Goal: Task Accomplishment & Management: Manage account settings

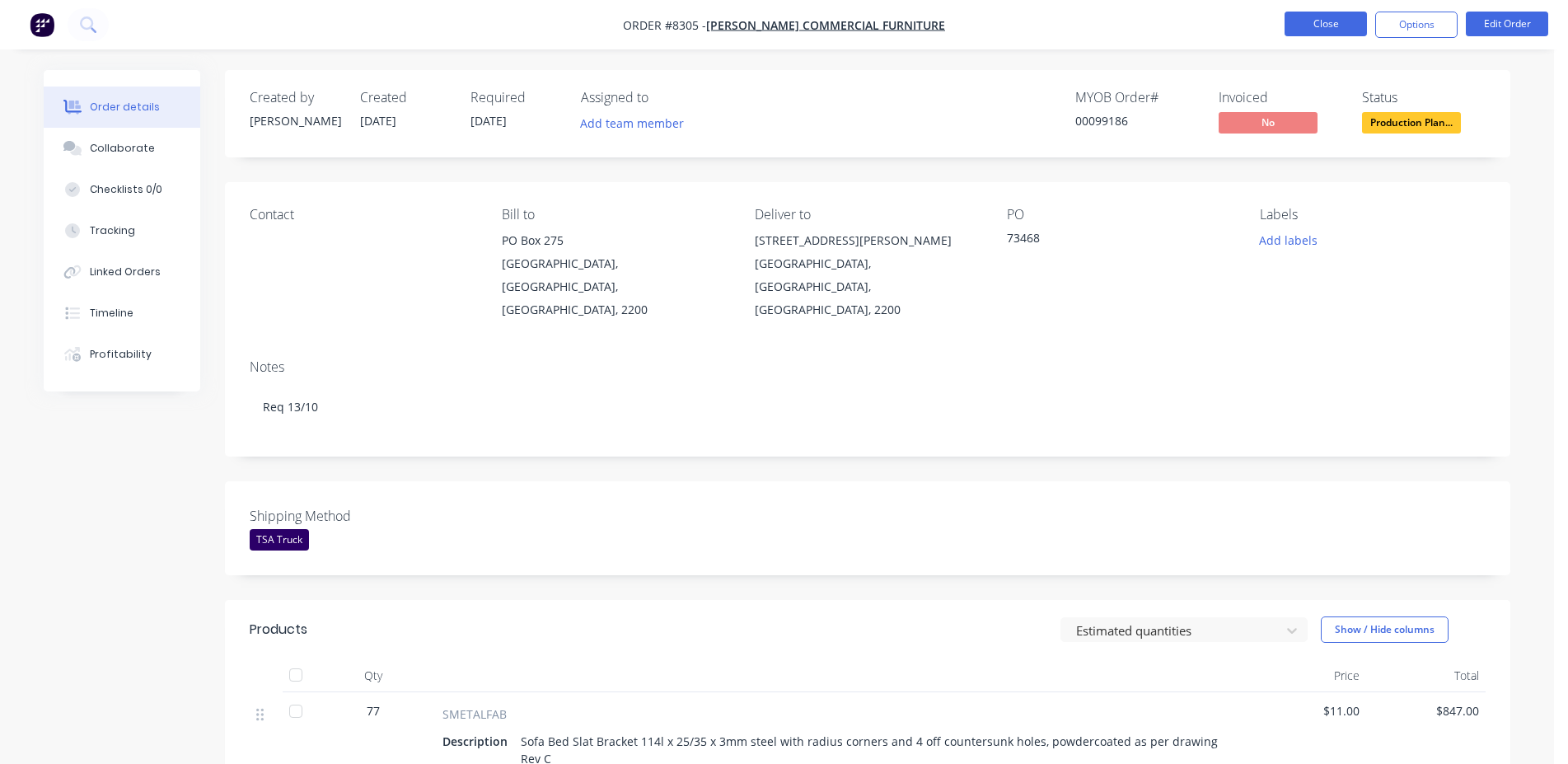
click at [1329, 23] on button "Close" at bounding box center [1325, 24] width 82 height 25
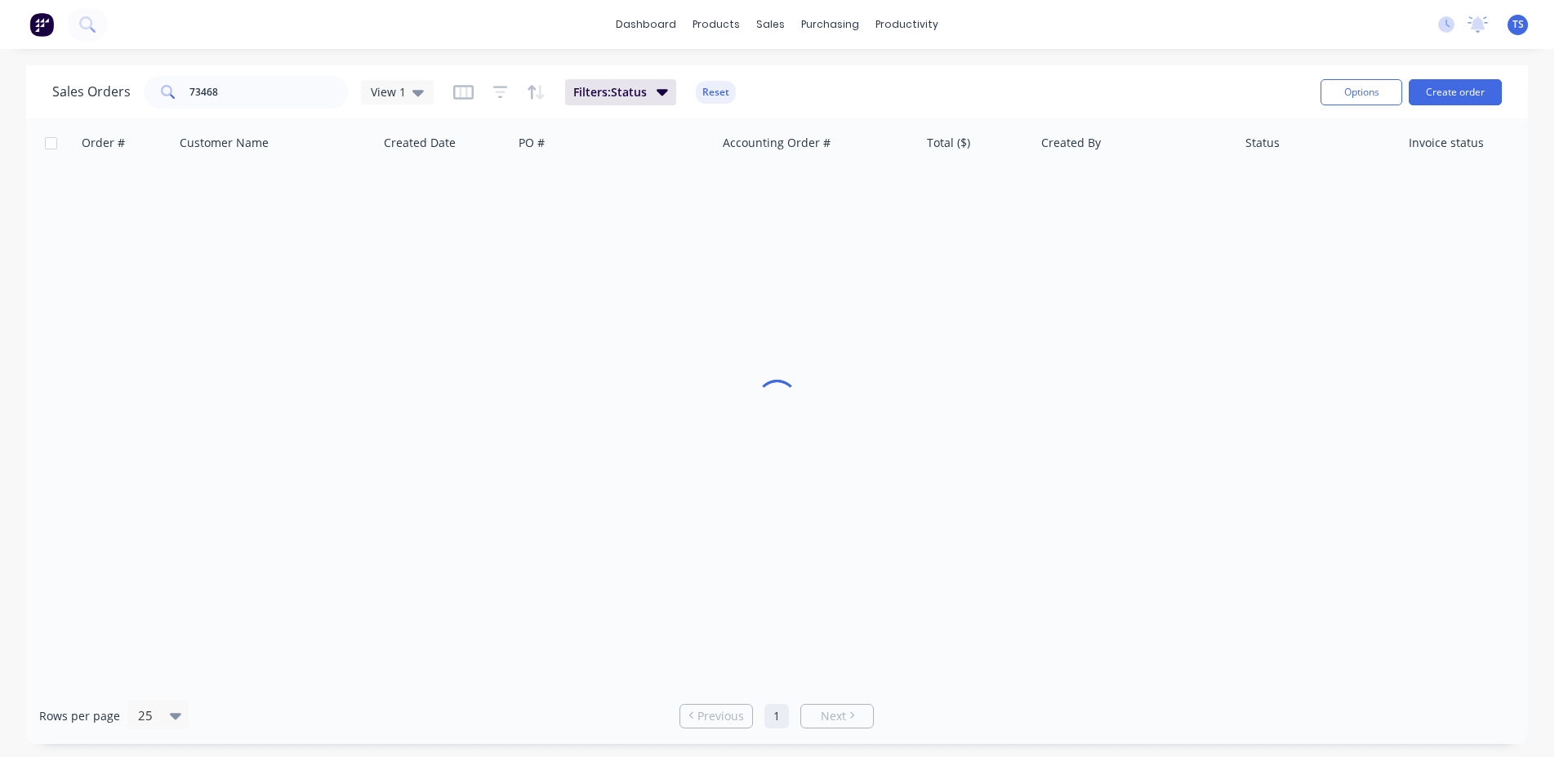
click at [310, 62] on div "dashboard products sales purchasing productivity dashboard products Product Cat…" at bounding box center [777, 378] width 1554 height 757
click at [312, 90] on input "73468" at bounding box center [269, 92] width 159 height 33
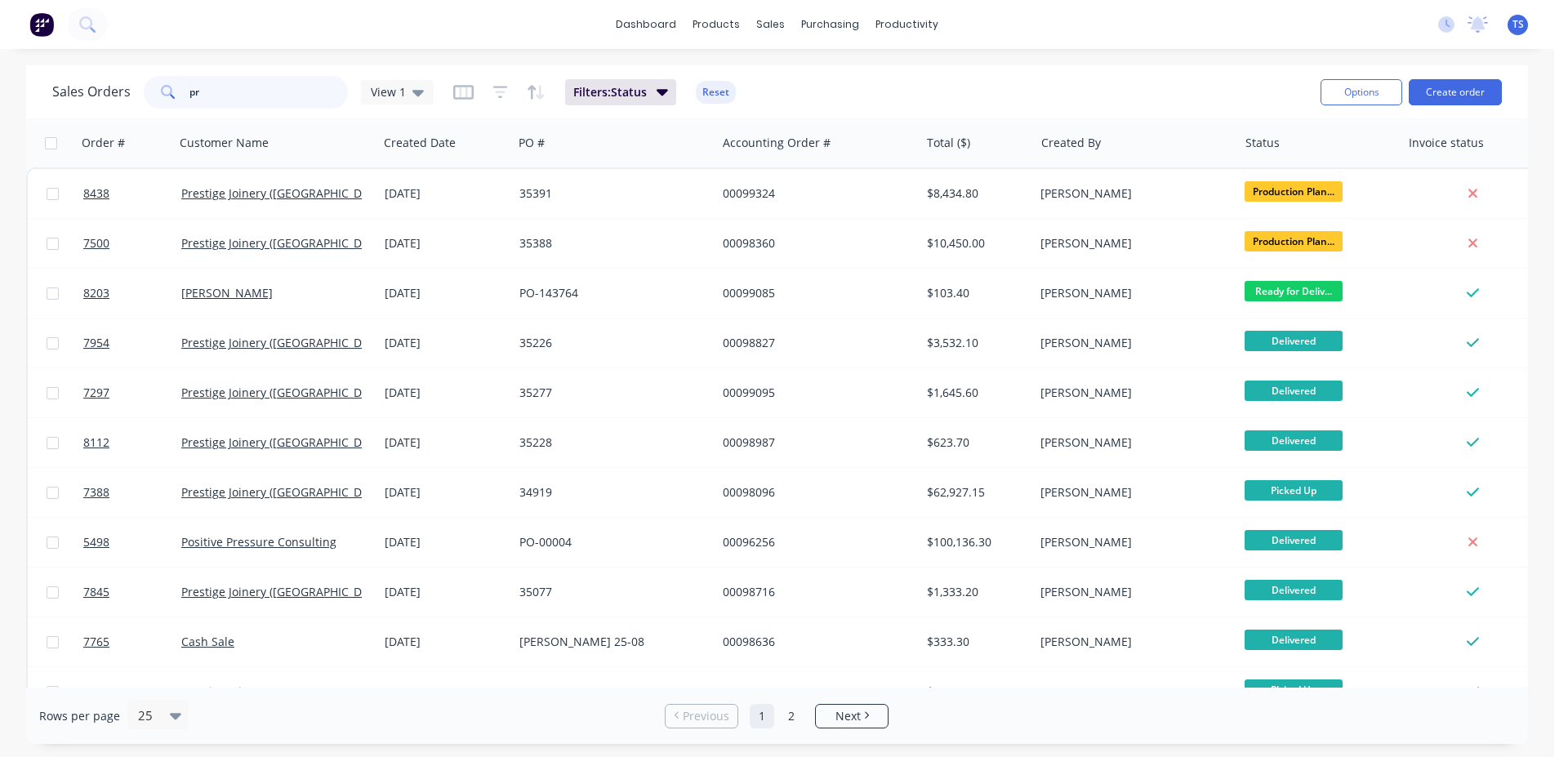
type input "p"
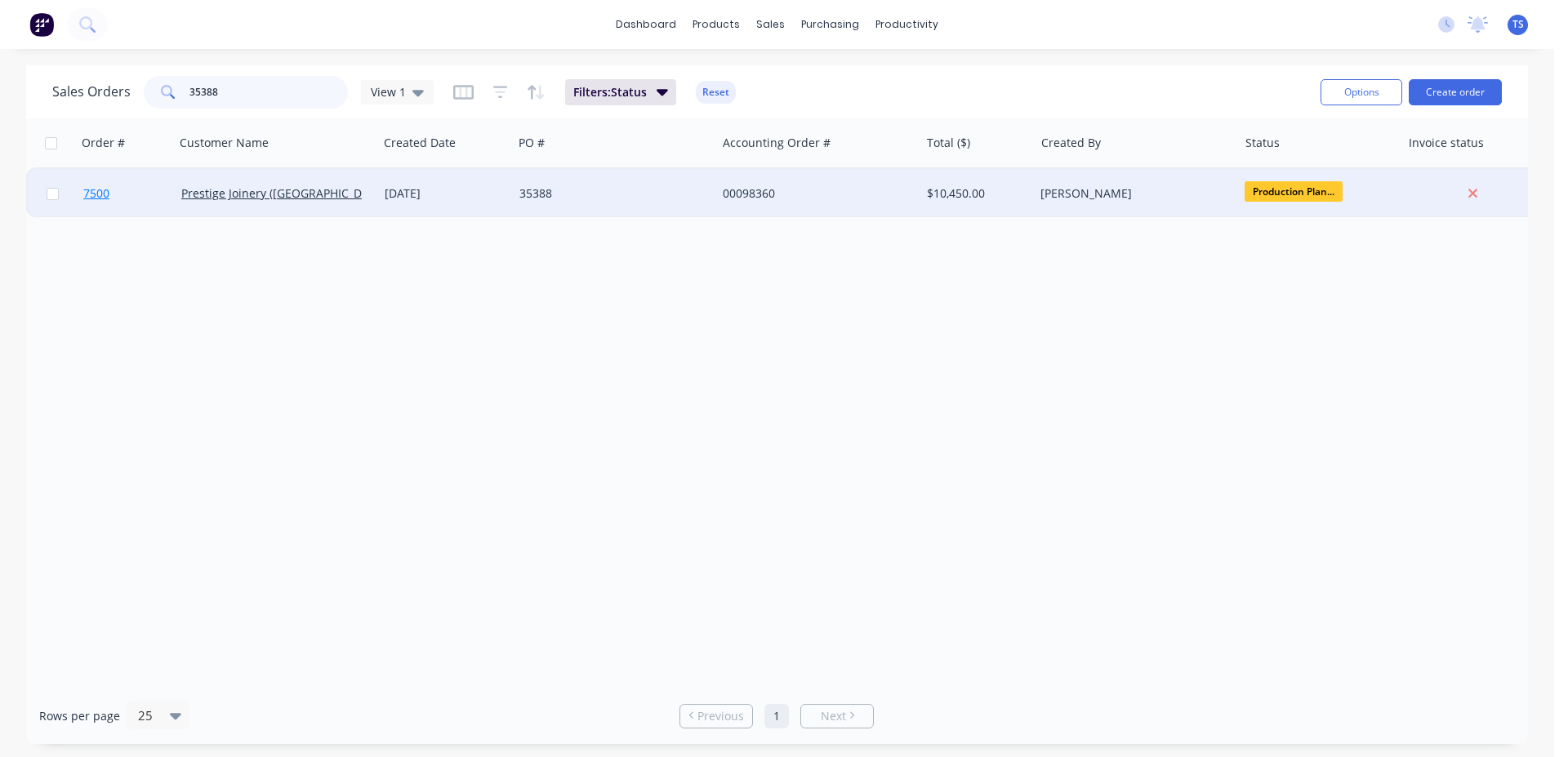
type input "35388"
click at [169, 207] on link "7500" at bounding box center [132, 193] width 98 height 49
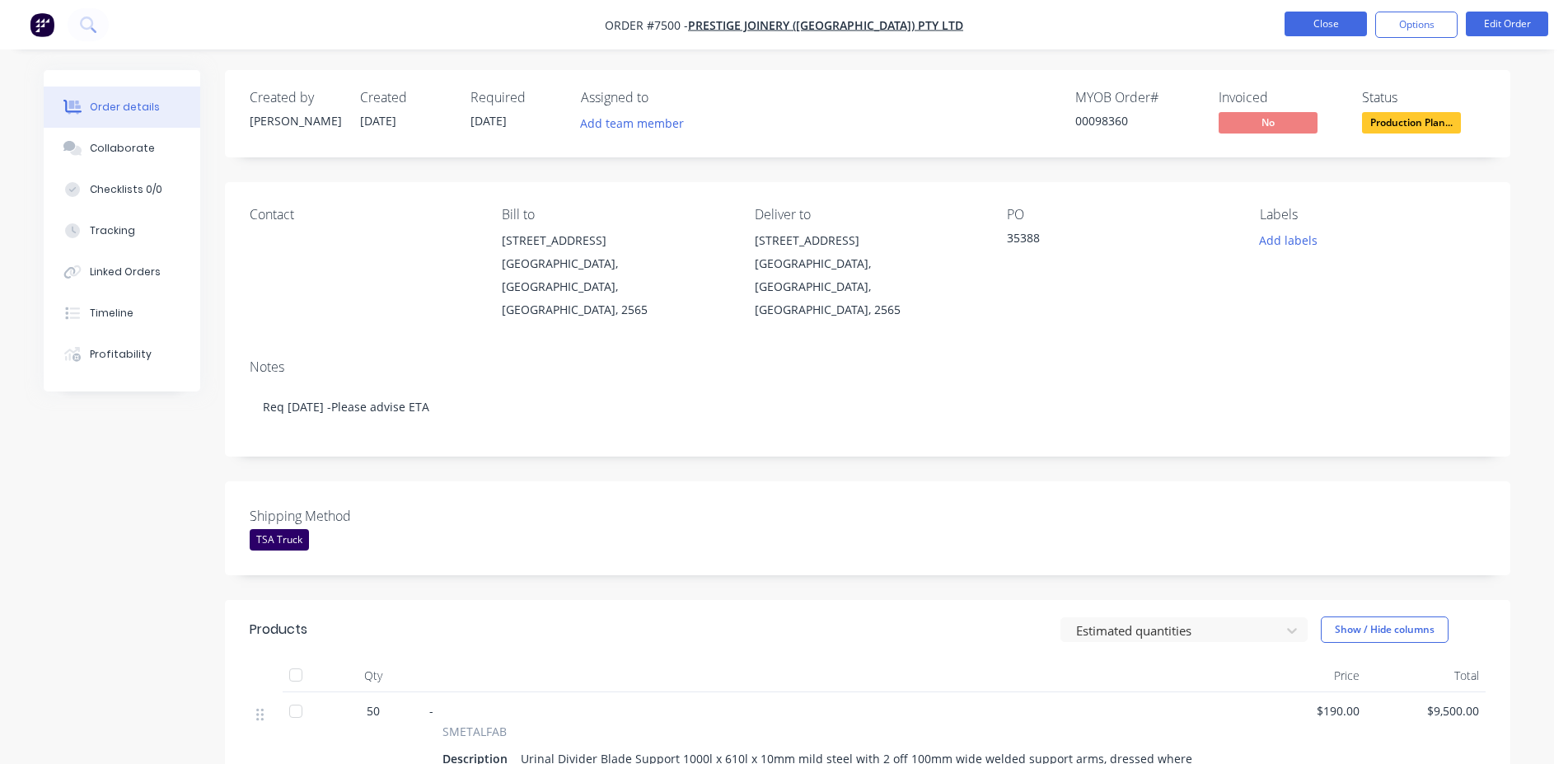
click at [1316, 28] on button "Close" at bounding box center [1325, 24] width 82 height 25
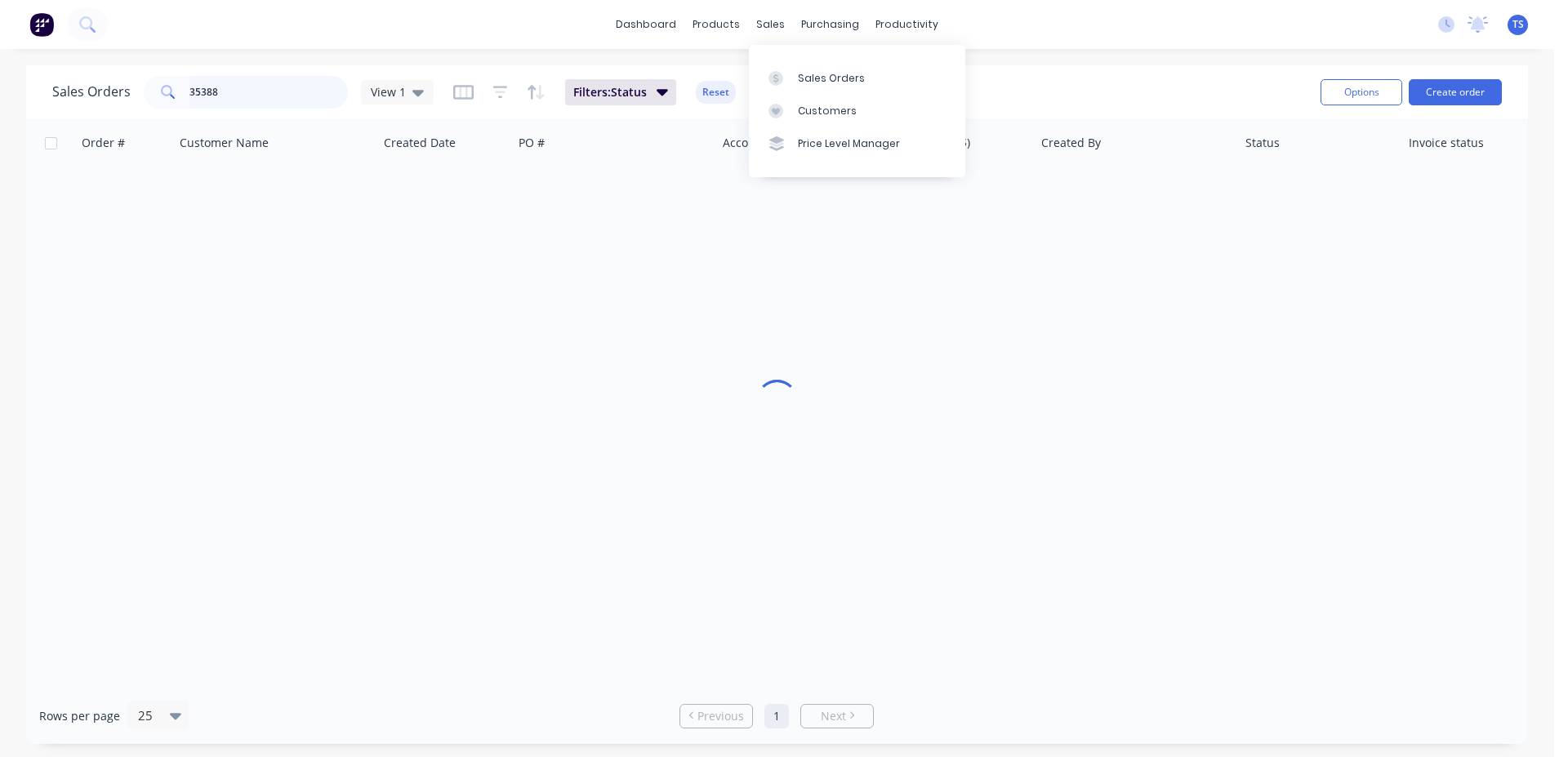
click at [251, 87] on input "35388" at bounding box center [269, 92] width 159 height 33
click at [252, 87] on input "35388" at bounding box center [269, 92] width 159 height 33
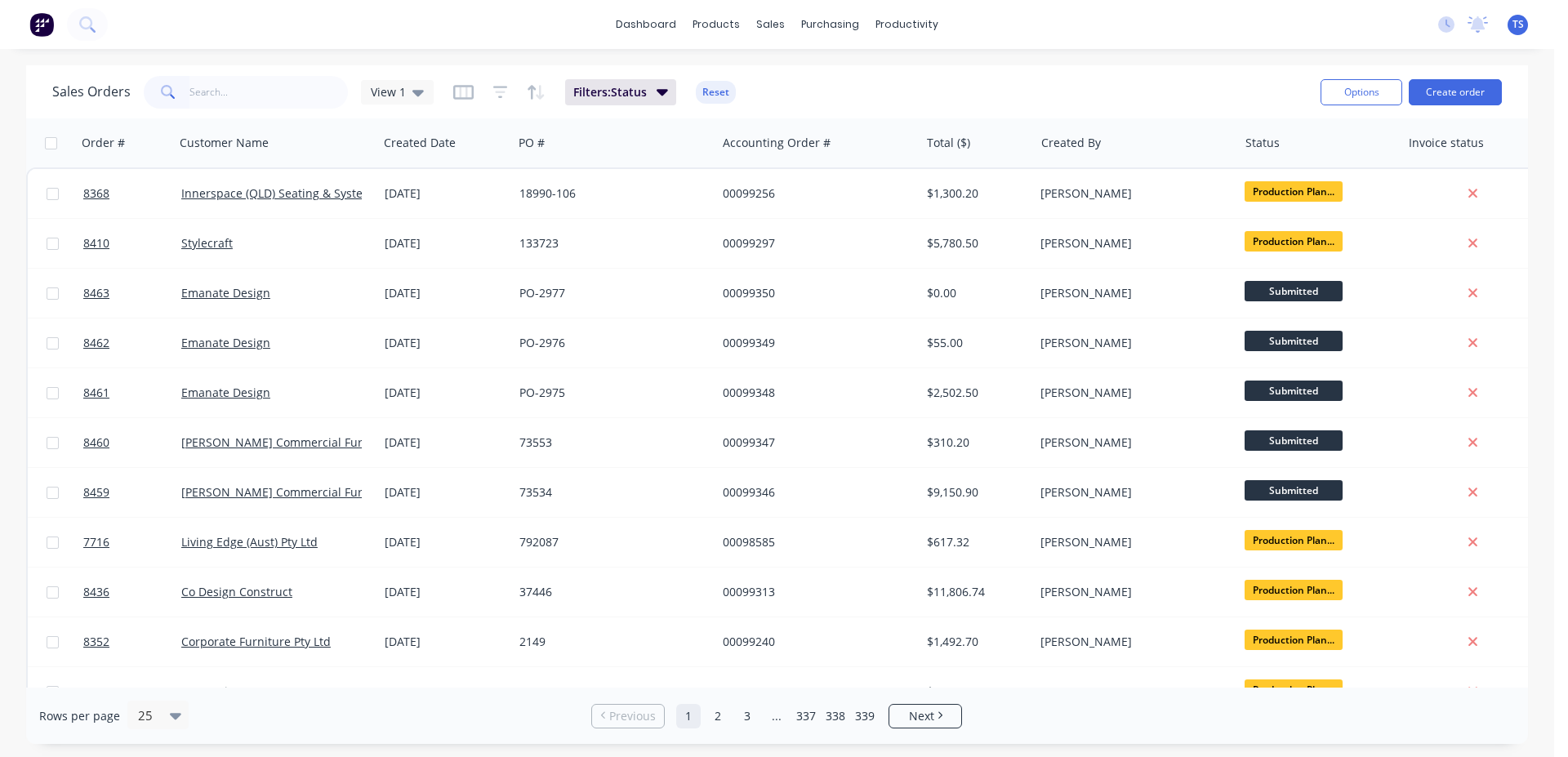
click at [930, 81] on div "Sales Orders View 1 Filters: Status Reset" at bounding box center [679, 92] width 1255 height 40
click at [228, 95] on input "text" at bounding box center [269, 92] width 159 height 33
click at [916, 77] on div "Sales Orders View 1 Filters: Status Reset" at bounding box center [679, 92] width 1255 height 40
click at [276, 102] on input "text" at bounding box center [269, 92] width 159 height 33
click at [361, 48] on div "dashboard products sales purchasing productivity dashboard products Product Cat…" at bounding box center [777, 24] width 1554 height 49
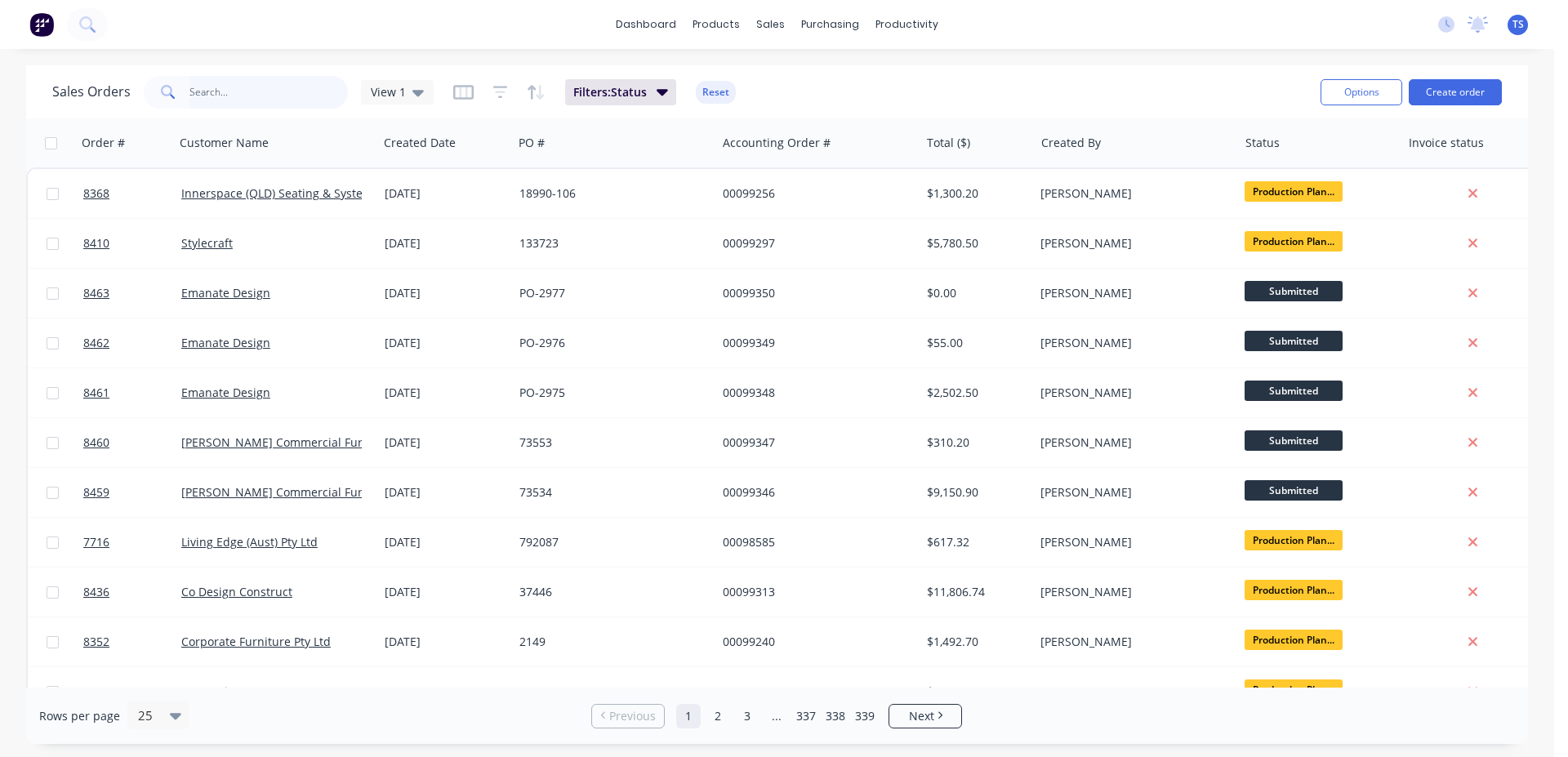
click at [272, 93] on input "text" at bounding box center [269, 92] width 159 height 33
click at [256, 100] on input "text" at bounding box center [269, 92] width 159 height 33
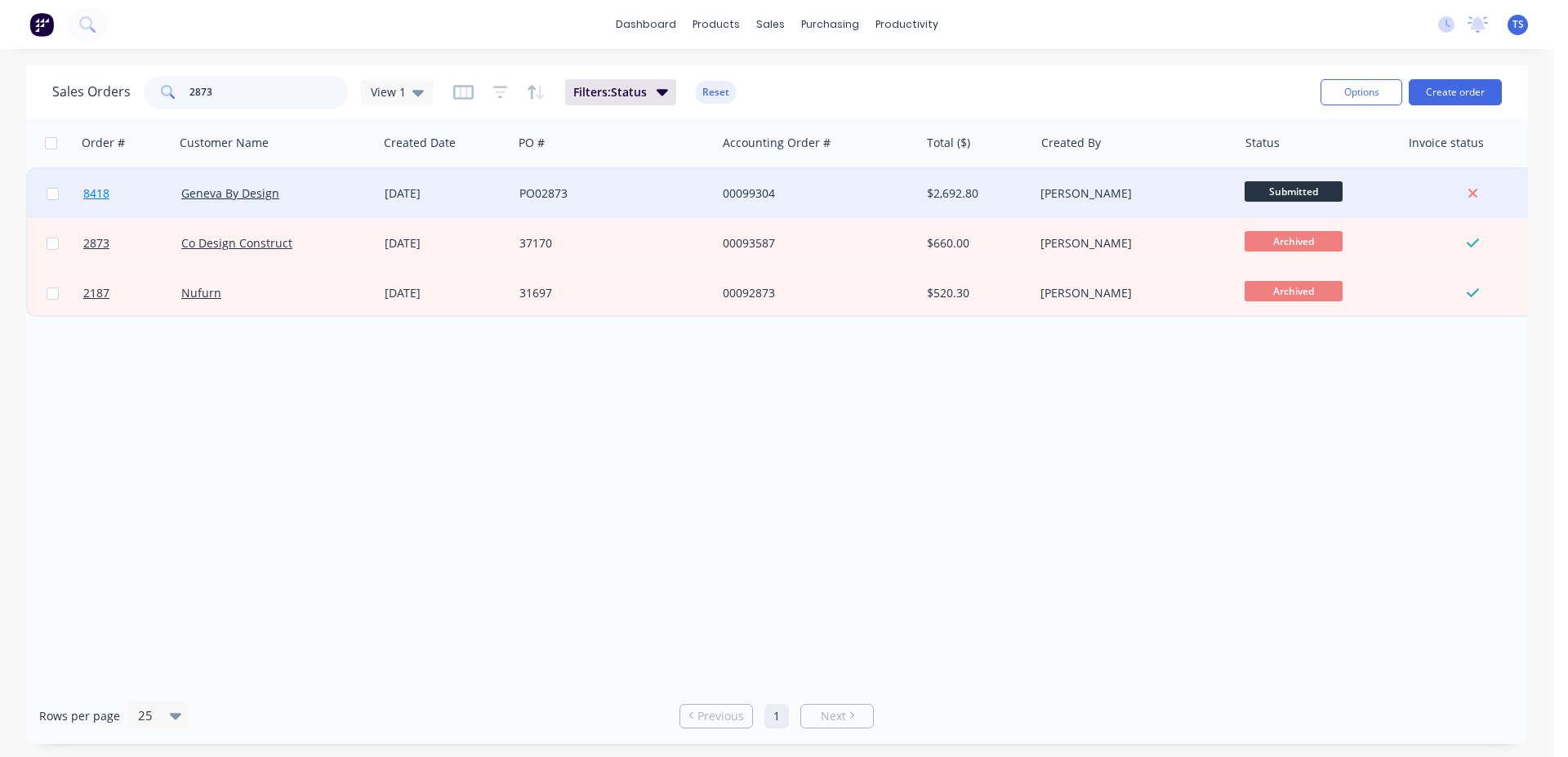
type input "2873"
click at [136, 210] on link "8418" at bounding box center [132, 193] width 98 height 49
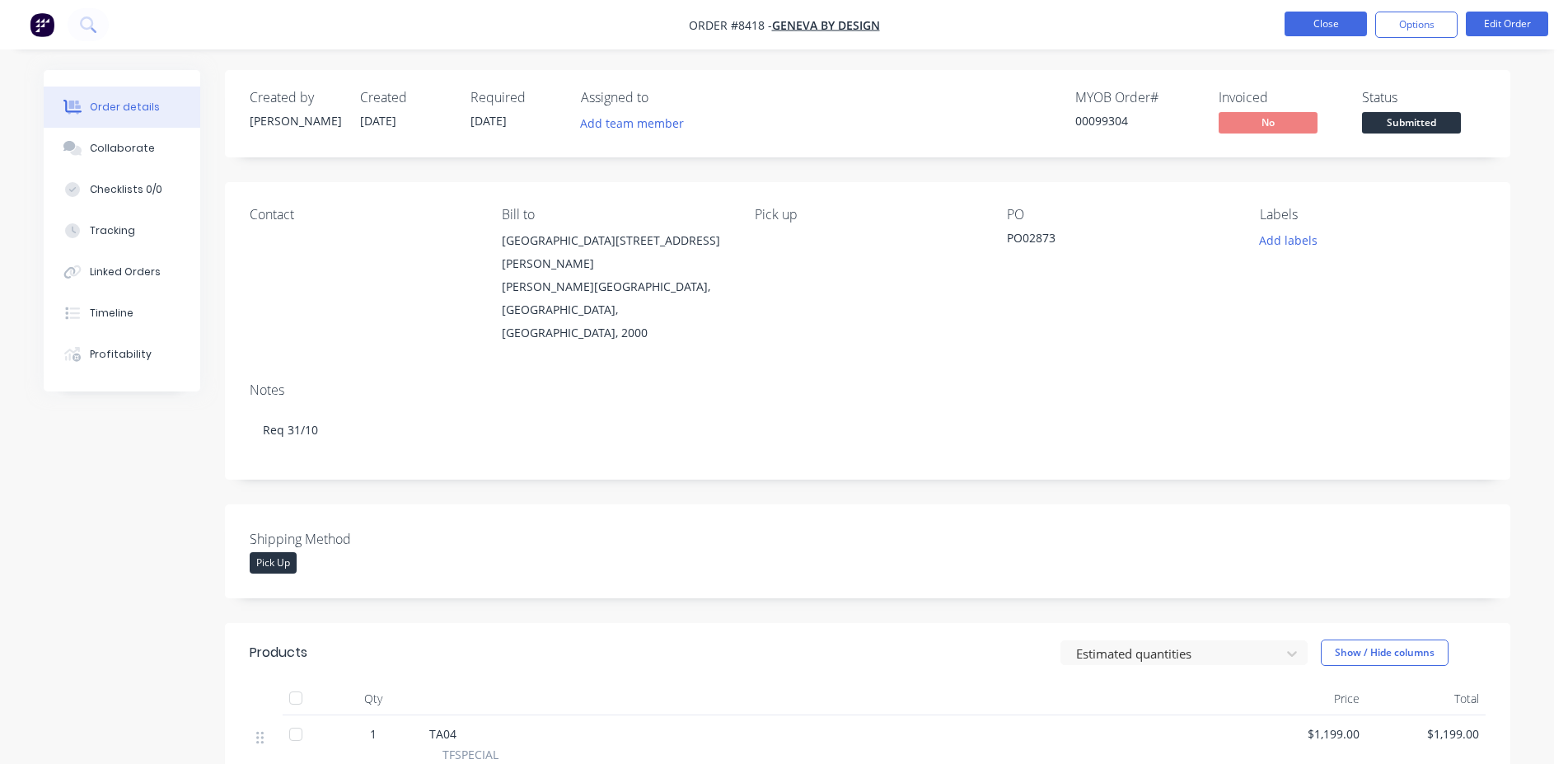
click at [1338, 27] on button "Close" at bounding box center [1325, 24] width 82 height 25
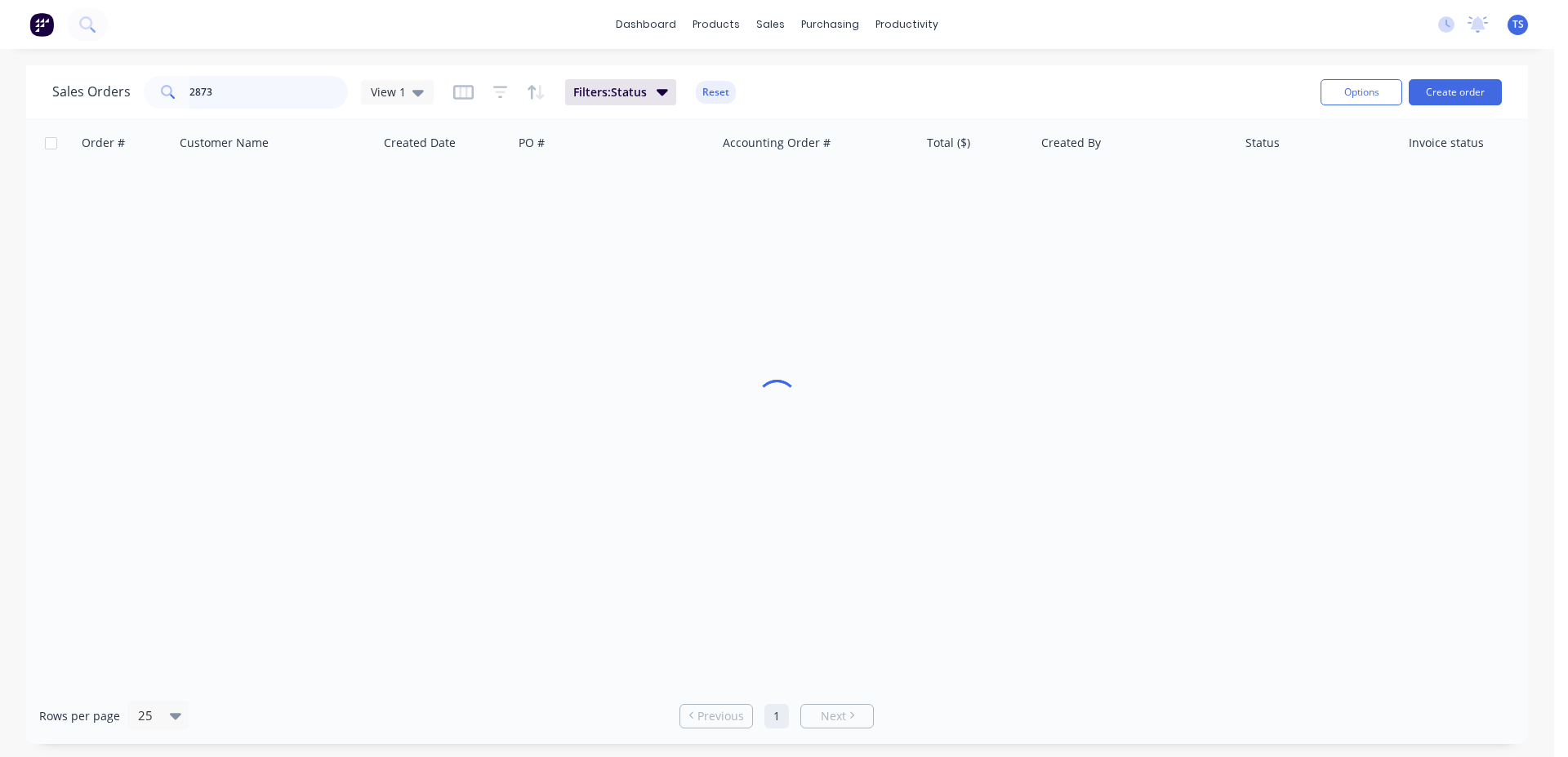
click at [263, 90] on input "2873" at bounding box center [269, 92] width 159 height 33
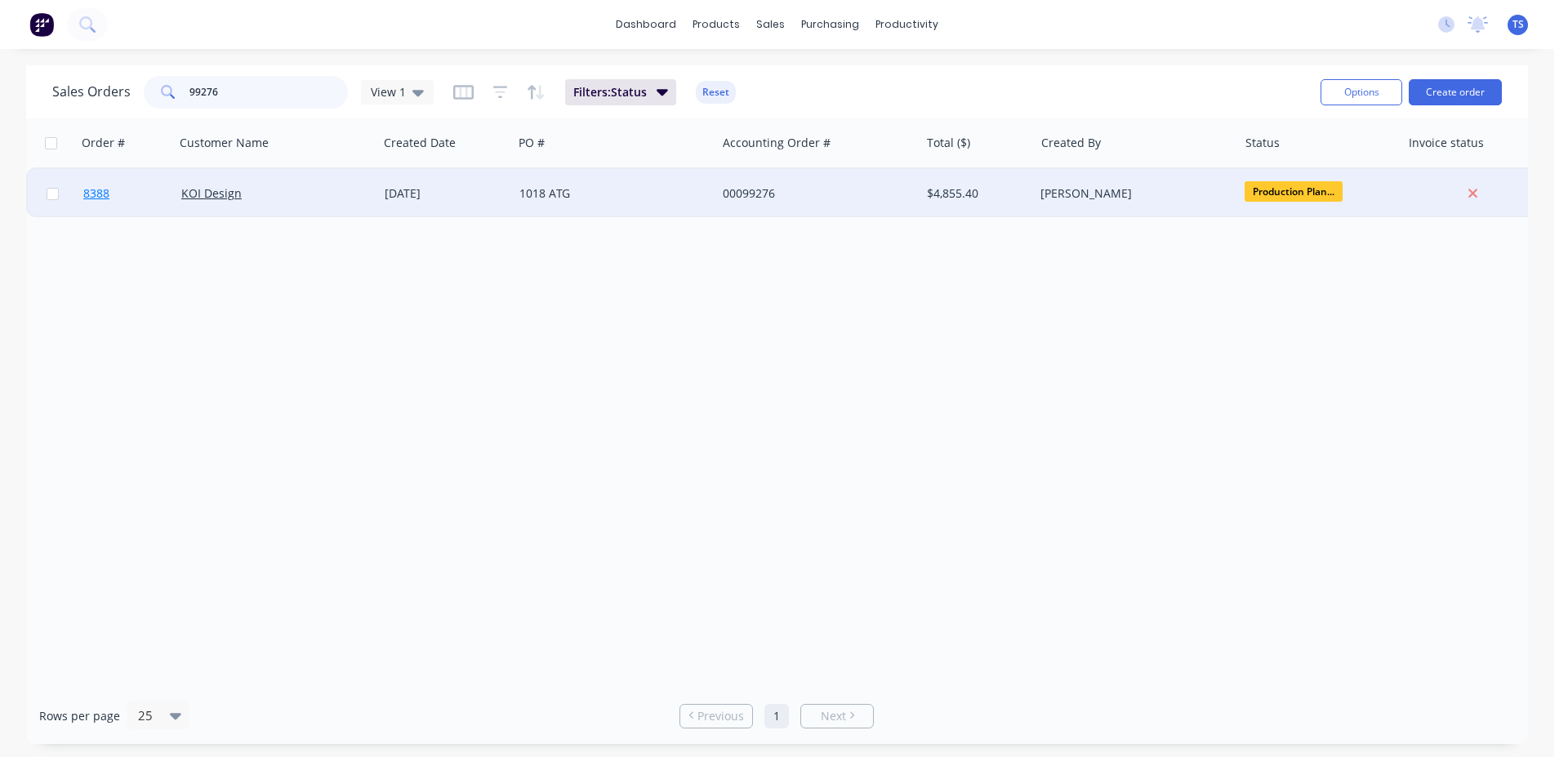
type input "99276"
click at [139, 201] on link "8388" at bounding box center [132, 193] width 98 height 49
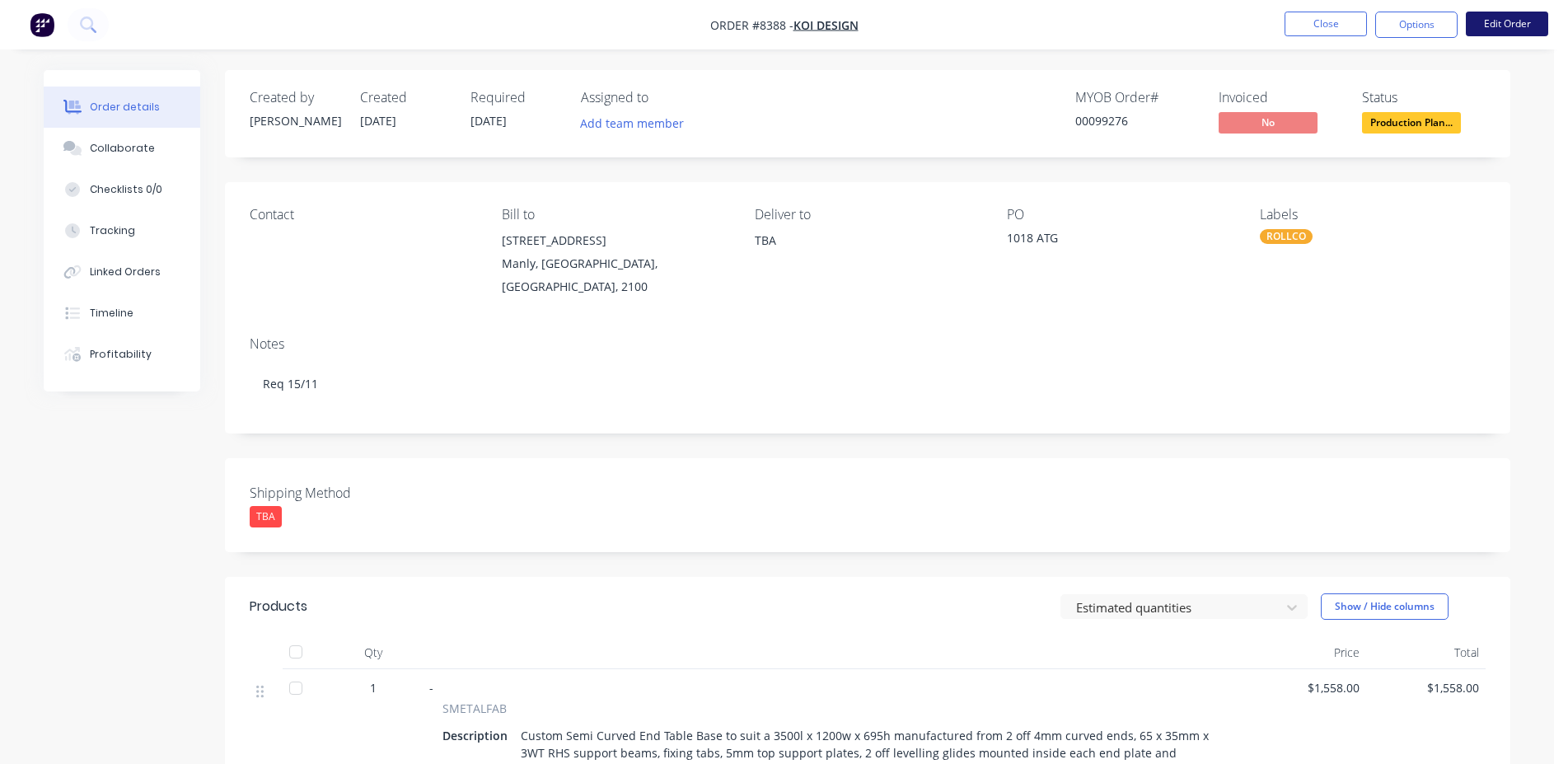
click at [1504, 25] on button "Edit Order" at bounding box center [1507, 24] width 82 height 25
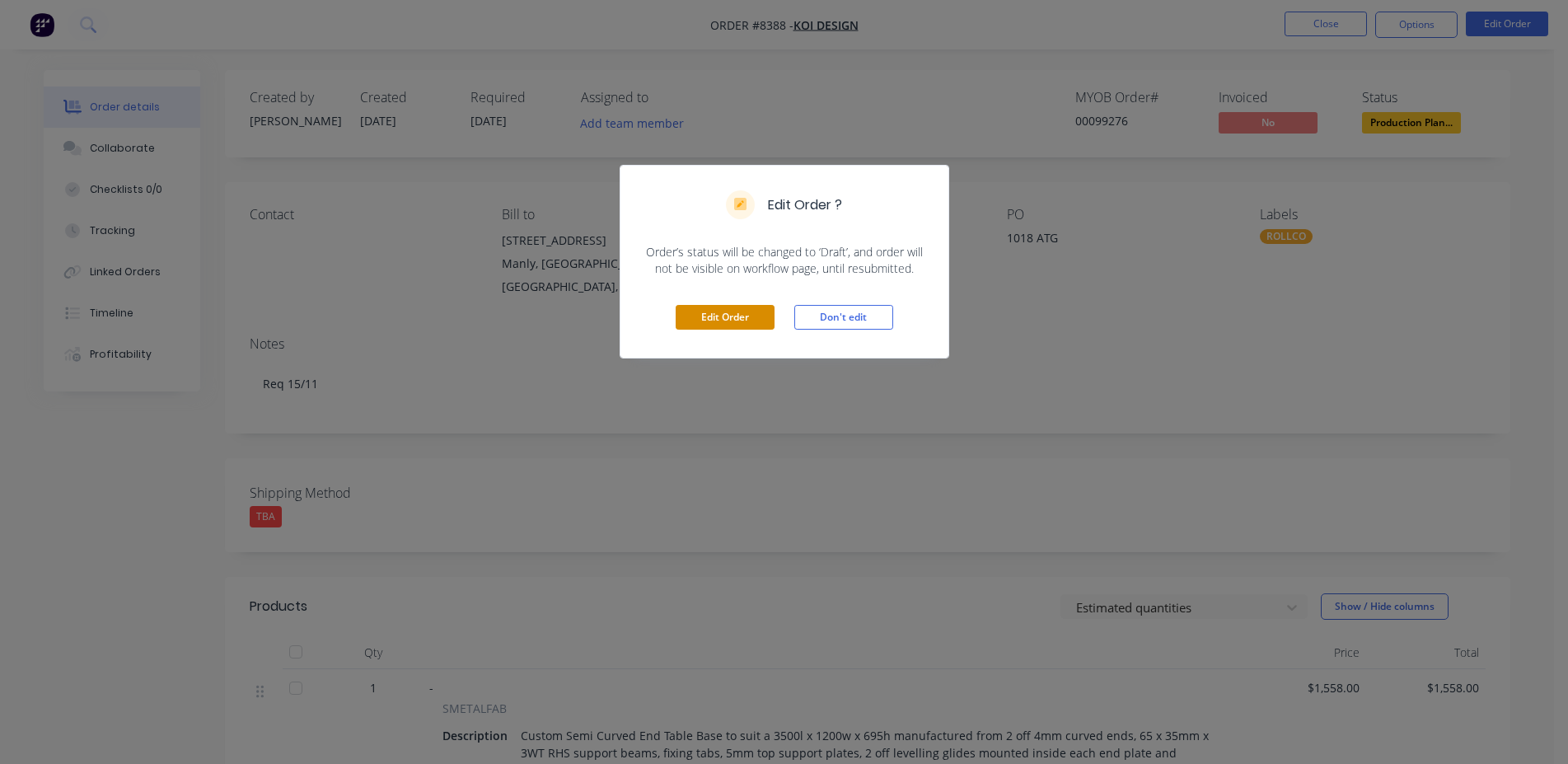
click at [716, 317] on button "Edit Order" at bounding box center [725, 317] width 99 height 25
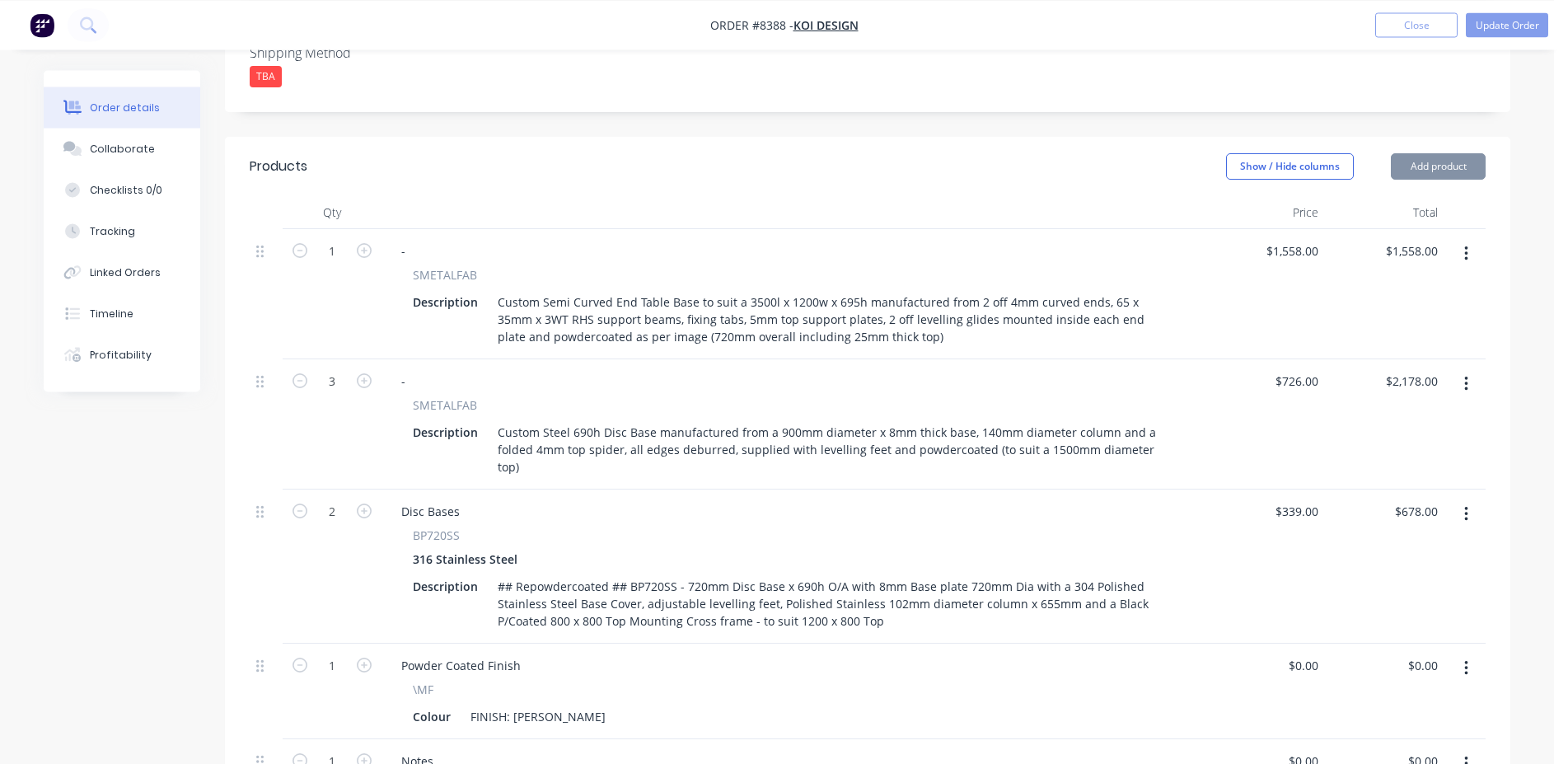
scroll to position [756, 0]
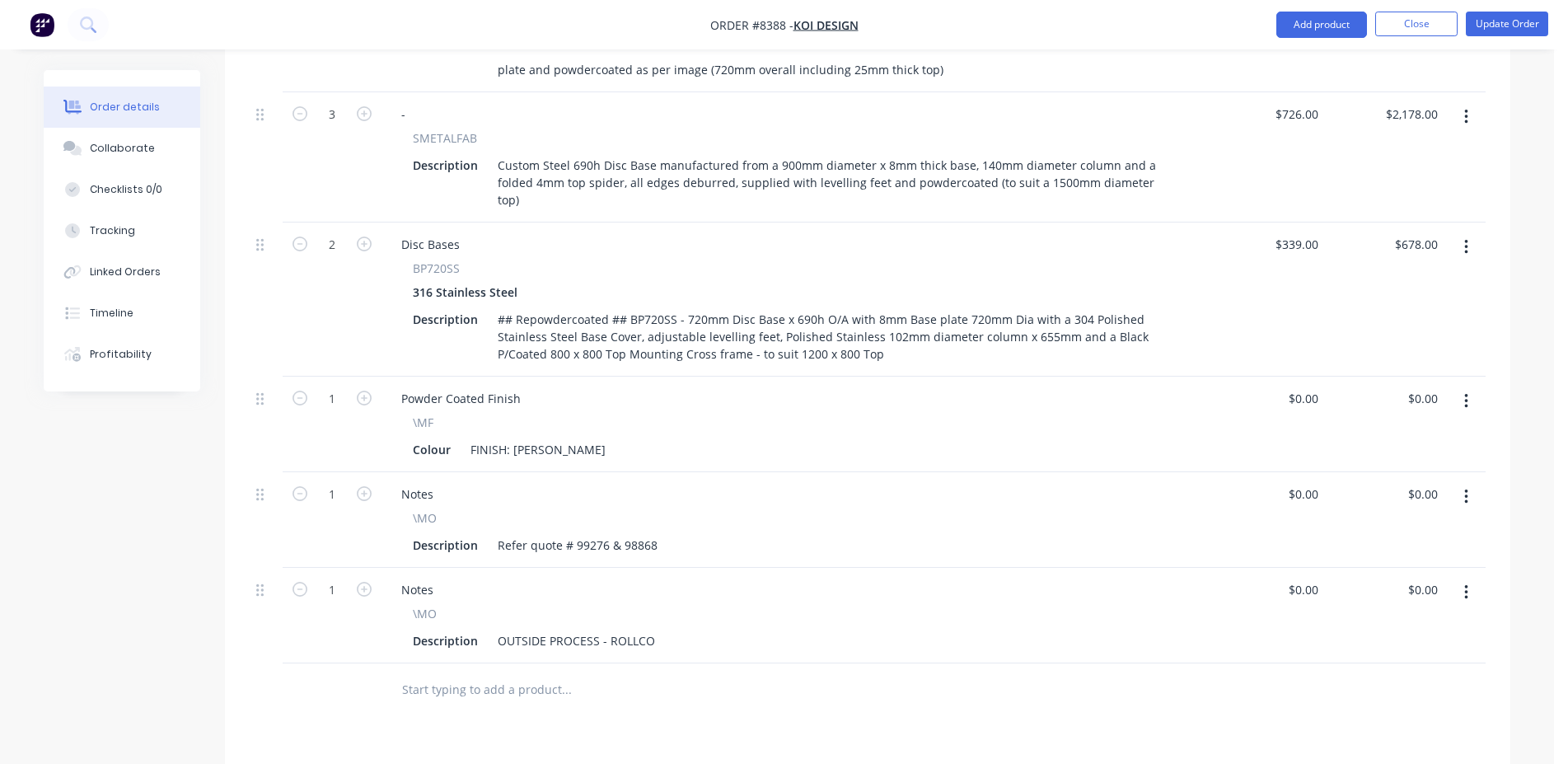
click at [553, 673] on input "text" at bounding box center [567, 689] width 330 height 33
click at [474, 673] on input "text" at bounding box center [567, 689] width 330 height 33
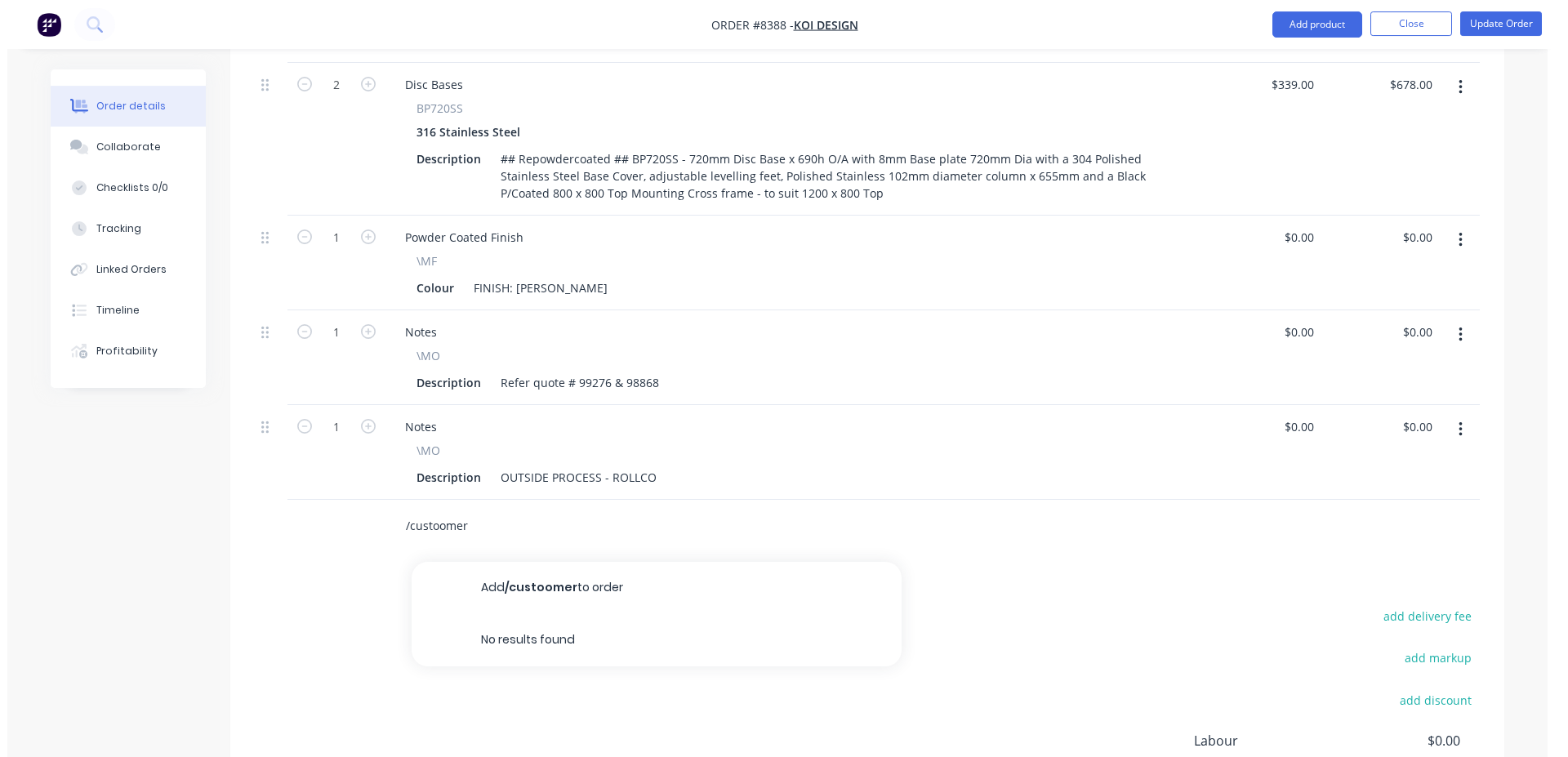
scroll to position [917, 0]
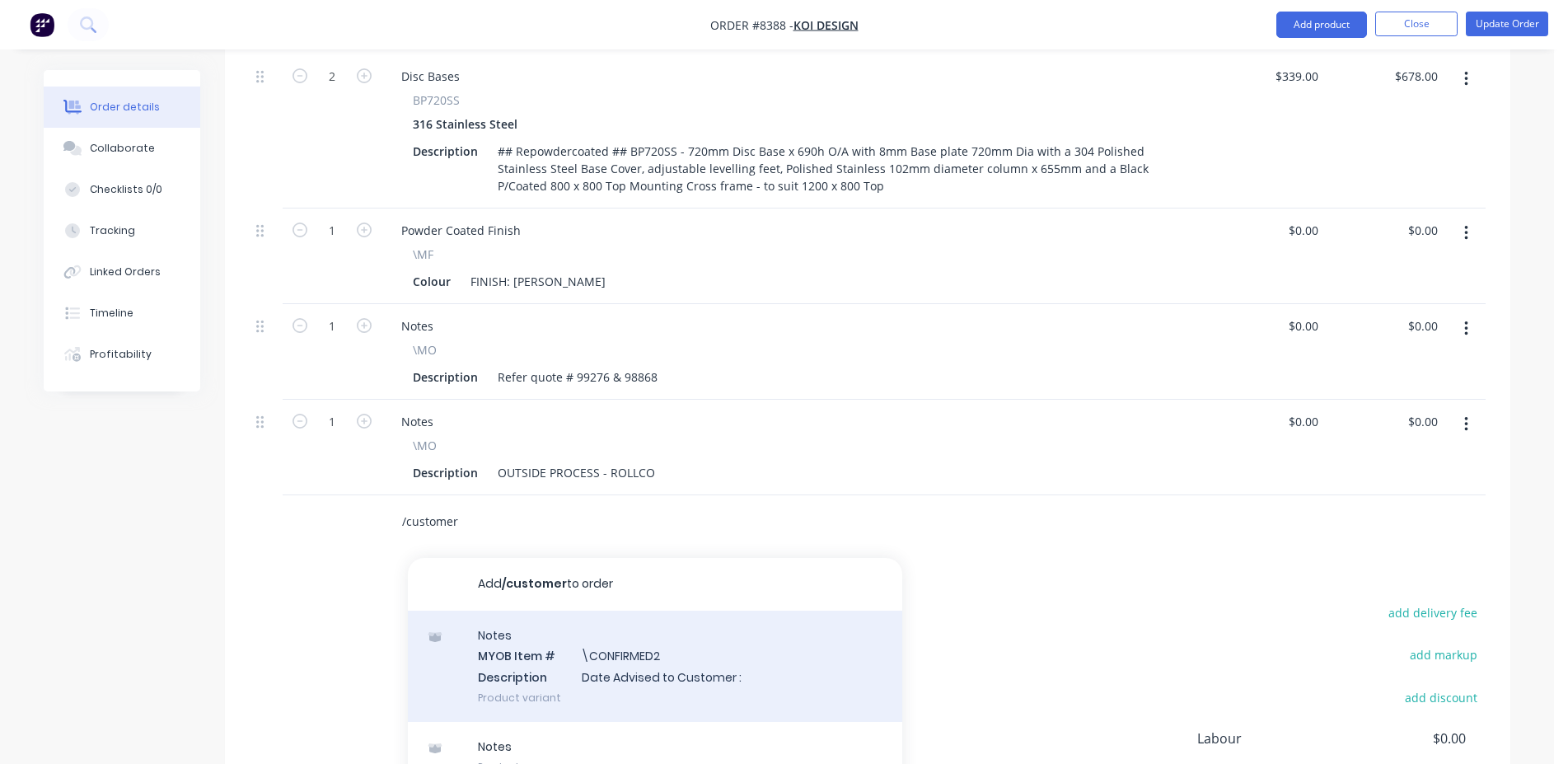
type input "/customer"
click at [639, 611] on div "Notes MYOB Item # \CONFIRMED2 Description Date Advised to Customer : Product va…" at bounding box center [655, 667] width 494 height 111
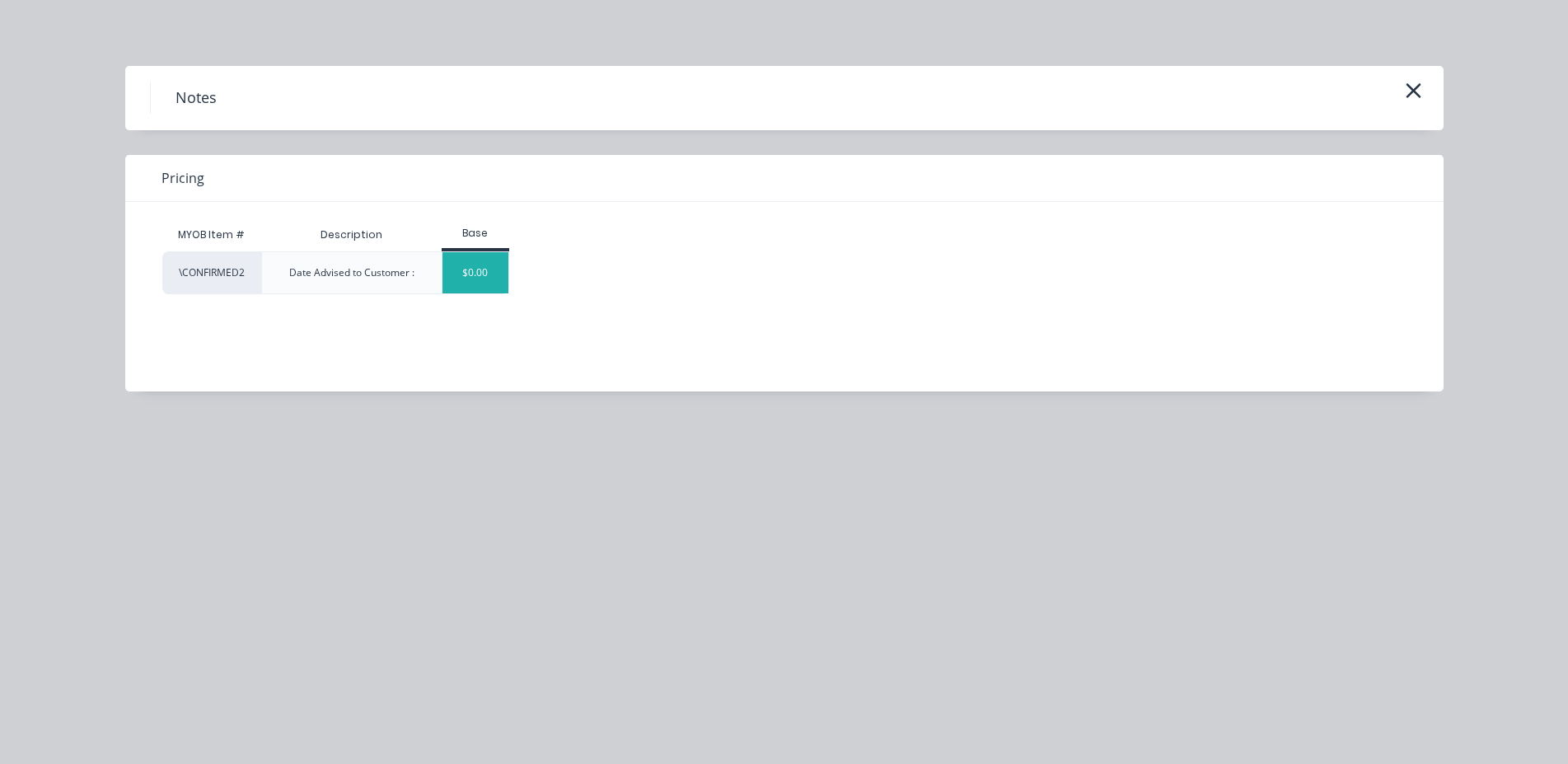
click at [471, 283] on div "$0.00" at bounding box center [475, 273] width 67 height 42
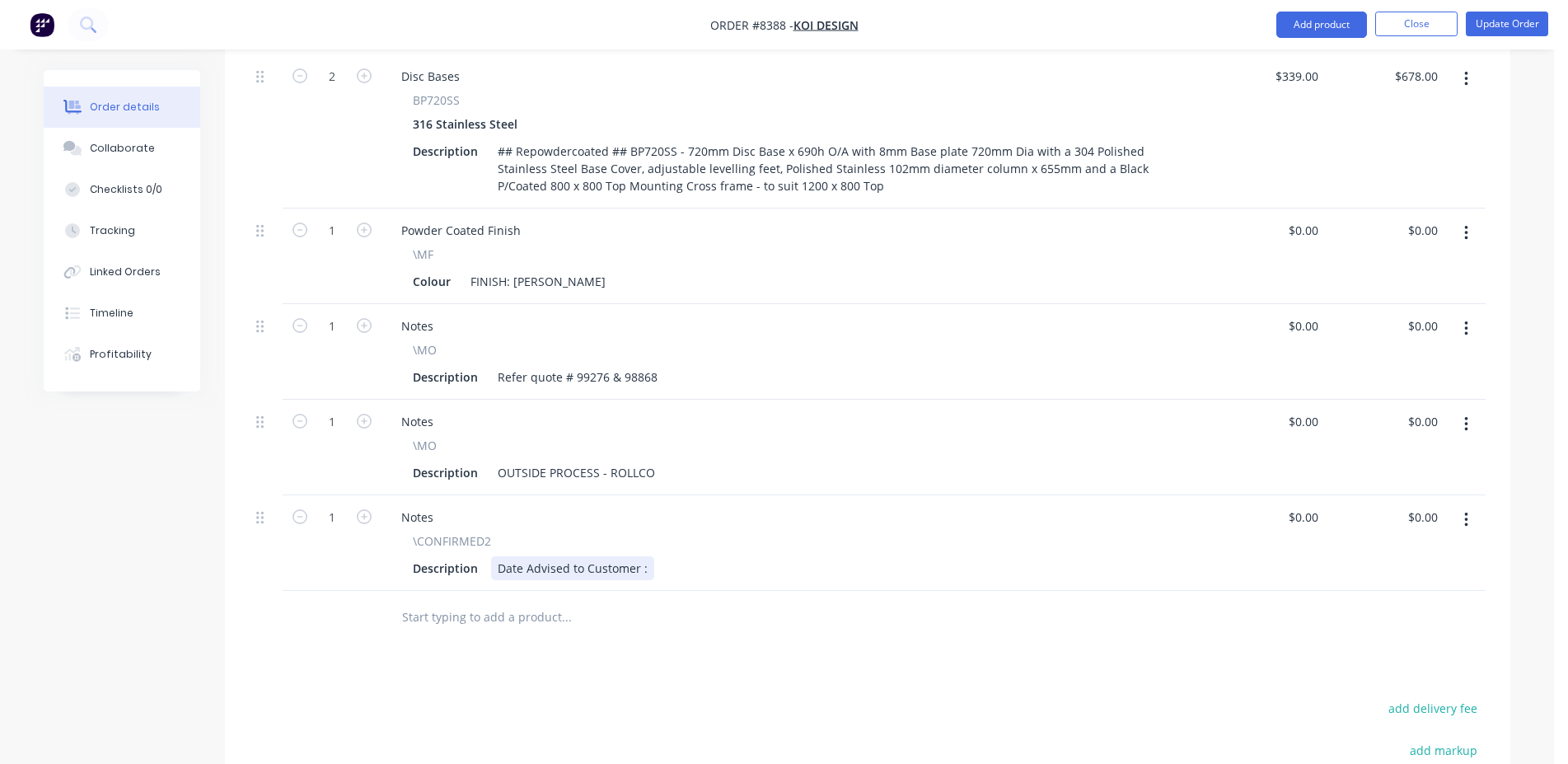
click at [645, 556] on div "Date Advised to Customer :" at bounding box center [572, 568] width 163 height 24
click at [1514, 19] on button "Update Order" at bounding box center [1507, 24] width 82 height 25
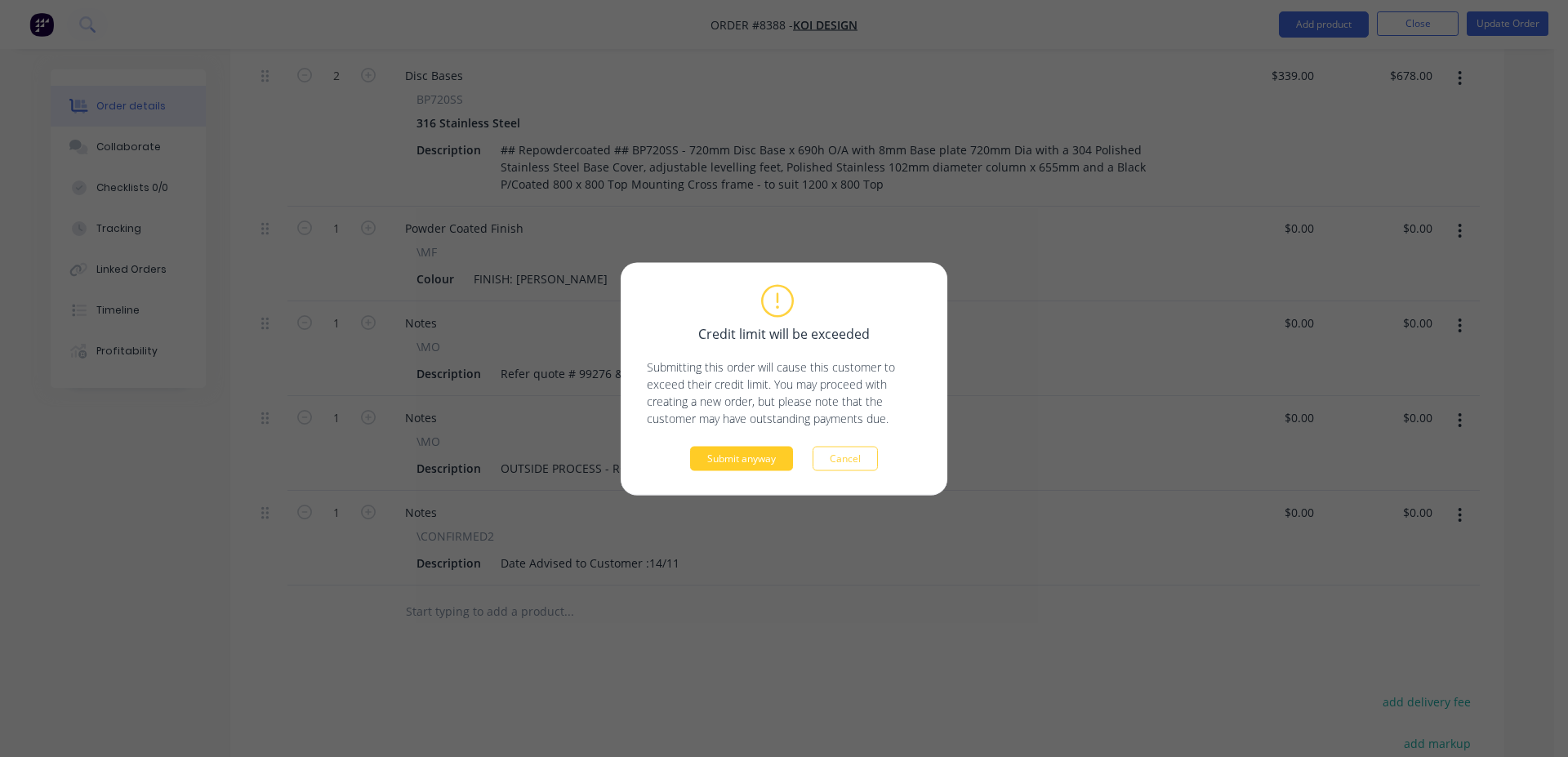
click at [741, 464] on button "Submit anyway" at bounding box center [741, 458] width 103 height 24
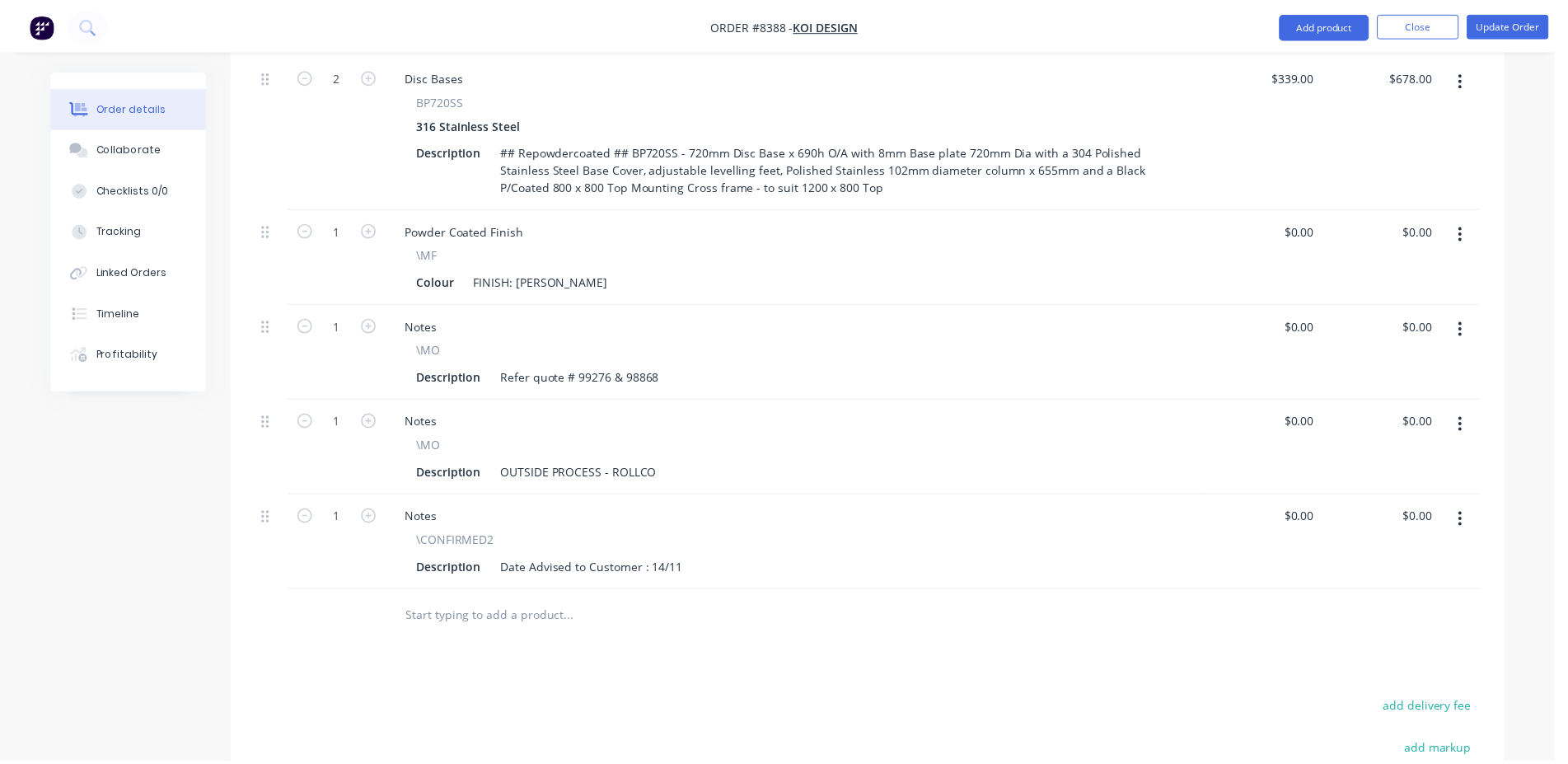
scroll to position [899, 0]
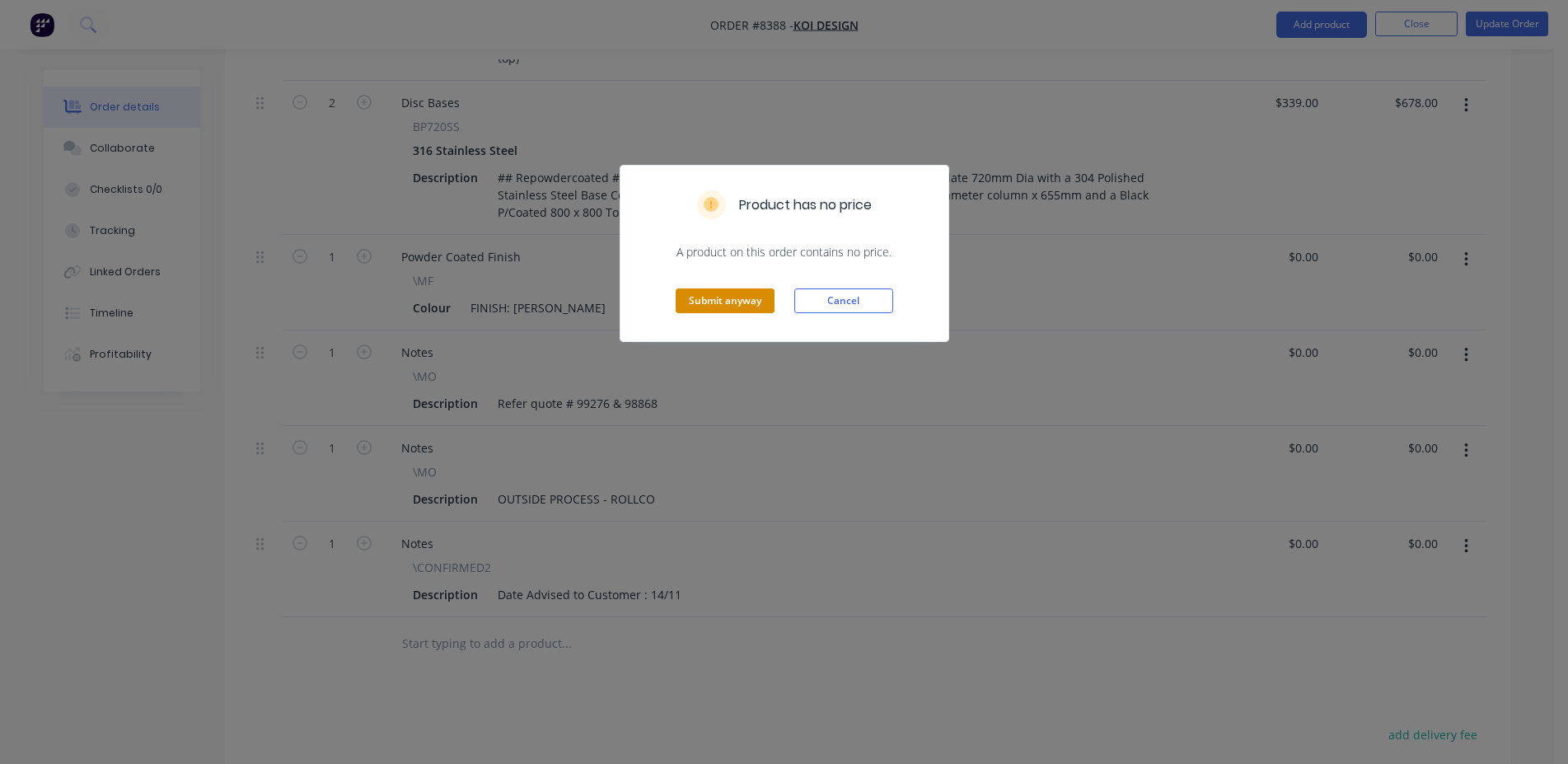
click at [743, 289] on div "Submit anyway Cancel" at bounding box center [784, 301] width 328 height 81
click at [758, 314] on div "Submit anyway Cancel" at bounding box center [784, 301] width 328 height 81
click at [753, 311] on button "Submit anyway" at bounding box center [725, 301] width 99 height 25
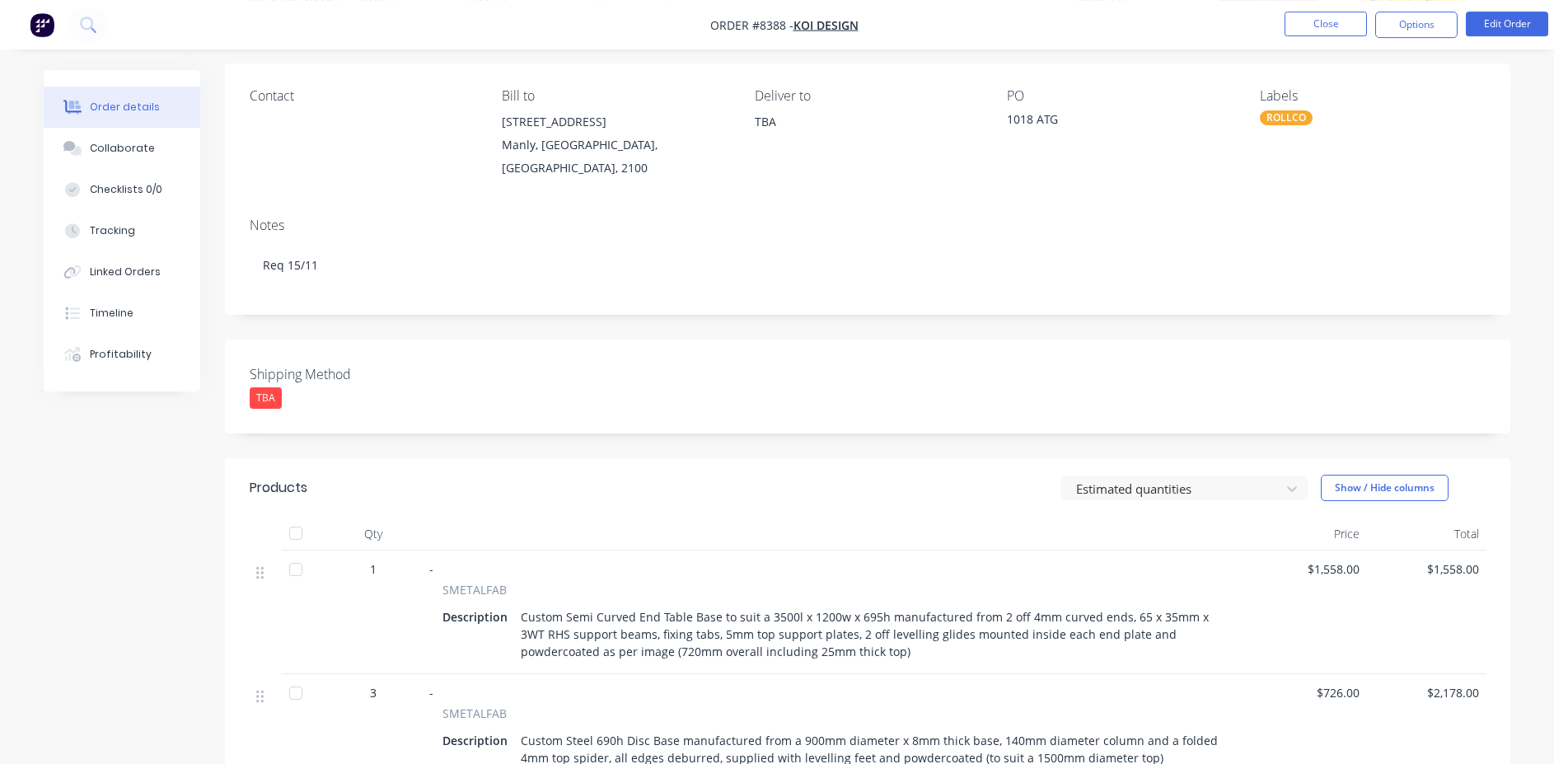
scroll to position [0, 0]
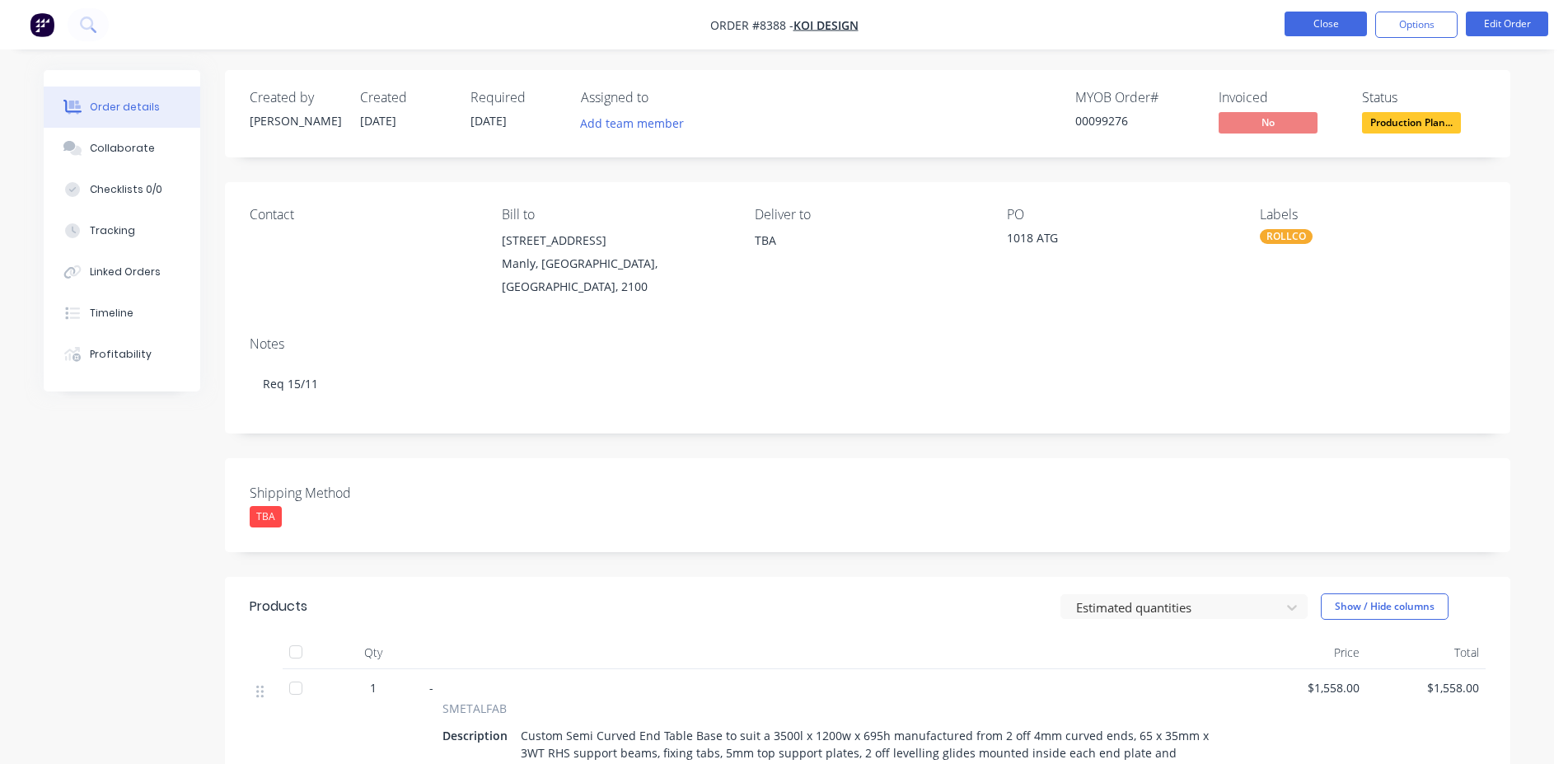
click at [1333, 25] on button "Close" at bounding box center [1325, 24] width 82 height 25
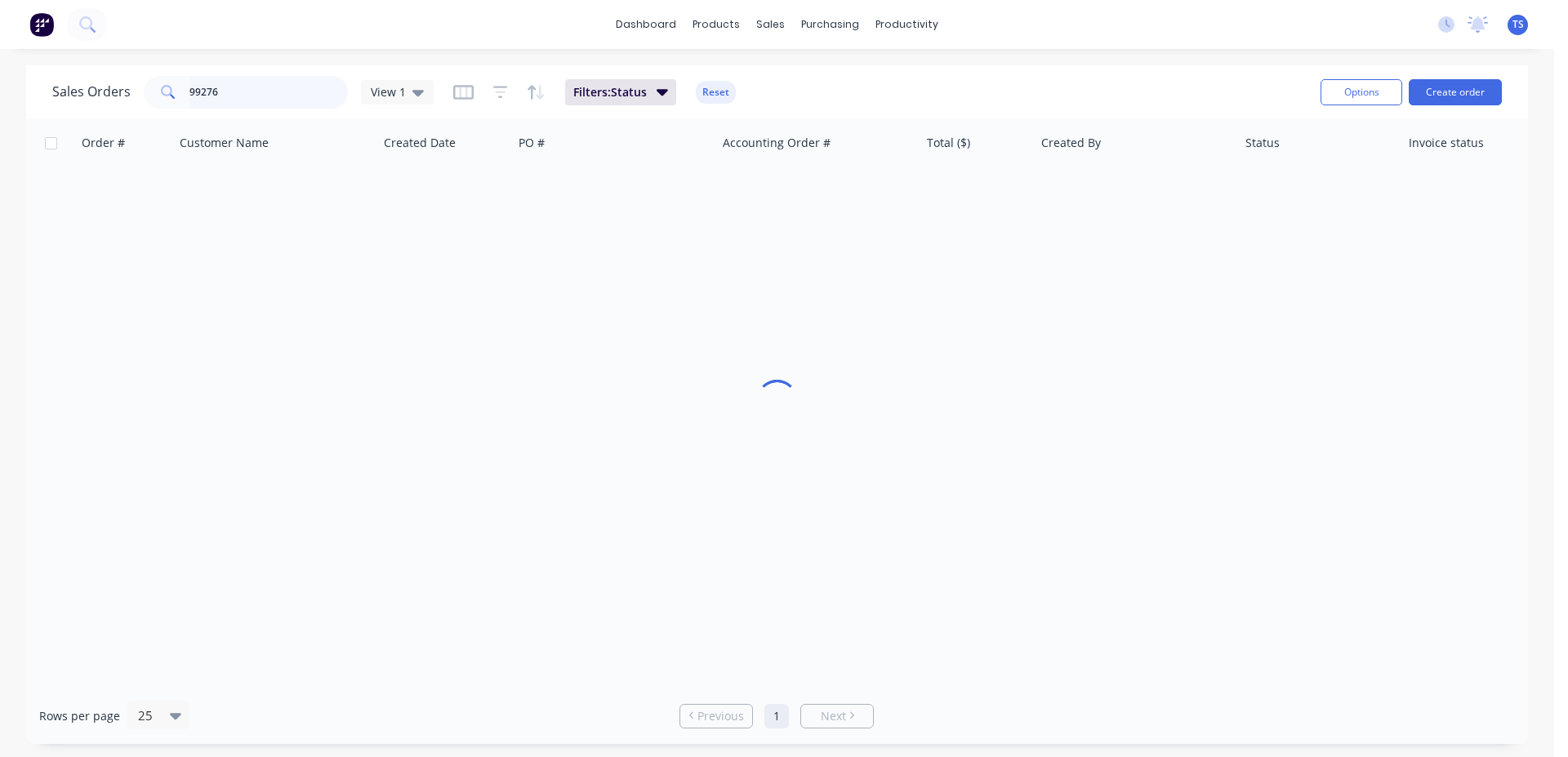
click at [256, 90] on input "99276" at bounding box center [269, 92] width 159 height 33
click at [267, 106] on input "98630" at bounding box center [269, 92] width 159 height 33
type input "98360"
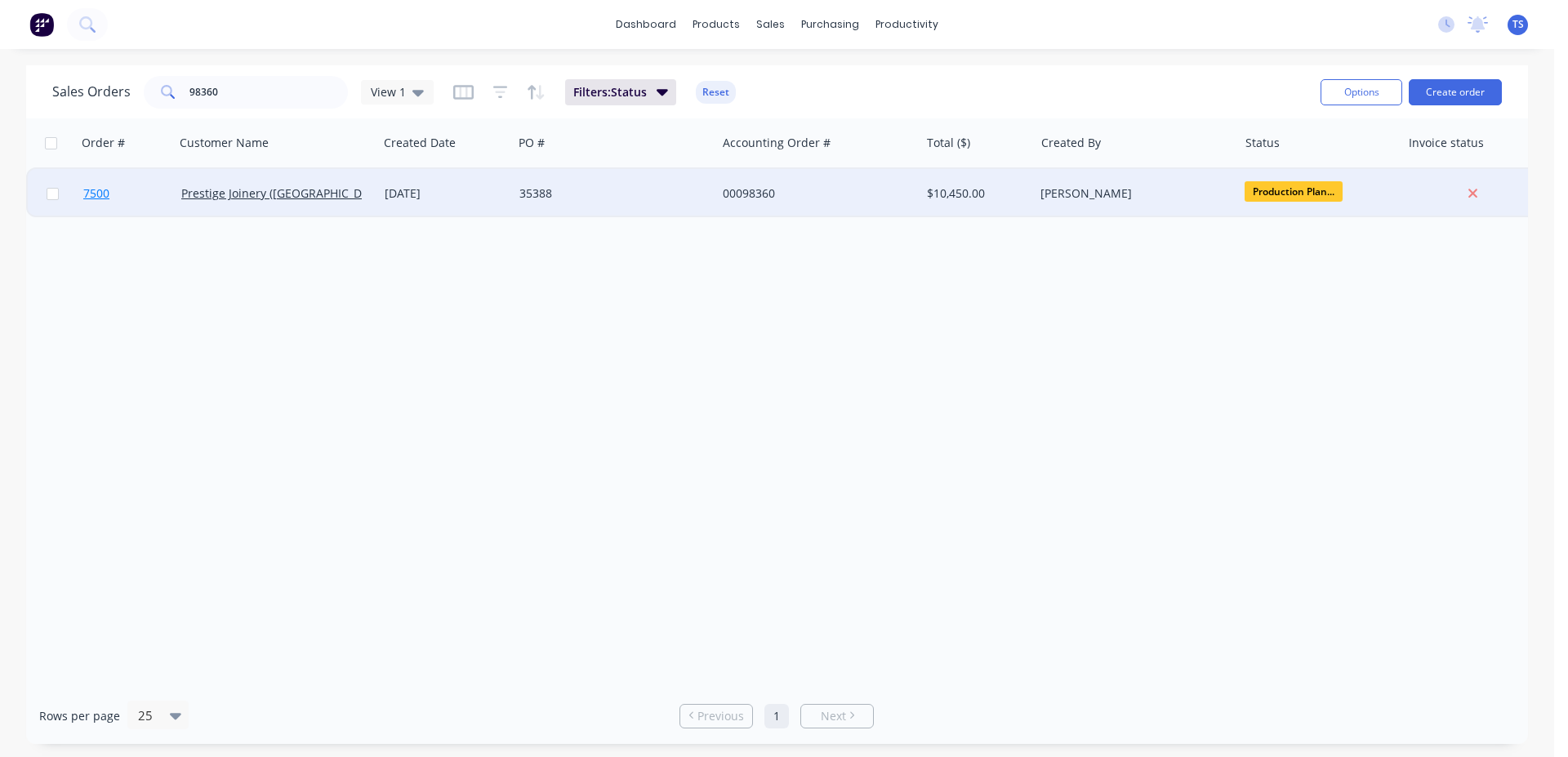
click at [162, 210] on link "7500" at bounding box center [132, 193] width 98 height 49
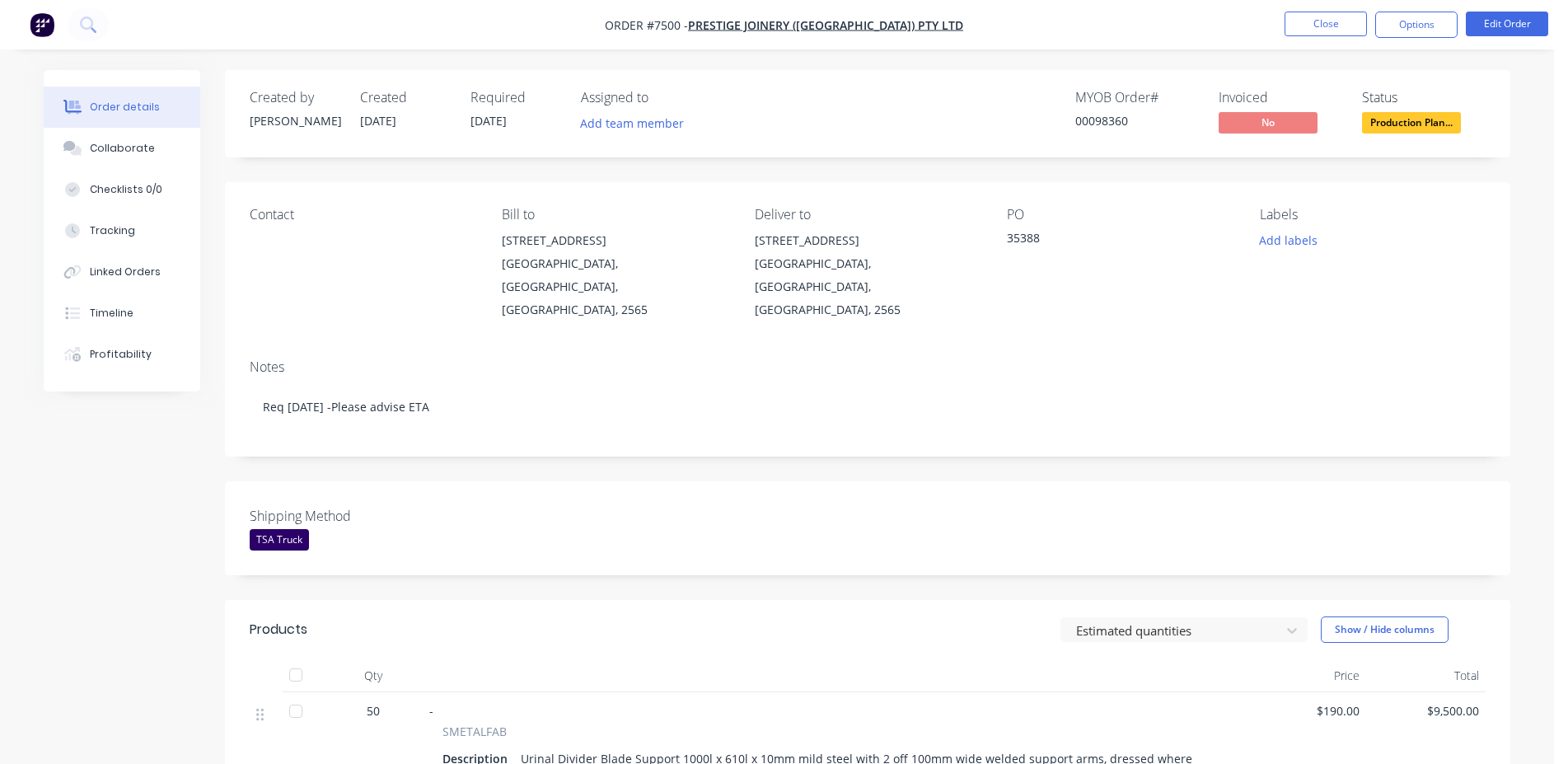
click at [1437, 40] on nav "Order #7500 - Prestige Joinery ([GEOGRAPHIC_DATA]) Pty Ltd Close Options Edit O…" at bounding box center [784, 25] width 1568 height 49
click at [1531, 21] on button "Edit Order" at bounding box center [1507, 24] width 82 height 25
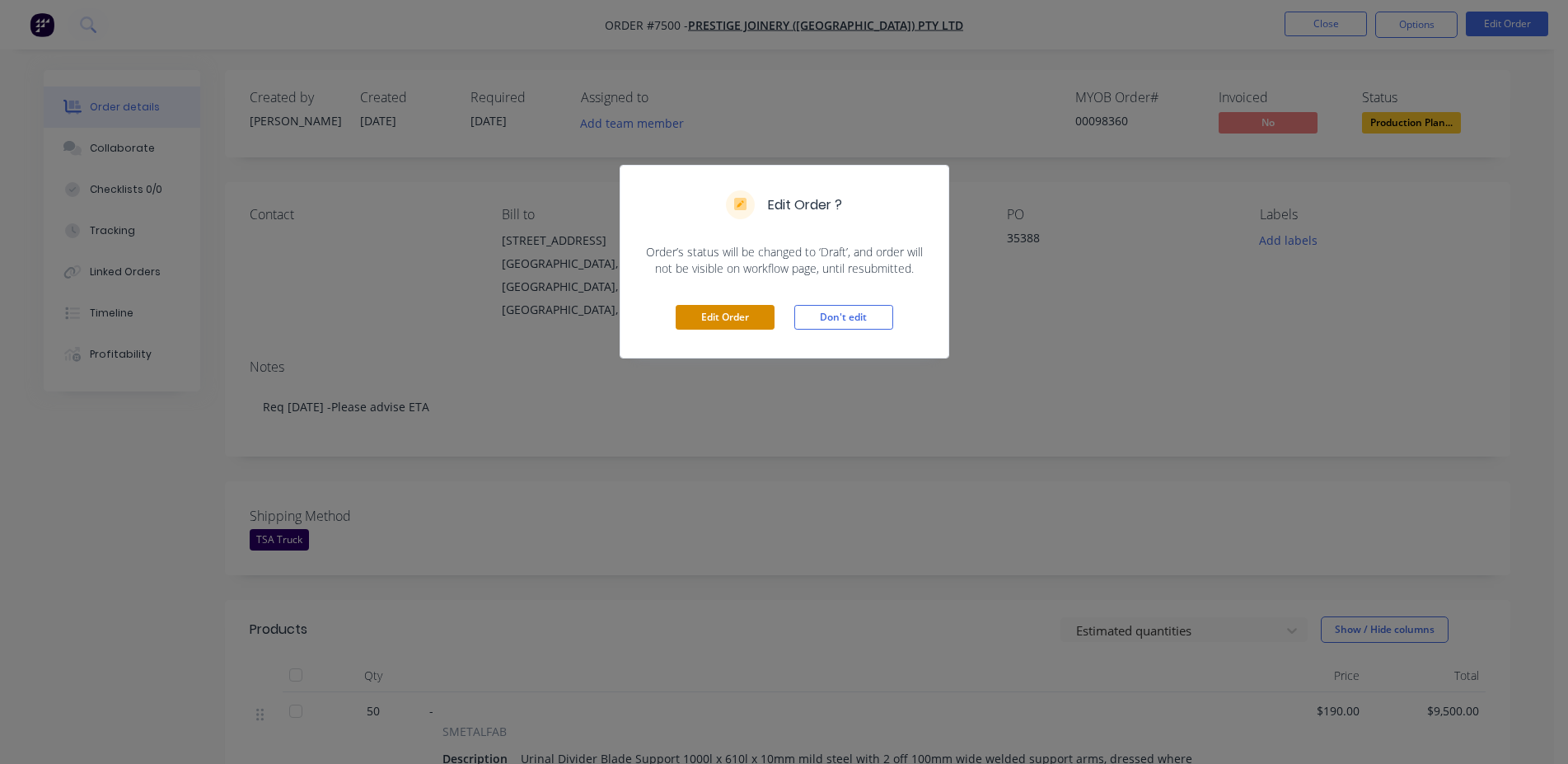
click at [726, 325] on button "Edit Order" at bounding box center [725, 317] width 99 height 25
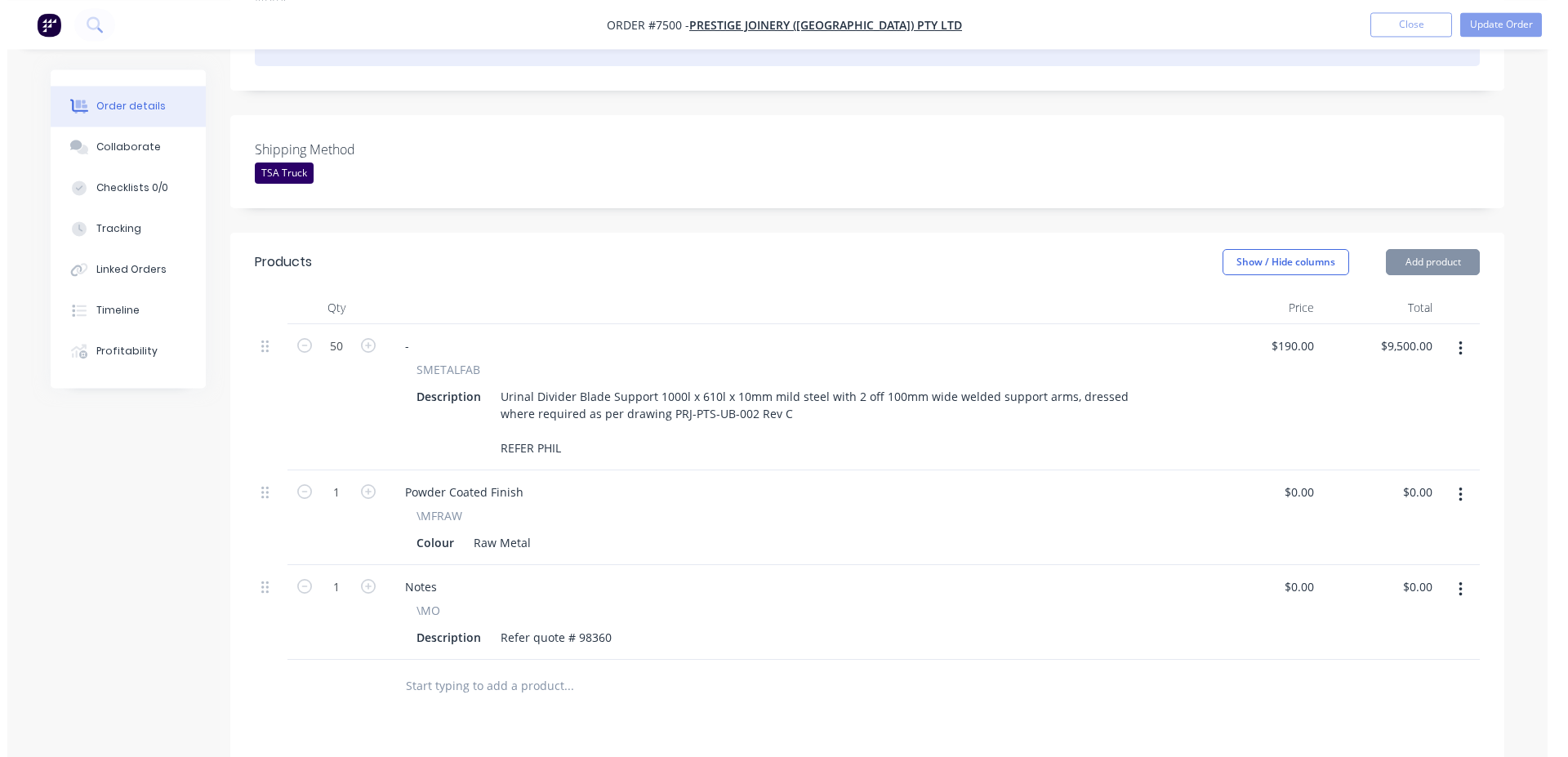
scroll to position [666, 0]
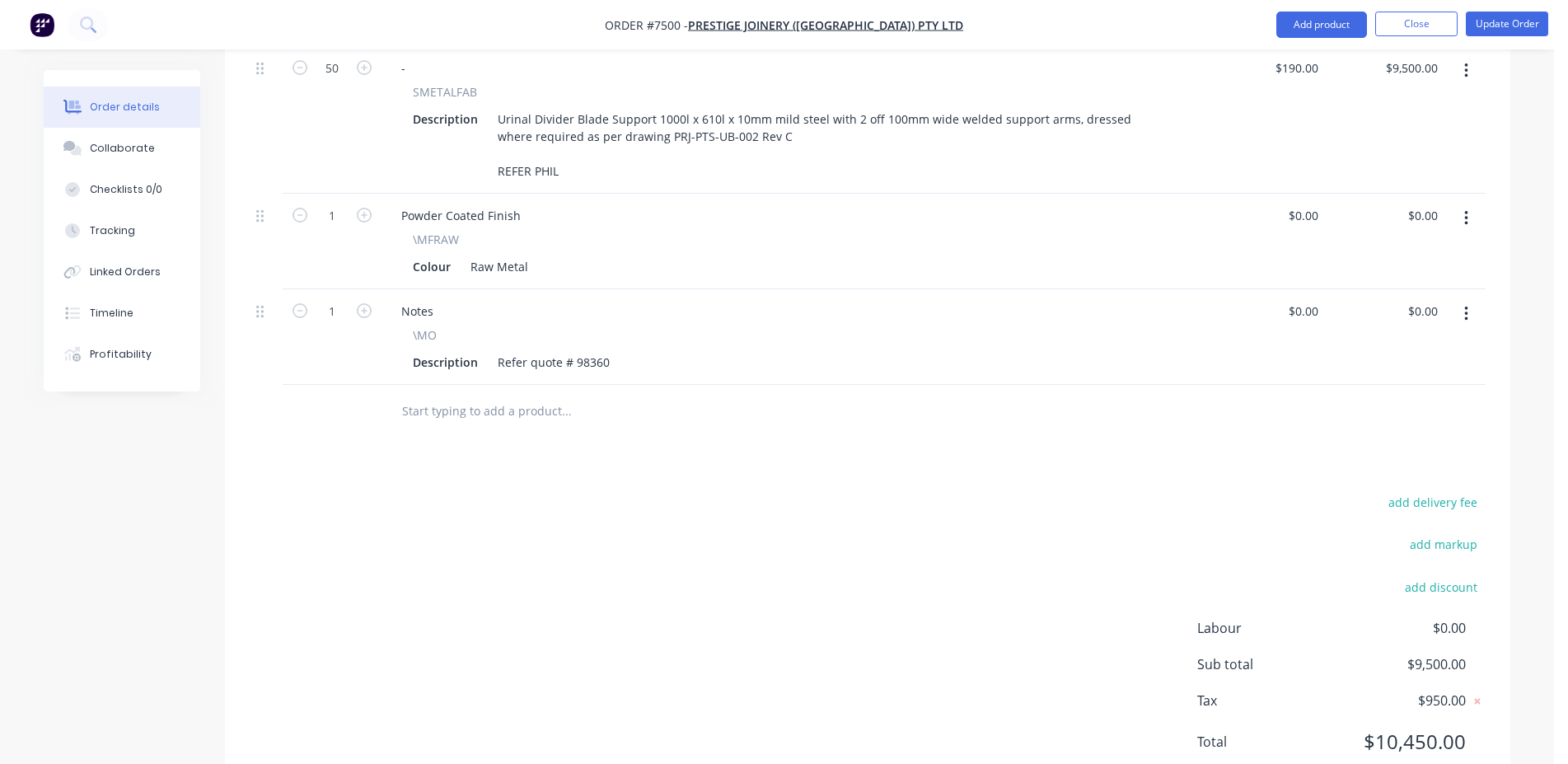
click at [480, 395] on input "text" at bounding box center [567, 411] width 330 height 33
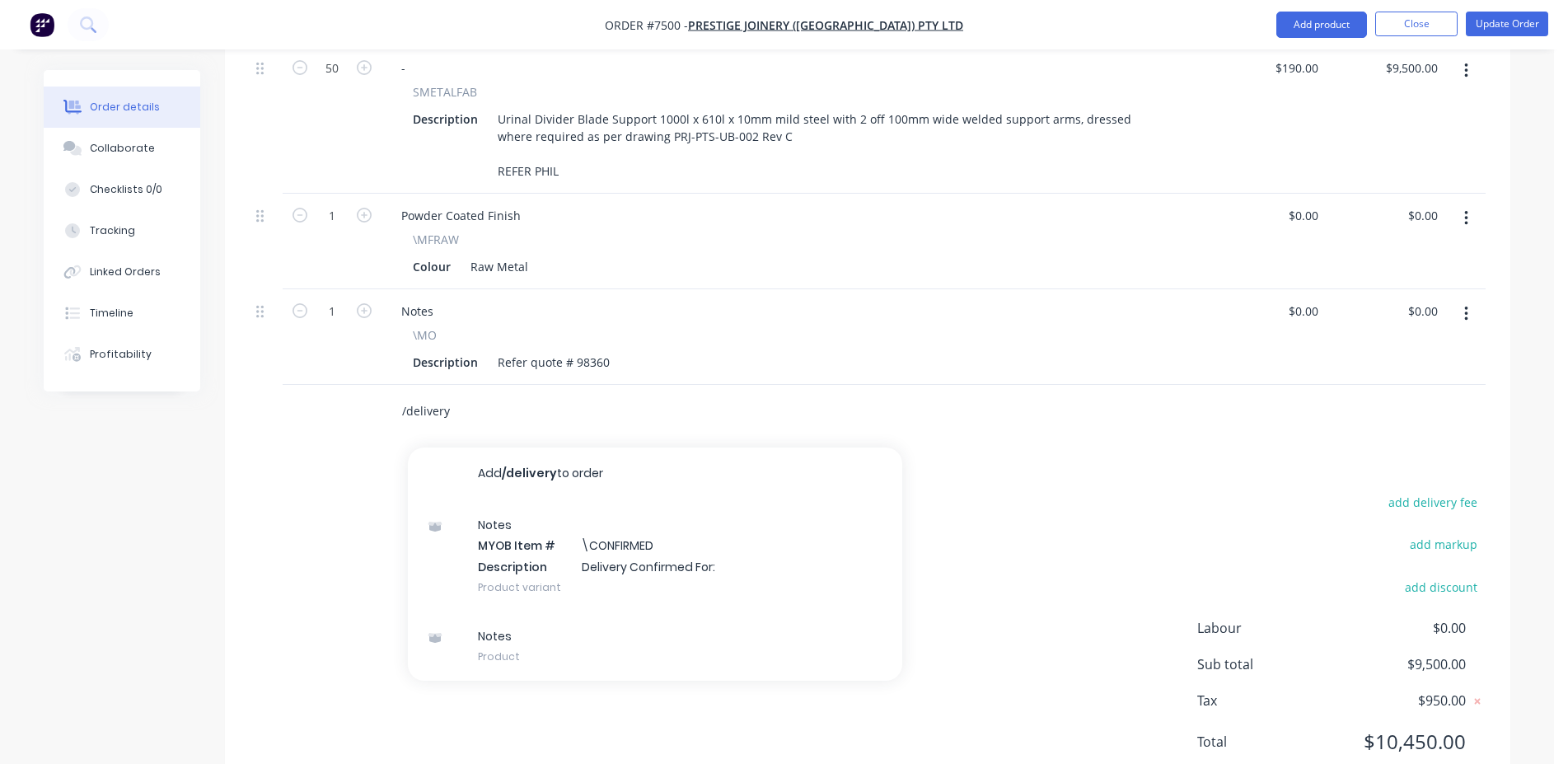
type input "/delivery"
click at [618, 513] on div "Notes MYOB Item # \CONFIRMED Description Delivery Confirmed For: Product variant" at bounding box center [655, 556] width 494 height 111
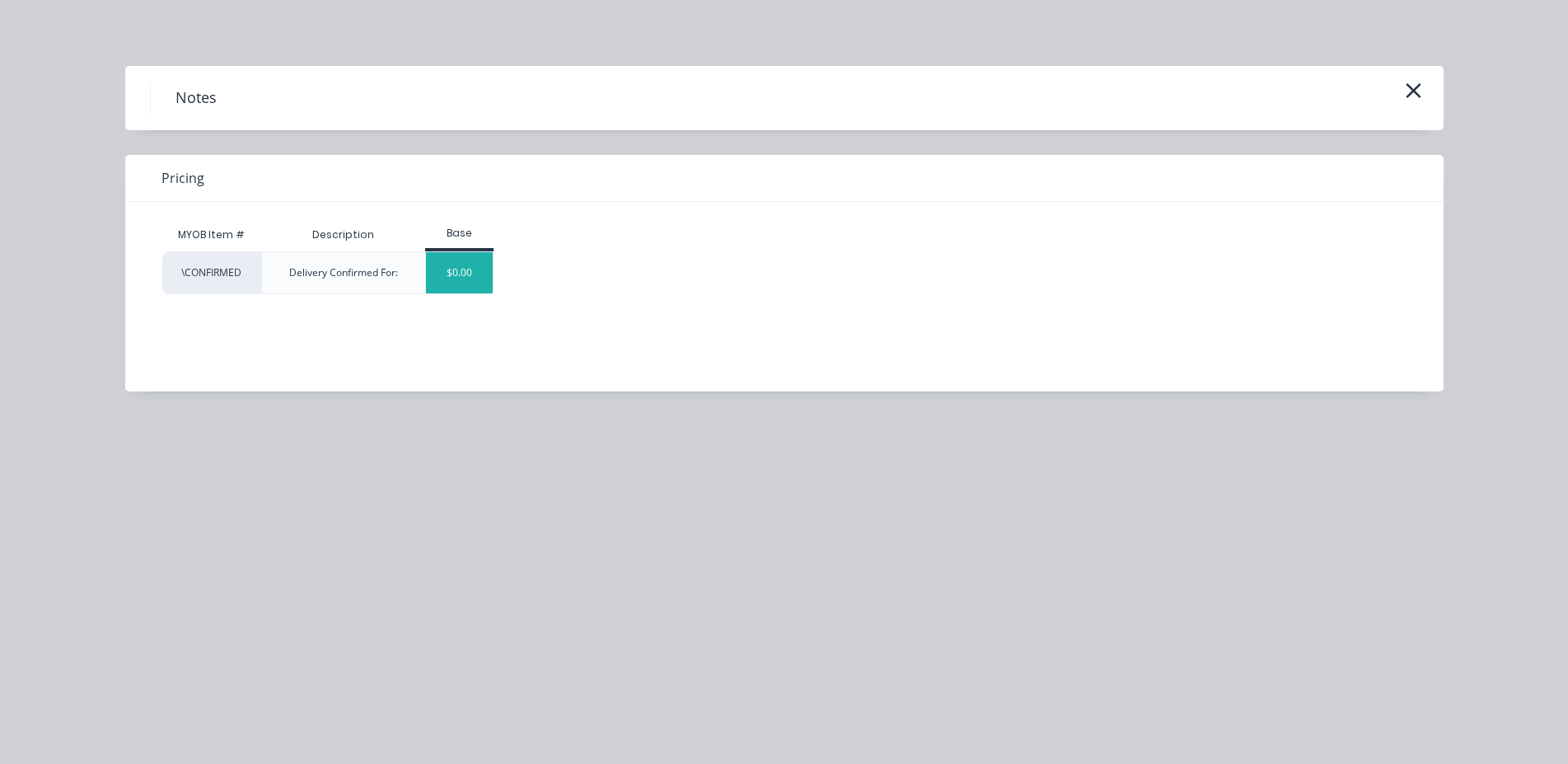
click at [483, 284] on div "$0.00" at bounding box center [459, 273] width 67 height 42
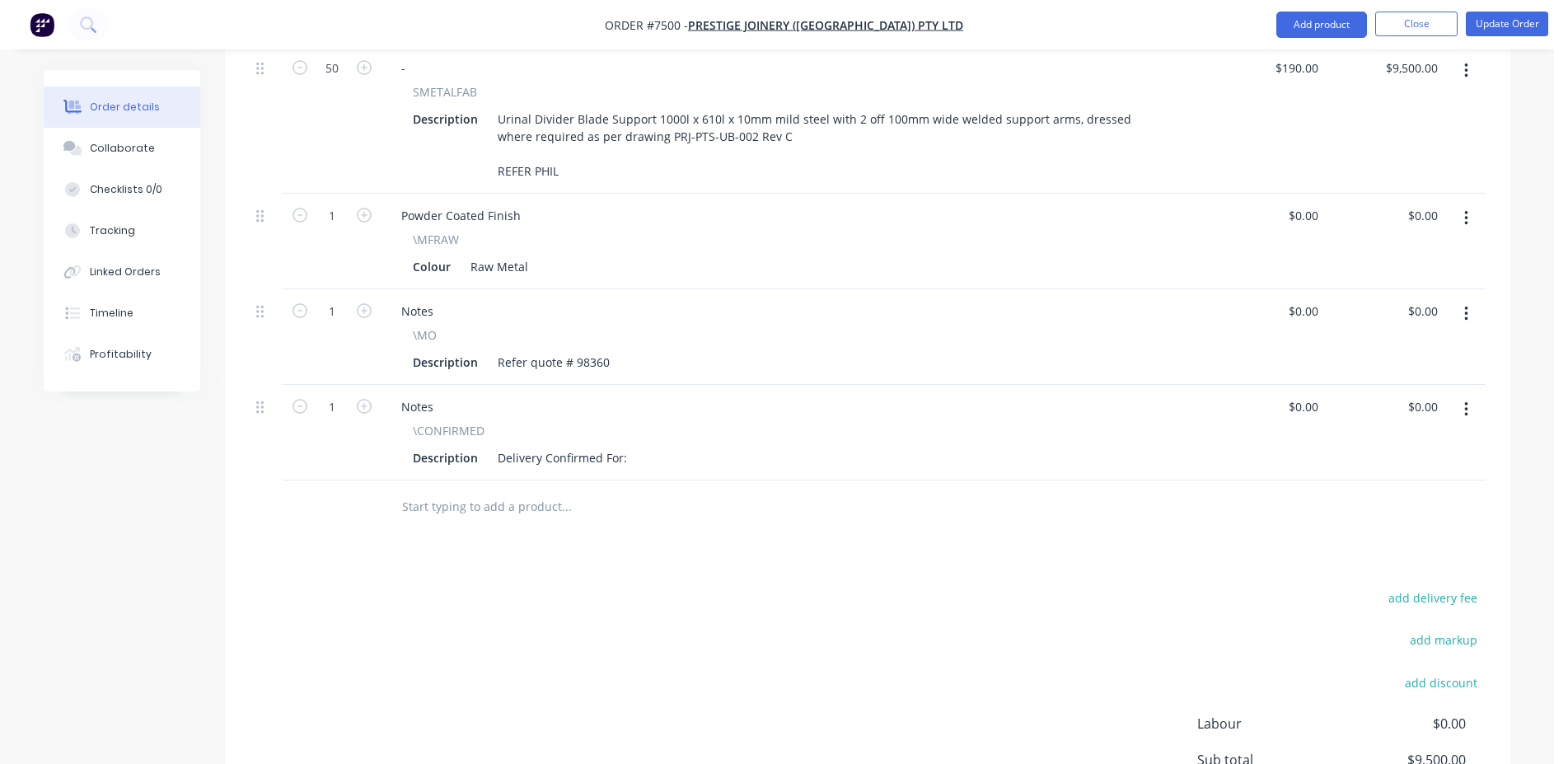
click at [634, 446] on div "Description Delivery Confirmed For:" at bounding box center [790, 457] width 767 height 24
click at [628, 446] on div "Delivery Confirmed For:" at bounding box center [562, 457] width 142 height 24
click at [1508, 29] on button "Update Order" at bounding box center [1507, 24] width 82 height 25
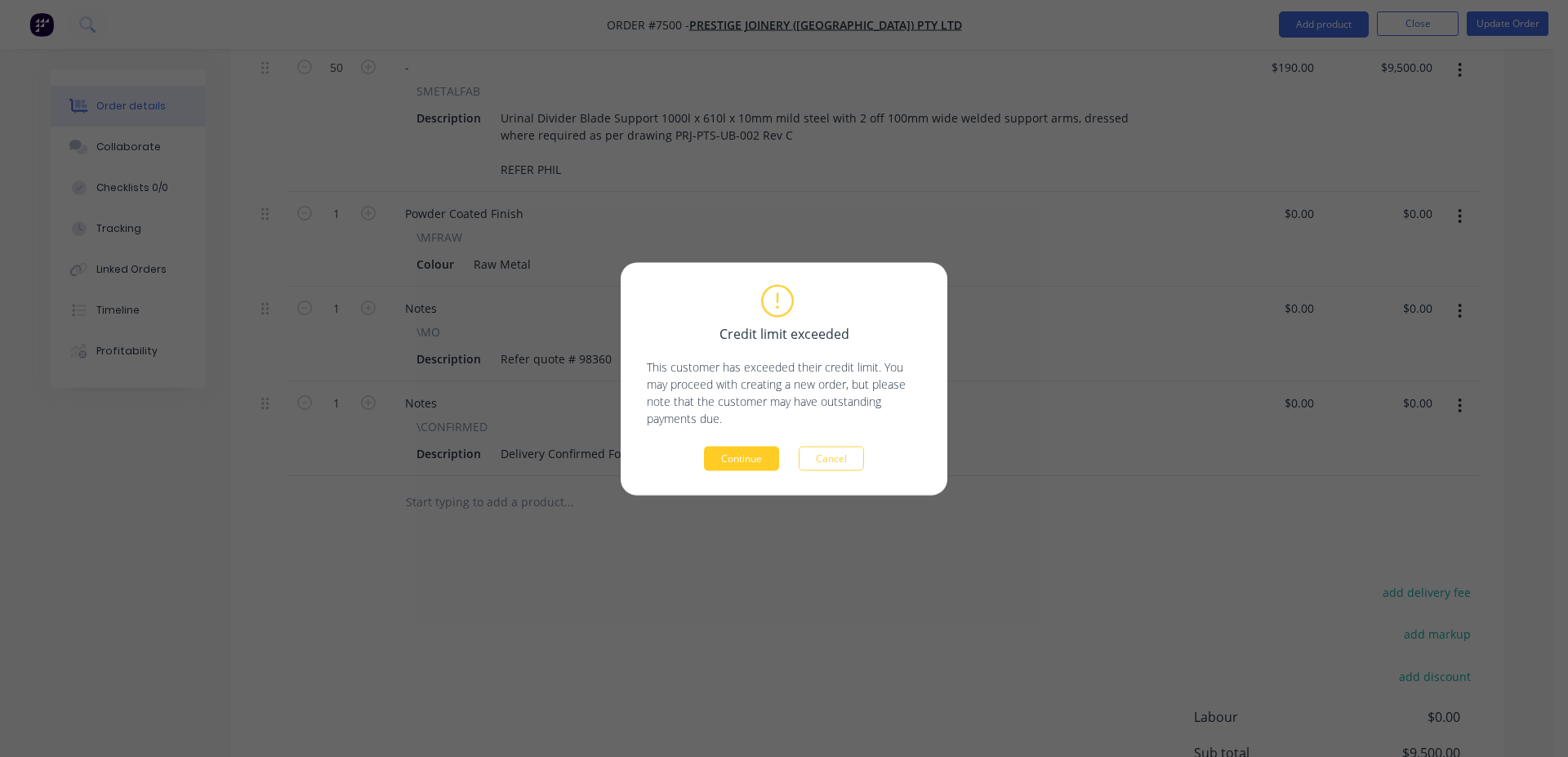
click at [752, 468] on button "Continue" at bounding box center [741, 458] width 75 height 24
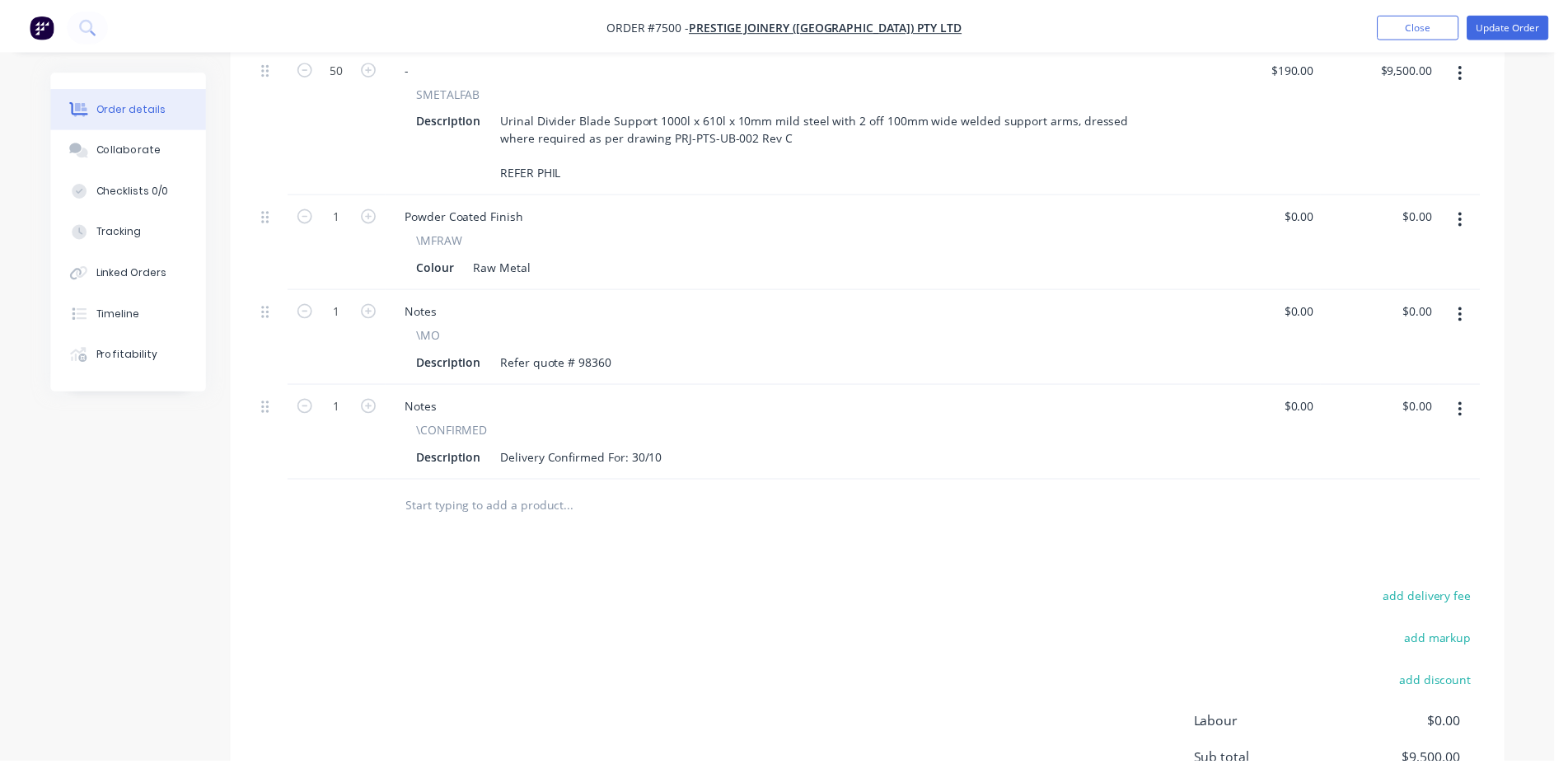
scroll to position [573, 0]
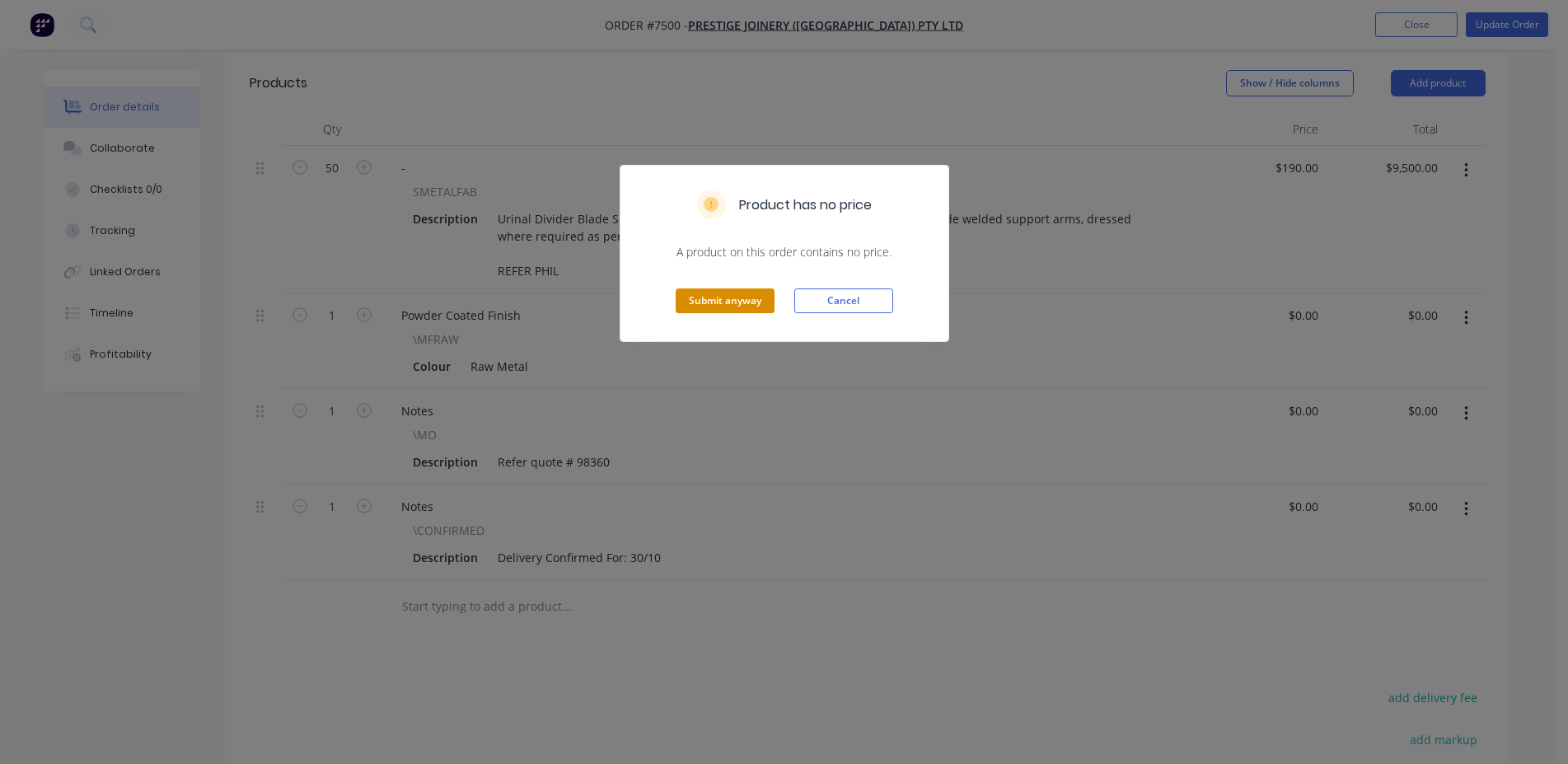
click at [711, 300] on button "Submit anyway" at bounding box center [725, 301] width 99 height 25
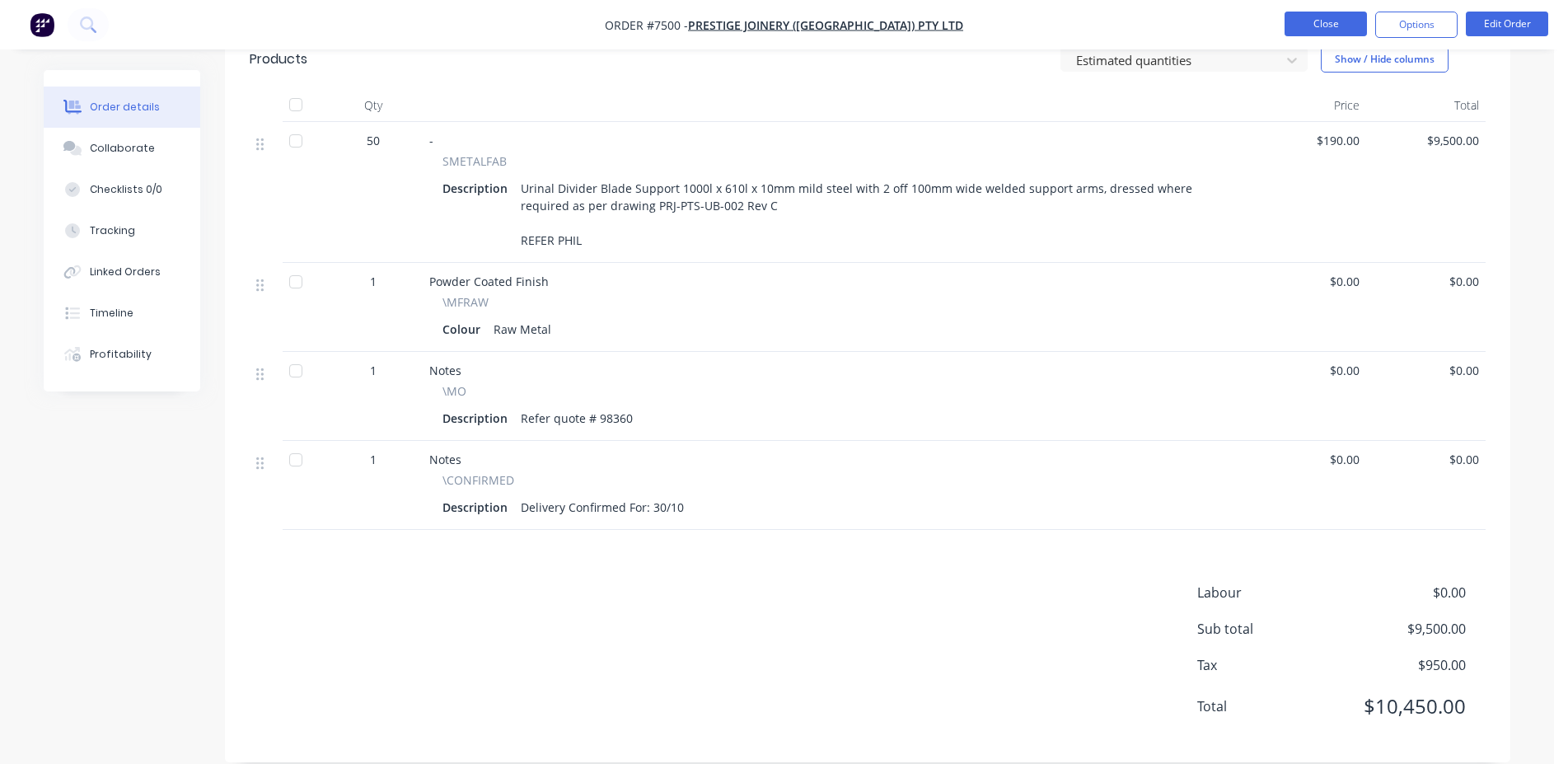
click at [1326, 21] on button "Close" at bounding box center [1325, 24] width 82 height 25
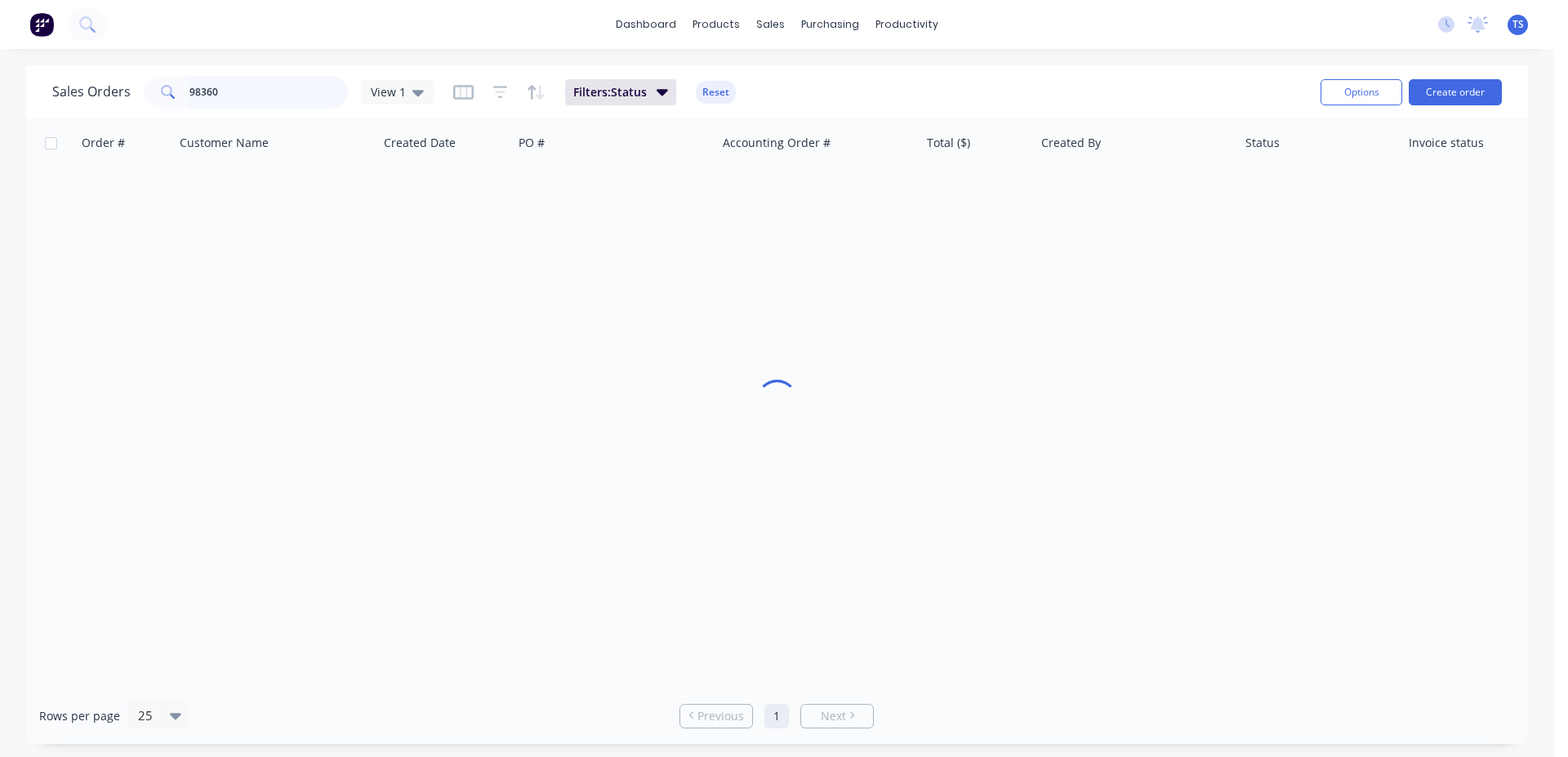
click at [253, 100] on input "98360" at bounding box center [269, 92] width 159 height 33
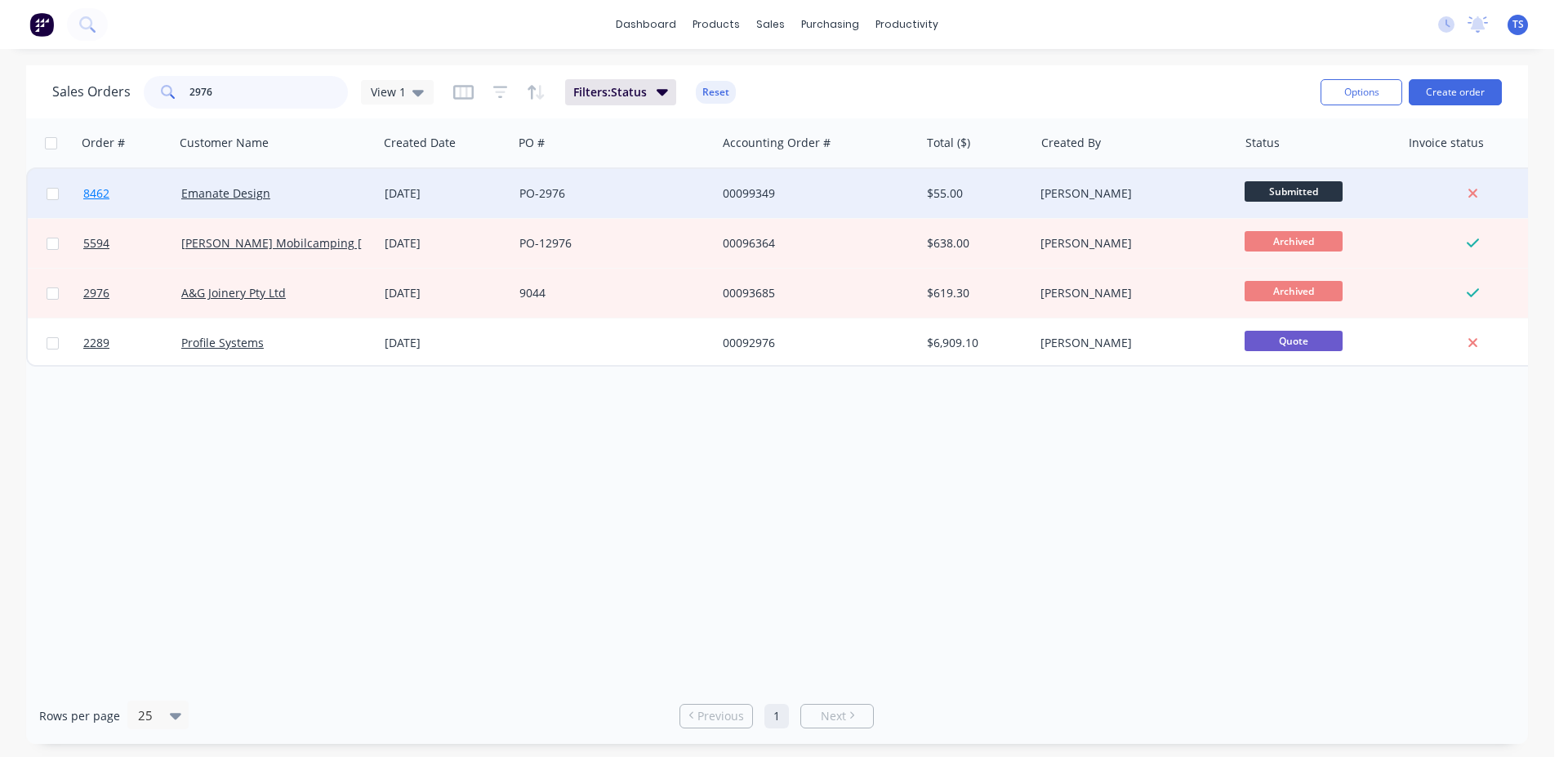
type input "2976"
click at [120, 200] on link "8462" at bounding box center [132, 193] width 98 height 49
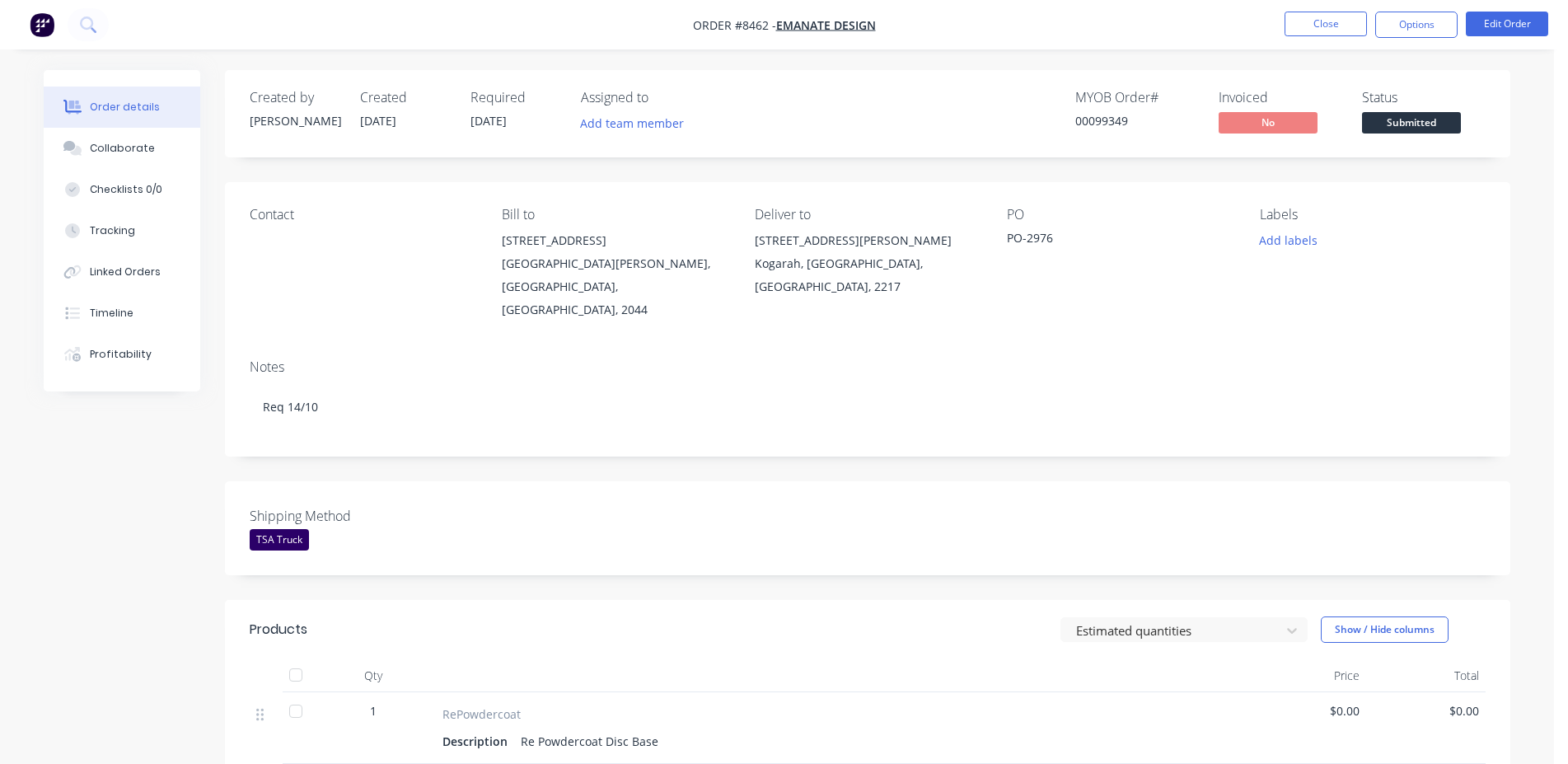
click at [1091, 120] on div "00099349" at bounding box center [1136, 121] width 124 height 17
copy div "00099349"
click at [1345, 29] on button "Close" at bounding box center [1325, 24] width 82 height 25
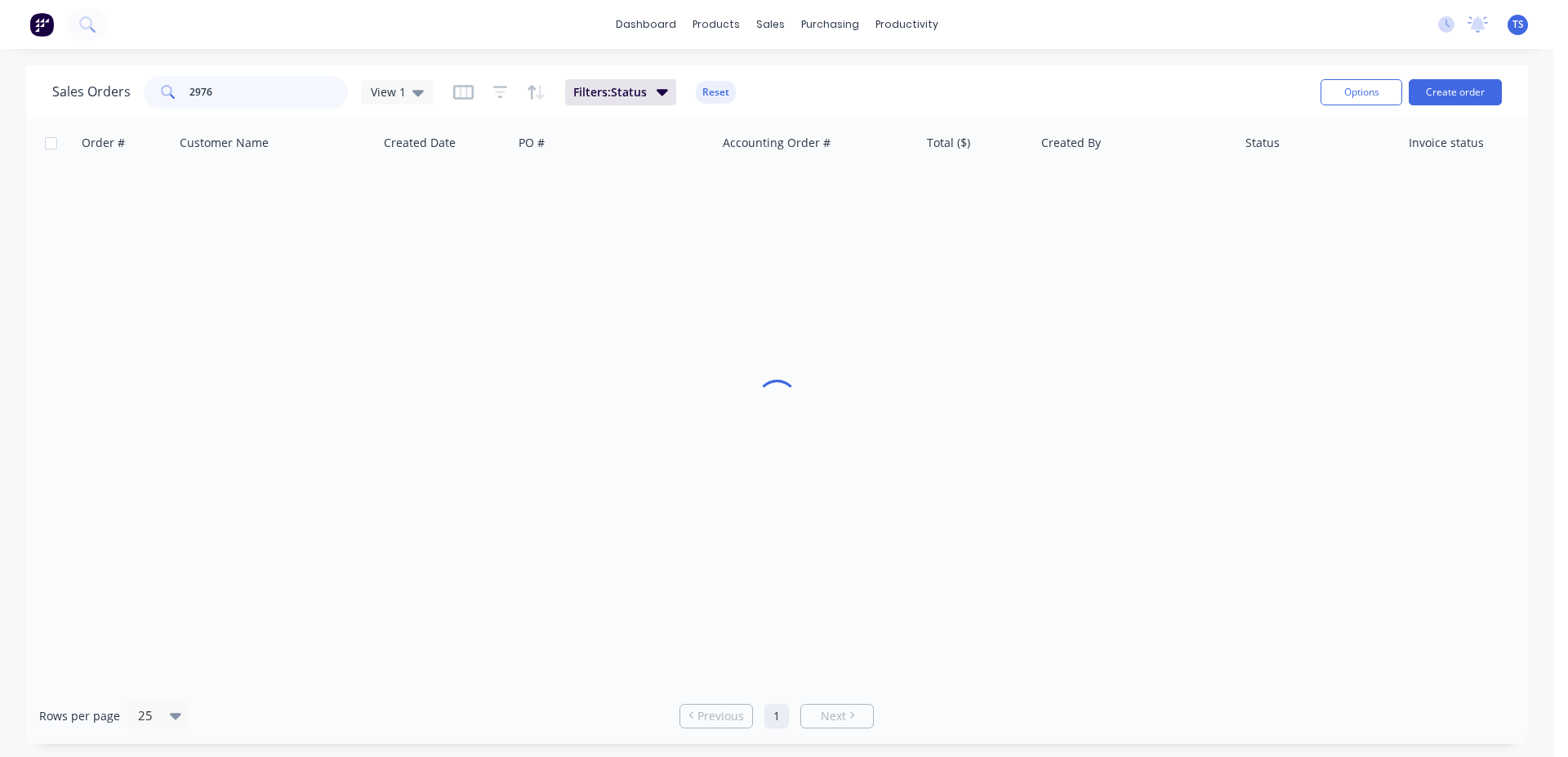
click at [260, 93] on input "2976" at bounding box center [269, 92] width 159 height 33
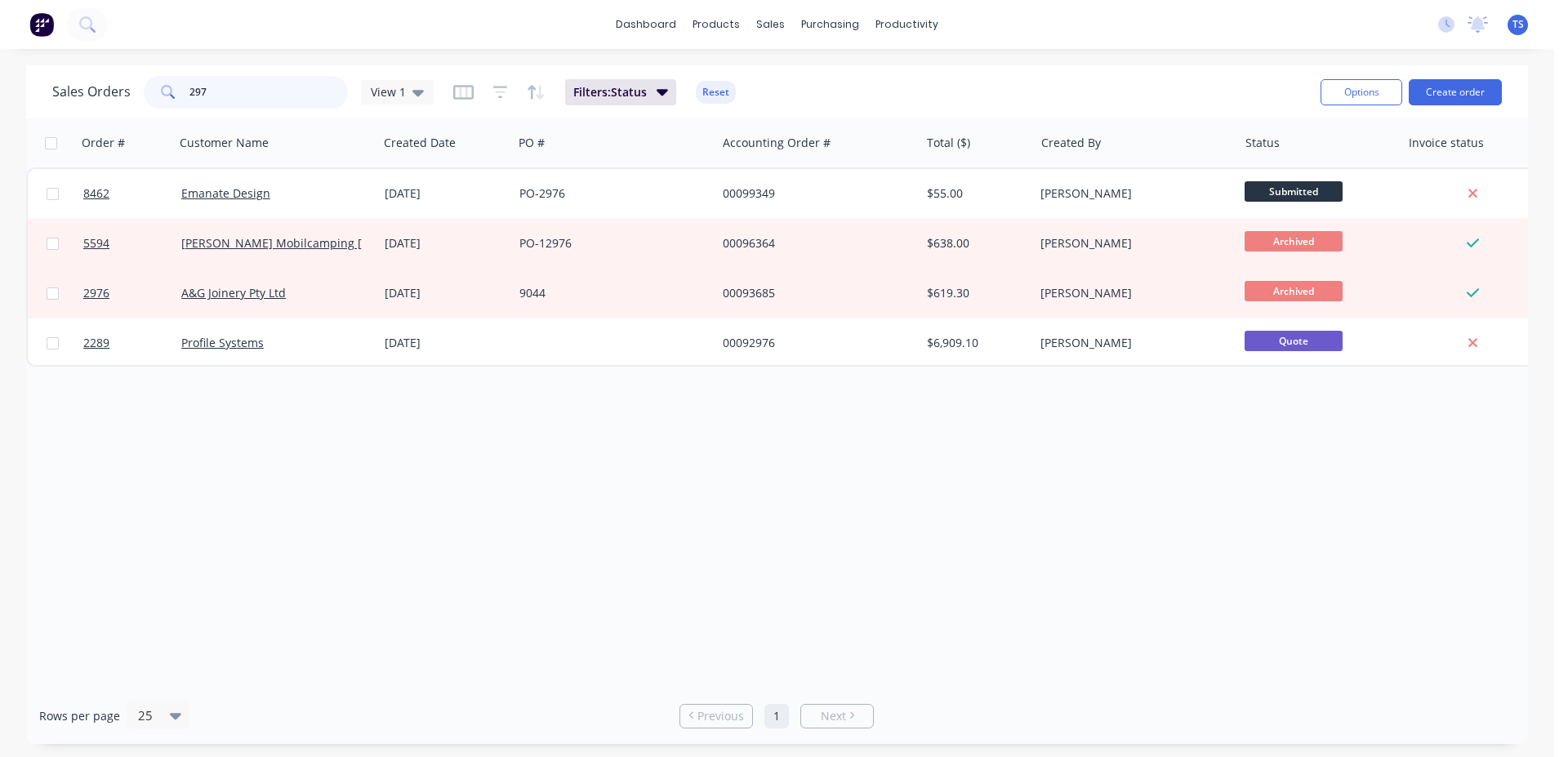
type input "2977"
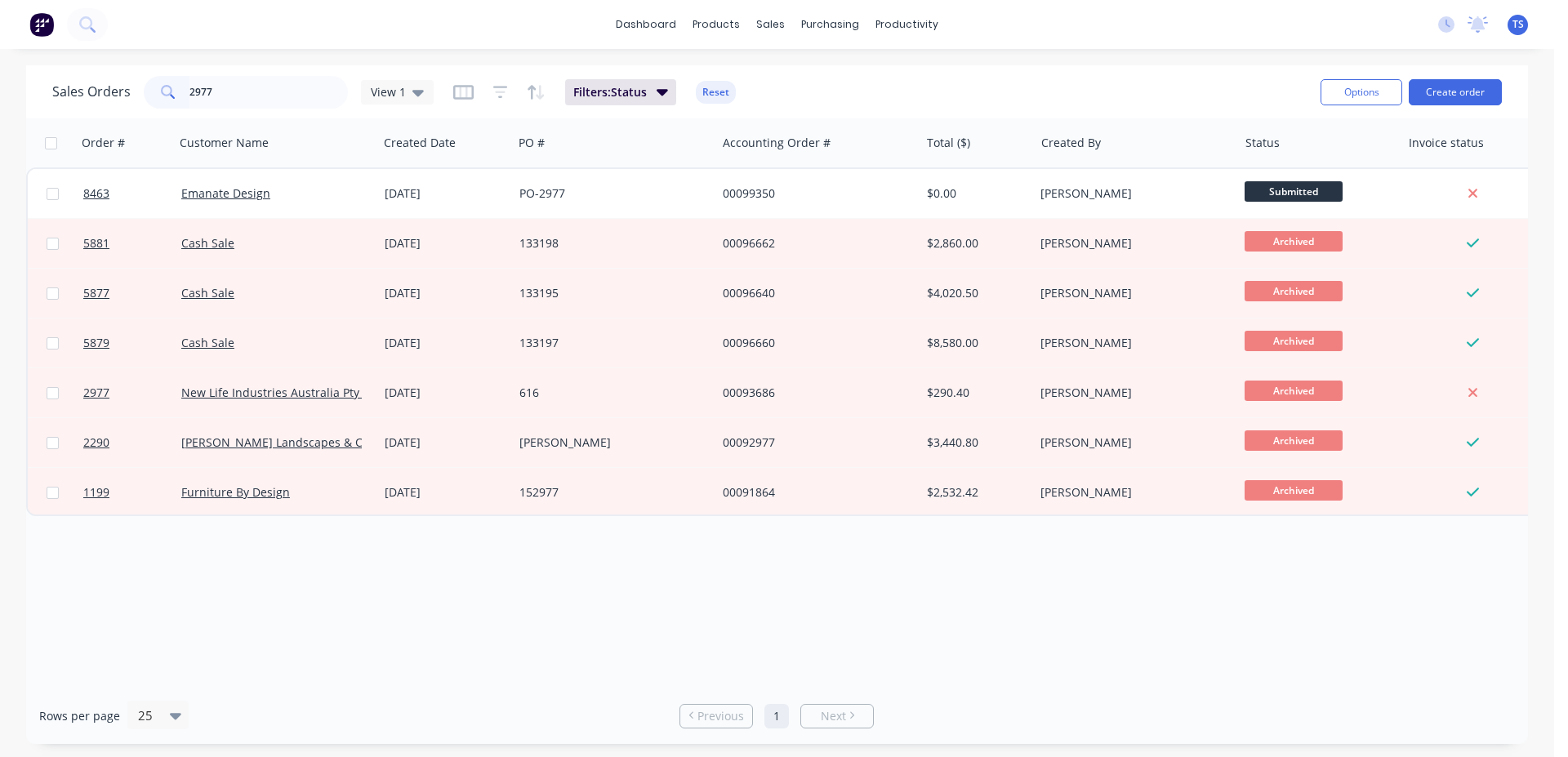
click at [126, 204] on link "8463" at bounding box center [132, 193] width 98 height 49
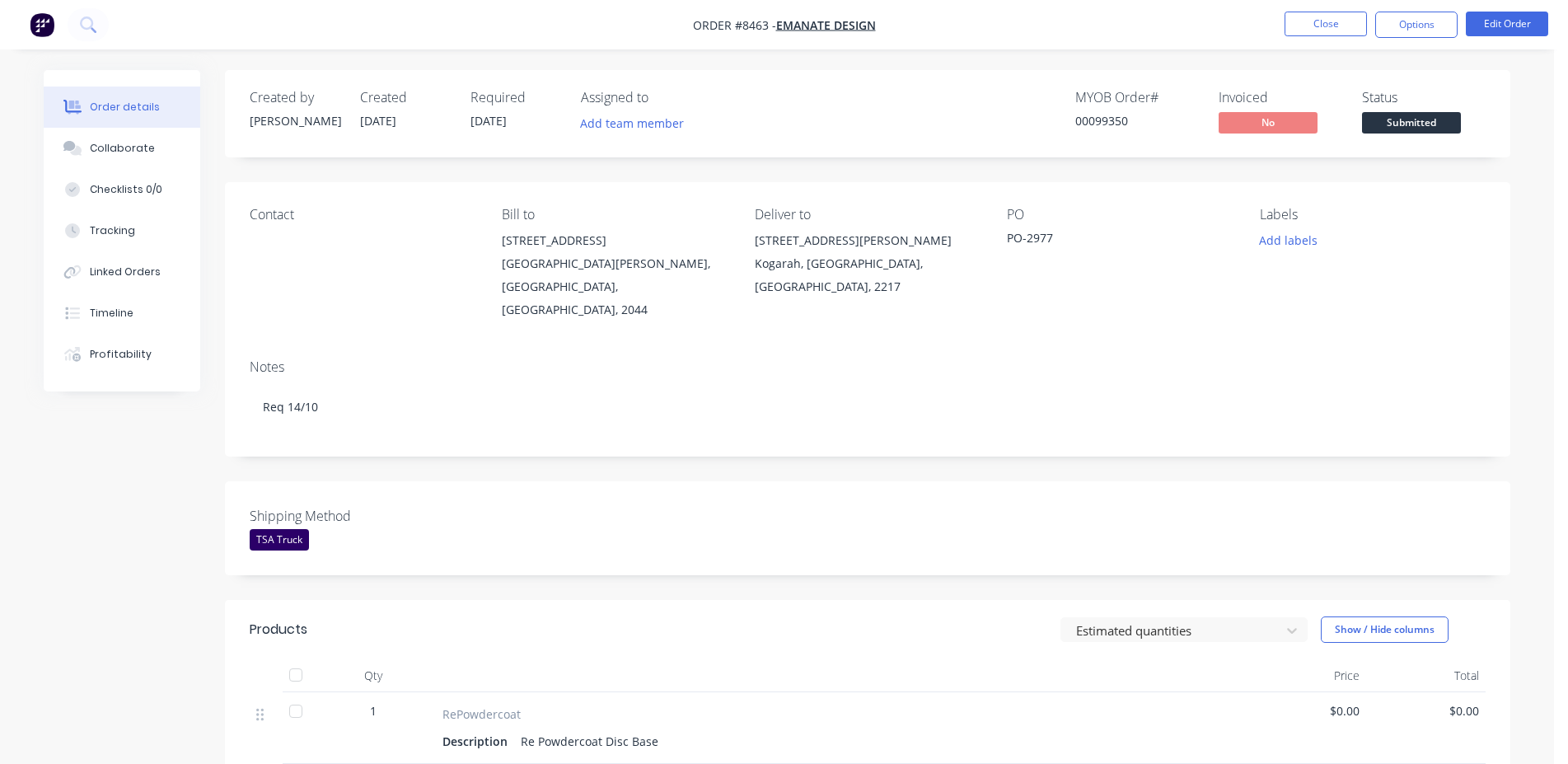
click at [1113, 115] on div "00099350" at bounding box center [1136, 121] width 124 height 17
copy div "00099350"
click at [1355, 28] on button "Close" at bounding box center [1325, 24] width 82 height 25
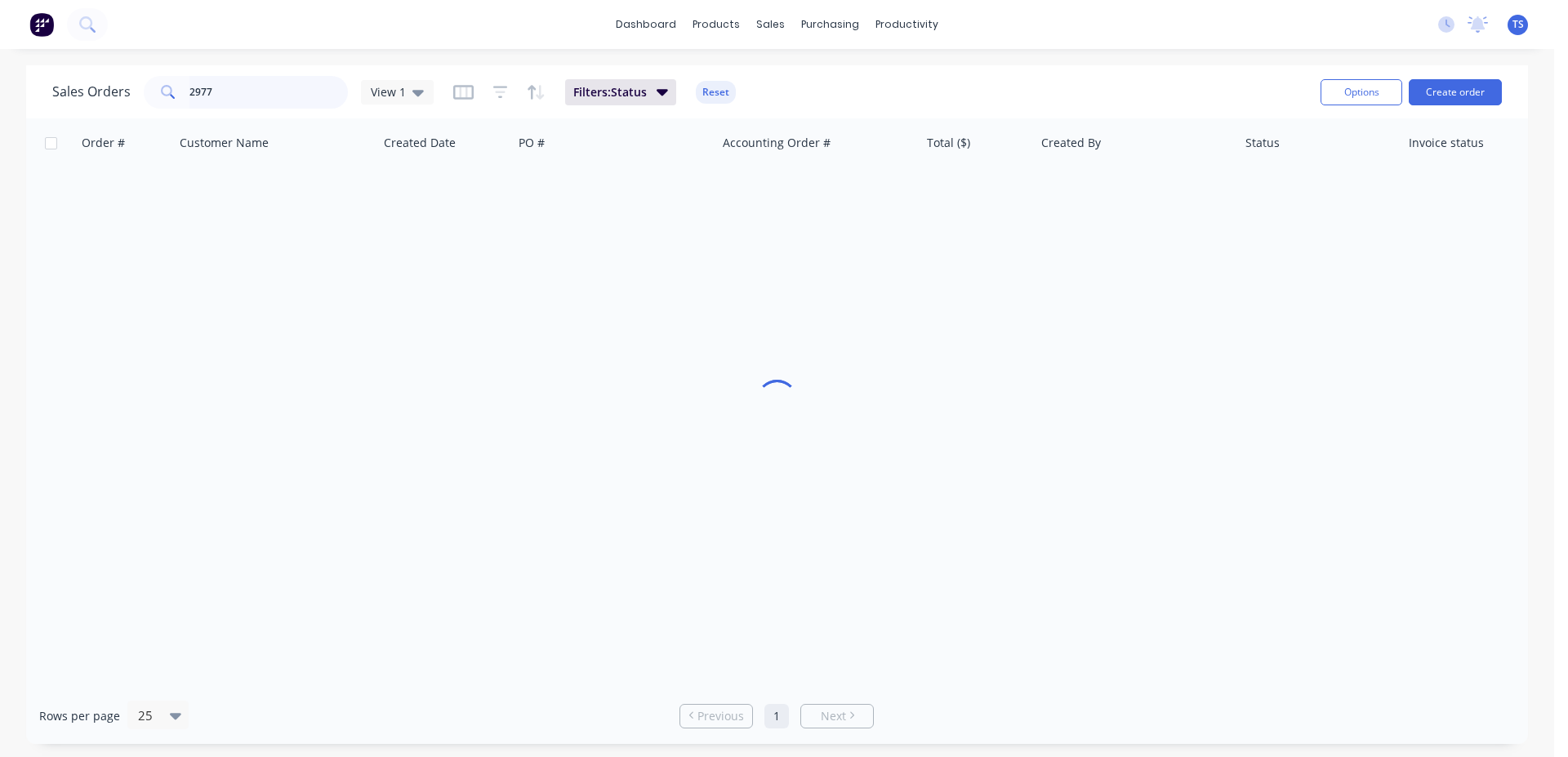
click at [274, 101] on input "2977" at bounding box center [269, 92] width 159 height 33
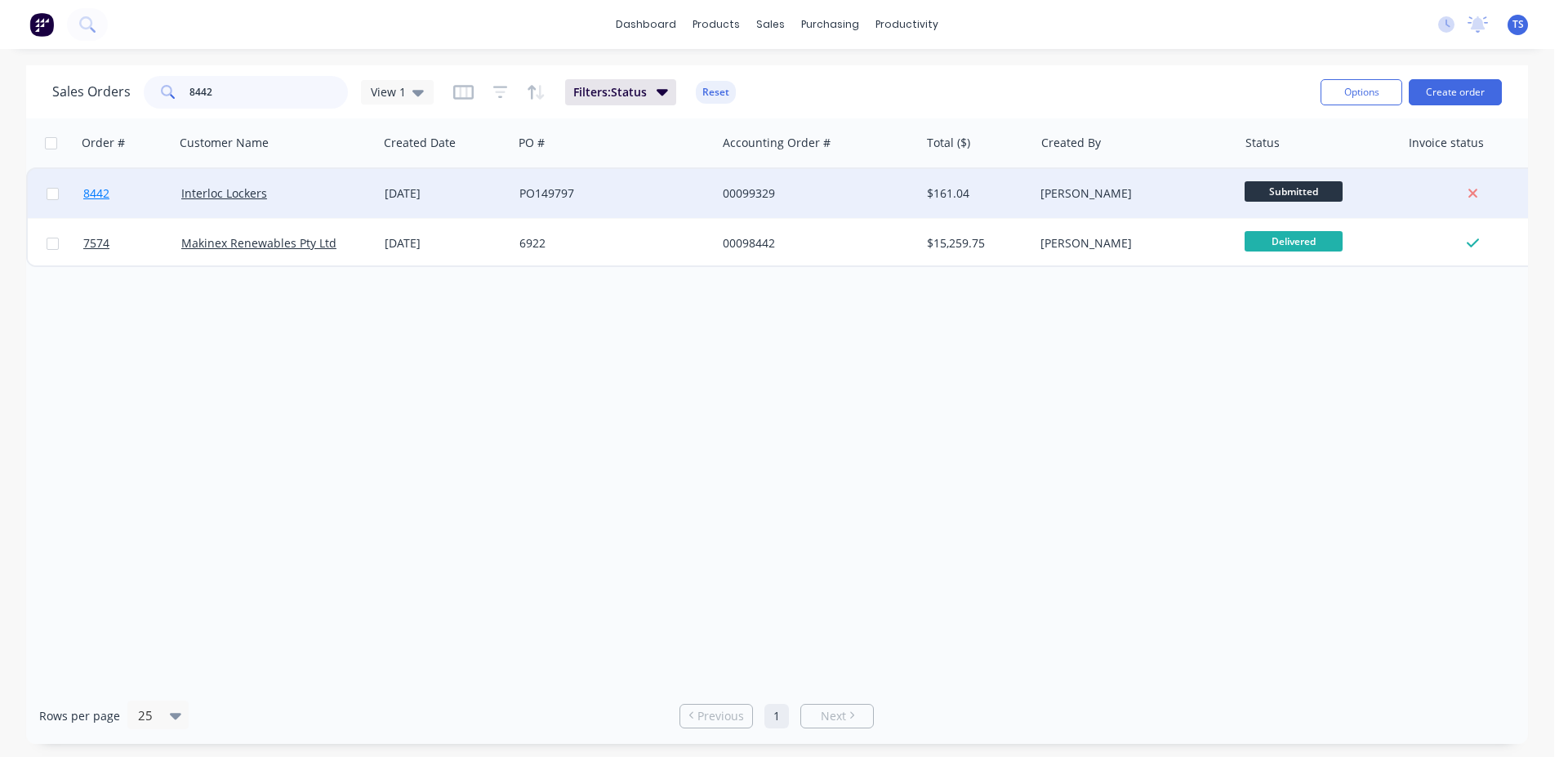
type input "8442"
click at [142, 196] on link "8442" at bounding box center [132, 193] width 98 height 49
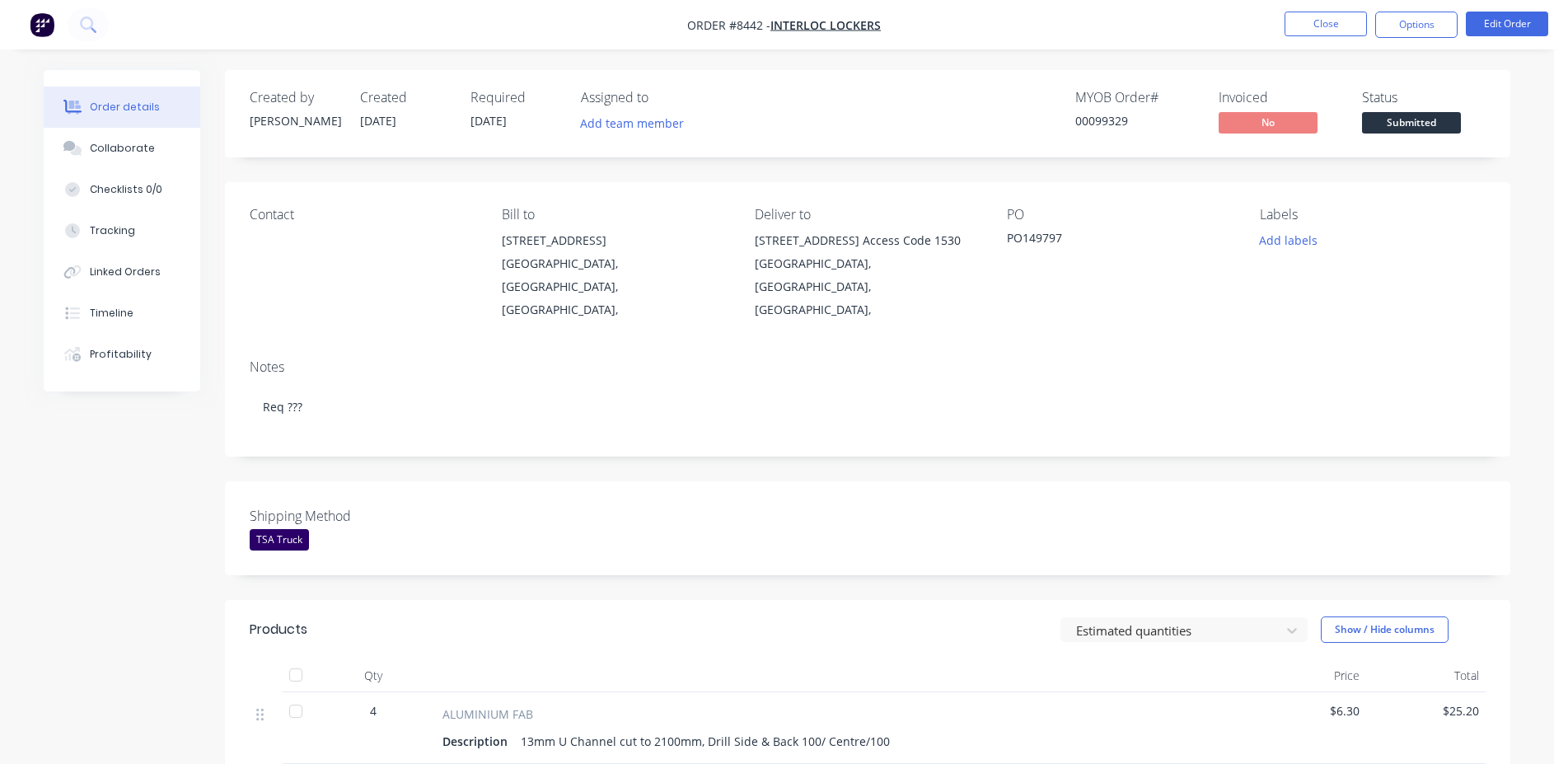
click at [1423, 125] on span "Submitted" at bounding box center [1411, 123] width 99 height 21
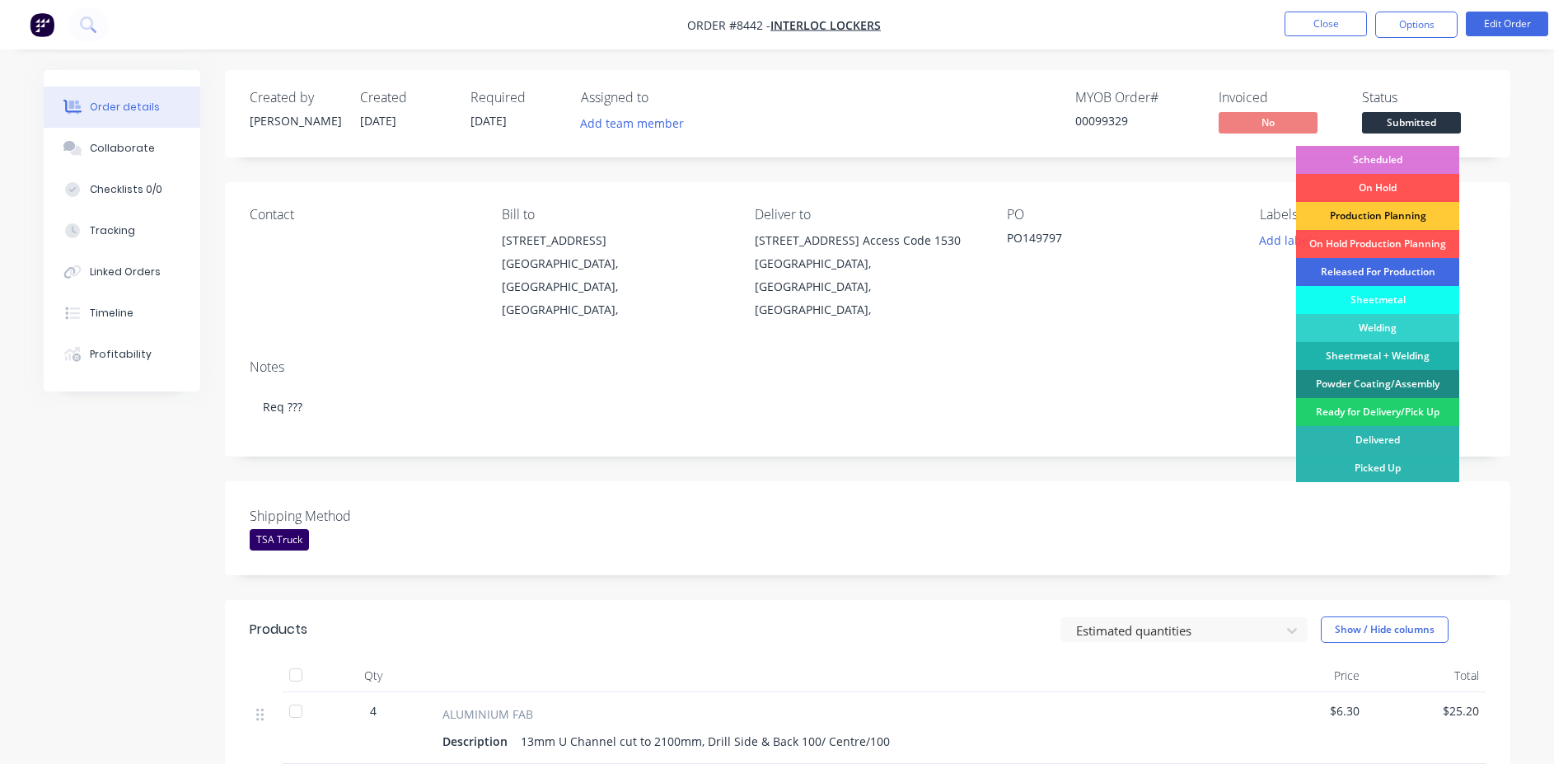
click at [1397, 263] on div "Released For Production" at bounding box center [1378, 273] width 163 height 28
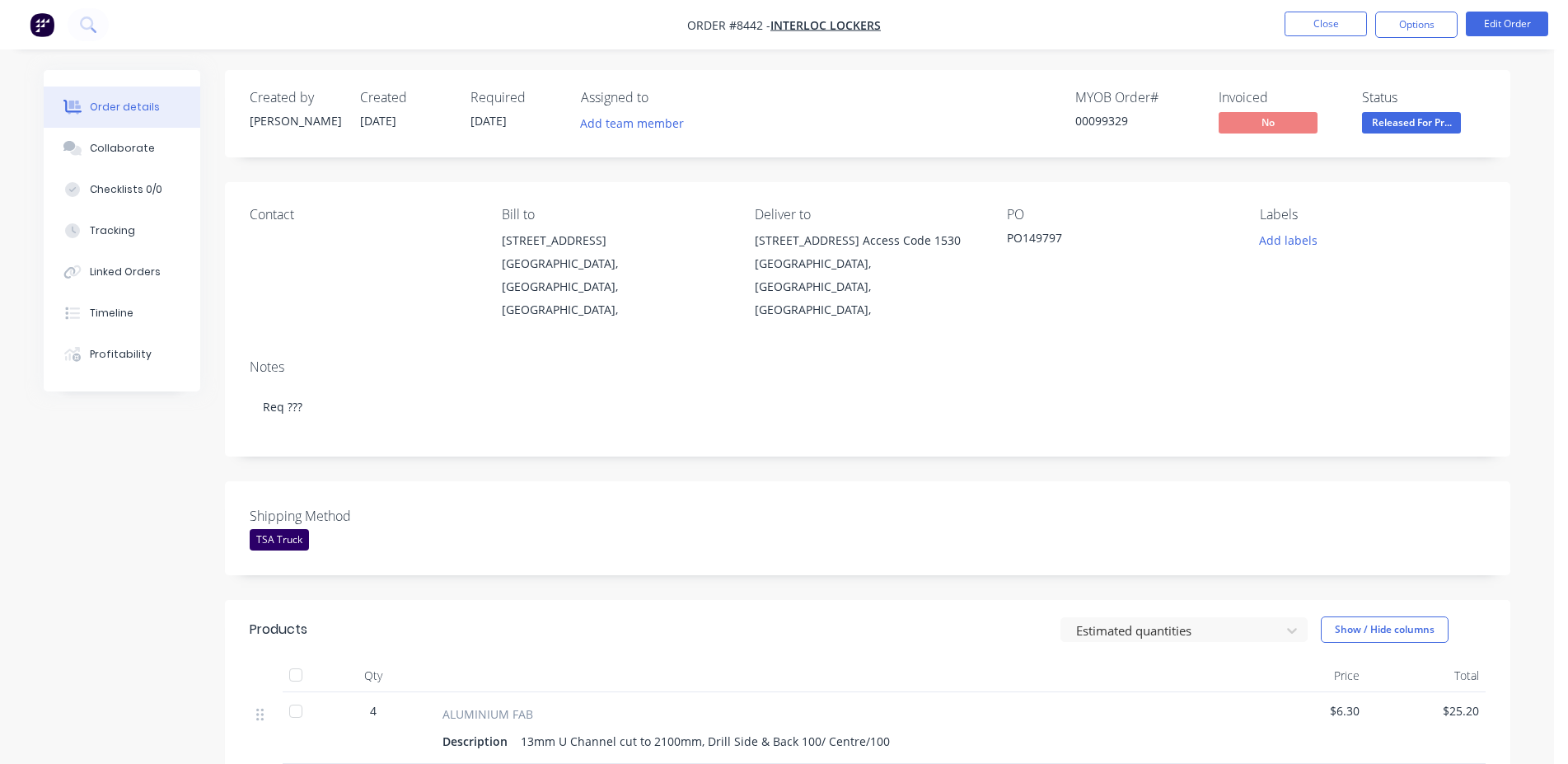
click at [1098, 118] on div "00099329" at bounding box center [1136, 121] width 124 height 17
copy div "00099329"
click at [1319, 29] on button "Close" at bounding box center [1325, 24] width 82 height 25
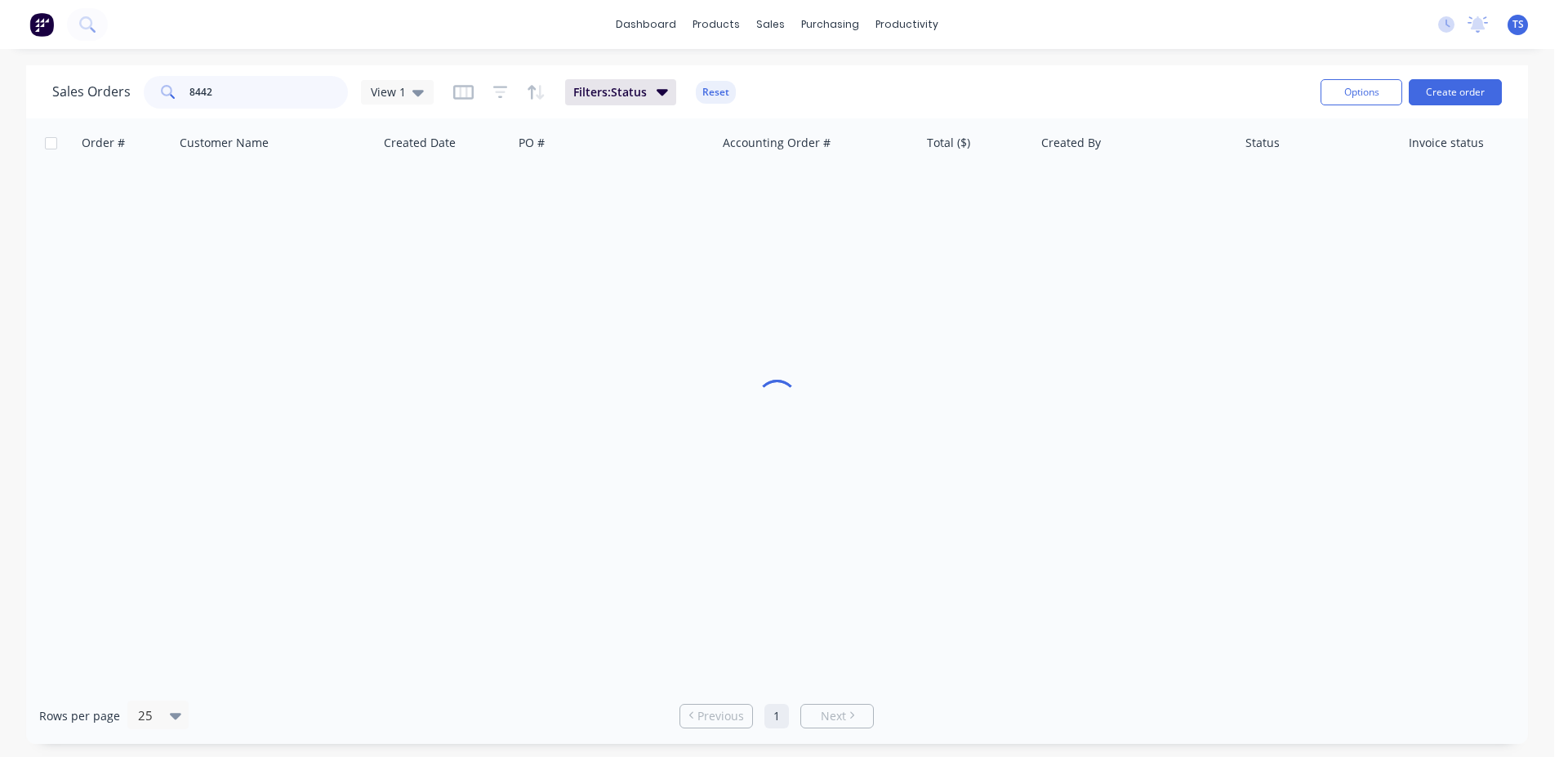
click at [271, 92] on input "8442" at bounding box center [269, 92] width 159 height 33
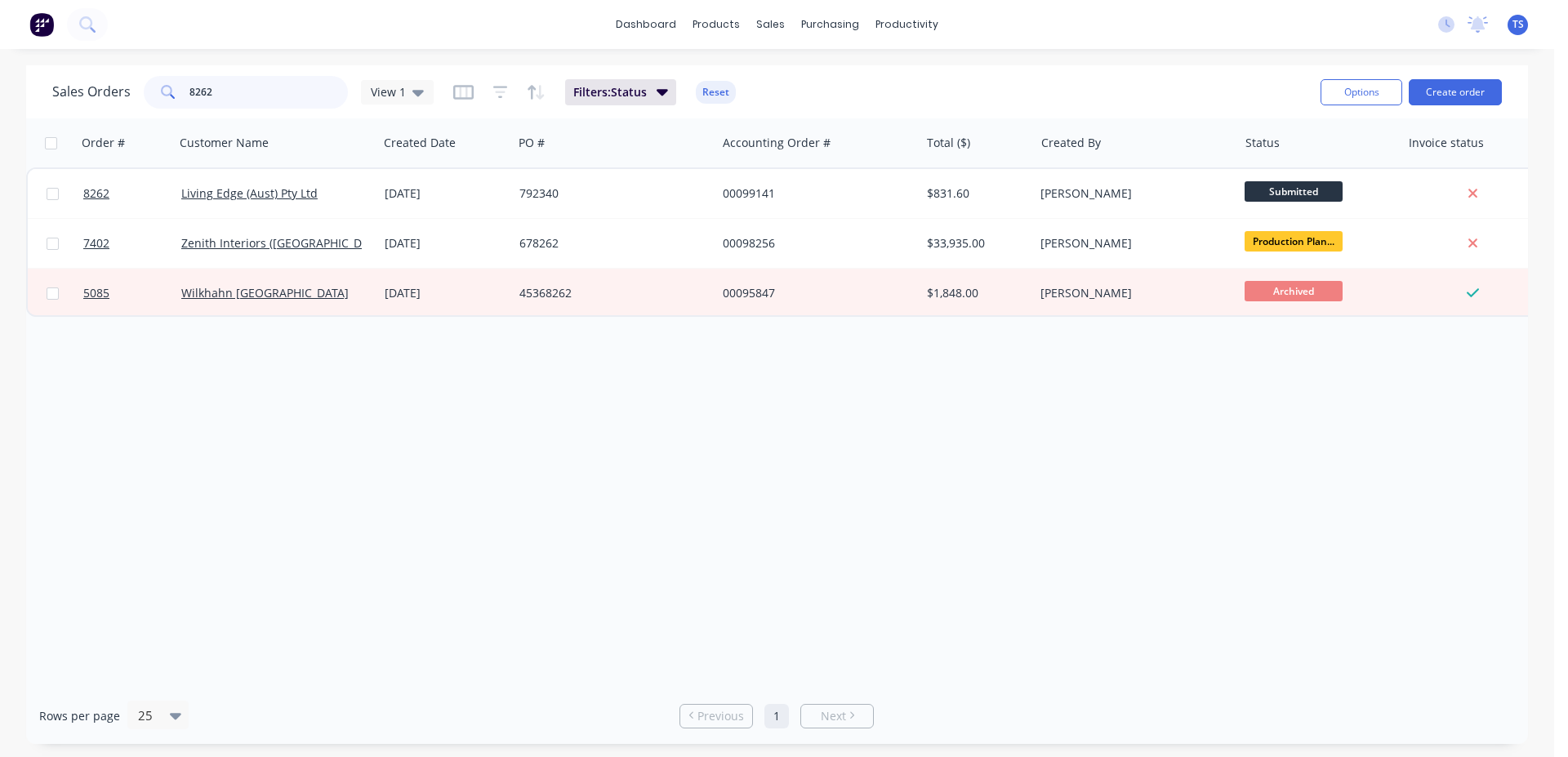
type input "8262"
click at [102, 202] on link "8262" at bounding box center [132, 193] width 98 height 49
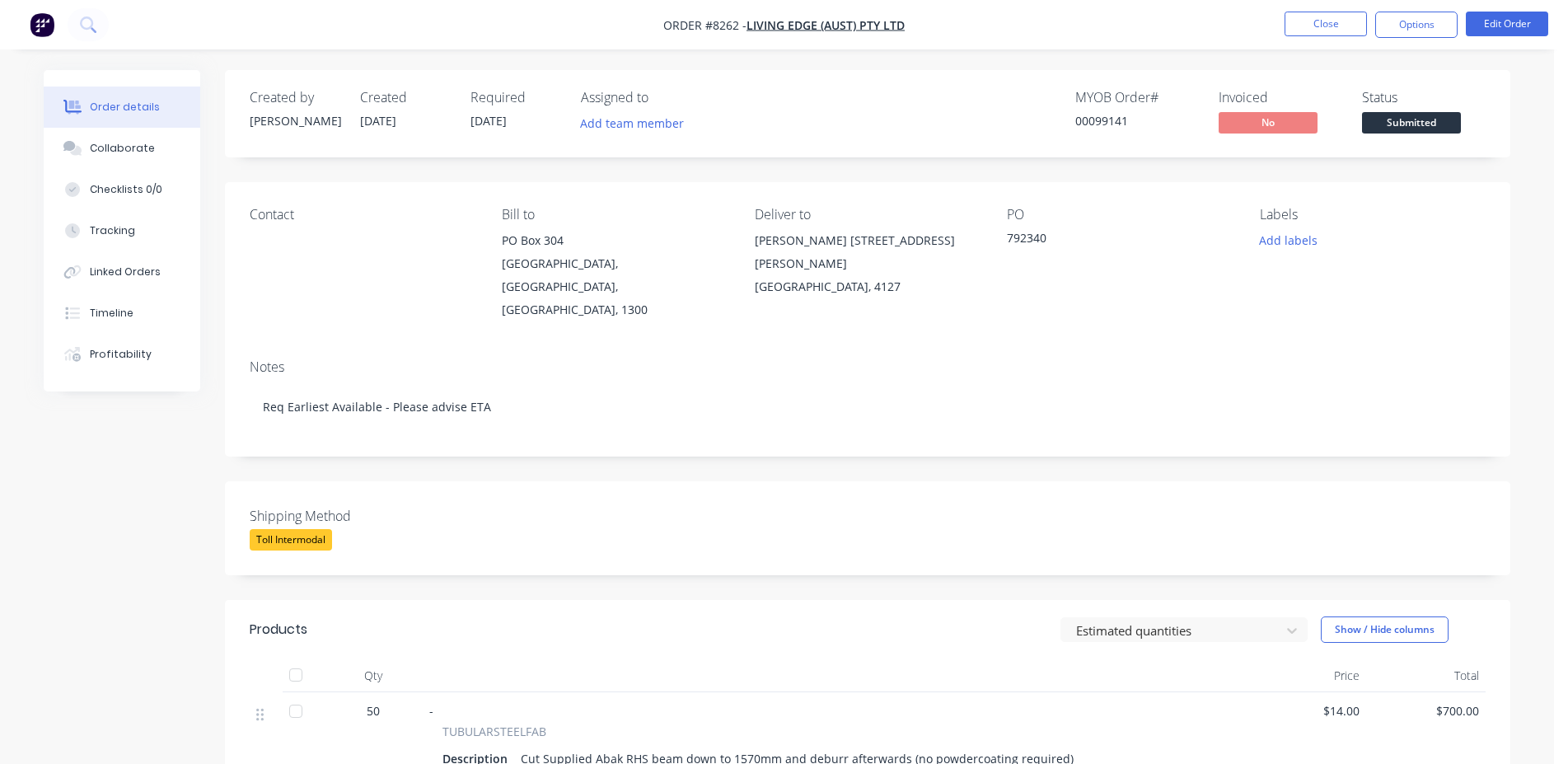
click at [1435, 127] on span "Submitted" at bounding box center [1411, 123] width 99 height 21
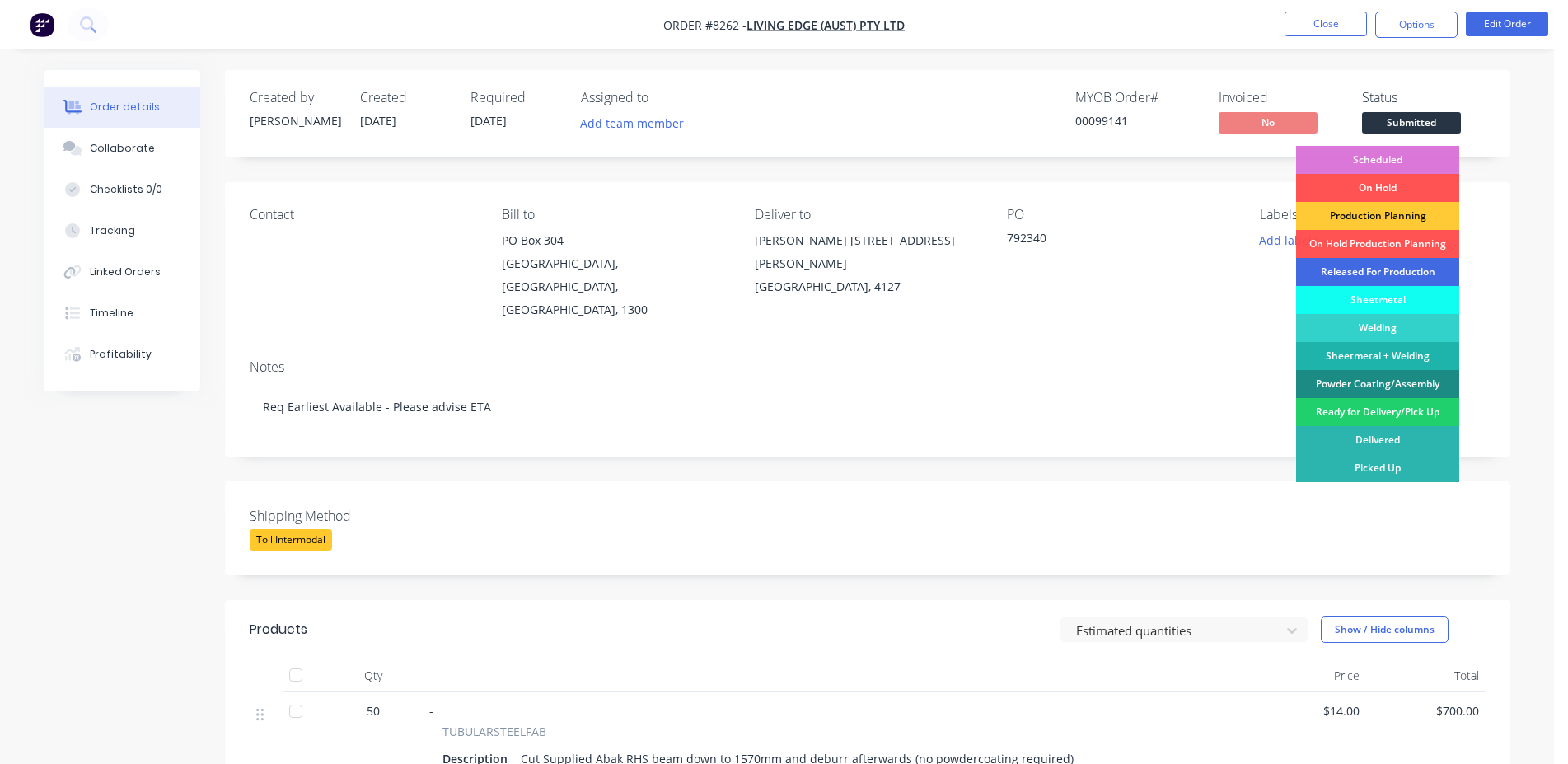
click at [1387, 272] on div "Released For Production" at bounding box center [1378, 273] width 163 height 28
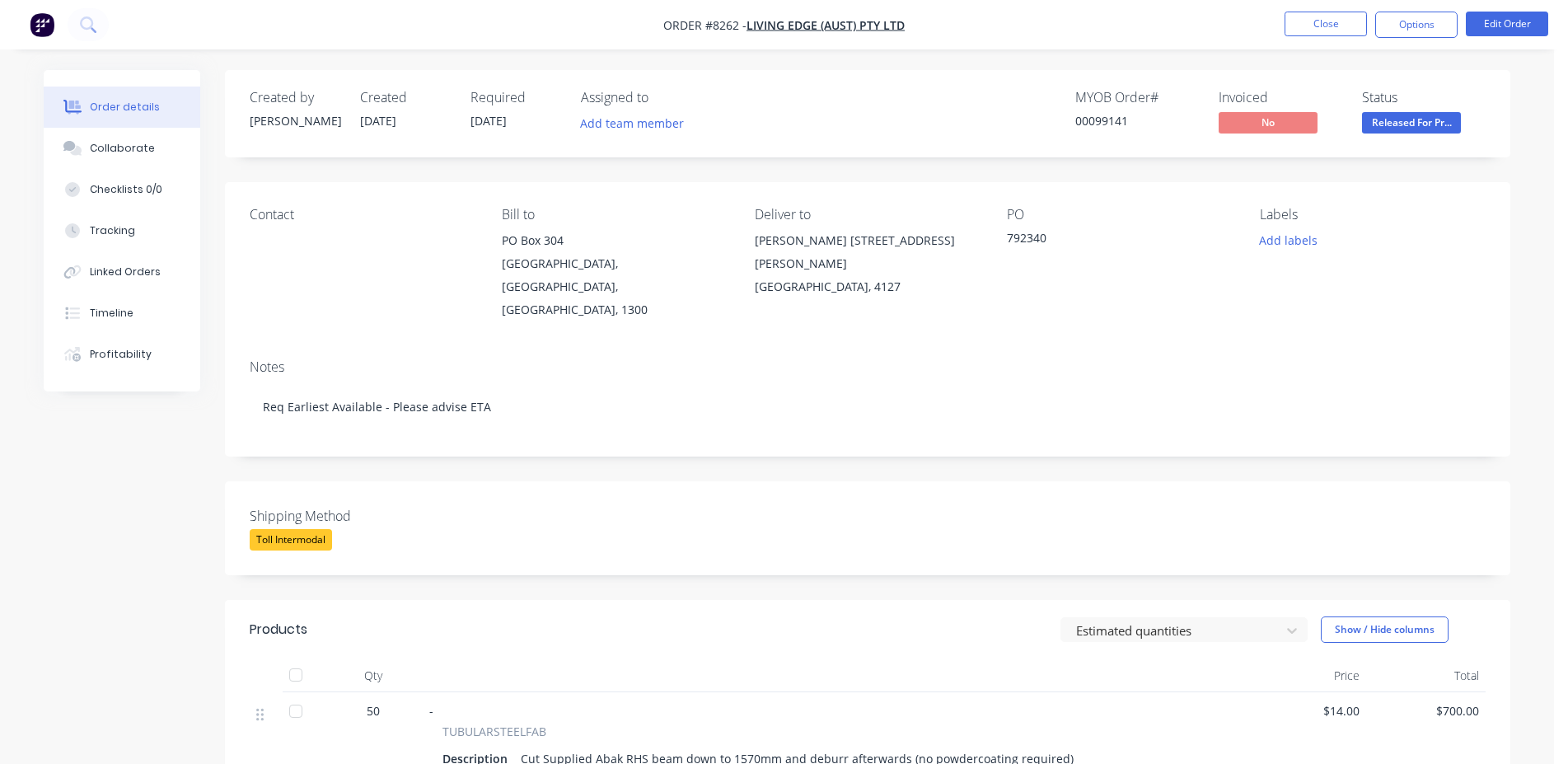
drag, startPoint x: 1134, startPoint y: 131, endPoint x: 1117, endPoint y: 124, distance: 18.4
click at [1133, 130] on div "MYOB Order # 00099141" at bounding box center [1136, 113] width 124 height 48
click at [1114, 121] on div "00099141" at bounding box center [1136, 121] width 124 height 17
copy div "00099141"
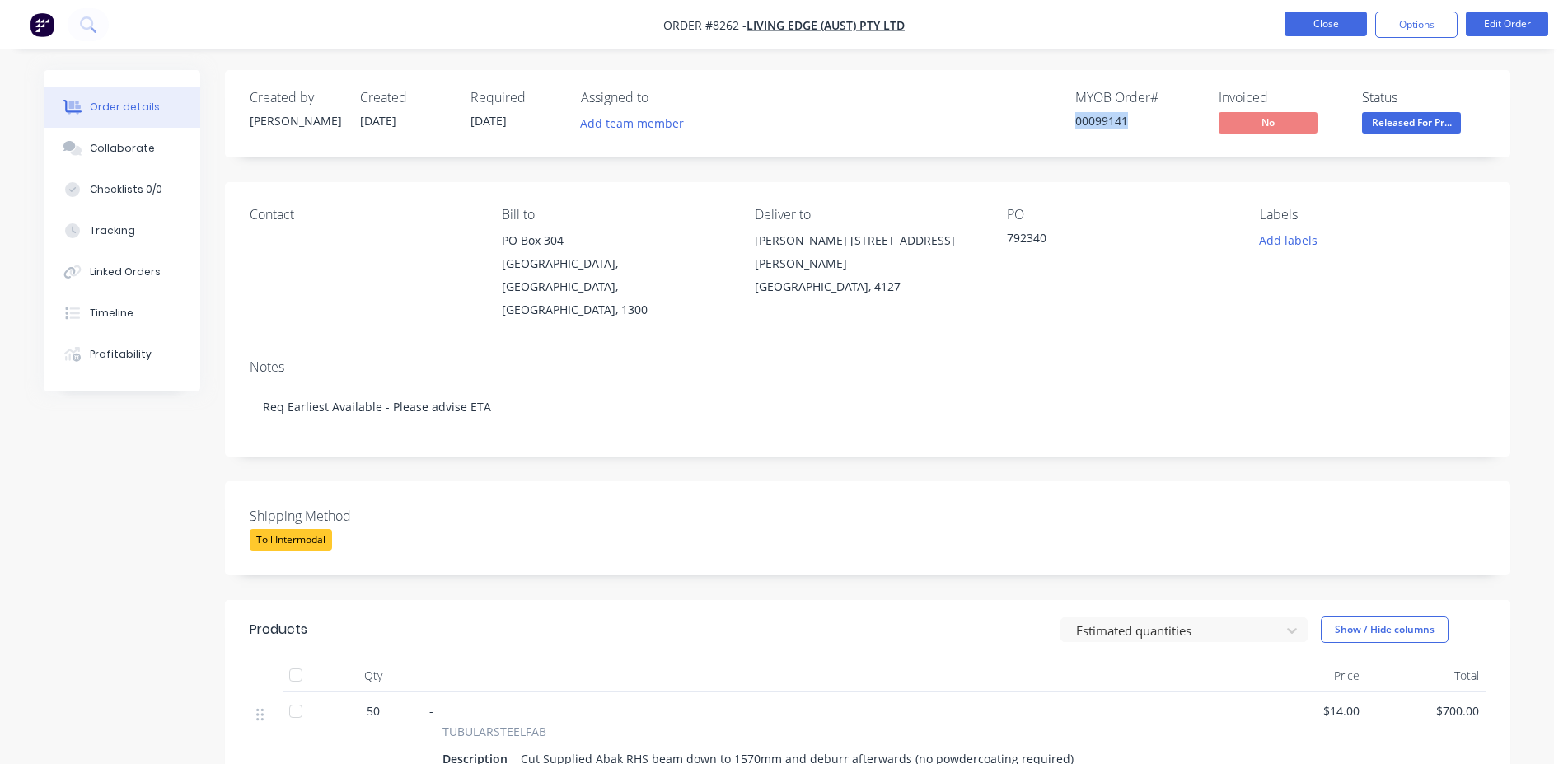
click at [1334, 17] on button "Close" at bounding box center [1325, 24] width 82 height 25
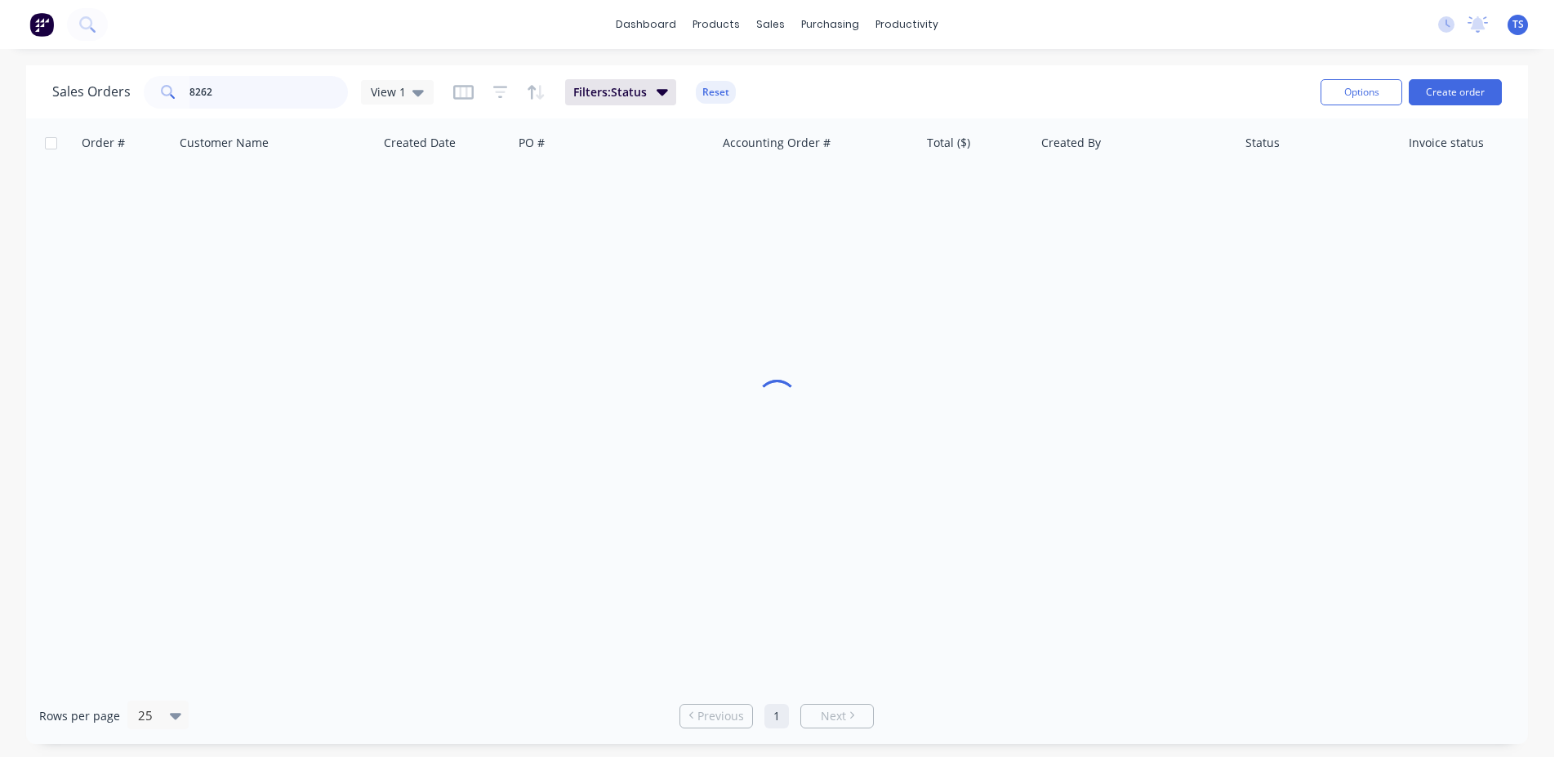
click at [323, 80] on input "8262" at bounding box center [269, 92] width 159 height 33
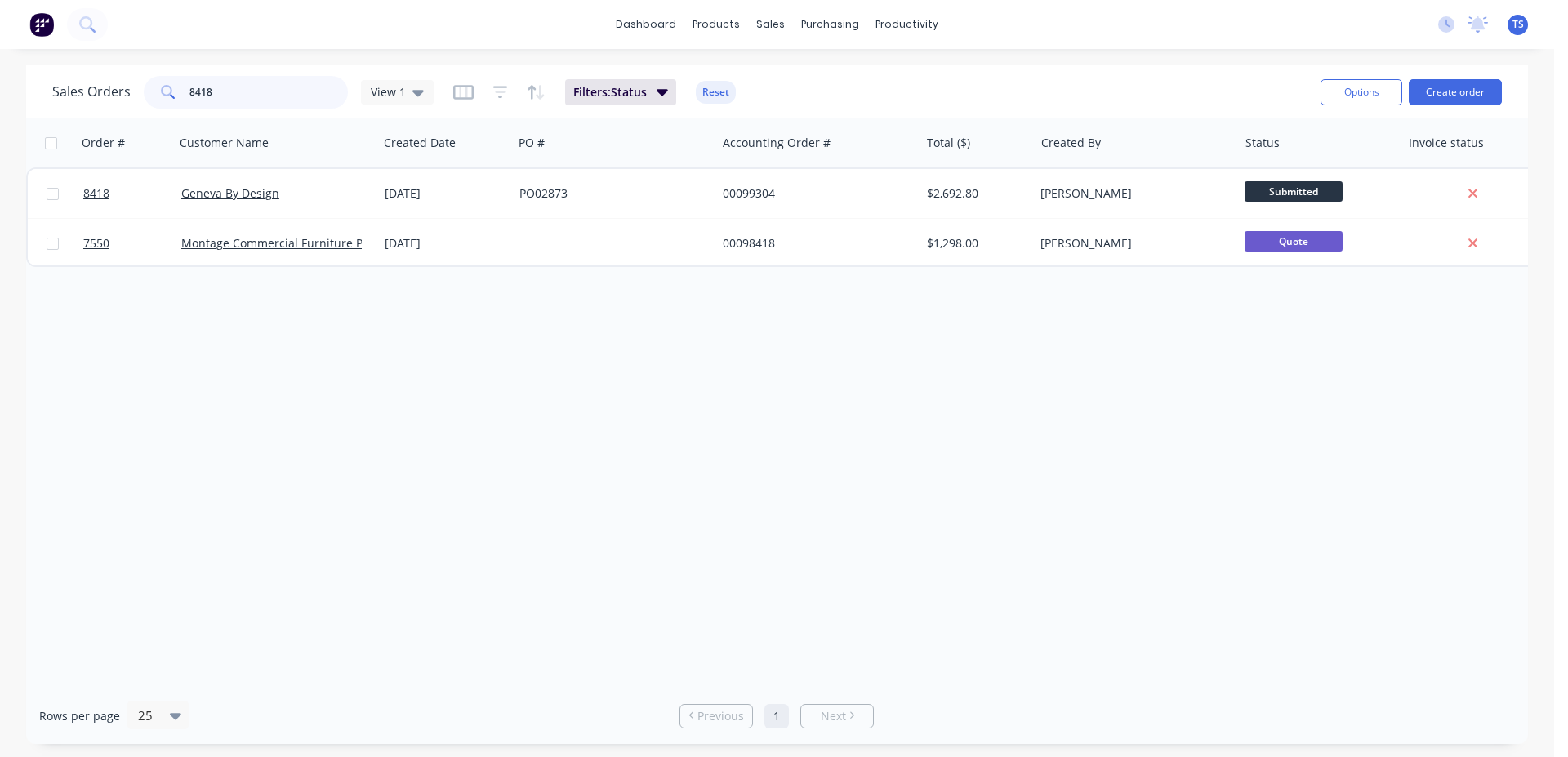
type input "8418"
click at [128, 207] on link "8418" at bounding box center [132, 193] width 98 height 49
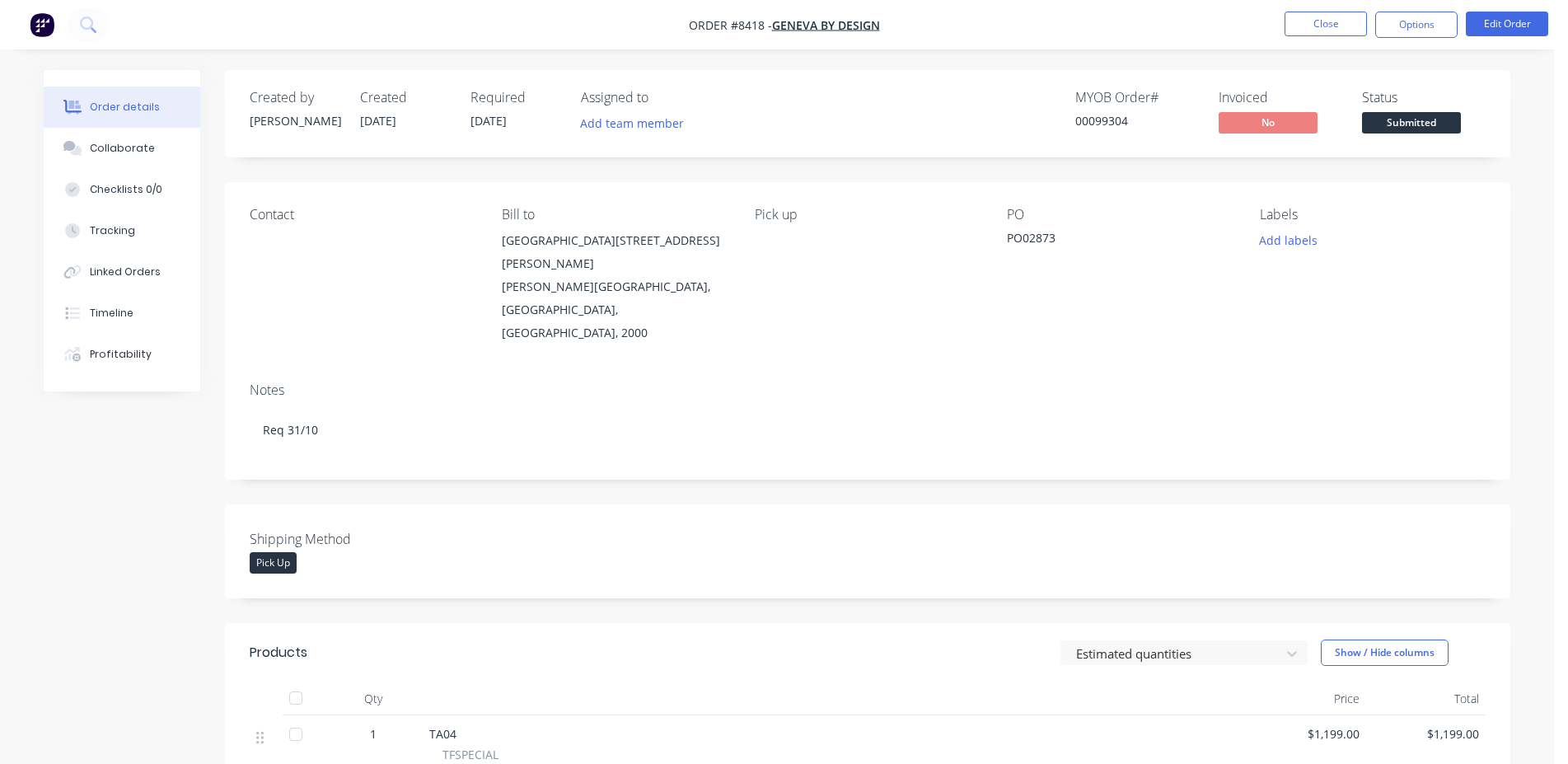
click at [1424, 121] on span "Submitted" at bounding box center [1411, 123] width 99 height 21
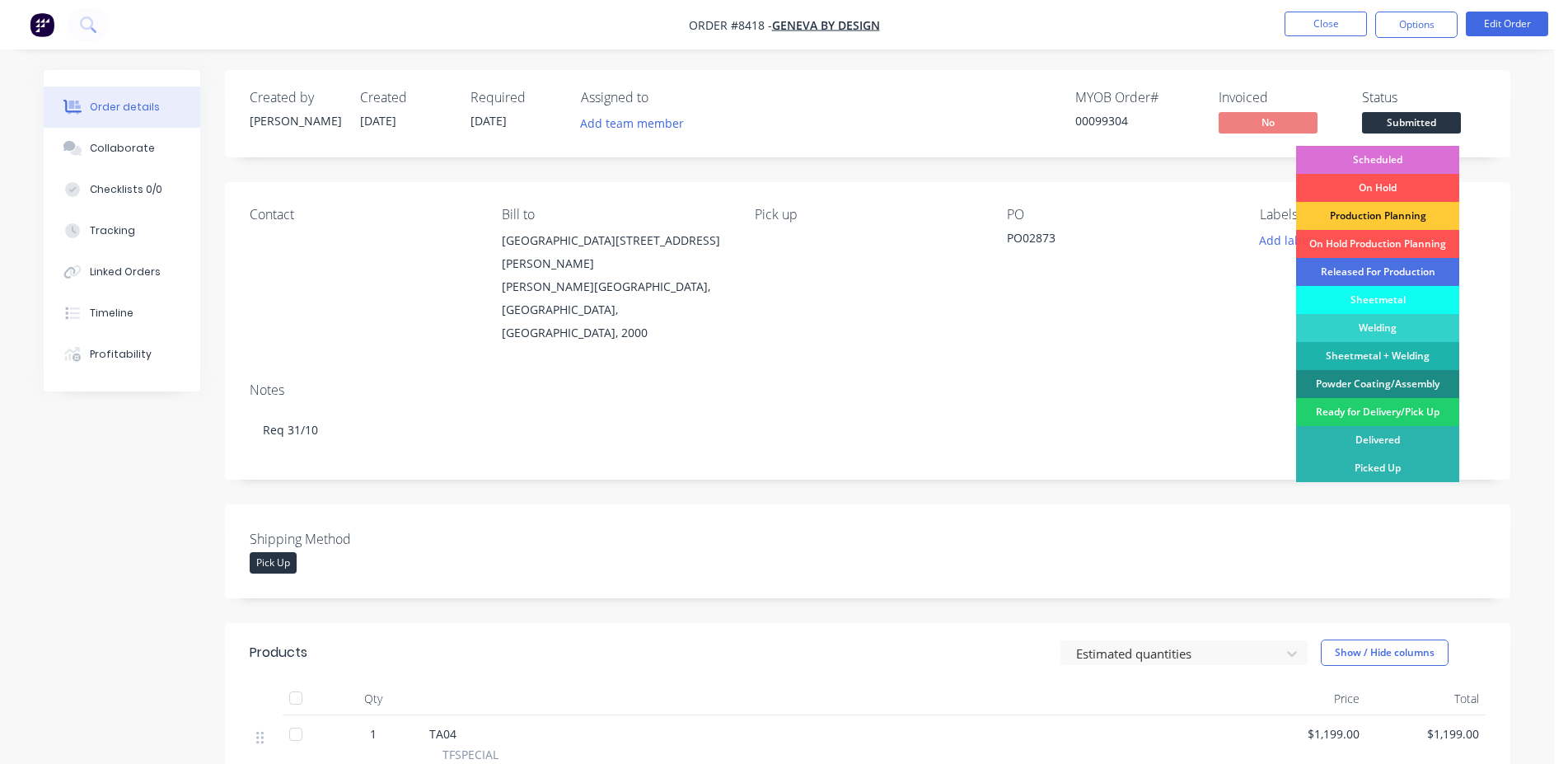
click at [1408, 155] on div "Scheduled" at bounding box center [1378, 160] width 163 height 28
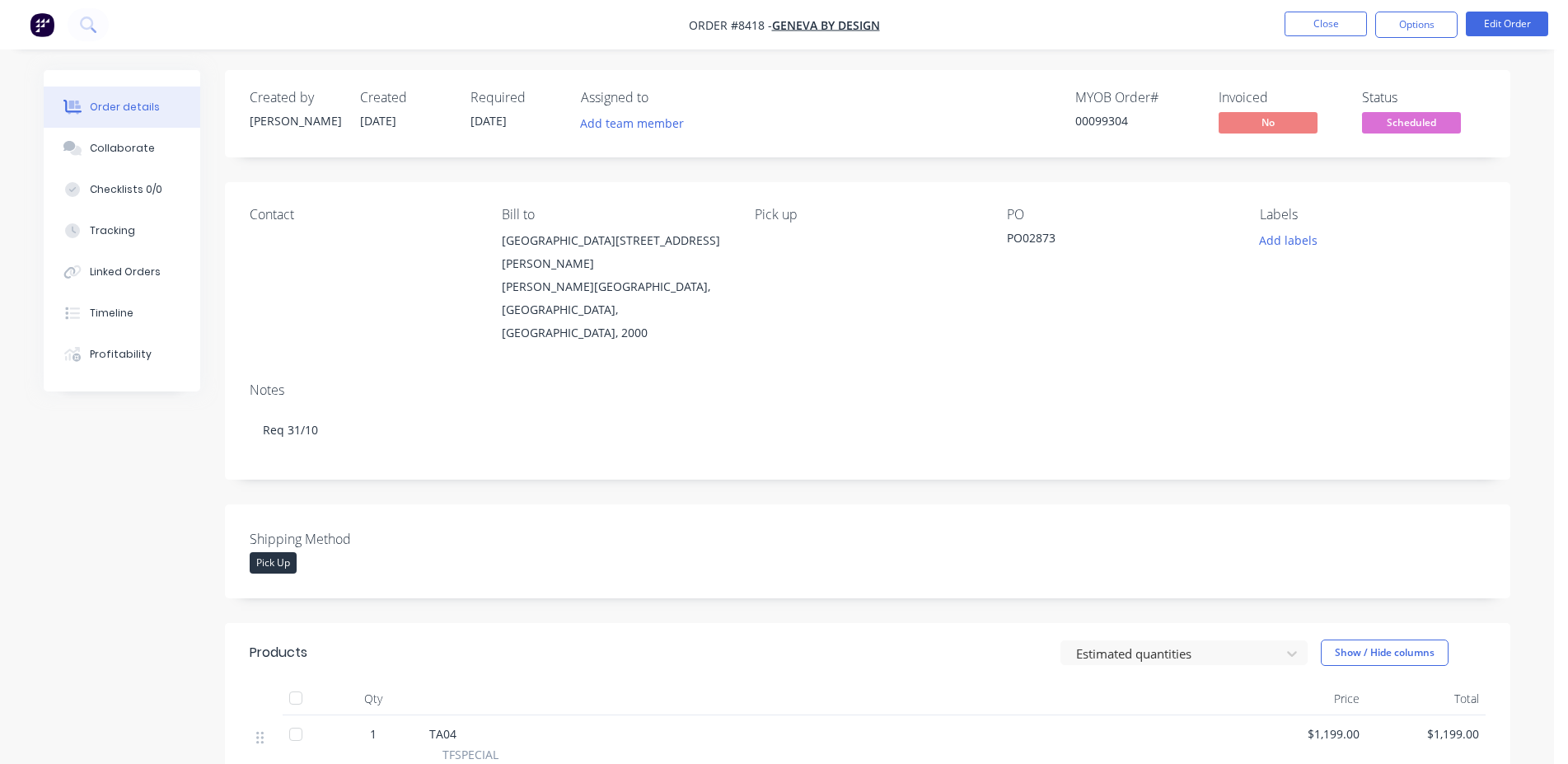
click at [1097, 125] on div "00099304" at bounding box center [1136, 121] width 124 height 17
copy div "00099304"
click at [1299, 41] on nav "Order #8418 - Geneva By Design Close Options Edit Order" at bounding box center [784, 25] width 1568 height 49
click at [1311, 30] on button "Close" at bounding box center [1325, 24] width 82 height 25
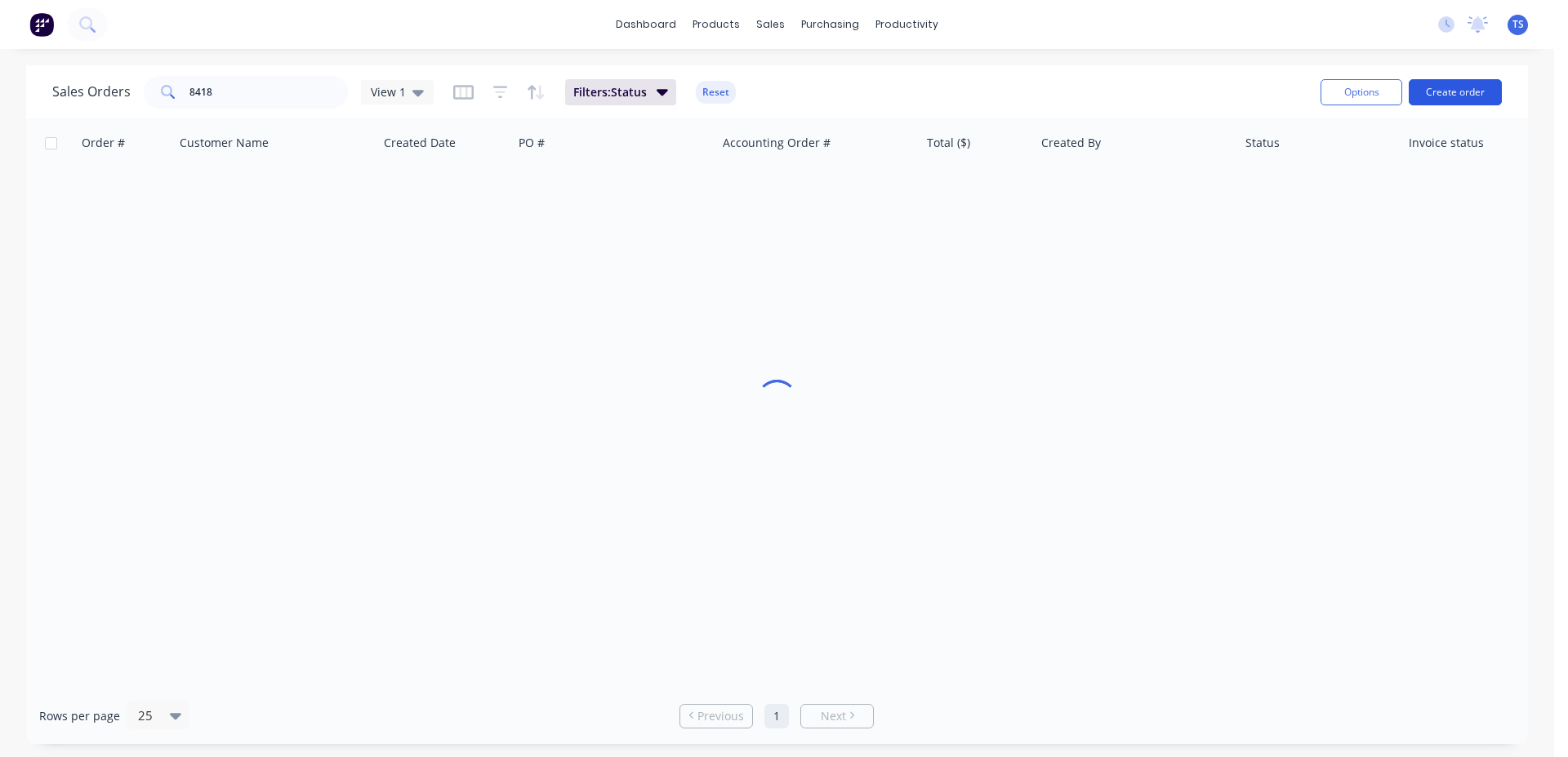
click at [1463, 91] on button "Create order" at bounding box center [1455, 93] width 93 height 26
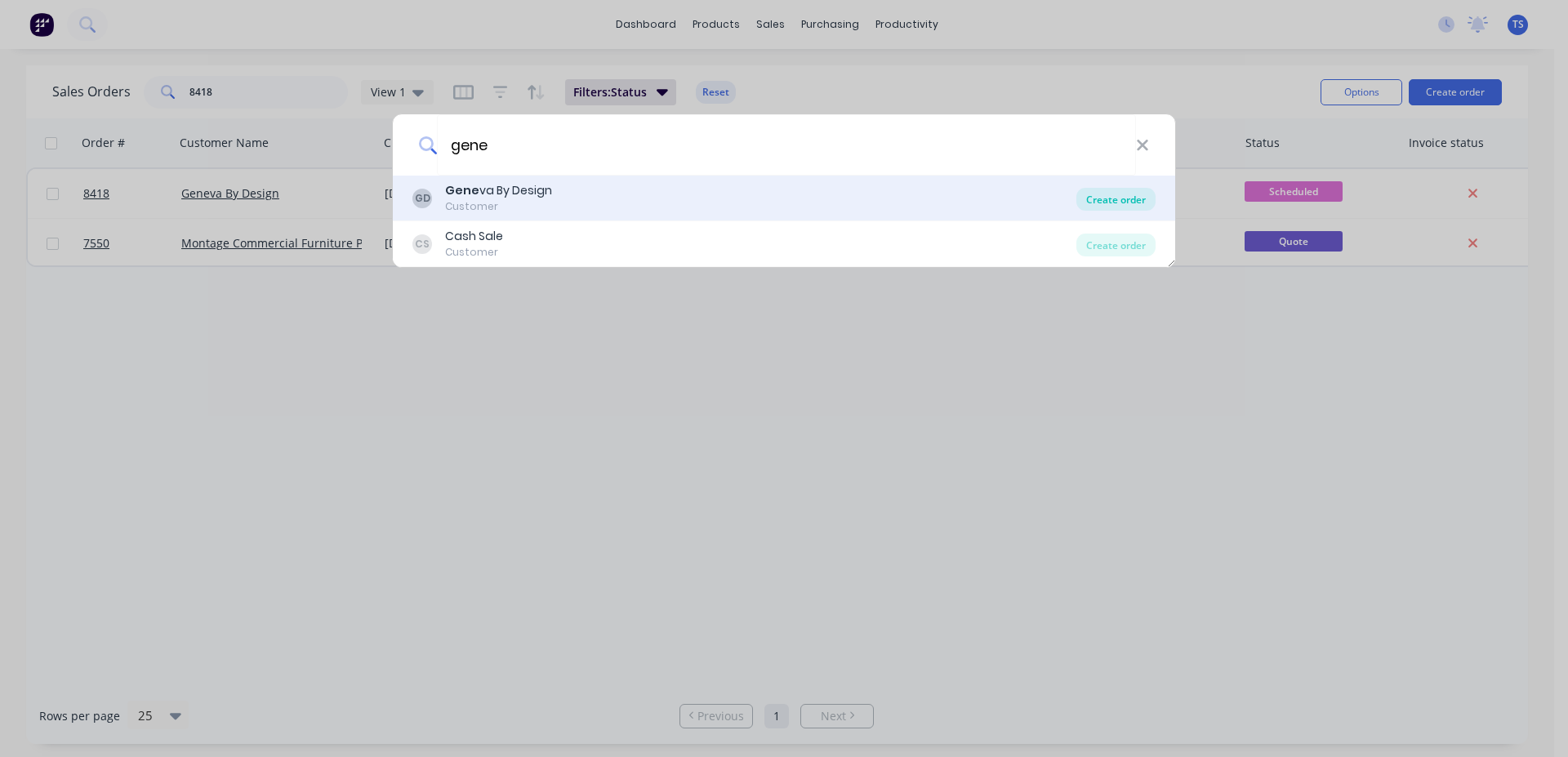
type input "gene"
click at [1109, 198] on div "Create order" at bounding box center [1116, 199] width 79 height 22
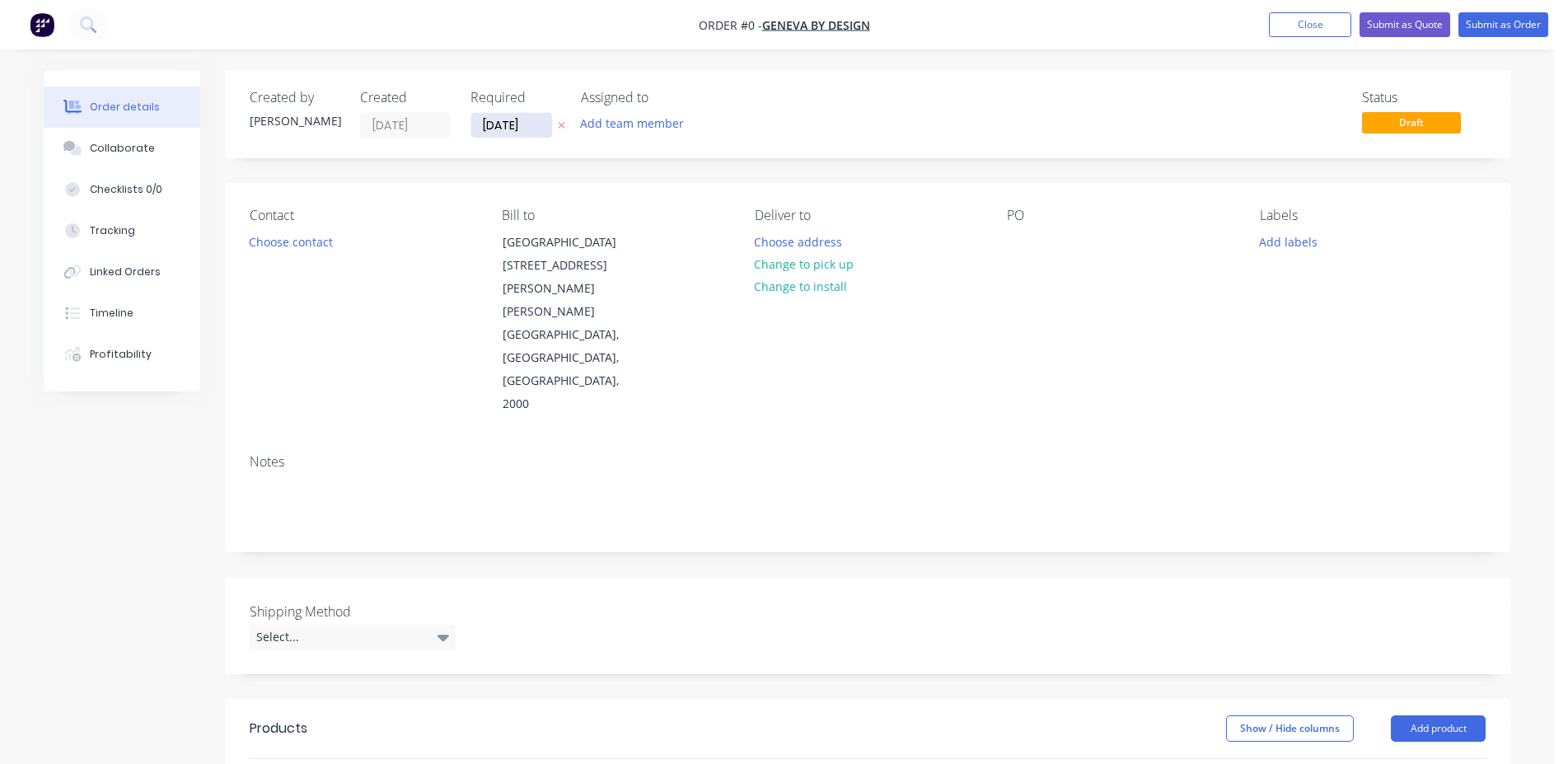
click at [496, 128] on input "[DATE]" at bounding box center [512, 125] width 81 height 25
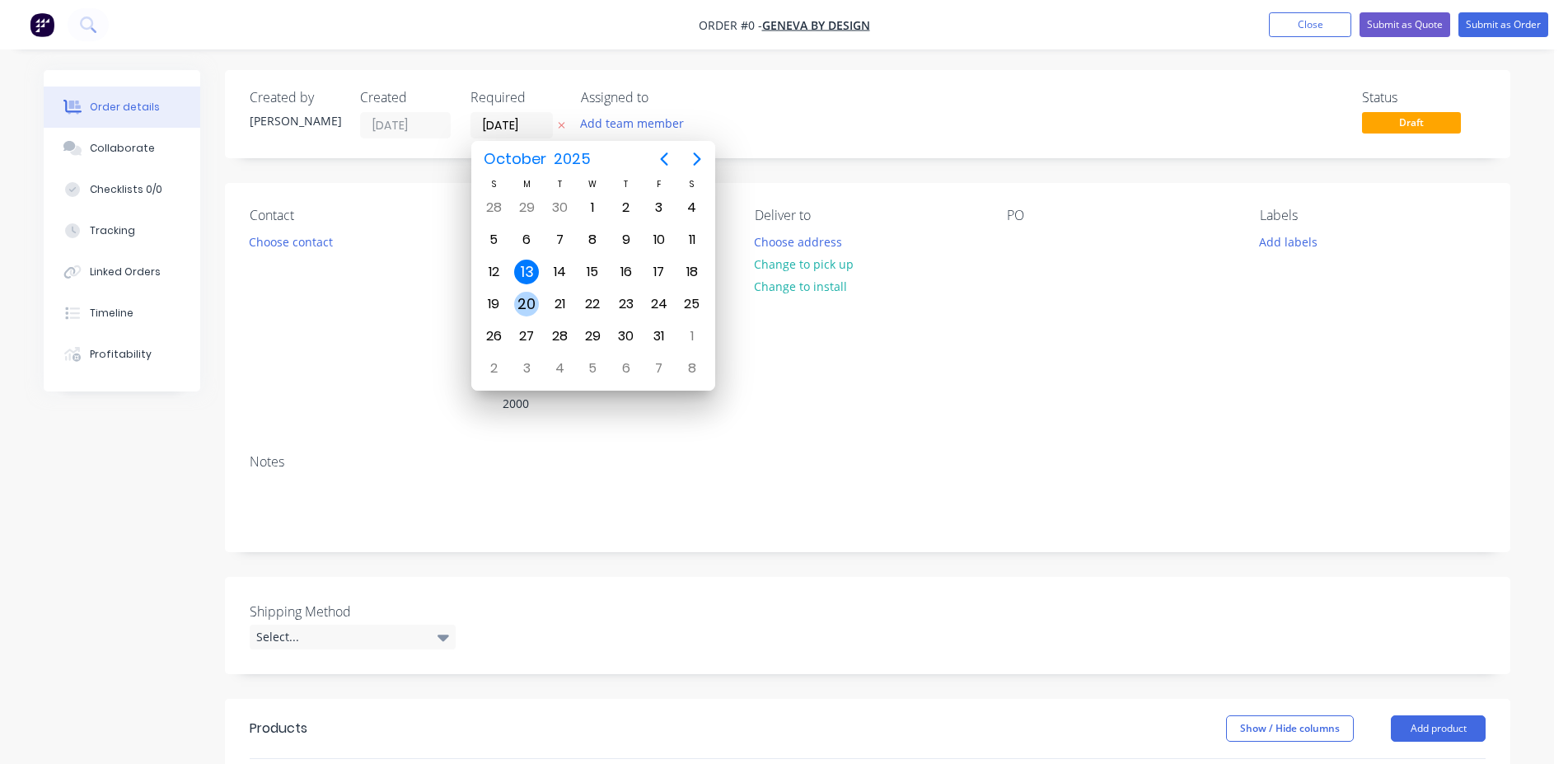
click at [534, 302] on div "20" at bounding box center [526, 304] width 25 height 25
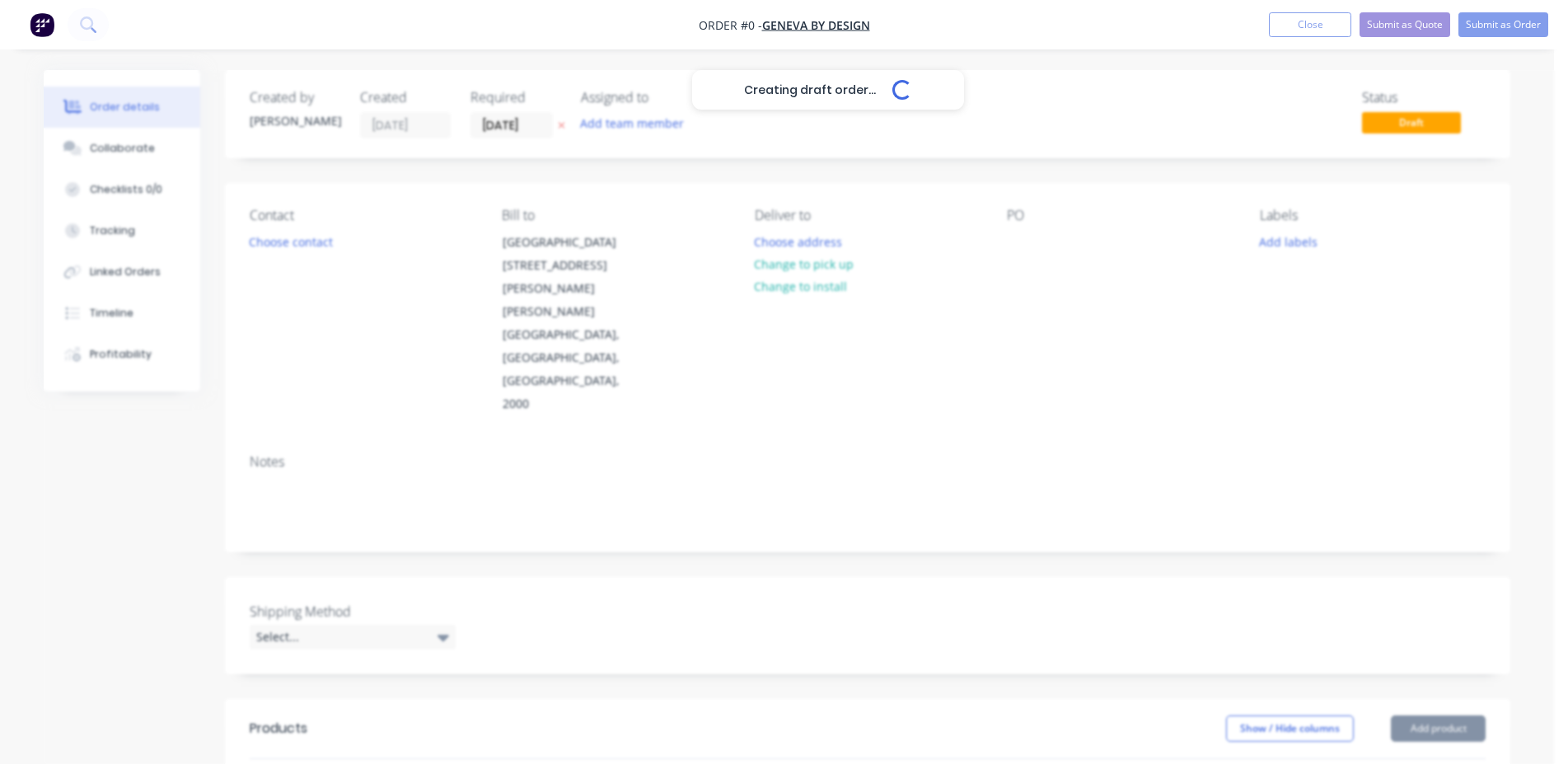
type input "[DATE]"
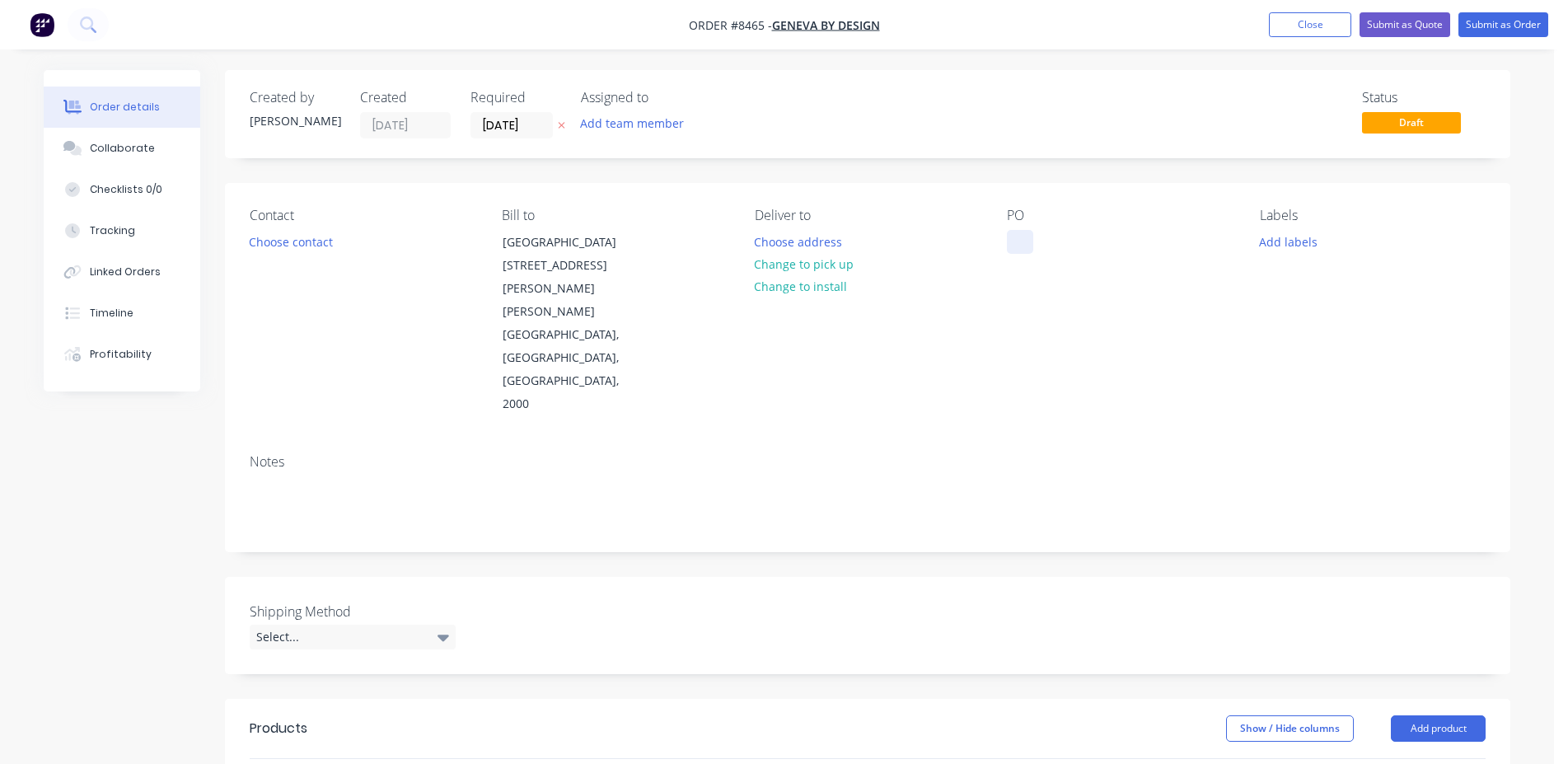
click at [1013, 241] on div at bounding box center [1020, 241] width 26 height 24
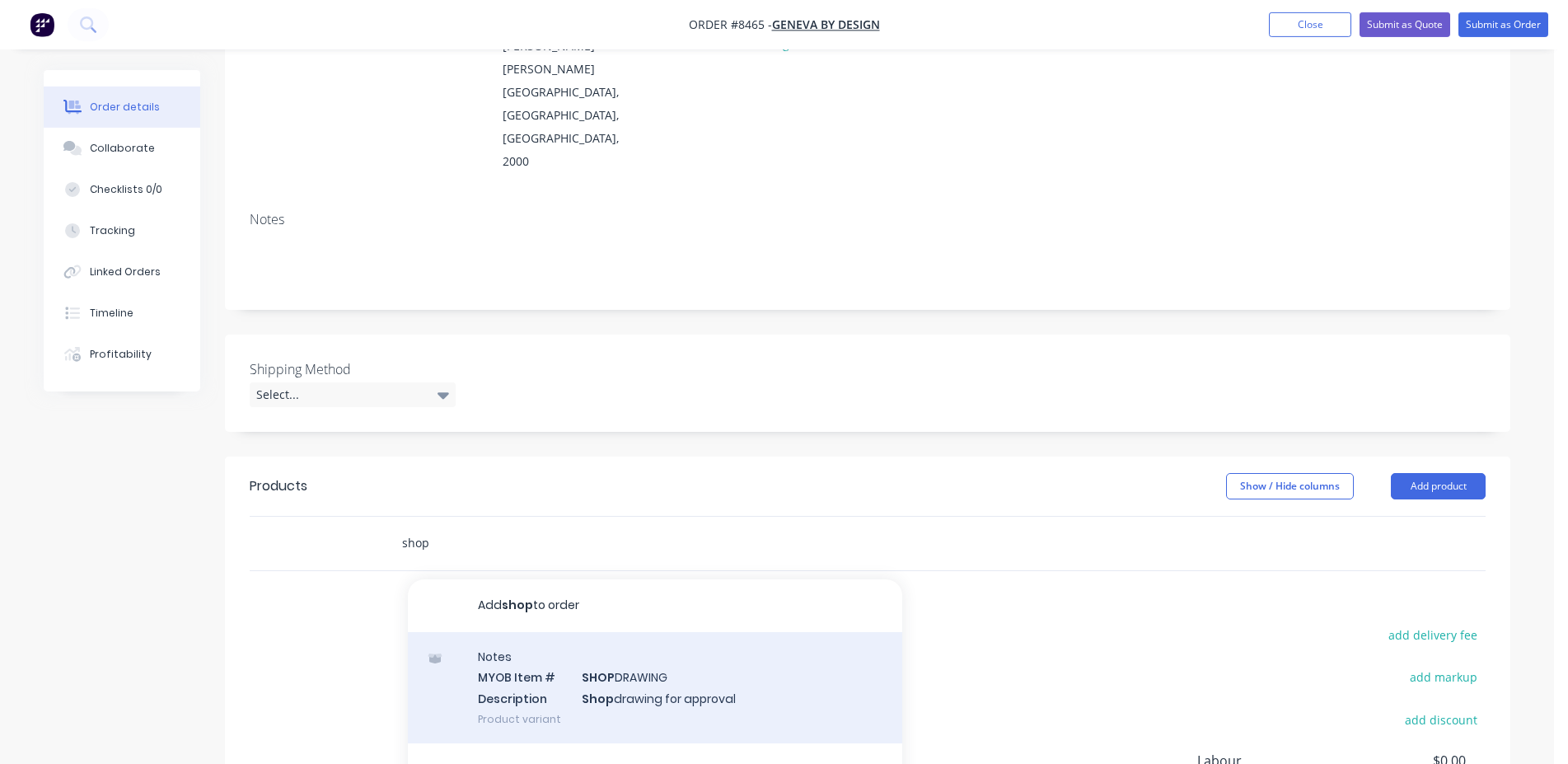
scroll to position [252, 0]
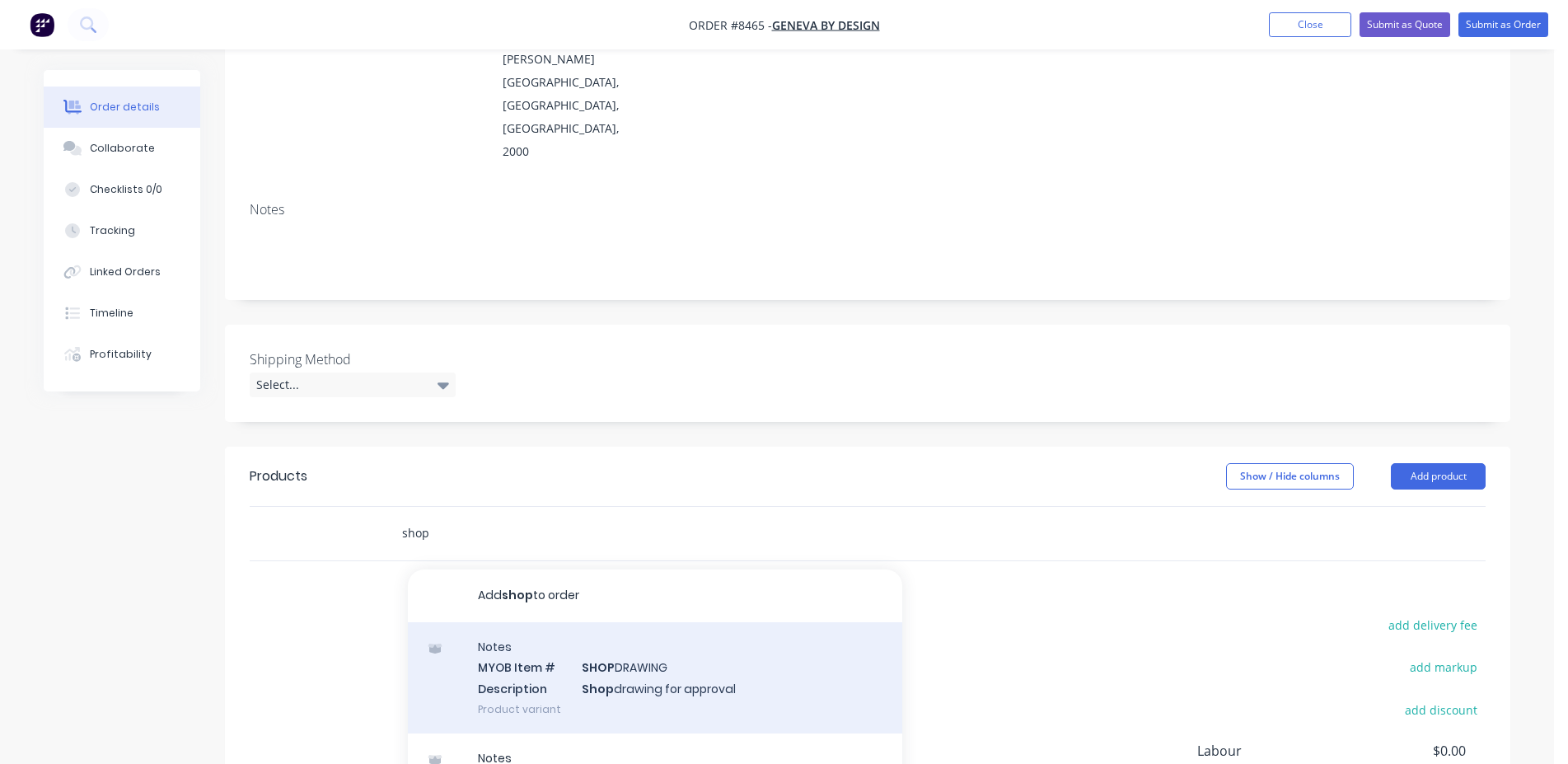
type input "shop"
click at [634, 623] on div "Notes MYOB Item # SHOP DRAWING Description Shop drawing for approval Product va…" at bounding box center [655, 678] width 494 height 111
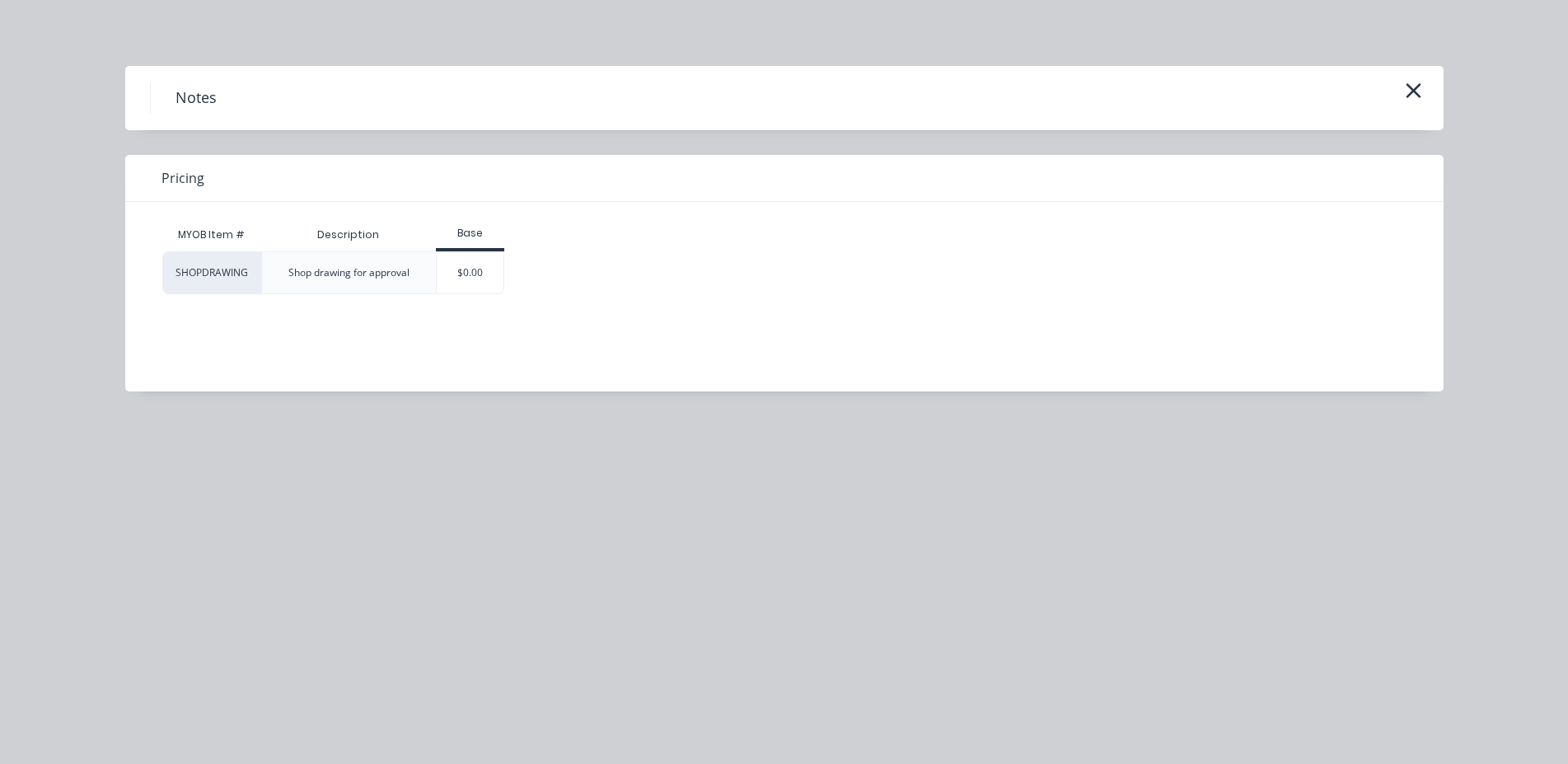
click at [457, 293] on div "$0.00" at bounding box center [470, 273] width 69 height 42
click at [544, 256] on div "MYOB Item # Description Base SHOPDRAWING Shop drawing for approval $0.00" at bounding box center [771, 257] width 1219 height 75
click at [487, 274] on div "$0.00" at bounding box center [470, 273] width 67 height 42
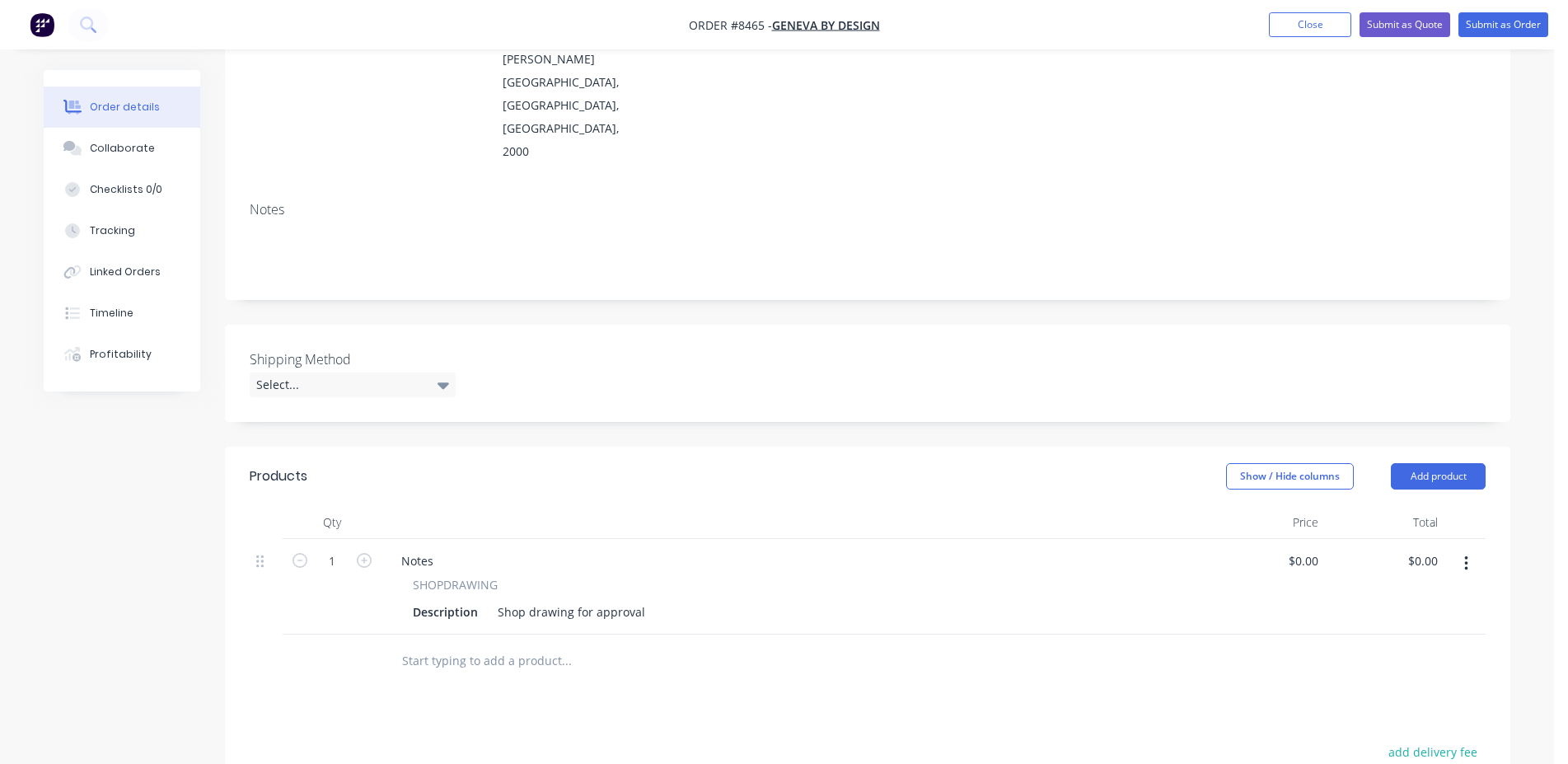
click at [644, 576] on div "SHOPDRAWING" at bounding box center [793, 585] width 761 height 17
click at [644, 600] on div "Shop drawing for approval" at bounding box center [571, 611] width 160 height 24
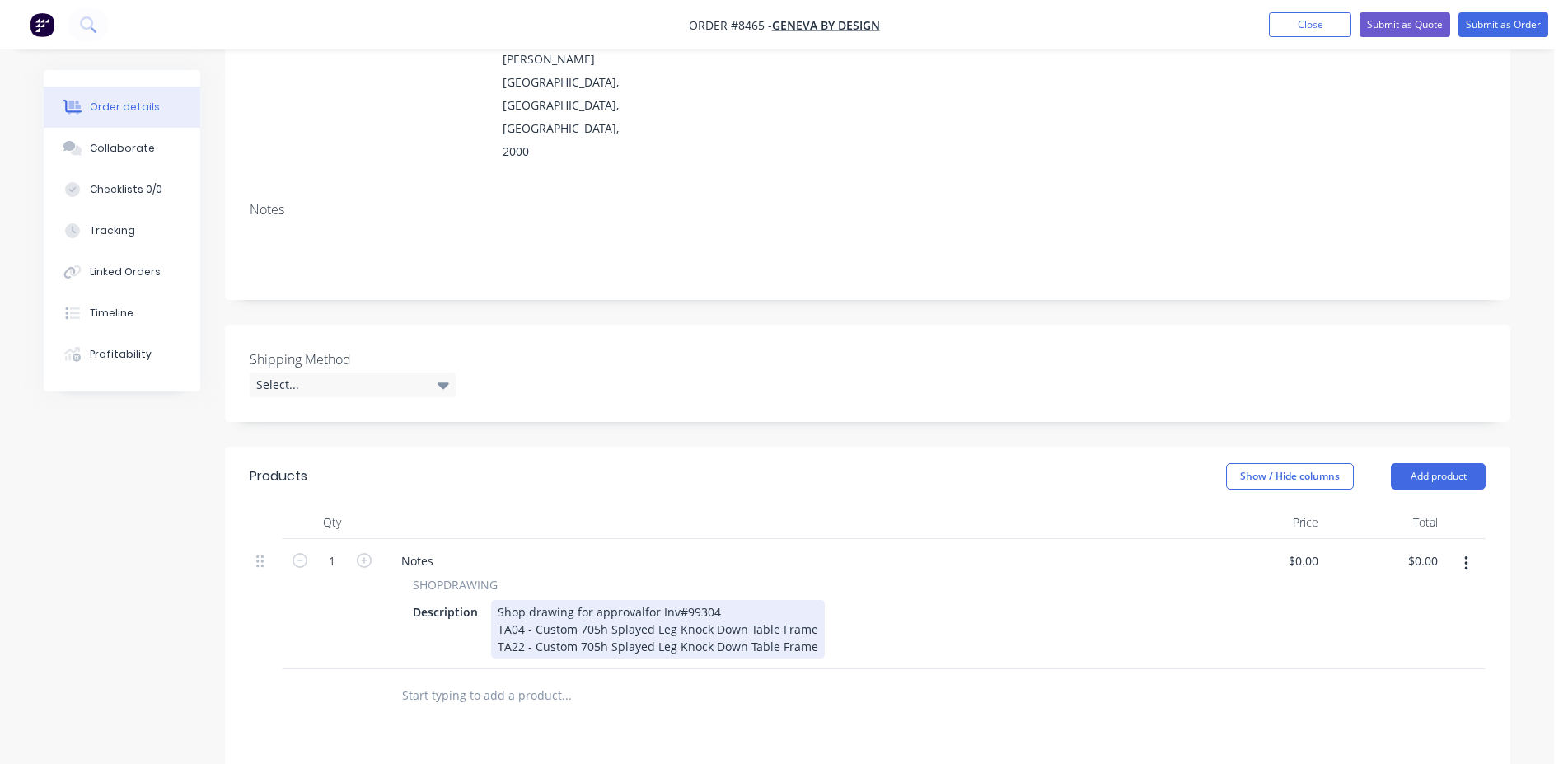
scroll to position [0, 0]
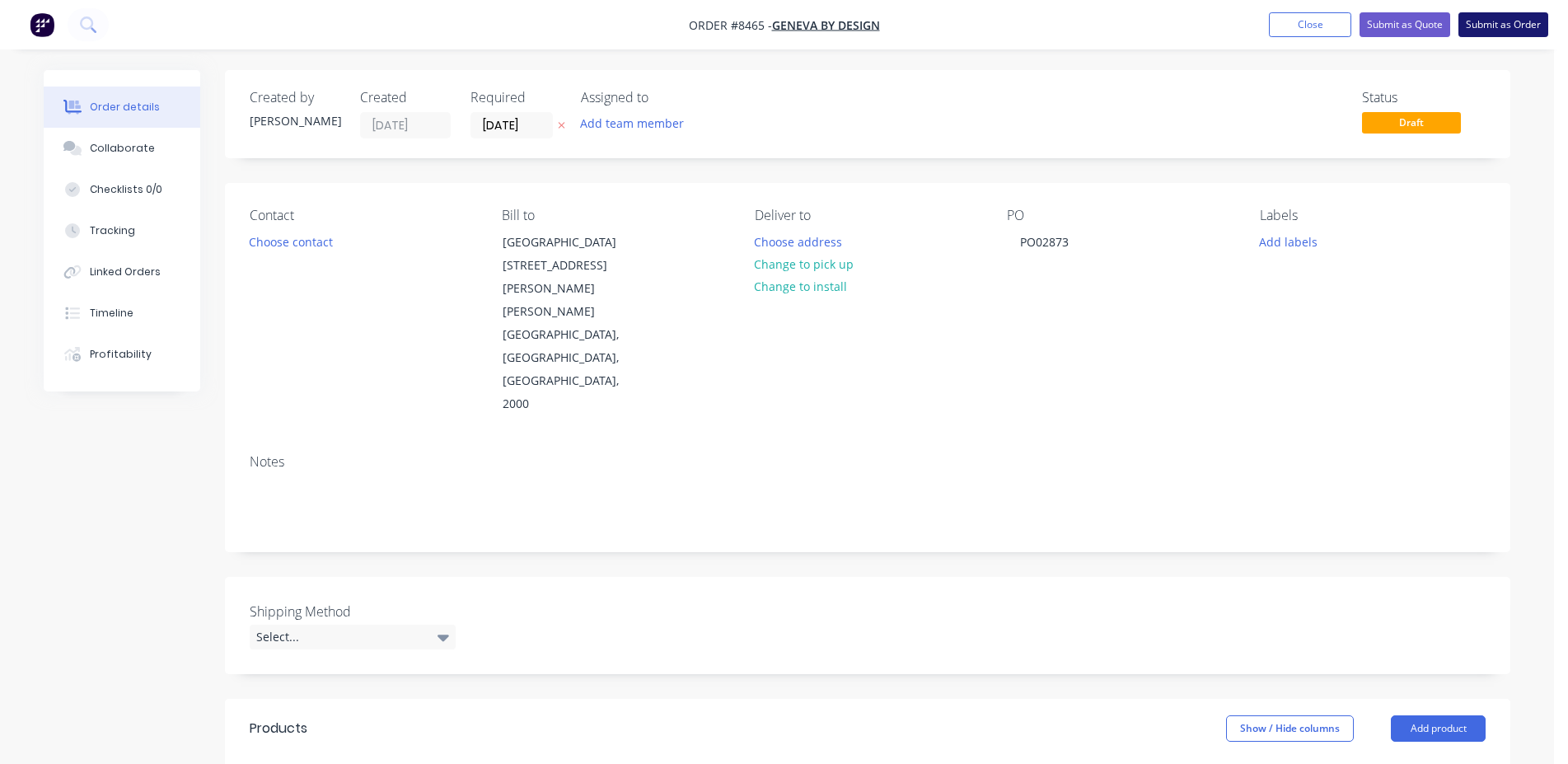
click at [1487, 18] on button "Submit as Order" at bounding box center [1503, 25] width 90 height 25
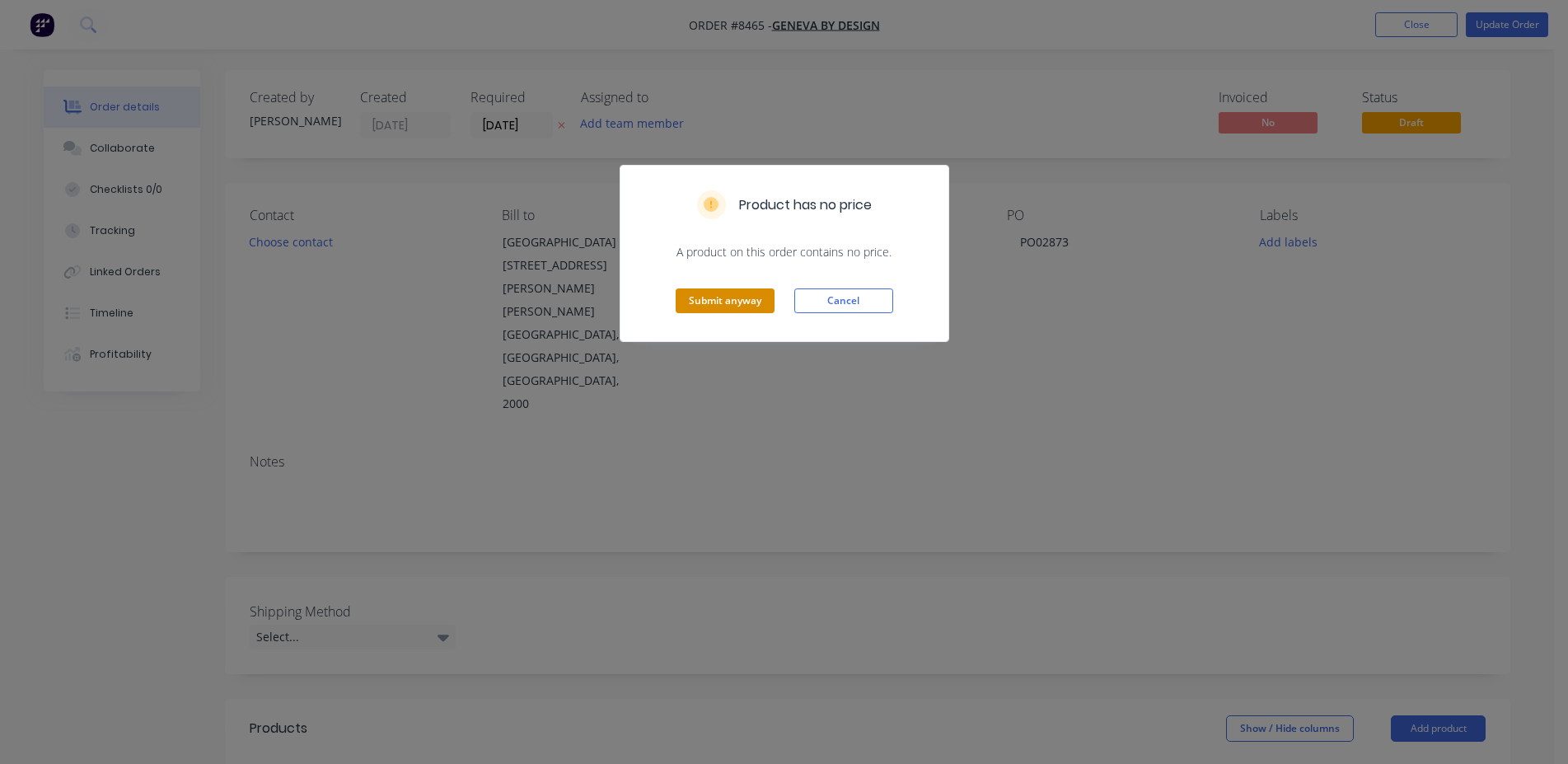
click at [703, 300] on button "Submit anyway" at bounding box center [725, 301] width 99 height 25
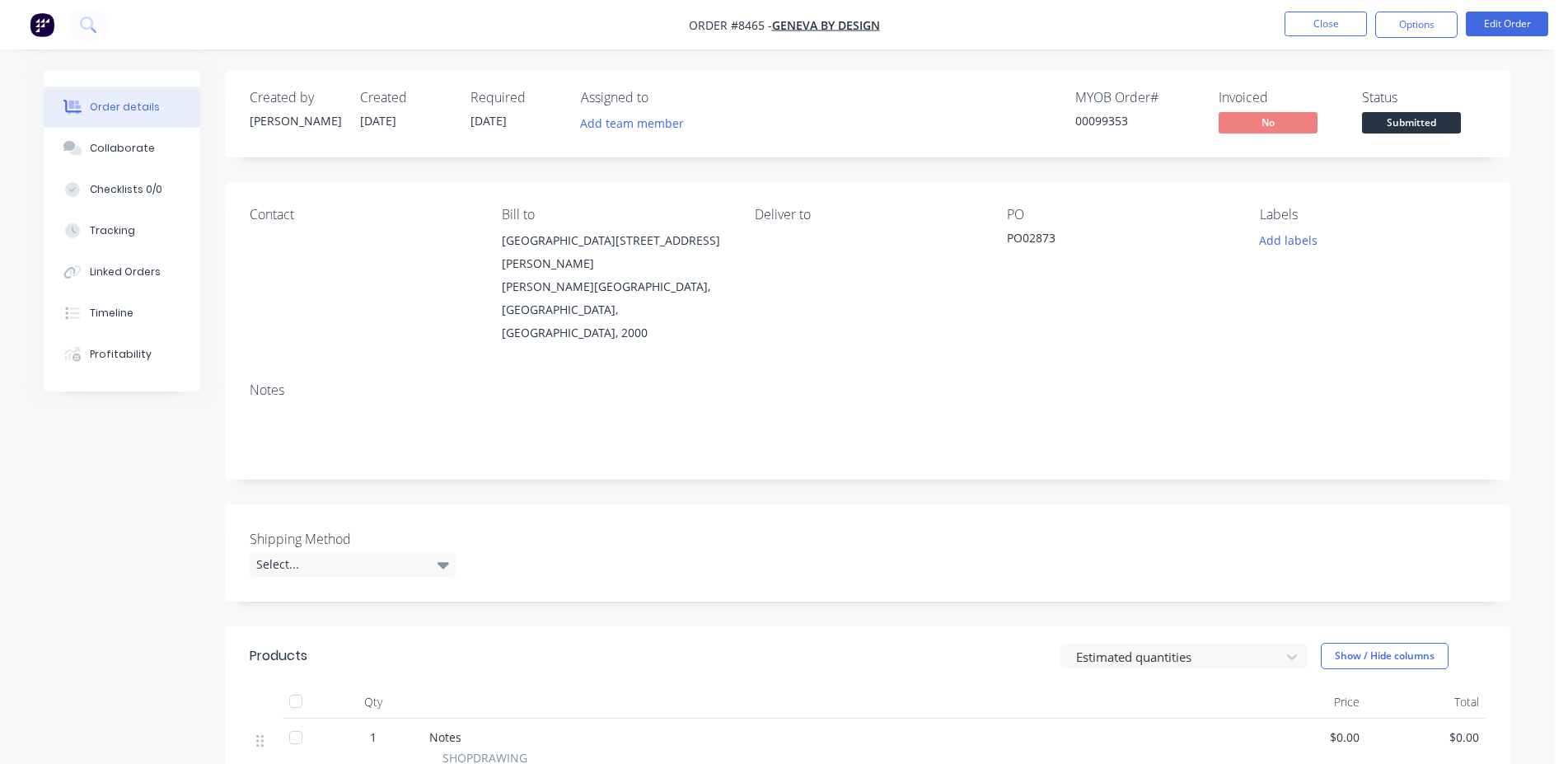
click at [1409, 122] on span "Submitted" at bounding box center [1411, 123] width 99 height 21
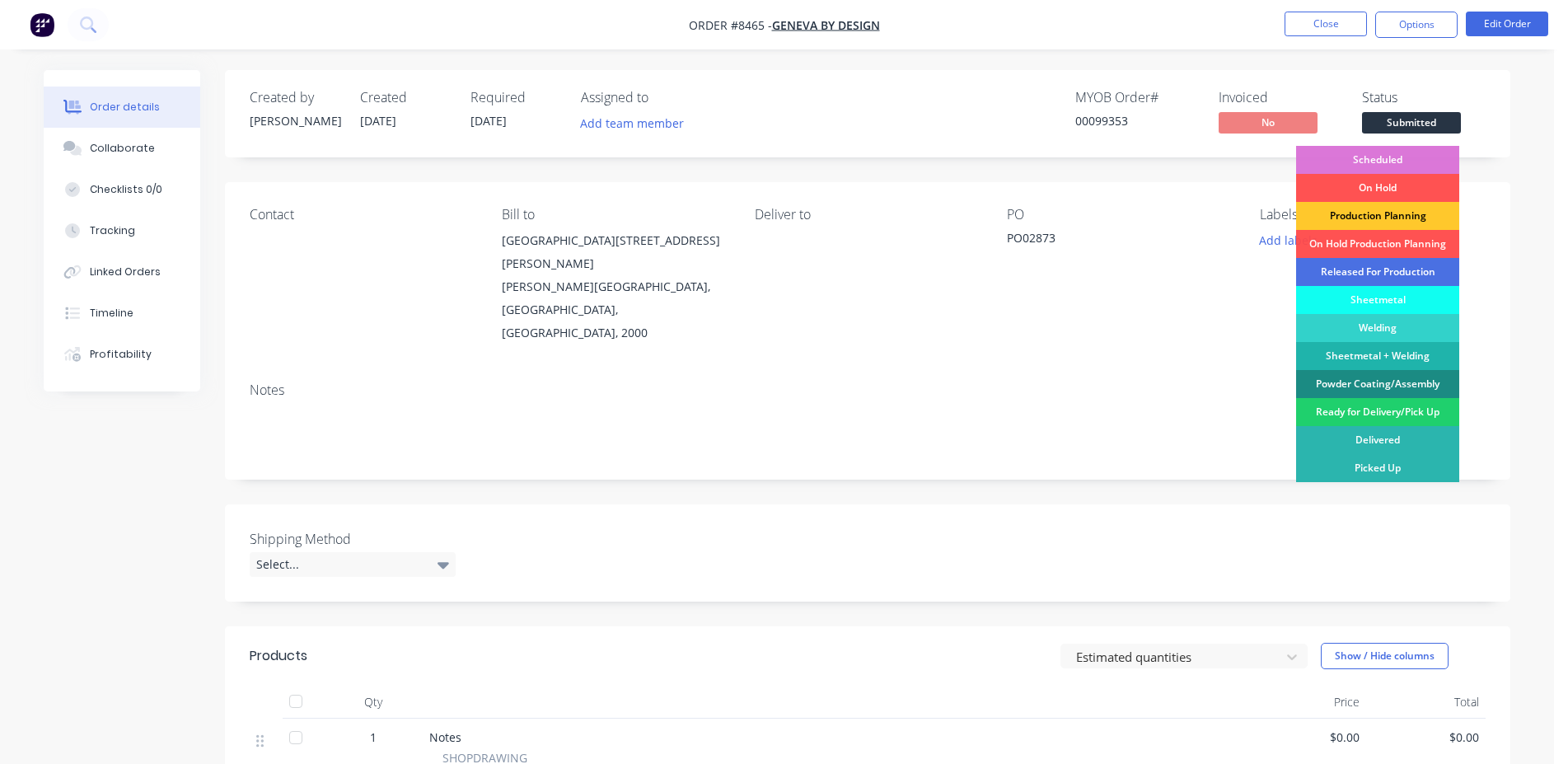
click at [1411, 213] on div "Production Planning" at bounding box center [1378, 216] width 163 height 28
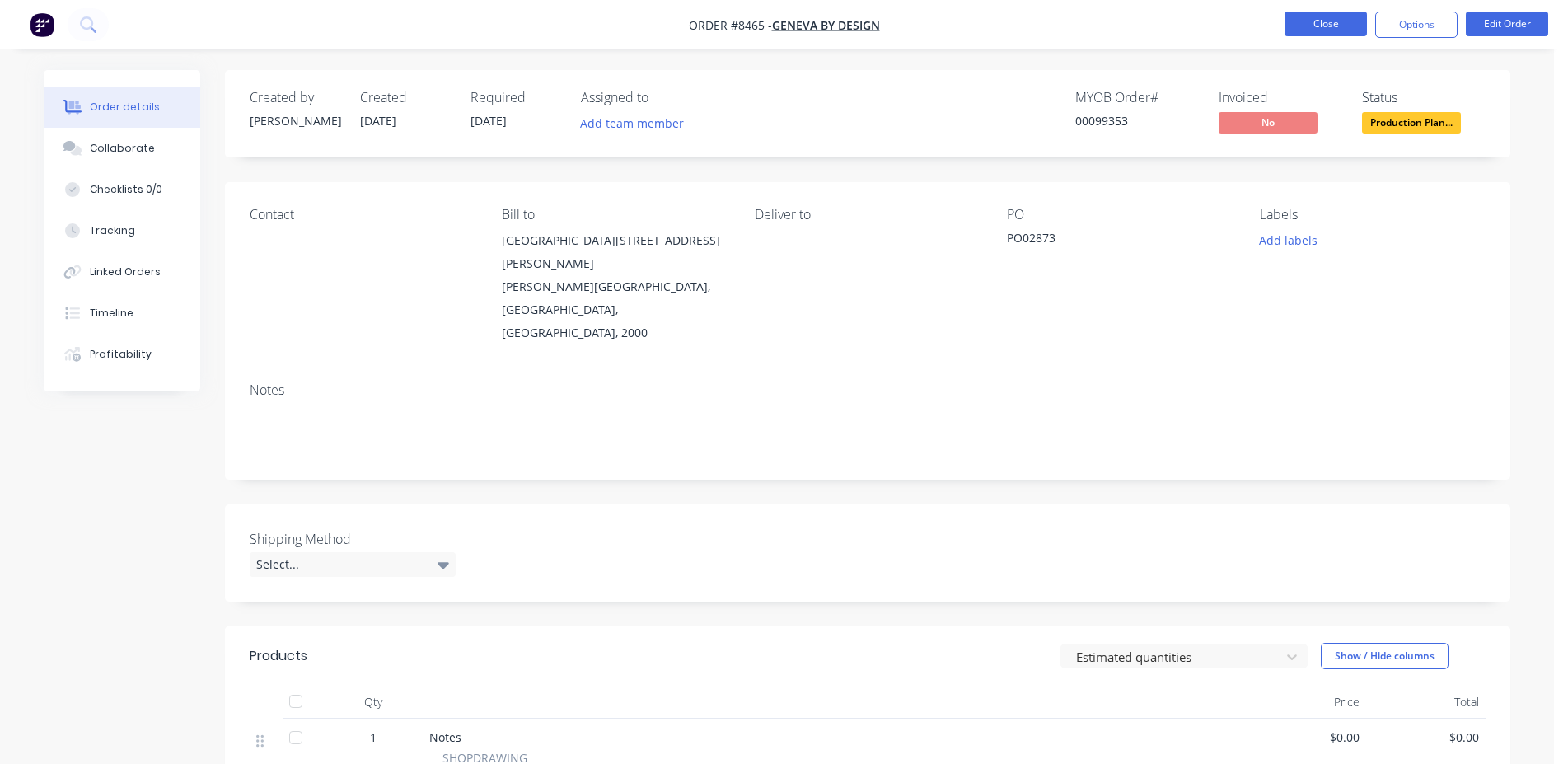
click at [1343, 24] on button "Close" at bounding box center [1325, 24] width 82 height 25
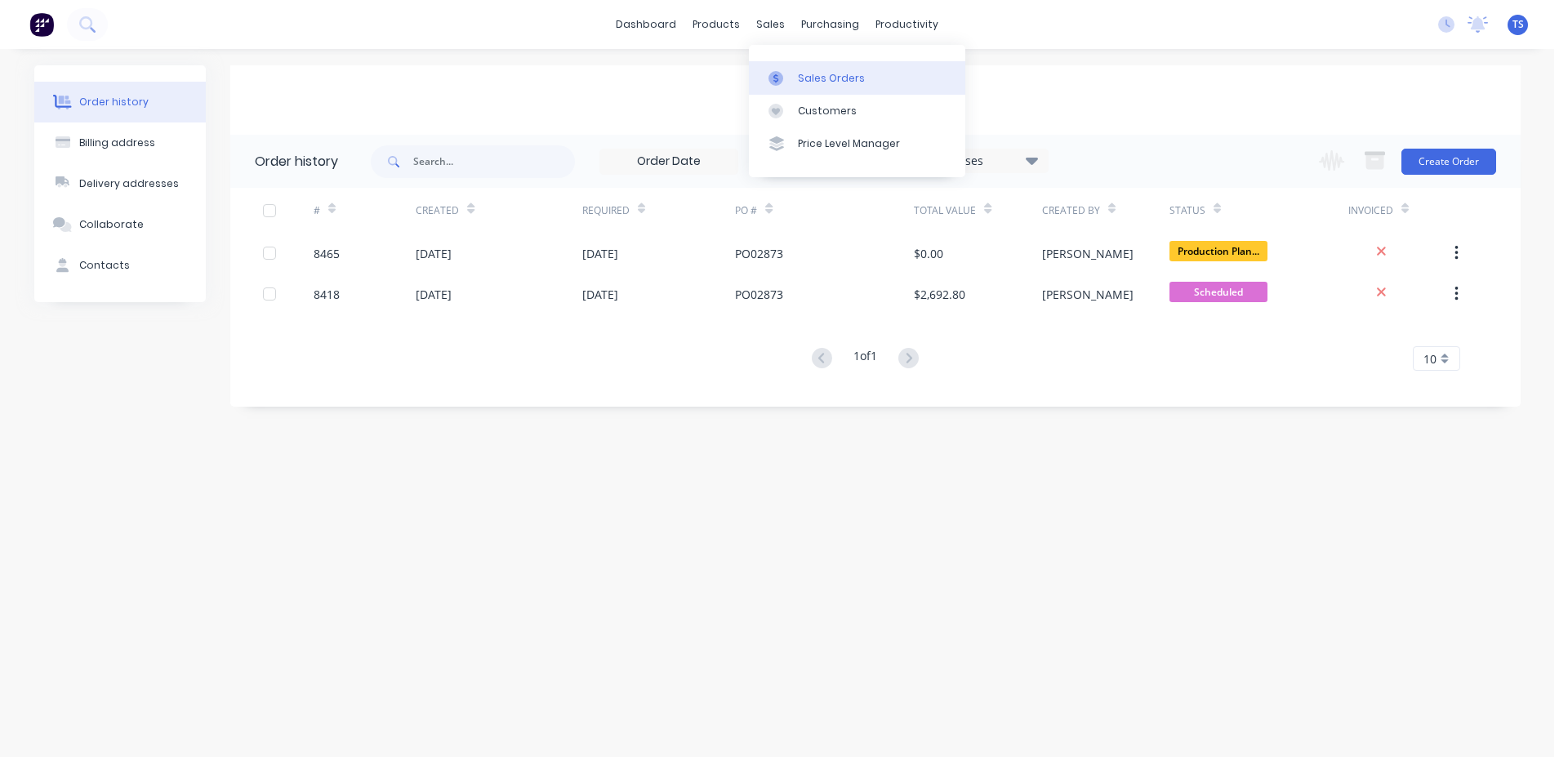
click at [794, 71] on link "Sales Orders" at bounding box center [857, 78] width 217 height 33
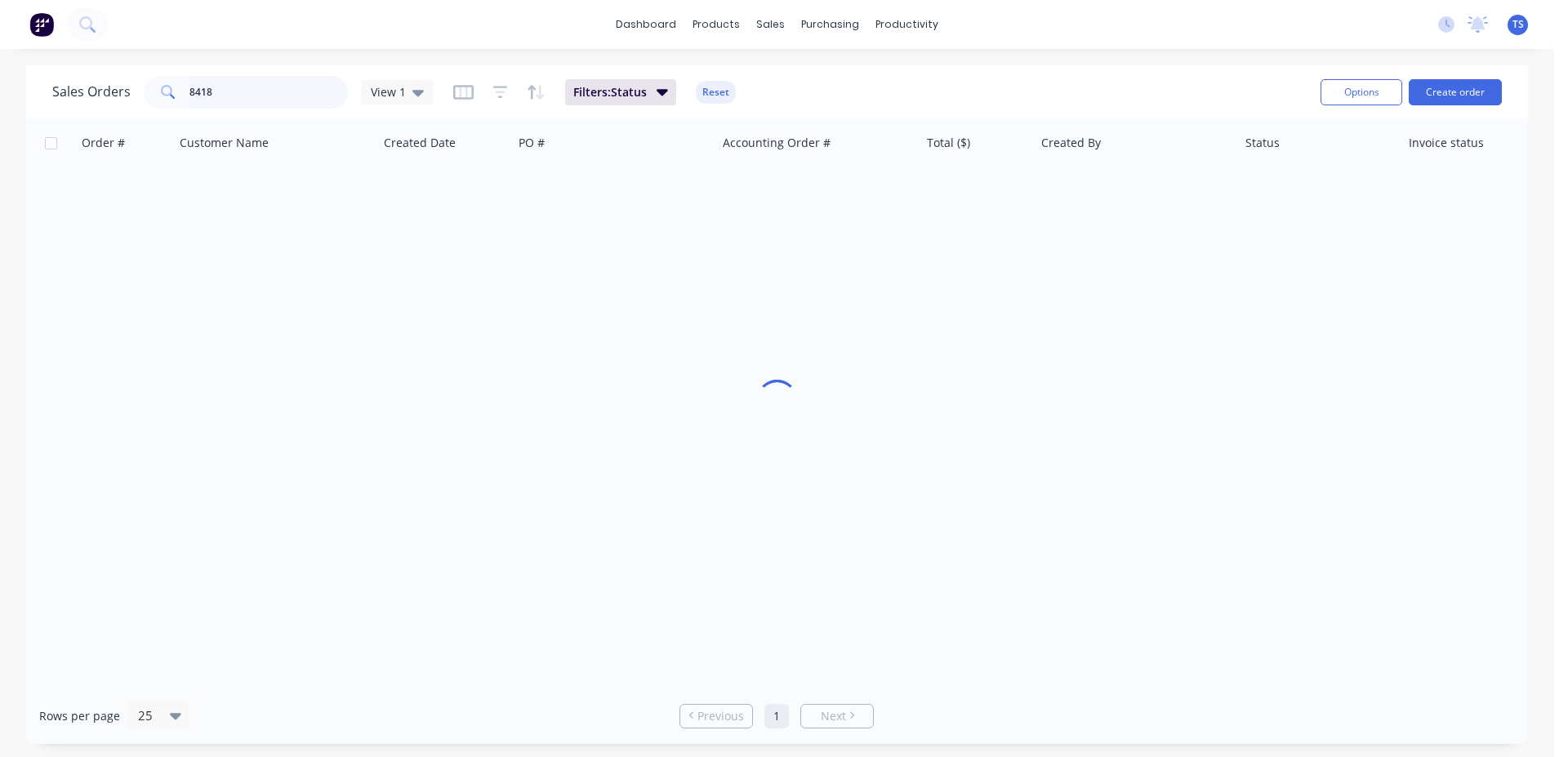
click at [267, 105] on input "8418" at bounding box center [269, 92] width 159 height 33
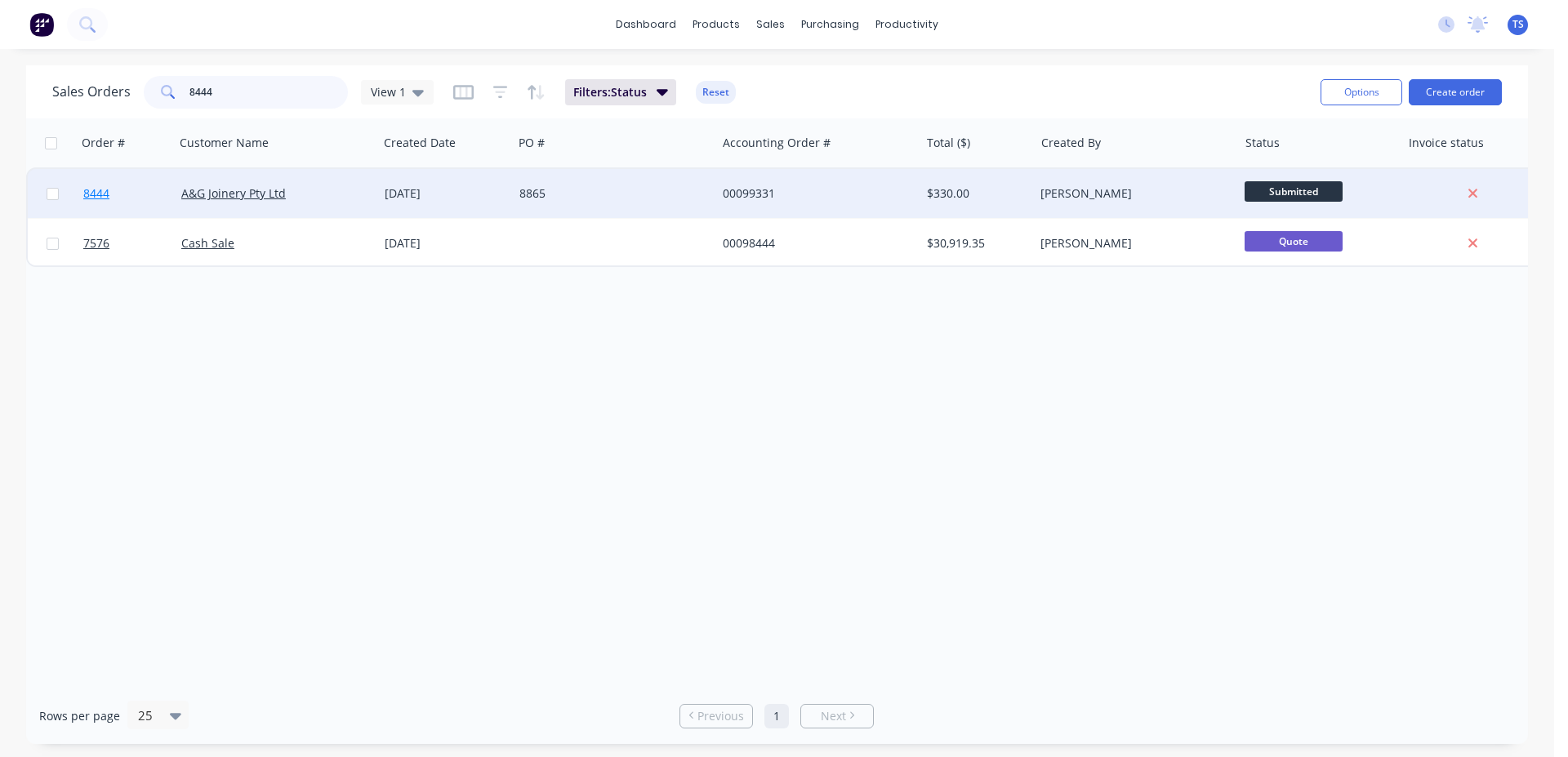
type input "8444"
click at [117, 207] on link "8444" at bounding box center [132, 193] width 98 height 49
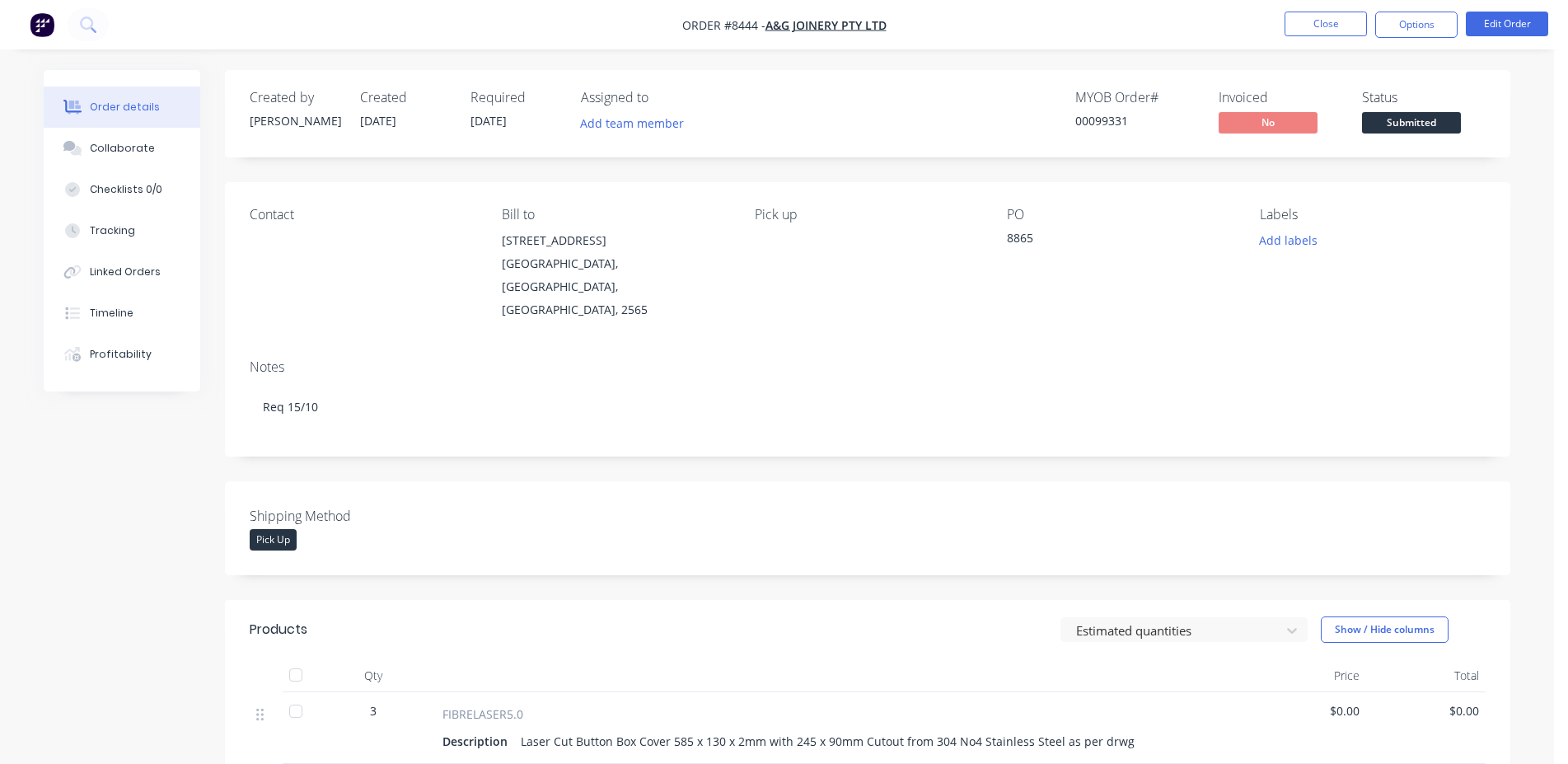
click at [1439, 127] on span "Submitted" at bounding box center [1411, 123] width 99 height 21
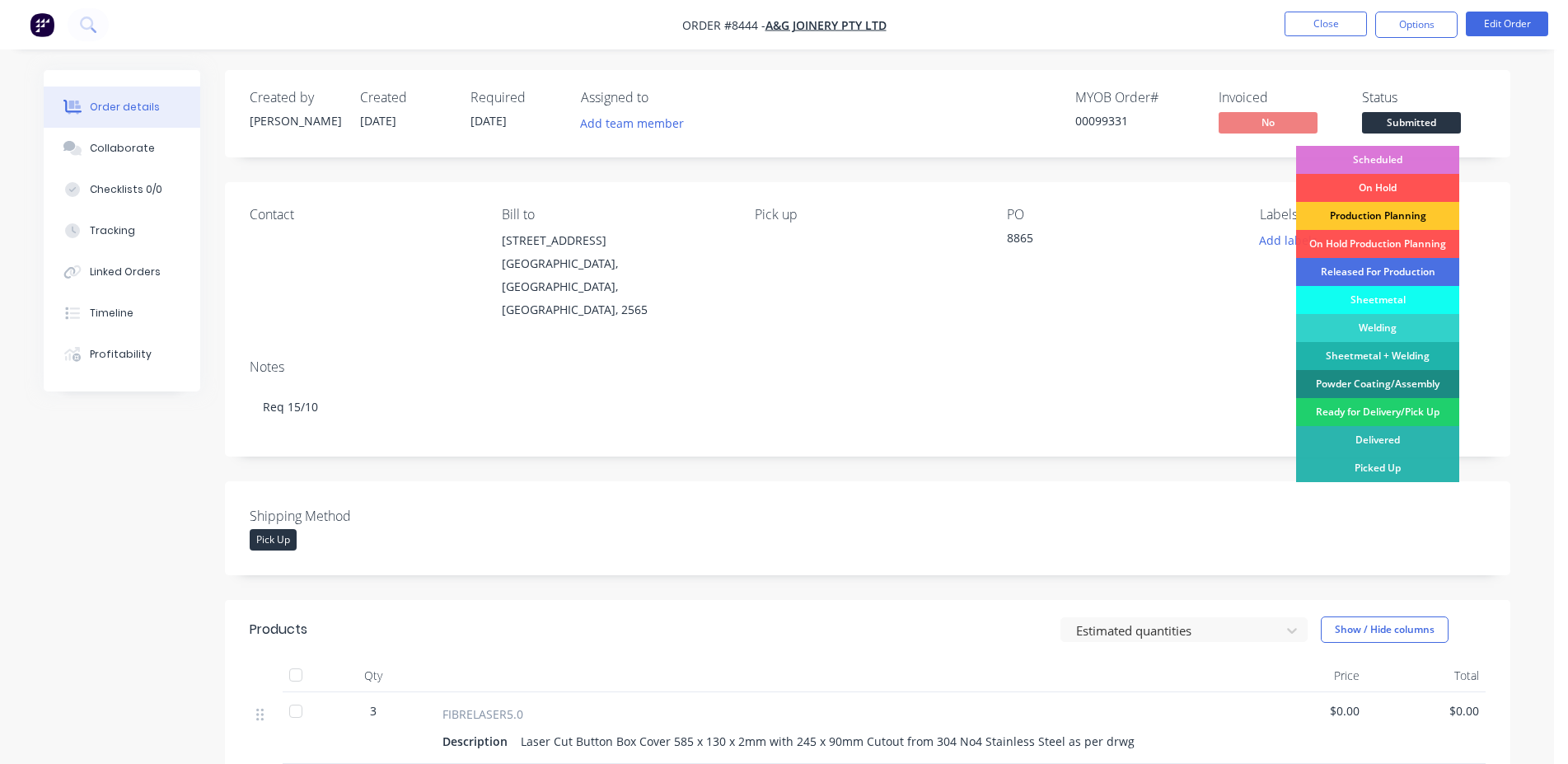
click at [1398, 214] on div "Production Planning" at bounding box center [1378, 216] width 163 height 28
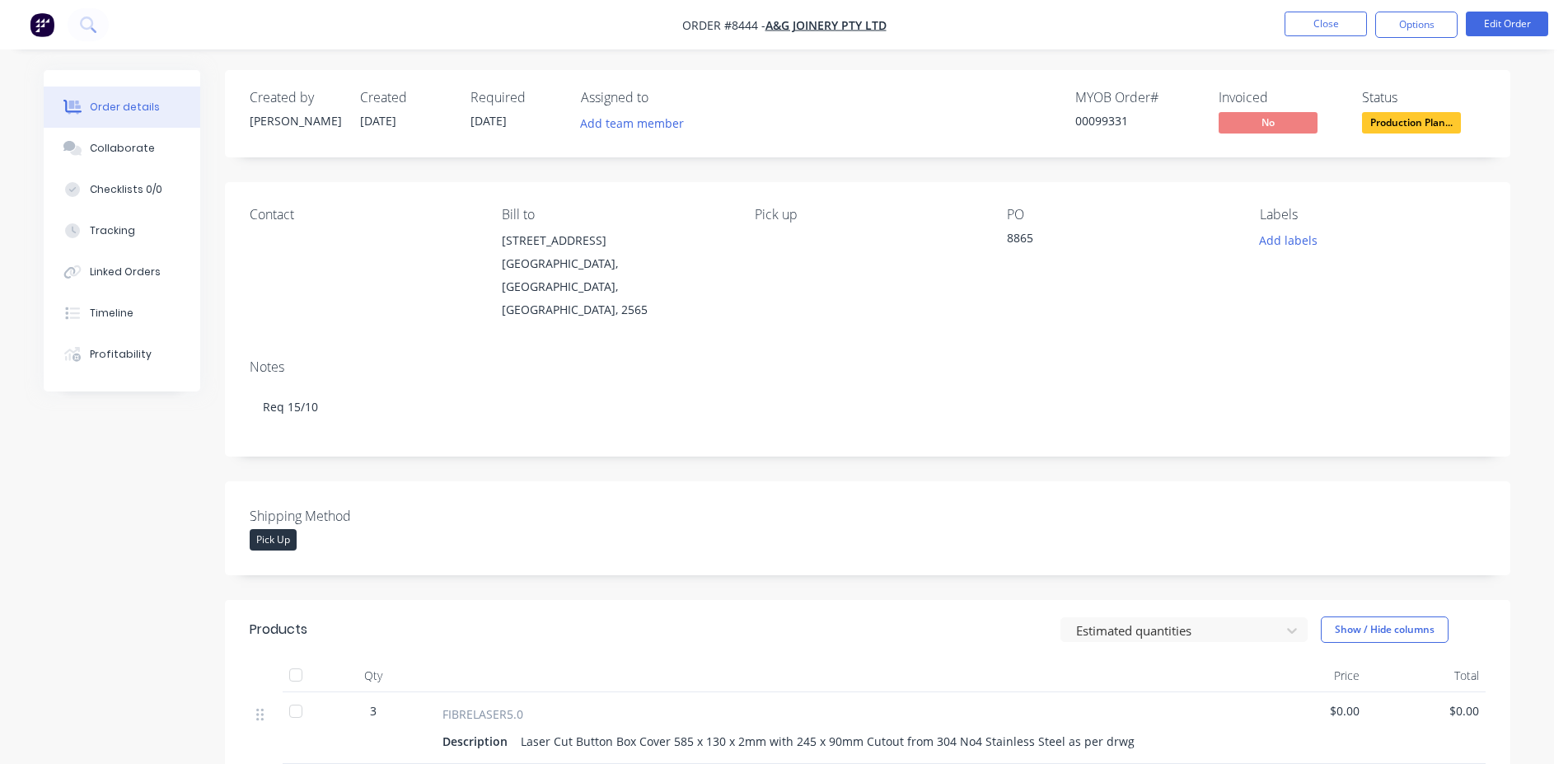
click at [1123, 121] on div "00099331" at bounding box center [1136, 121] width 124 height 17
drag, startPoint x: 1123, startPoint y: 121, endPoint x: 1108, endPoint y: 122, distance: 15.0
click at [1122, 121] on div "00099331" at bounding box center [1136, 121] width 124 height 17
copy div "00099331"
click at [1304, 32] on button "Close" at bounding box center [1325, 24] width 82 height 25
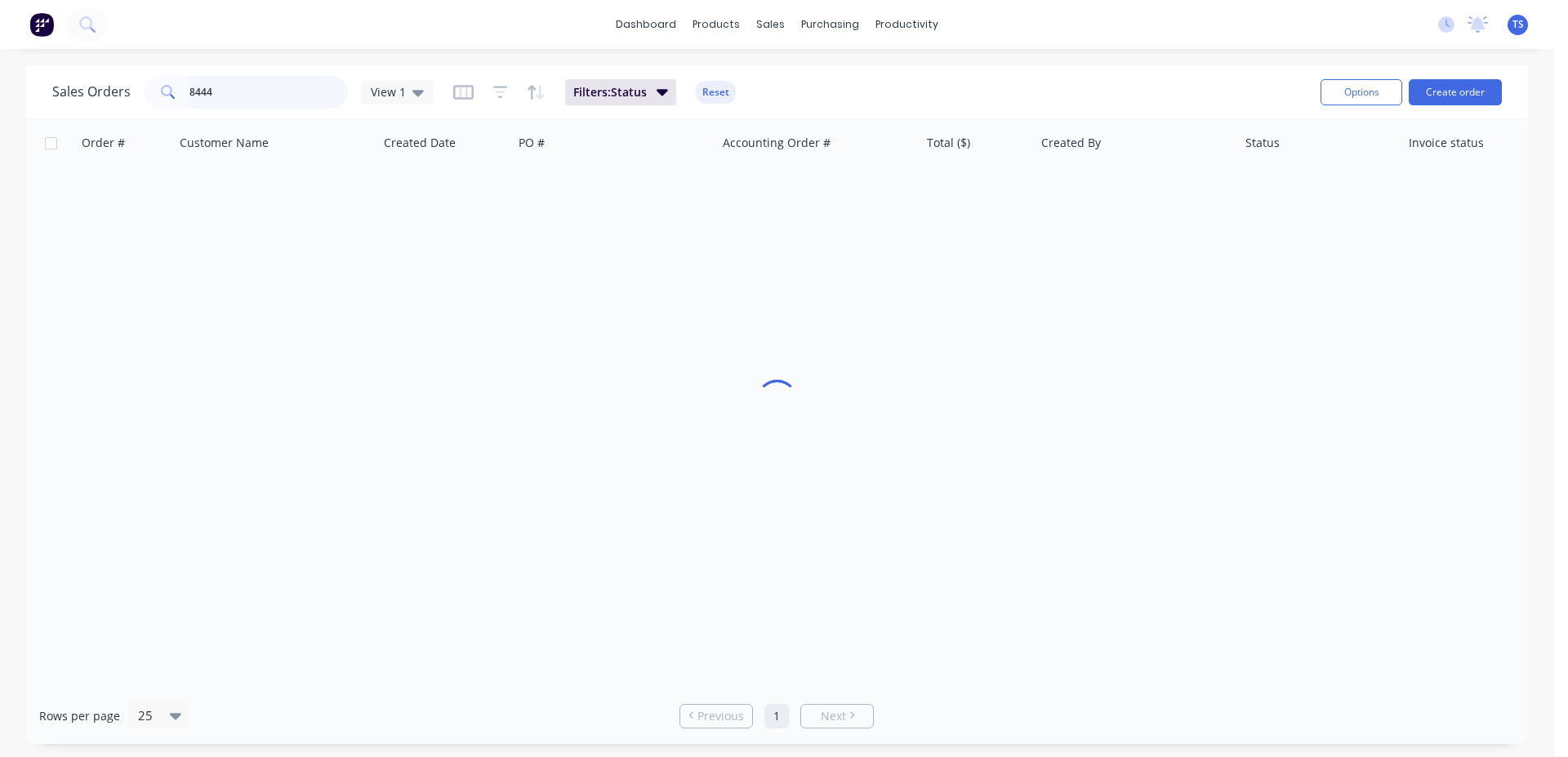
click at [278, 96] on input "8444" at bounding box center [269, 92] width 159 height 33
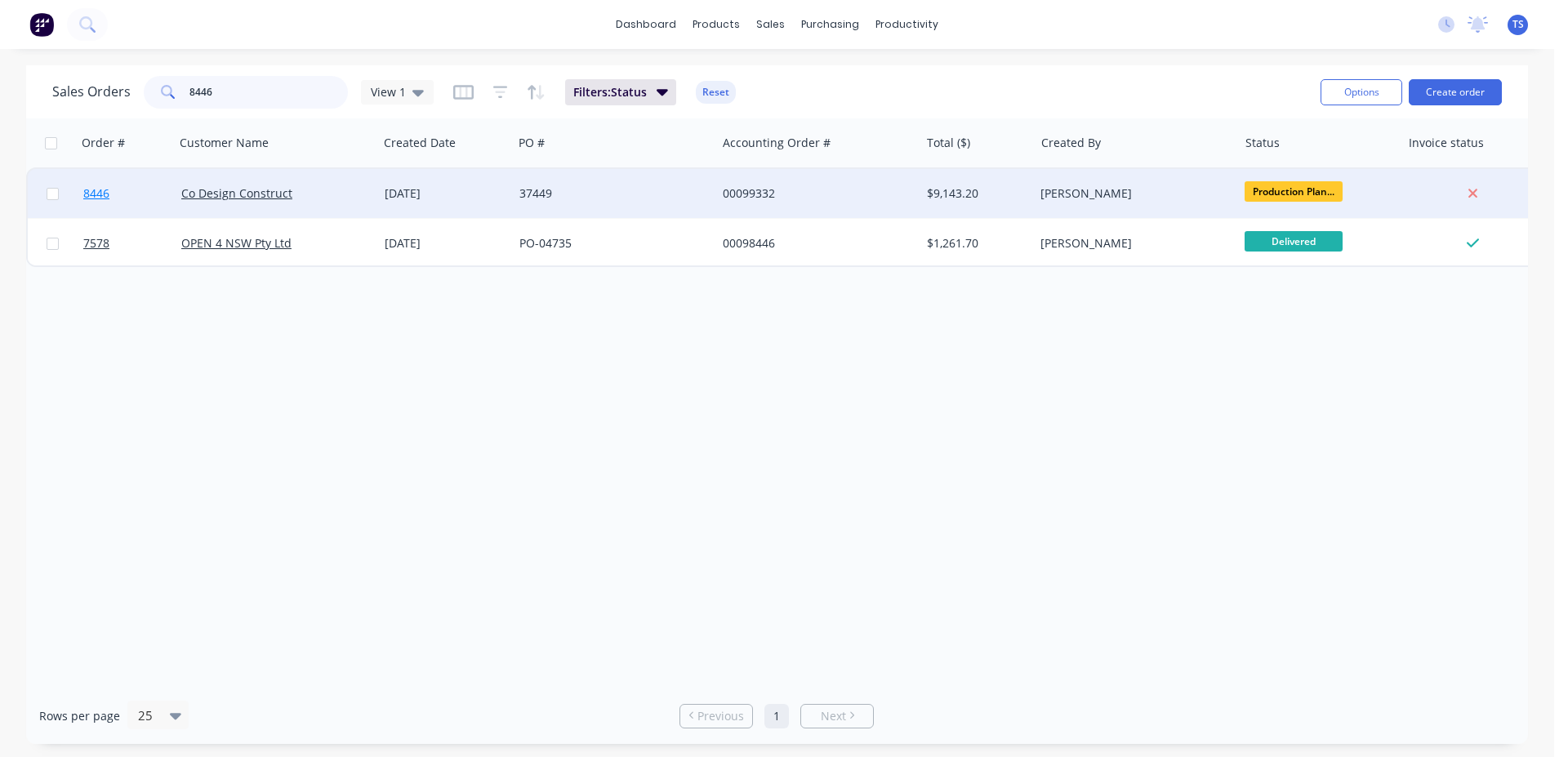
type input "8446"
click at [111, 202] on link "8446" at bounding box center [132, 193] width 98 height 49
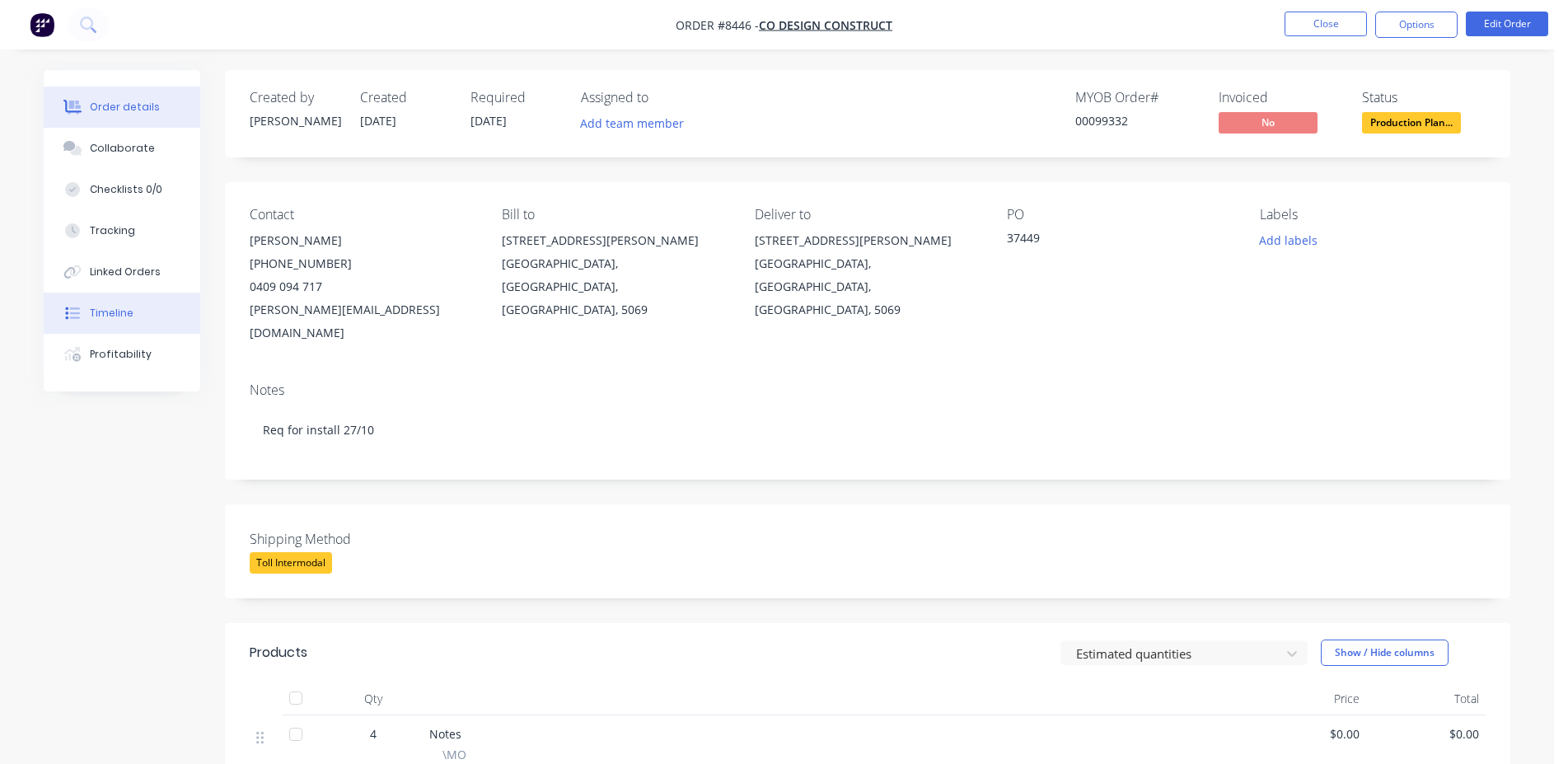
click at [188, 313] on button "Timeline" at bounding box center [122, 313] width 157 height 42
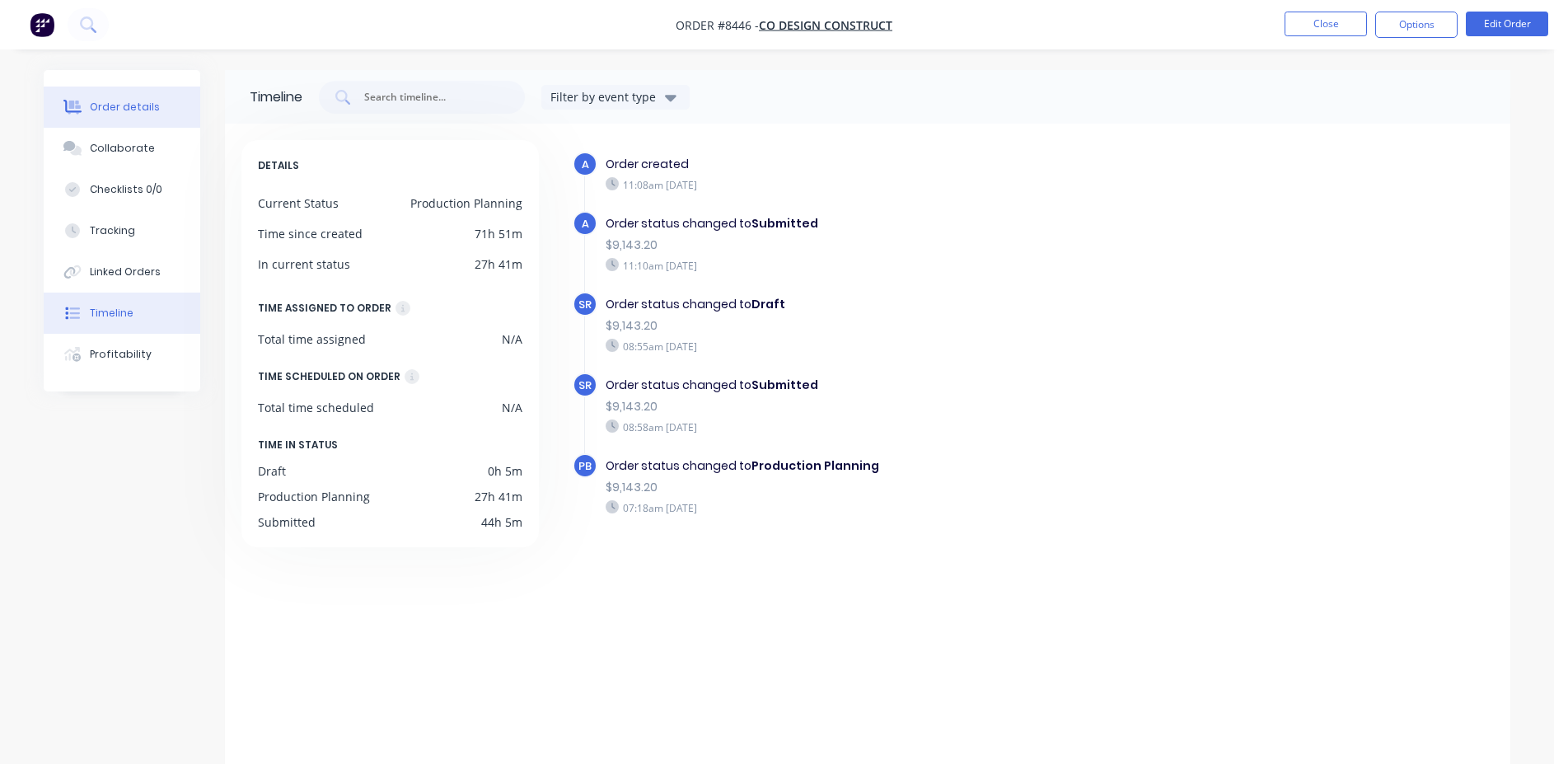
click at [138, 92] on button "Order details" at bounding box center [122, 108] width 157 height 42
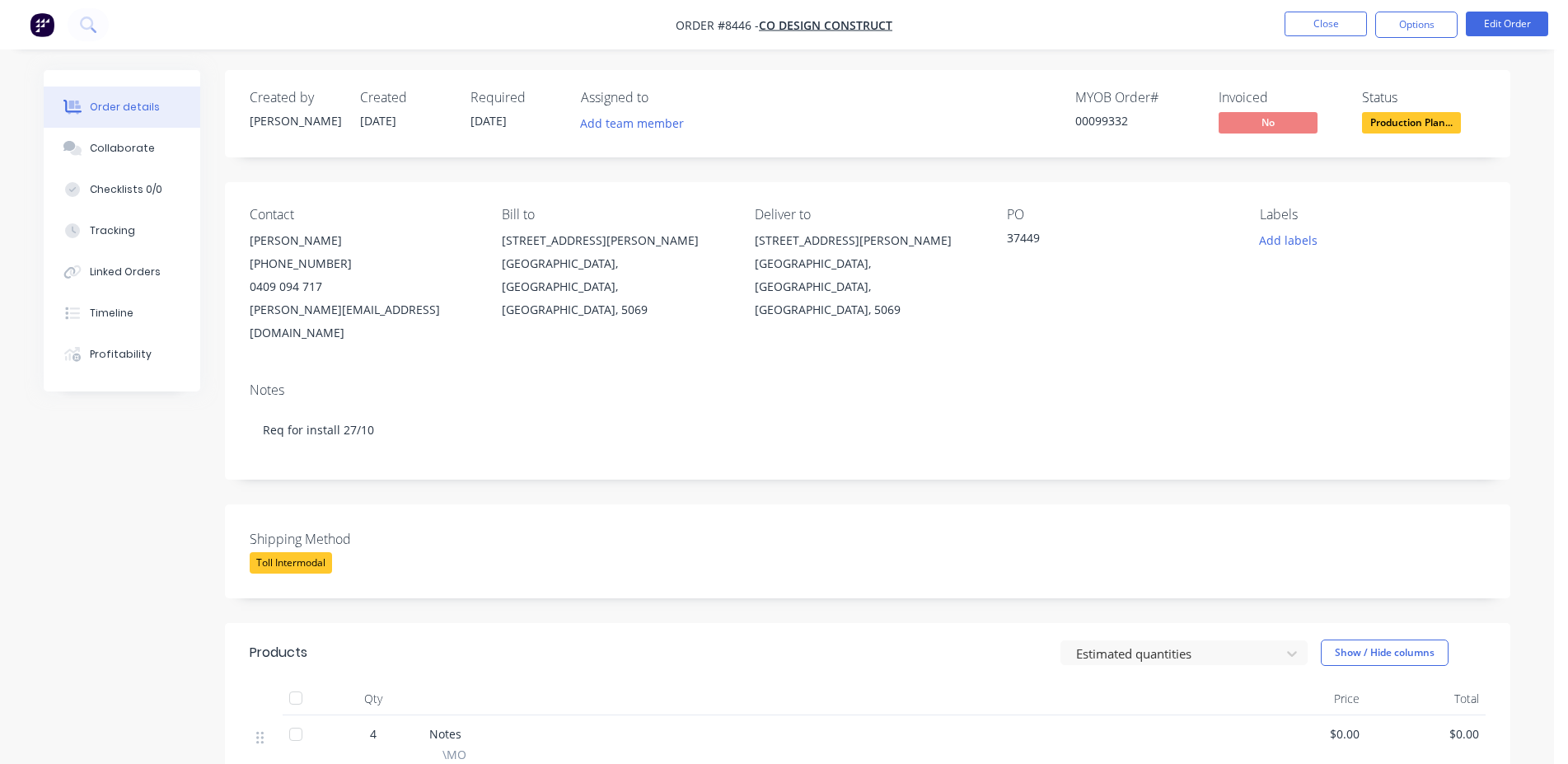
click at [1110, 115] on div "00099332" at bounding box center [1136, 121] width 124 height 17
click at [1110, 116] on div "00099332" at bounding box center [1136, 121] width 124 height 17
copy div "00099332"
click at [1339, 33] on button "Close" at bounding box center [1325, 24] width 82 height 25
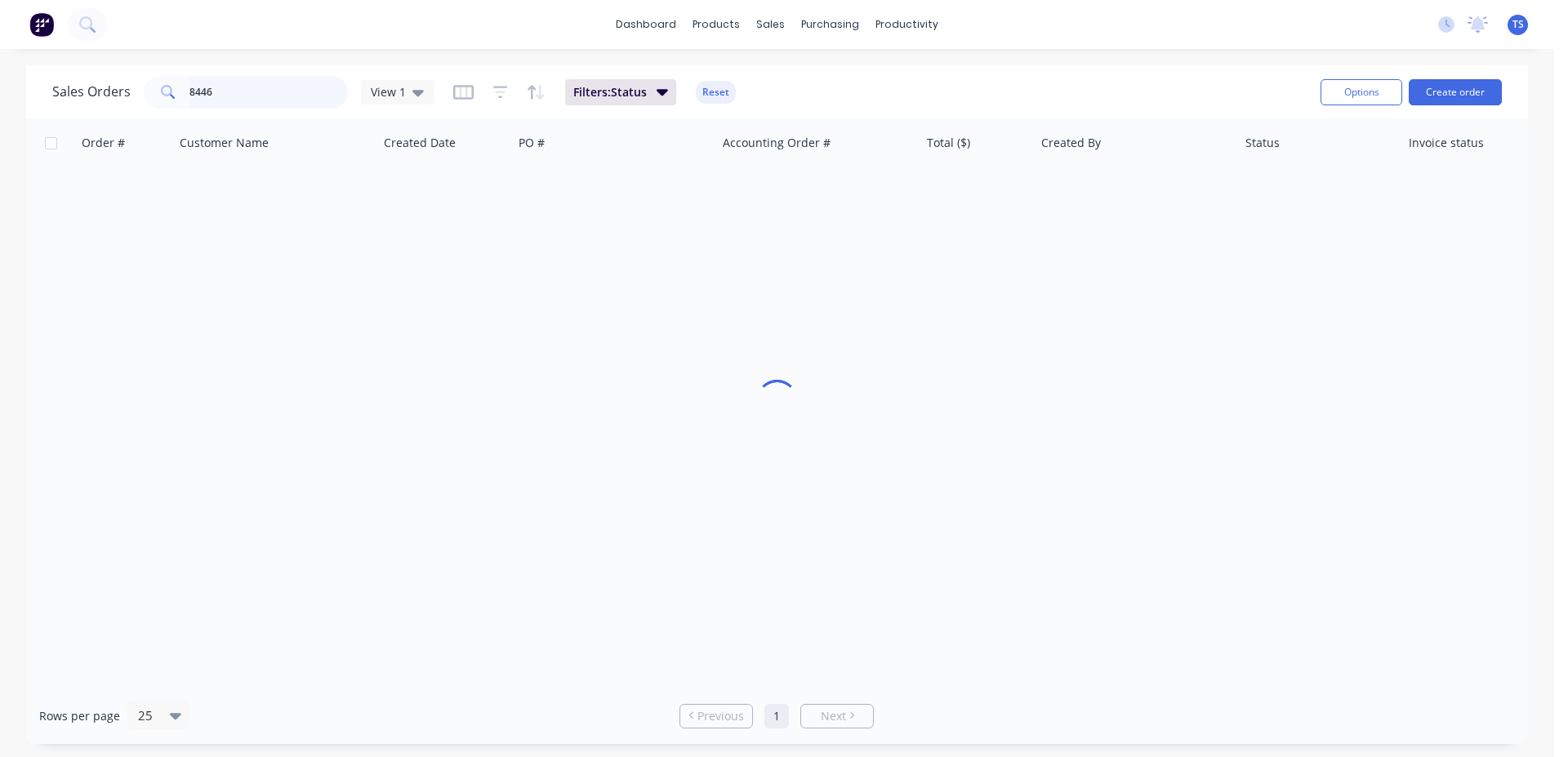
click at [293, 87] on input "8446" at bounding box center [269, 92] width 159 height 33
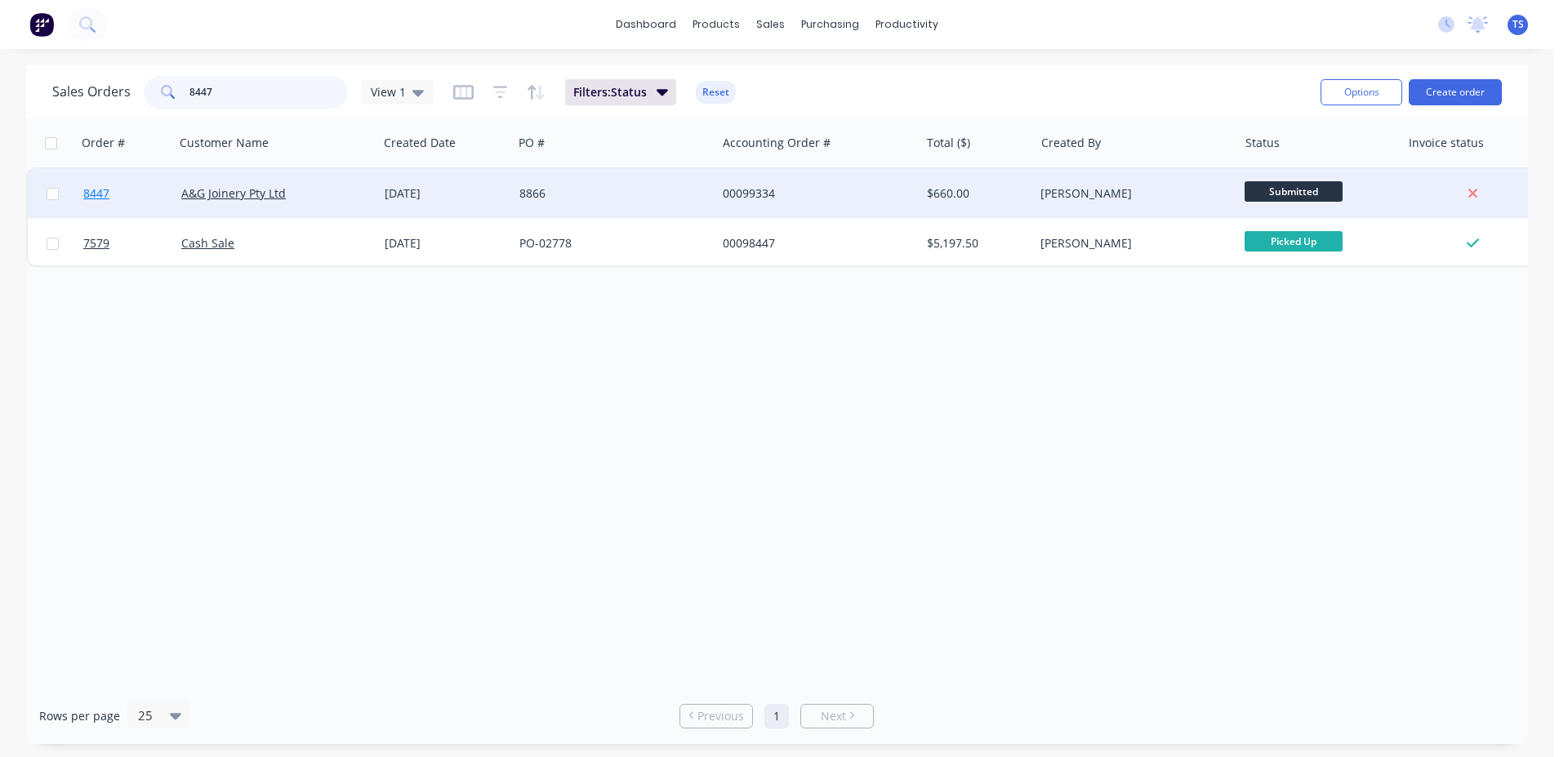
type input "8447"
click at [106, 193] on span "8447" at bounding box center [96, 193] width 26 height 16
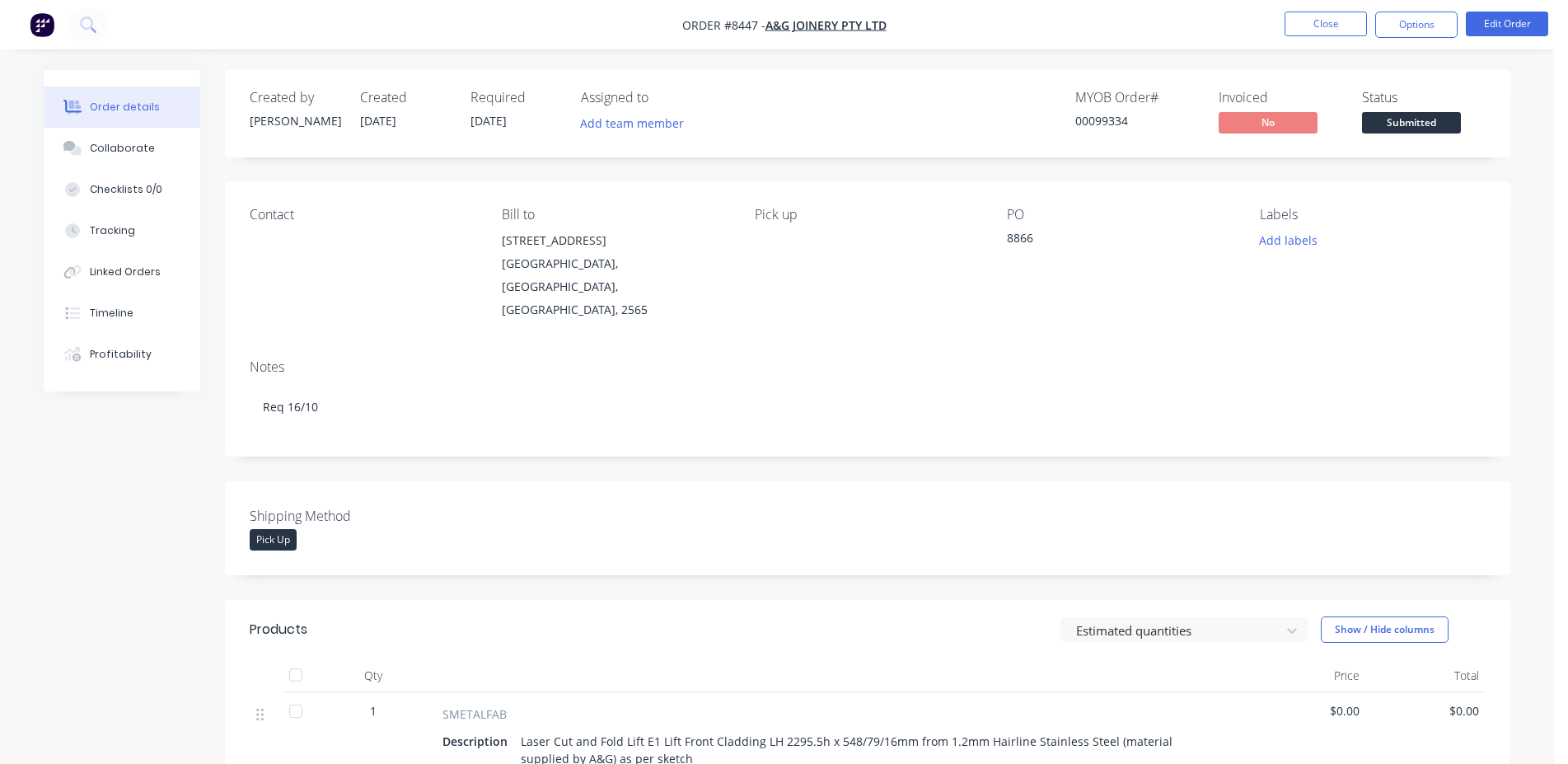
click at [1434, 116] on span "Submitted" at bounding box center [1411, 123] width 99 height 21
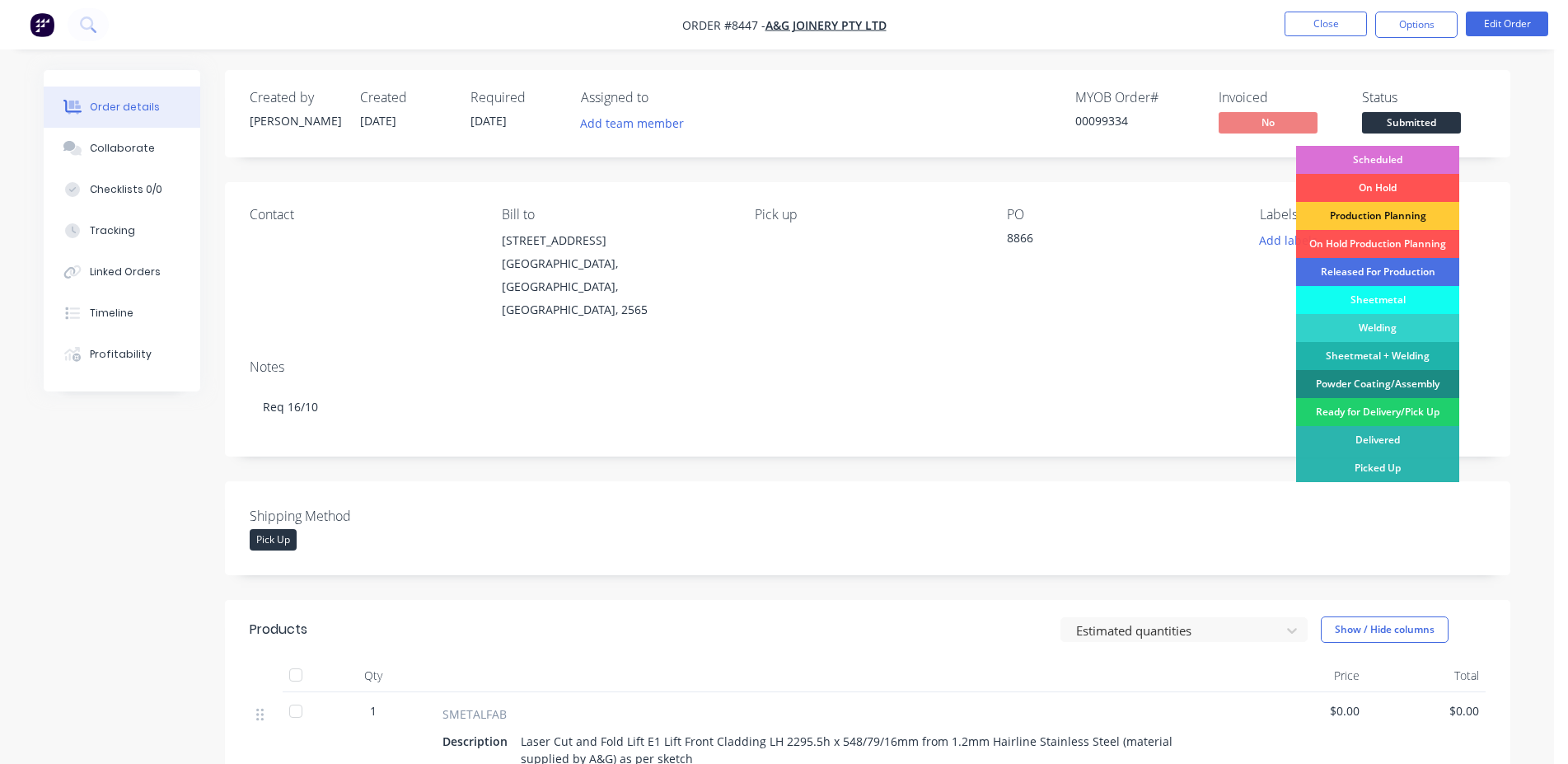
click at [1378, 156] on div "Scheduled" at bounding box center [1378, 160] width 163 height 28
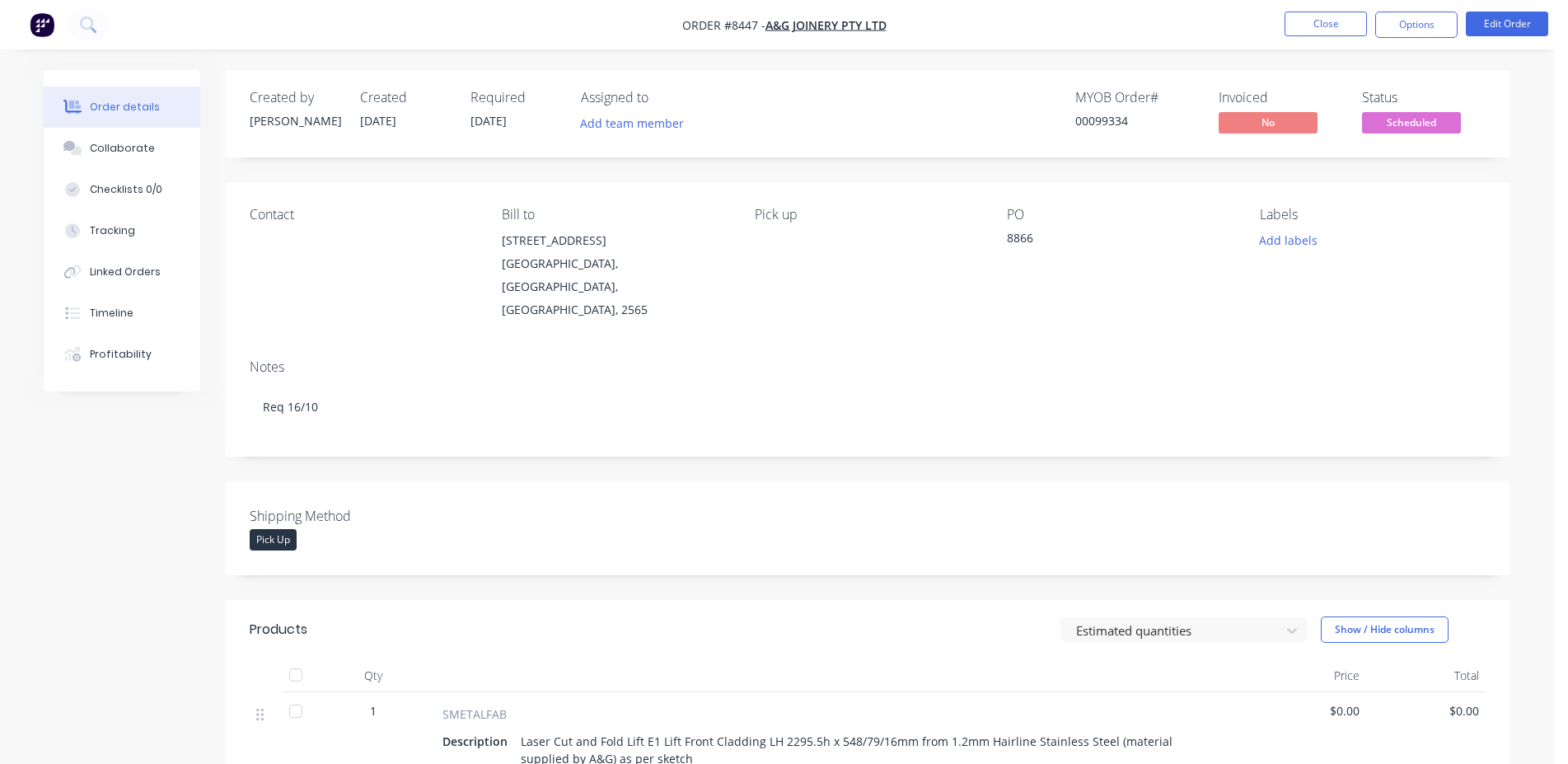
click at [1106, 123] on div "00099334" at bounding box center [1136, 121] width 124 height 17
click at [846, 481] on div "Shipping Method Pick Up" at bounding box center [867, 528] width 1285 height 94
click at [1106, 125] on div "00099334" at bounding box center [1136, 121] width 124 height 17
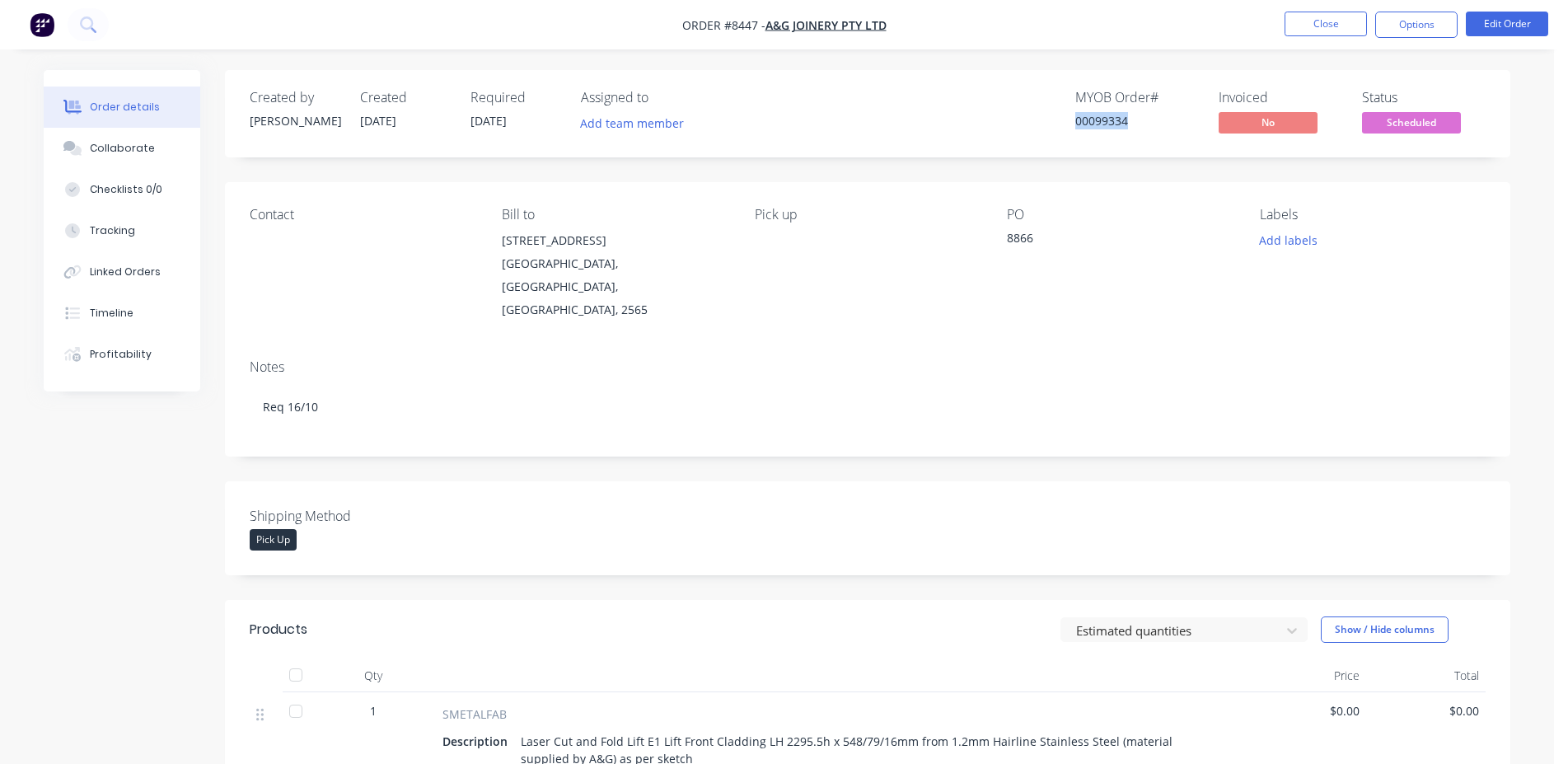
copy div "00099334"
click at [1300, 14] on button "Close" at bounding box center [1325, 24] width 82 height 25
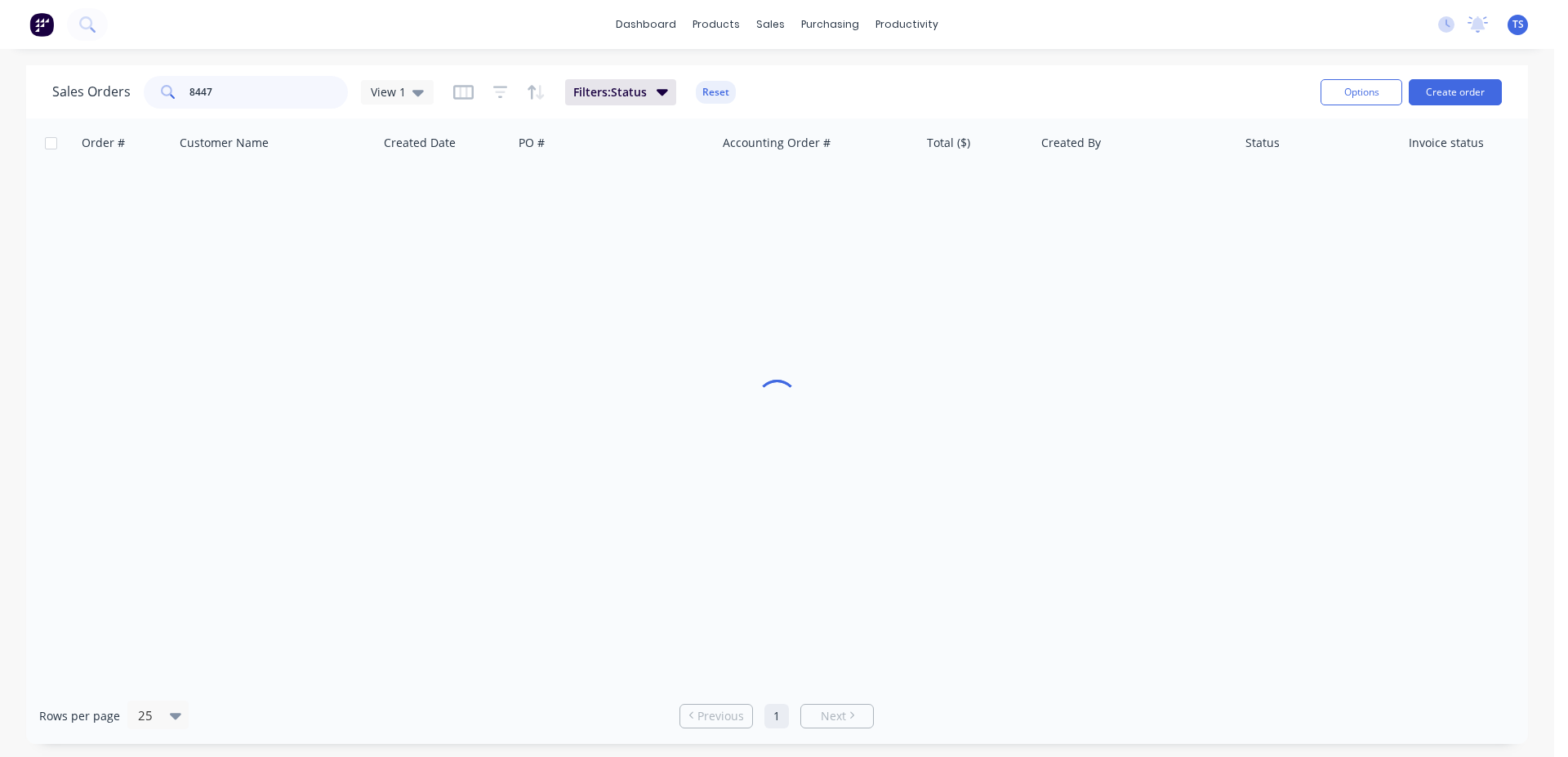
click at [204, 104] on input "8447" at bounding box center [269, 92] width 159 height 33
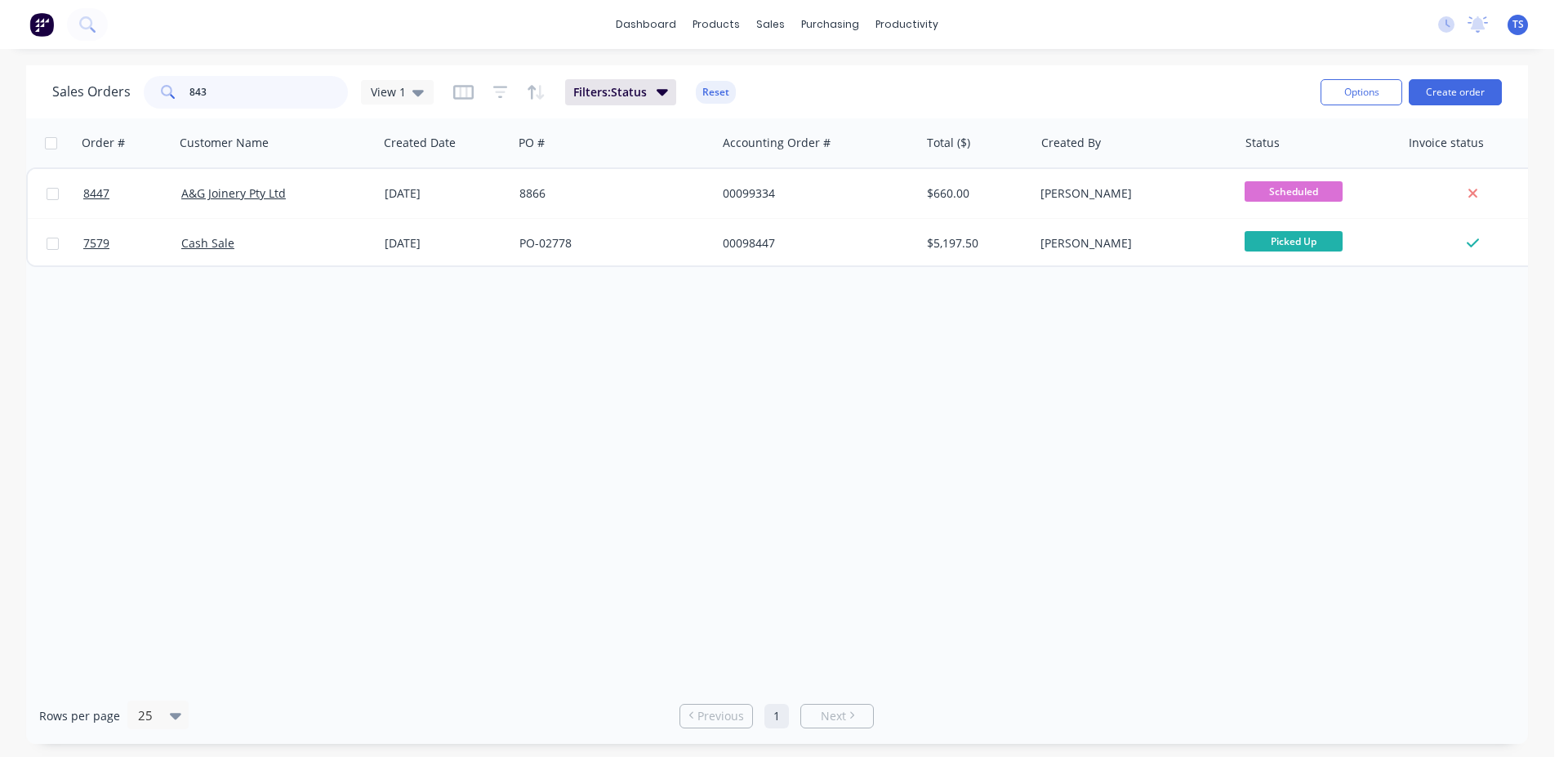
type input "8439"
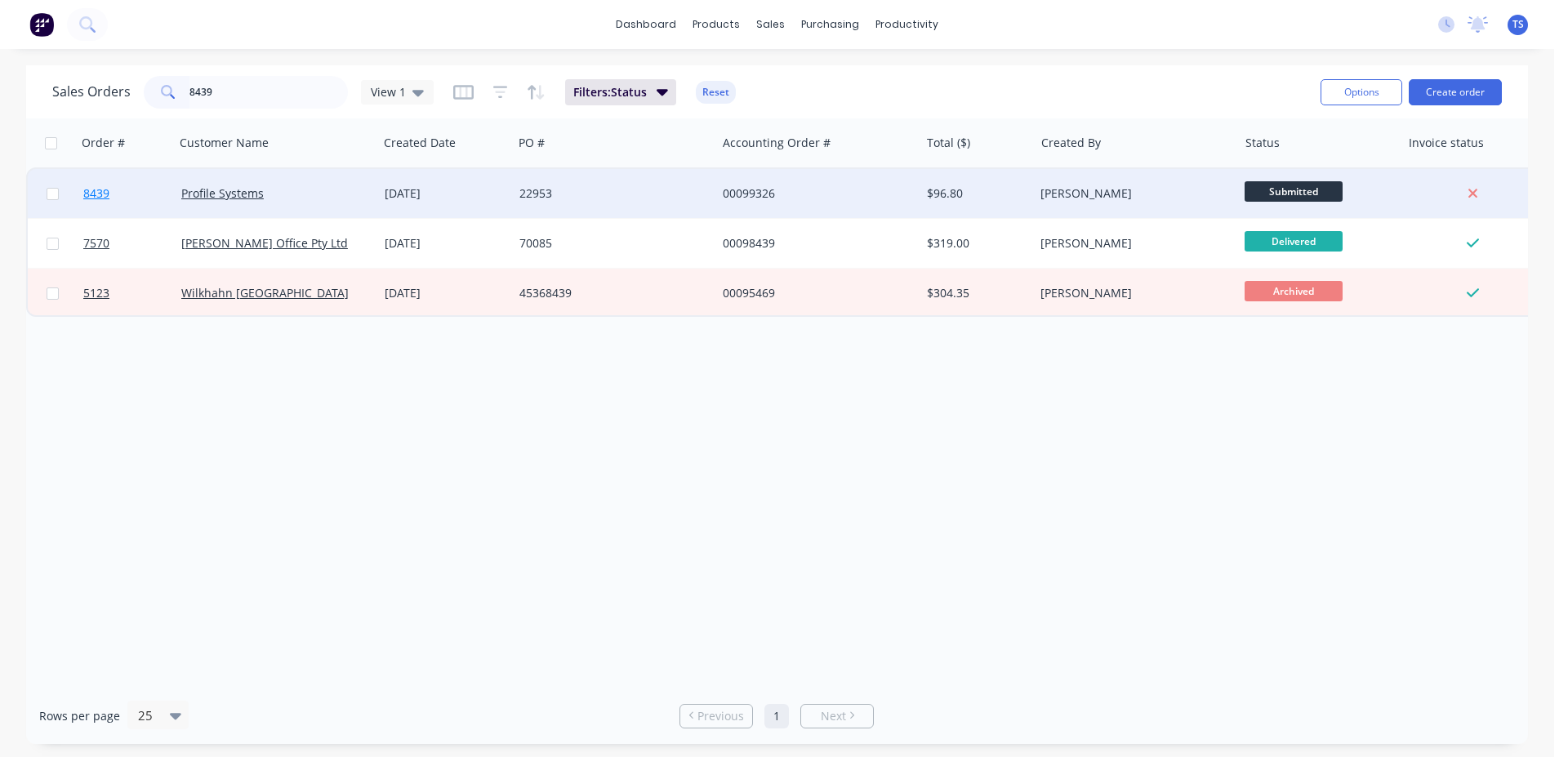
click at [114, 182] on link "8439" at bounding box center [132, 193] width 98 height 49
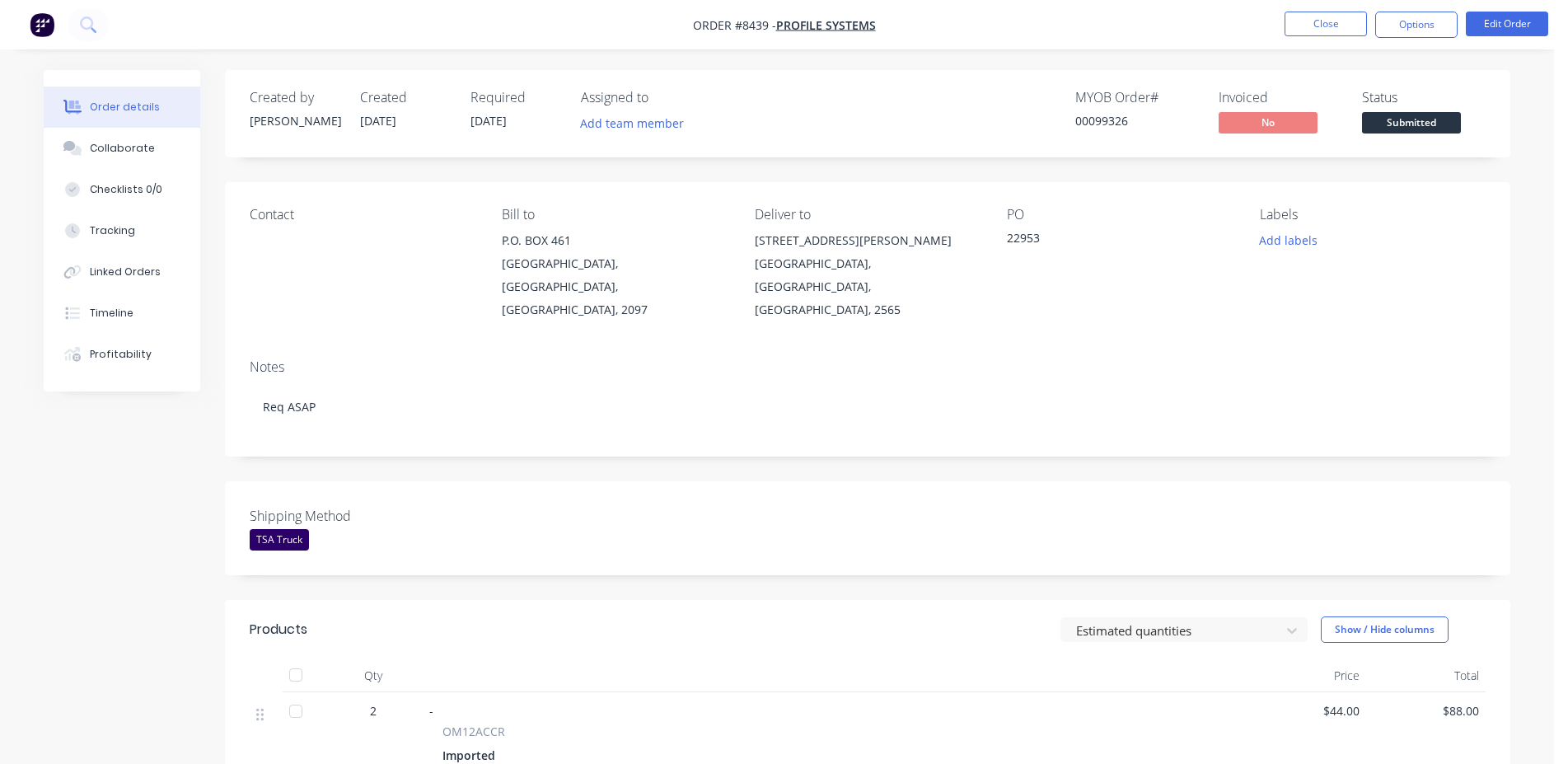
click at [1417, 131] on span "Submitted" at bounding box center [1411, 123] width 99 height 21
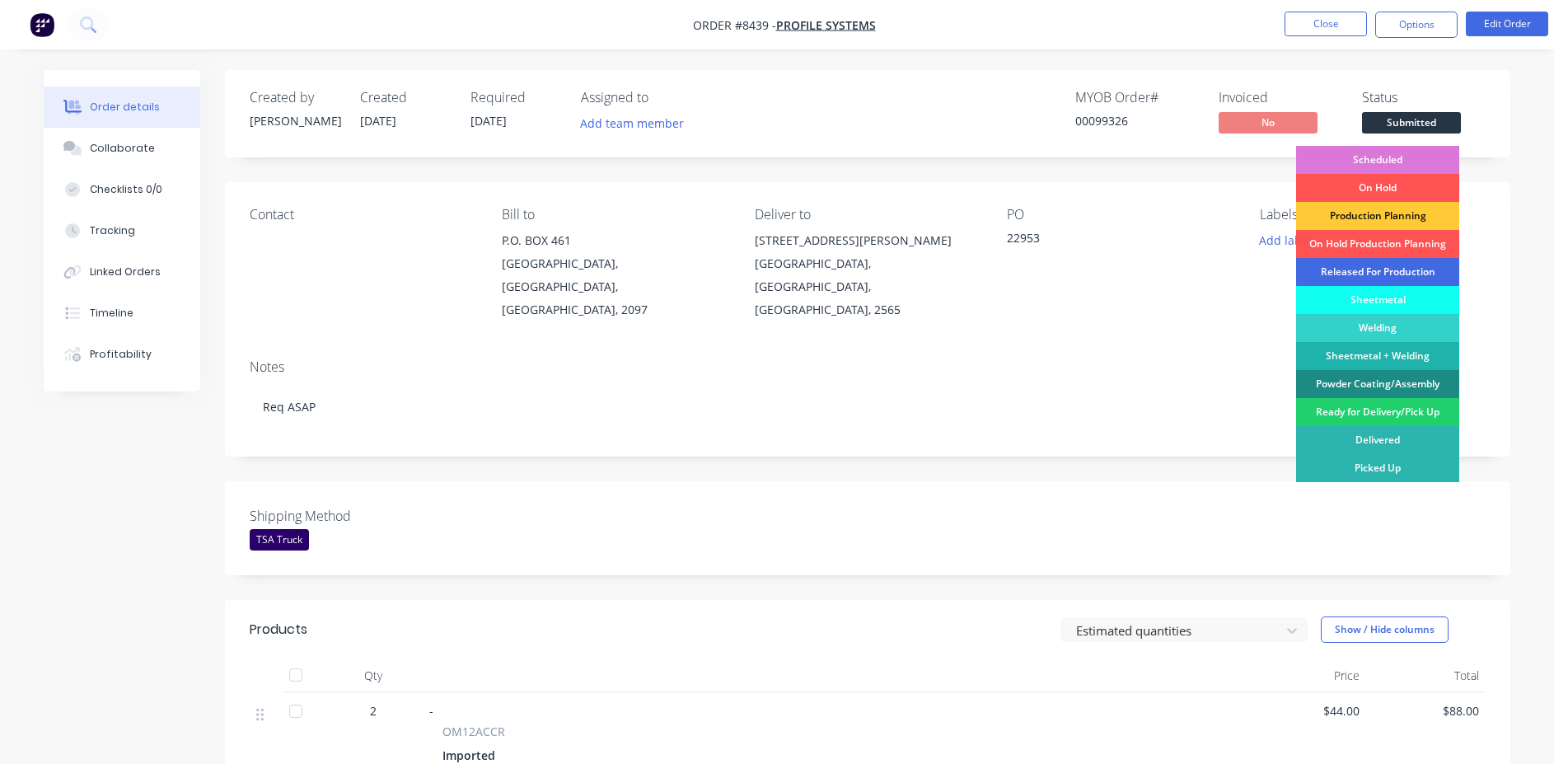
click at [1380, 267] on div "Released For Production" at bounding box center [1378, 273] width 163 height 28
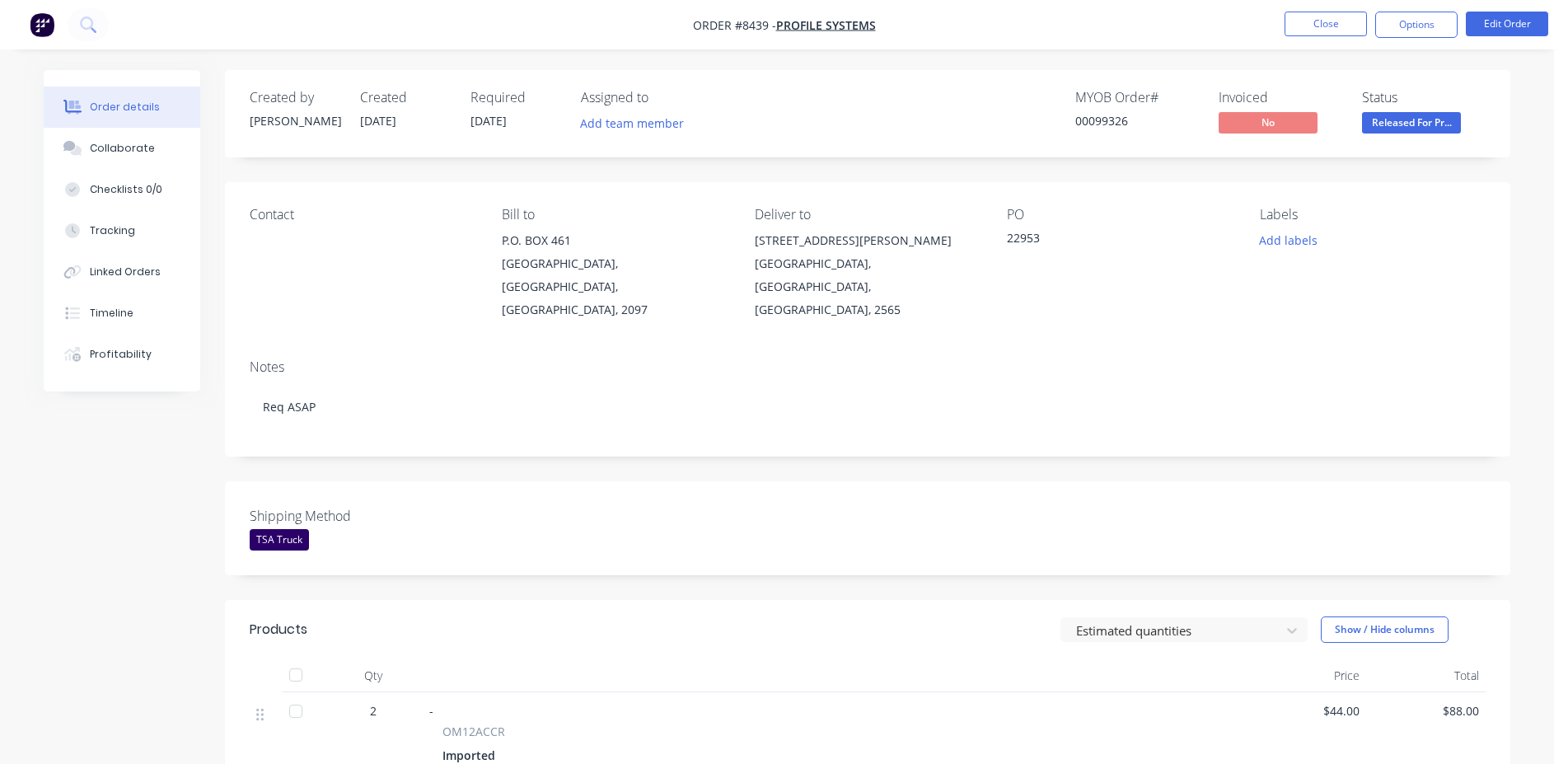
click at [1107, 121] on div "00099326" at bounding box center [1136, 121] width 124 height 17
copy div "00099326"
click at [1326, 28] on button "Close" at bounding box center [1325, 24] width 82 height 25
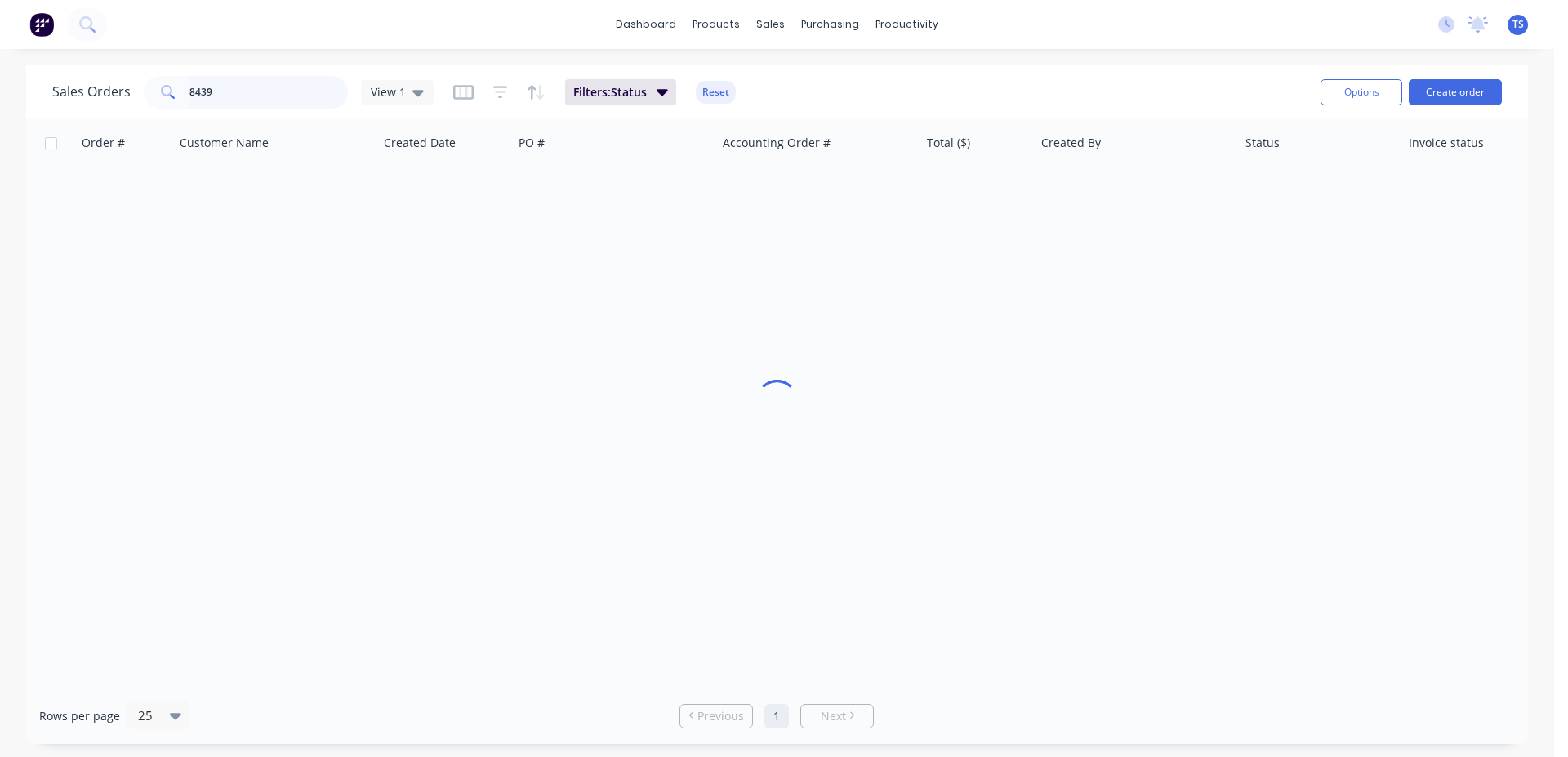
click at [302, 81] on input "8439" at bounding box center [269, 92] width 159 height 33
click at [301, 81] on input "8439" at bounding box center [269, 92] width 159 height 33
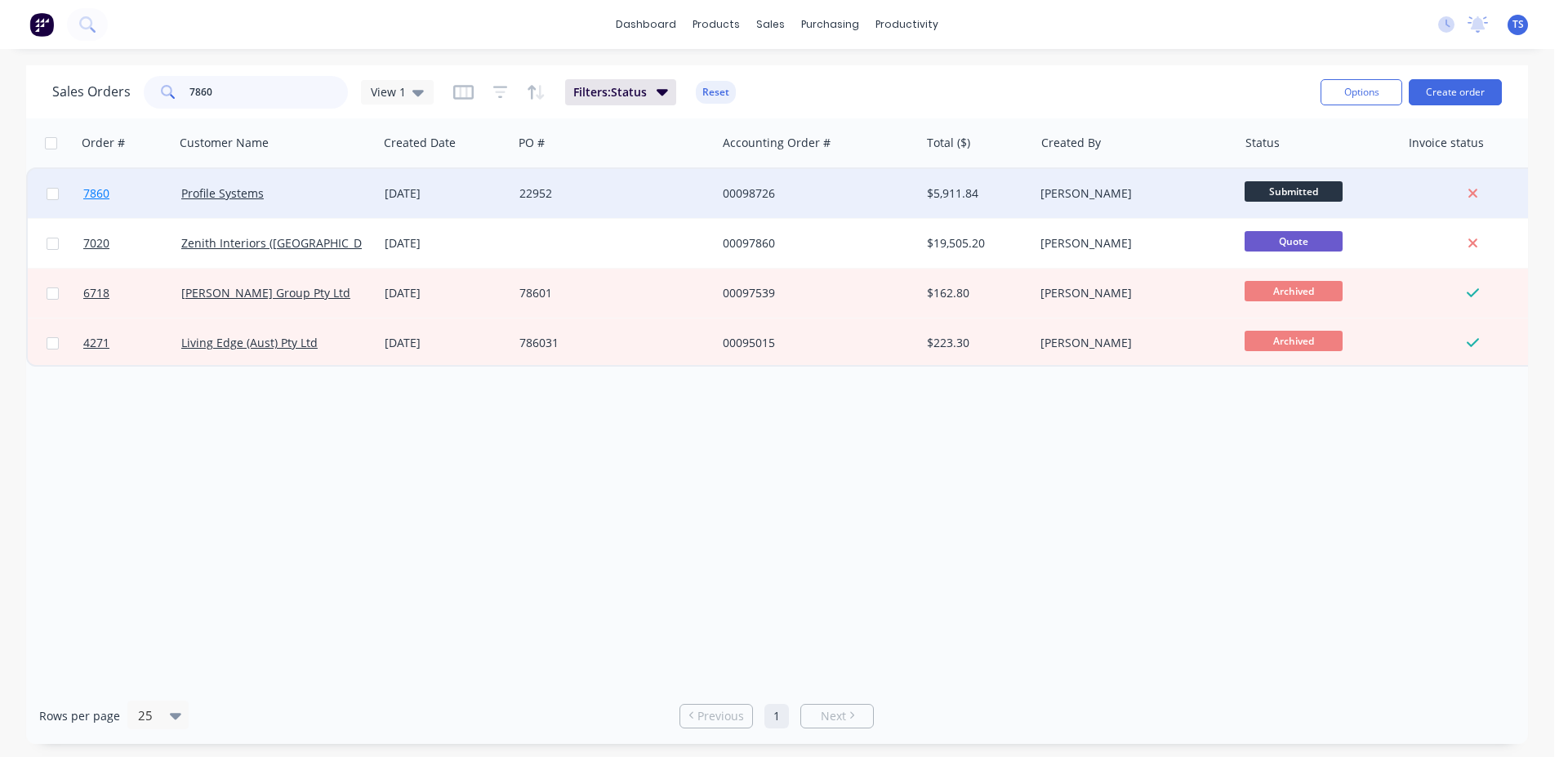
type input "7860"
click at [136, 179] on link "7860" at bounding box center [132, 193] width 98 height 49
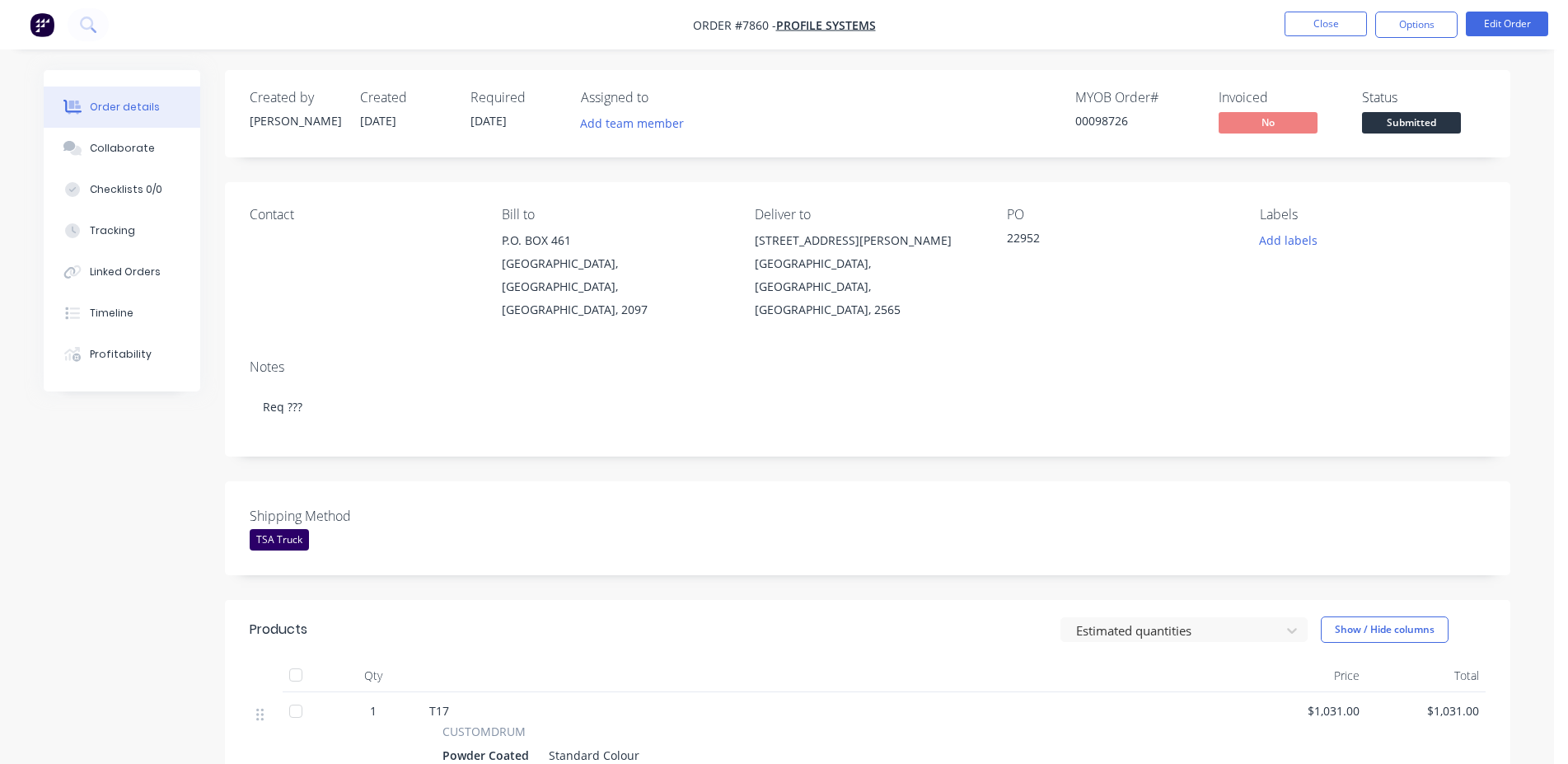
click at [1461, 107] on div "Status Submitted" at bounding box center [1424, 113] width 124 height 48
drag, startPoint x: 1443, startPoint y: 120, endPoint x: 1423, endPoint y: 137, distance: 26.2
click at [1440, 120] on span "Submitted" at bounding box center [1411, 123] width 99 height 21
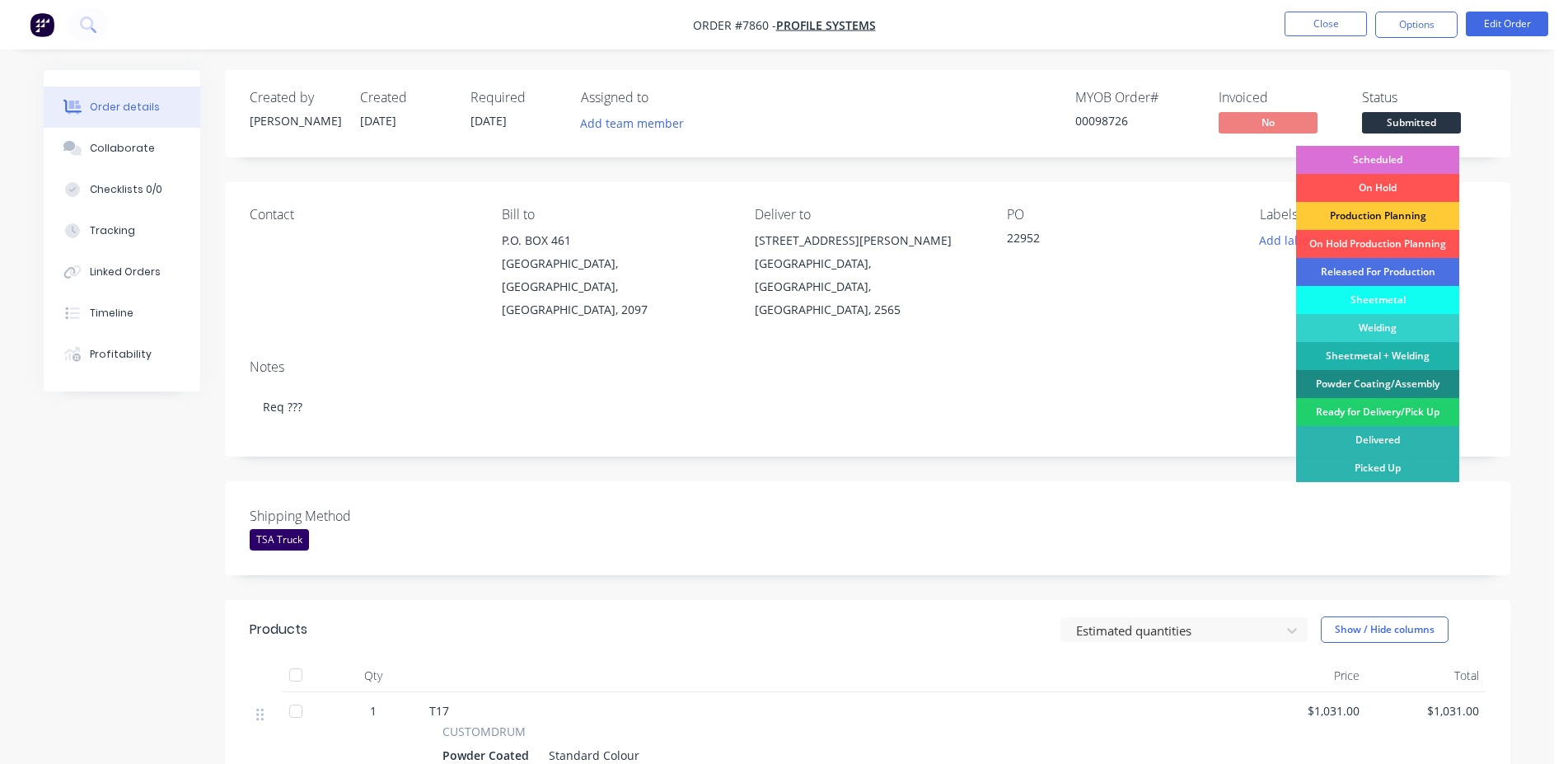
click at [1400, 158] on div "Scheduled" at bounding box center [1378, 160] width 163 height 28
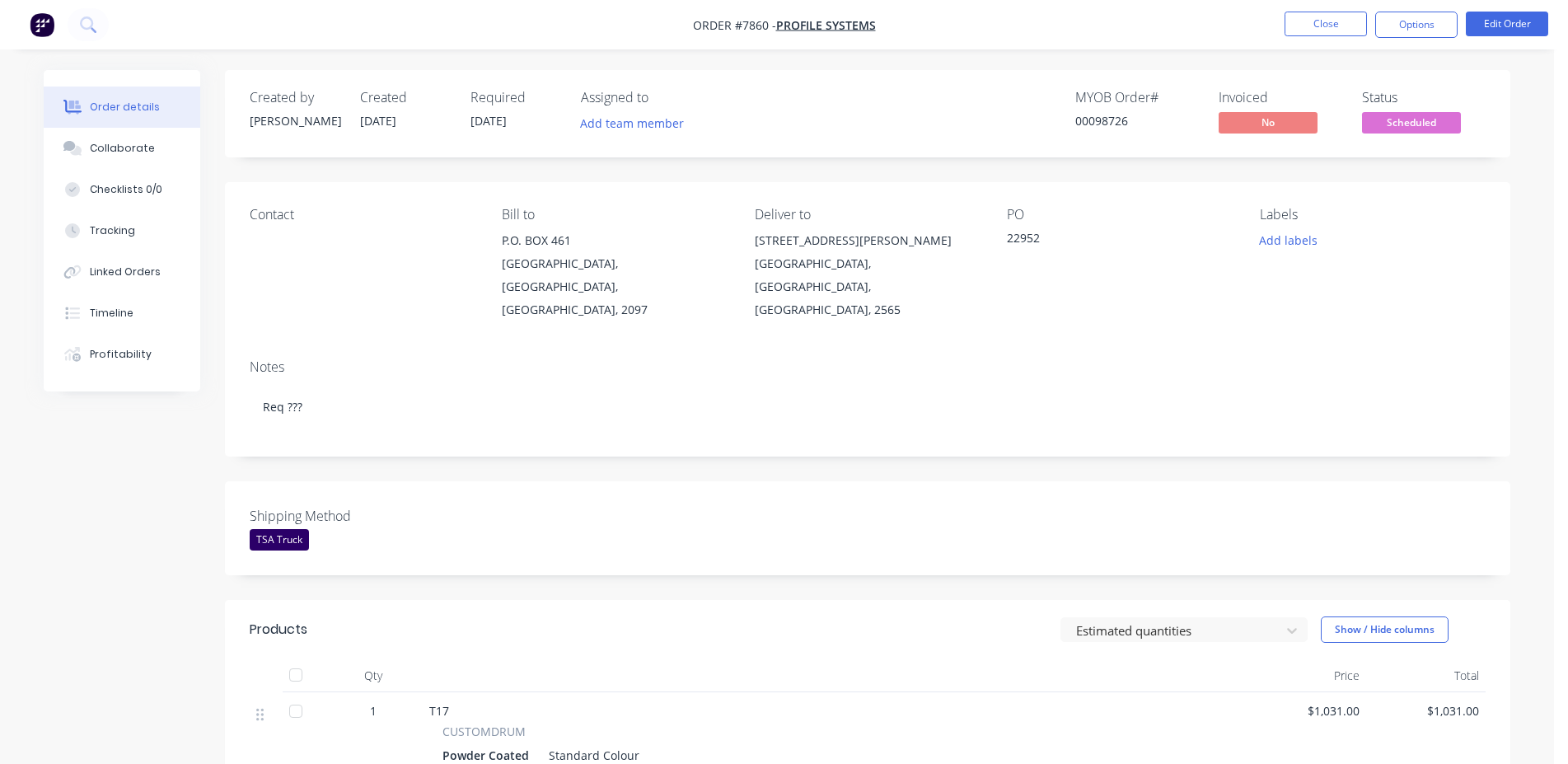
click at [1109, 124] on div "00098726" at bounding box center [1136, 121] width 124 height 17
copy div "00098726"
click at [1343, 20] on button "Close" at bounding box center [1325, 24] width 82 height 25
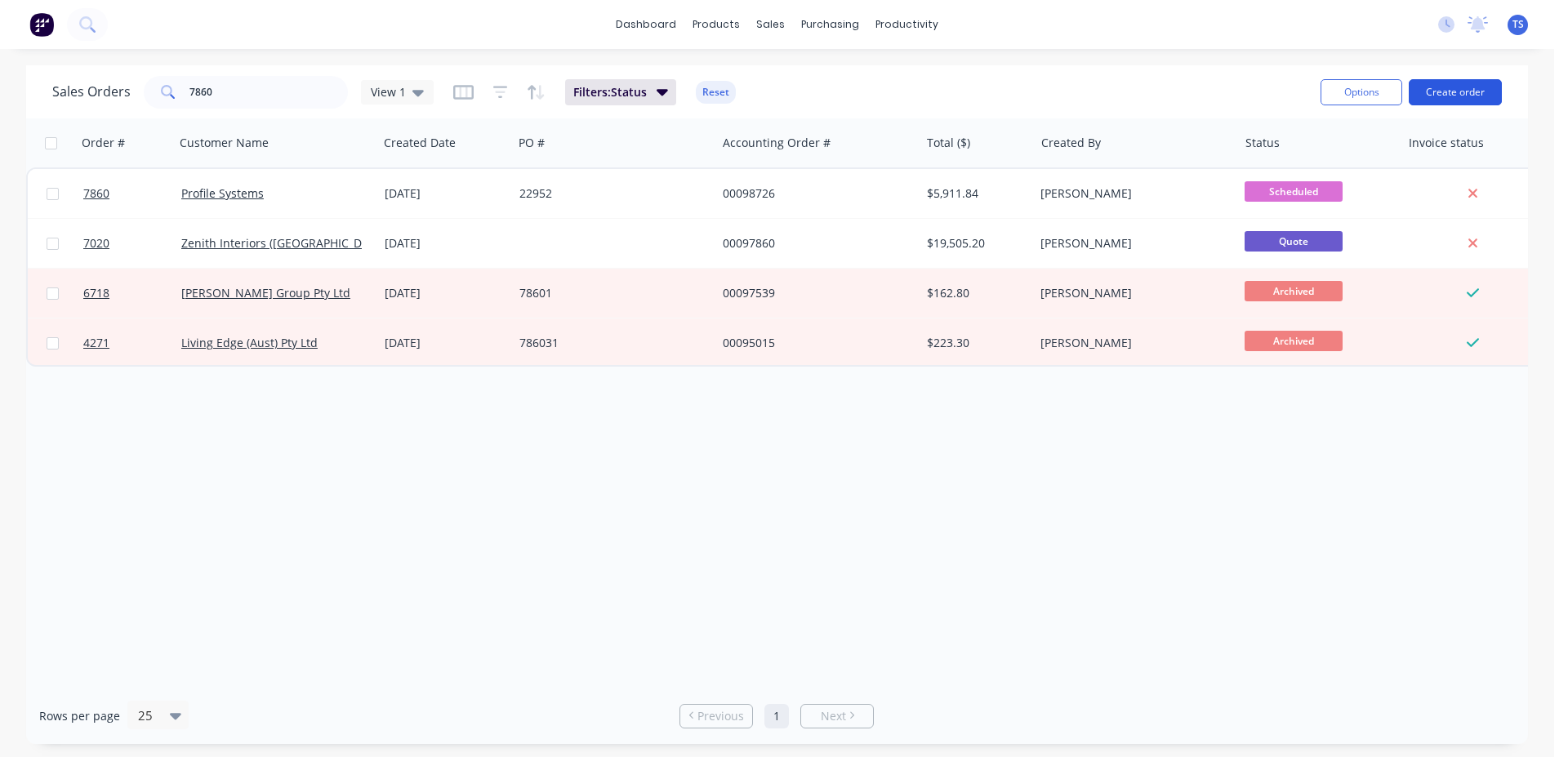
click at [1460, 99] on button "Create order" at bounding box center [1455, 93] width 93 height 26
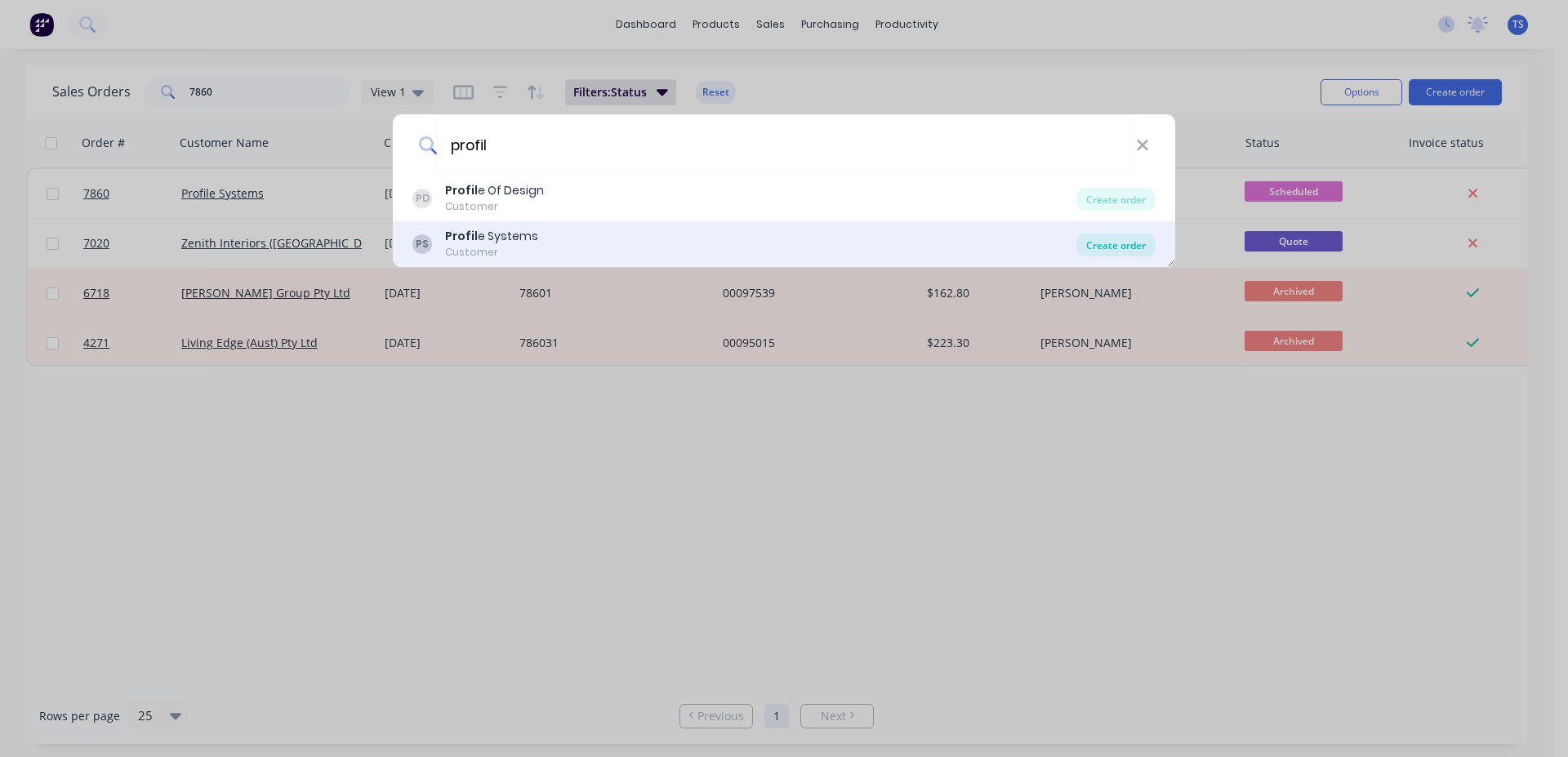
type input "profil"
click at [1138, 246] on div "Create order" at bounding box center [1116, 245] width 79 height 22
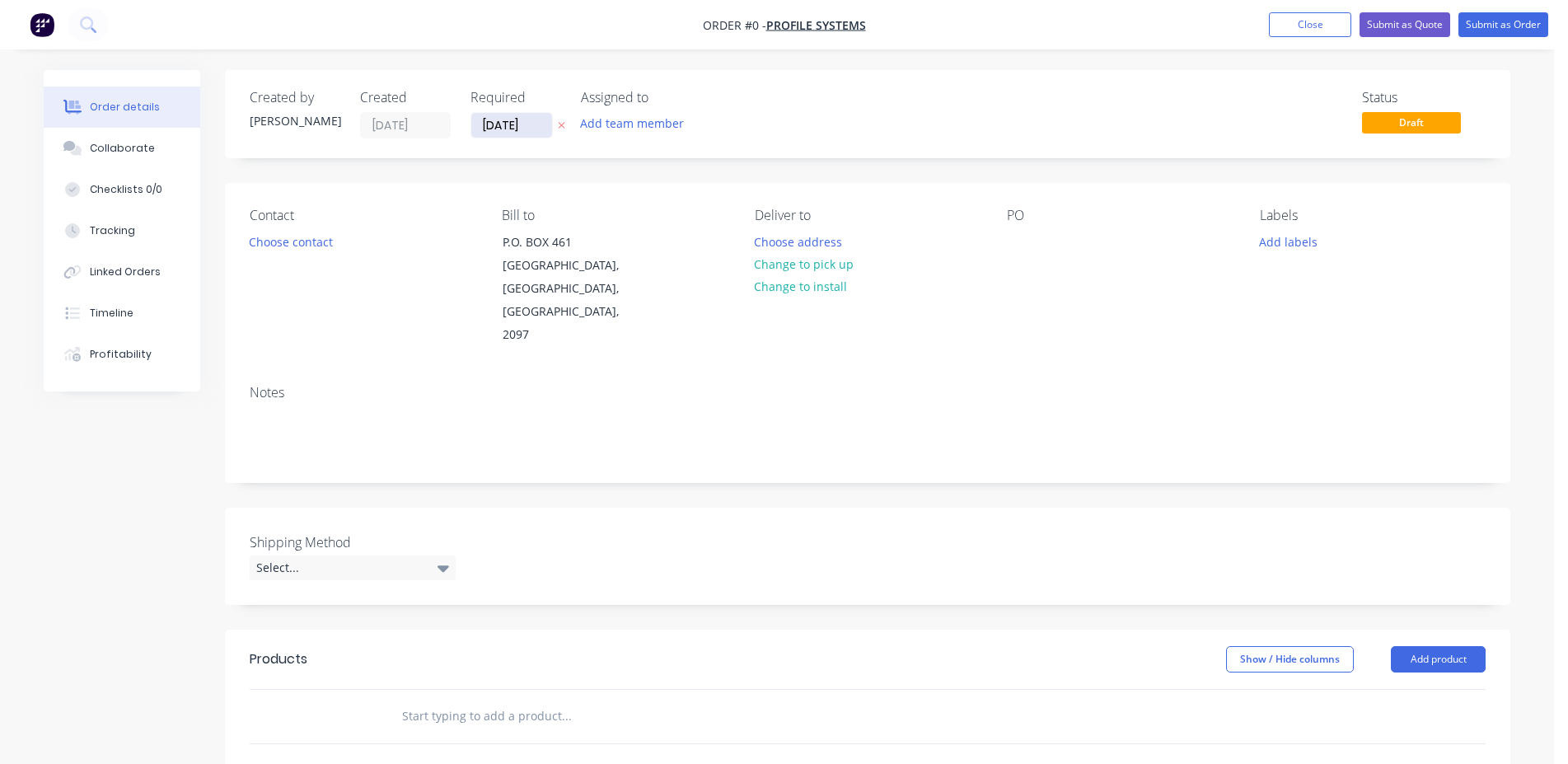
click at [526, 124] on input "[DATE]" at bounding box center [512, 125] width 81 height 25
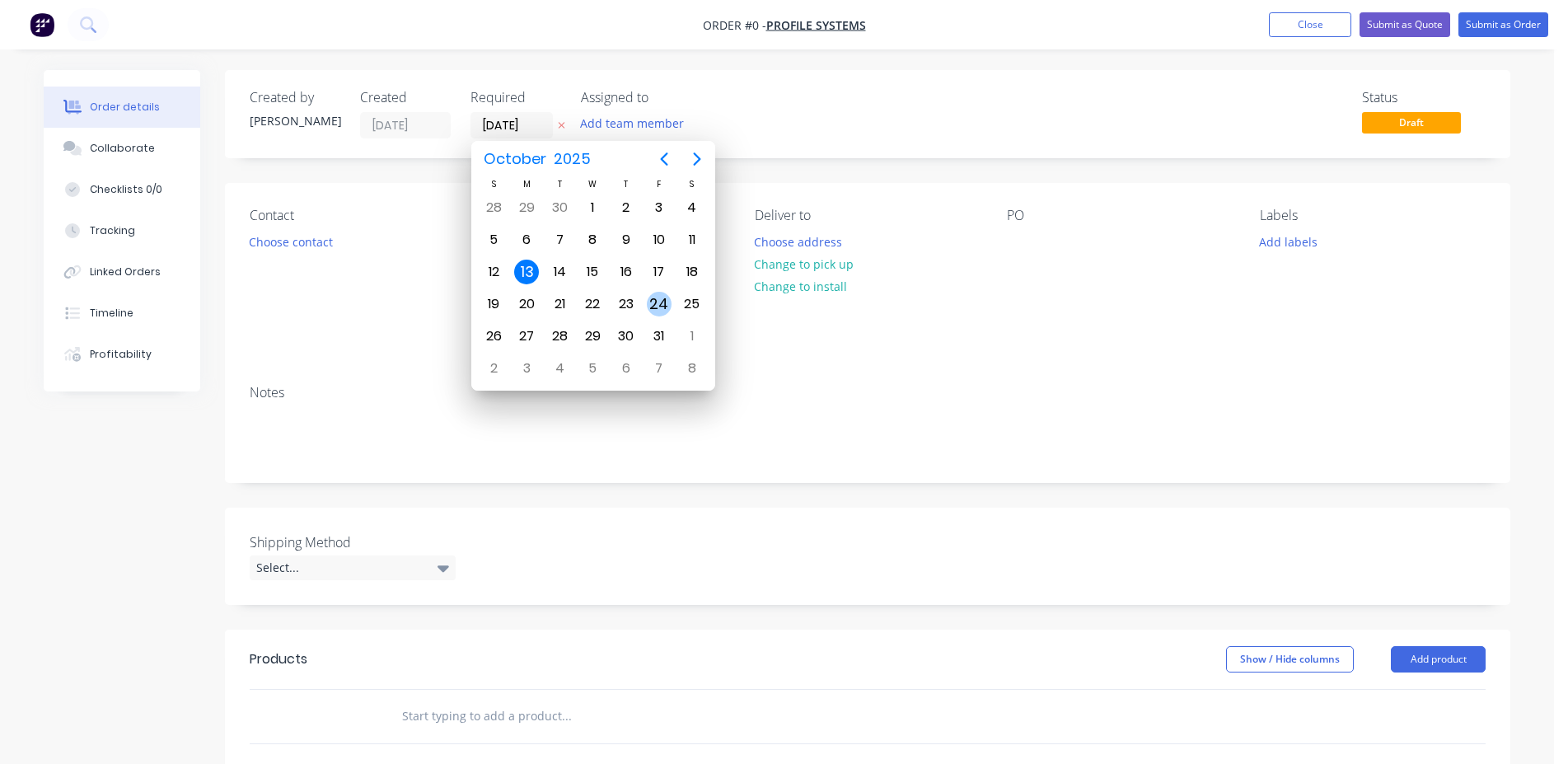
click at [666, 304] on div "24" at bounding box center [659, 304] width 25 height 25
type input "[DATE]"
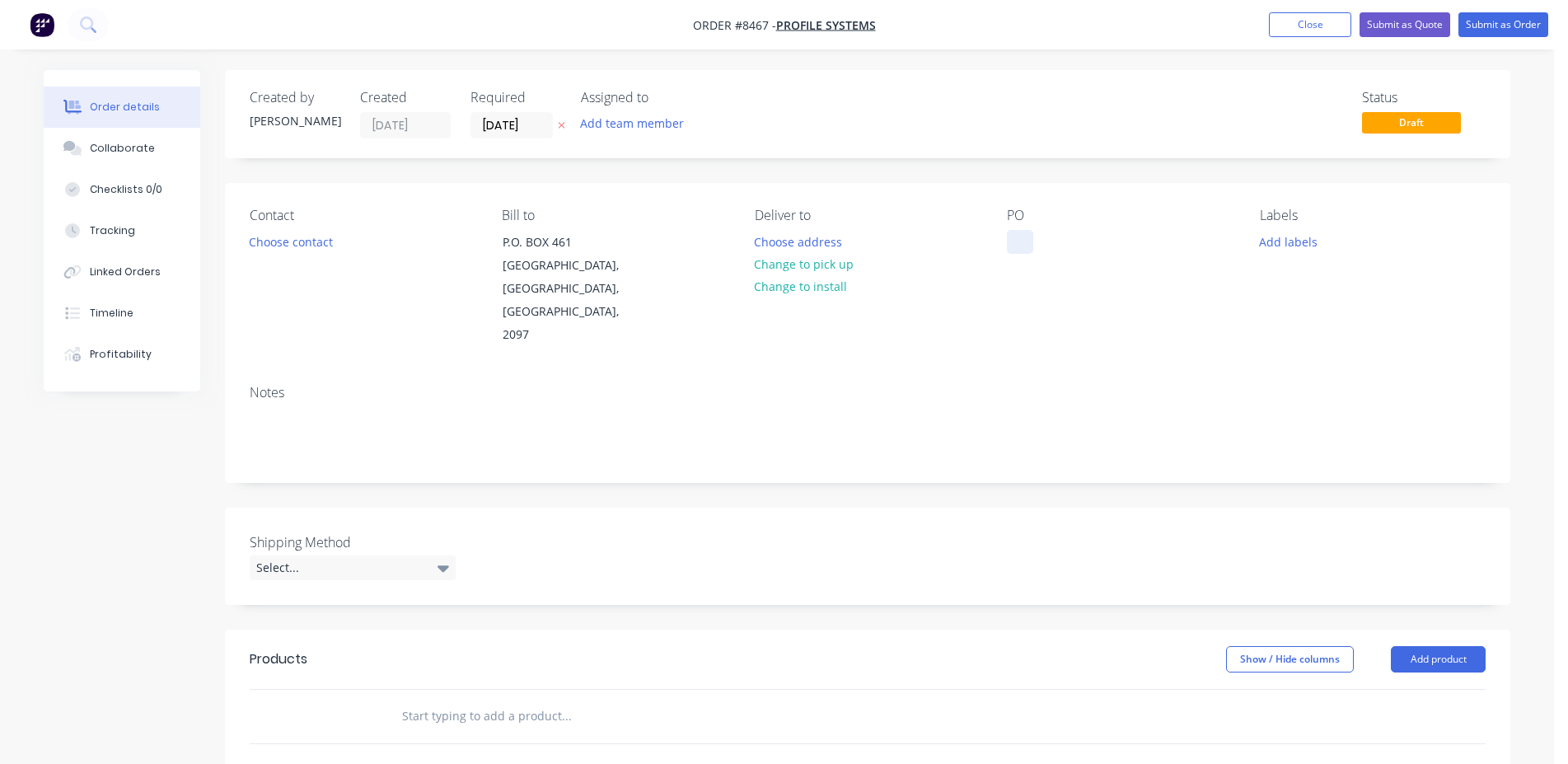
click at [1013, 245] on div at bounding box center [1020, 241] width 26 height 24
click at [474, 700] on input "text" at bounding box center [567, 716] width 330 height 33
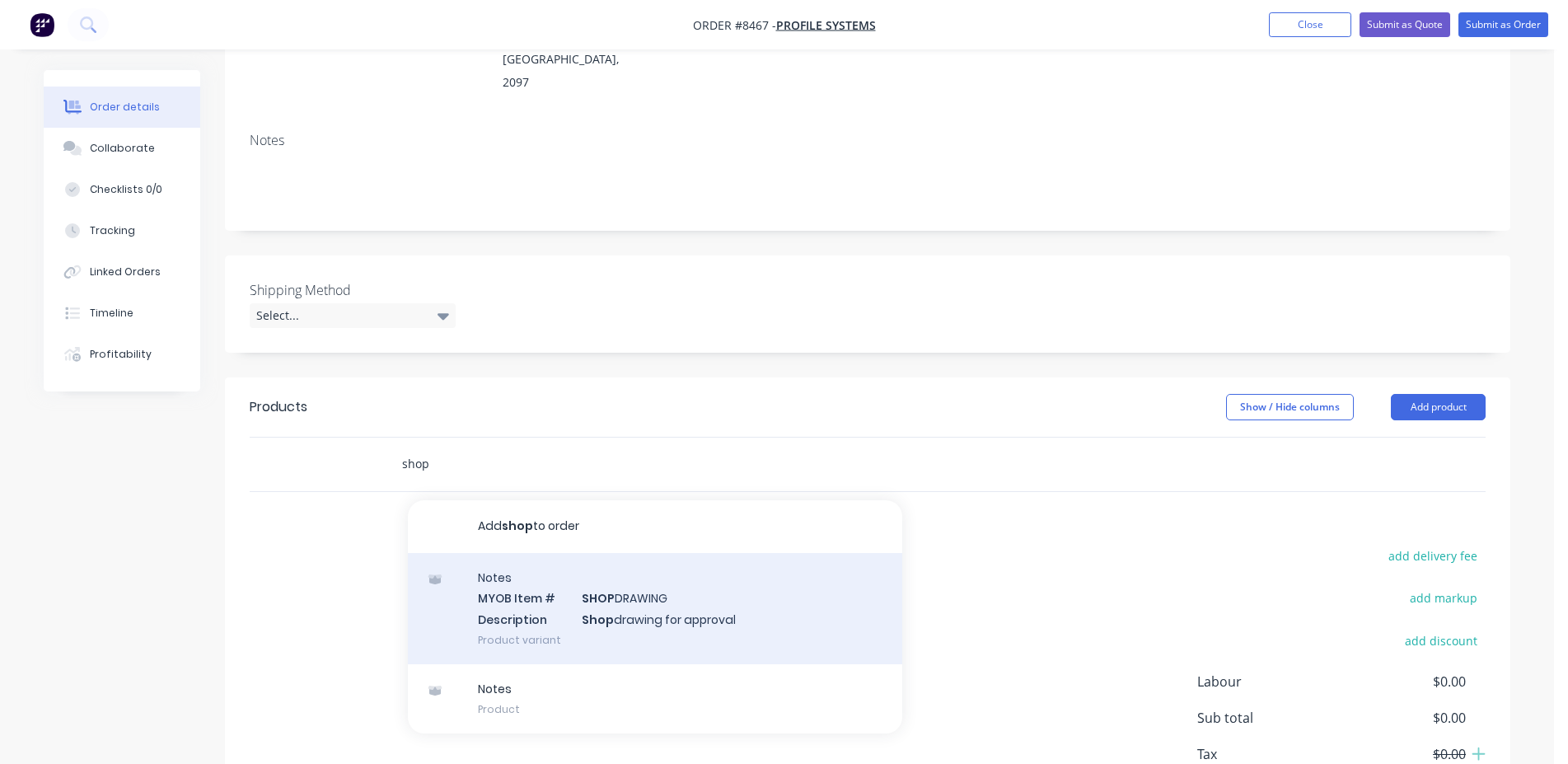
type input "shop"
click at [541, 557] on div "Notes MYOB Item # SHOP DRAWING Description Shop drawing for approval Product va…" at bounding box center [655, 608] width 494 height 111
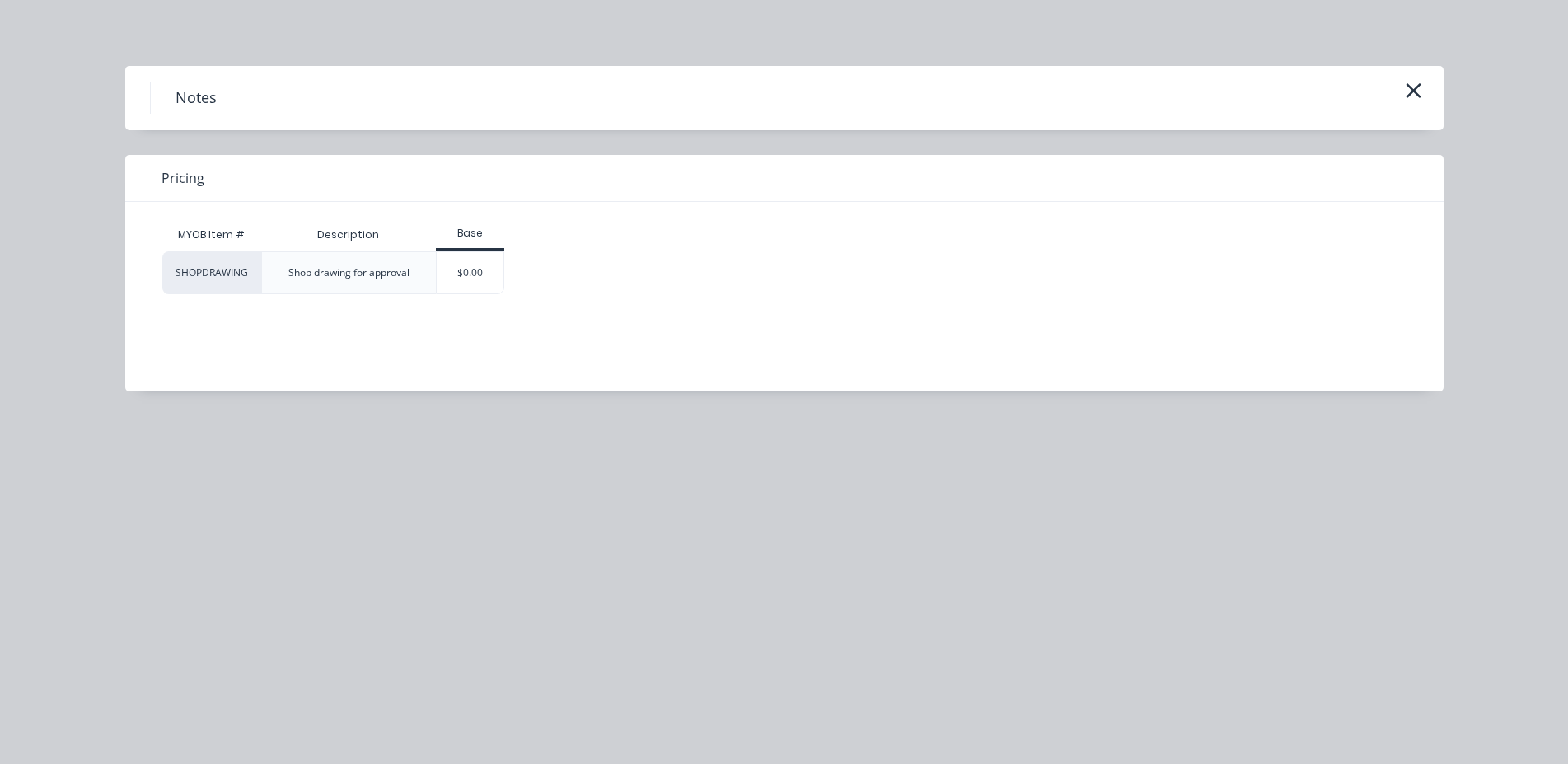
click at [479, 296] on div "MYOB Item # Description Base SHOPDRAWING Shop drawing for approval $0.00" at bounding box center [772, 284] width 1294 height 165
click at [479, 293] on div "$0.00" at bounding box center [470, 273] width 69 height 42
click at [479, 284] on div "$0.00" at bounding box center [470, 273] width 67 height 42
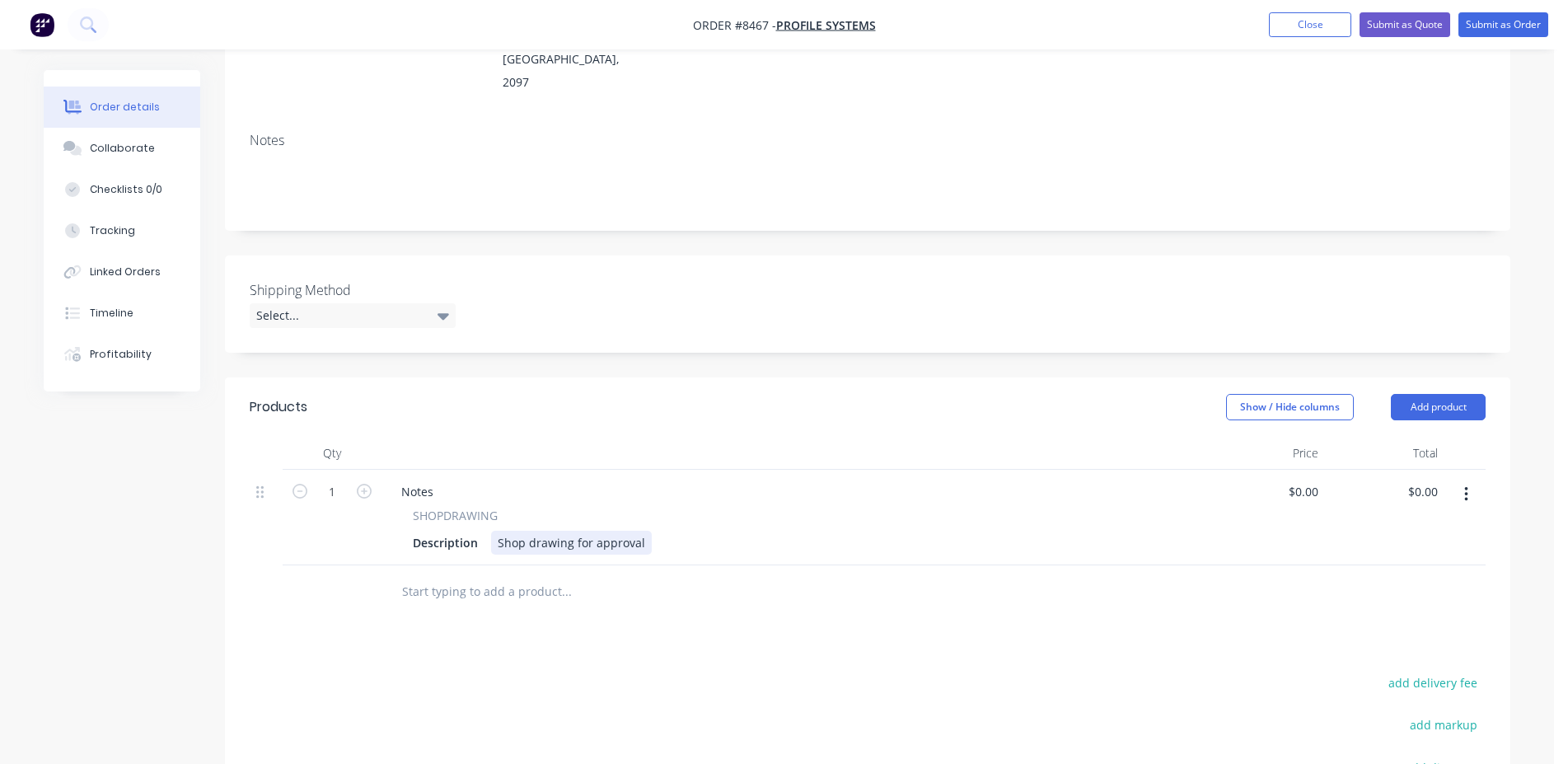
click at [642, 531] on div "Shop drawing for approval" at bounding box center [571, 542] width 160 height 24
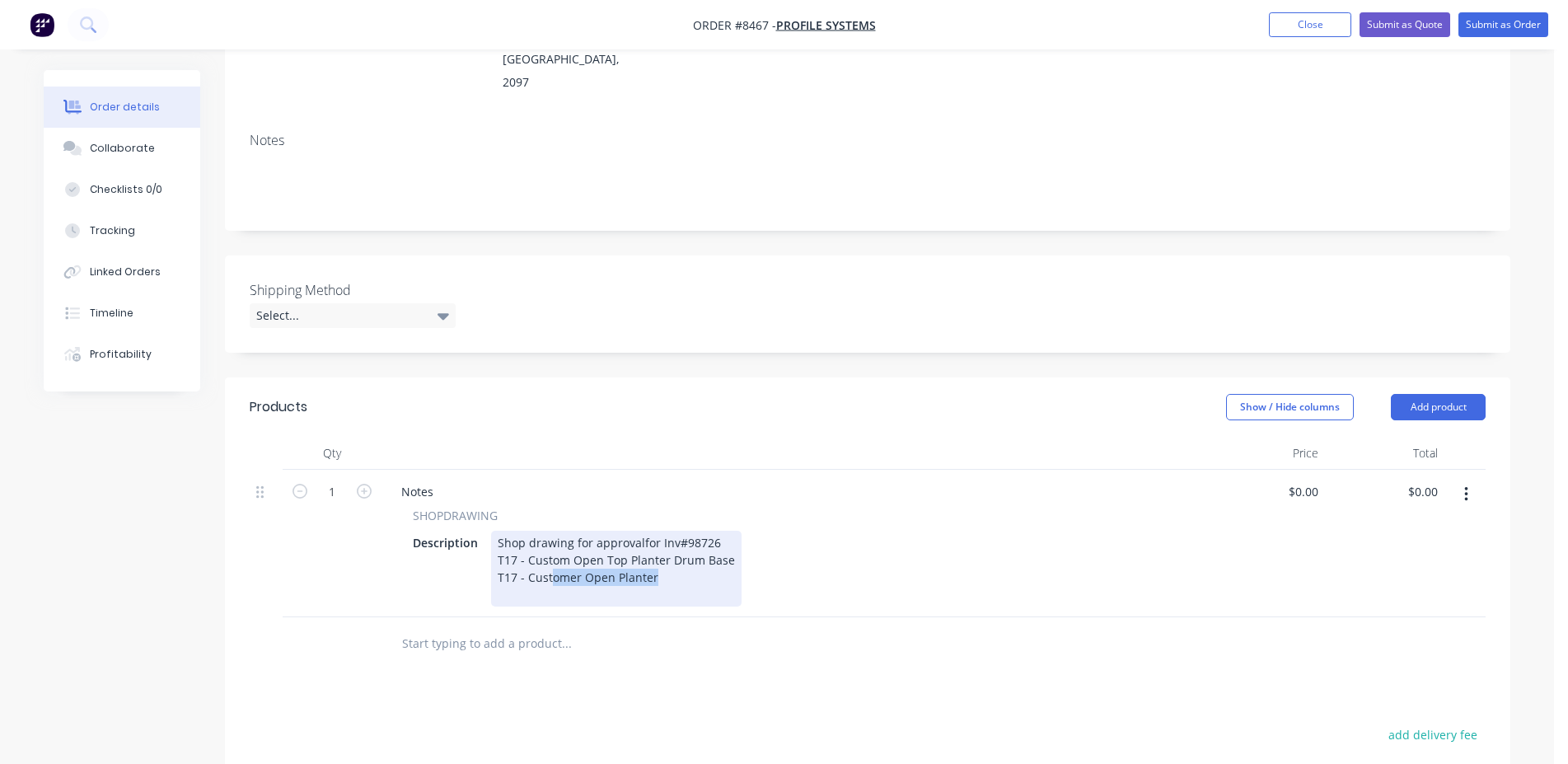
drag, startPoint x: 658, startPoint y: 565, endPoint x: 553, endPoint y: 556, distance: 105.4
click at [553, 556] on div "Shop drawing for approval for Inv#98726 T17 - Custom Open Top Planter Drum Base…" at bounding box center [617, 569] width 251 height 75
drag, startPoint x: 514, startPoint y: 538, endPoint x: 671, endPoint y: 559, distance: 158.4
click at [671, 559] on div "Shop drawing for approval for Inv#98726 T17 - Custom Open Top Planter Drum Base…" at bounding box center [617, 569] width 251 height 75
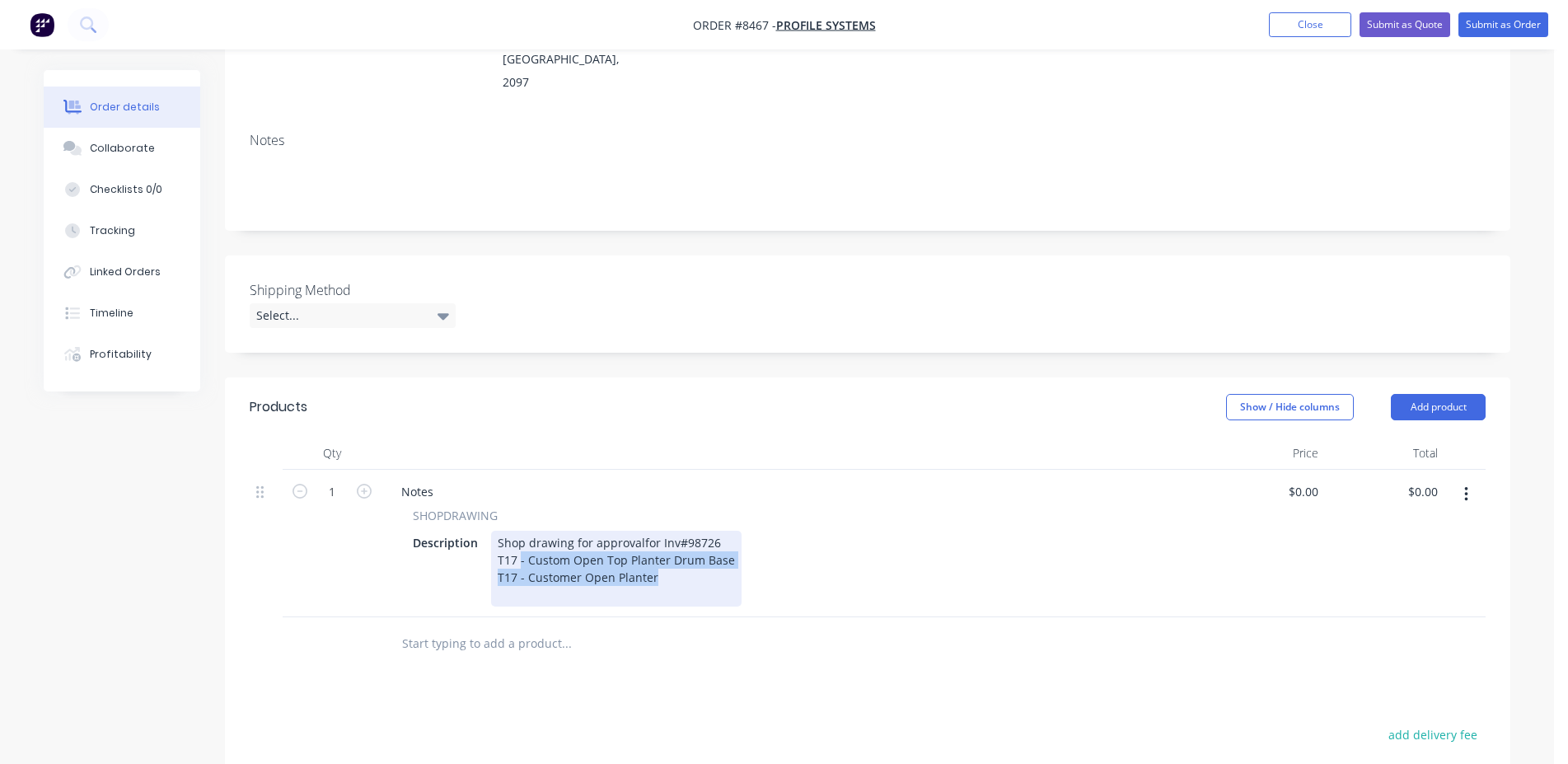
drag, startPoint x: 686, startPoint y: 562, endPoint x: 519, endPoint y: 535, distance: 169.2
click at [519, 535] on div "Shop drawing for approval for Inv#98726 T17 - Custom Open Top Planter Drum Base…" at bounding box center [617, 569] width 251 height 75
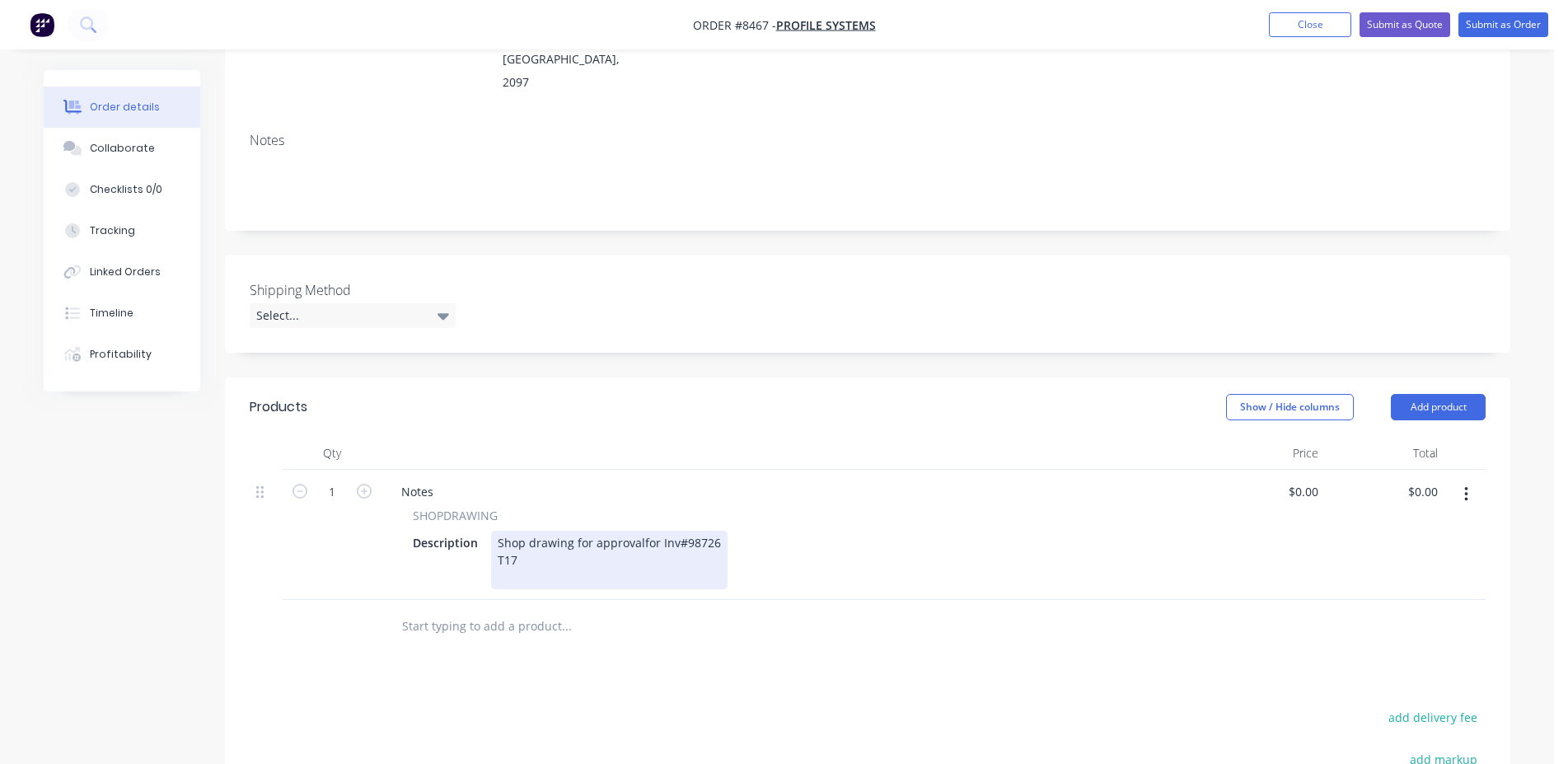
click at [513, 559] on div "Shop drawing for approval for Inv#98726 T17" at bounding box center [609, 560] width 237 height 58
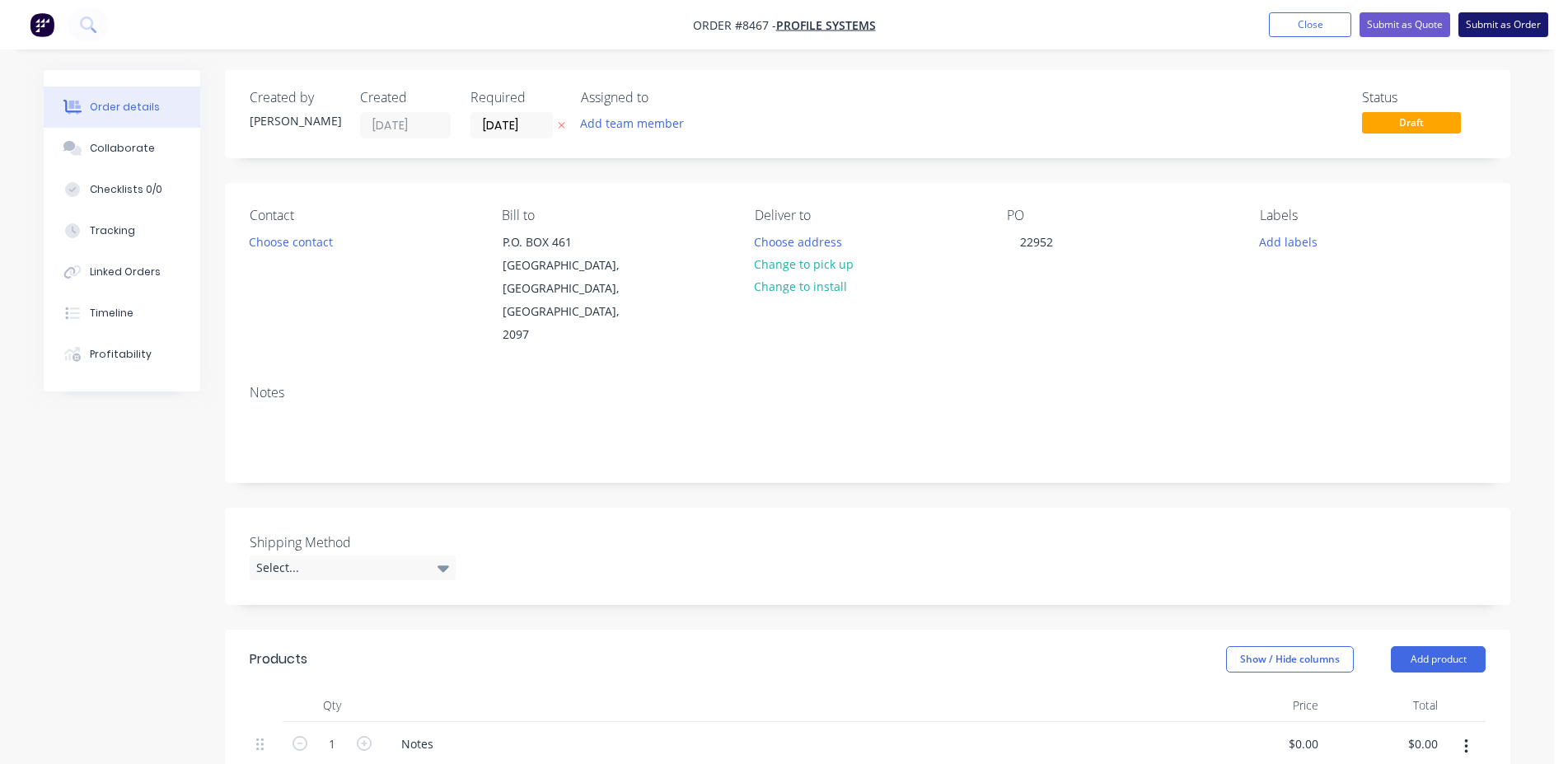
click at [1507, 21] on button "Submit as Order" at bounding box center [1503, 25] width 90 height 25
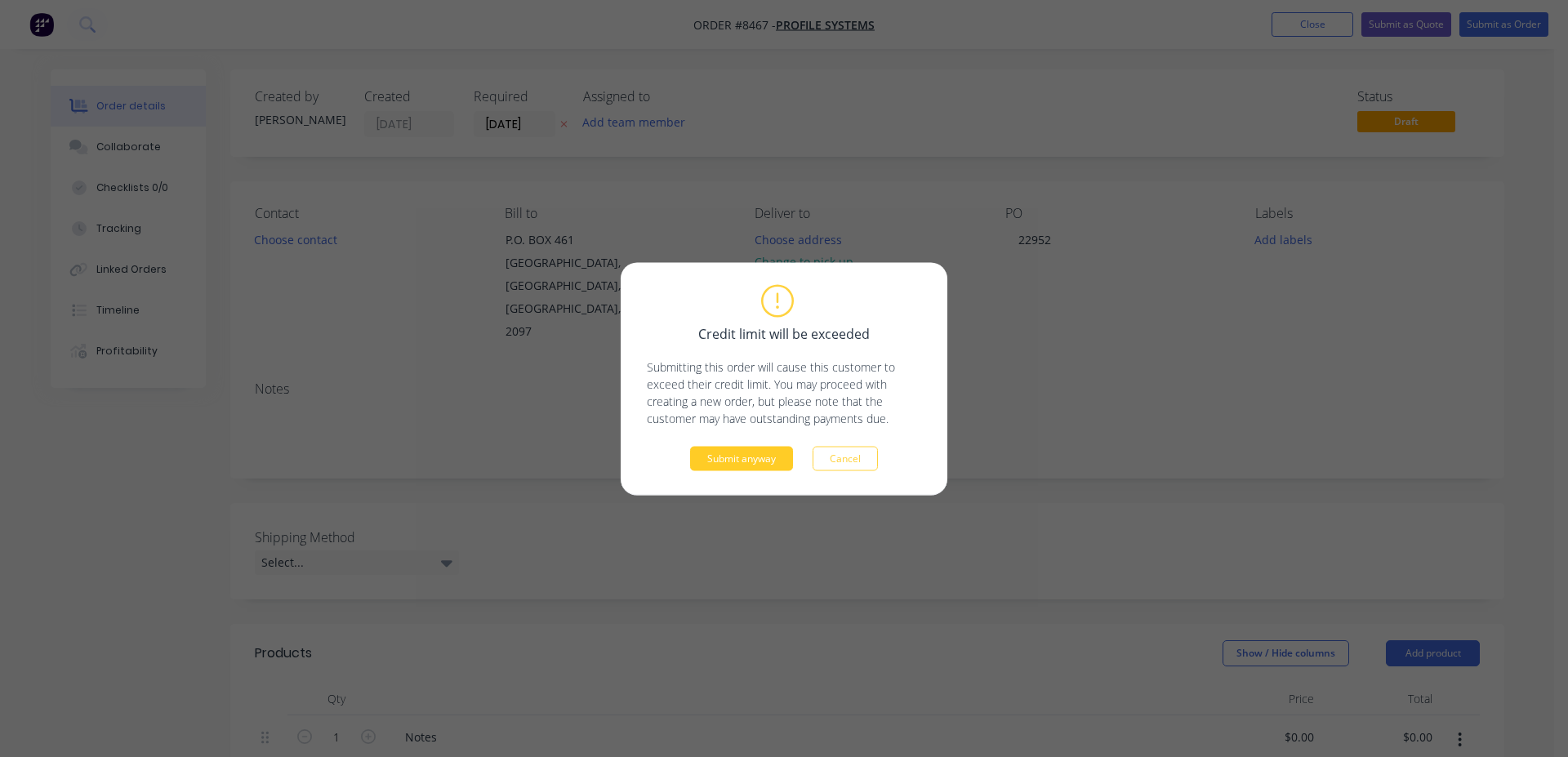
click at [761, 457] on button "Submit anyway" at bounding box center [741, 458] width 103 height 24
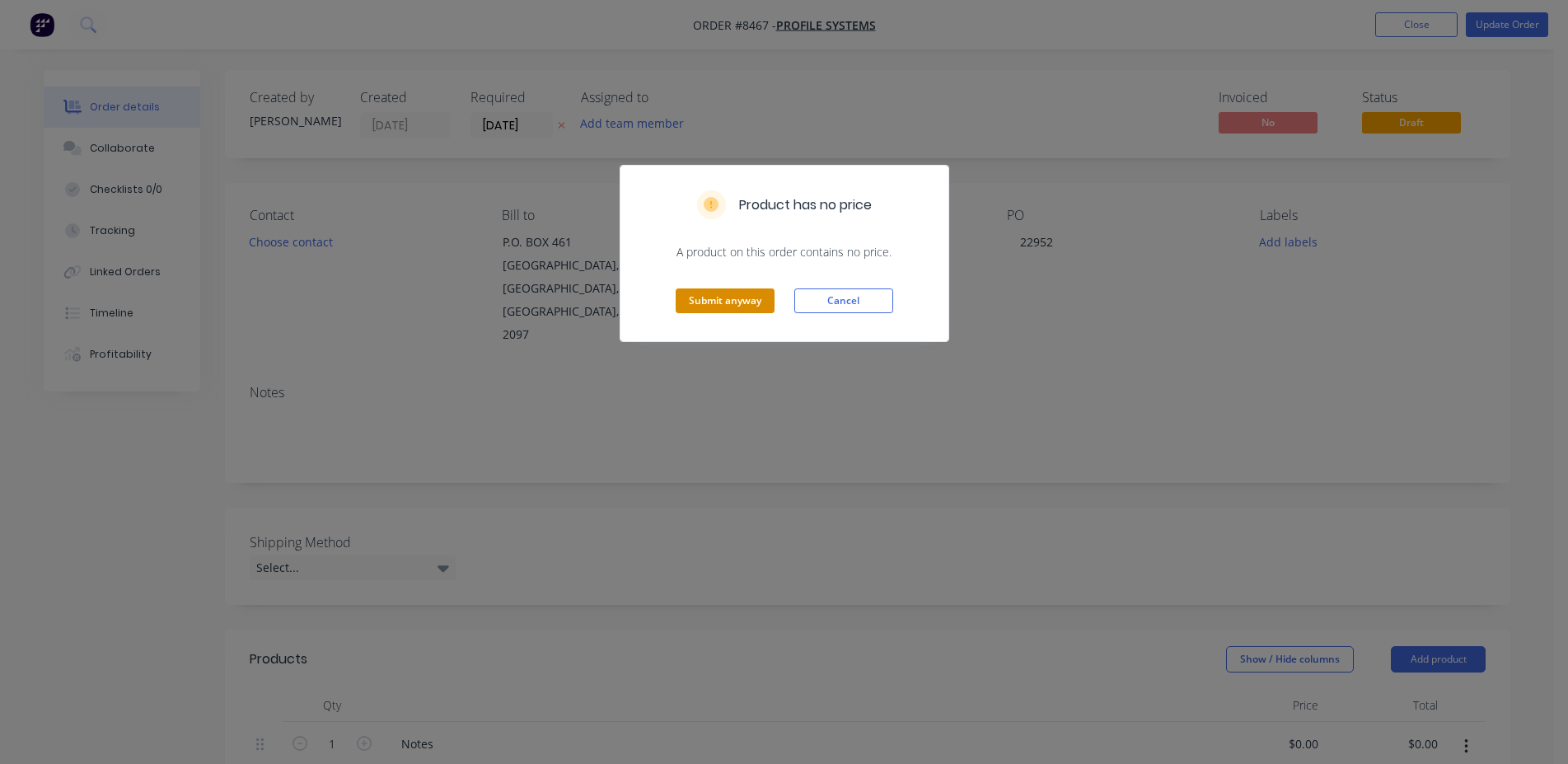
click at [706, 302] on button "Submit anyway" at bounding box center [725, 301] width 99 height 25
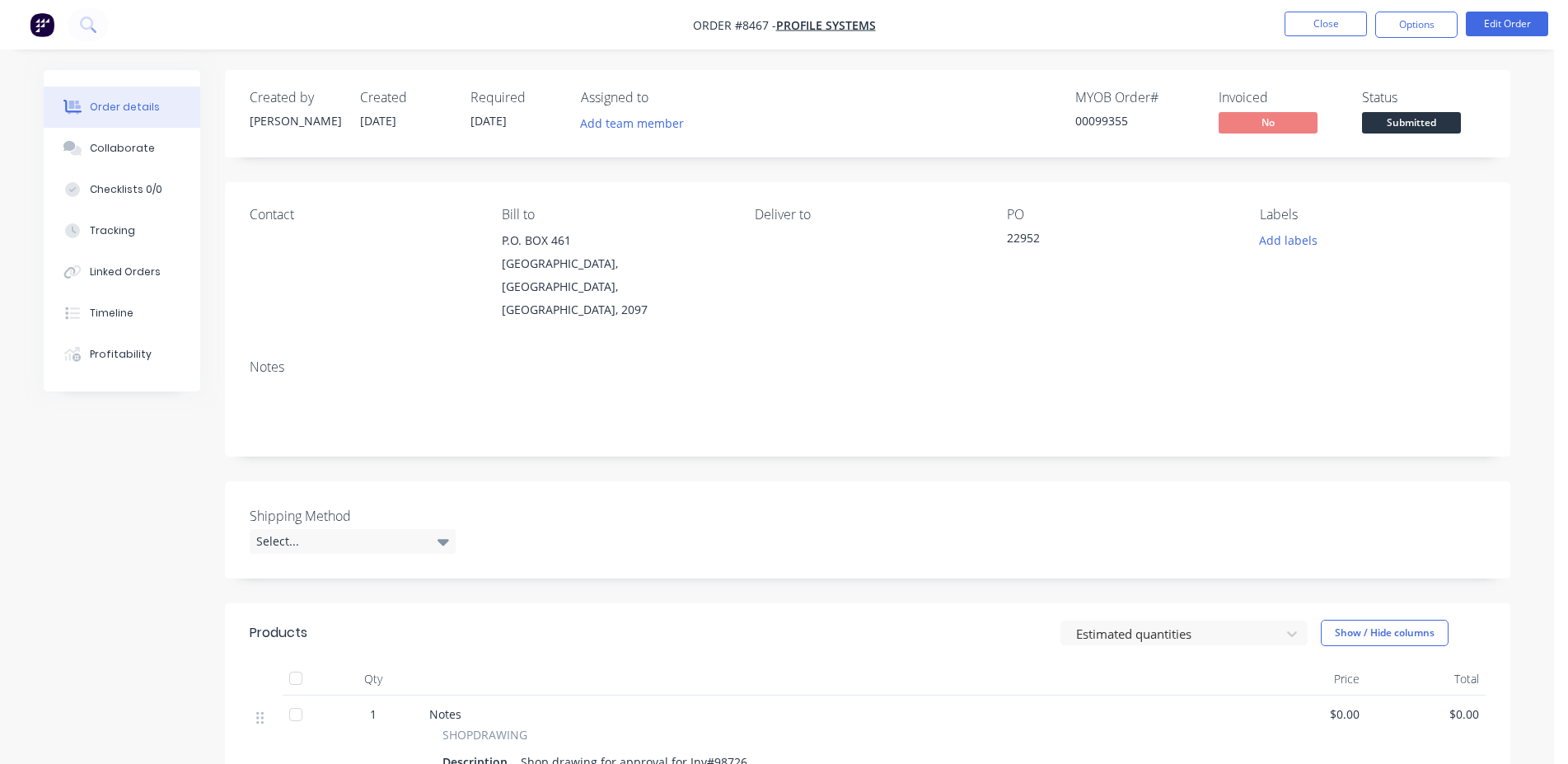
click at [1410, 122] on span "Submitted" at bounding box center [1411, 123] width 99 height 21
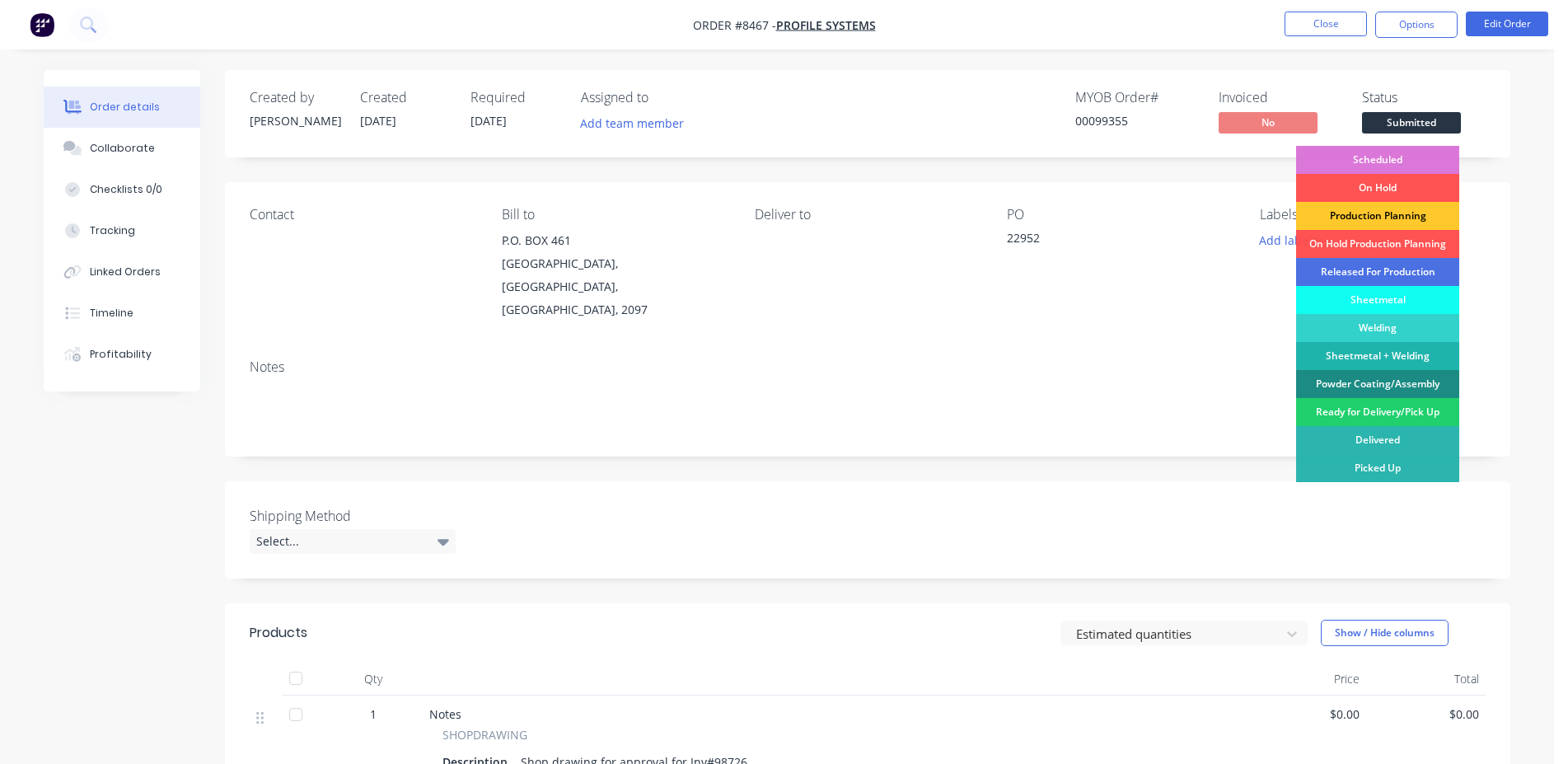
click at [1408, 223] on div "Production Planning" at bounding box center [1378, 216] width 163 height 28
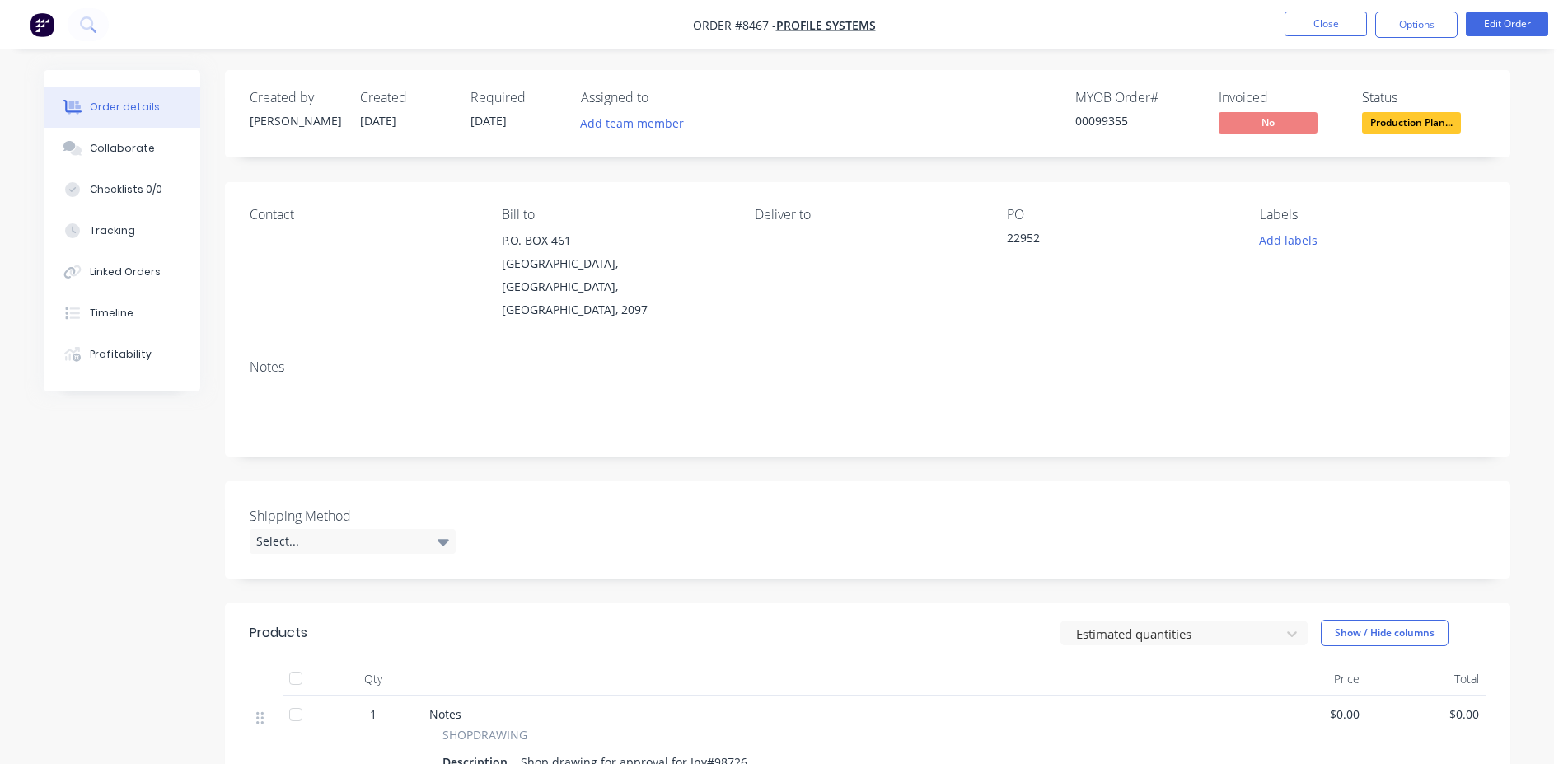
click at [1341, 3] on nav "Order #8467 - Profile Systems Close Options Edit Order" at bounding box center [784, 25] width 1568 height 49
click at [1333, 25] on button "Close" at bounding box center [1325, 24] width 82 height 25
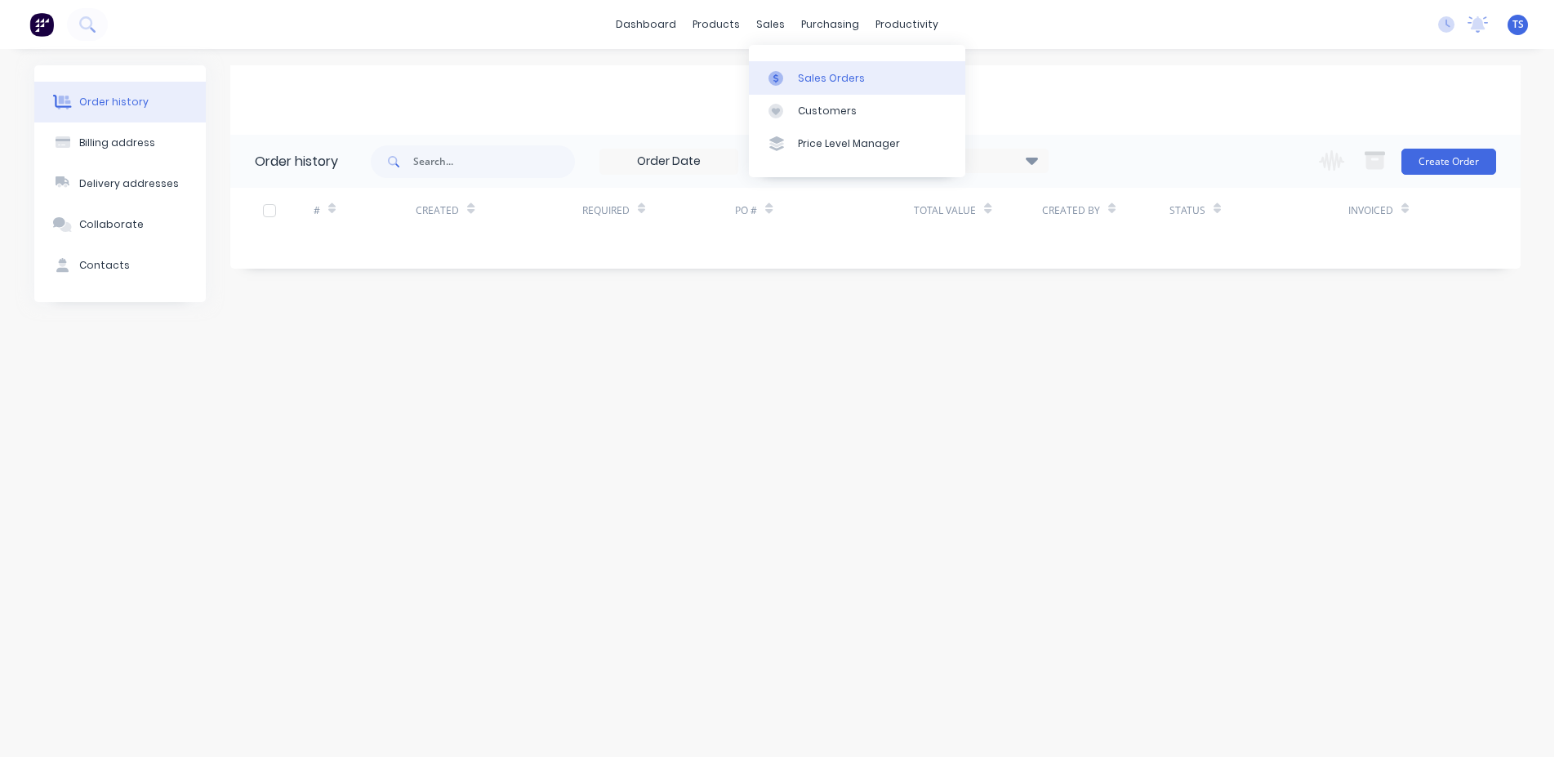
click at [833, 79] on div "Sales Orders" at bounding box center [832, 79] width 67 height 15
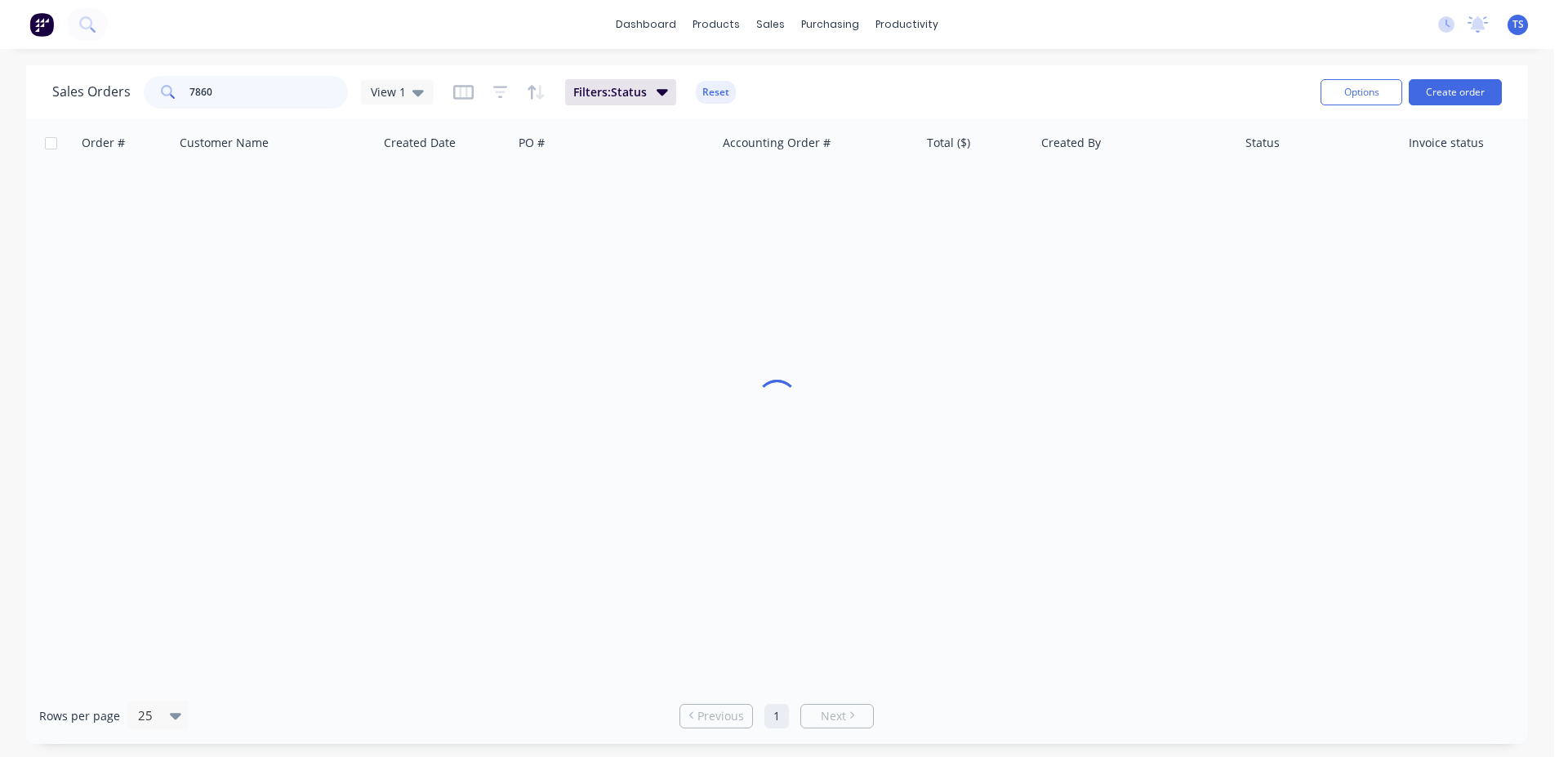
click at [253, 98] on input "7860" at bounding box center [269, 92] width 159 height 33
type input "8449"
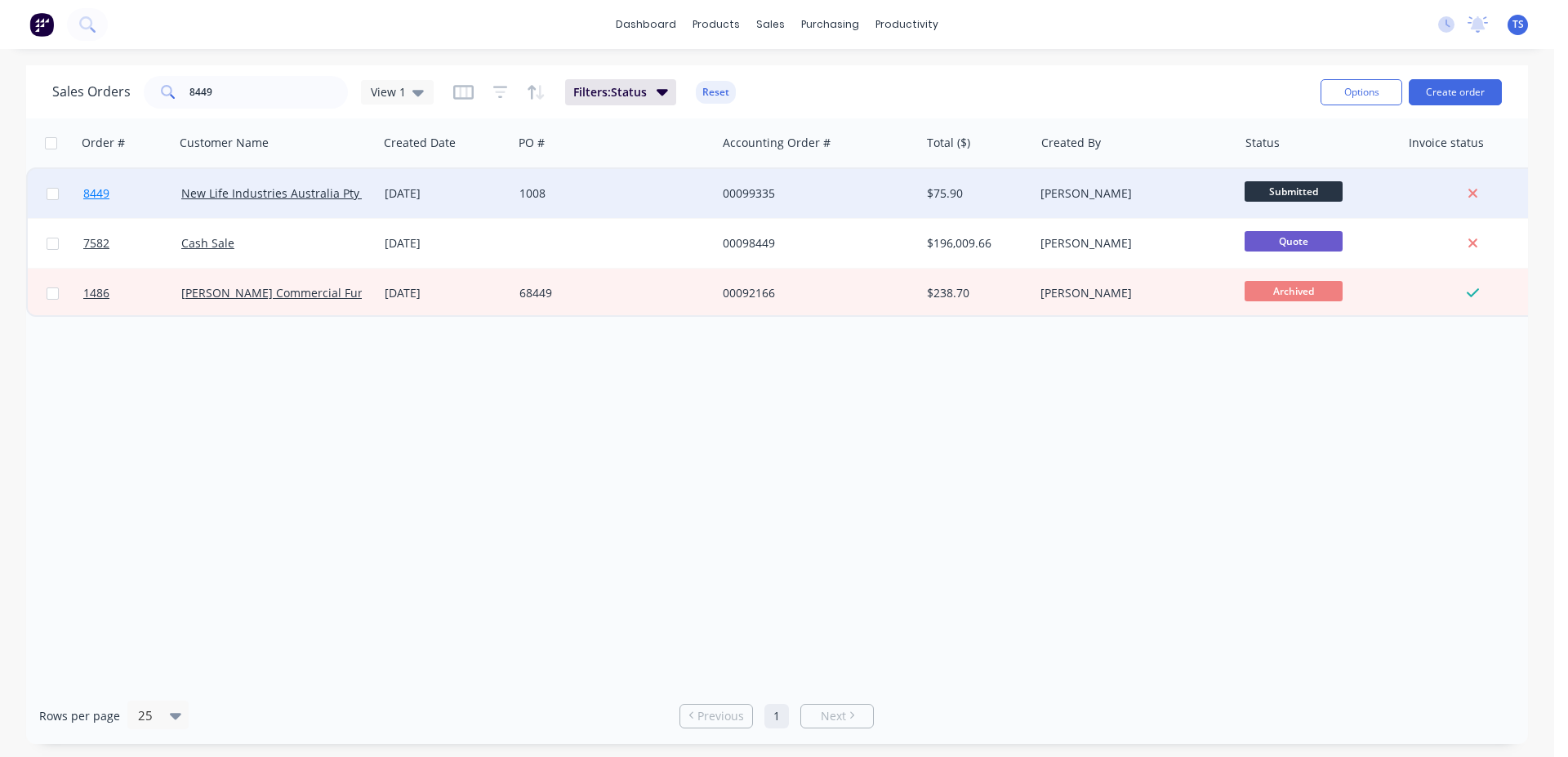
click at [141, 196] on link "8449" at bounding box center [132, 193] width 98 height 49
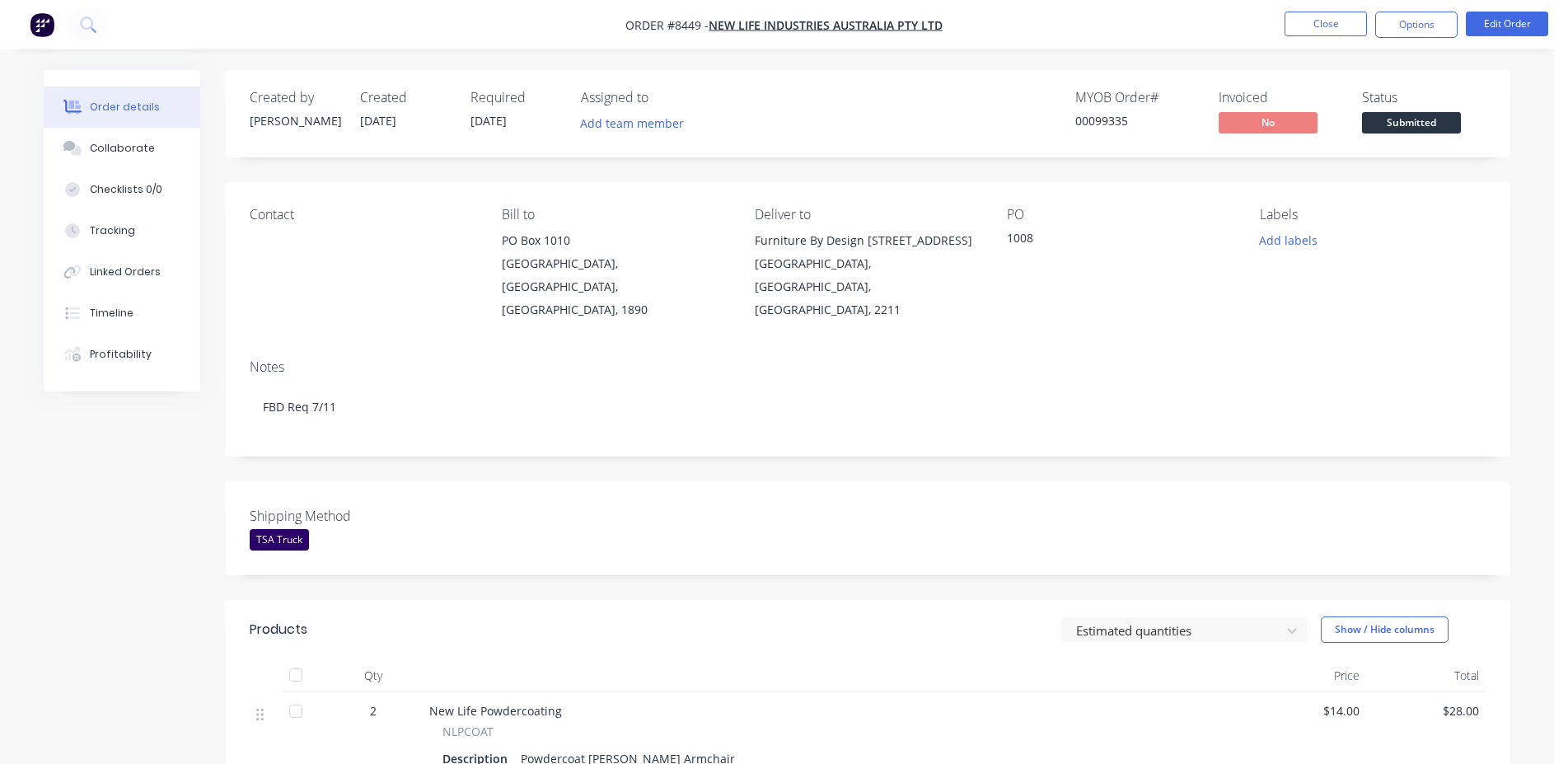
click at [1414, 125] on span "Submitted" at bounding box center [1411, 123] width 99 height 21
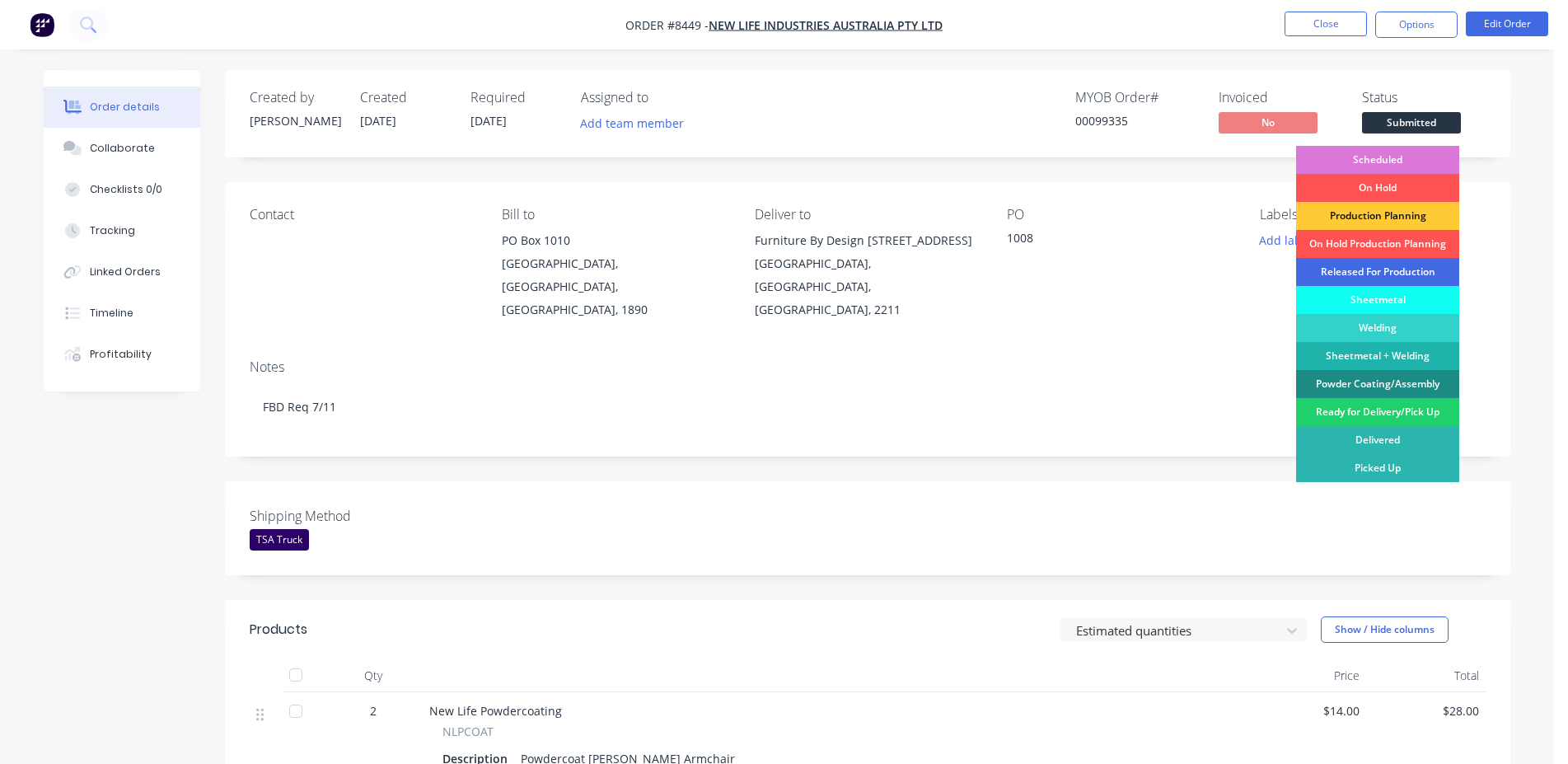
click at [1398, 270] on div "Released For Production" at bounding box center [1378, 273] width 163 height 28
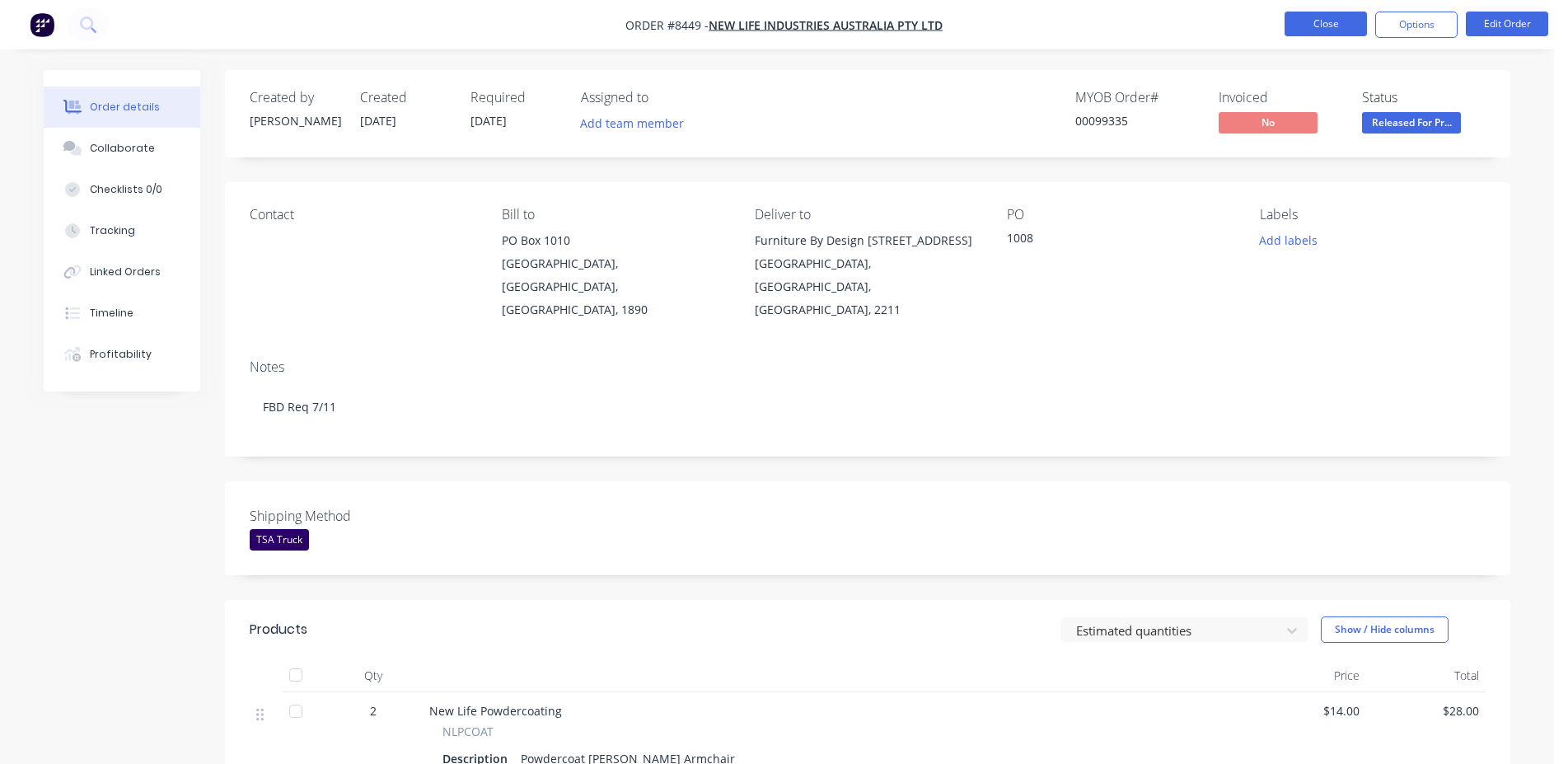
click at [1307, 13] on button "Close" at bounding box center [1325, 24] width 82 height 25
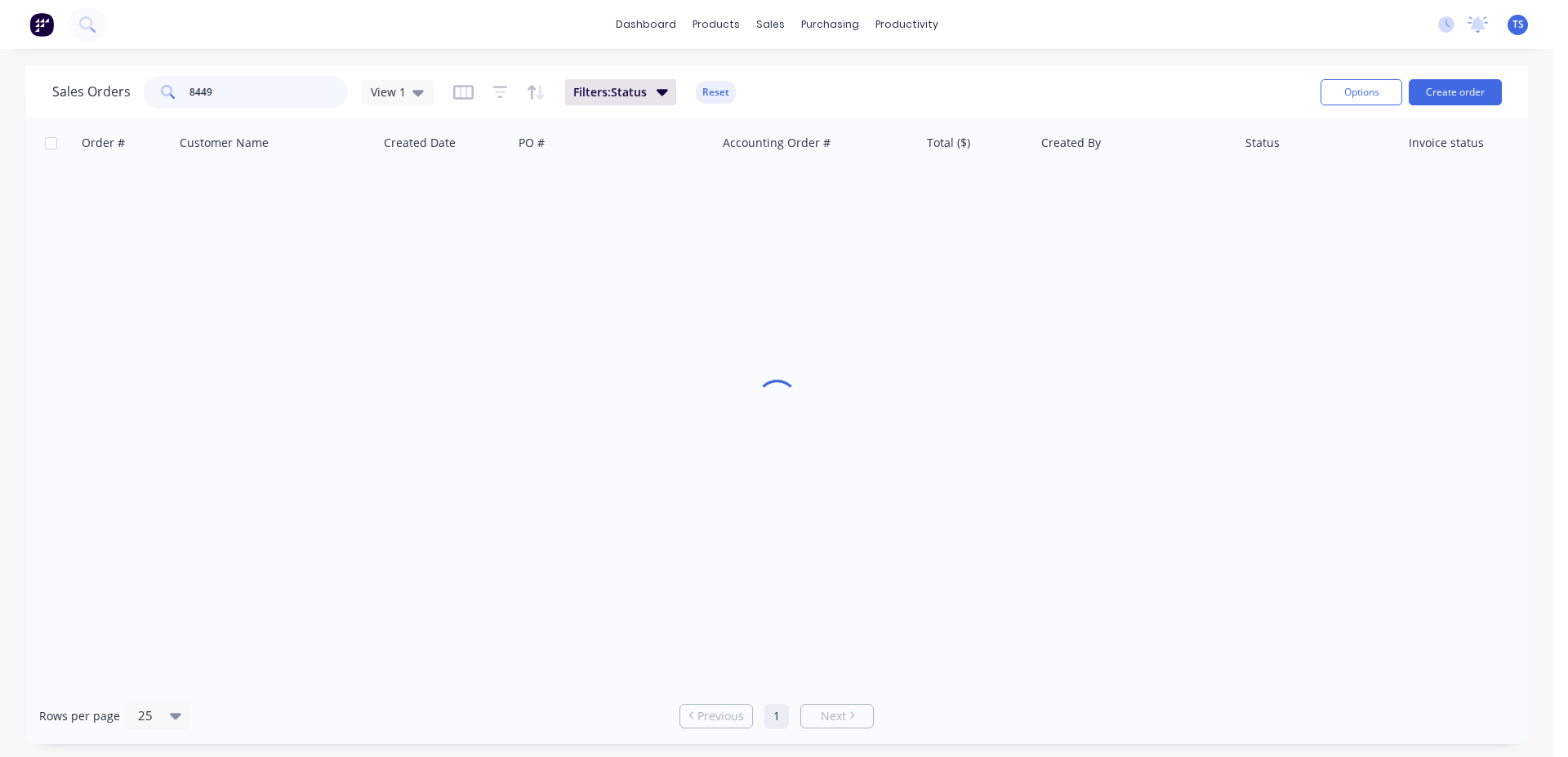
click at [255, 104] on input "8449" at bounding box center [269, 92] width 159 height 33
click at [255, 103] on input "8449" at bounding box center [269, 92] width 159 height 33
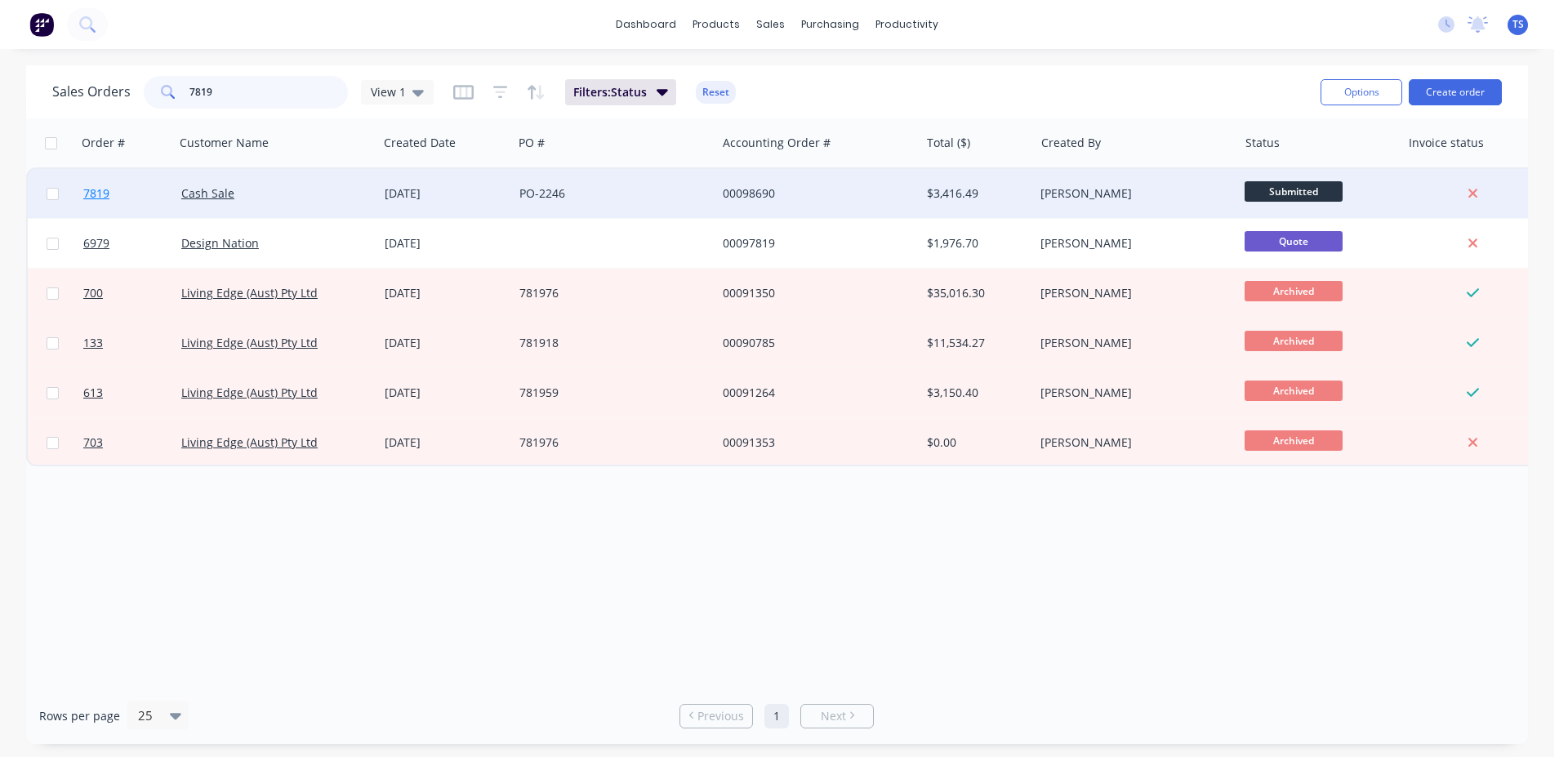
type input "7819"
click at [120, 197] on link "7819" at bounding box center [132, 193] width 98 height 49
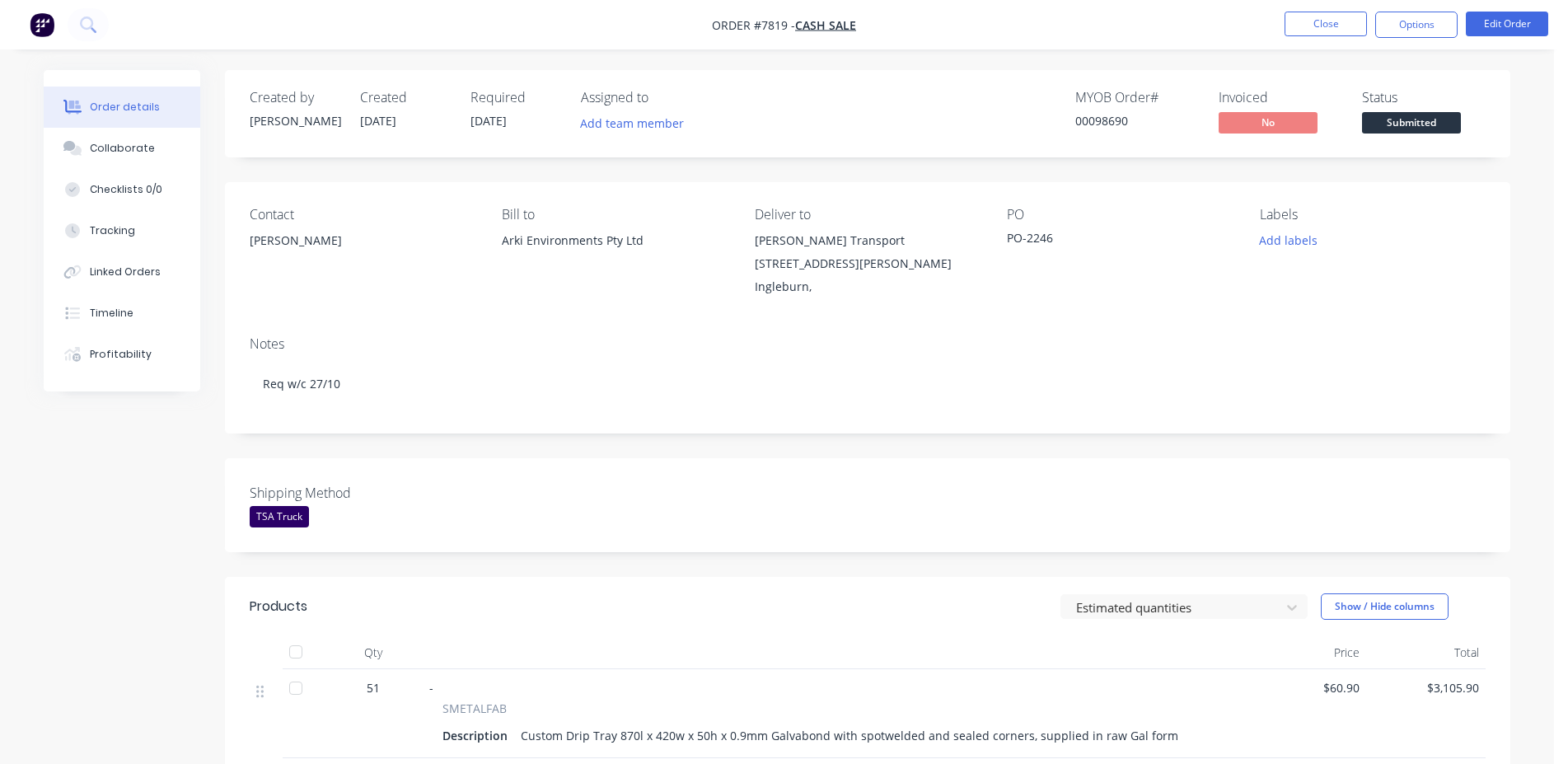
click at [1418, 123] on span "Submitted" at bounding box center [1411, 123] width 99 height 21
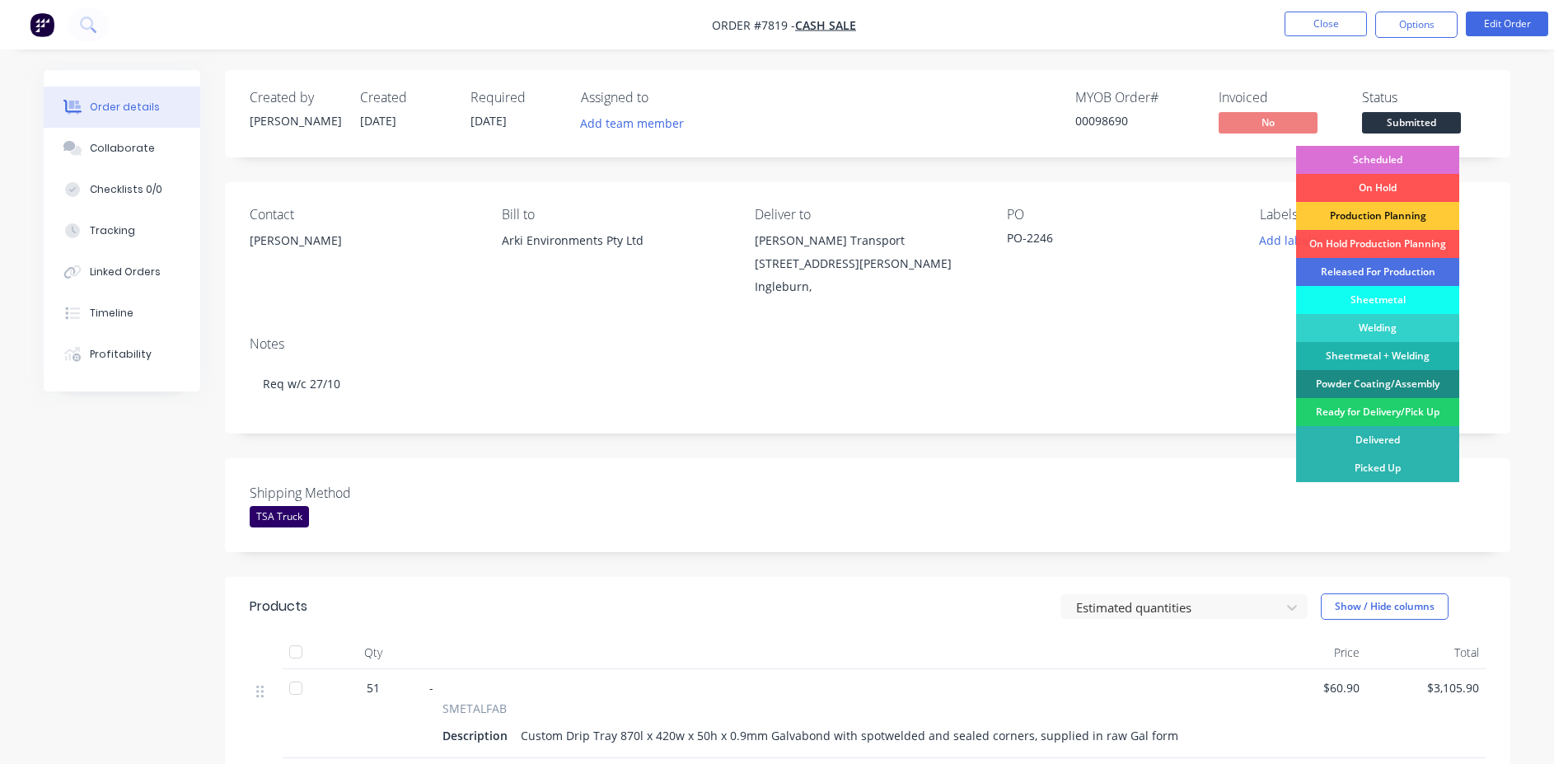
click at [1417, 154] on div "Scheduled" at bounding box center [1378, 160] width 163 height 28
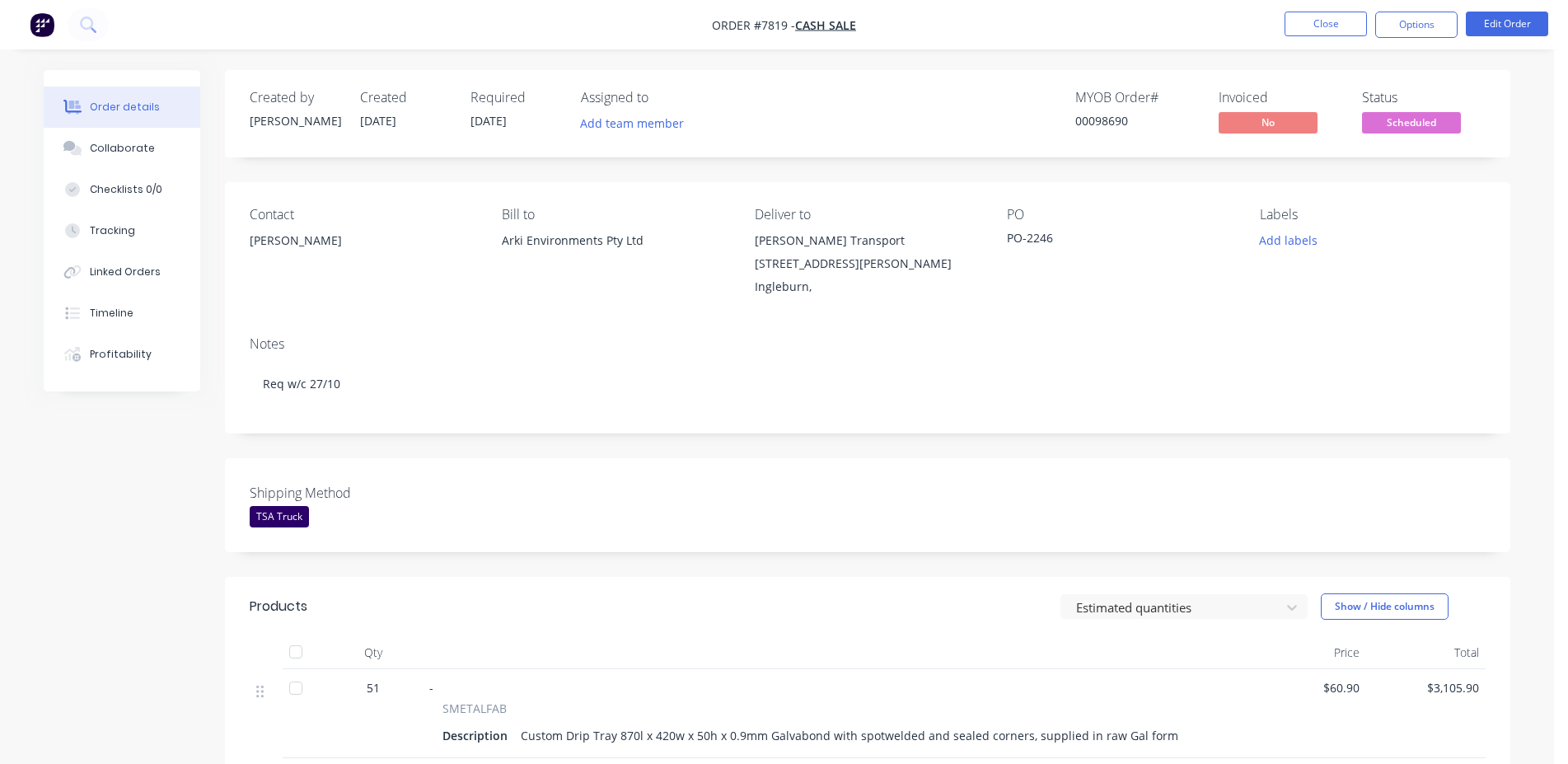
click at [1088, 124] on div "00098690" at bounding box center [1136, 121] width 124 height 17
click at [1302, 33] on button "Close" at bounding box center [1325, 24] width 82 height 25
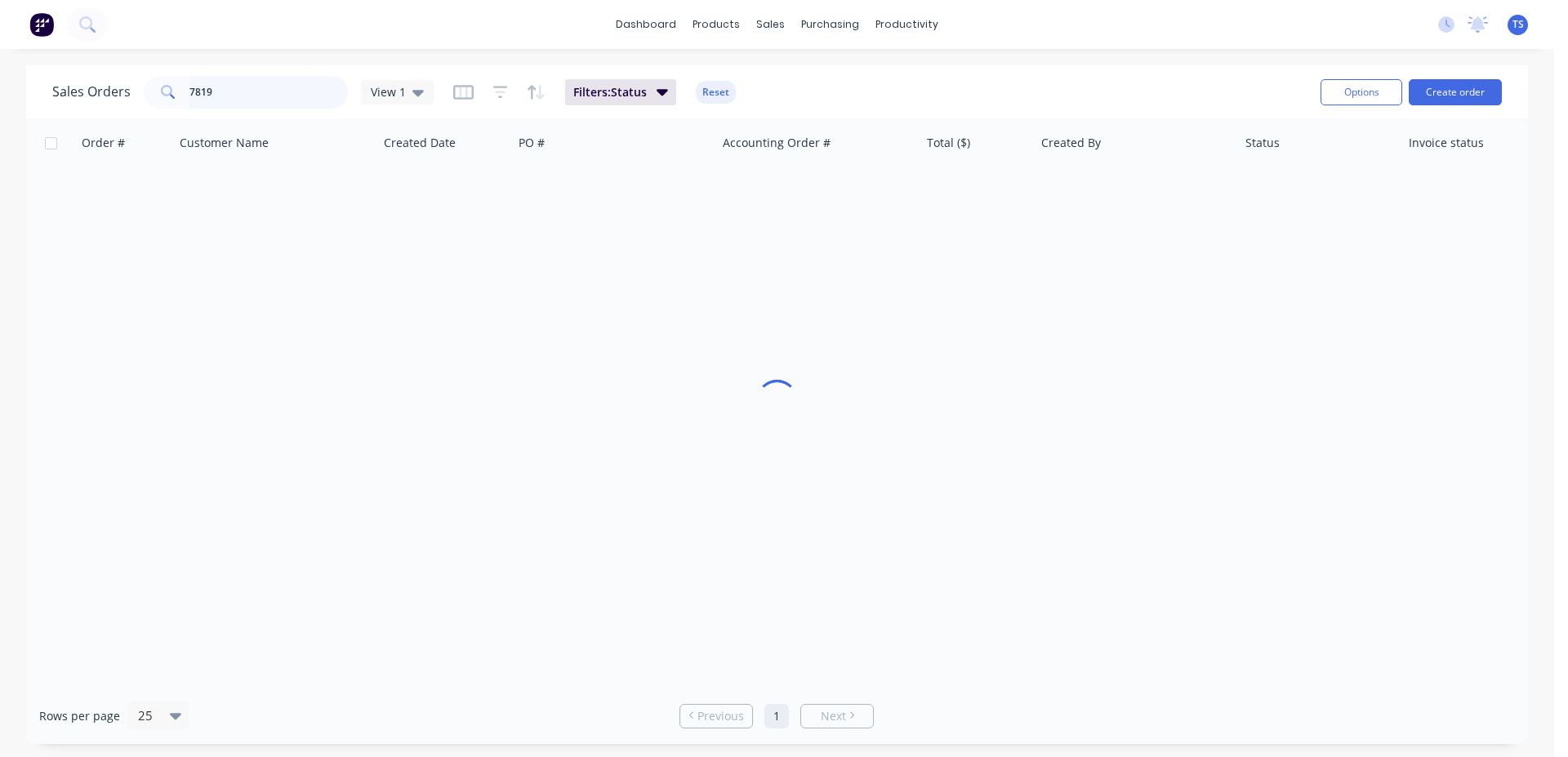
click at [233, 92] on input "7819" at bounding box center [269, 92] width 159 height 33
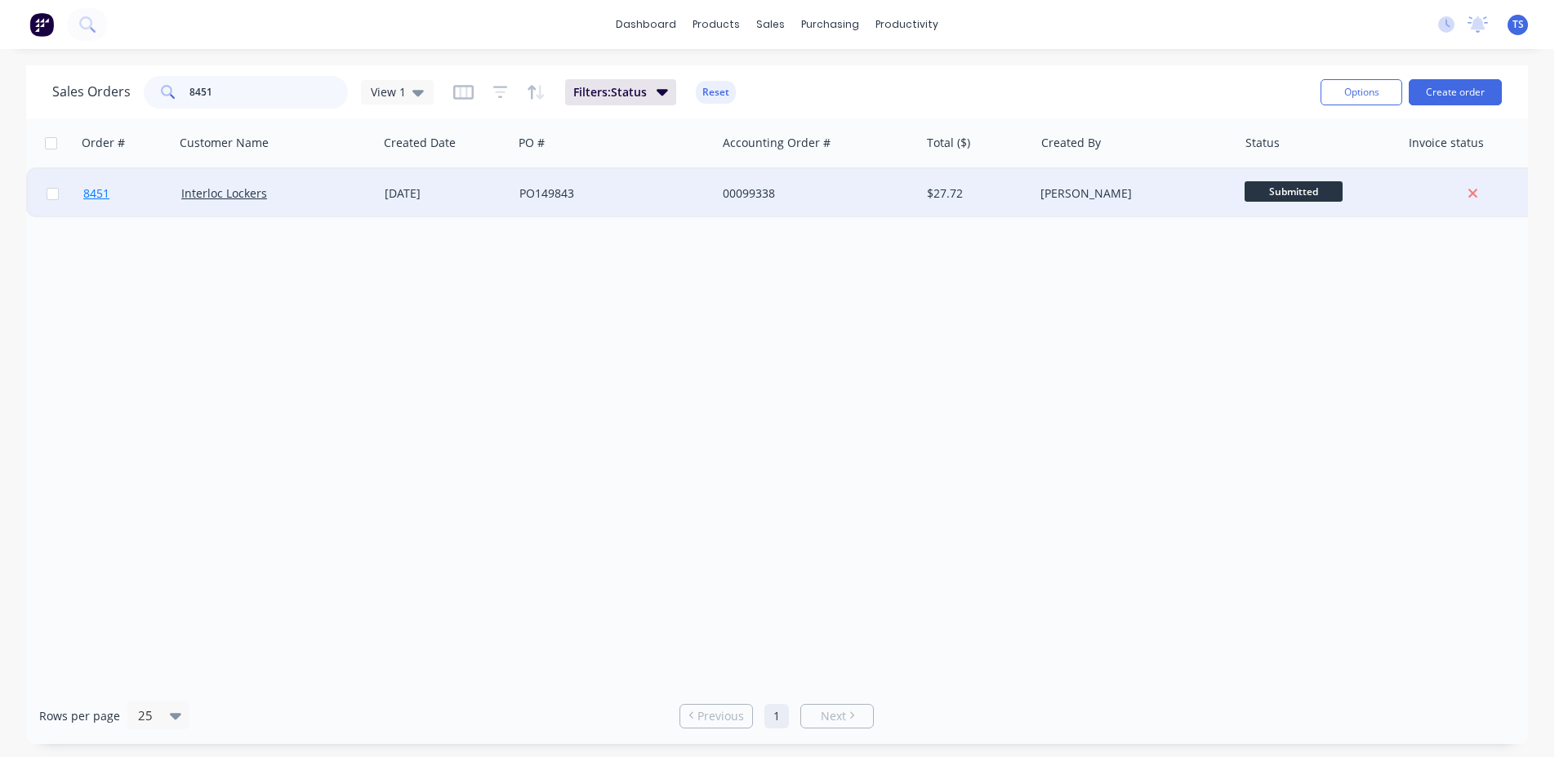
type input "8451"
click at [116, 194] on link "8451" at bounding box center [132, 193] width 98 height 49
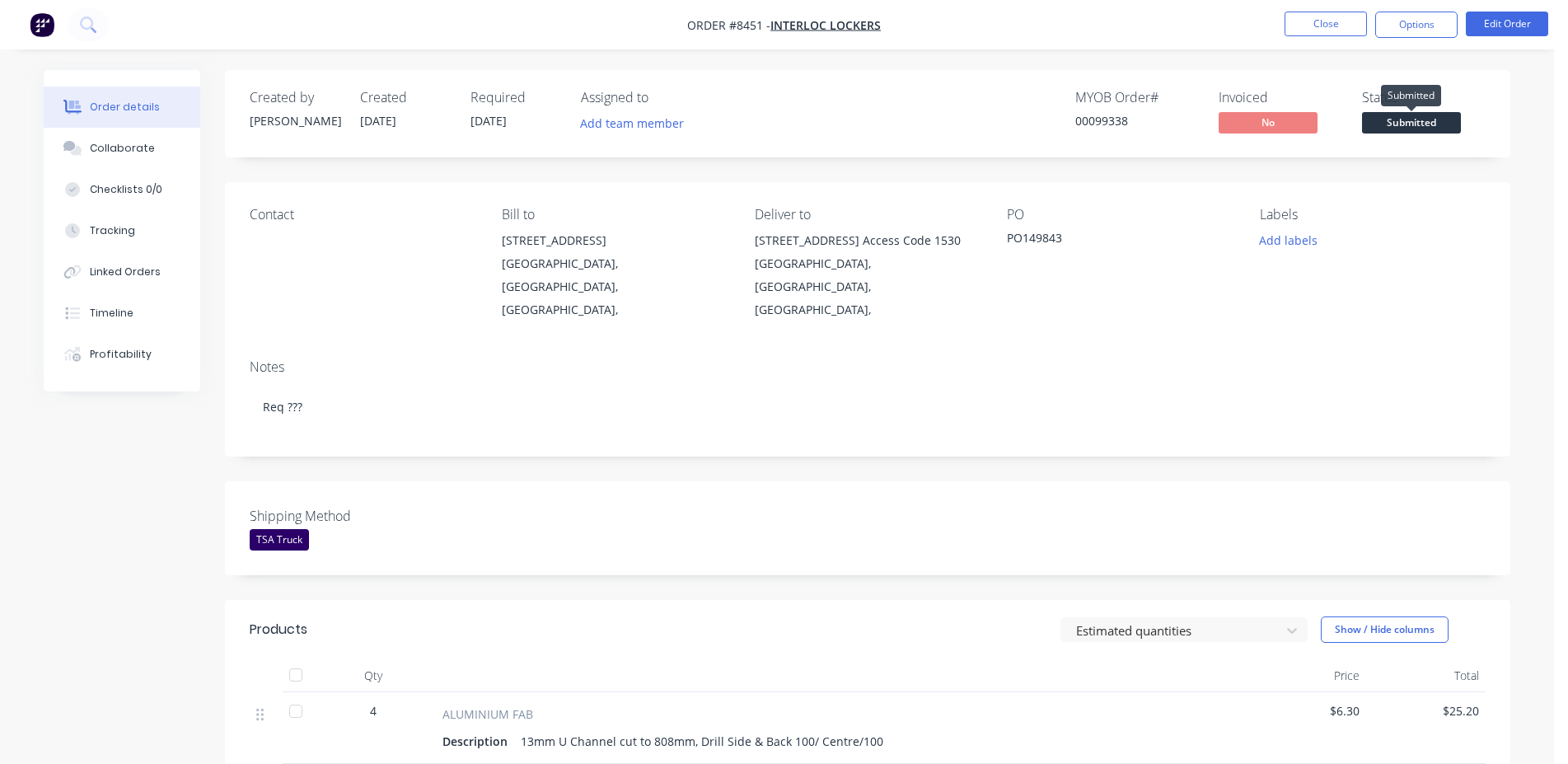
click at [1441, 121] on span "Submitted" at bounding box center [1411, 123] width 99 height 21
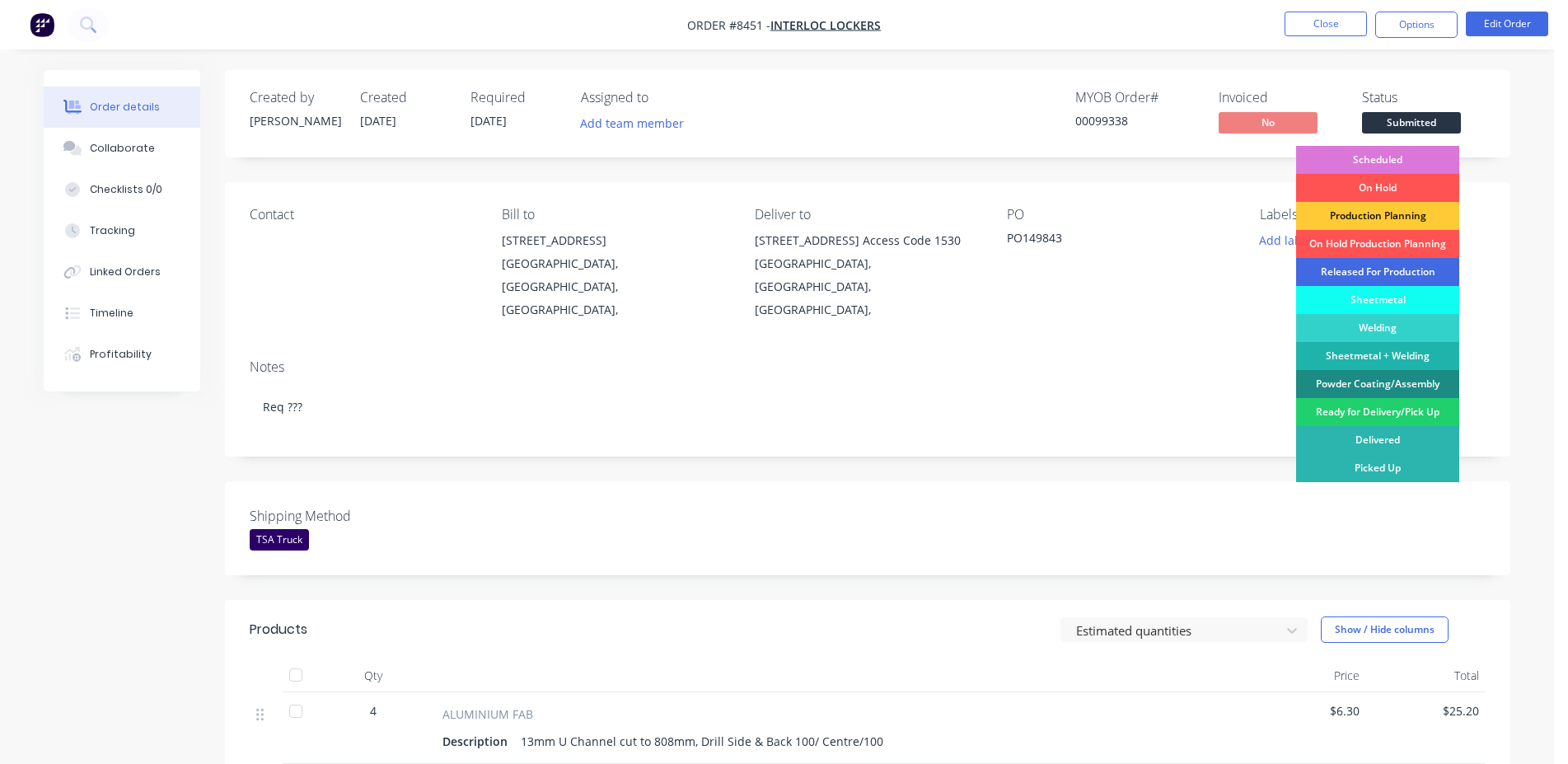
click at [1395, 269] on div "Released For Production" at bounding box center [1378, 273] width 163 height 28
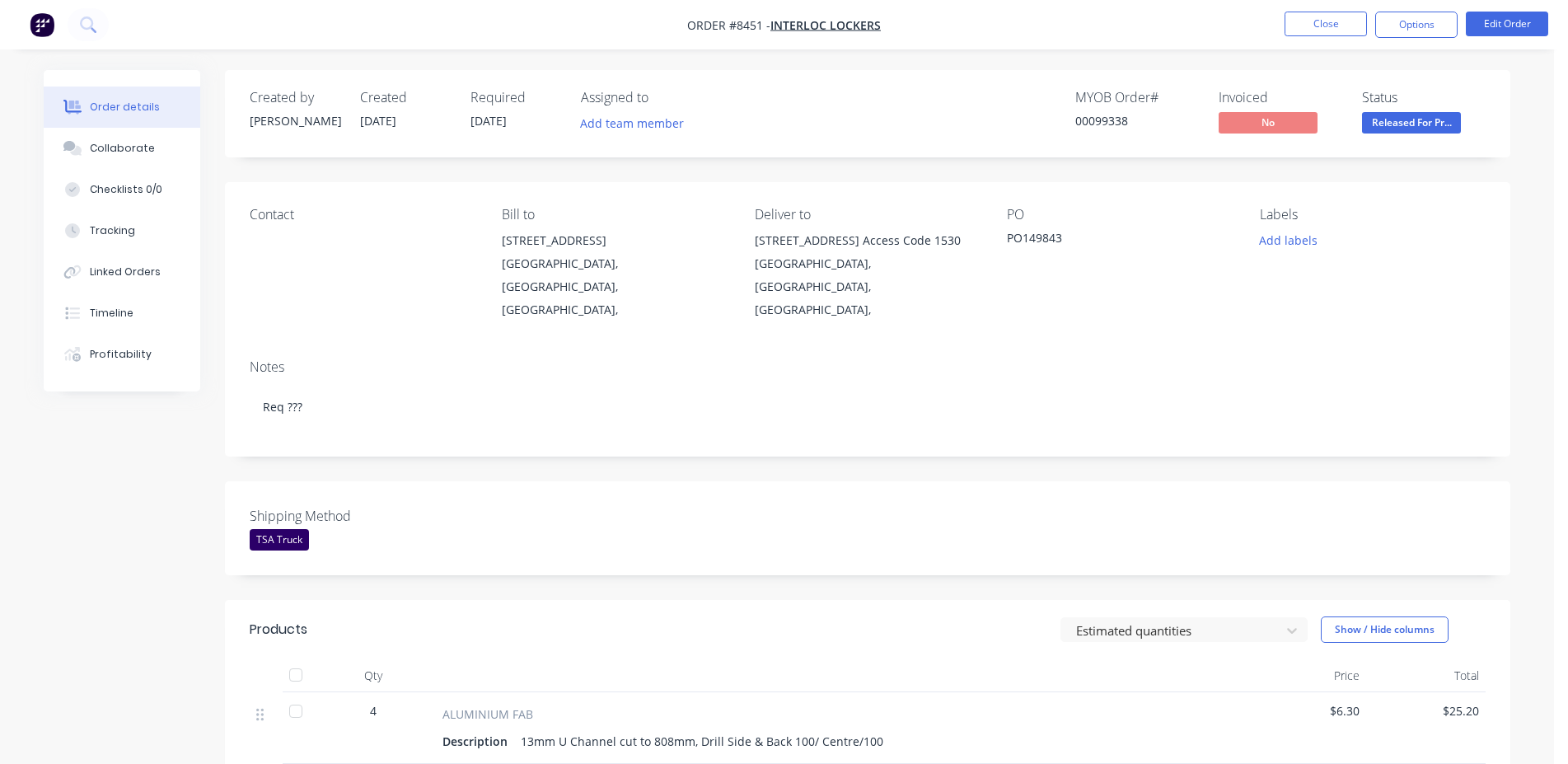
click at [1106, 123] on div "00099338" at bounding box center [1136, 121] width 124 height 17
click at [1327, 27] on button "Close" at bounding box center [1325, 24] width 82 height 25
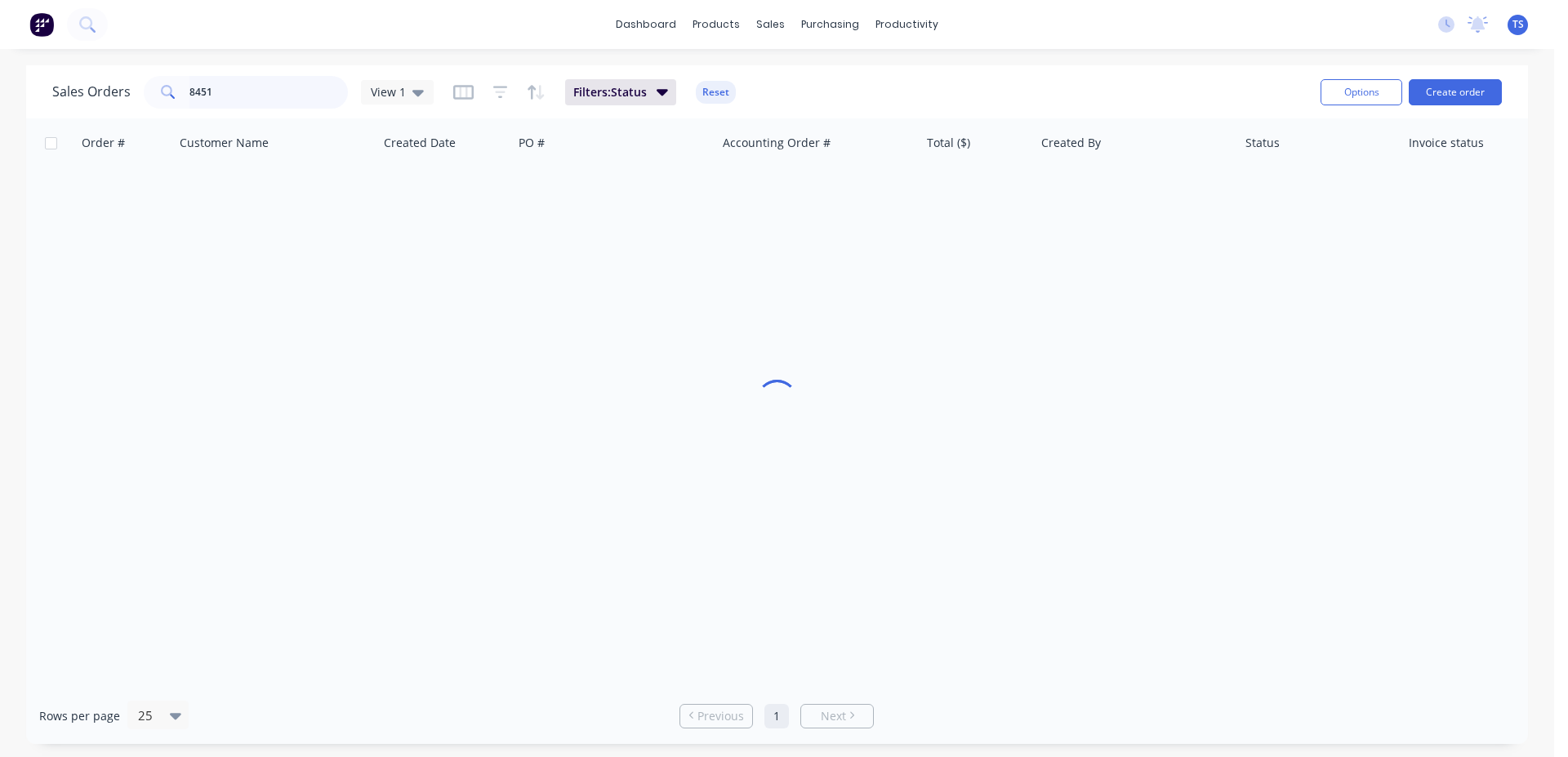
click at [294, 88] on input "8451" at bounding box center [269, 92] width 159 height 33
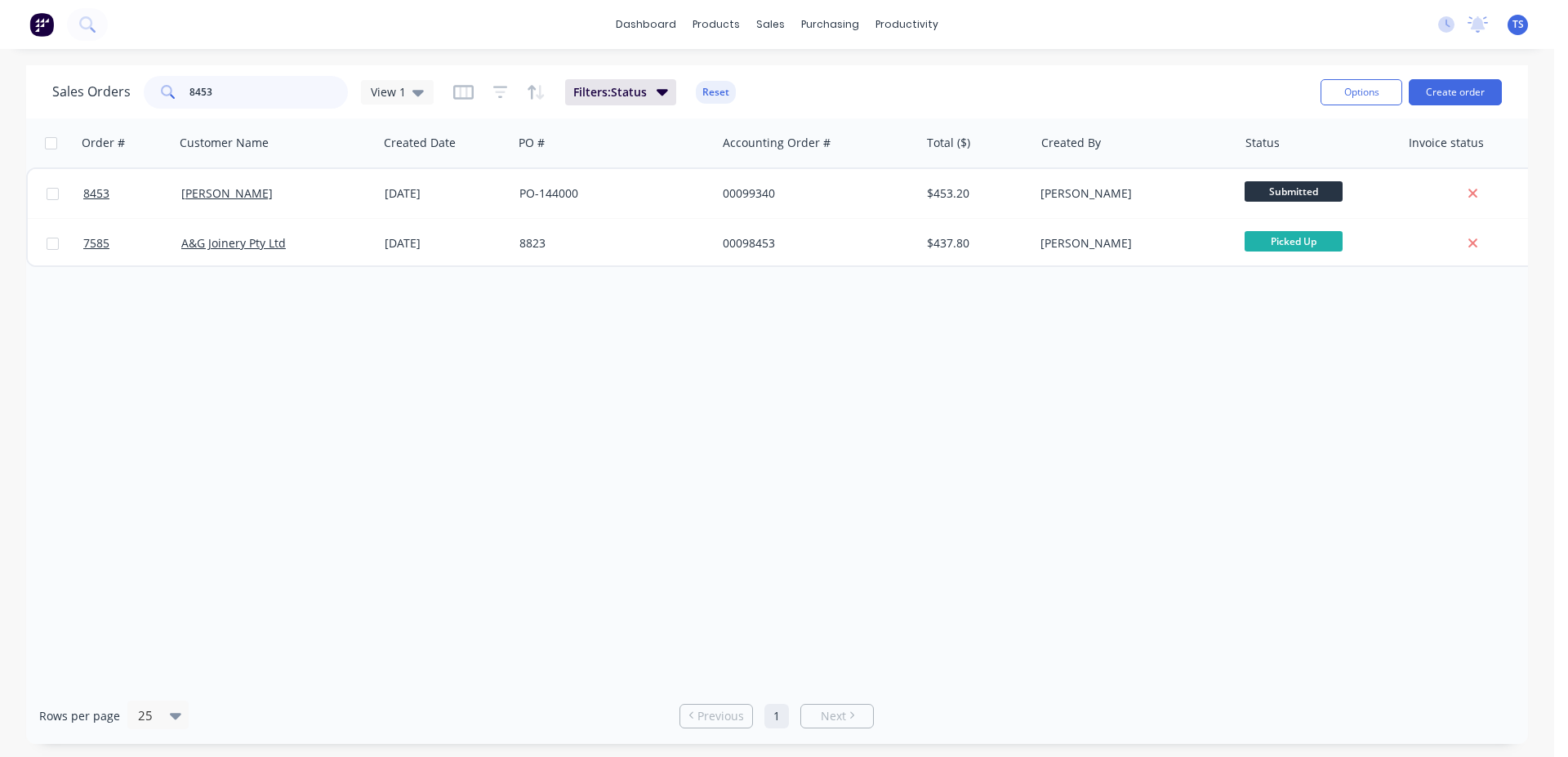
type input "8453"
drag, startPoint x: 98, startPoint y: 493, endPoint x: 122, endPoint y: 301, distance: 193.5
click at [98, 492] on div "Order # Customer Name Created Date PO # Accounting Order # Total ($) Created By…" at bounding box center [777, 403] width 1502 height 569
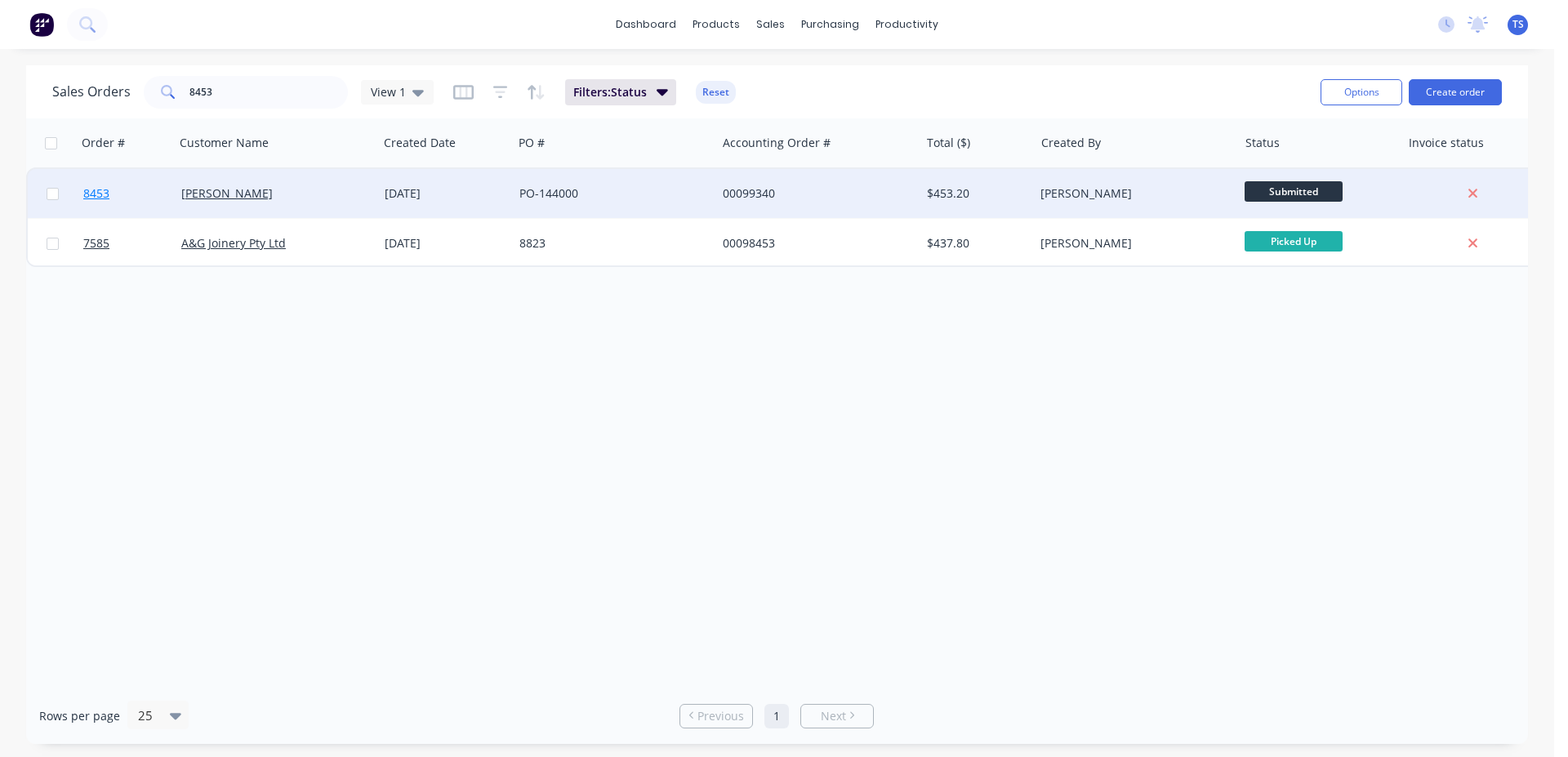
click at [142, 187] on link "8453" at bounding box center [132, 193] width 98 height 49
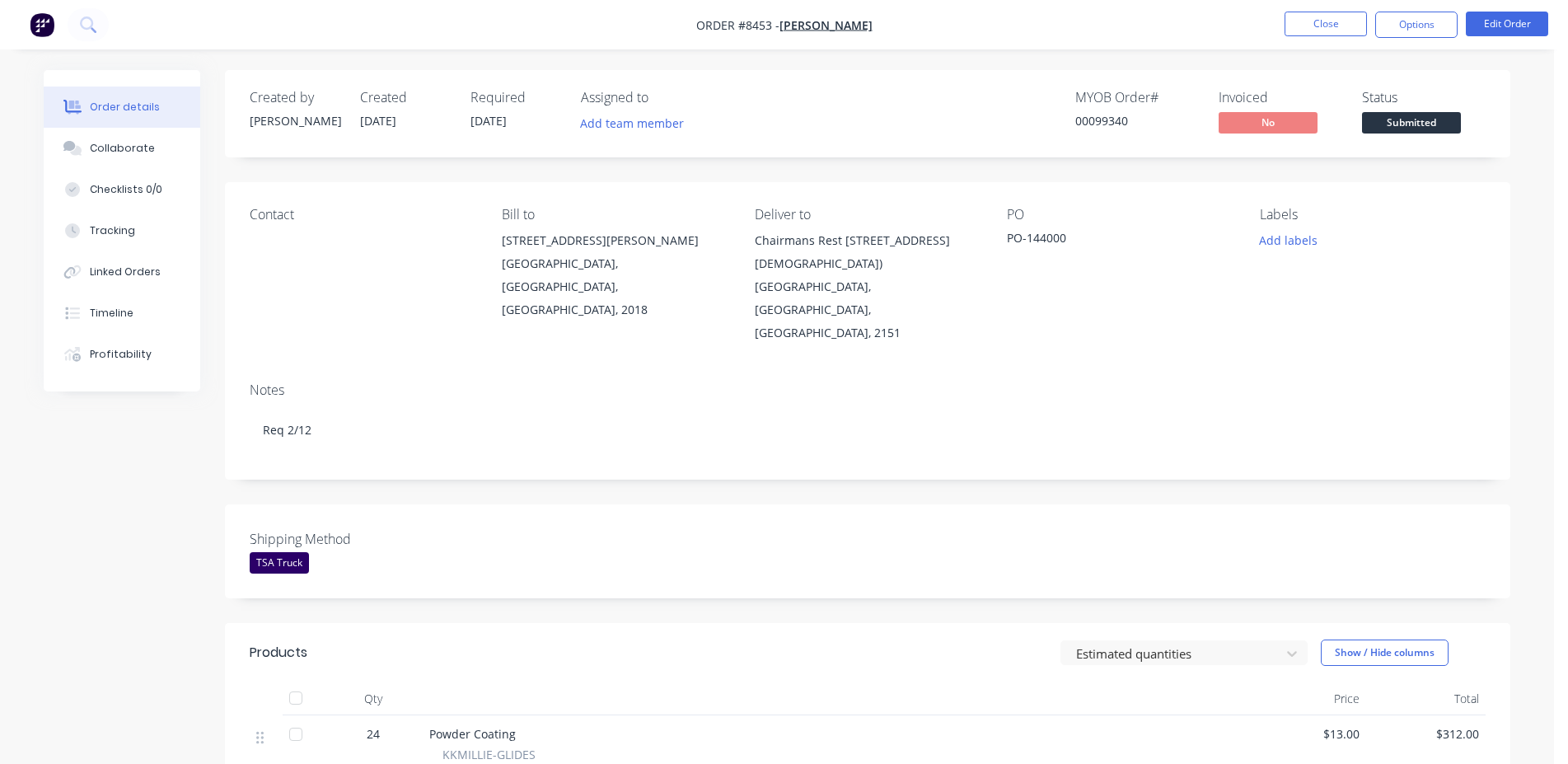
click at [1456, 120] on span "Submitted" at bounding box center [1411, 123] width 99 height 21
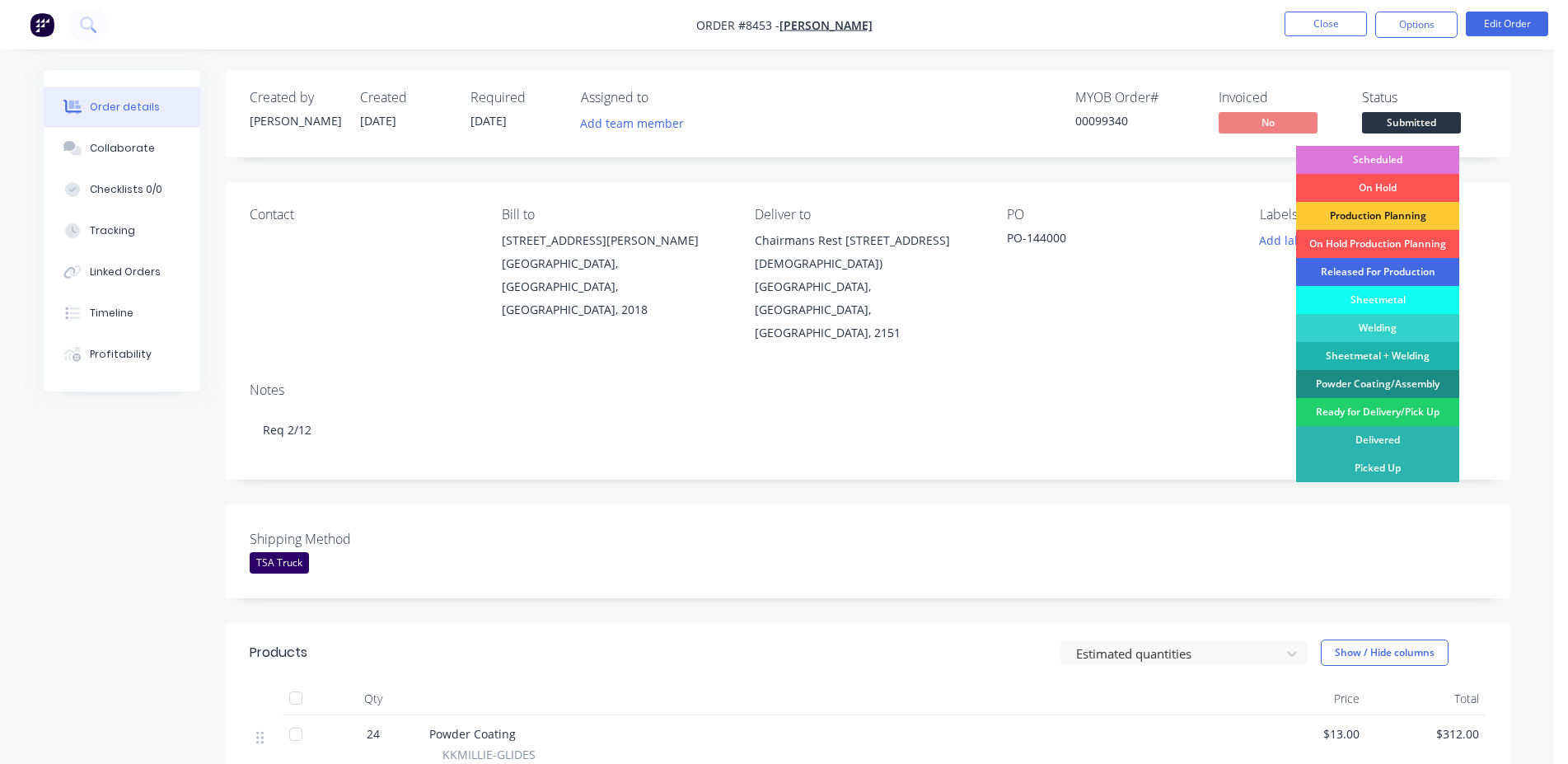
click at [1392, 265] on div "Released For Production" at bounding box center [1378, 273] width 163 height 28
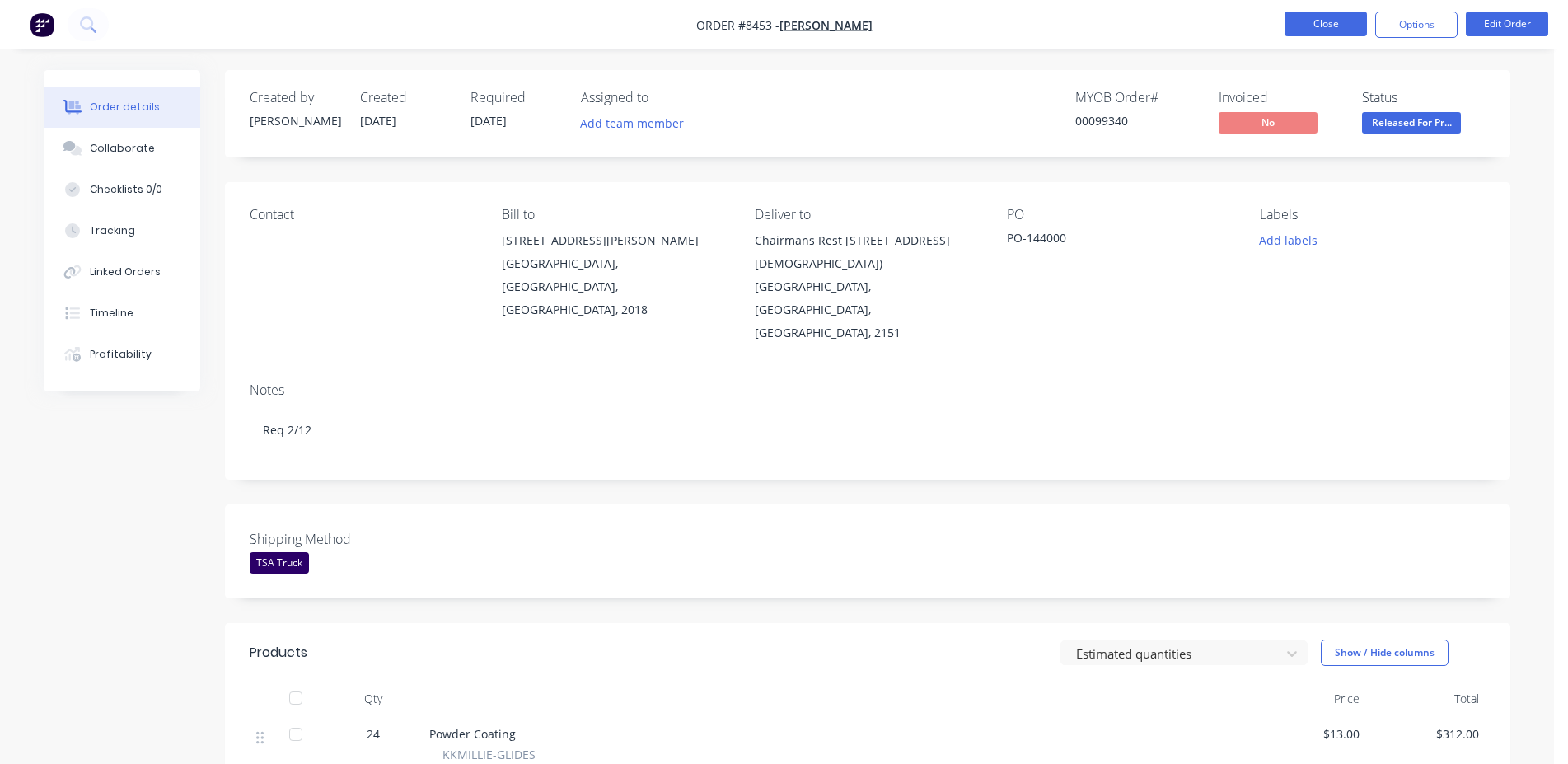
click at [1340, 19] on button "Close" at bounding box center [1325, 24] width 82 height 25
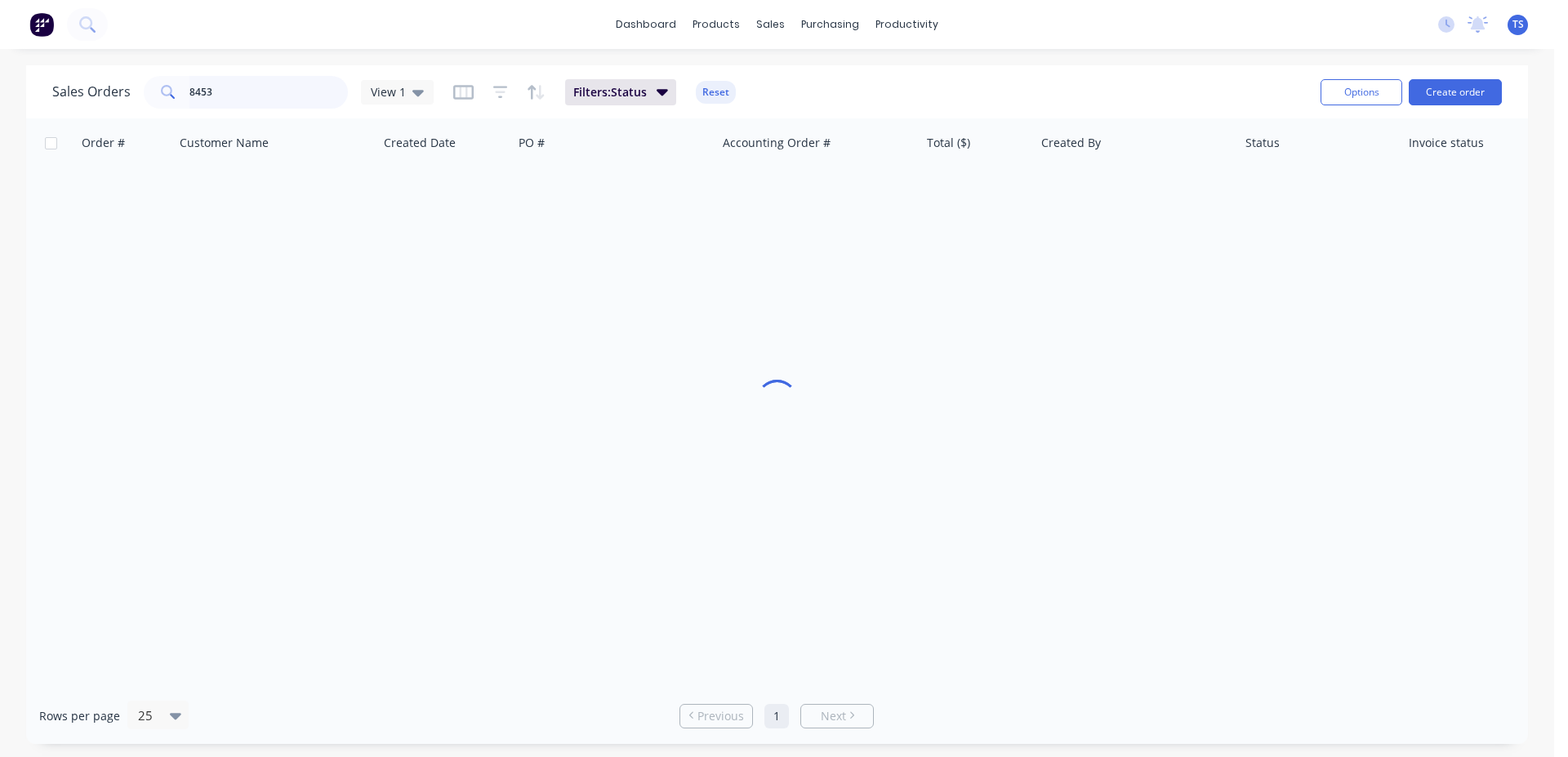
click at [270, 101] on input "8453" at bounding box center [269, 92] width 159 height 33
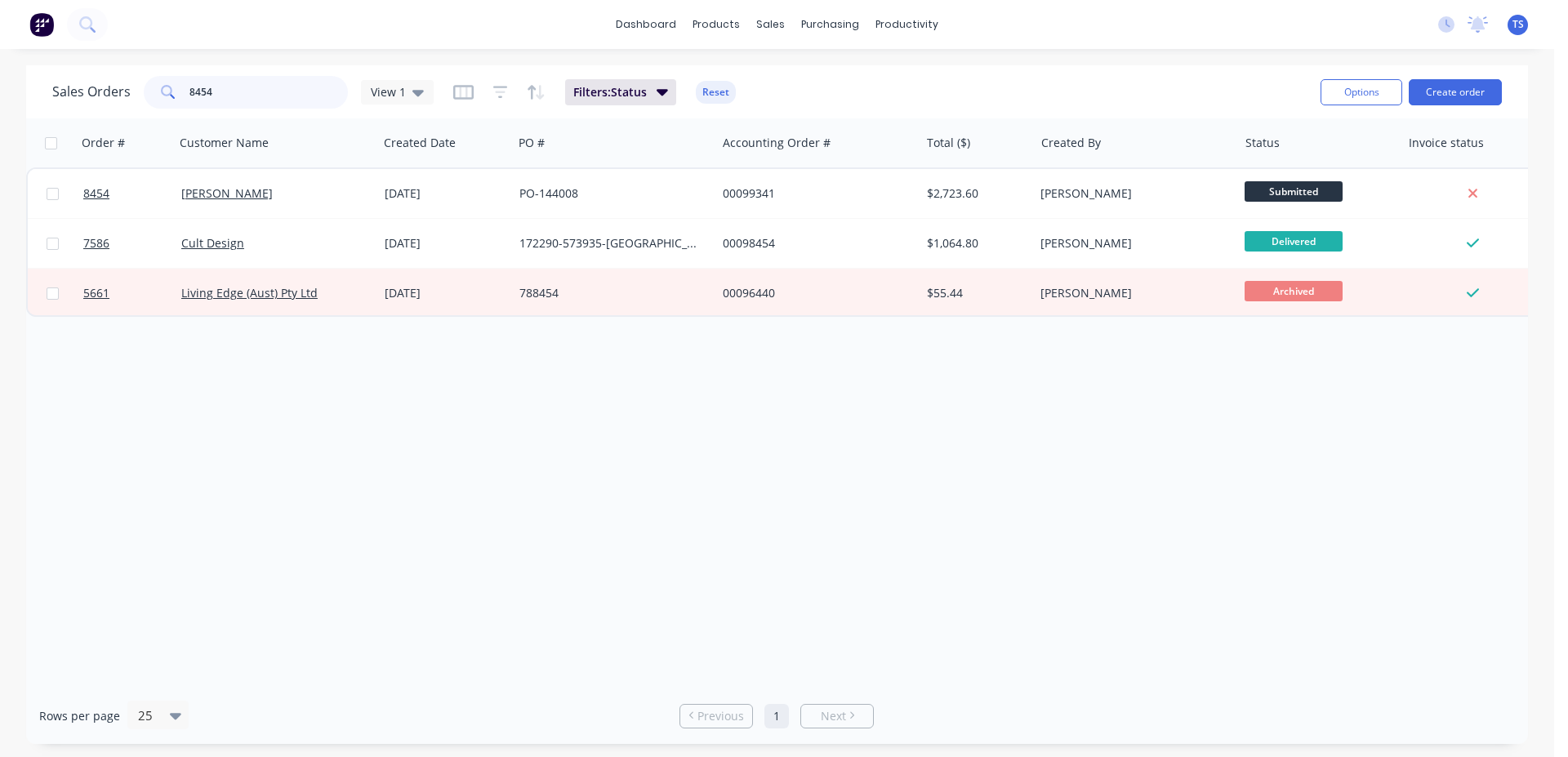
type input "8454"
click at [134, 206] on link "8454" at bounding box center [132, 193] width 98 height 49
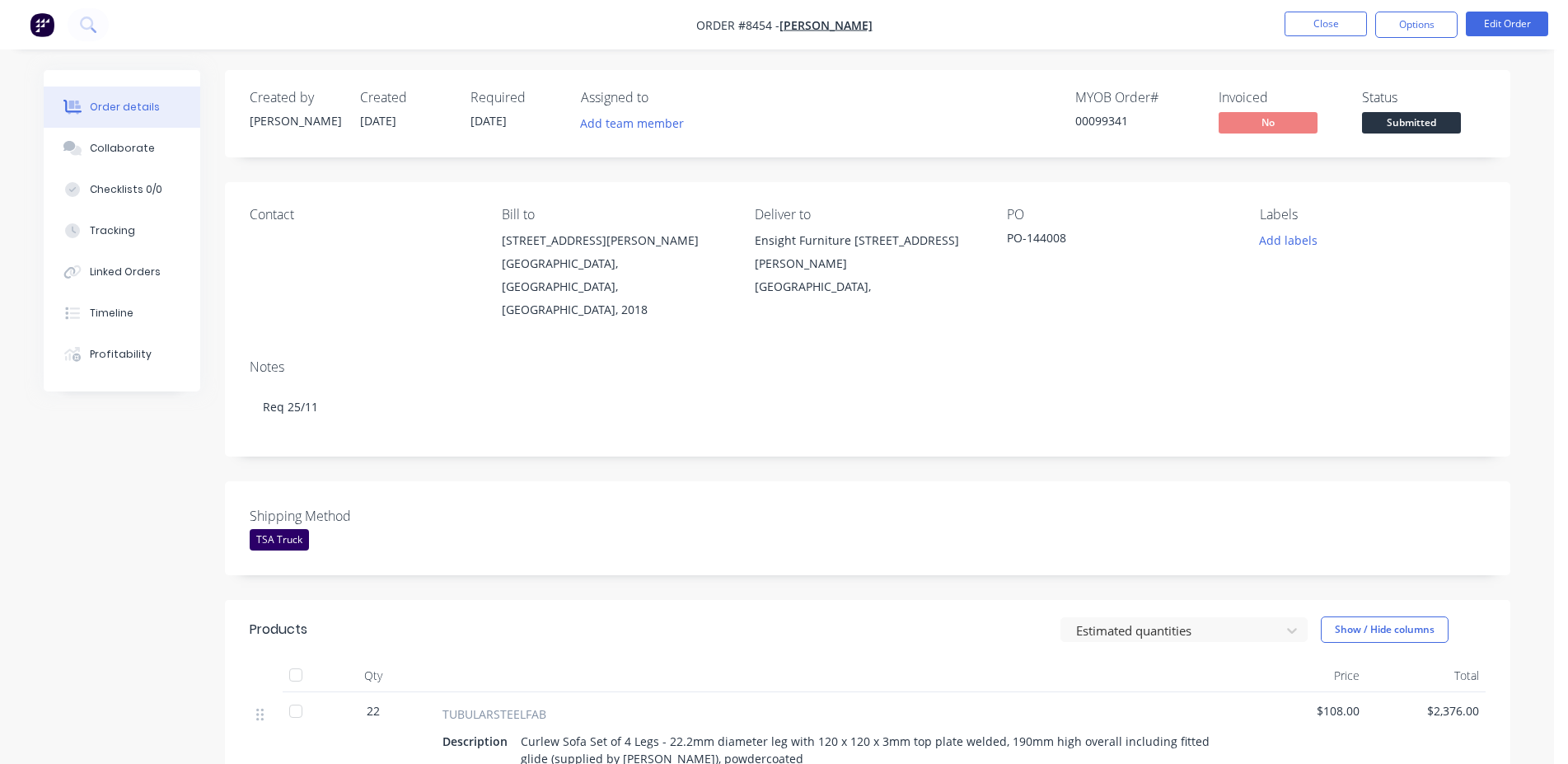
click at [1426, 124] on span "Submitted" at bounding box center [1411, 123] width 99 height 21
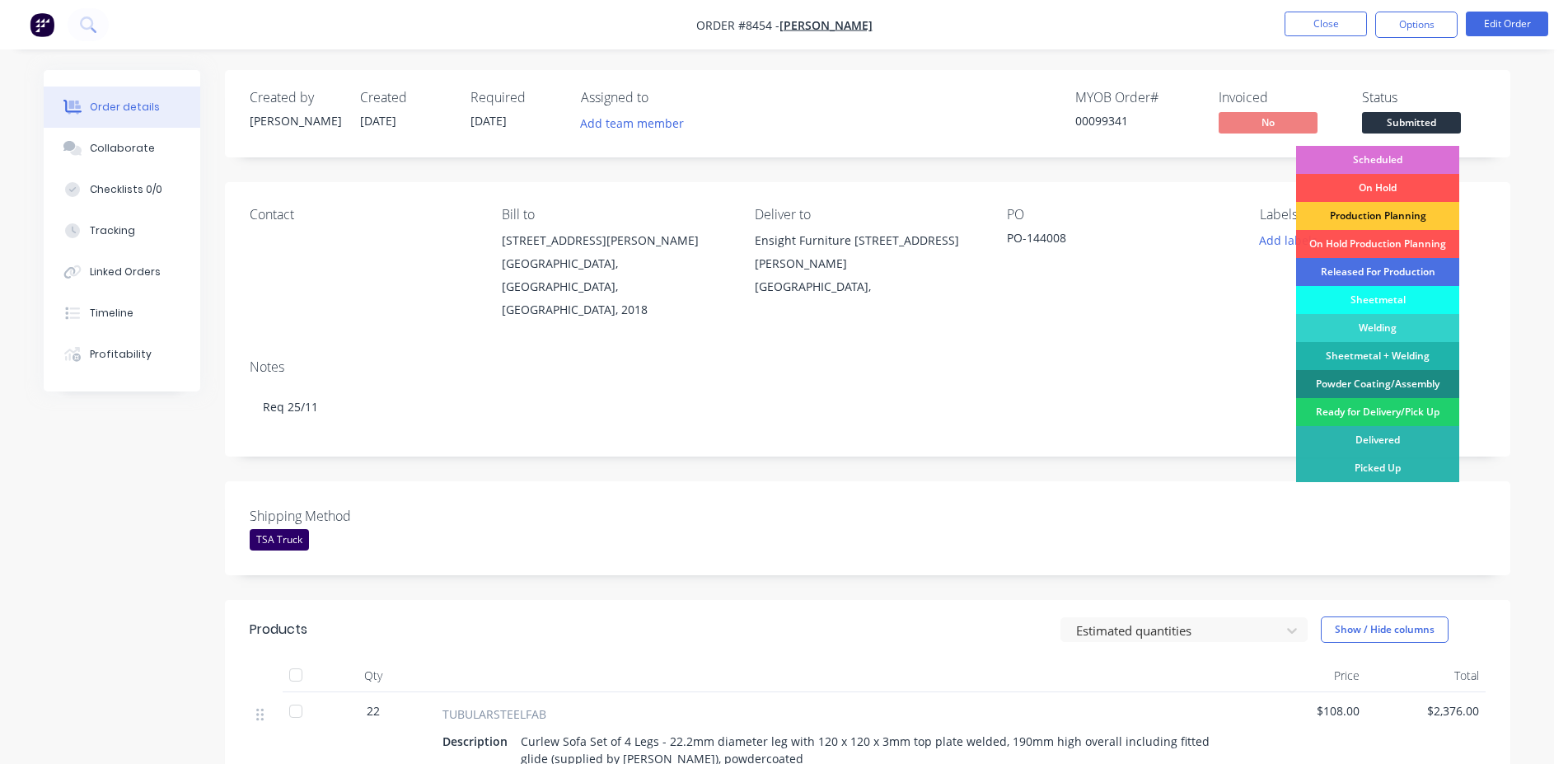
click at [1394, 164] on div "Scheduled" at bounding box center [1378, 160] width 163 height 28
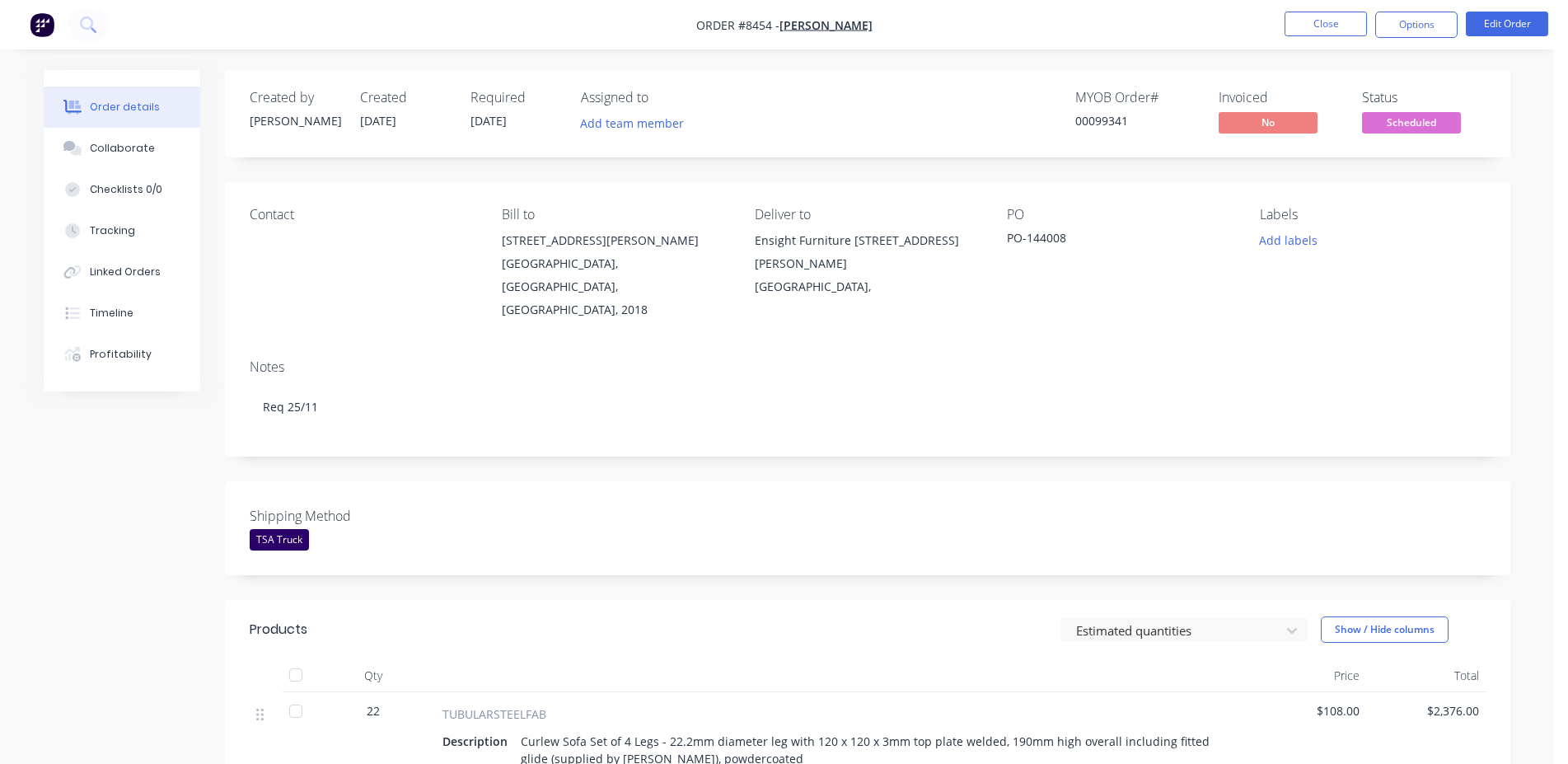
click at [1074, 103] on div "MYOB Order # 00099341 Invoiced No Status Scheduled" at bounding box center [1115, 113] width 740 height 48
click at [1105, 120] on div "00099341" at bounding box center [1136, 121] width 124 height 17
click at [1330, 20] on button "Close" at bounding box center [1325, 24] width 82 height 25
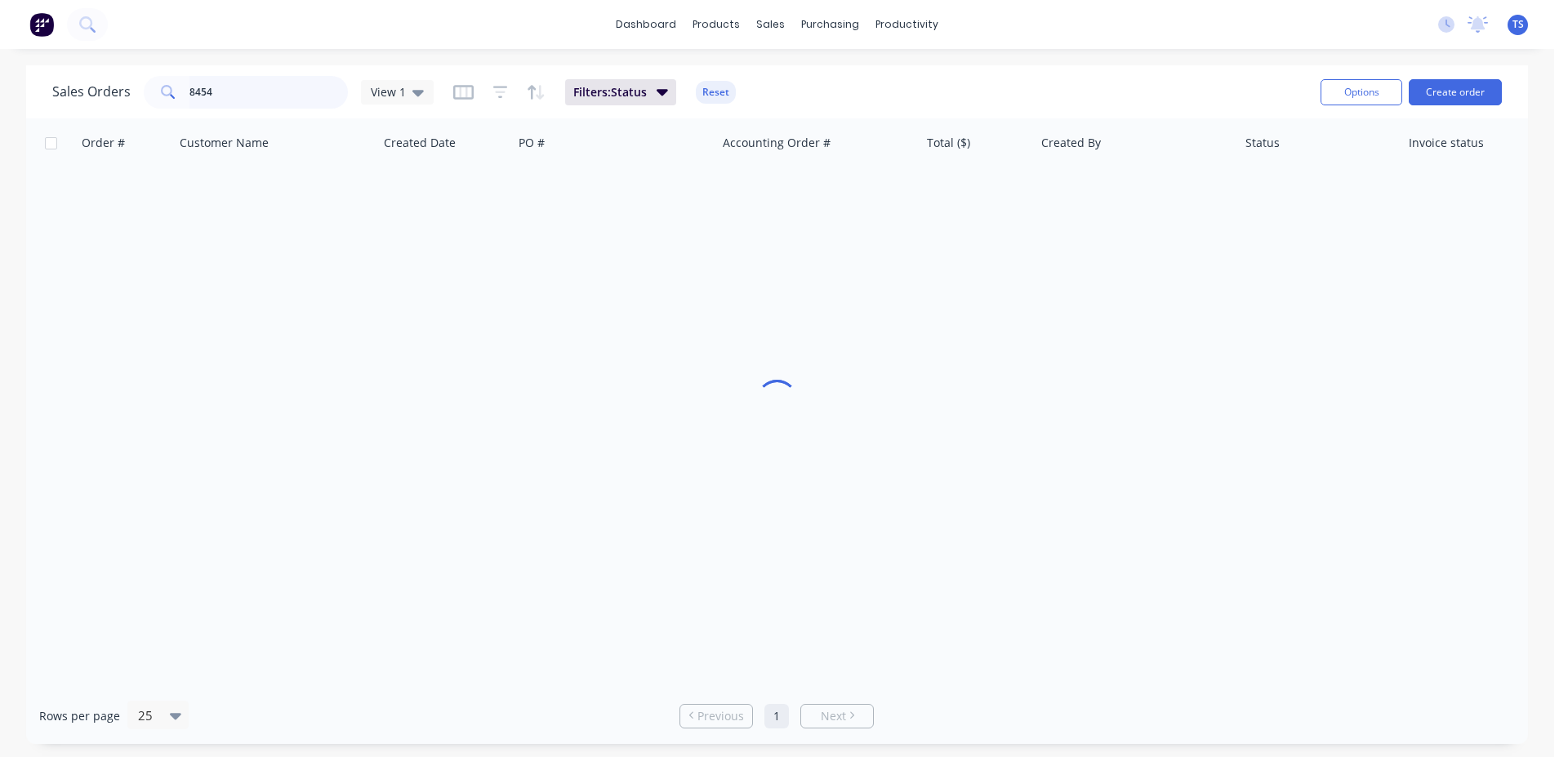
click at [208, 93] on input "8454" at bounding box center [269, 92] width 159 height 33
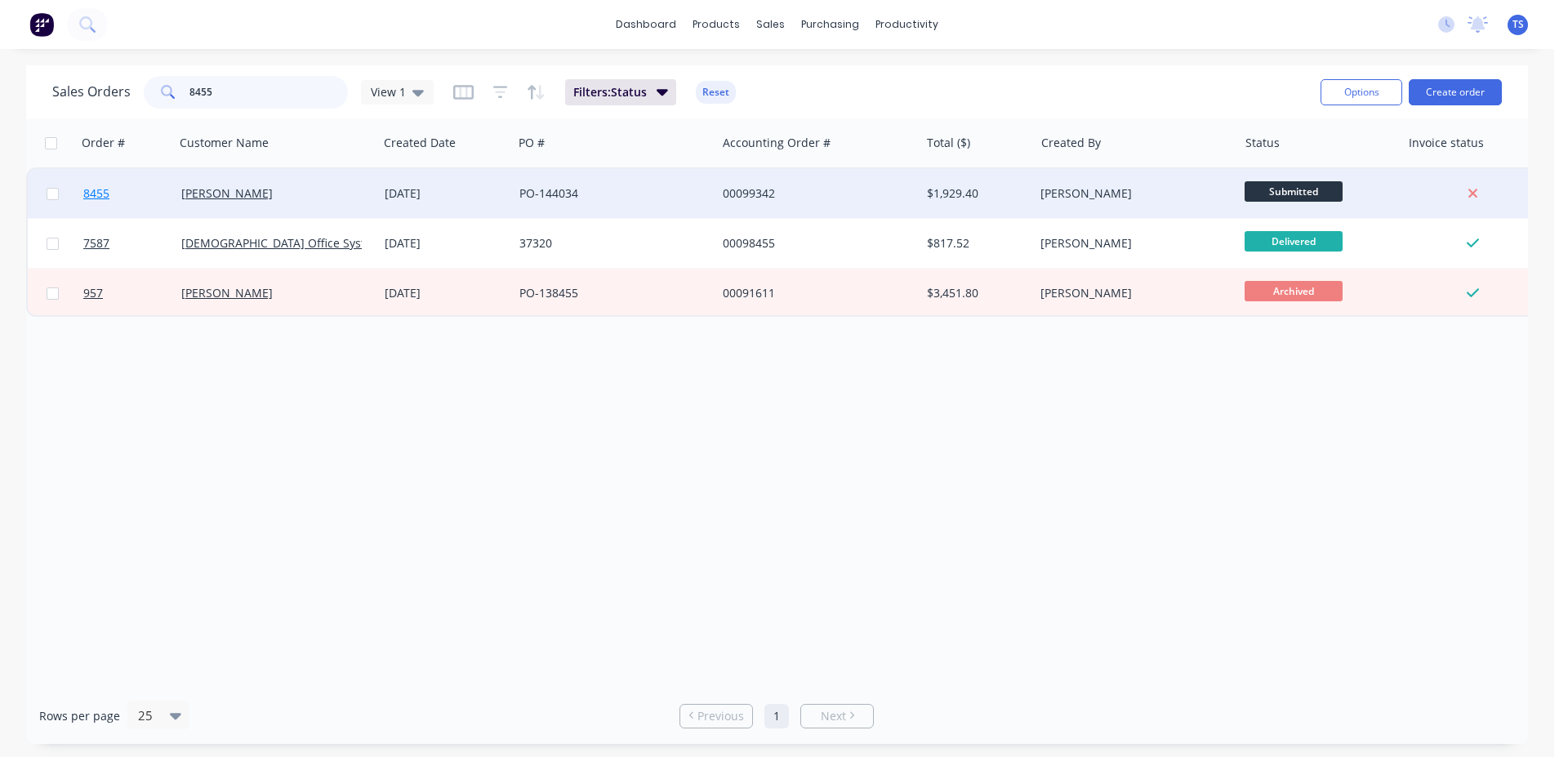
type input "8455"
click at [133, 185] on link "8455" at bounding box center [132, 193] width 98 height 49
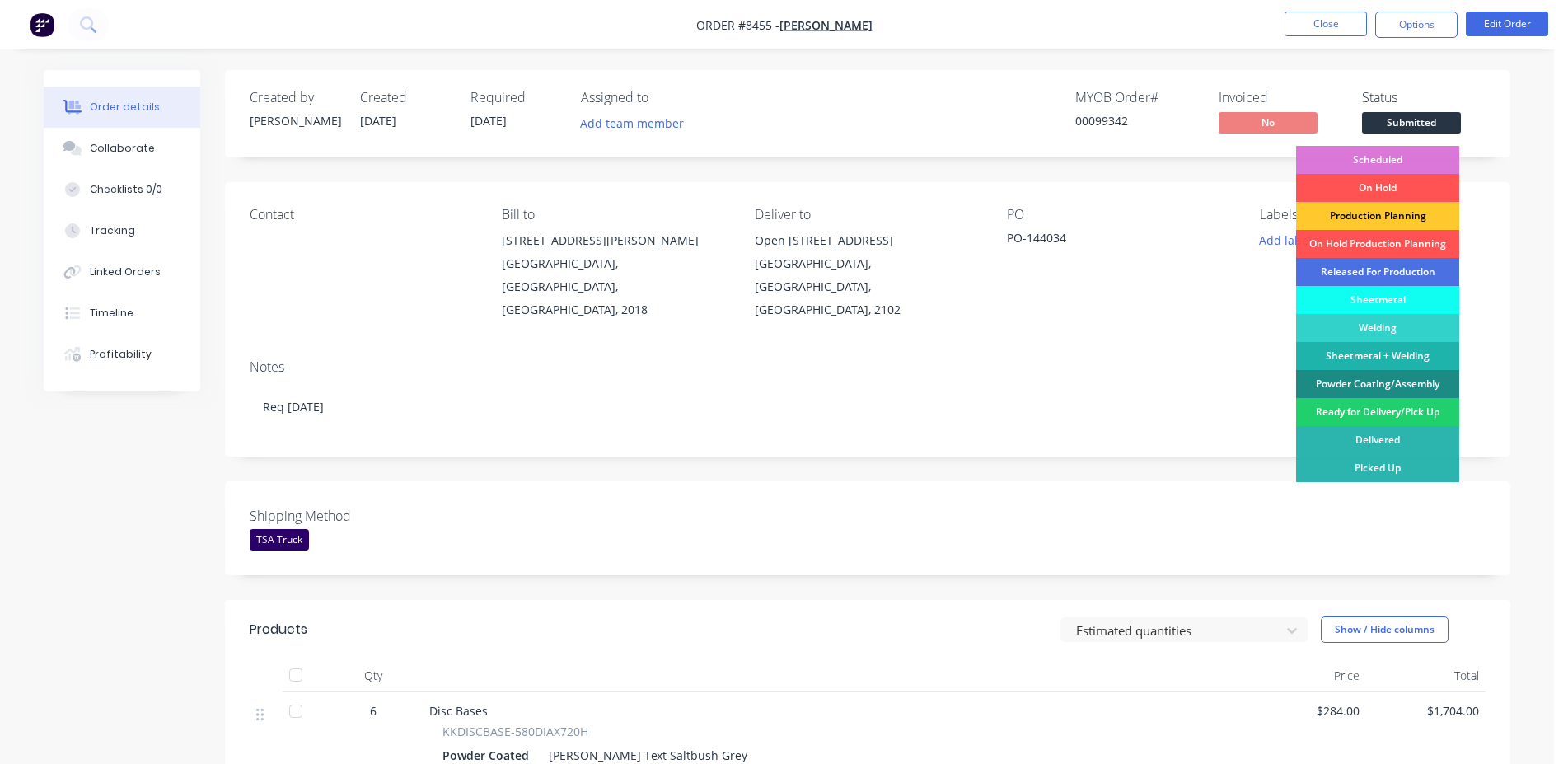
click at [1386, 213] on div "Production Planning" at bounding box center [1378, 216] width 163 height 28
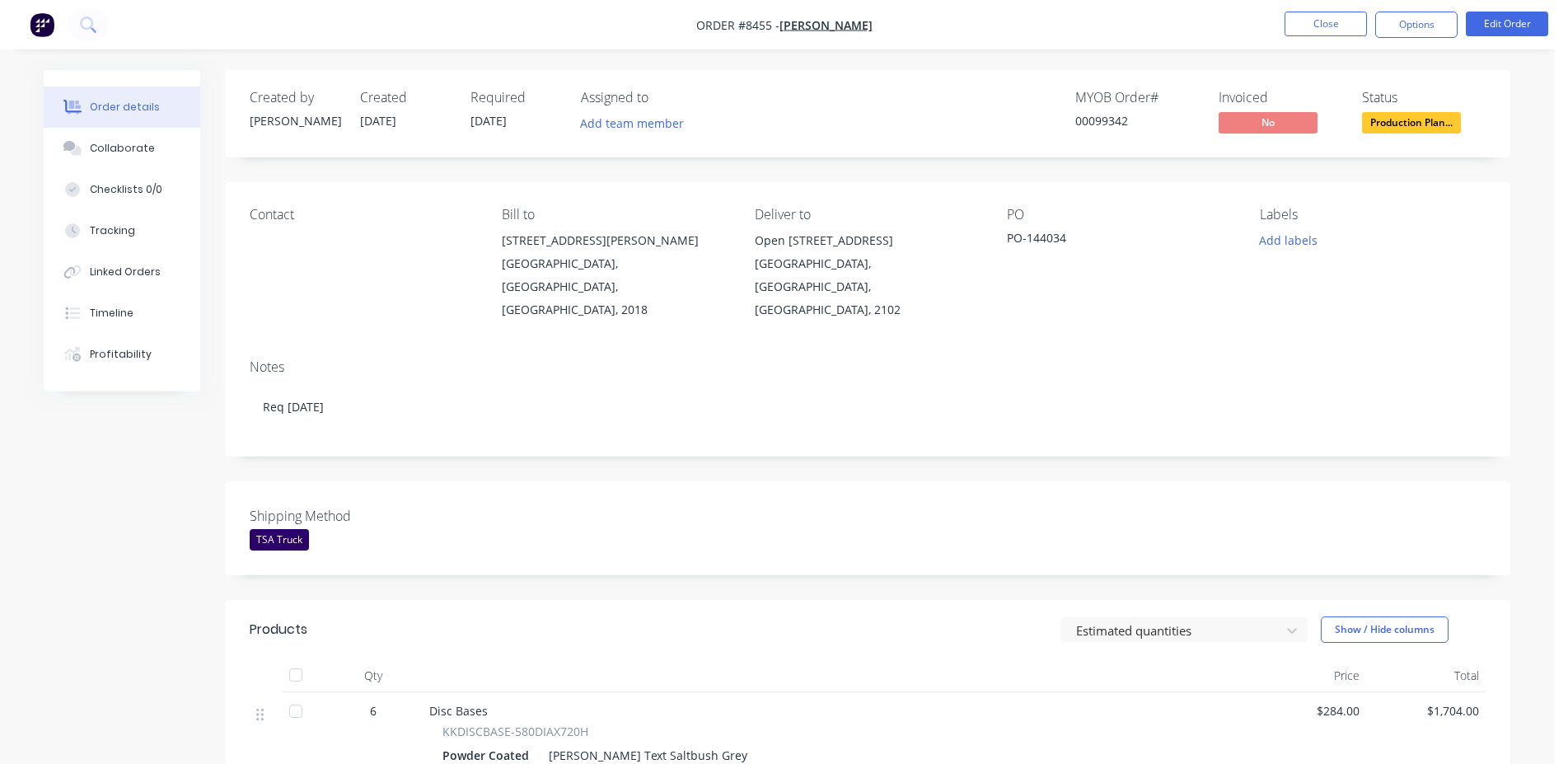
click at [1108, 122] on div "00099342" at bounding box center [1136, 121] width 124 height 17
click at [1321, 23] on button "Close" at bounding box center [1325, 24] width 82 height 25
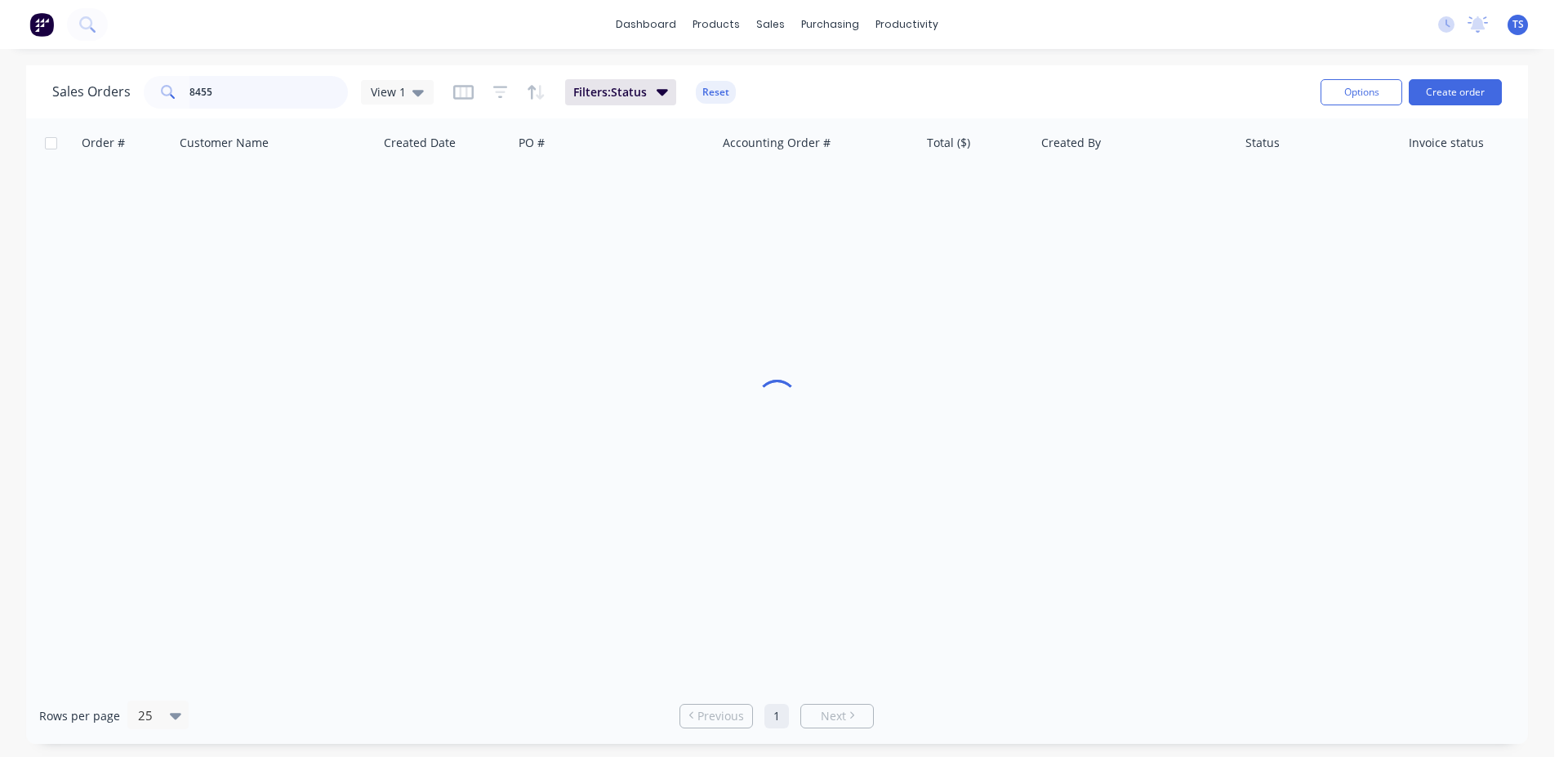
click at [279, 97] on input "8455" at bounding box center [269, 92] width 159 height 33
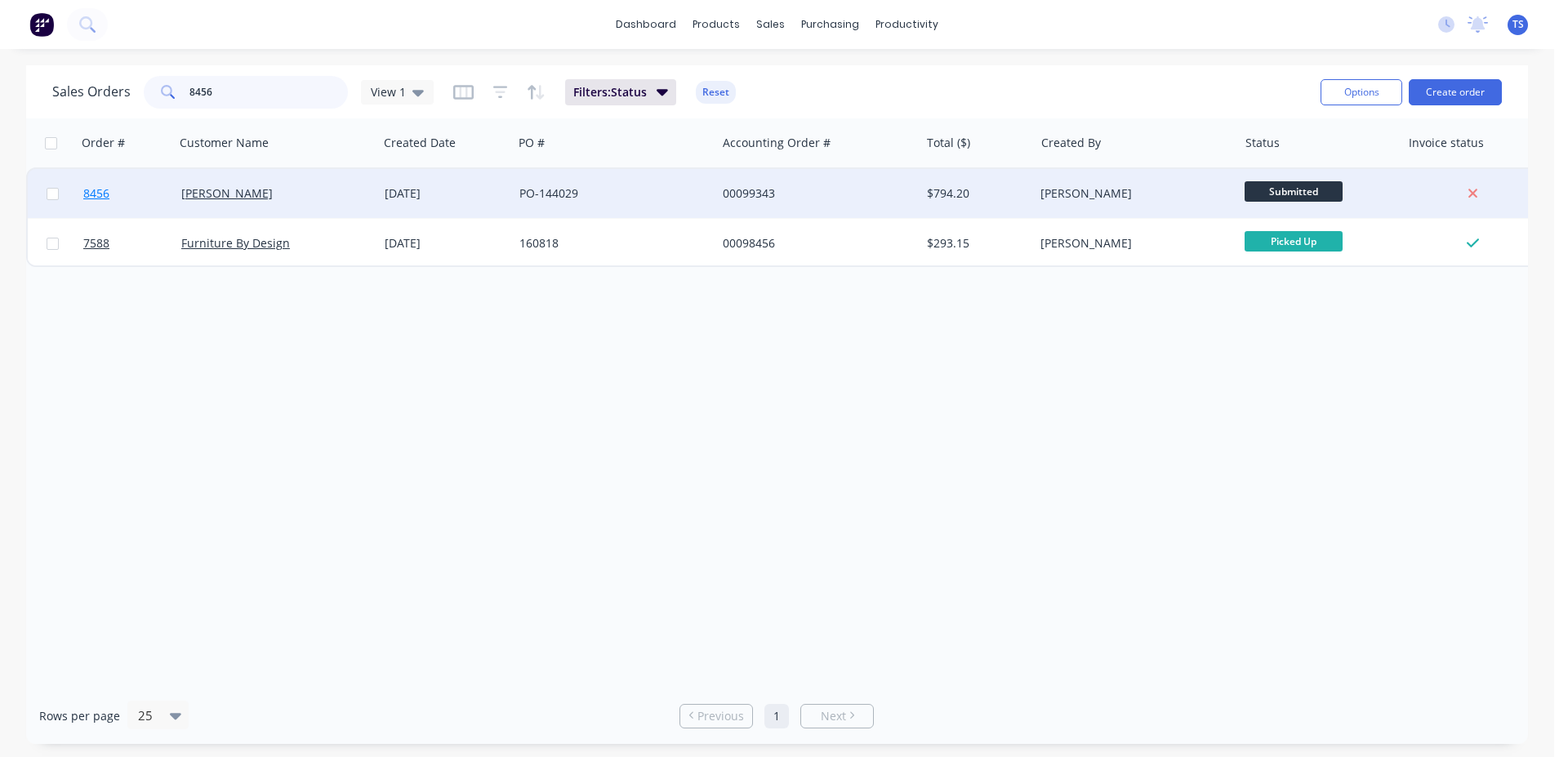
type input "8456"
click at [108, 193] on span "8456" at bounding box center [96, 193] width 26 height 16
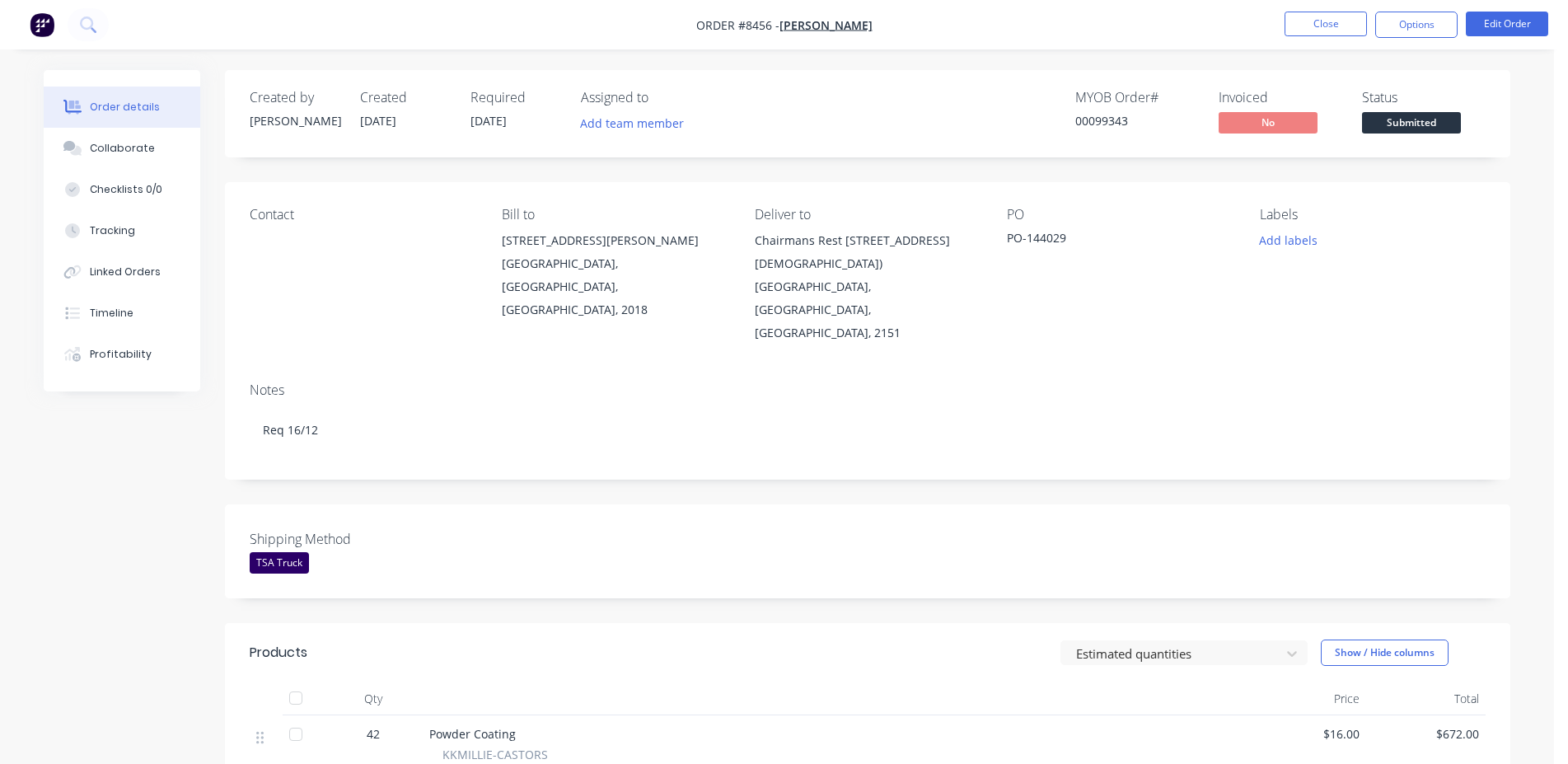
click at [1434, 121] on span "Submitted" at bounding box center [1411, 123] width 99 height 21
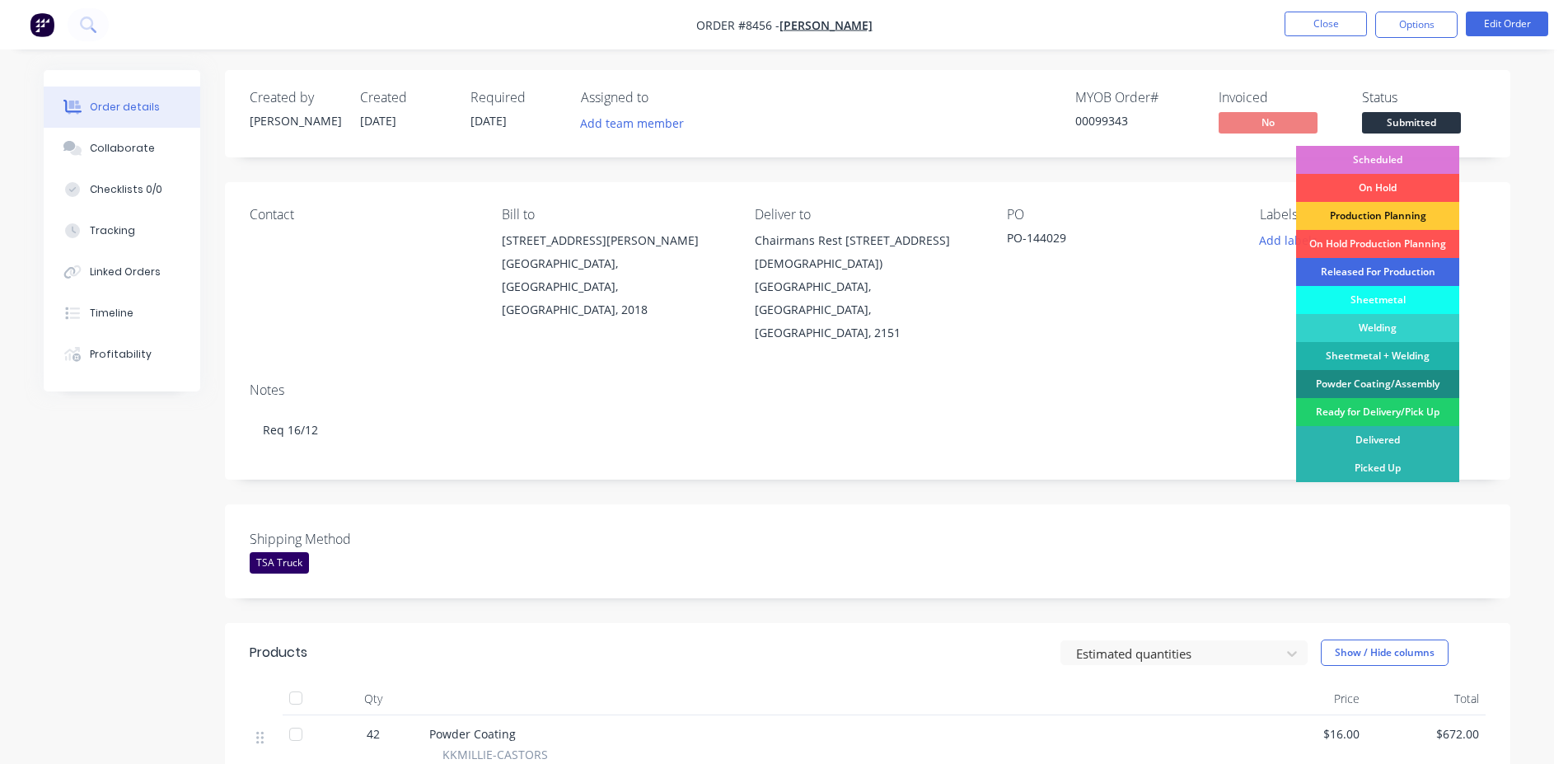
click at [1407, 267] on div "Released For Production" at bounding box center [1378, 273] width 163 height 28
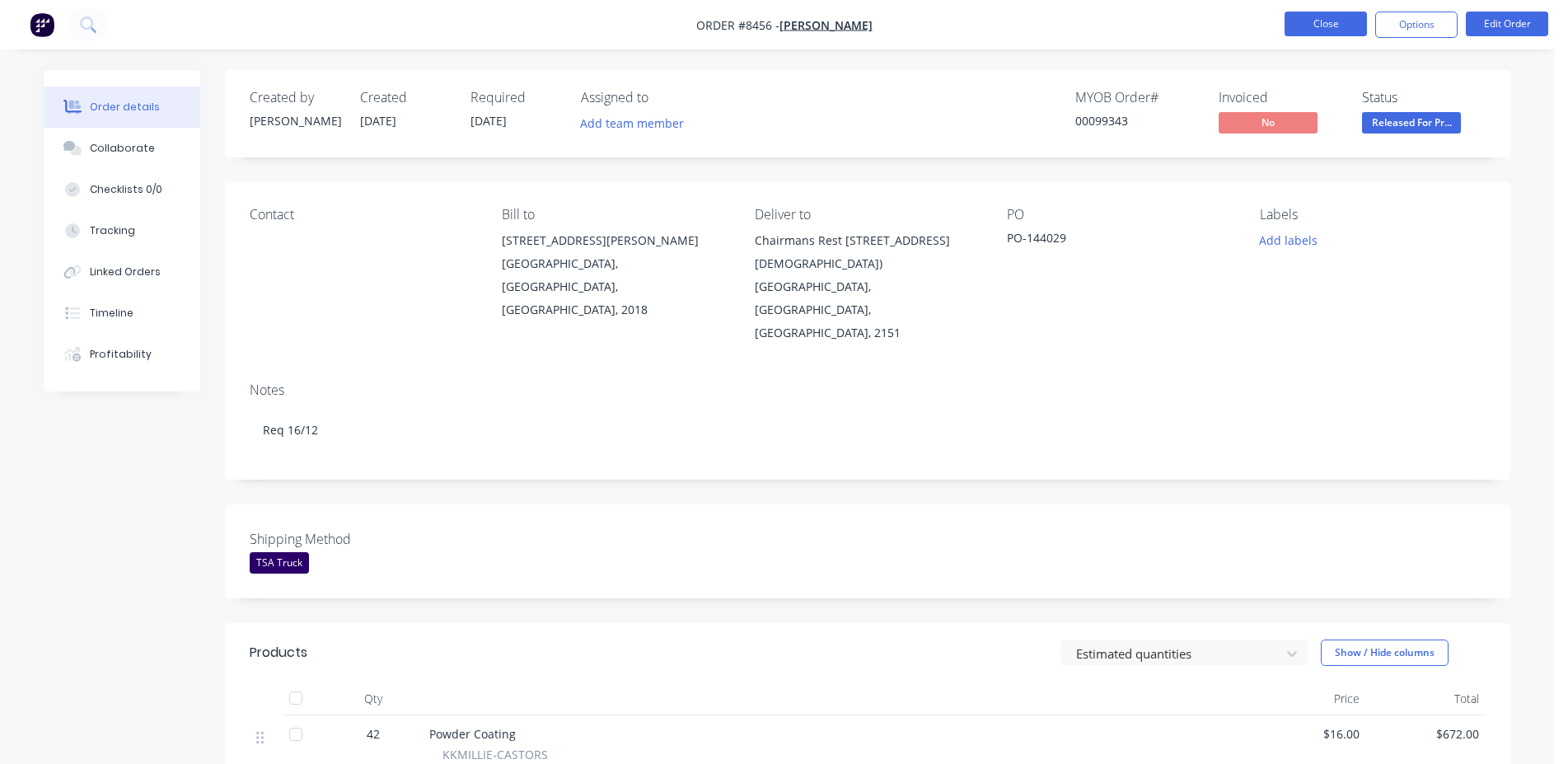
click at [1328, 31] on button "Close" at bounding box center [1325, 24] width 82 height 25
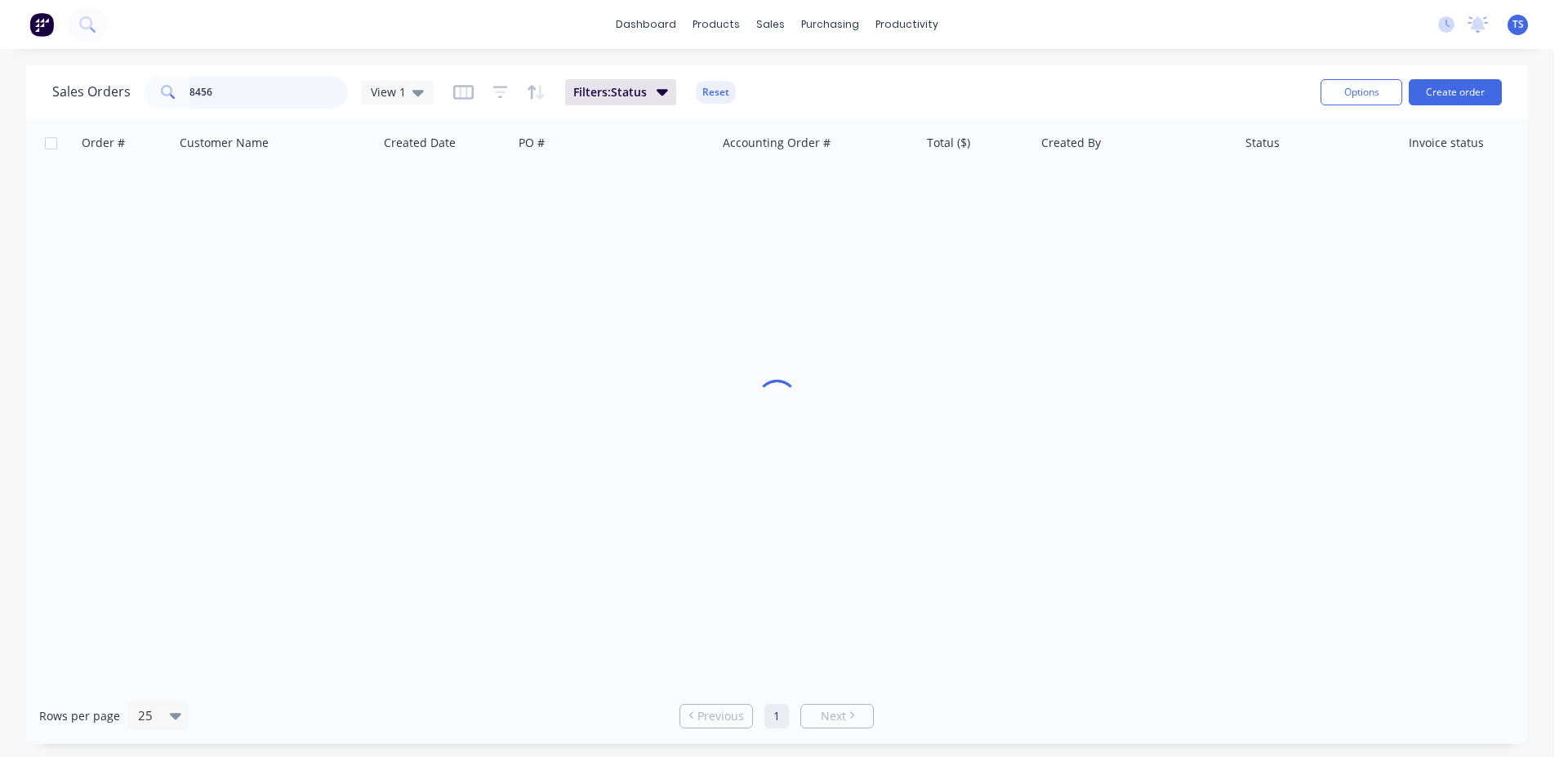
click at [278, 89] on input "8456" at bounding box center [269, 92] width 159 height 33
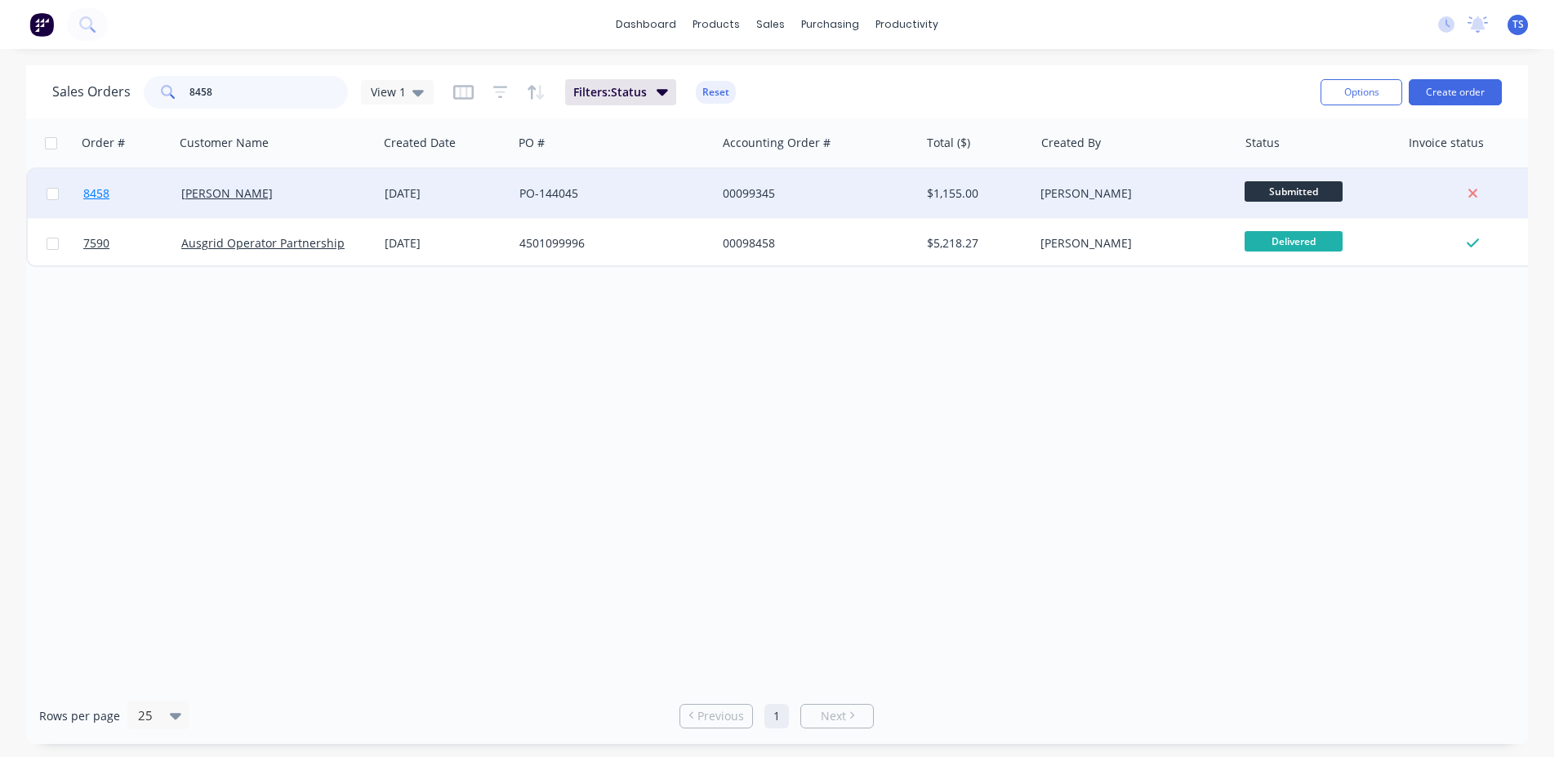
type input "8458"
click at [86, 198] on span "8458" at bounding box center [96, 193] width 26 height 16
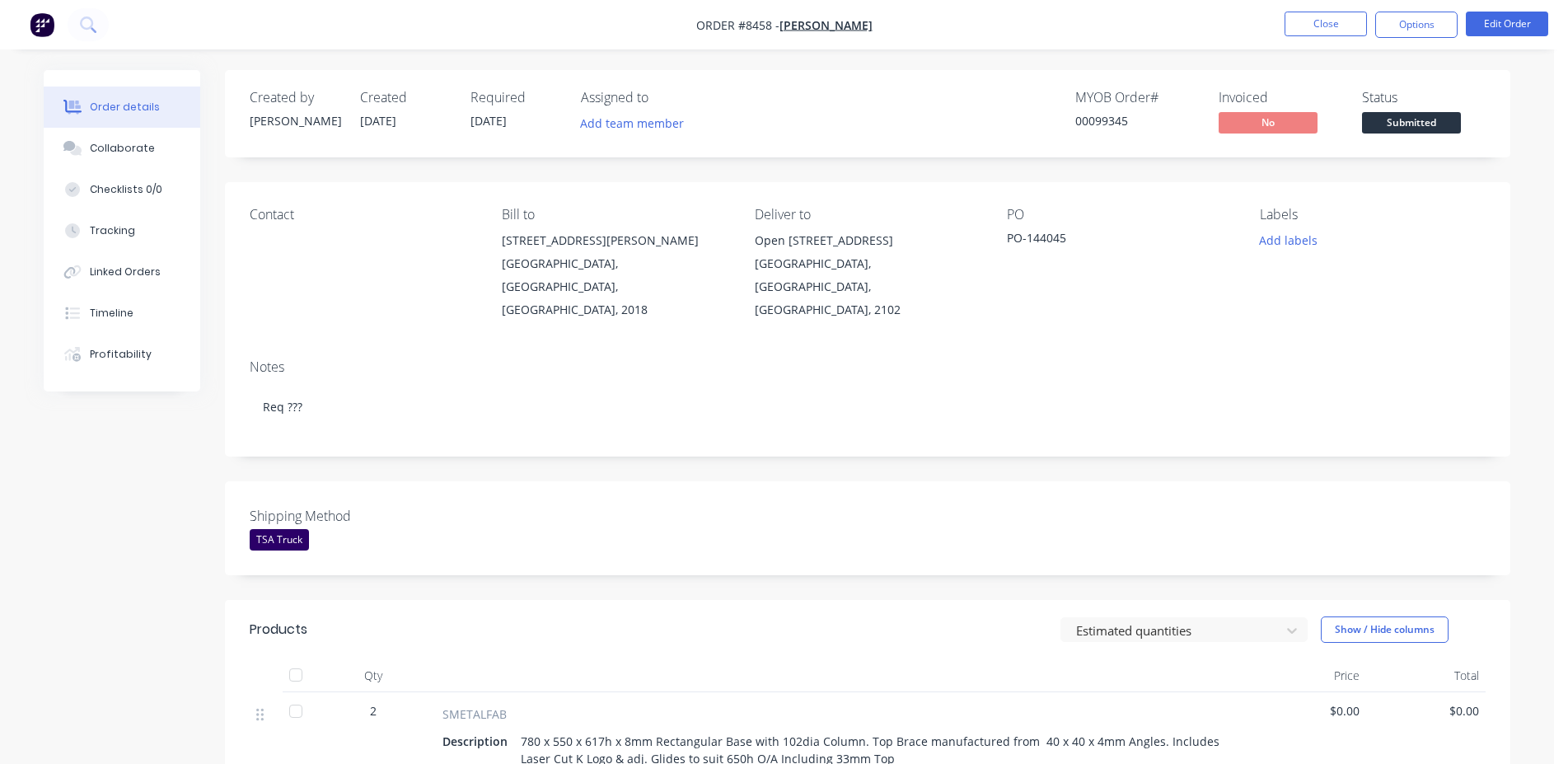
click at [1423, 126] on span "Submitted" at bounding box center [1411, 123] width 99 height 21
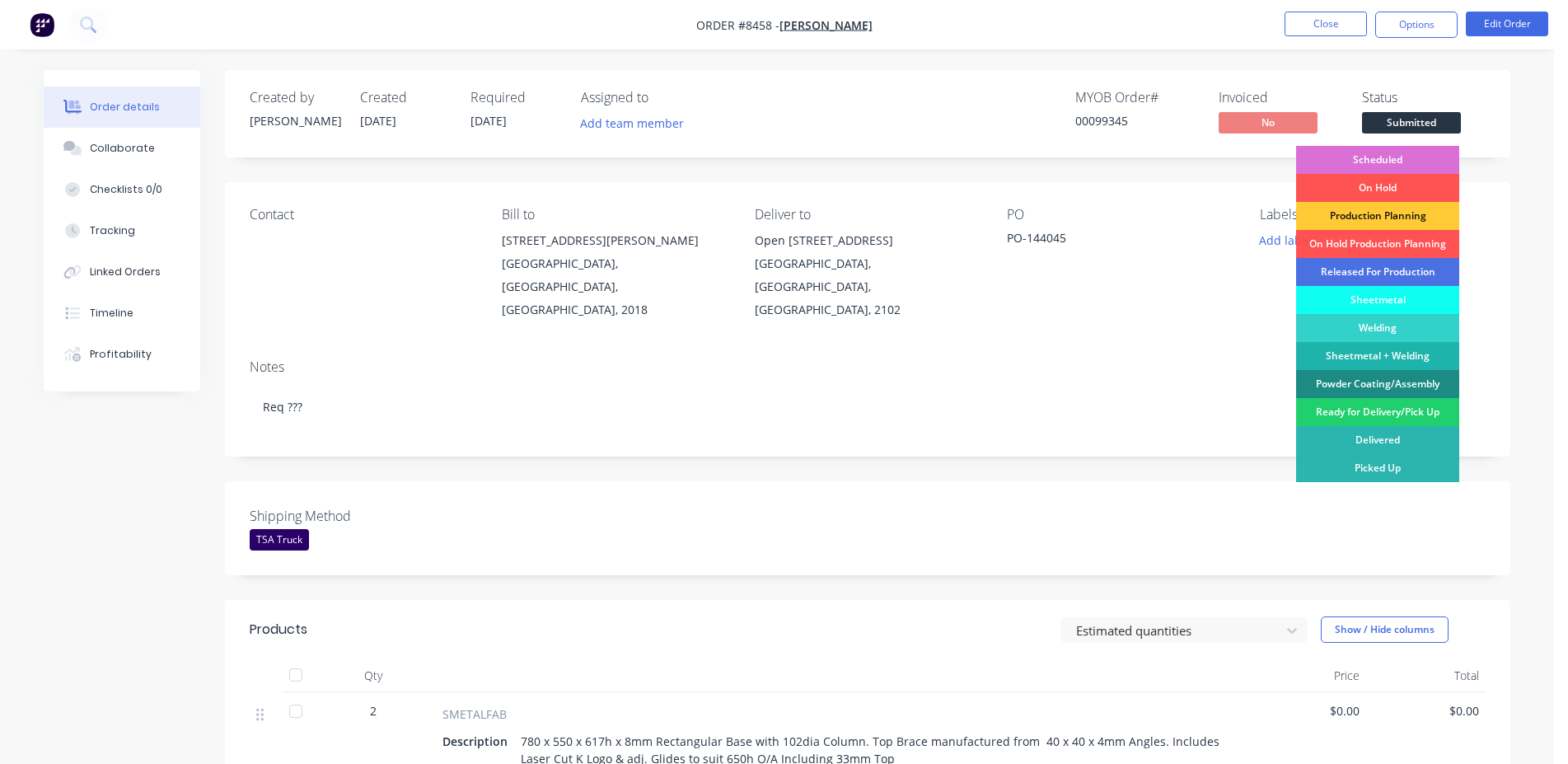
click at [1394, 154] on div "Scheduled" at bounding box center [1378, 160] width 163 height 28
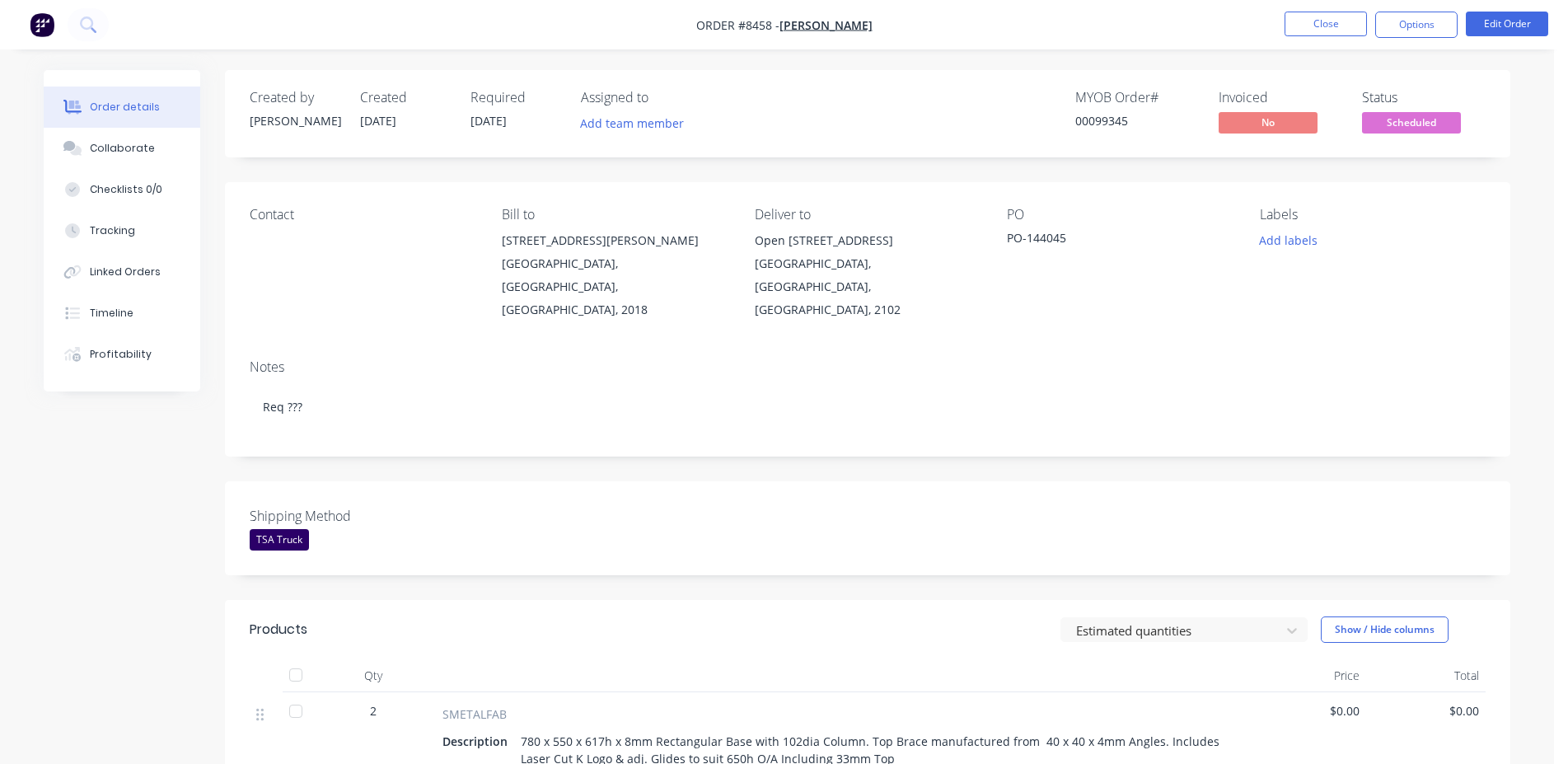
click at [1101, 121] on div "00099345" at bounding box center [1136, 121] width 124 height 17
click at [1329, 29] on button "Close" at bounding box center [1325, 24] width 82 height 25
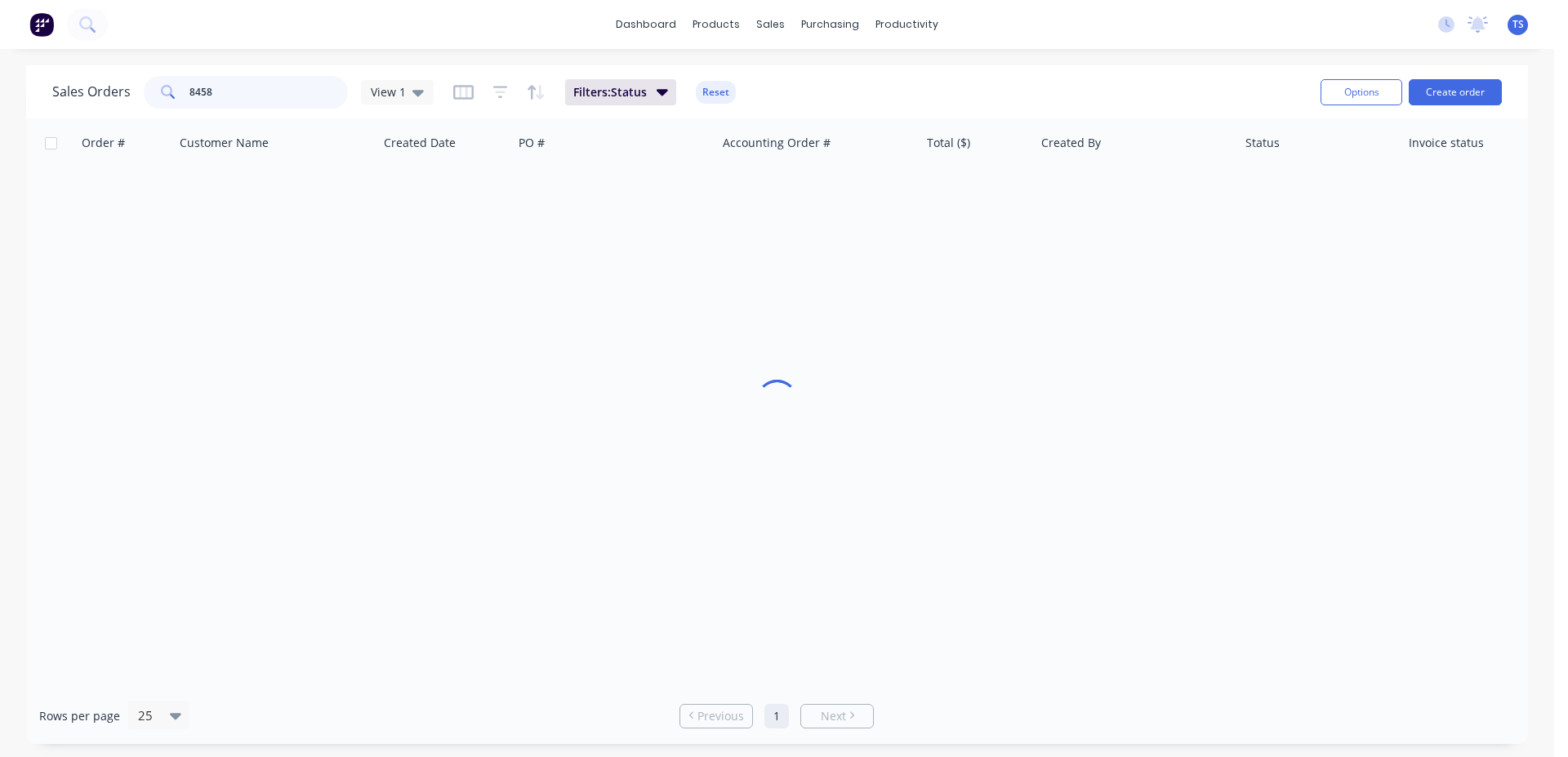
click at [235, 93] on input "8458" at bounding box center [269, 92] width 159 height 33
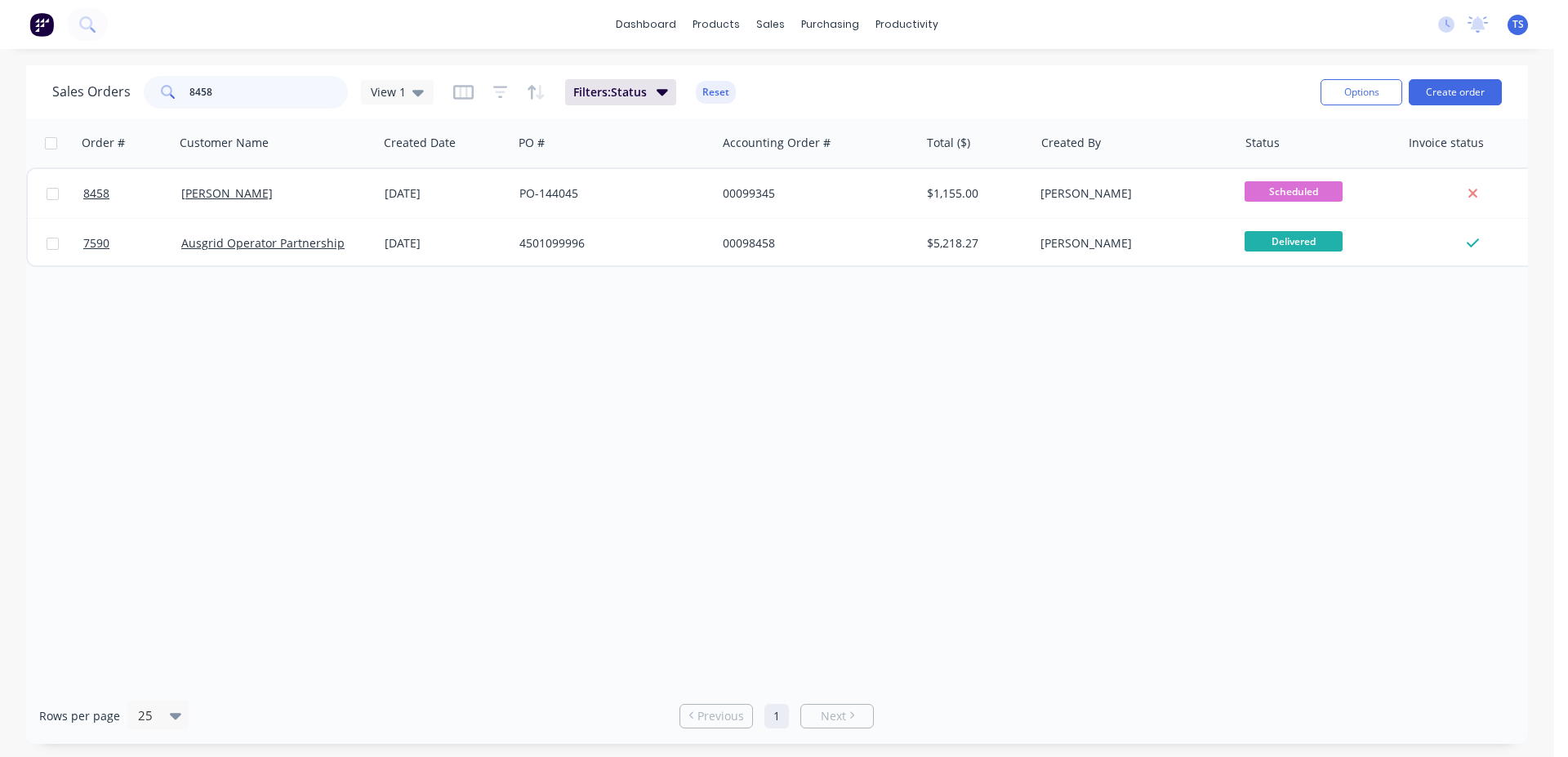
click at [284, 84] on input "8458" at bounding box center [269, 92] width 159 height 33
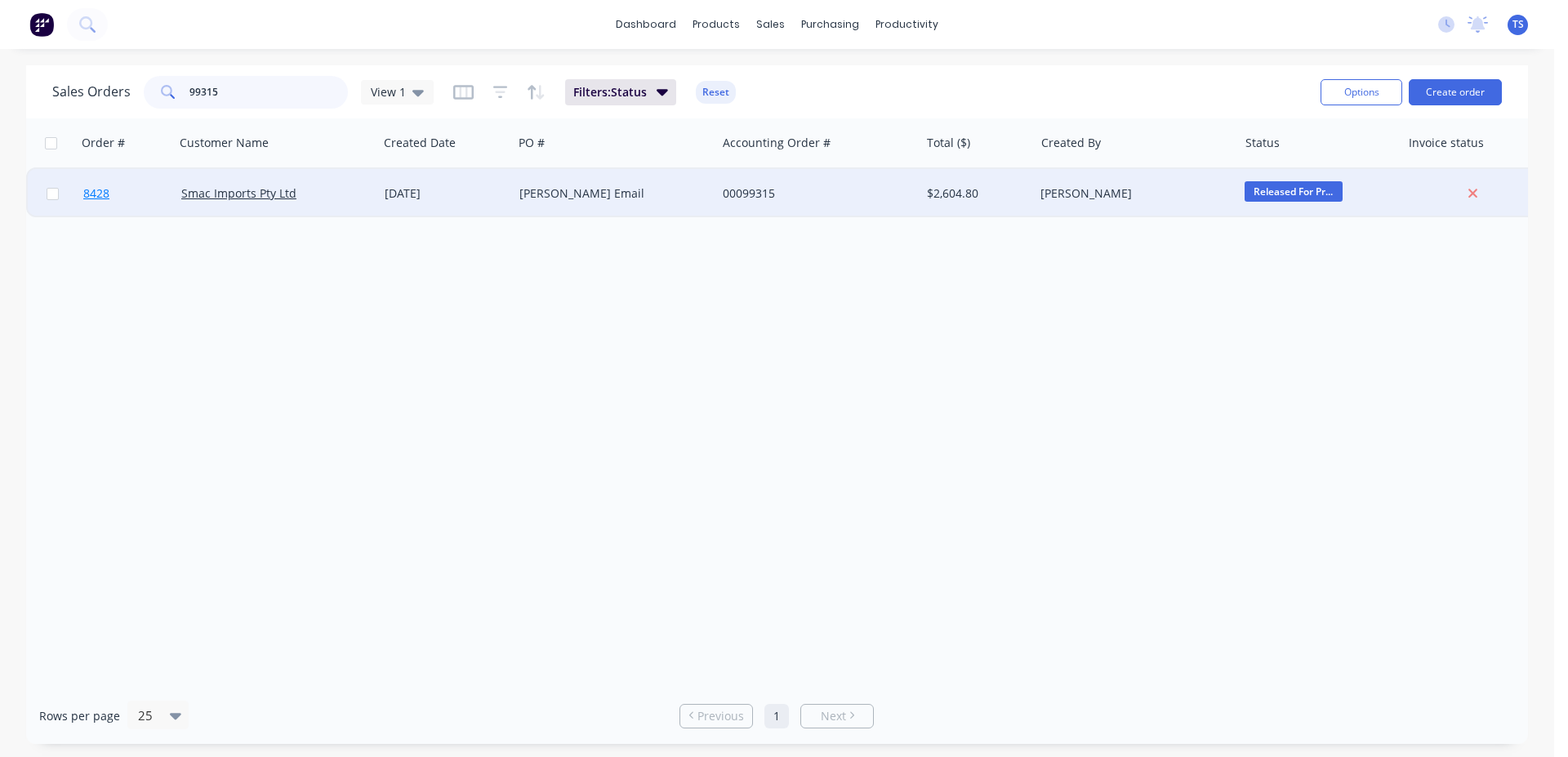
type input "99315"
click at [148, 183] on link "8428" at bounding box center [132, 193] width 98 height 49
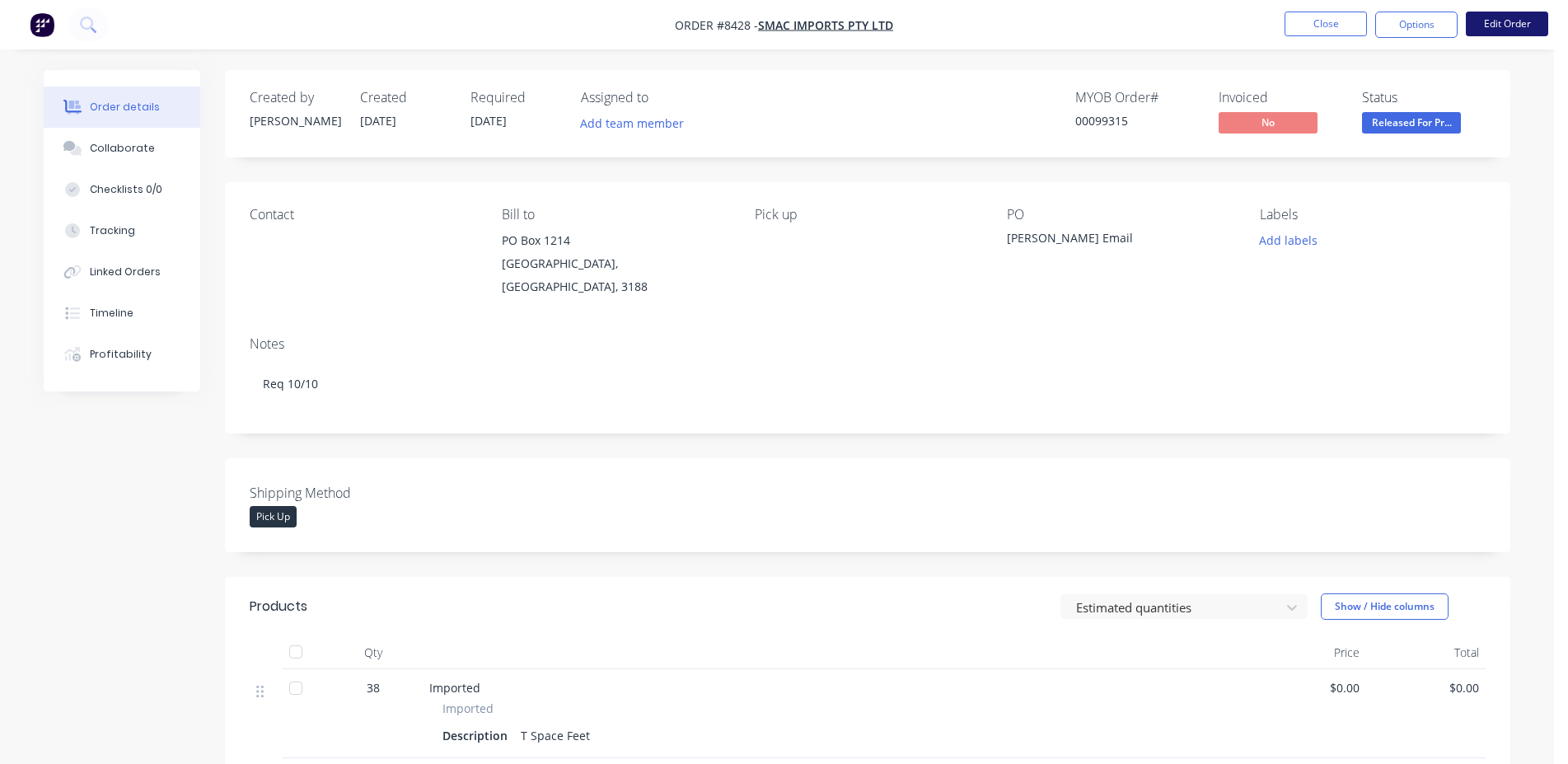
click at [1499, 21] on button "Edit Order" at bounding box center [1507, 24] width 82 height 25
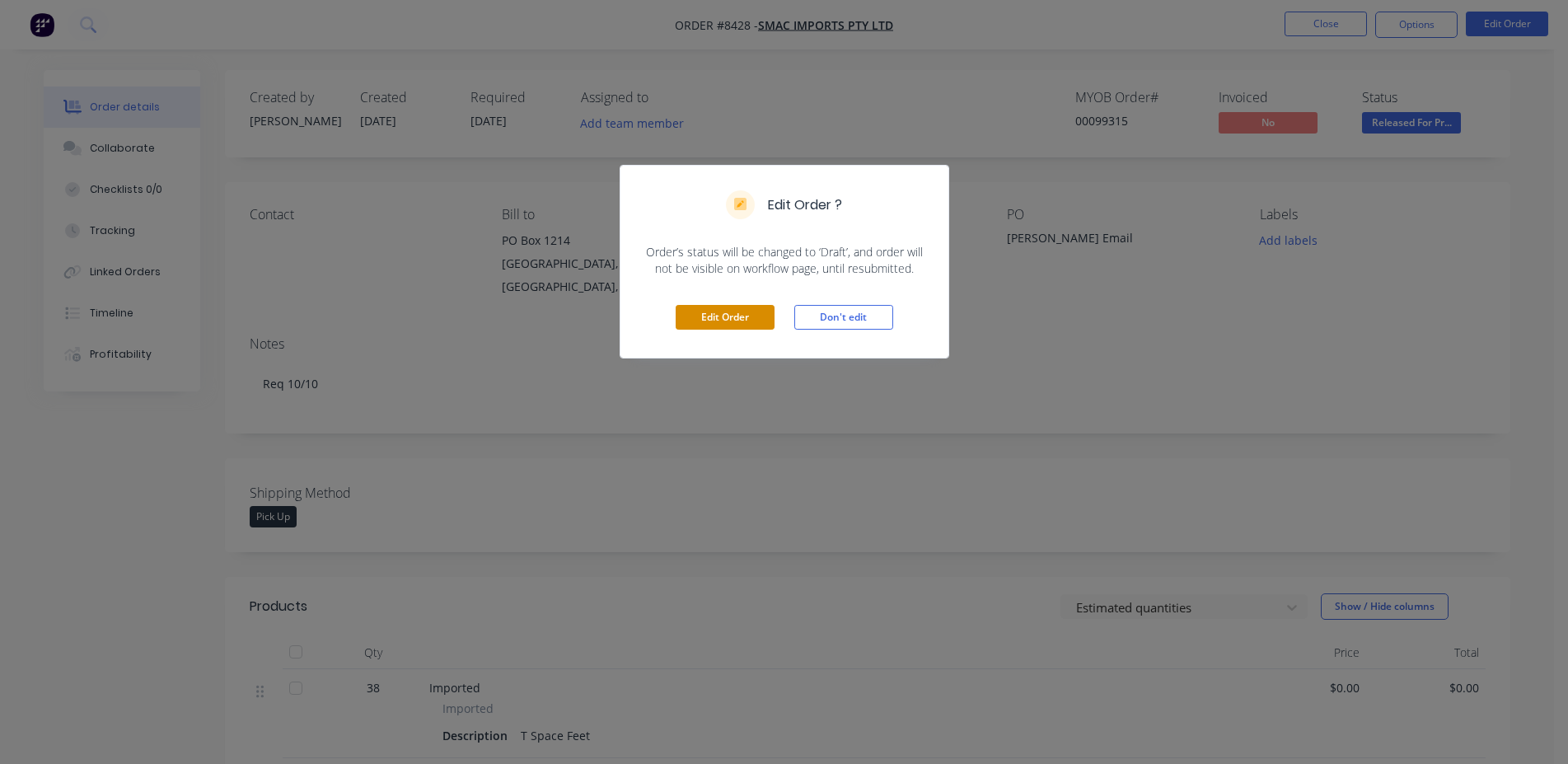
click at [750, 317] on button "Edit Order" at bounding box center [725, 317] width 99 height 25
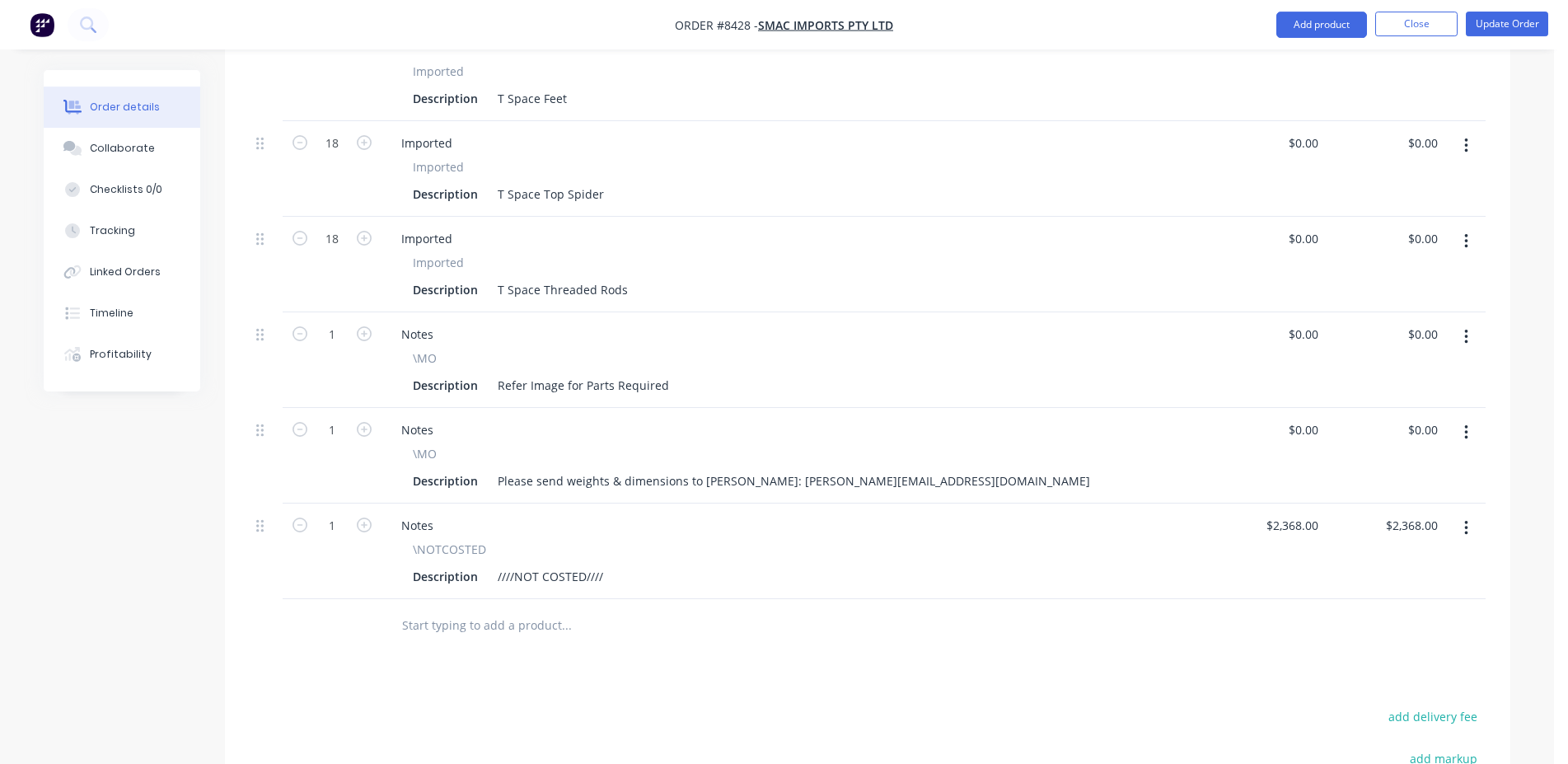
scroll to position [673, 0]
click at [534, 613] on input "text" at bounding box center [567, 623] width 330 height 33
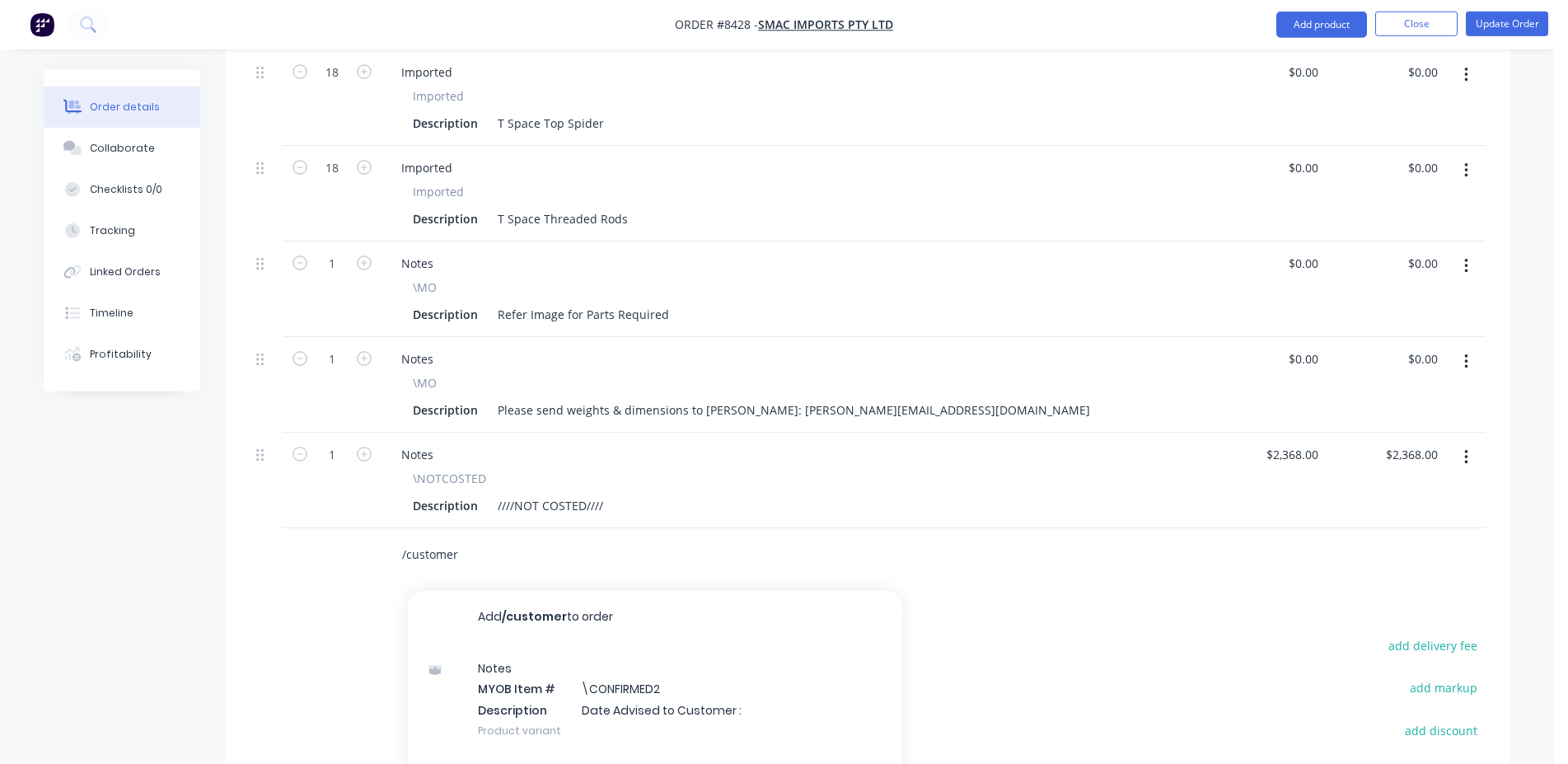
scroll to position [756, 0]
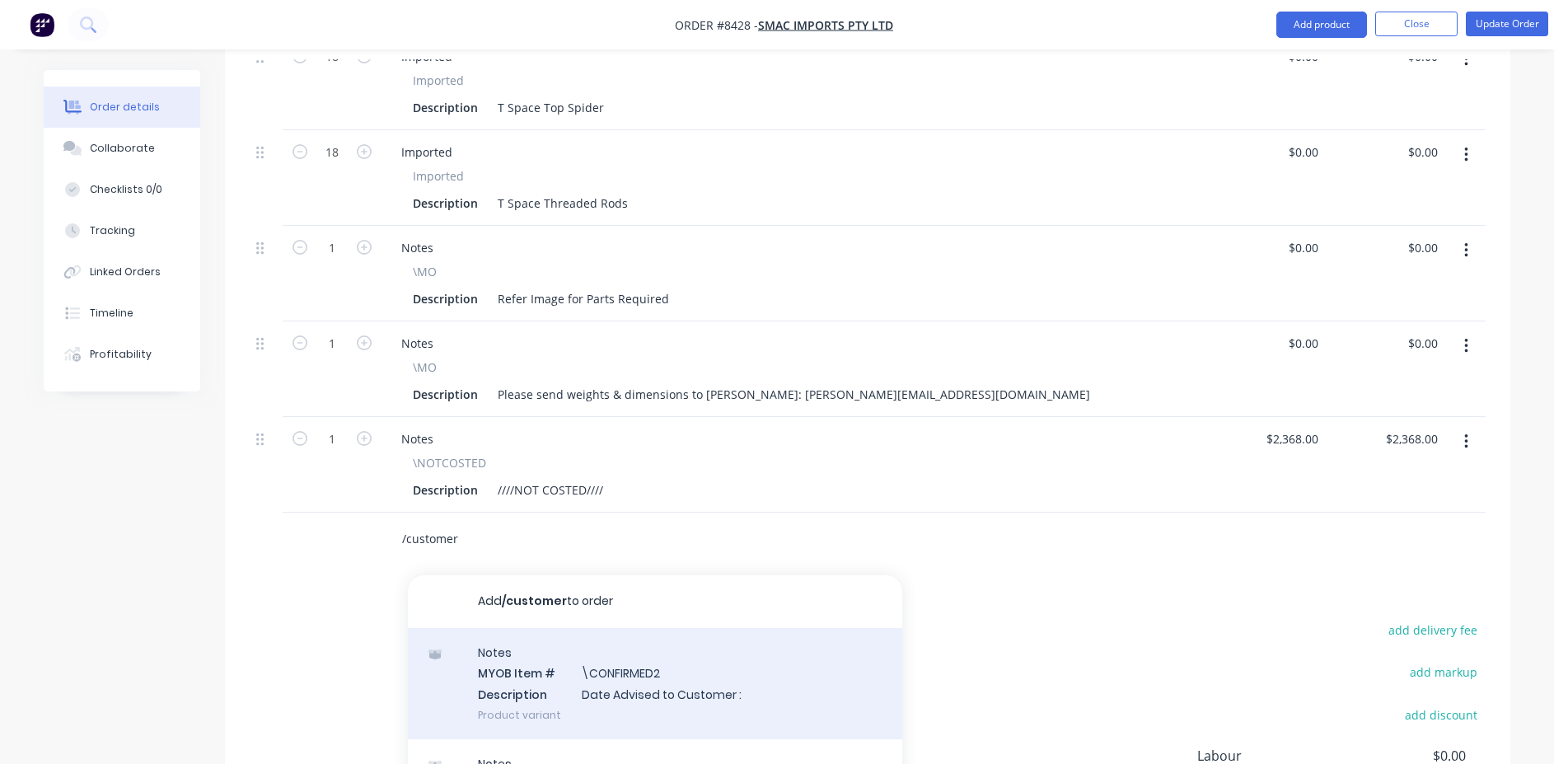
type input "/customer"
click at [652, 662] on div "Notes MYOB Item # \CONFIRMED2 Description Date Advised to Customer : Product va…" at bounding box center [655, 684] width 494 height 111
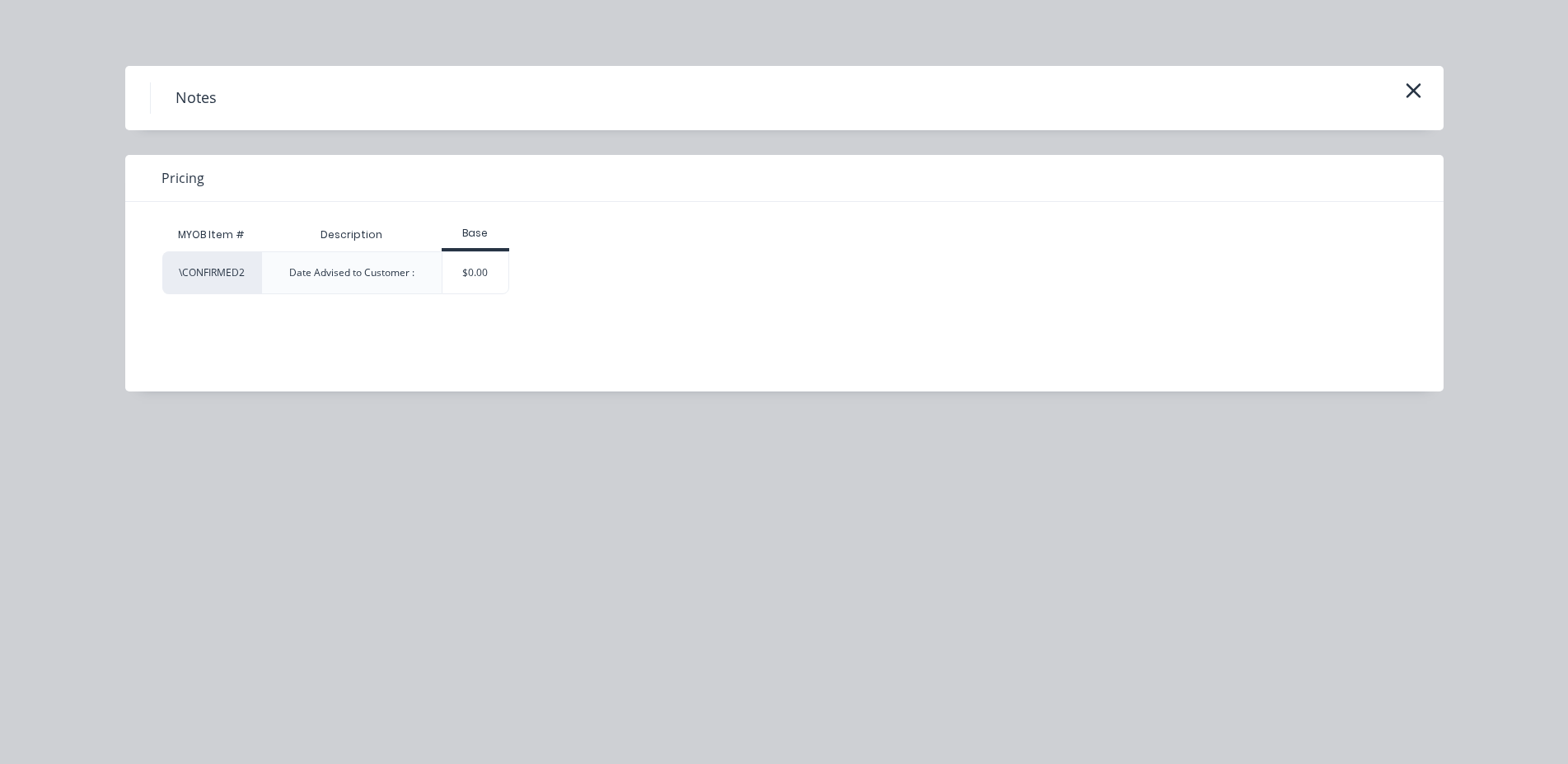
click at [468, 284] on div "$0.00" at bounding box center [475, 273] width 67 height 42
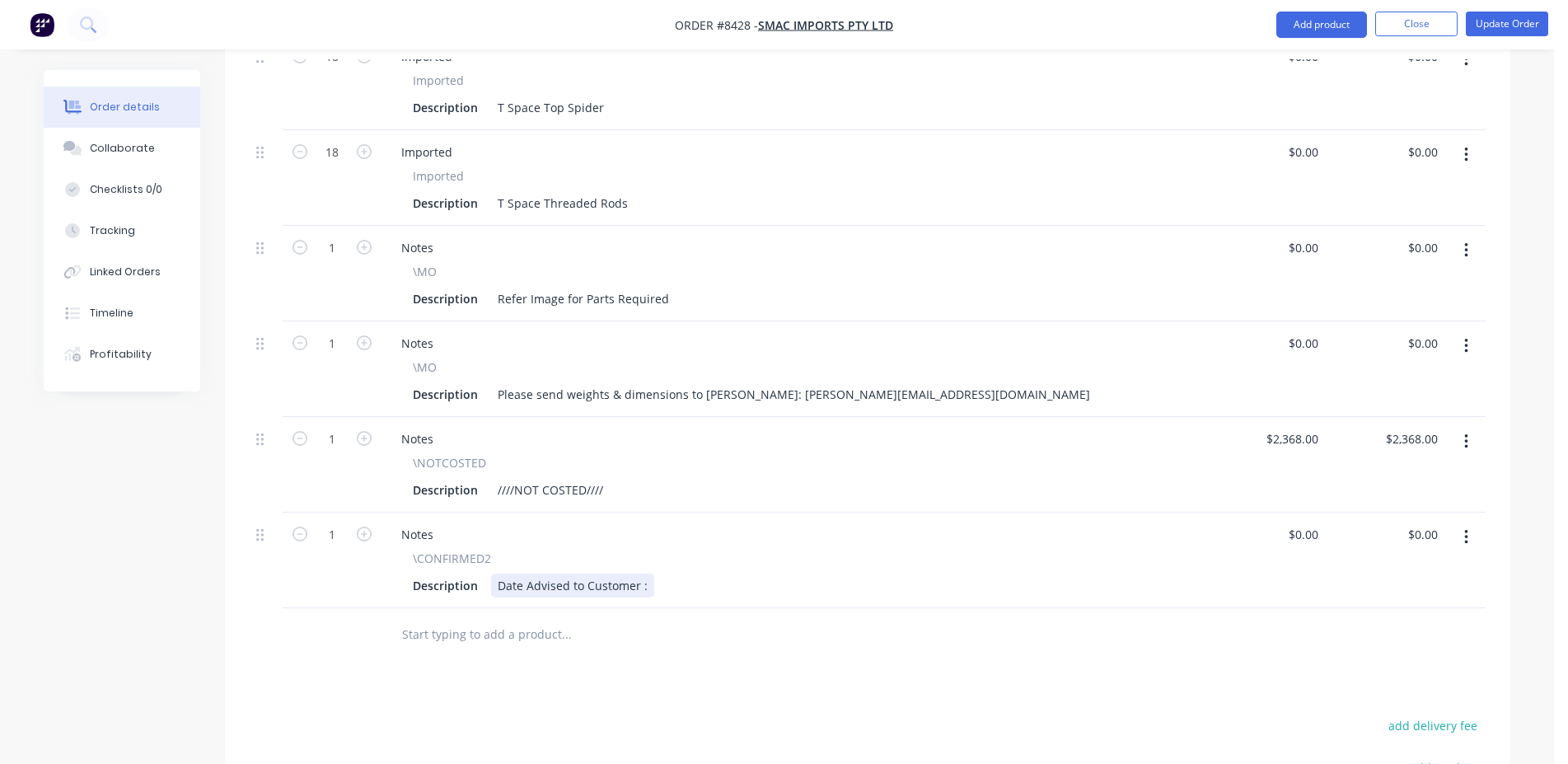
click at [641, 573] on div "Date Advised to Customer :" at bounding box center [572, 585] width 163 height 24
click at [644, 573] on div "Date Advised to Customer :" at bounding box center [572, 585] width 163 height 24
click at [1507, 29] on button "Update Order" at bounding box center [1507, 24] width 82 height 25
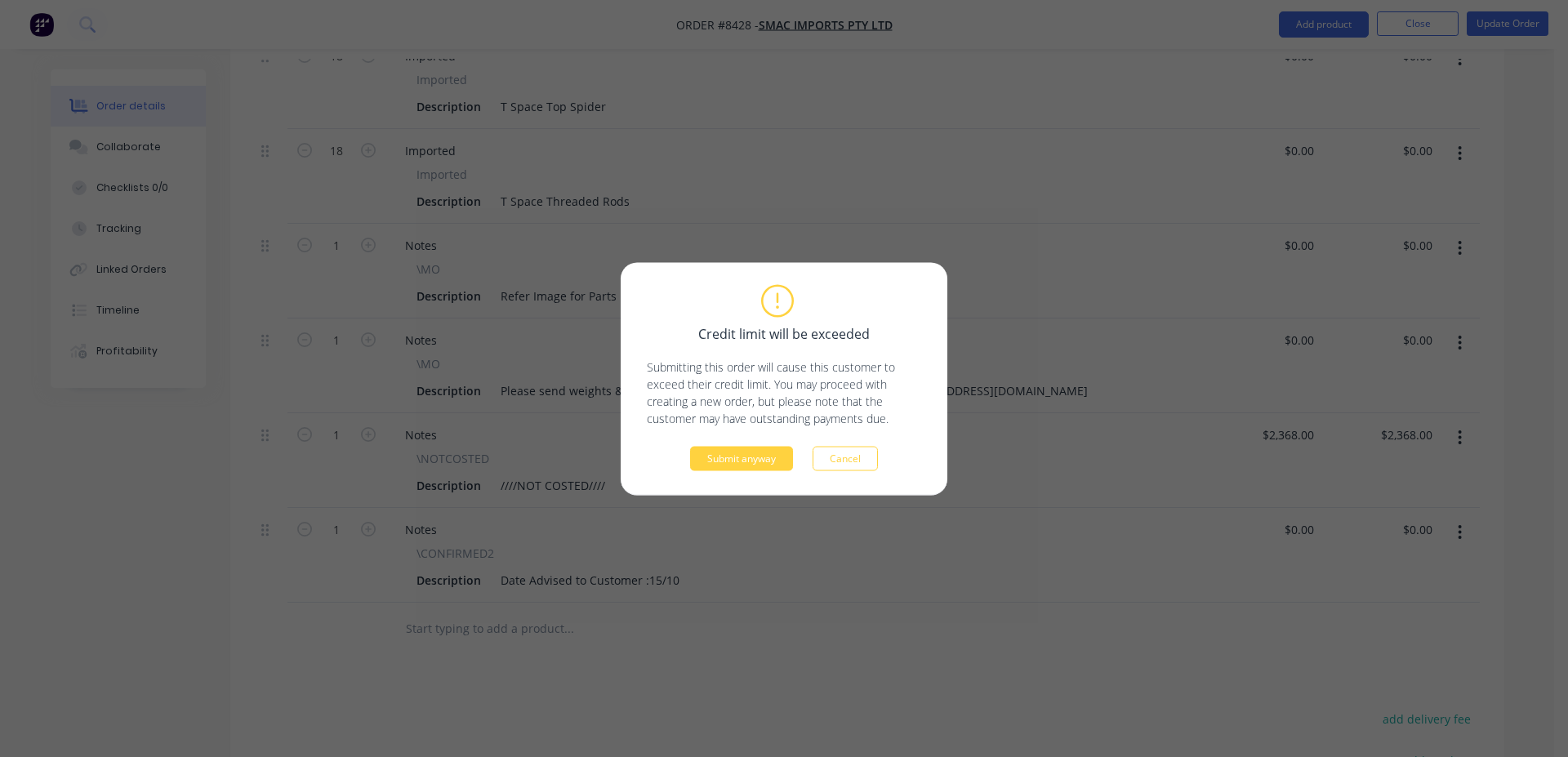
click at [763, 444] on div "Credit limit will be exceeded Submitting this order will cause this customer to…" at bounding box center [784, 378] width 275 height 184
click at [767, 450] on button "Submit anyway" at bounding box center [741, 458] width 103 height 24
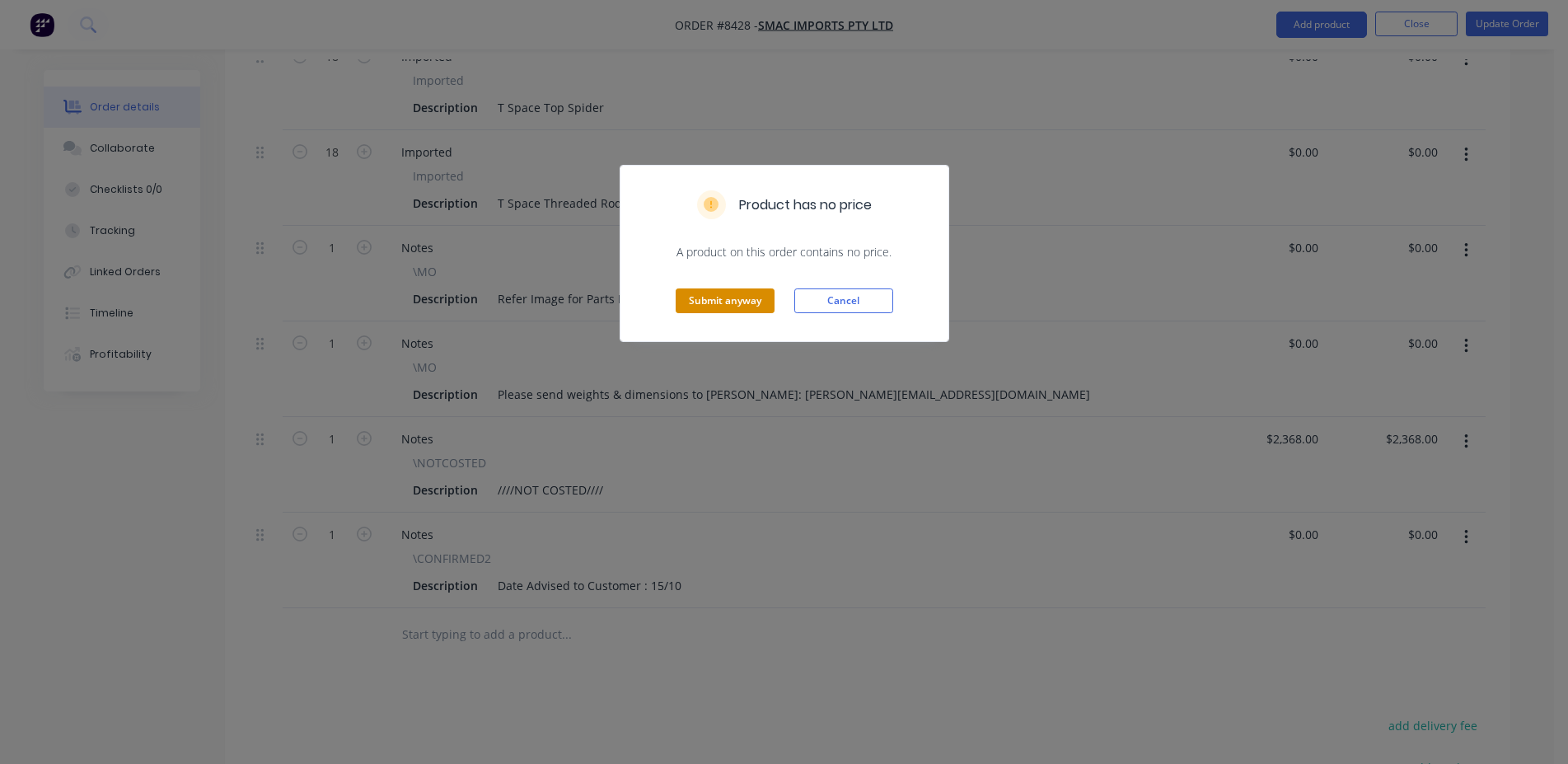
click at [741, 296] on button "Submit anyway" at bounding box center [725, 301] width 99 height 25
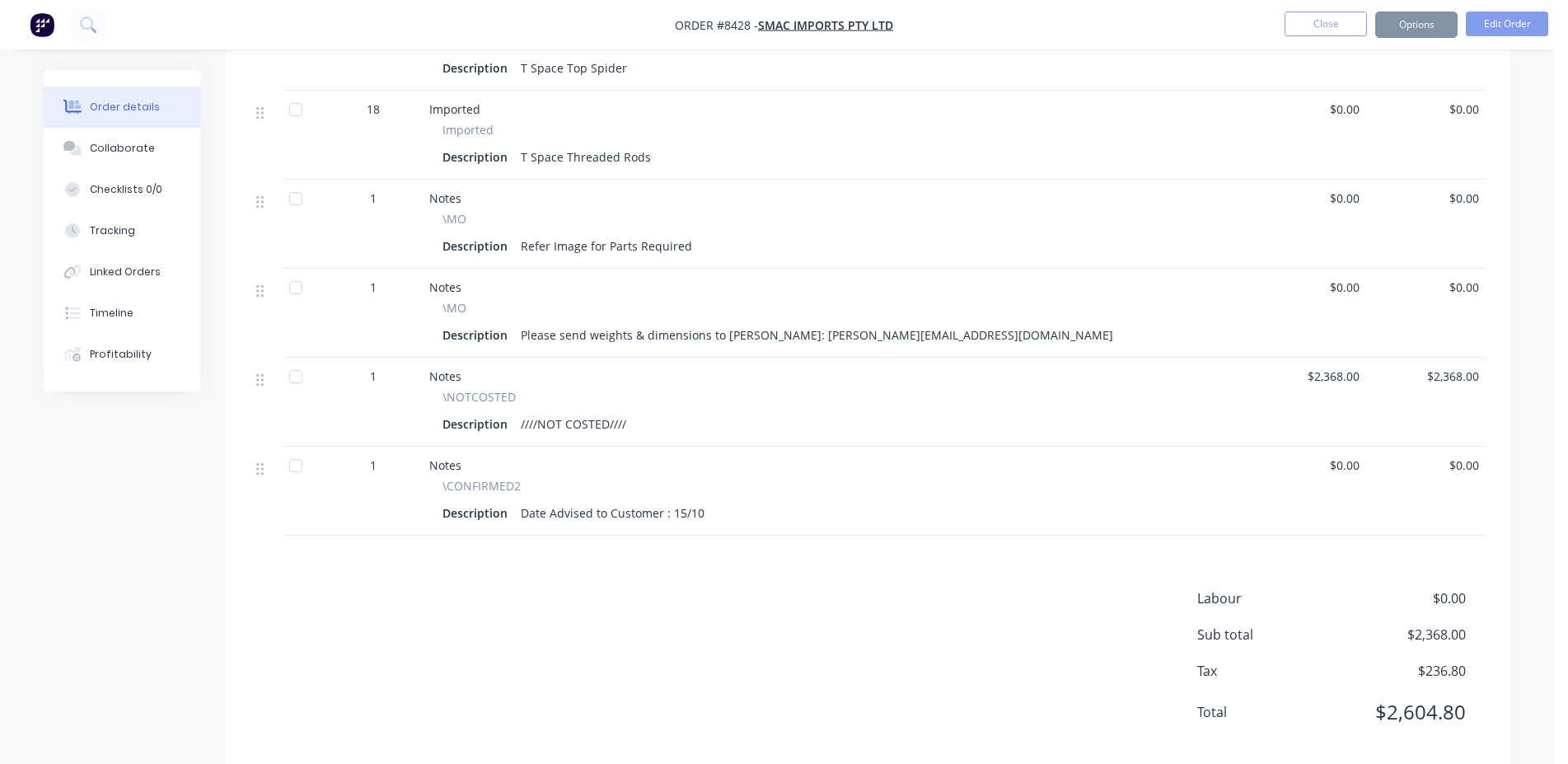
scroll to position [737, 0]
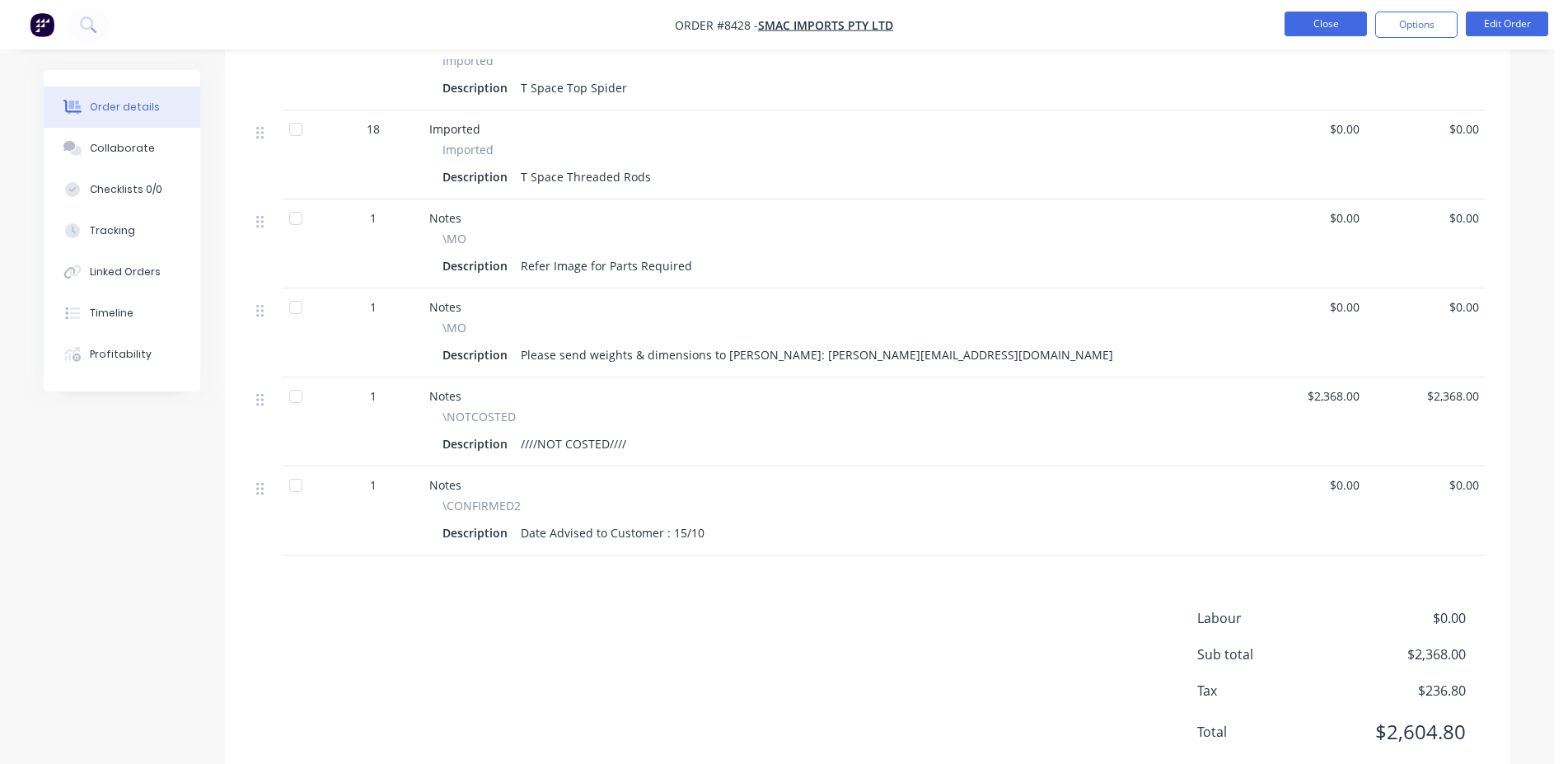
click at [1316, 31] on button "Close" at bounding box center [1325, 24] width 82 height 25
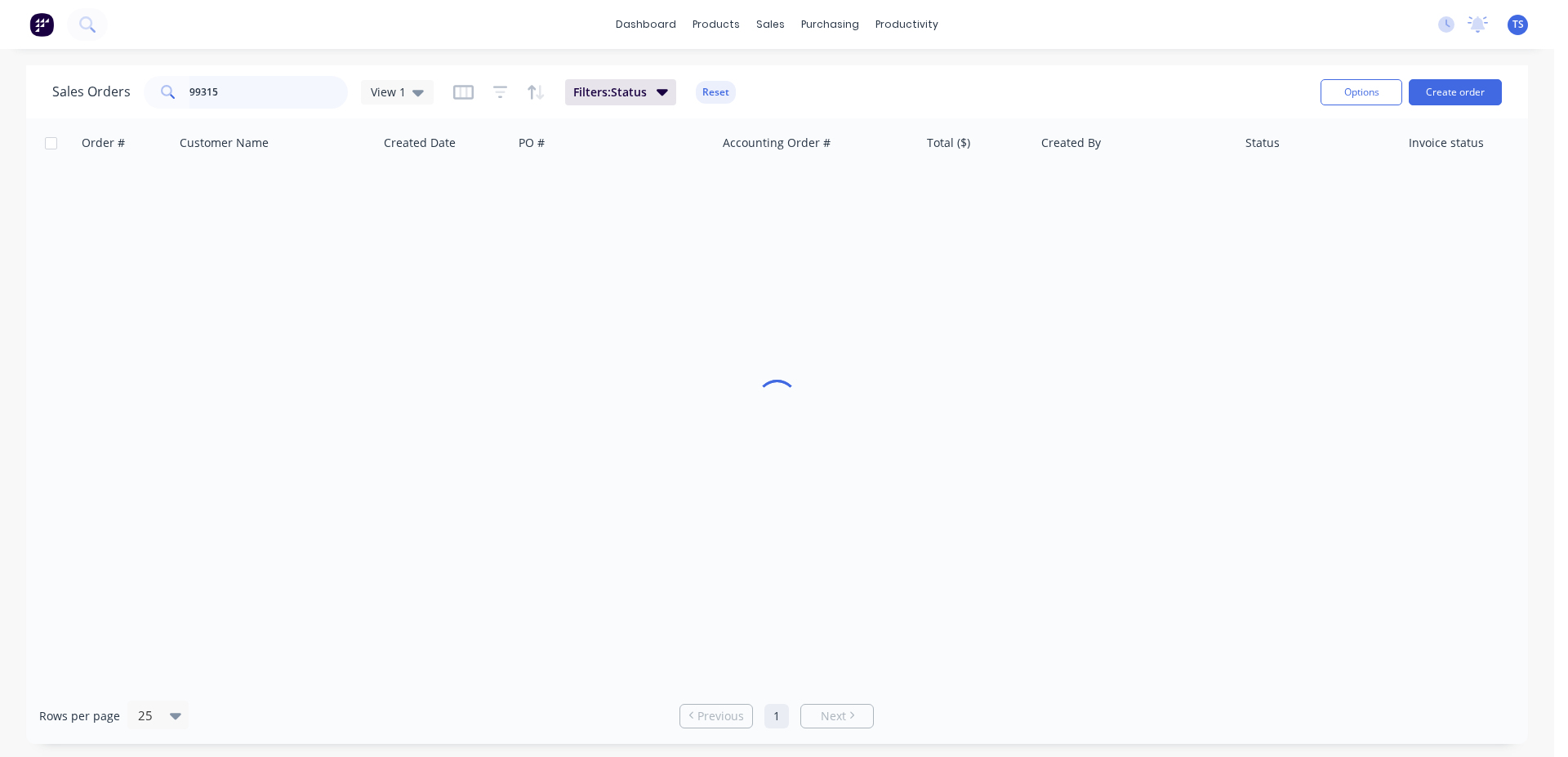
click at [292, 89] on input "99315" at bounding box center [269, 92] width 159 height 33
click at [292, 90] on input "99315" at bounding box center [269, 92] width 159 height 33
type input "99311"
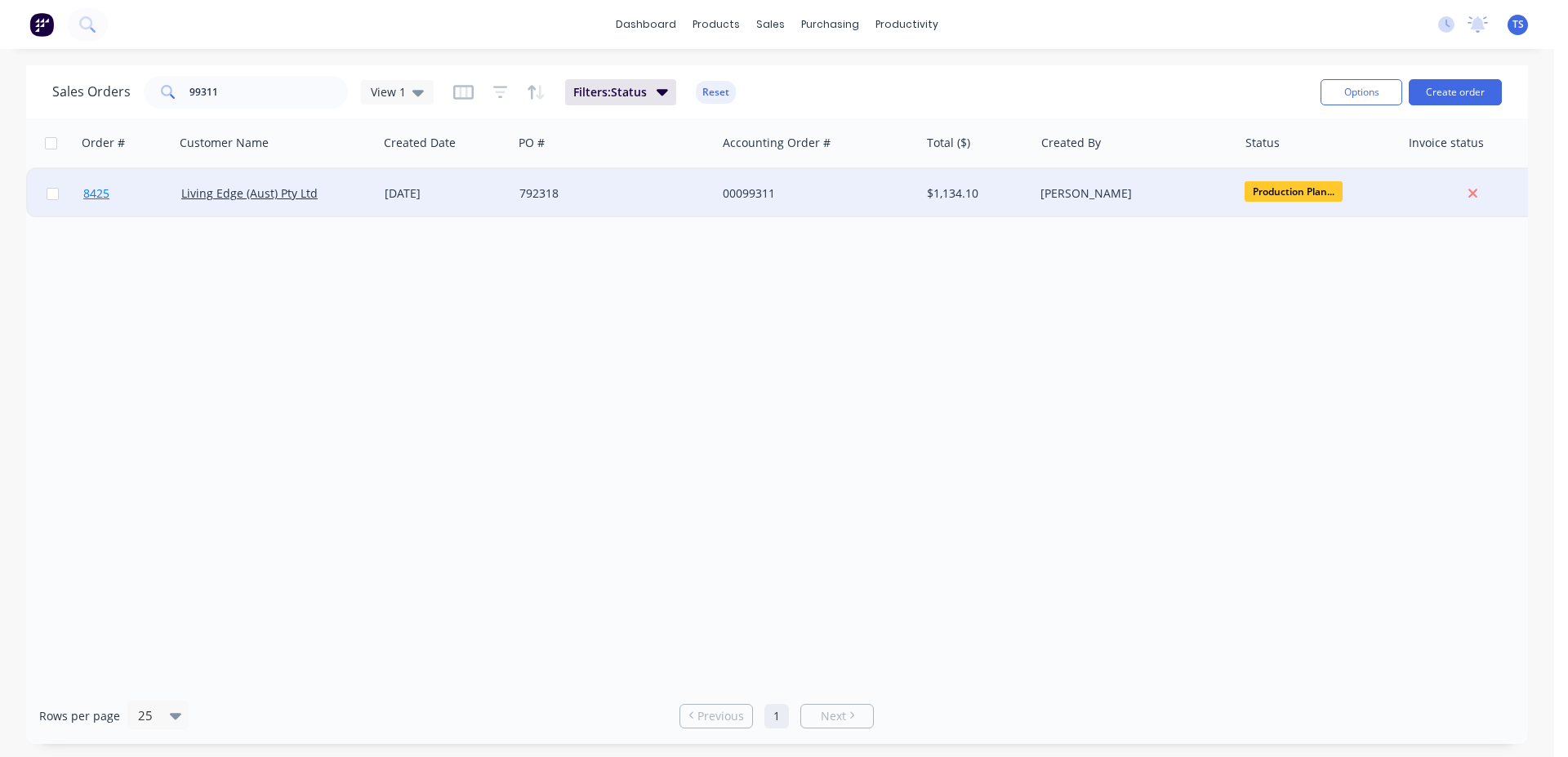
click at [115, 204] on link "8425" at bounding box center [132, 193] width 98 height 49
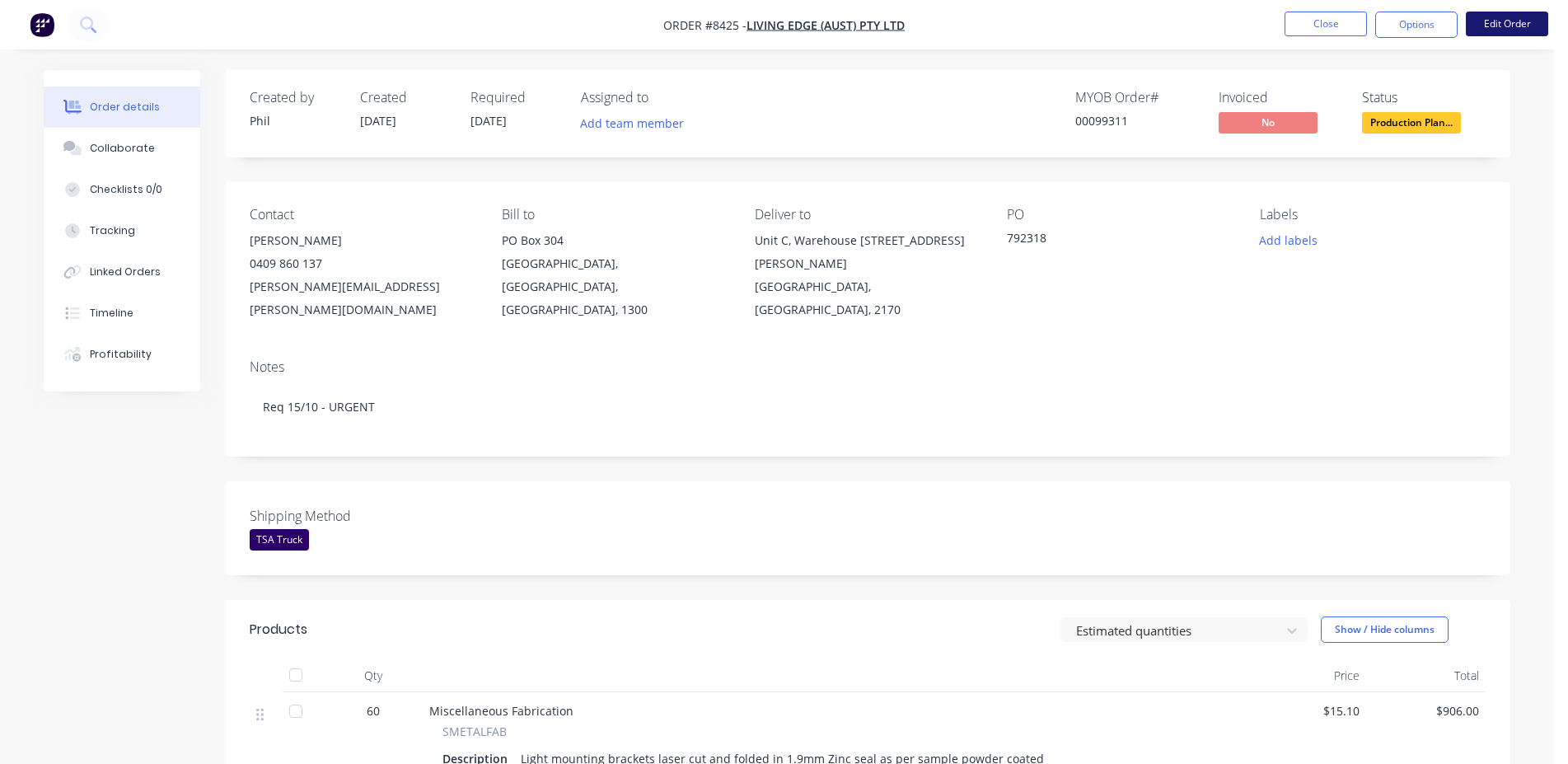
click at [1511, 16] on button "Edit Order" at bounding box center [1507, 24] width 82 height 25
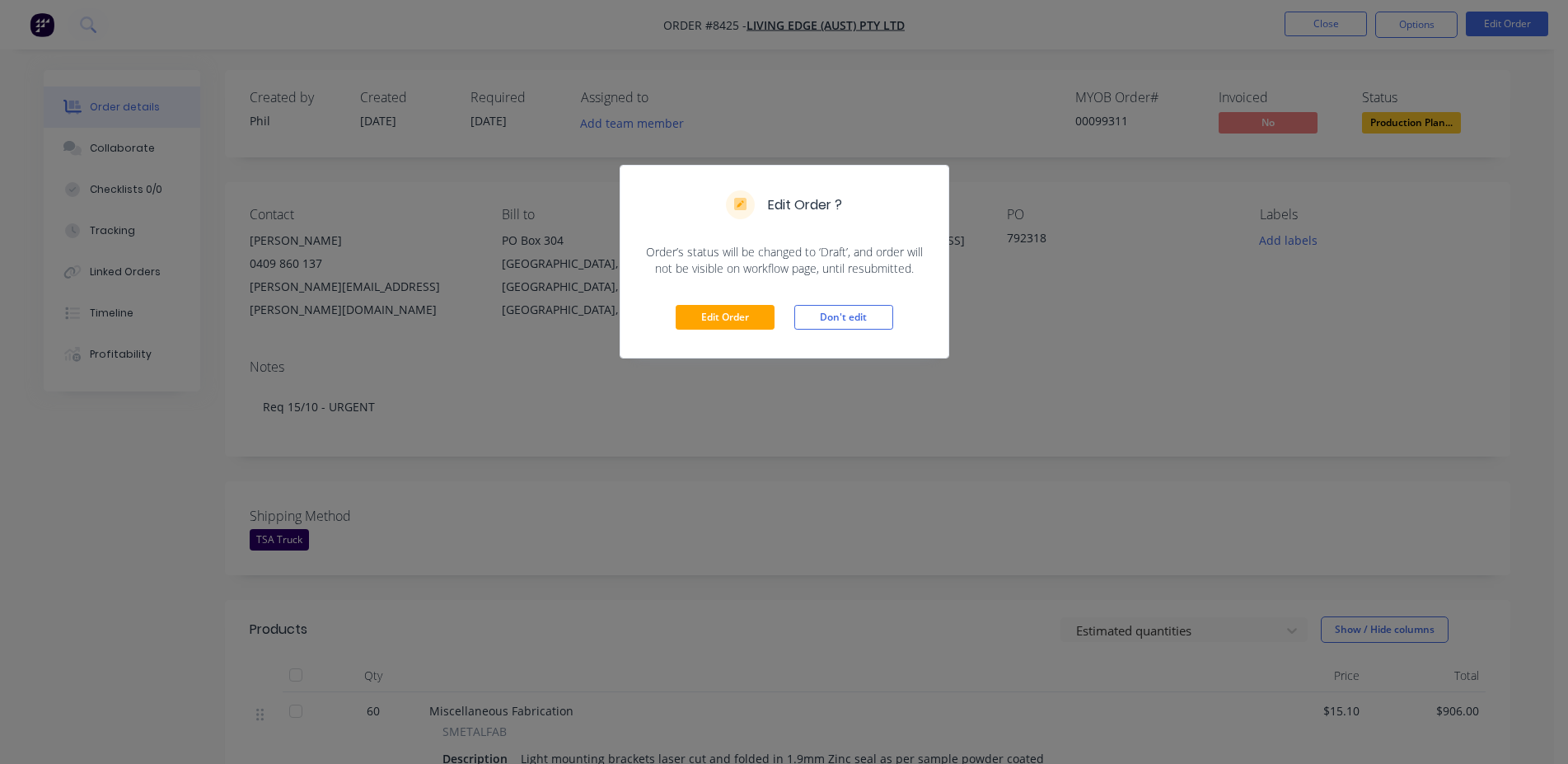
click at [710, 343] on div "Edit Order Don't edit" at bounding box center [784, 318] width 328 height 81
click at [734, 322] on button "Edit Order" at bounding box center [725, 317] width 99 height 25
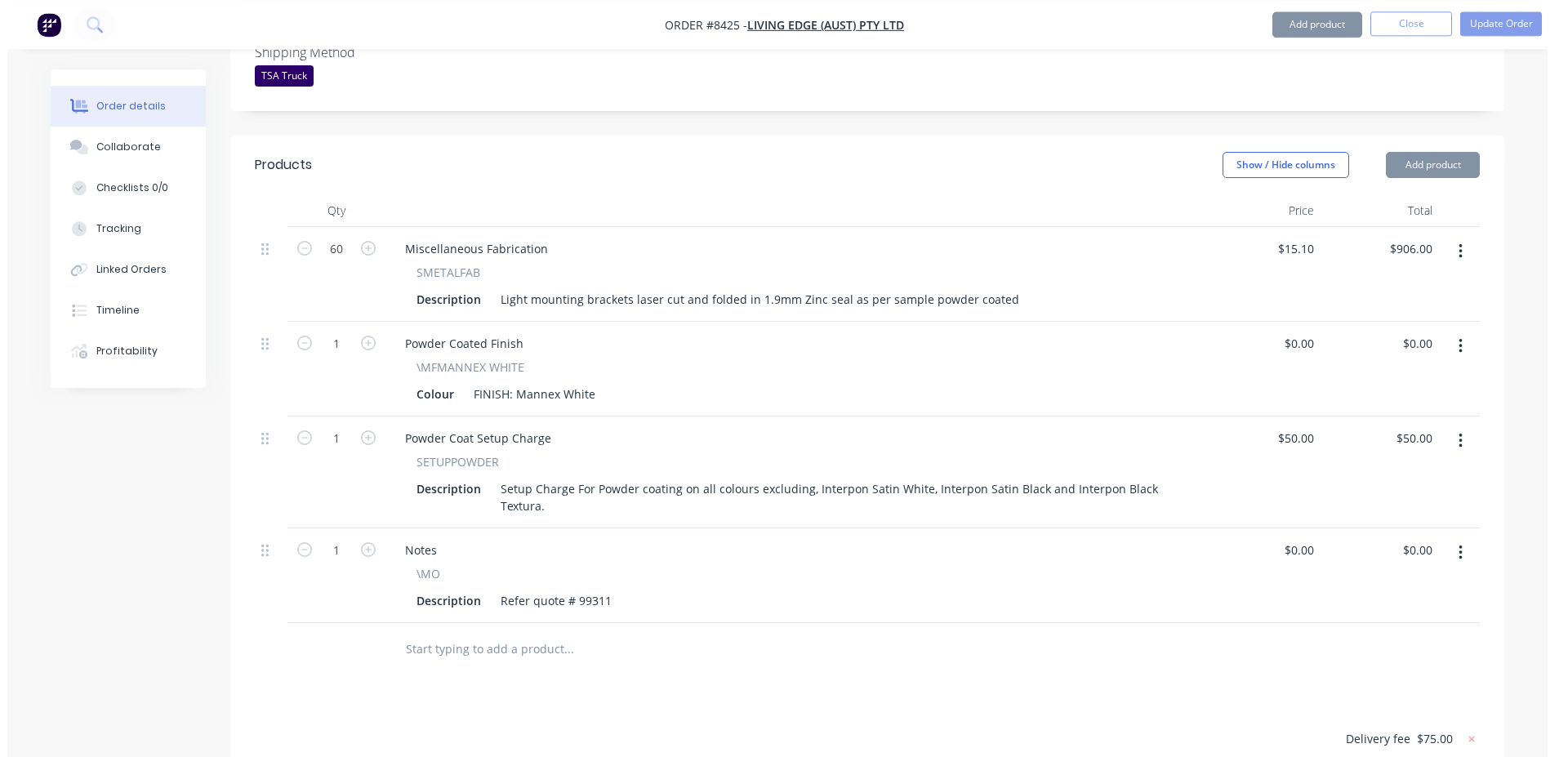
scroll to position [754, 0]
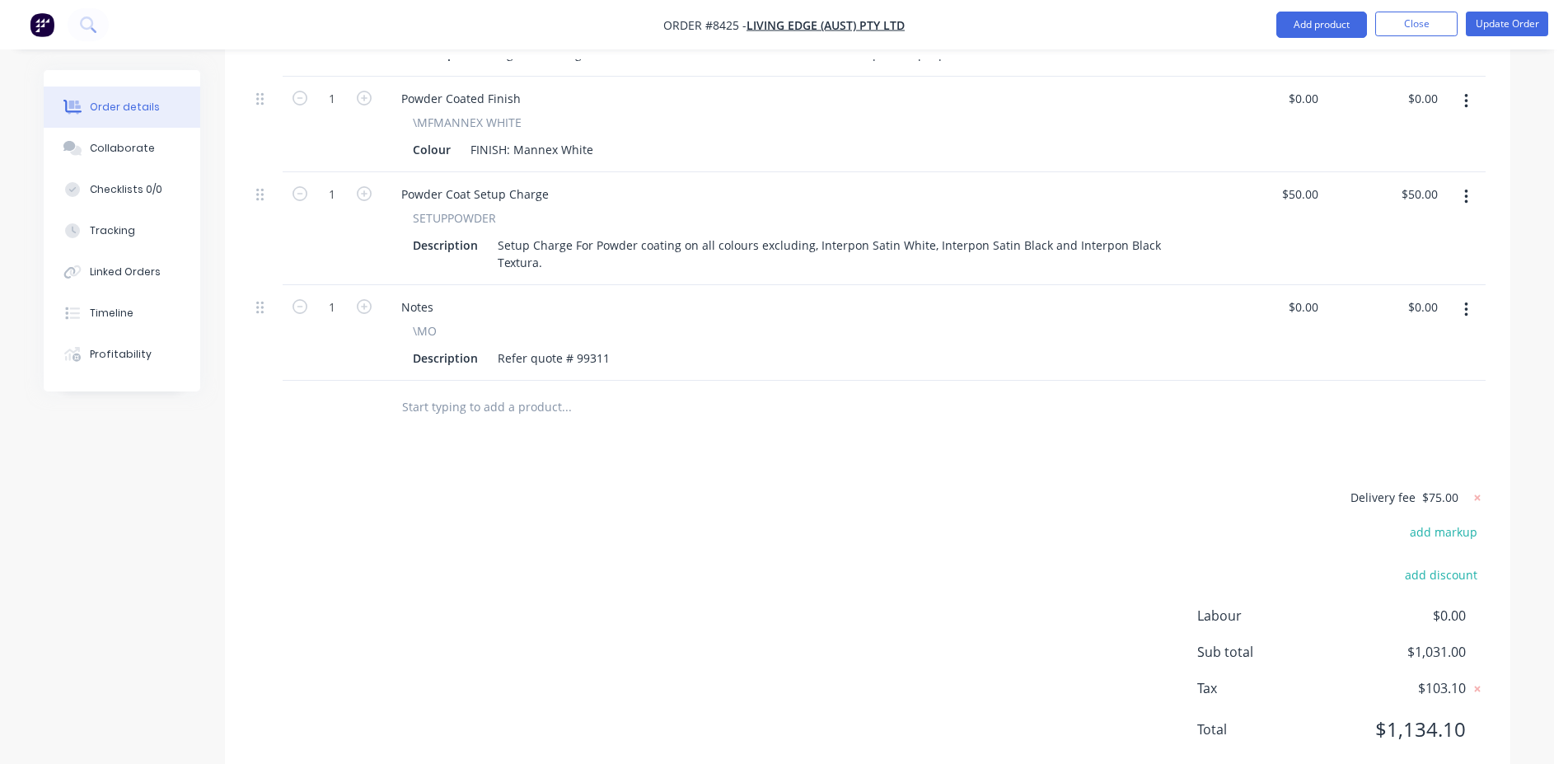
click at [519, 332] on div "Notes \MO Description Refer quote # 99311" at bounding box center [794, 332] width 824 height 95
click at [525, 390] on input "text" at bounding box center [567, 407] width 330 height 33
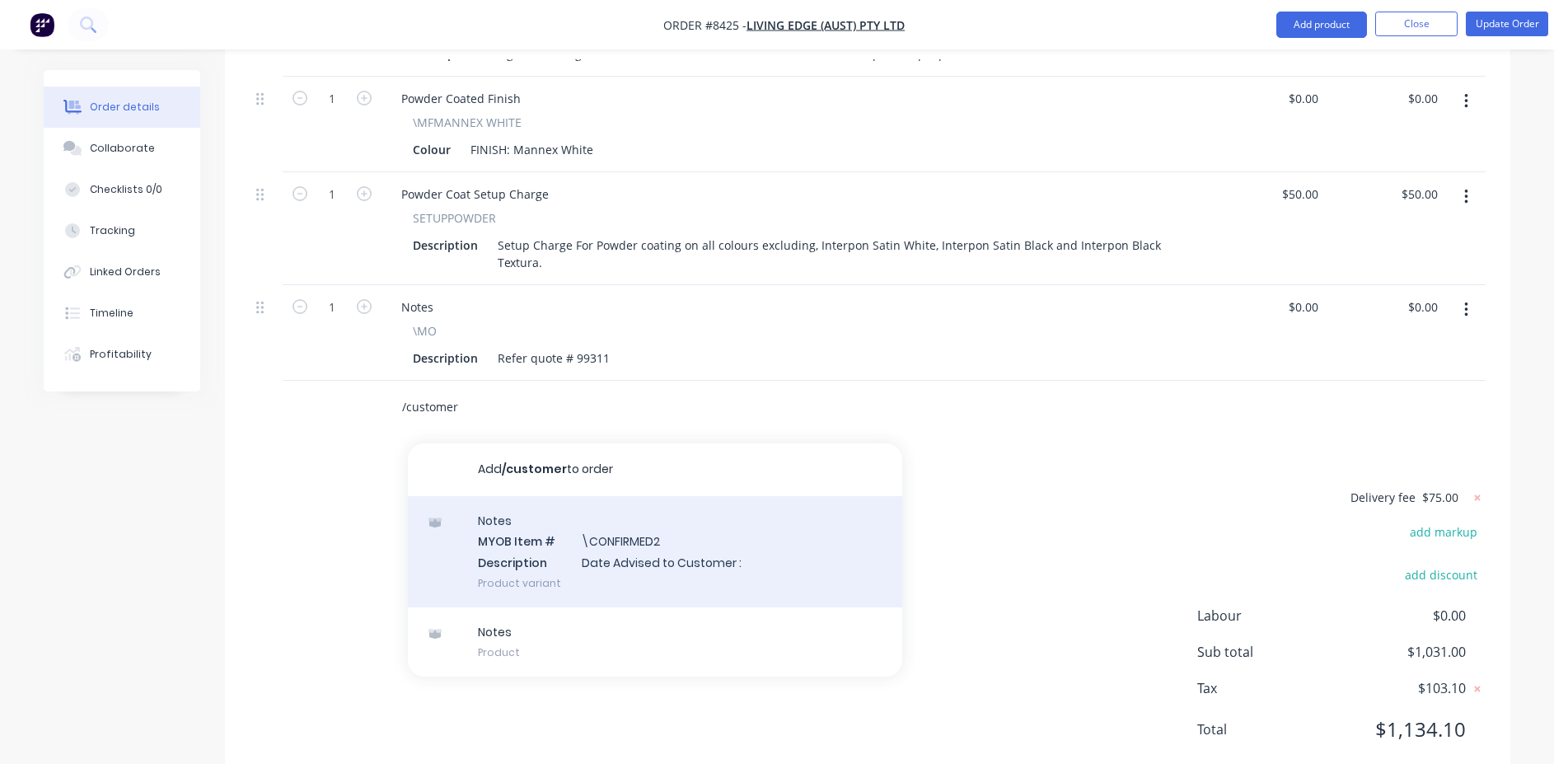
type input "/customer"
click at [642, 496] on div "Notes MYOB Item # \CONFIRMED2 Description Date Advised to Customer : Product va…" at bounding box center [655, 552] width 494 height 111
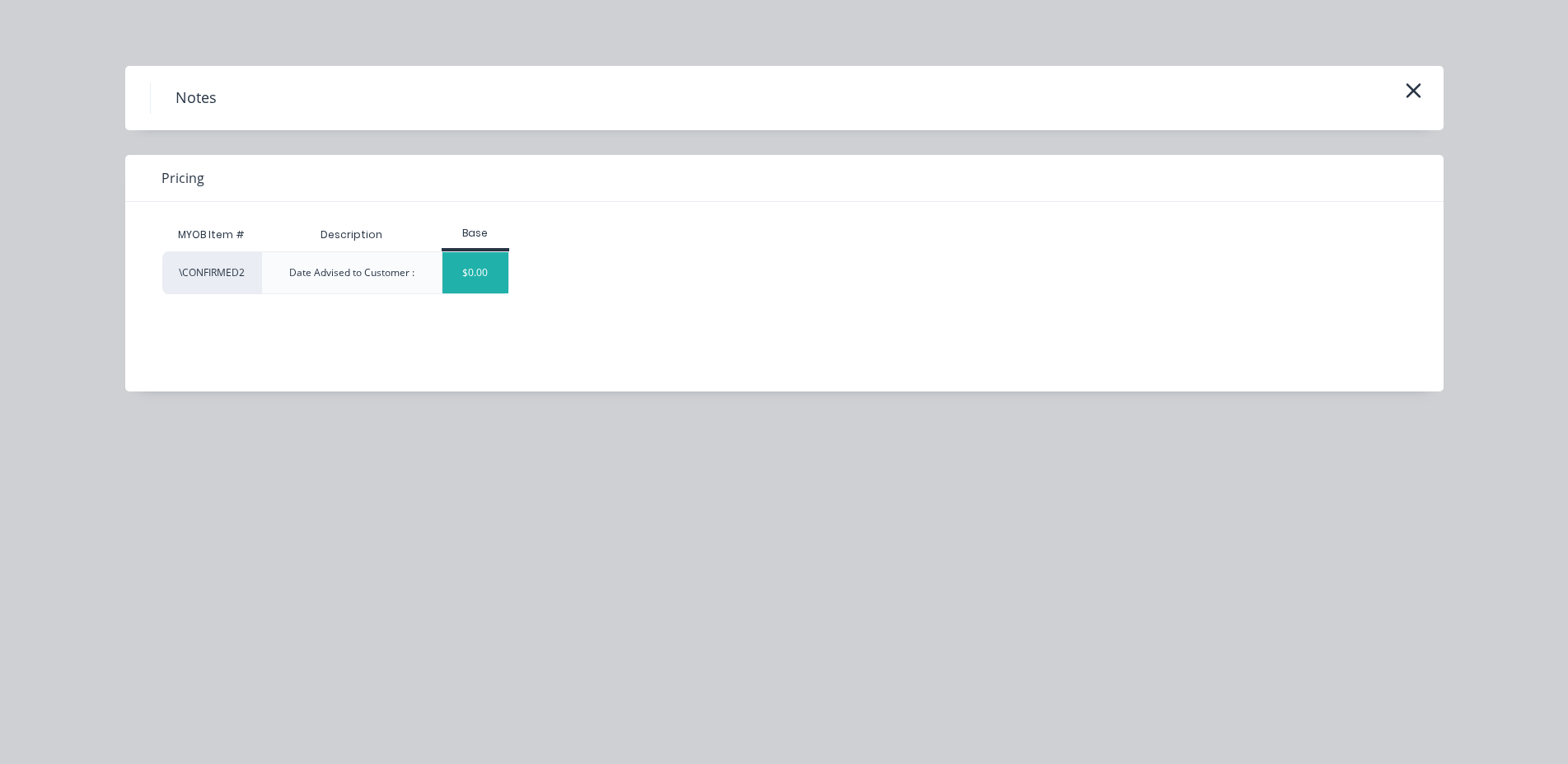
click at [480, 273] on div "$0.00" at bounding box center [475, 273] width 67 height 42
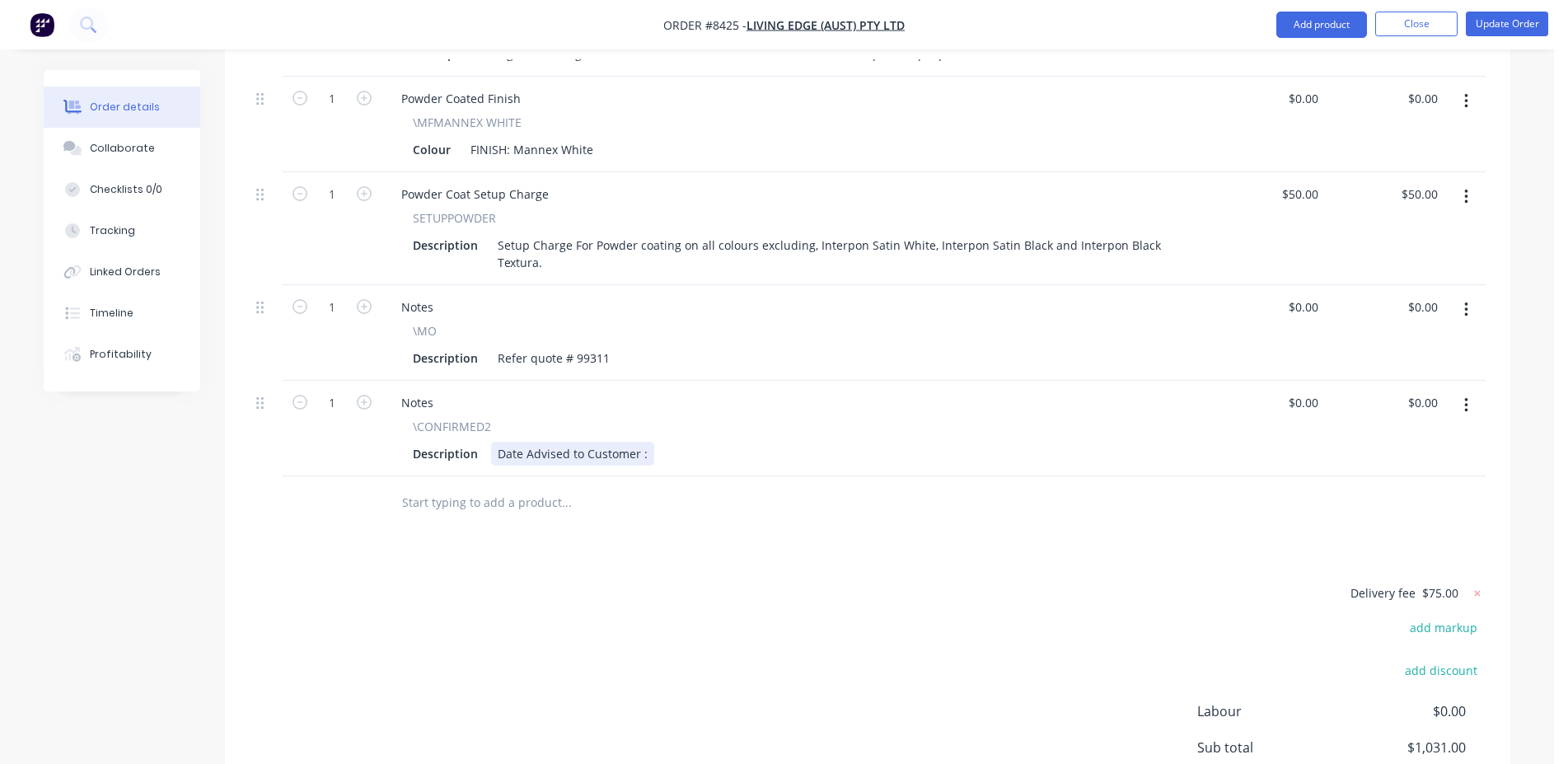
click at [644, 441] on div "Date Advised to Customer :" at bounding box center [572, 453] width 163 height 24
click at [1540, 29] on button "Update Order" at bounding box center [1507, 24] width 82 height 25
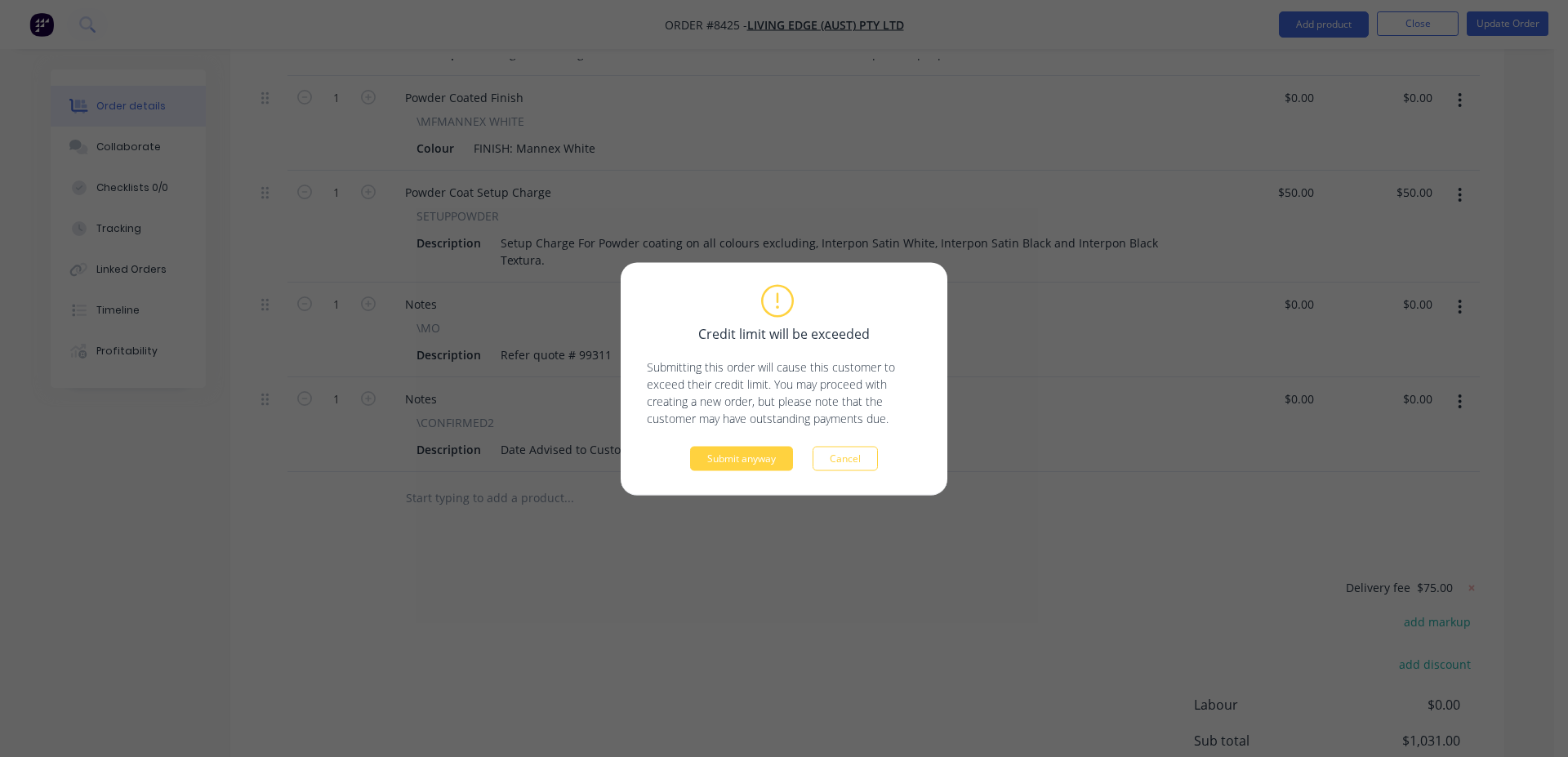
click at [735, 473] on div "Credit limit will be exceeded Submitting this order will cause this customer to…" at bounding box center [784, 378] width 327 height 233
click at [734, 464] on button "Submit anyway" at bounding box center [741, 458] width 103 height 24
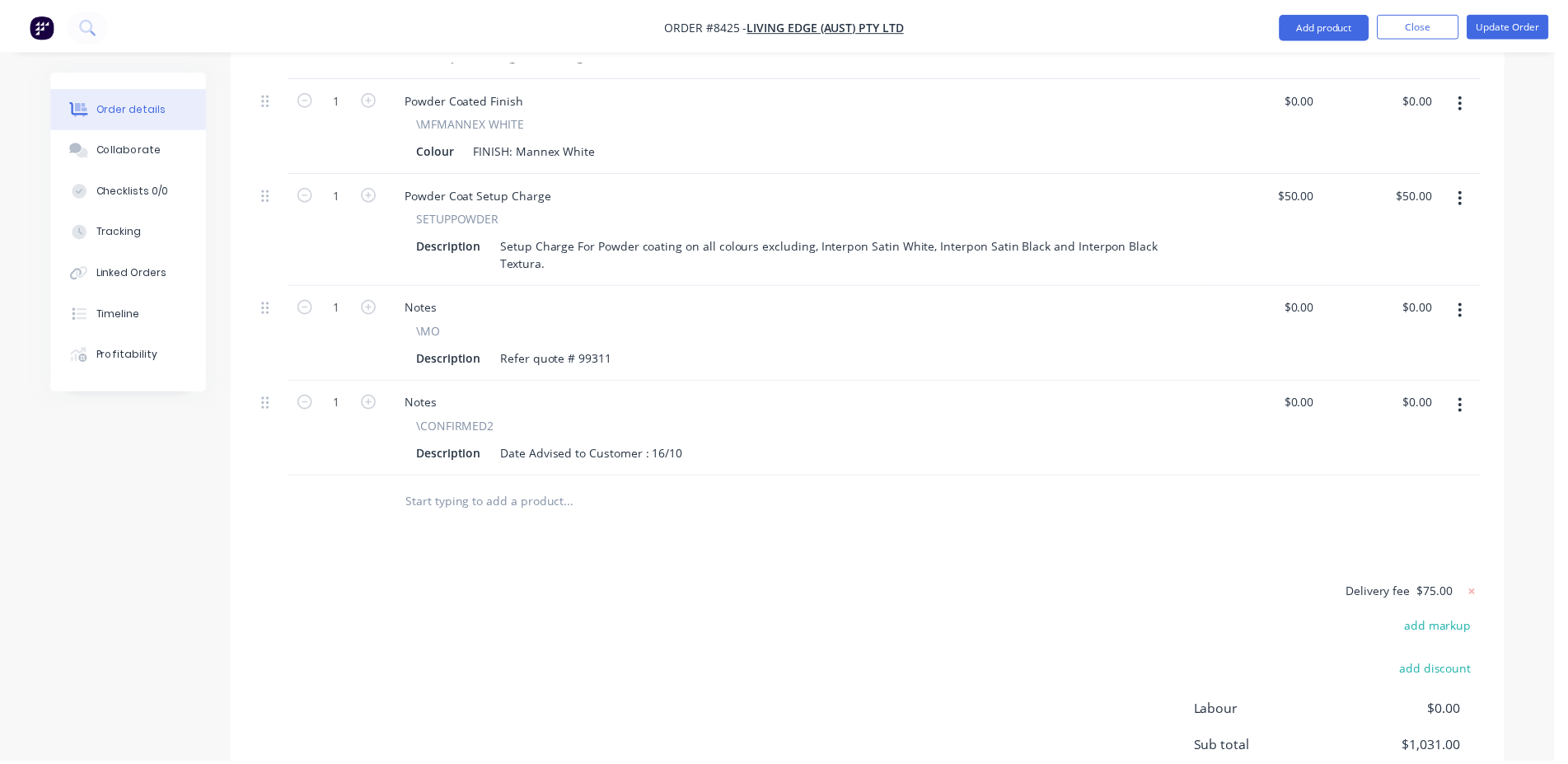
scroll to position [670, 0]
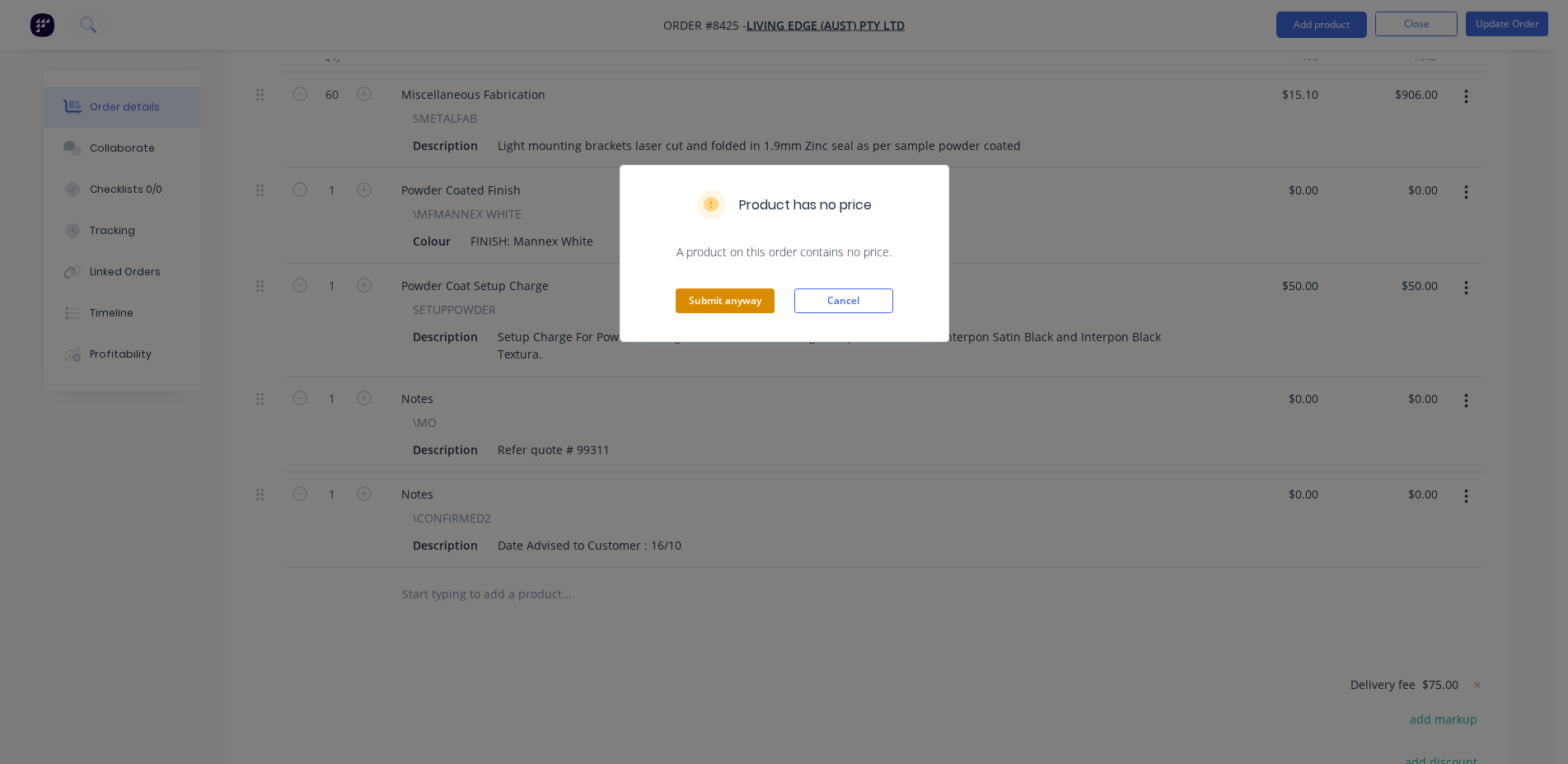
click at [747, 291] on button "Submit anyway" at bounding box center [725, 301] width 99 height 25
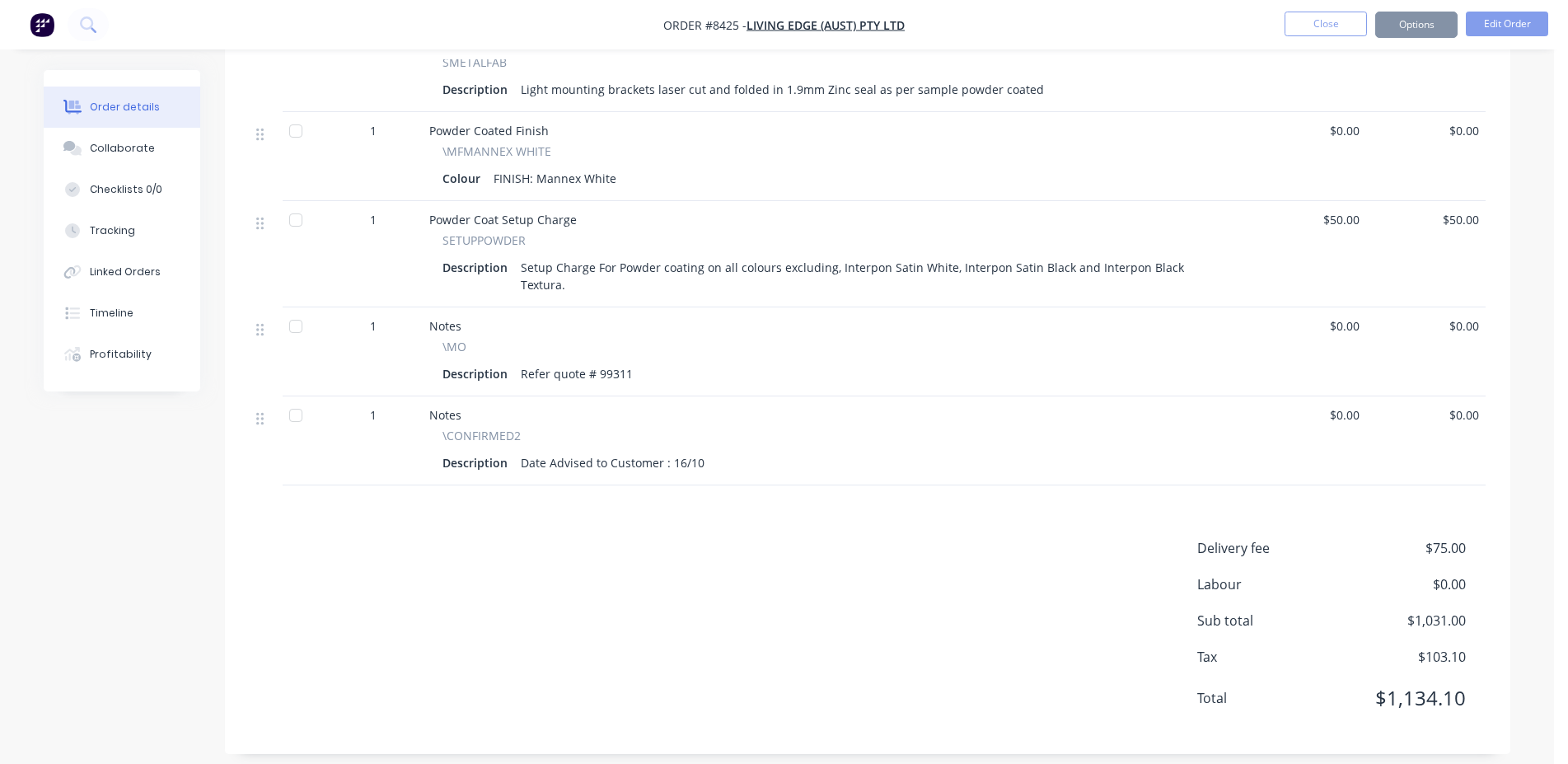
scroll to position [644, 0]
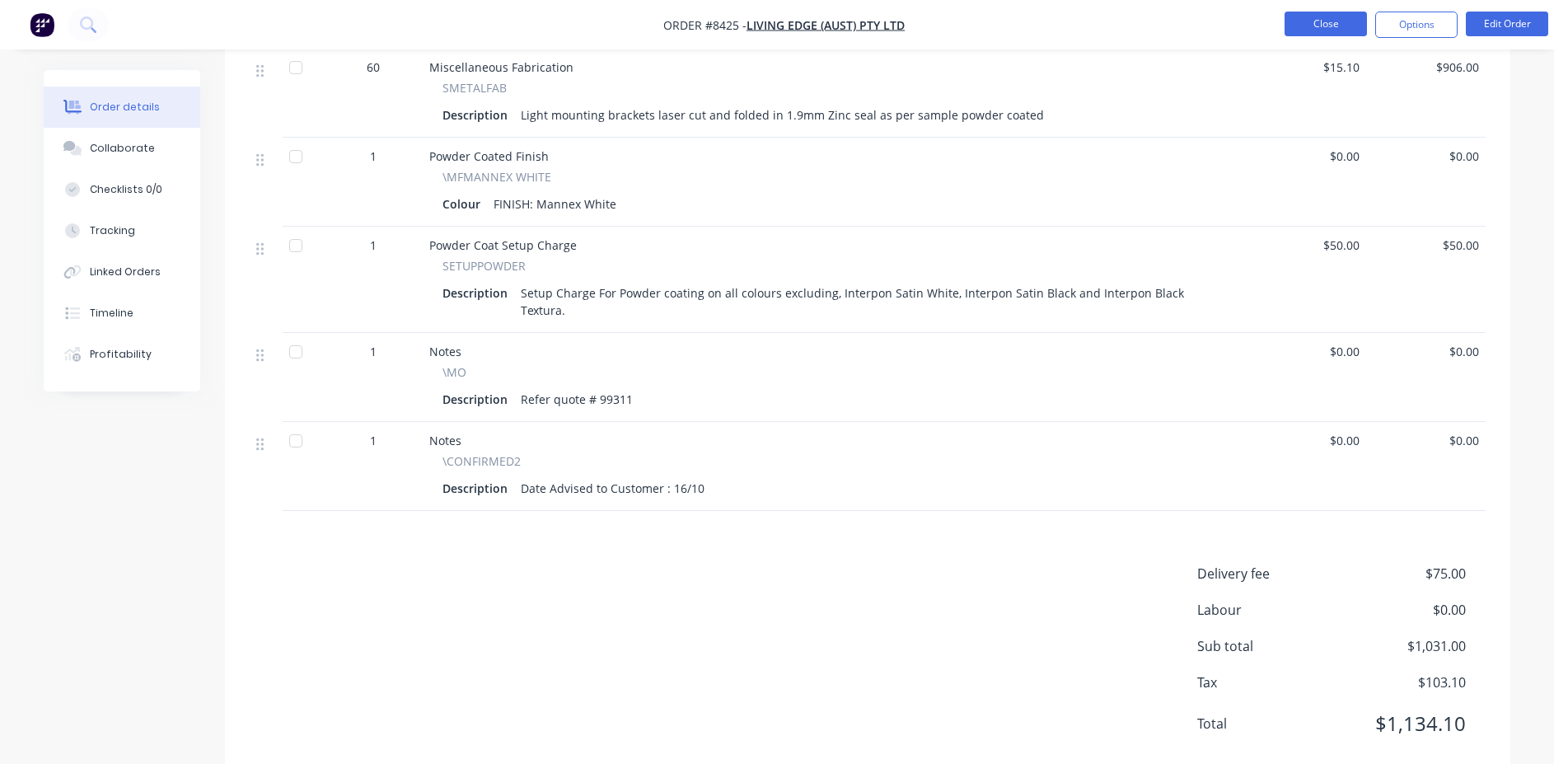
click at [1358, 16] on button "Close" at bounding box center [1325, 24] width 82 height 25
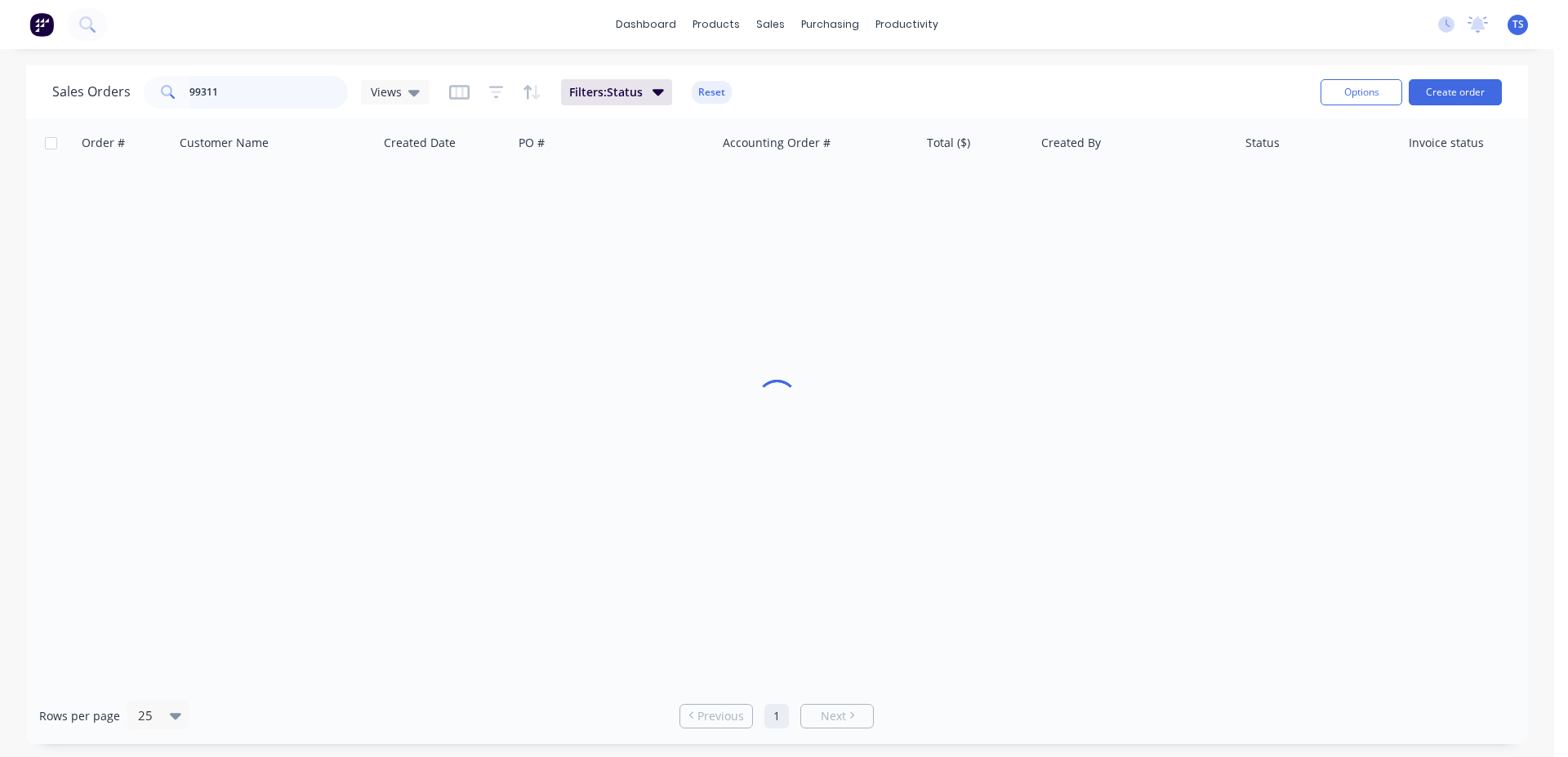
click at [275, 96] on input "99311" at bounding box center [269, 92] width 159 height 33
type input "97965"
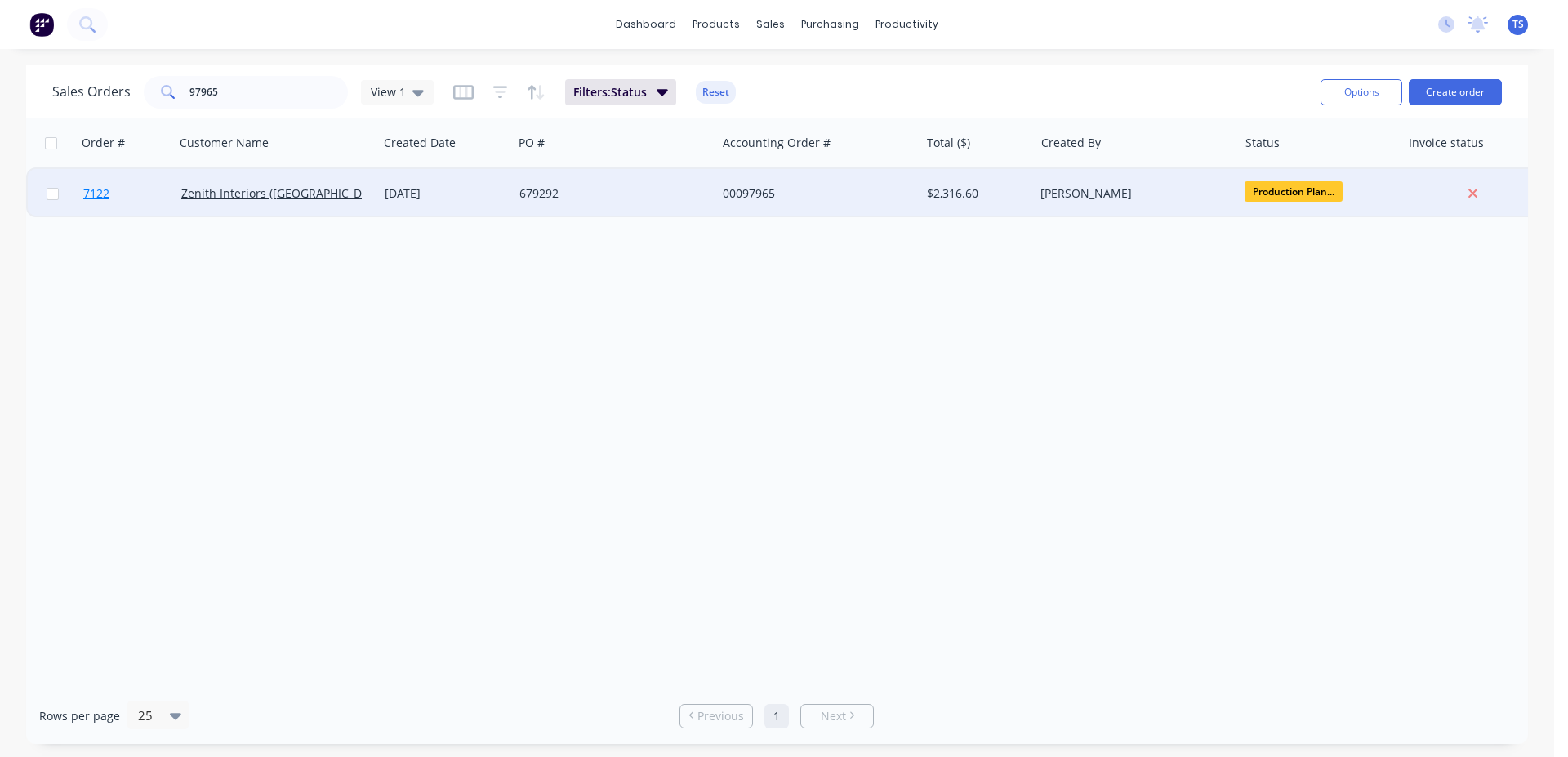
click at [155, 207] on link "7122" at bounding box center [132, 193] width 98 height 49
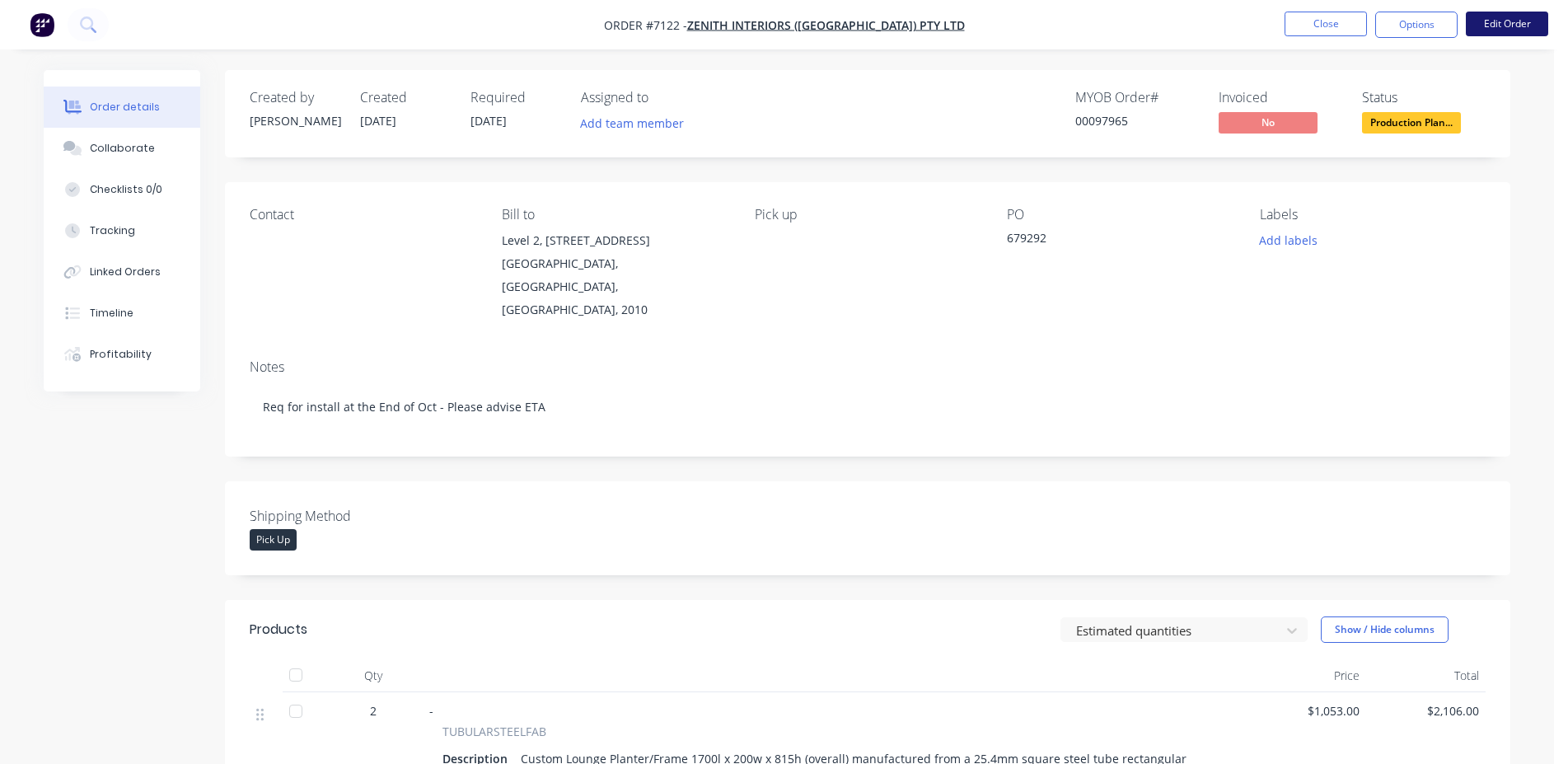
click at [1506, 16] on button "Edit Order" at bounding box center [1507, 24] width 82 height 25
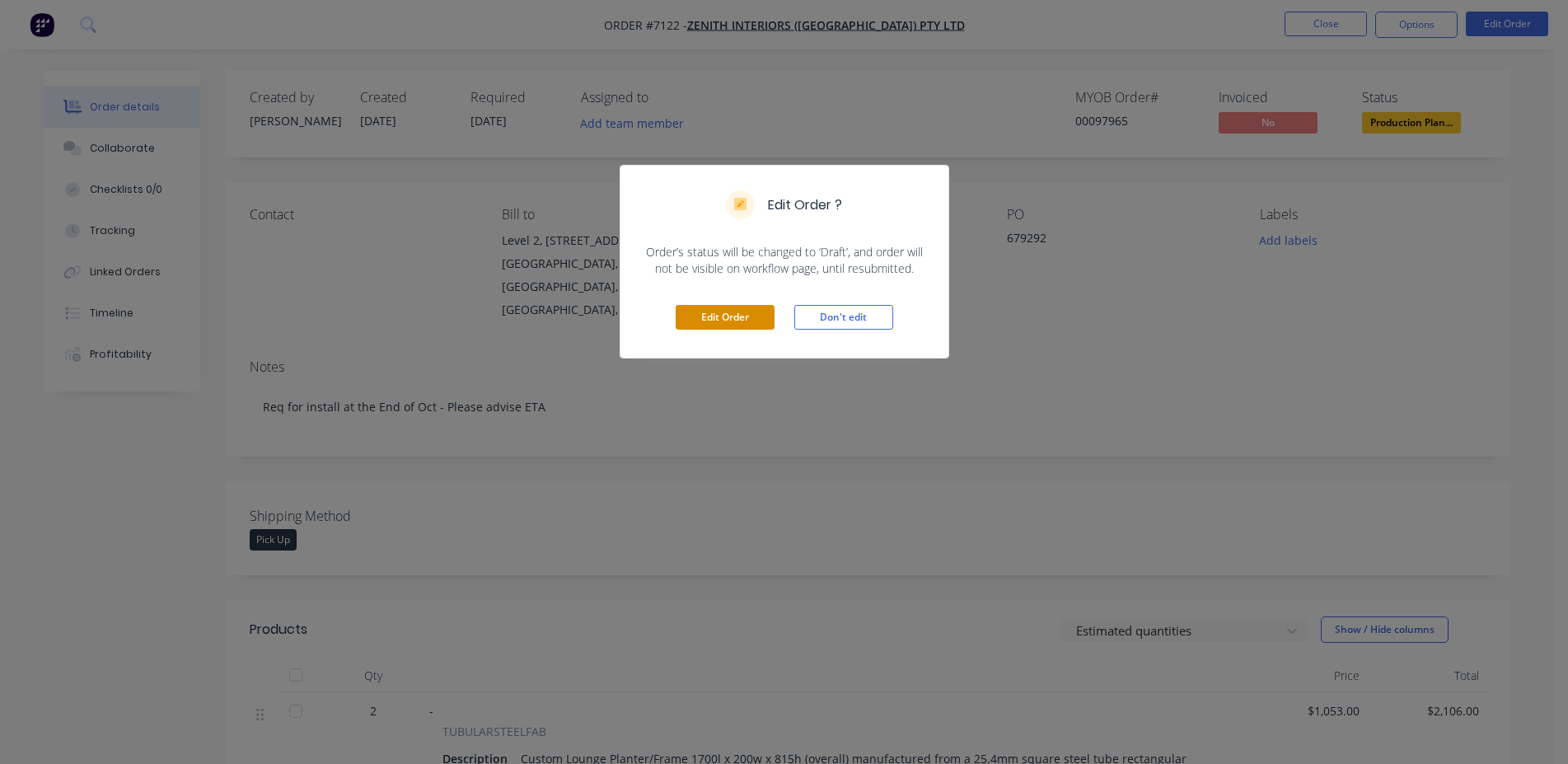
click at [736, 307] on button "Edit Order" at bounding box center [725, 317] width 99 height 25
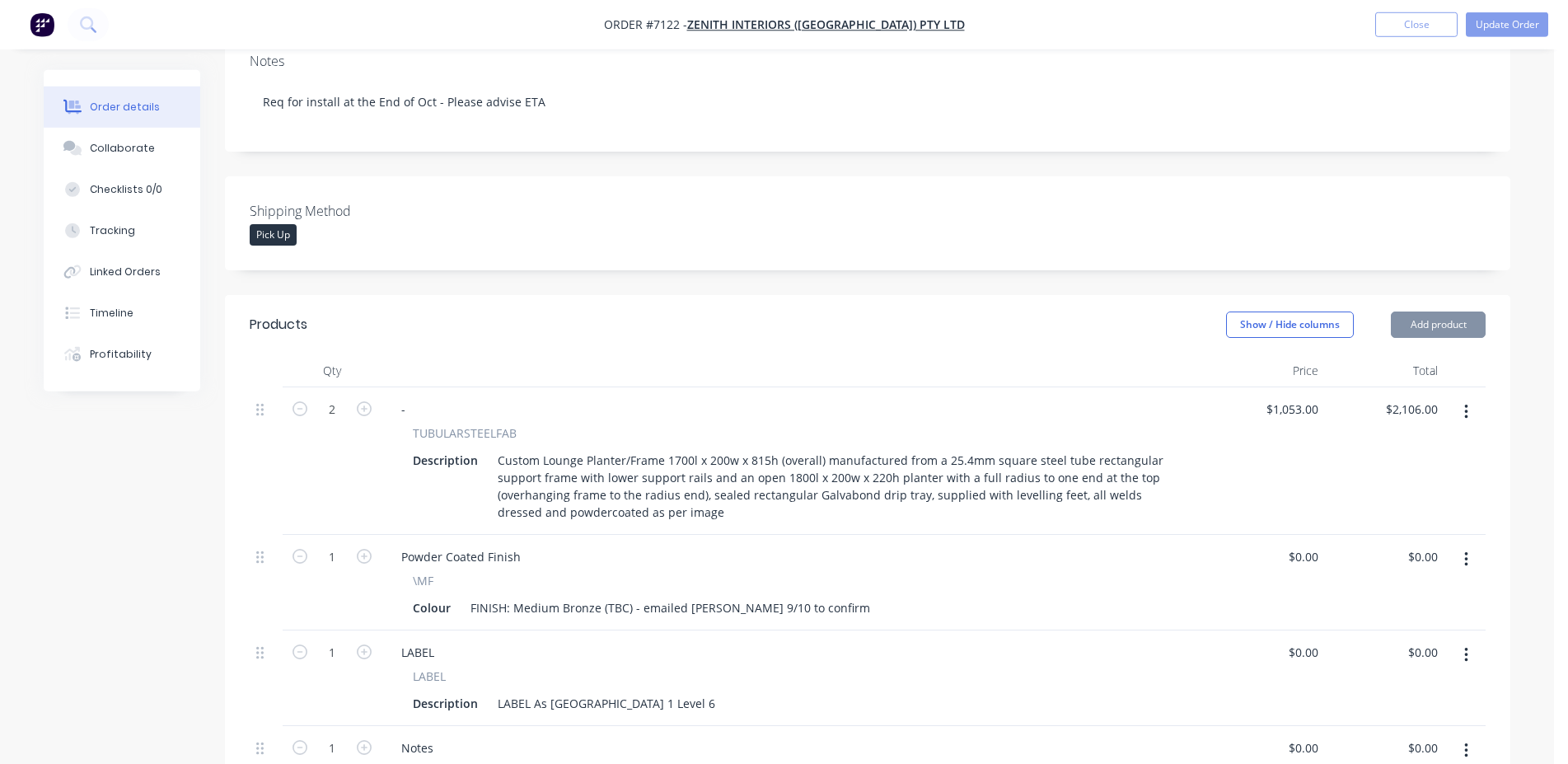
scroll to position [756, 0]
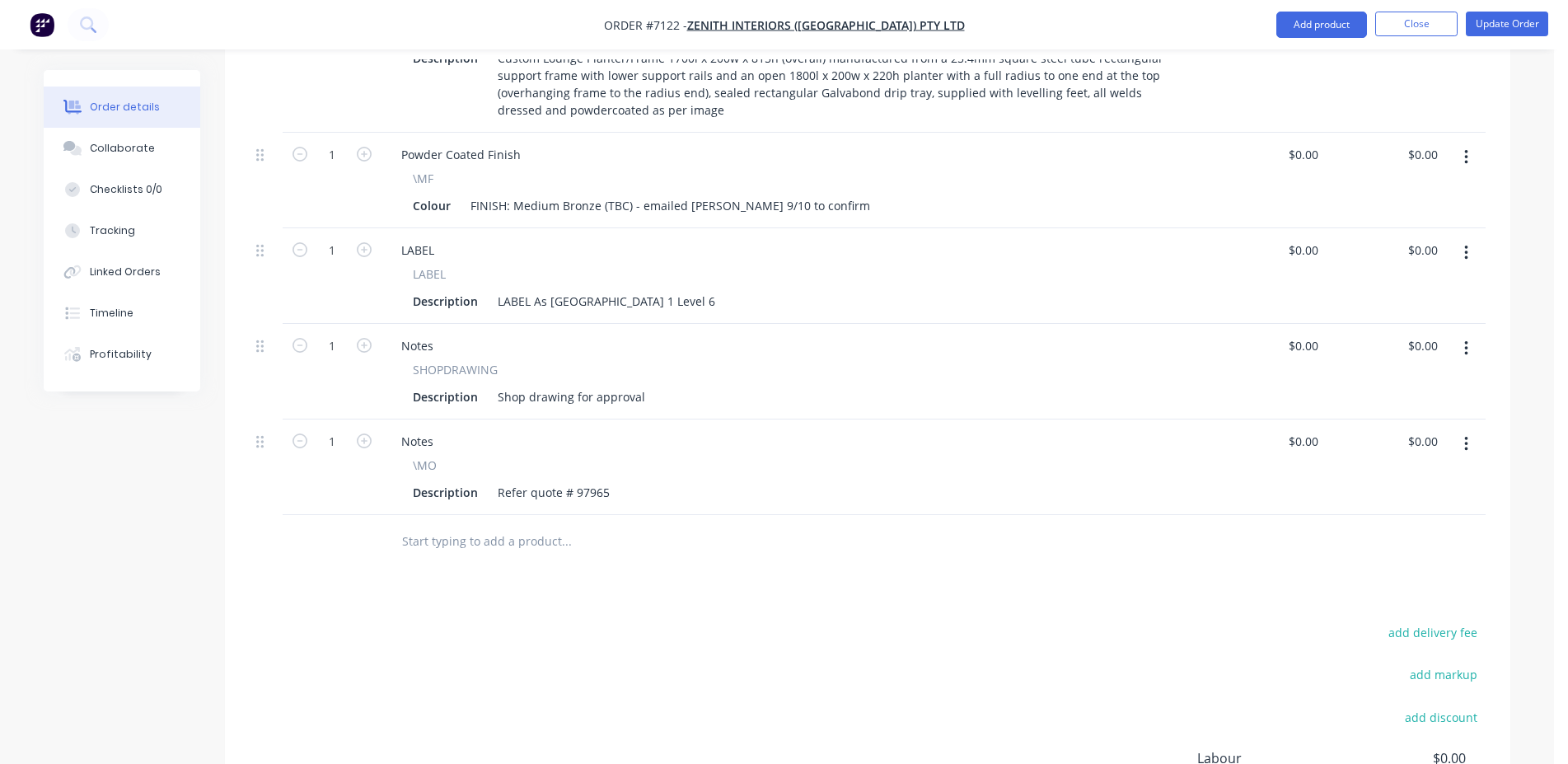
click at [546, 525] on input "text" at bounding box center [567, 541] width 330 height 33
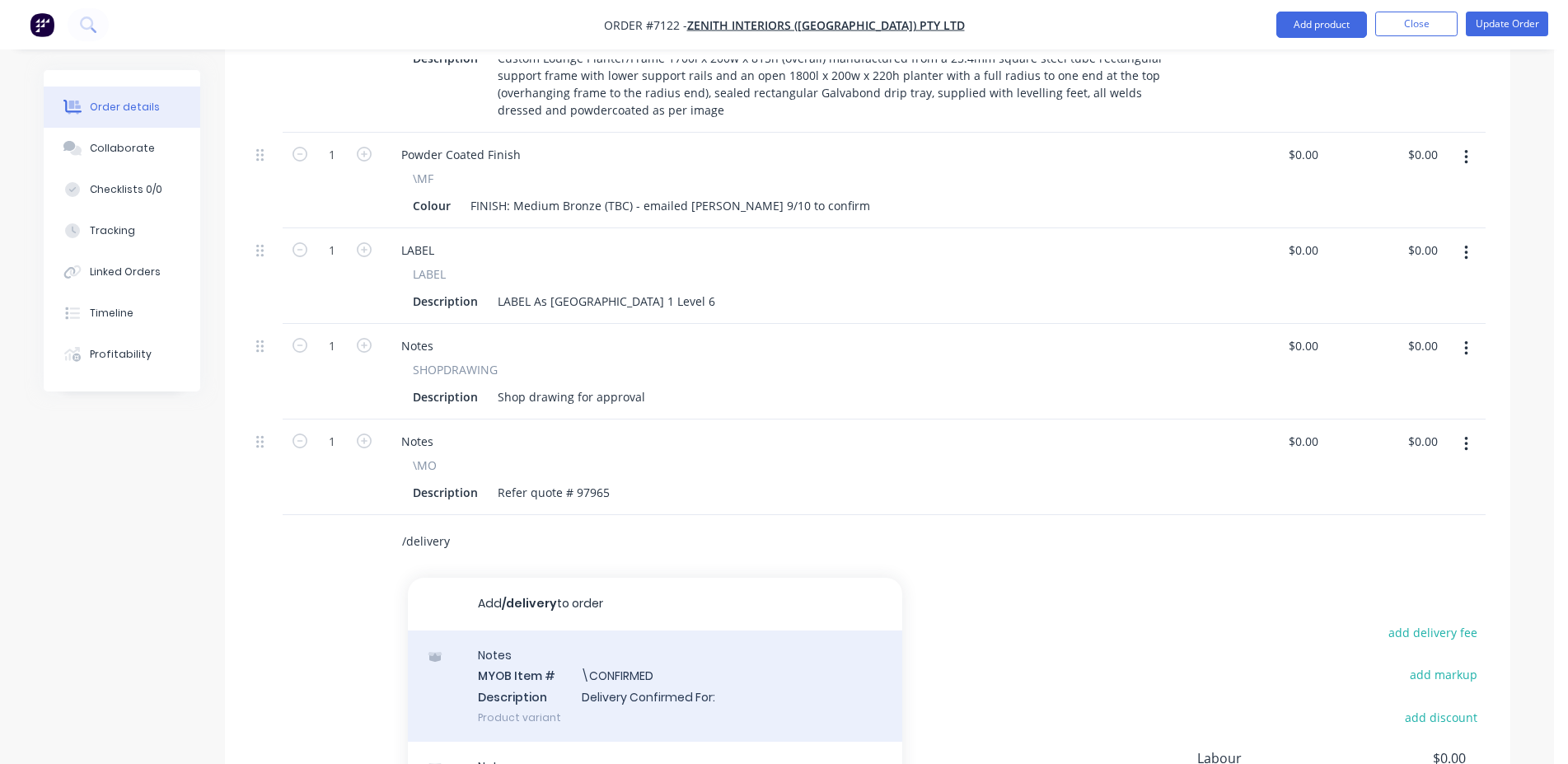
type input "/delivery"
click at [722, 631] on div "Notes MYOB Item # \CONFIRMED Description Delivery Confirmed For: Product variant" at bounding box center [655, 687] width 494 height 111
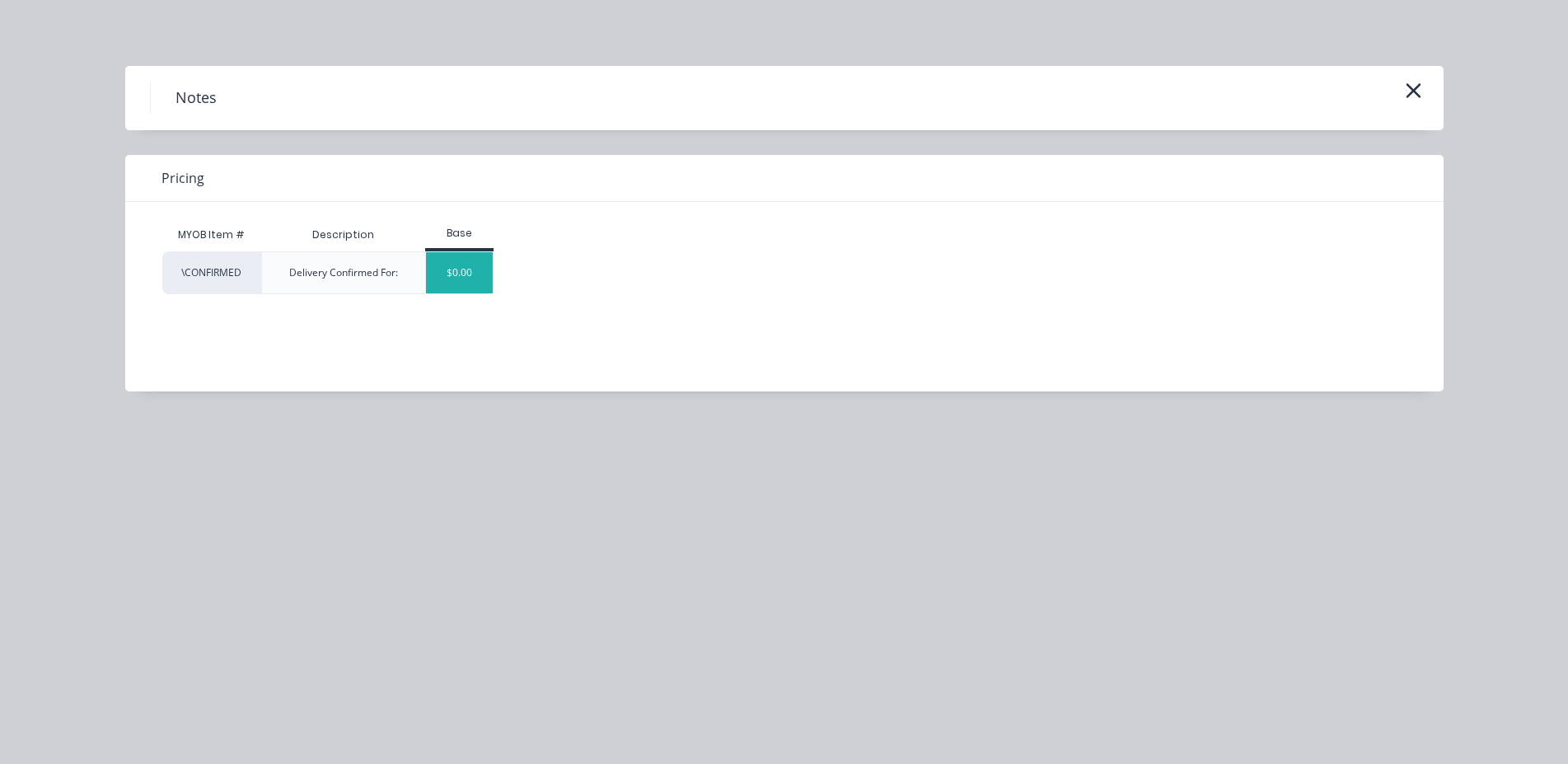
click at [469, 268] on div "$0.00" at bounding box center [459, 273] width 67 height 42
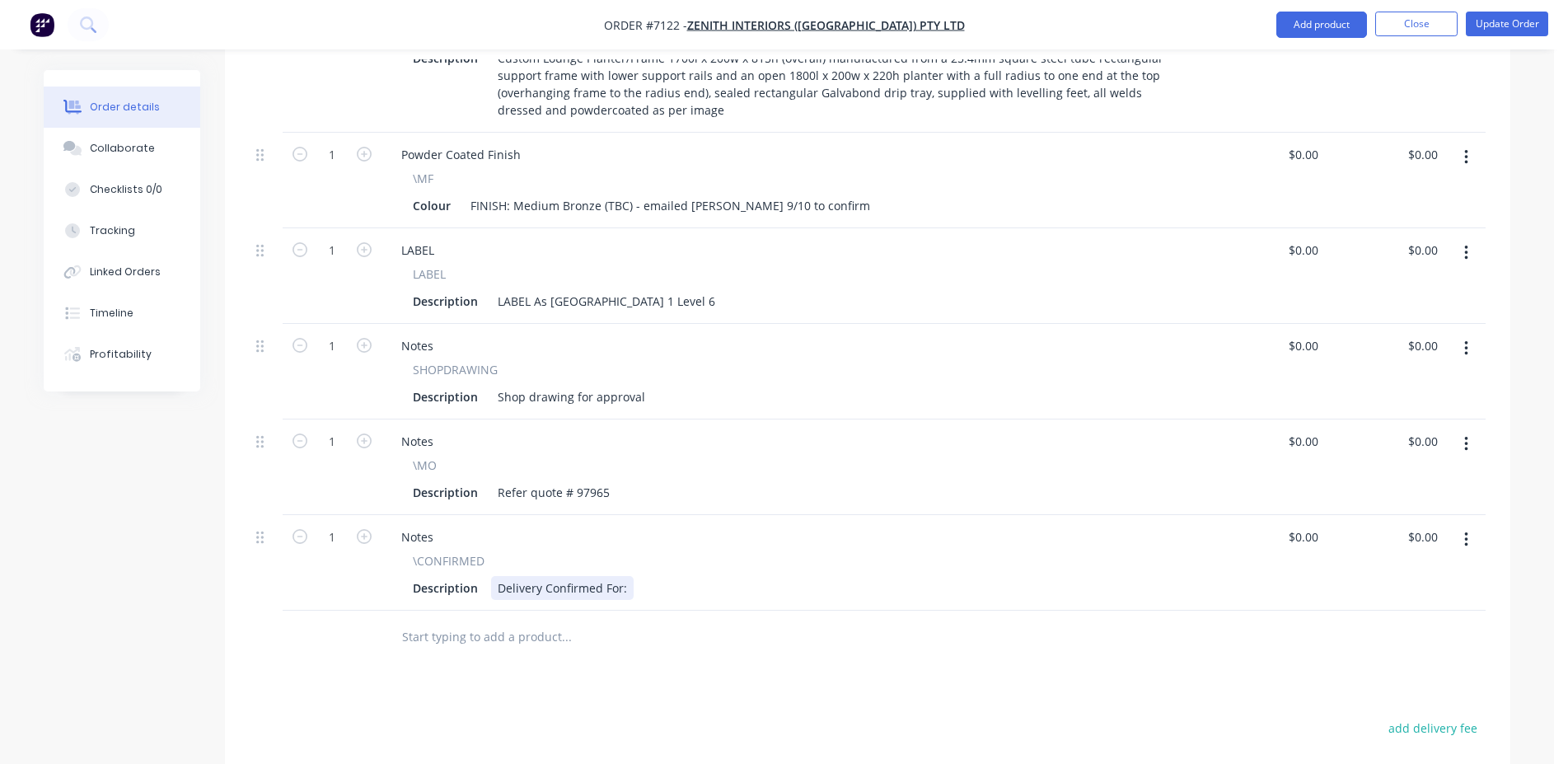
click at [506, 576] on div "Delivery Confirmed For:" at bounding box center [562, 588] width 142 height 24
click at [621, 576] on div "Pick up Confirmed For:" at bounding box center [560, 588] width 138 height 24
click at [1522, 28] on button "Update Order" at bounding box center [1507, 24] width 82 height 25
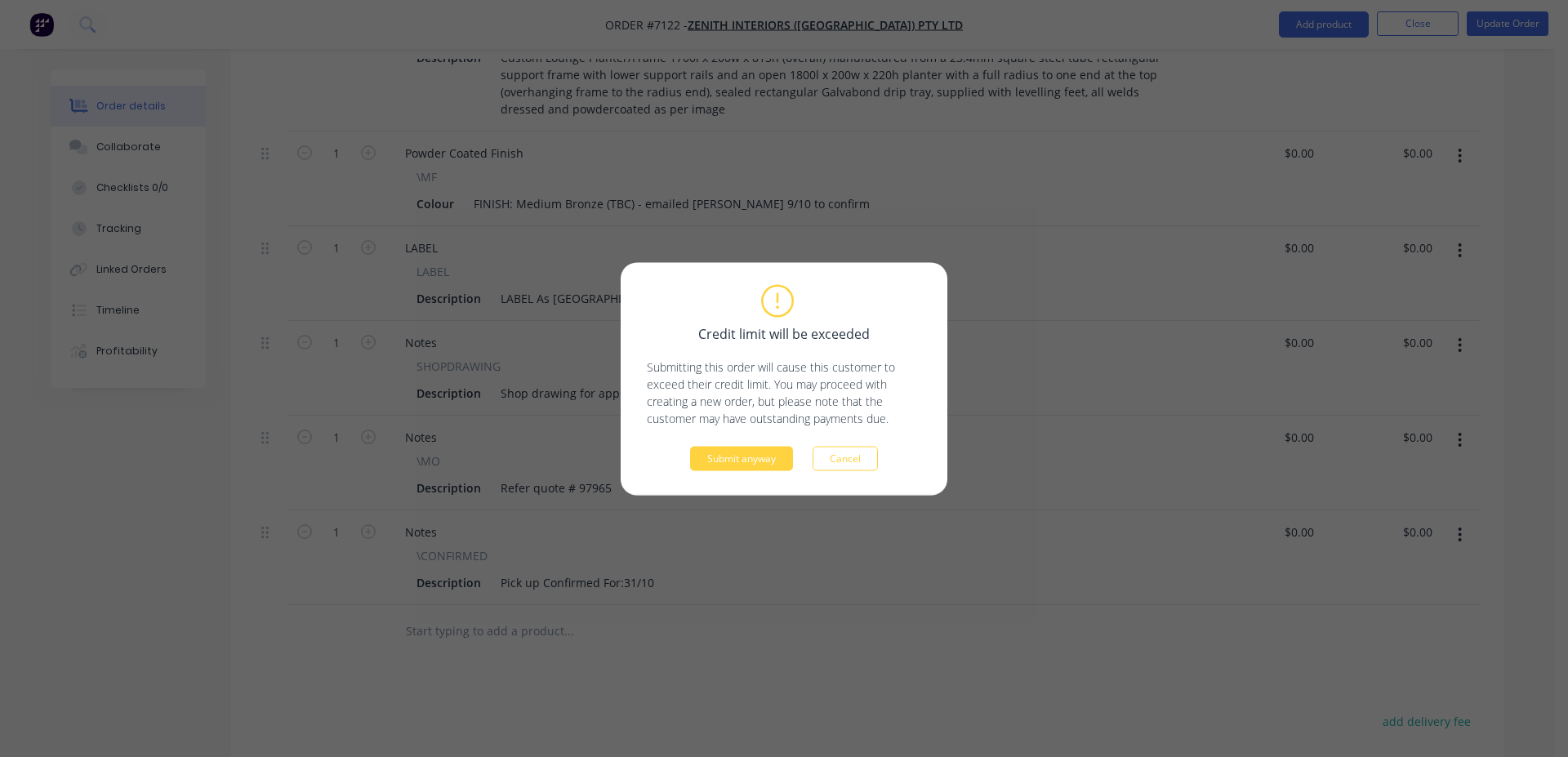
click at [763, 471] on div "Credit limit will be exceeded Submitting this order will cause this customer to…" at bounding box center [784, 378] width 327 height 233
click at [763, 463] on button "Submit anyway" at bounding box center [741, 458] width 103 height 24
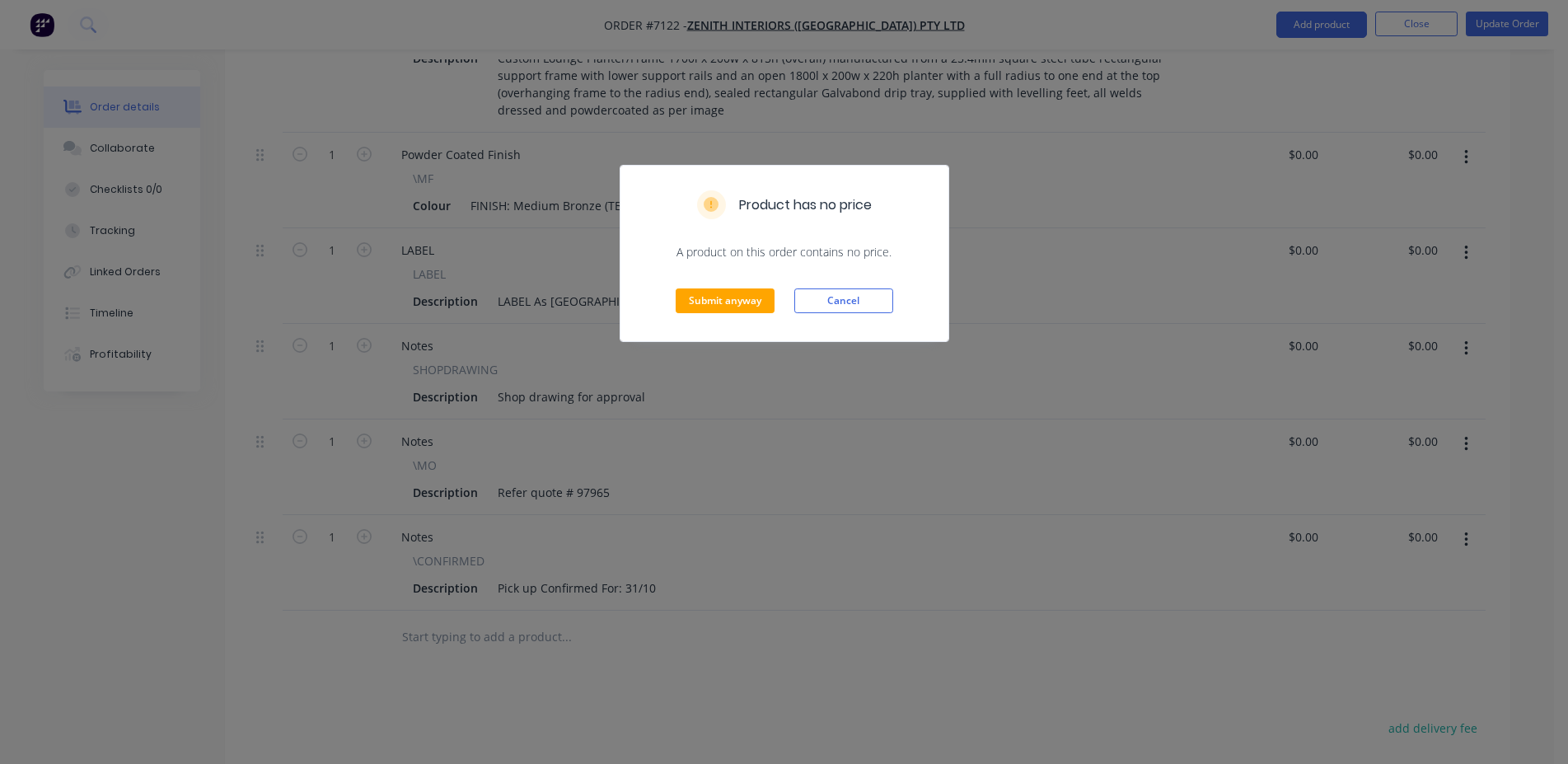
click at [737, 281] on div "Submit anyway Cancel" at bounding box center [784, 301] width 328 height 81
click at [737, 293] on button "Submit anyway" at bounding box center [725, 301] width 99 height 25
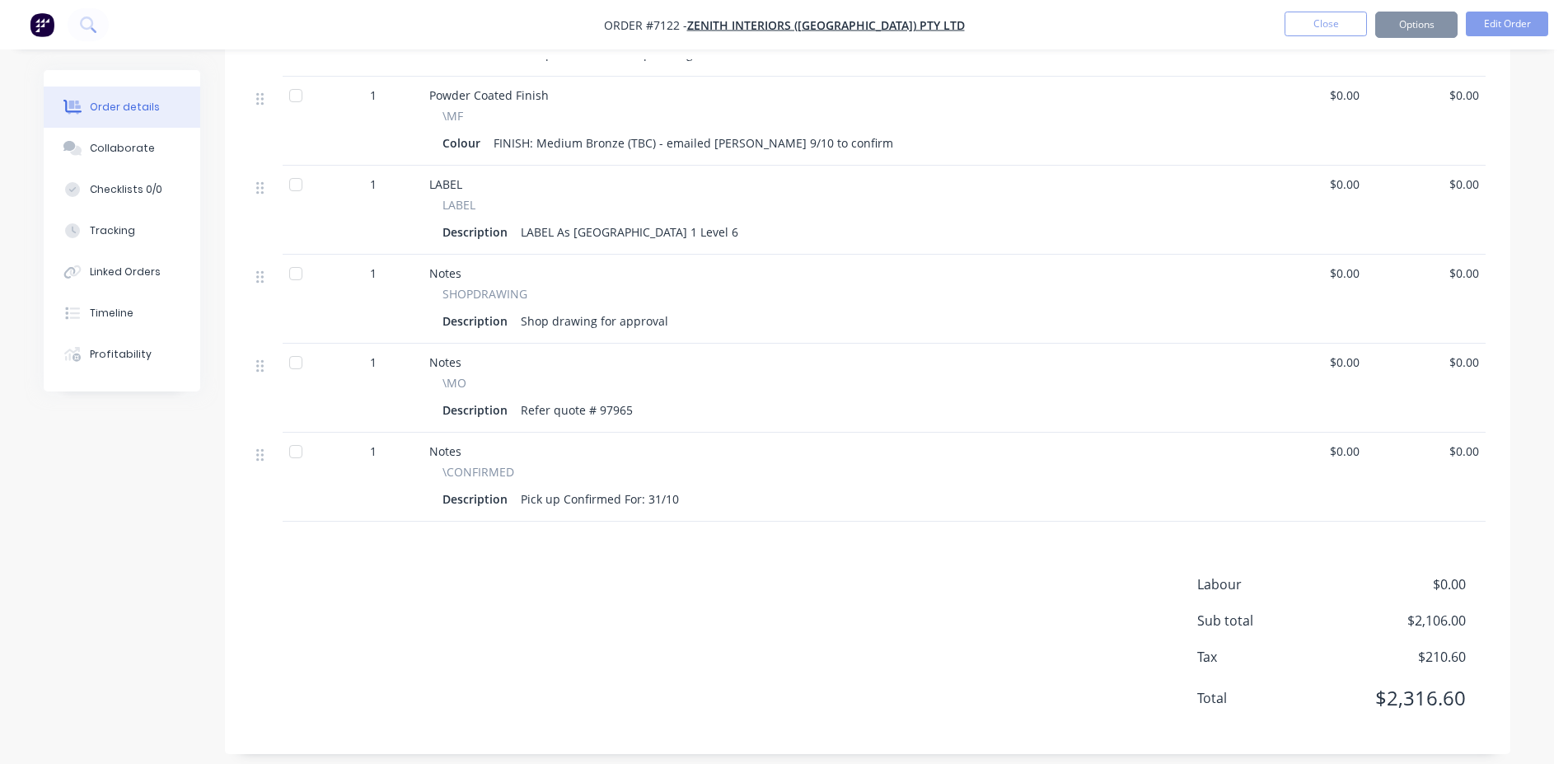
scroll to position [730, 0]
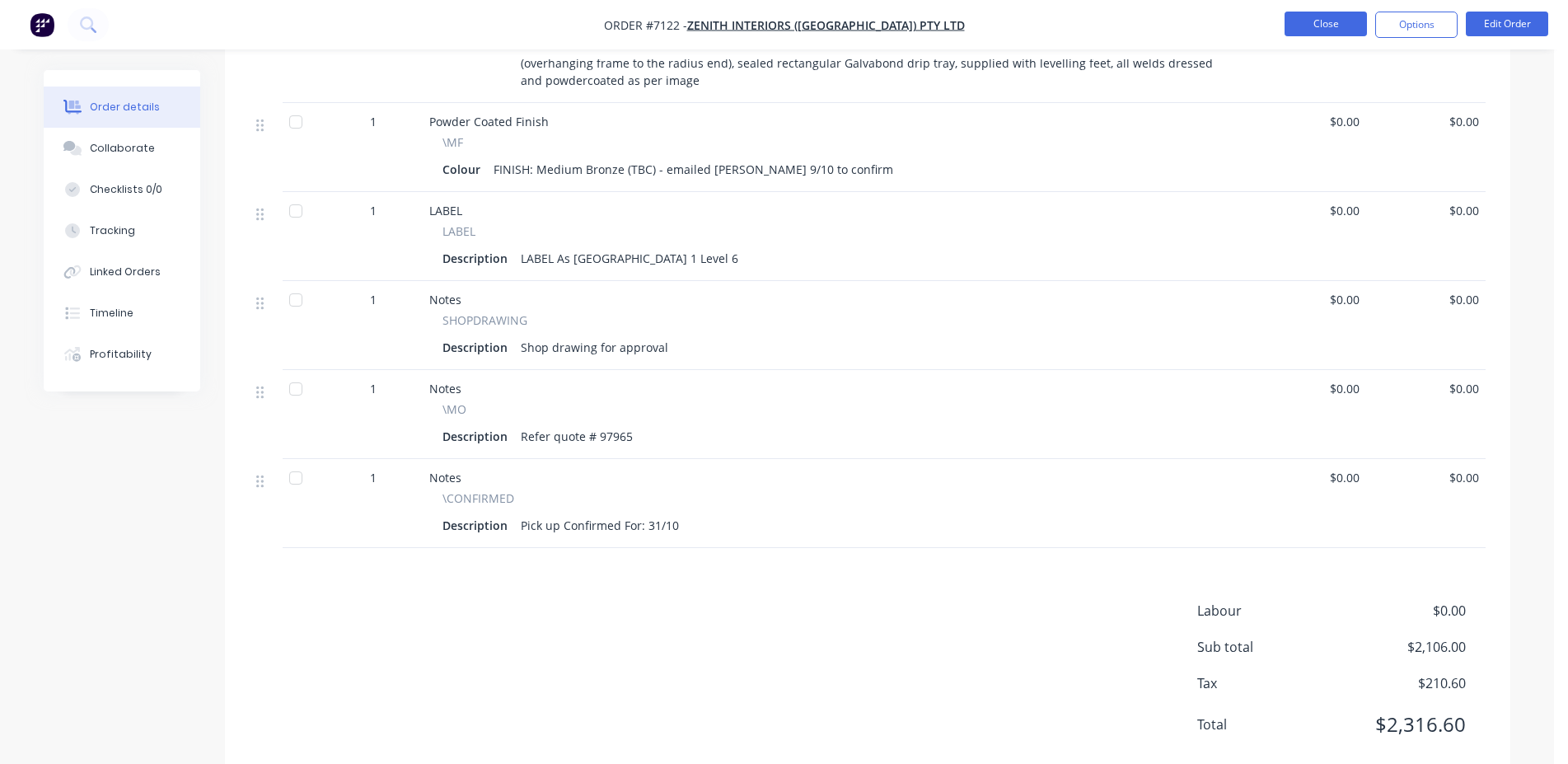
click at [1328, 25] on button "Close" at bounding box center [1325, 24] width 82 height 25
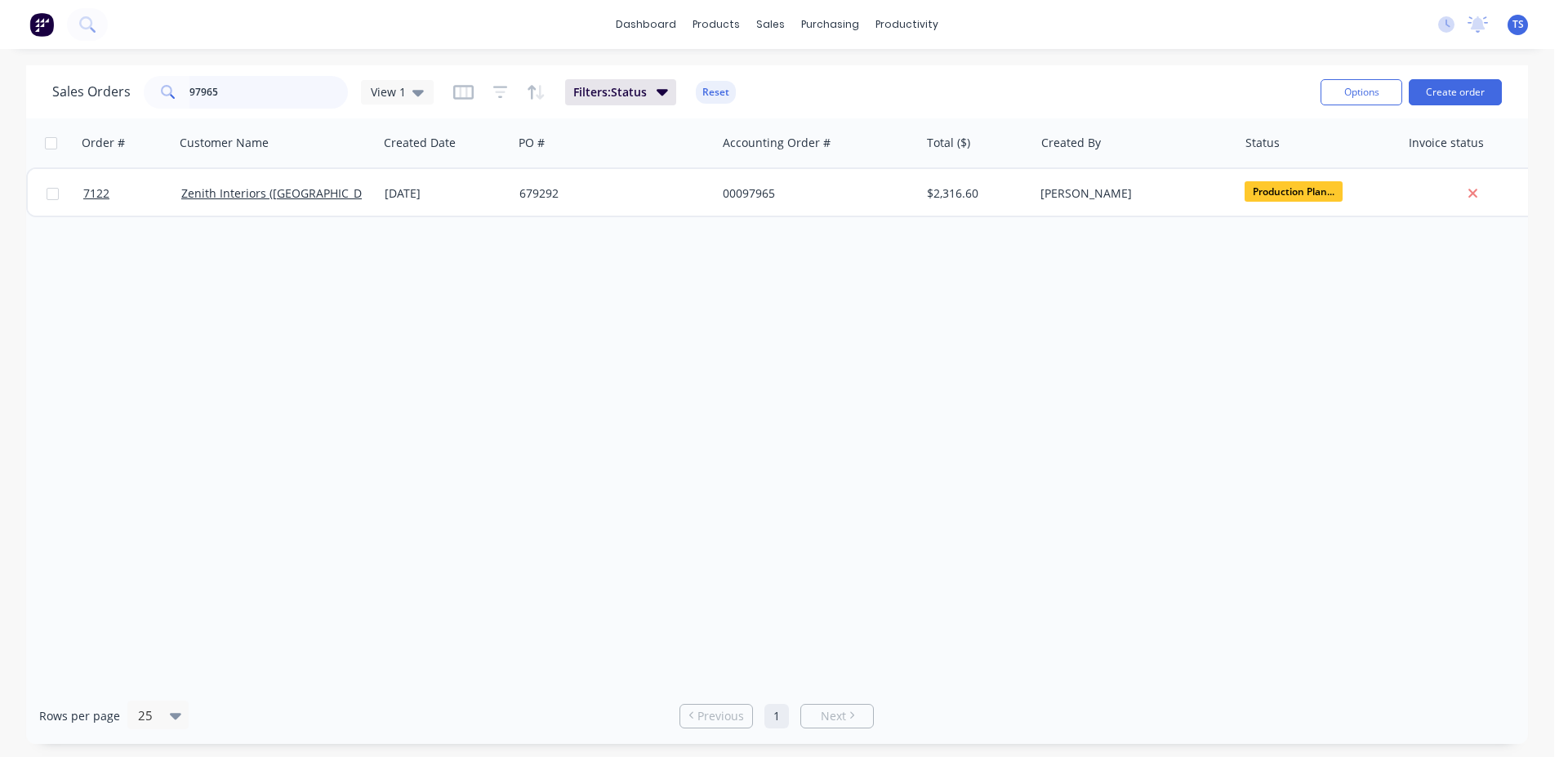
click at [249, 97] on input "97965" at bounding box center [269, 92] width 159 height 33
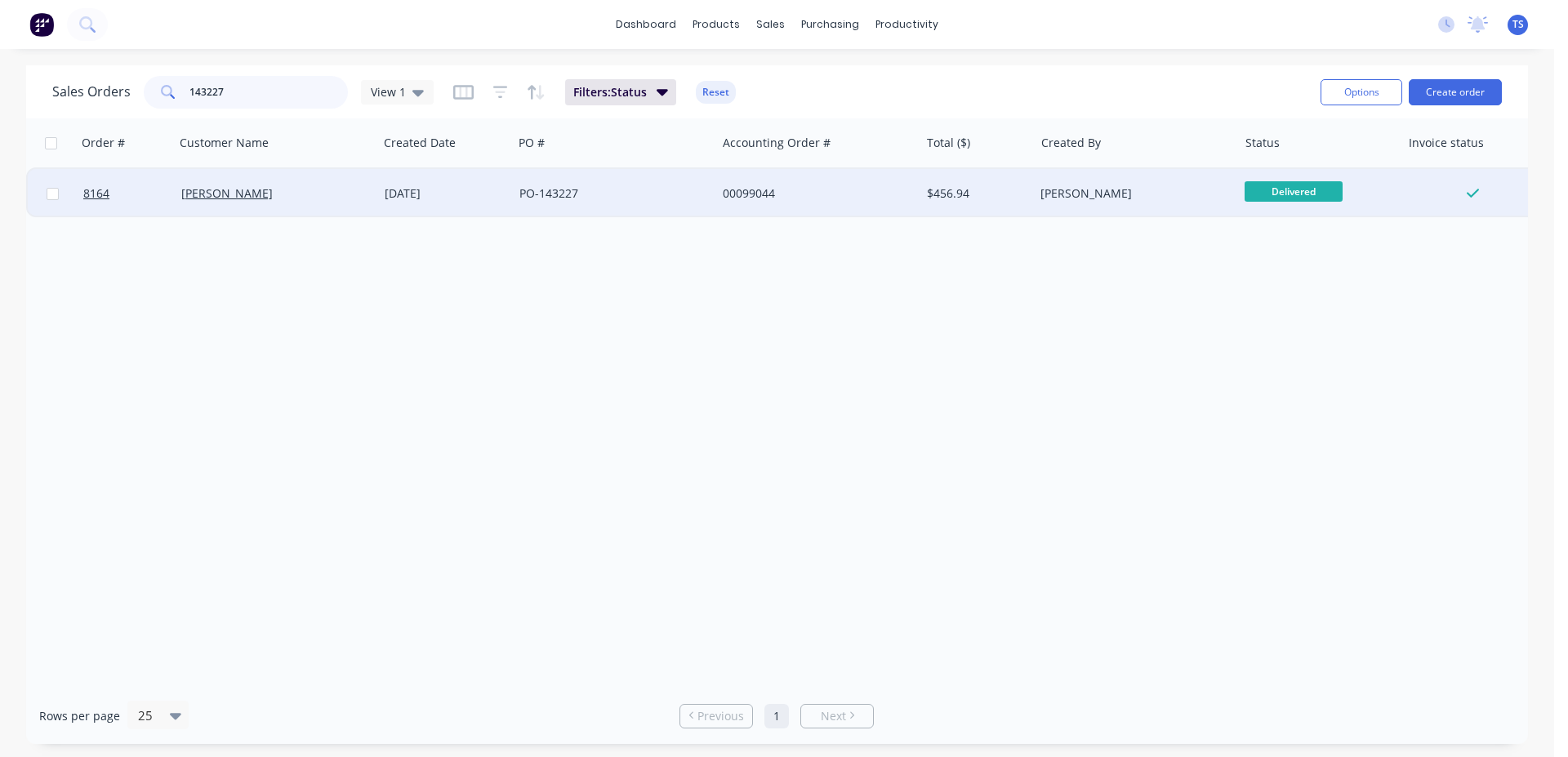
type input "143227"
click at [292, 195] on div "[PERSON_NAME]" at bounding box center [272, 193] width 181 height 16
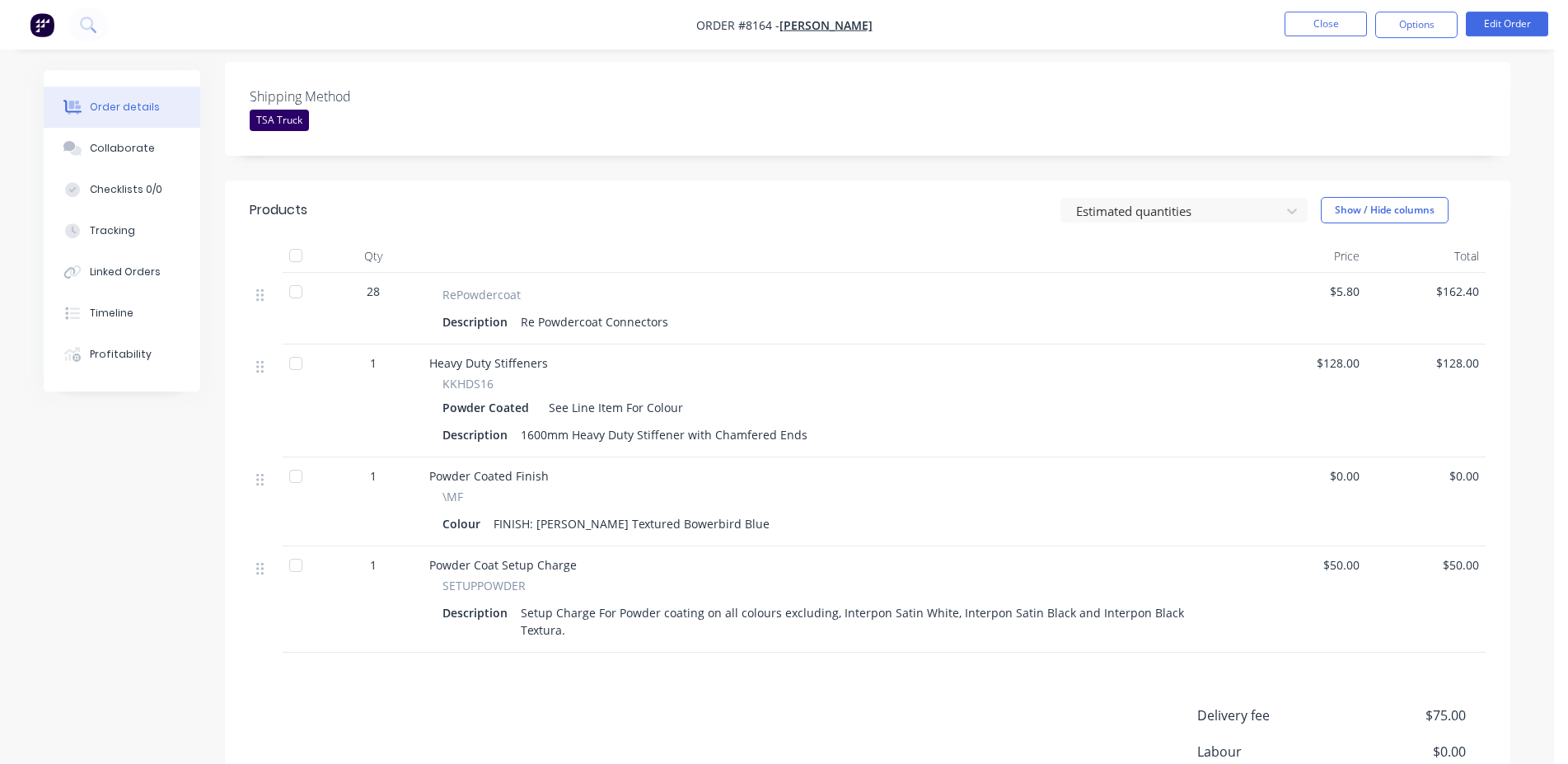
scroll to position [421, 0]
click at [147, 314] on button "Timeline" at bounding box center [122, 313] width 157 height 42
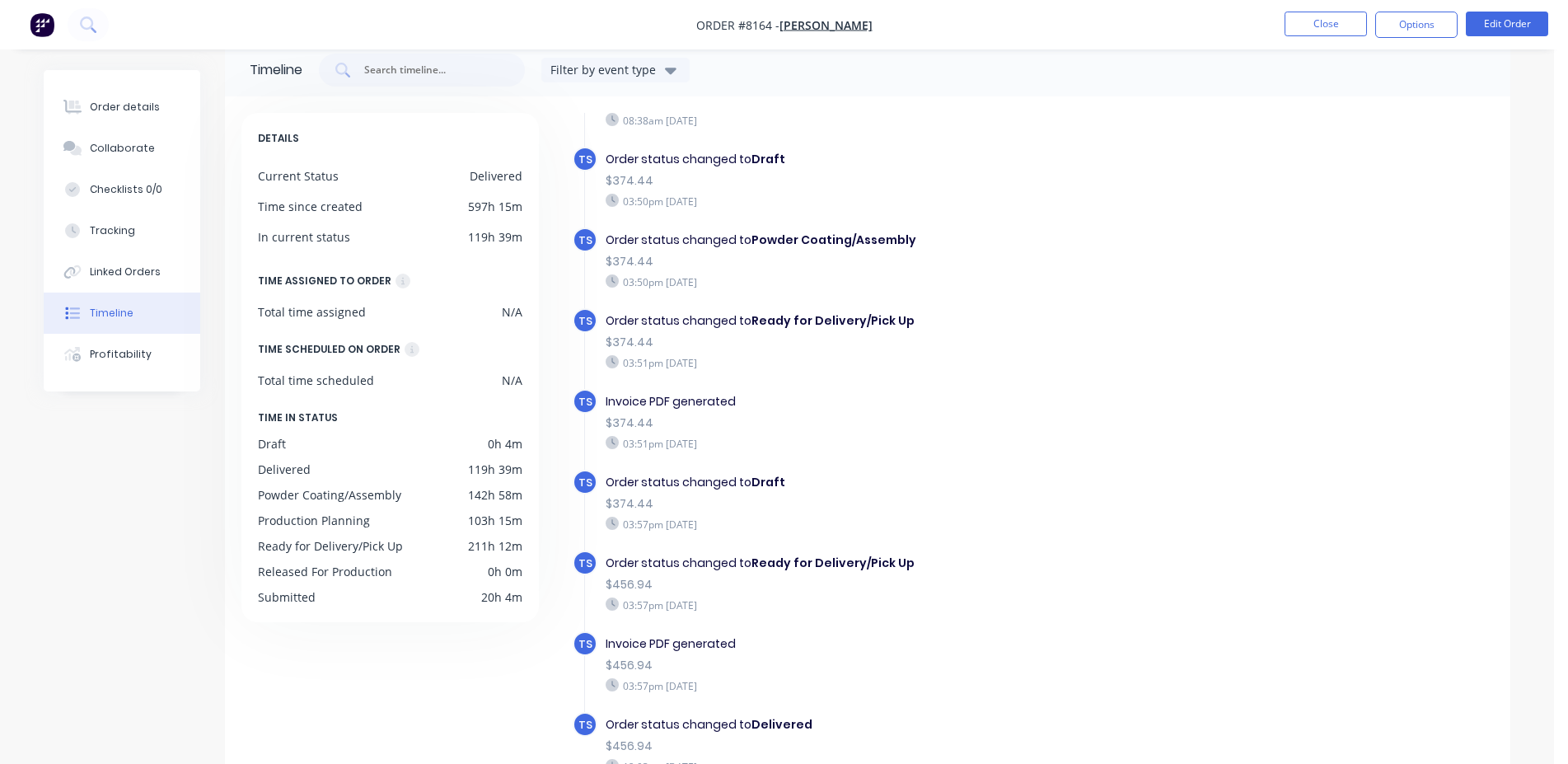
scroll to position [127, 0]
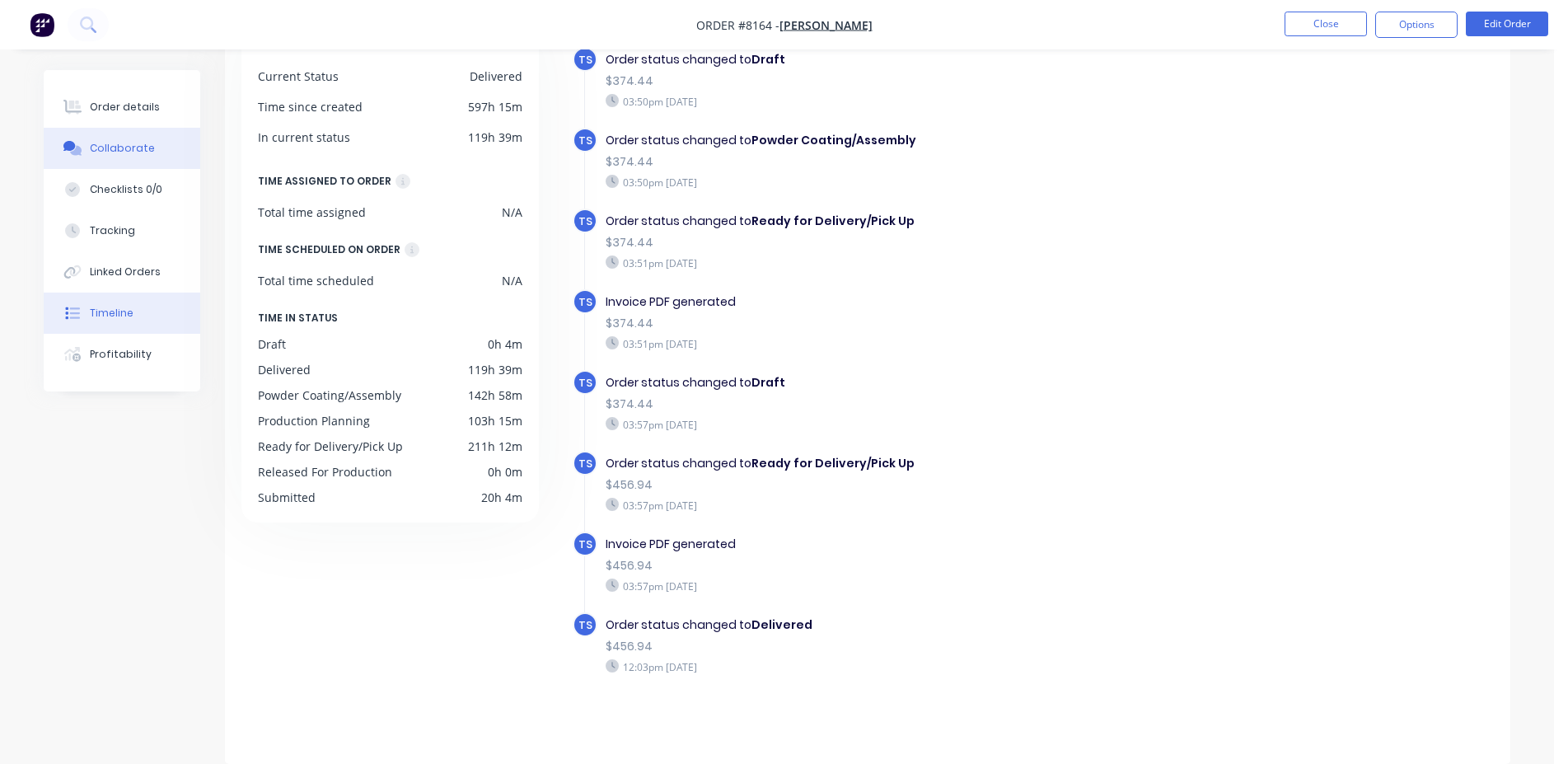
click at [138, 134] on button "Collaborate" at bounding box center [122, 148] width 157 height 42
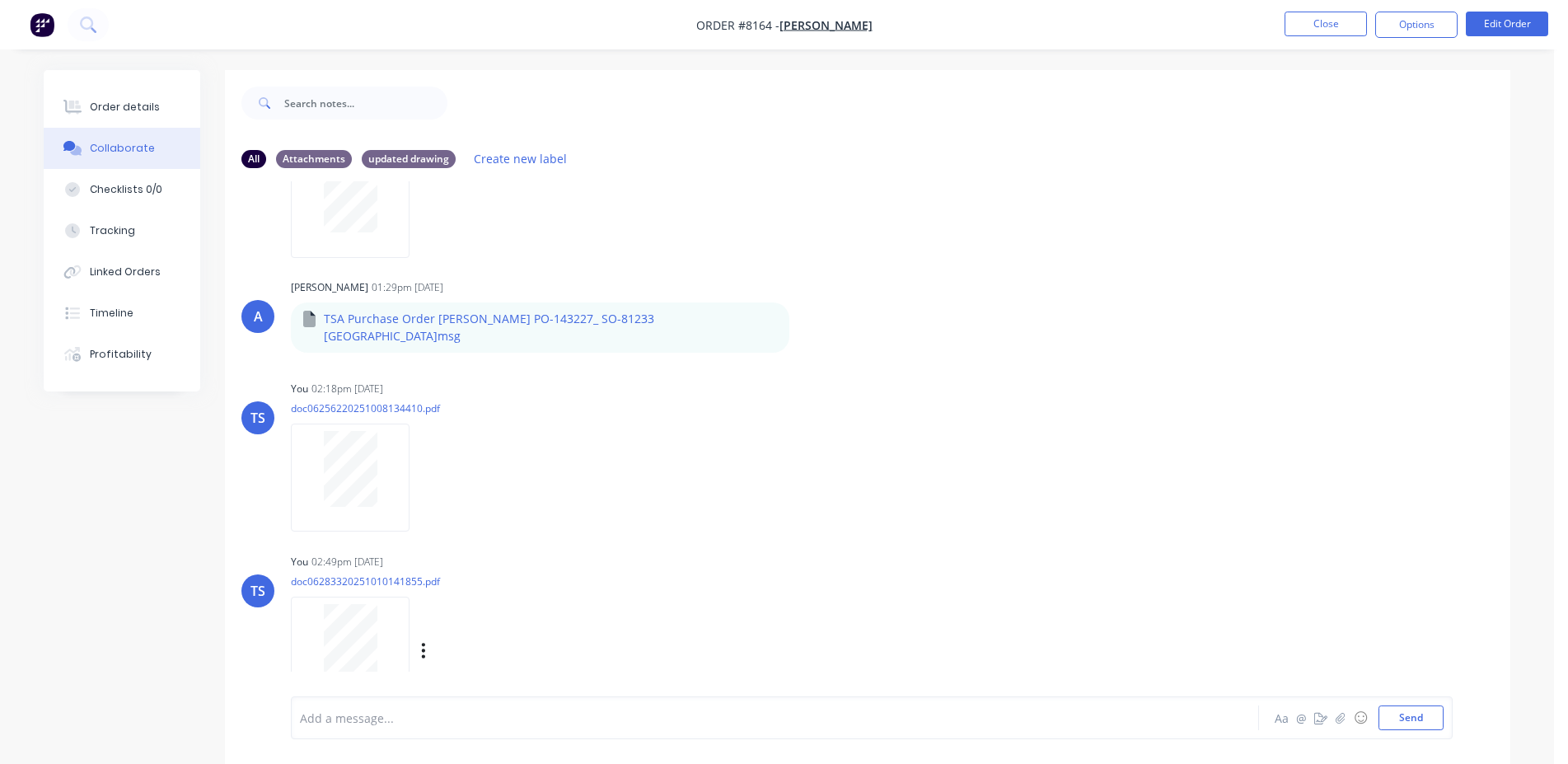
scroll to position [25, 0]
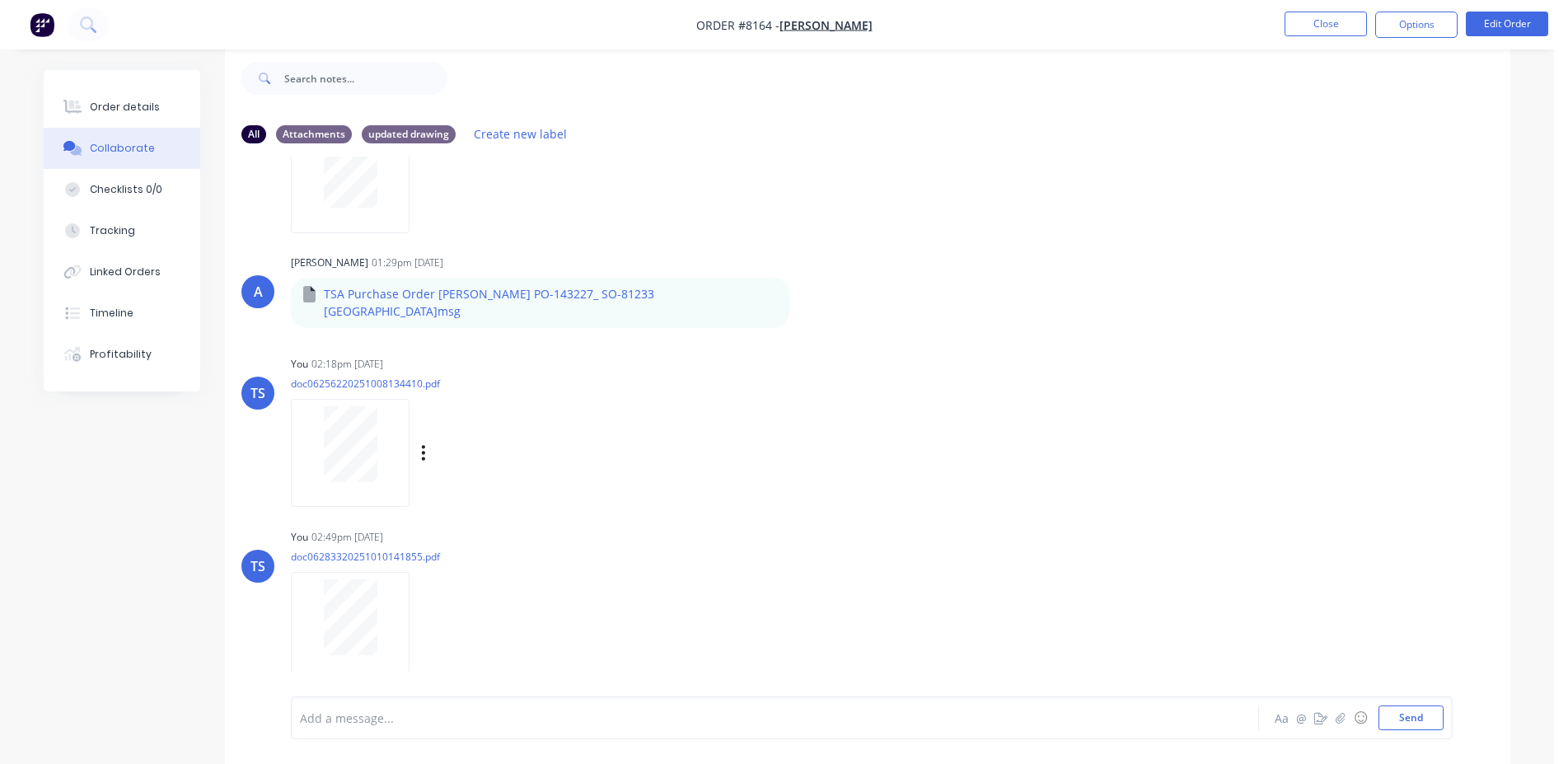
click at [359, 399] on div at bounding box center [350, 453] width 119 height 108
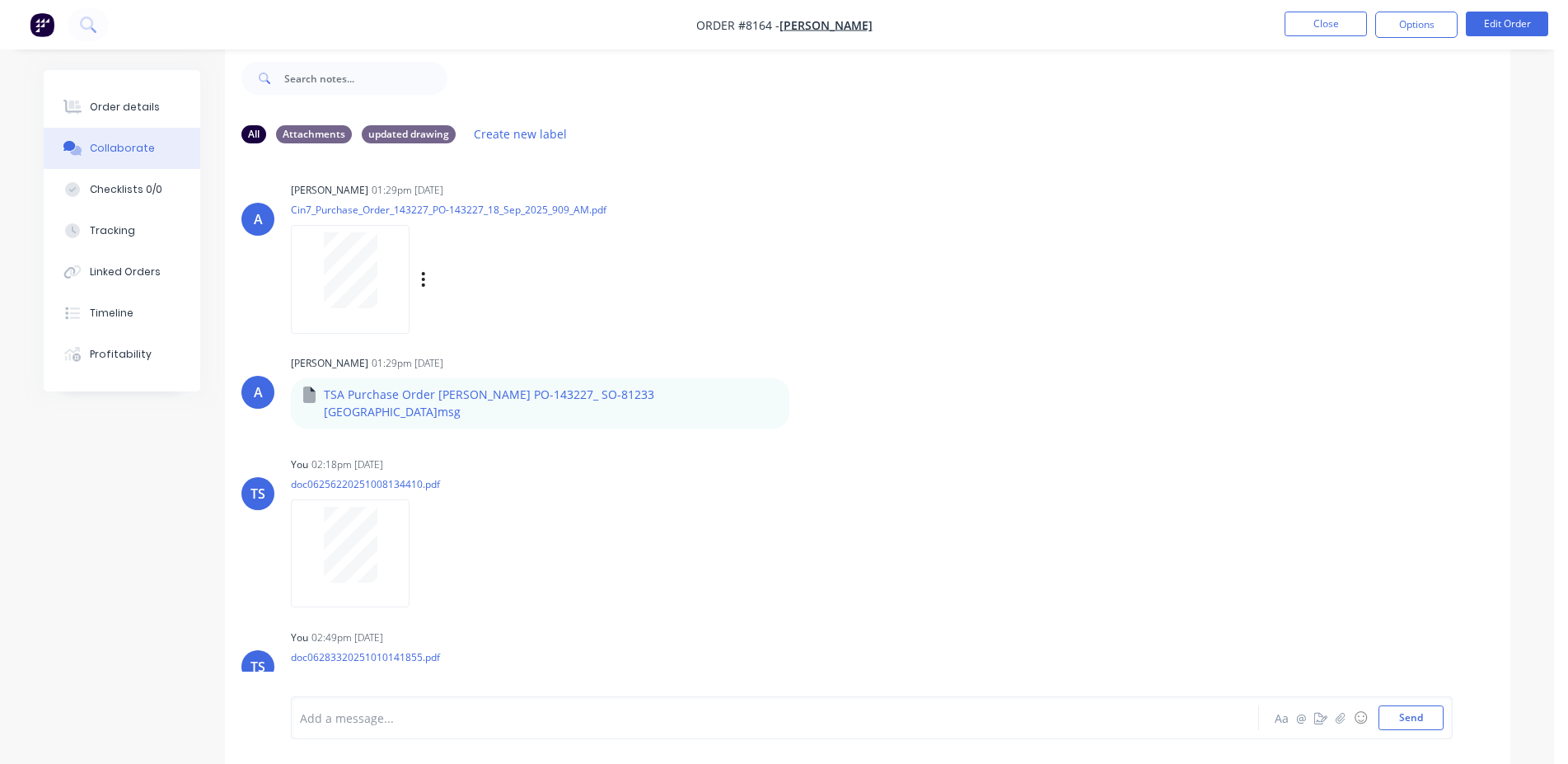
scroll to position [0, 0]
click at [285, 514] on div "TS You 02:18pm [DATE] doc06256220251008134410.pdf Labels Download Delete" at bounding box center [867, 529] width 1285 height 148
click at [1315, 17] on button "Close" at bounding box center [1325, 24] width 82 height 25
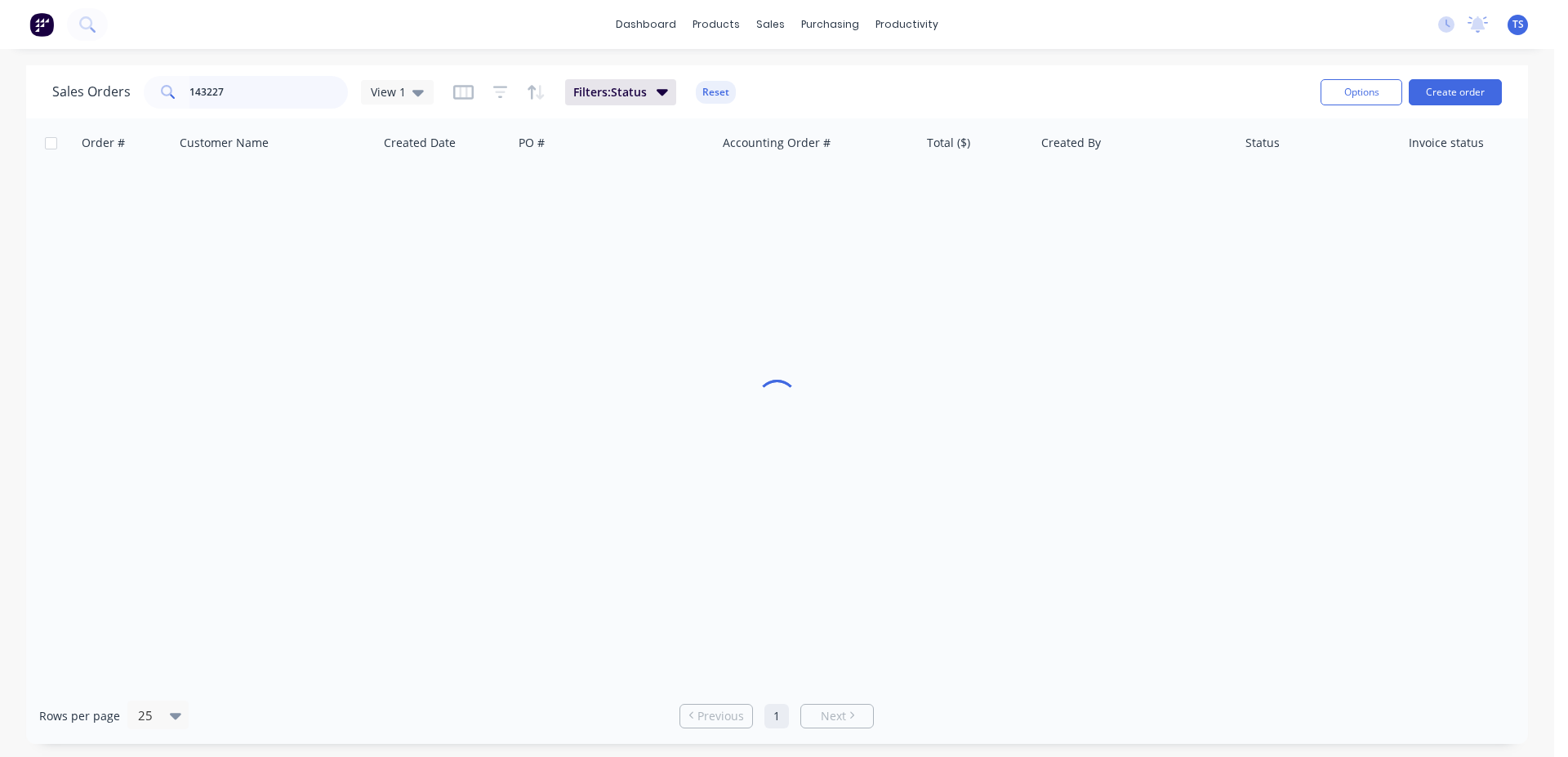
click at [277, 97] on input "143227" at bounding box center [269, 92] width 159 height 33
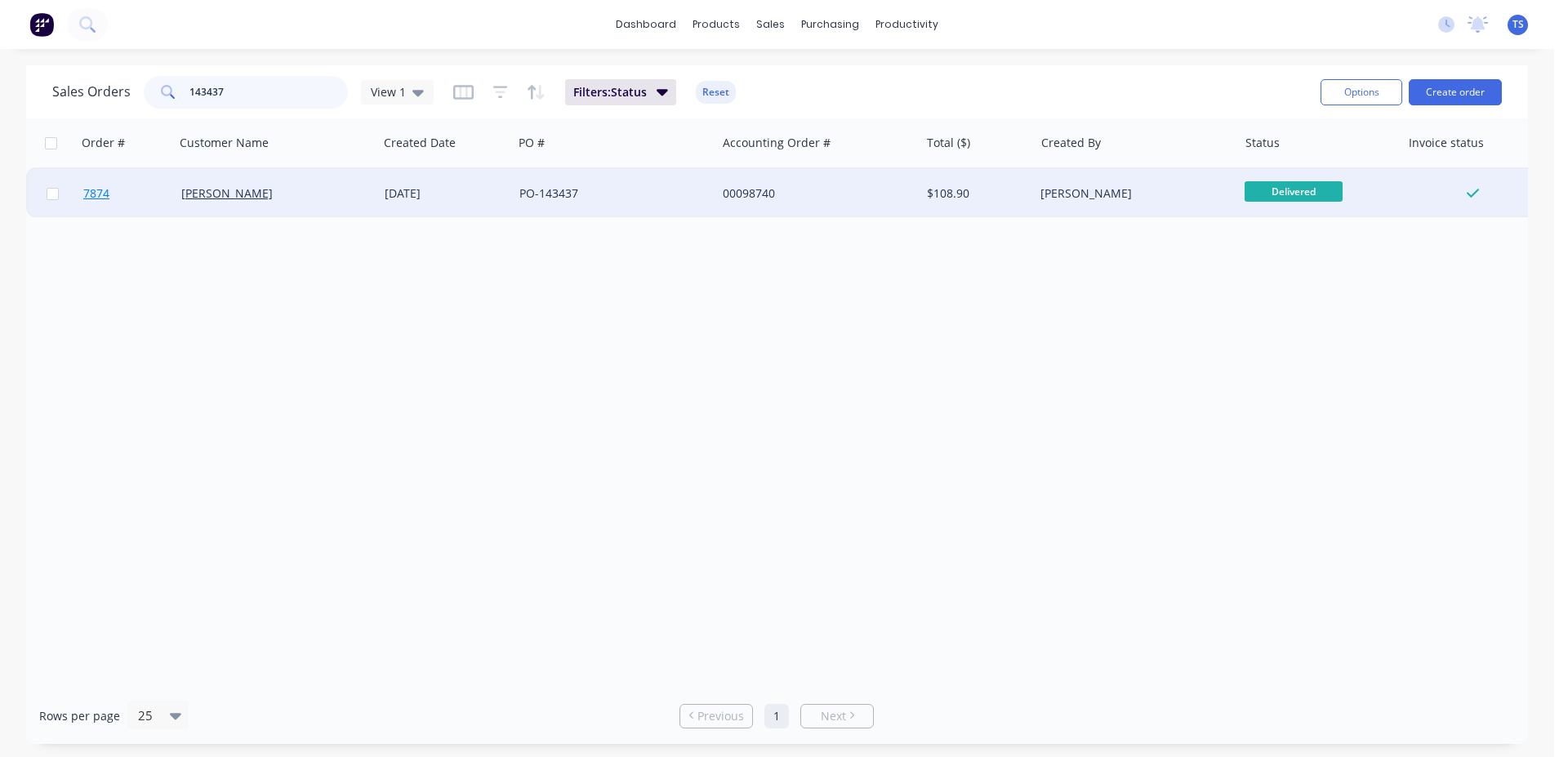
type input "143437"
click at [159, 203] on link "7874" at bounding box center [132, 193] width 98 height 49
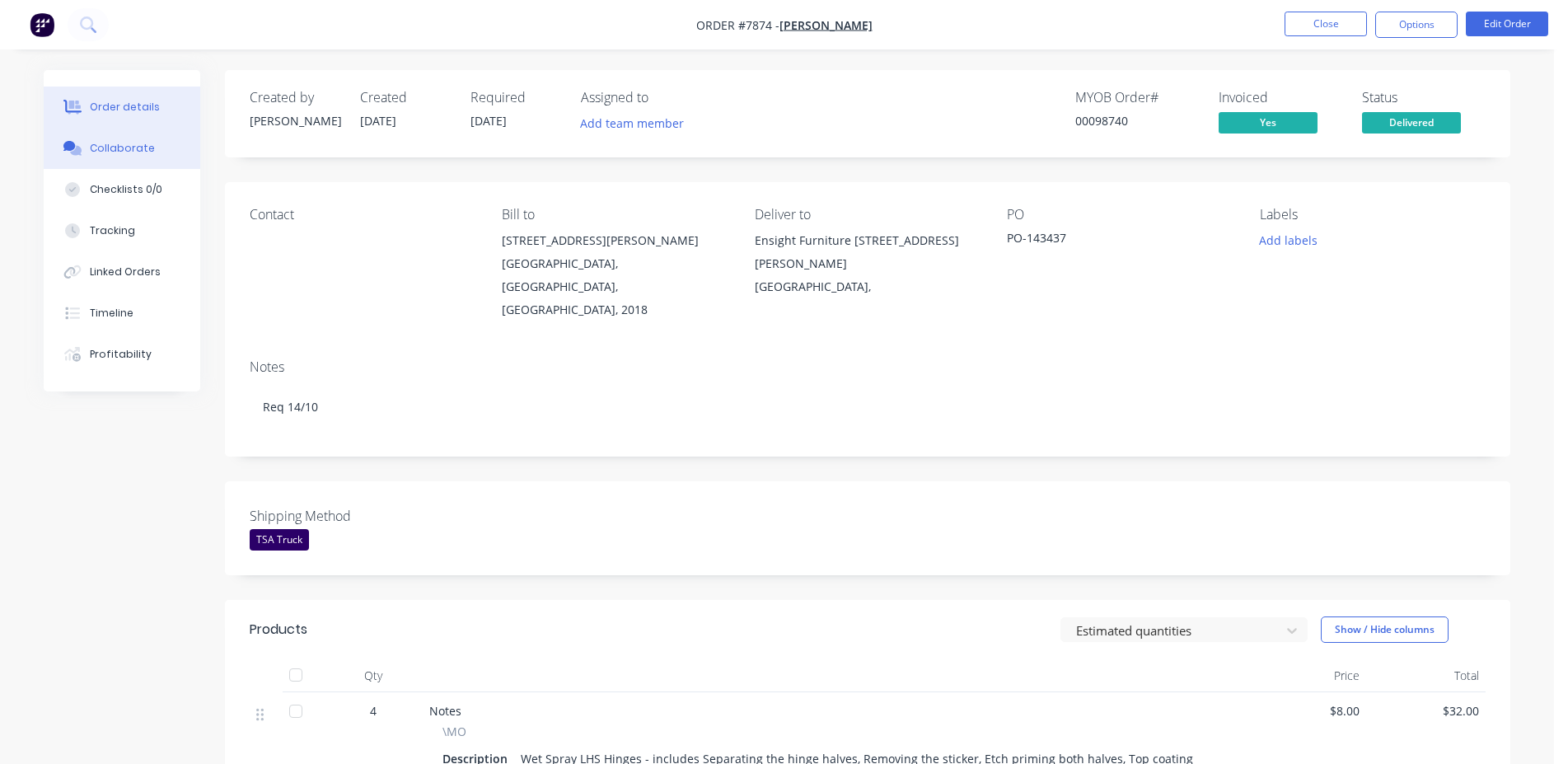
click at [134, 153] on div "Collaborate" at bounding box center [122, 148] width 65 height 15
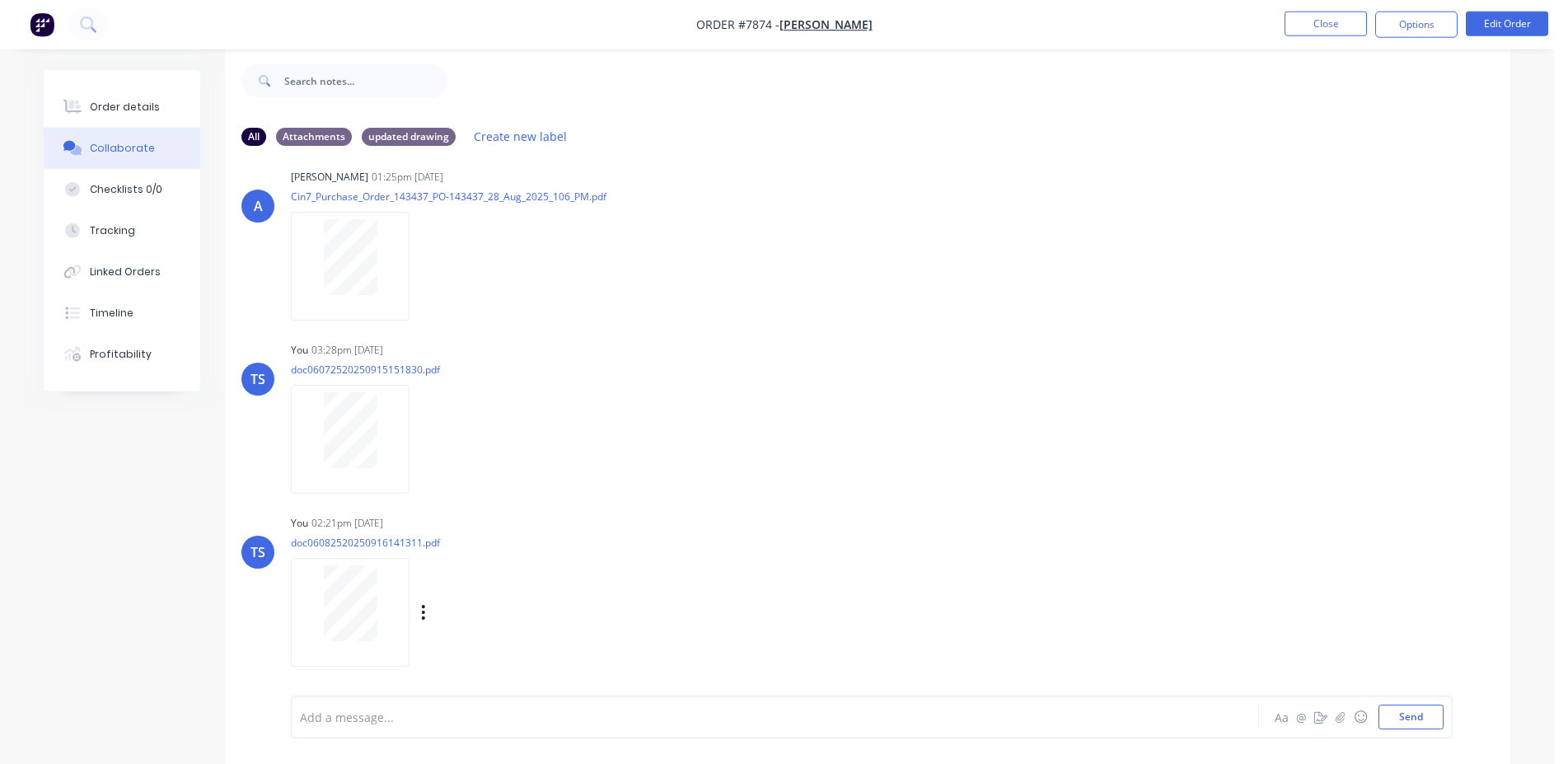
scroll to position [25, 0]
click at [124, 114] on button "Order details" at bounding box center [122, 108] width 157 height 42
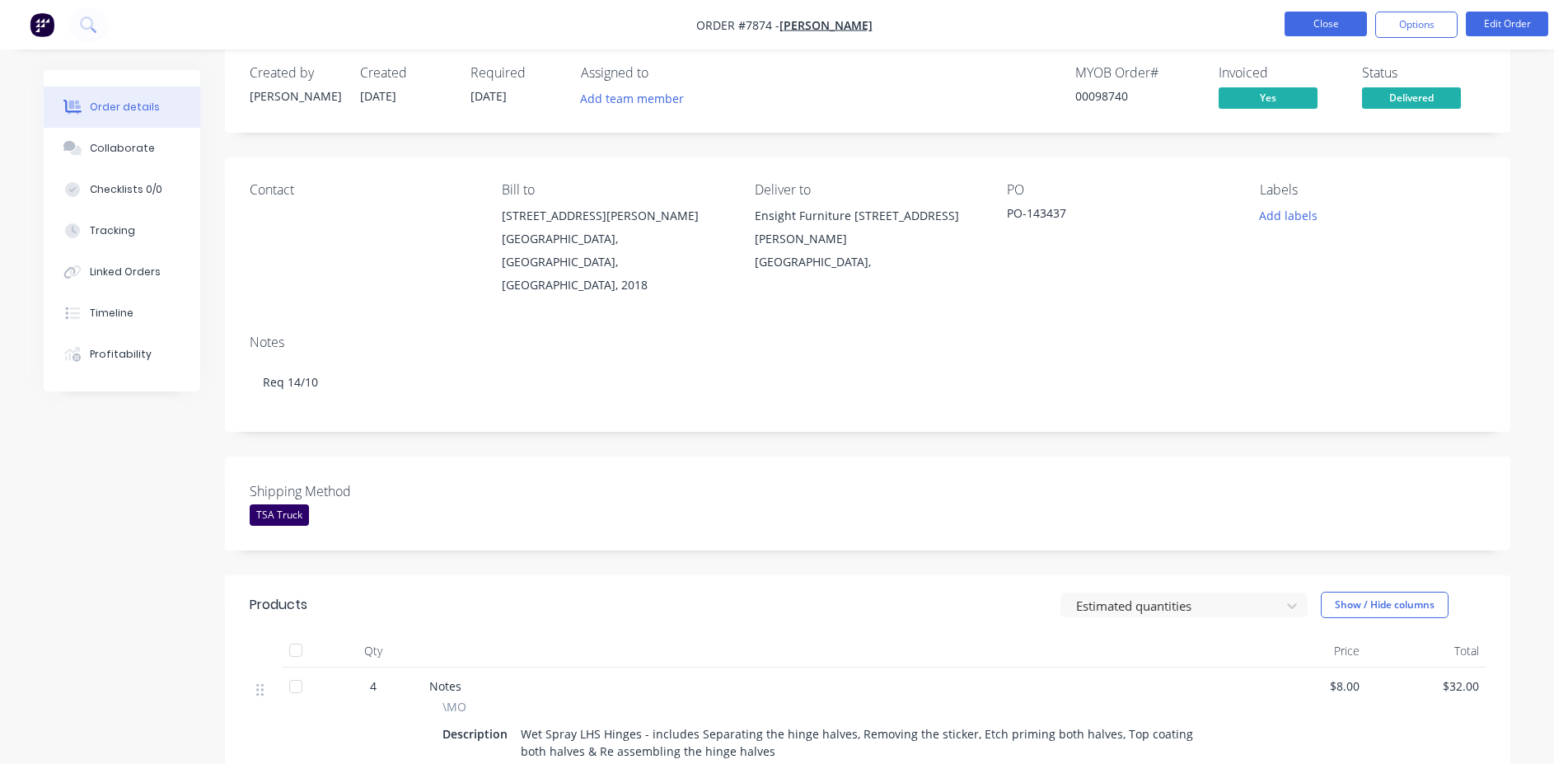
click at [1310, 29] on button "Close" at bounding box center [1325, 24] width 82 height 25
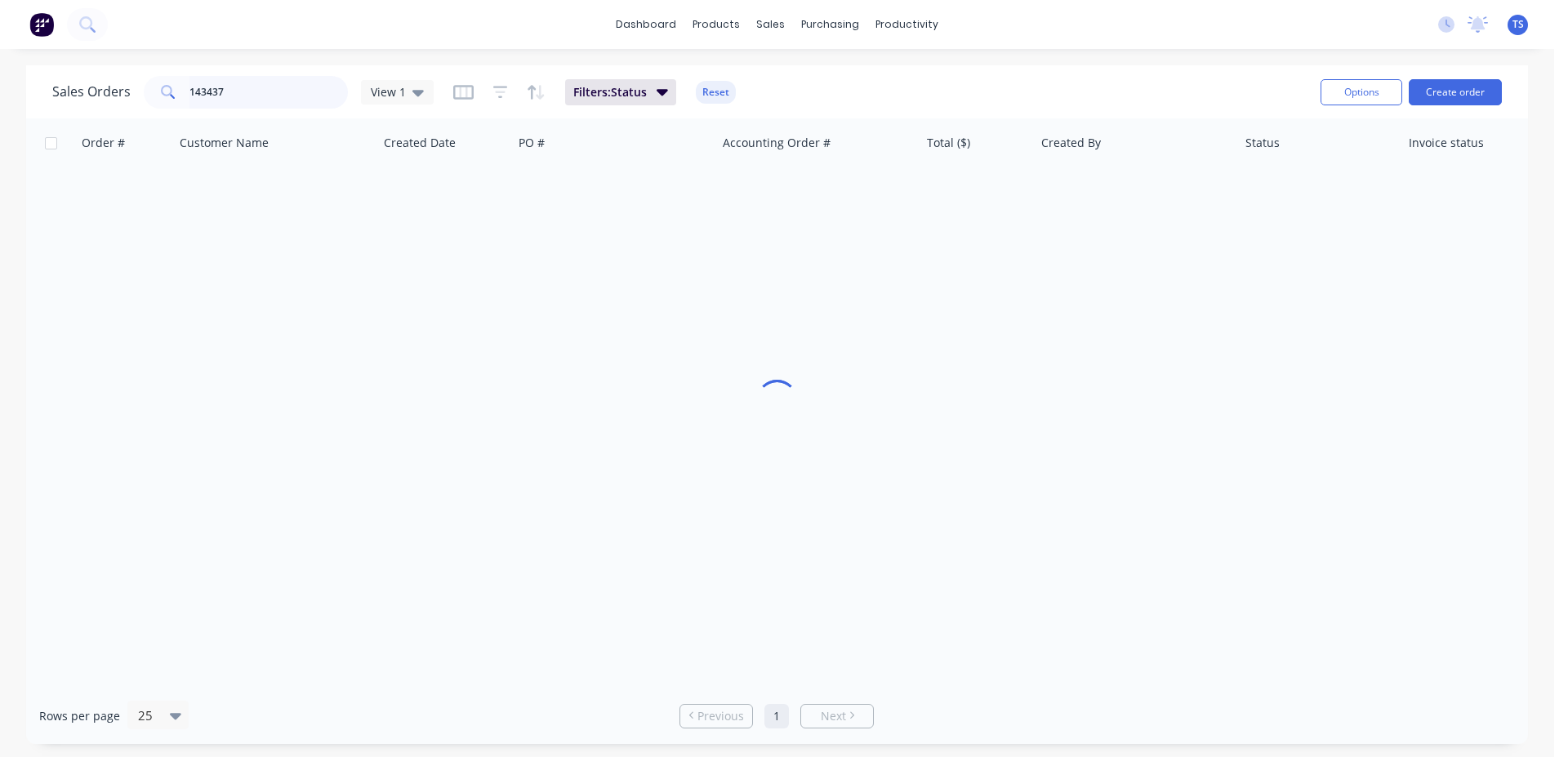
click at [278, 106] on input "143437" at bounding box center [269, 92] width 159 height 33
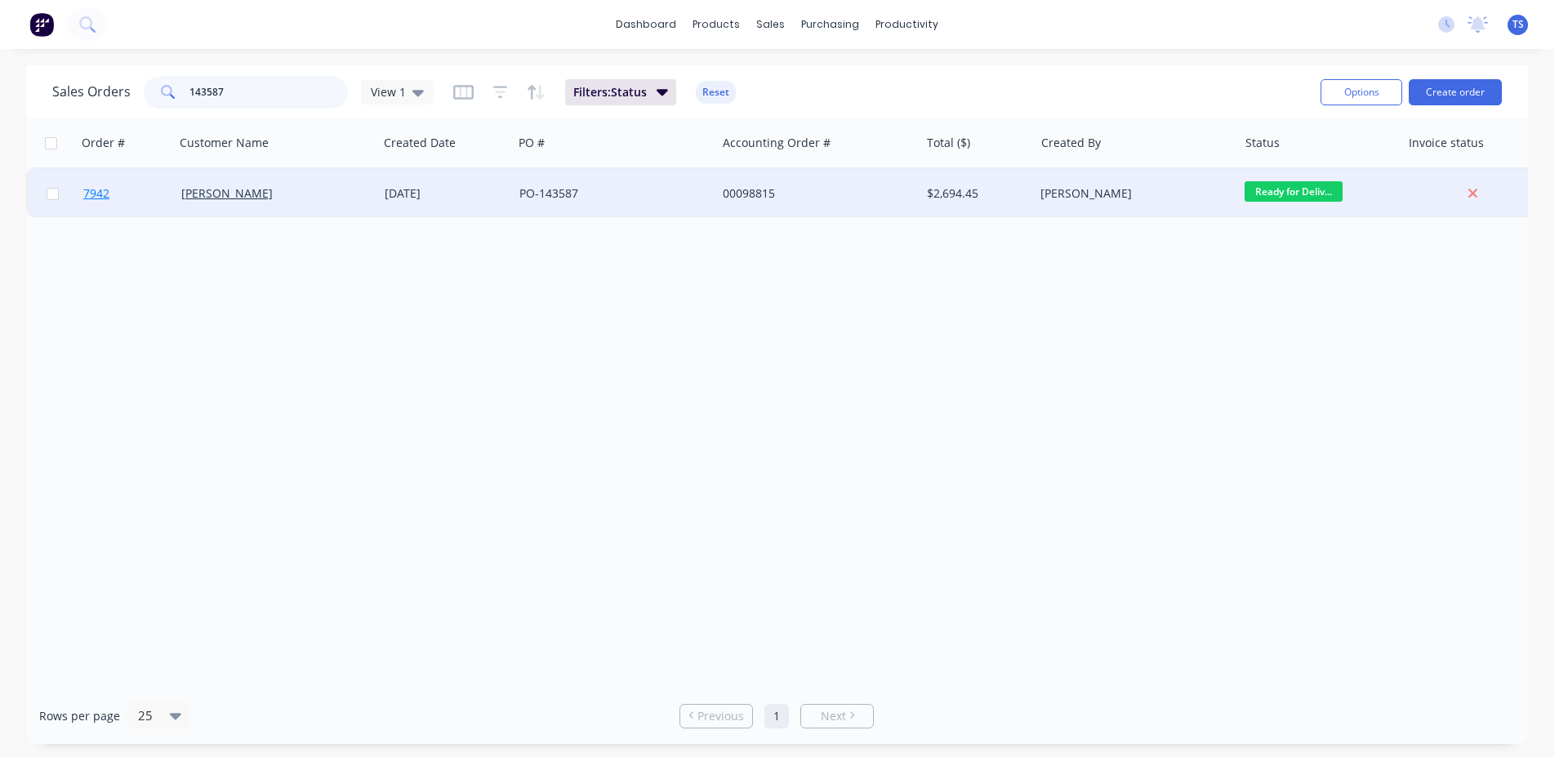
type input "143587"
click at [123, 199] on link "7942" at bounding box center [132, 193] width 98 height 49
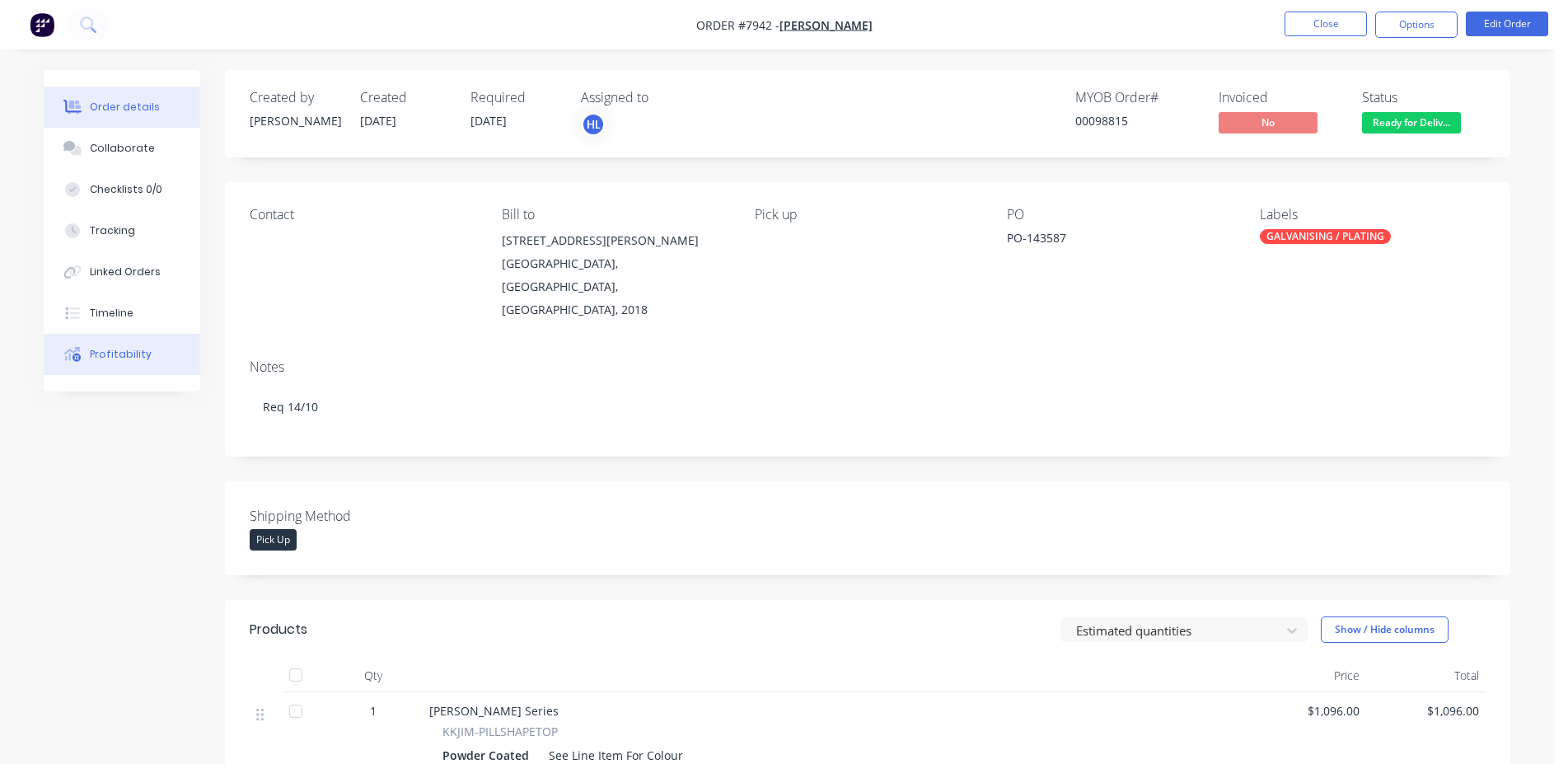
click at [146, 343] on button "Profitability" at bounding box center [122, 355] width 157 height 42
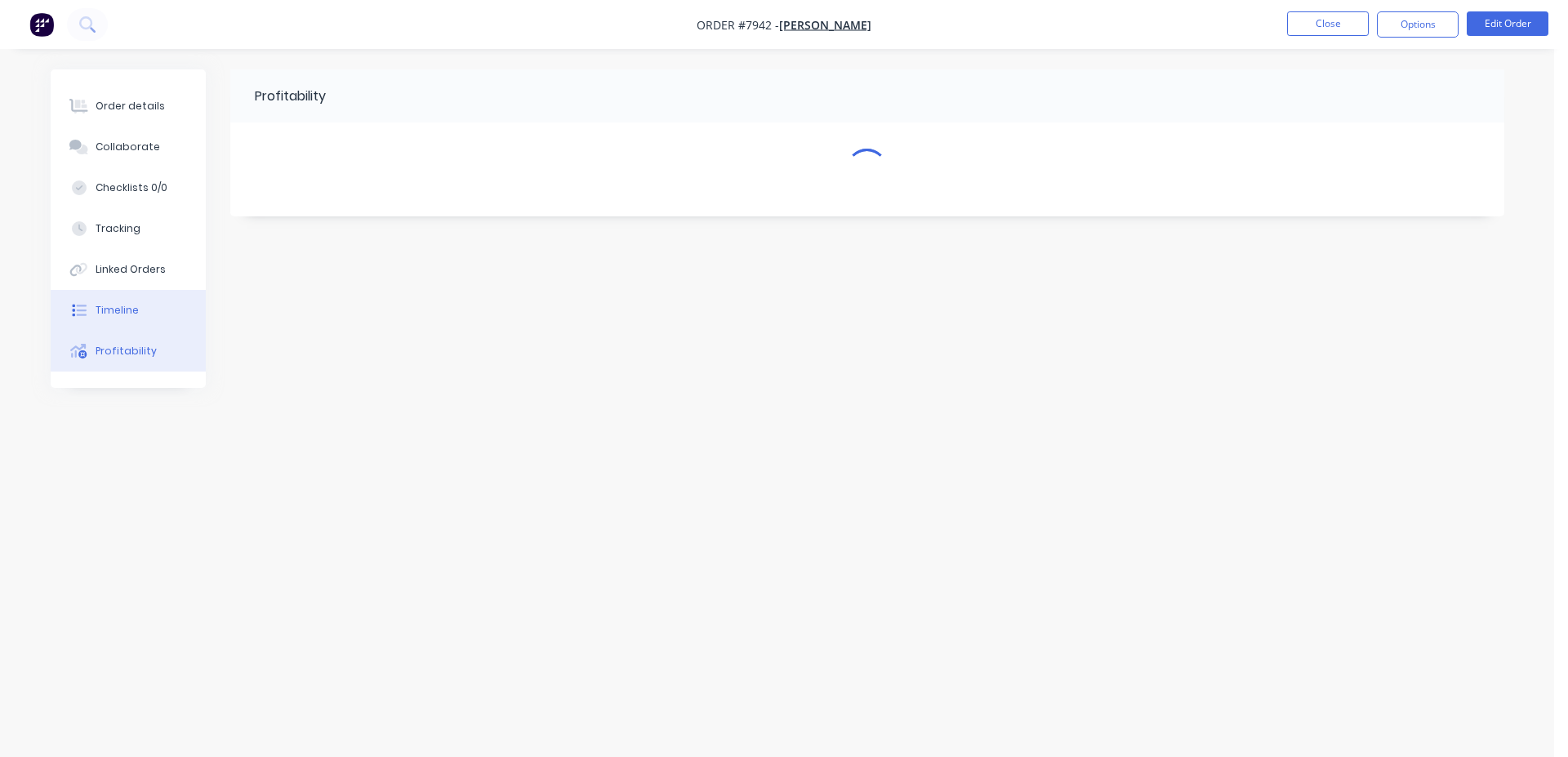
click at [159, 303] on button "Timeline" at bounding box center [128, 310] width 155 height 41
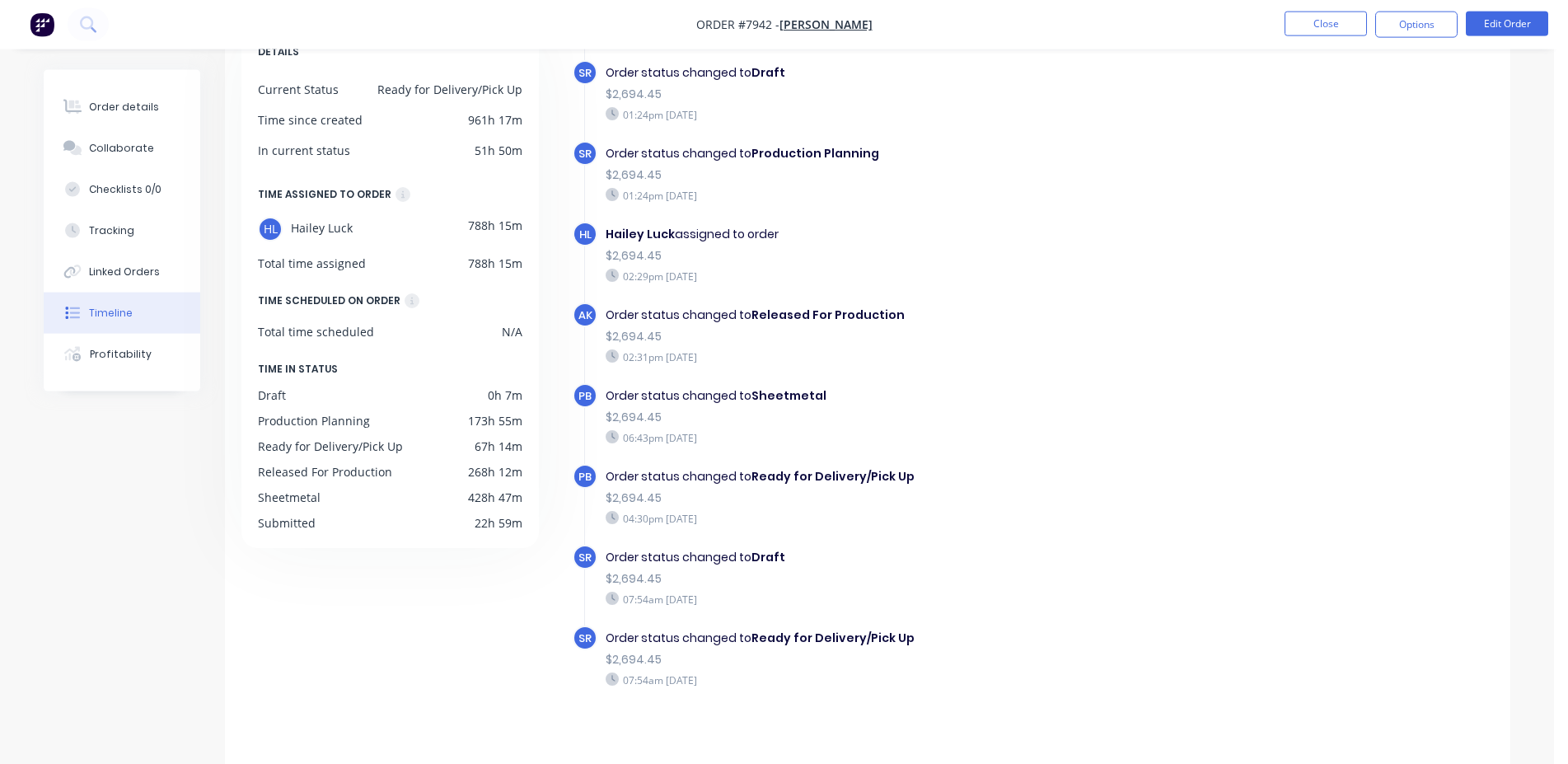
scroll to position [127, 0]
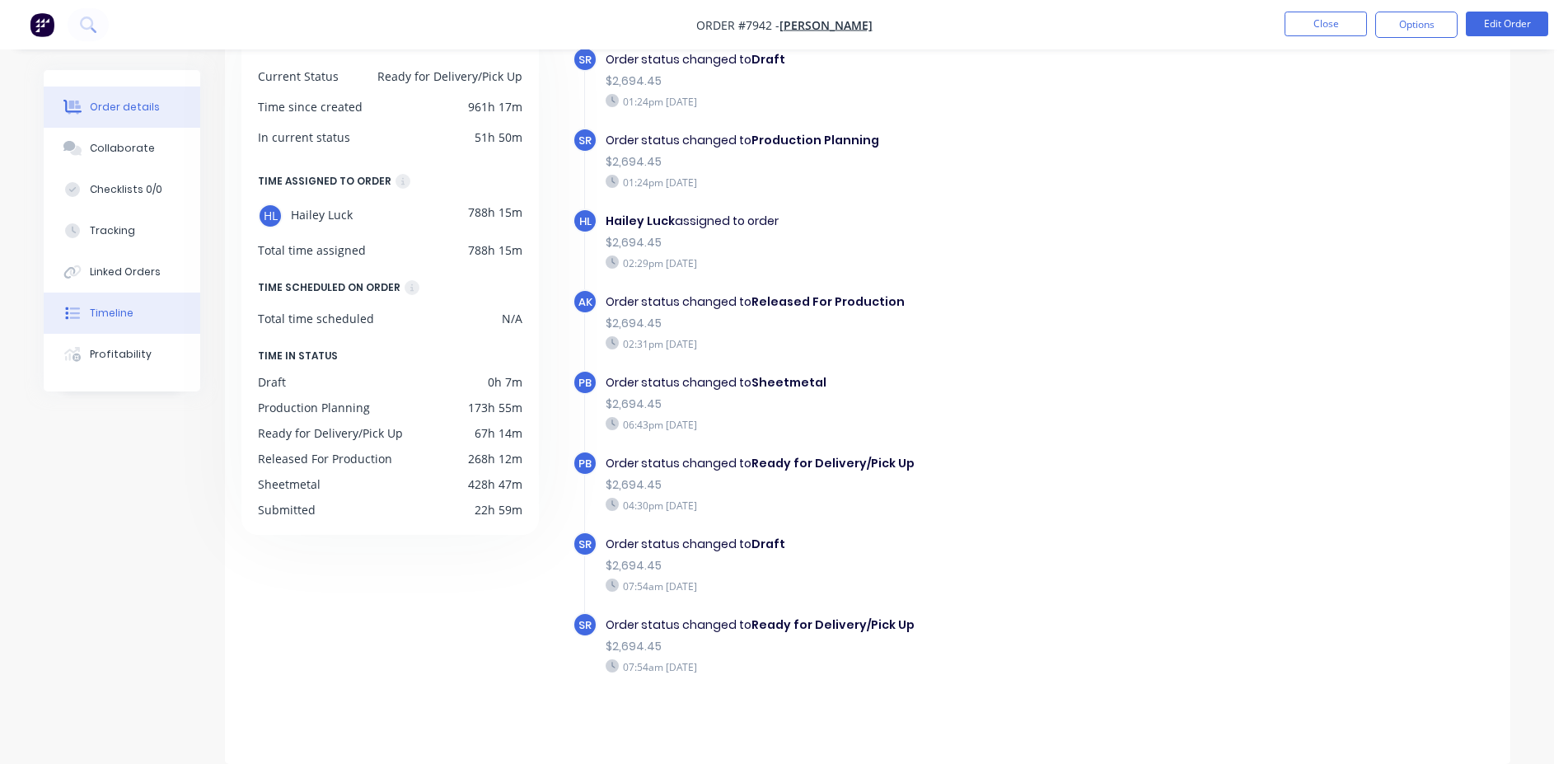
click at [140, 108] on div "Order details" at bounding box center [124, 108] width 70 height 15
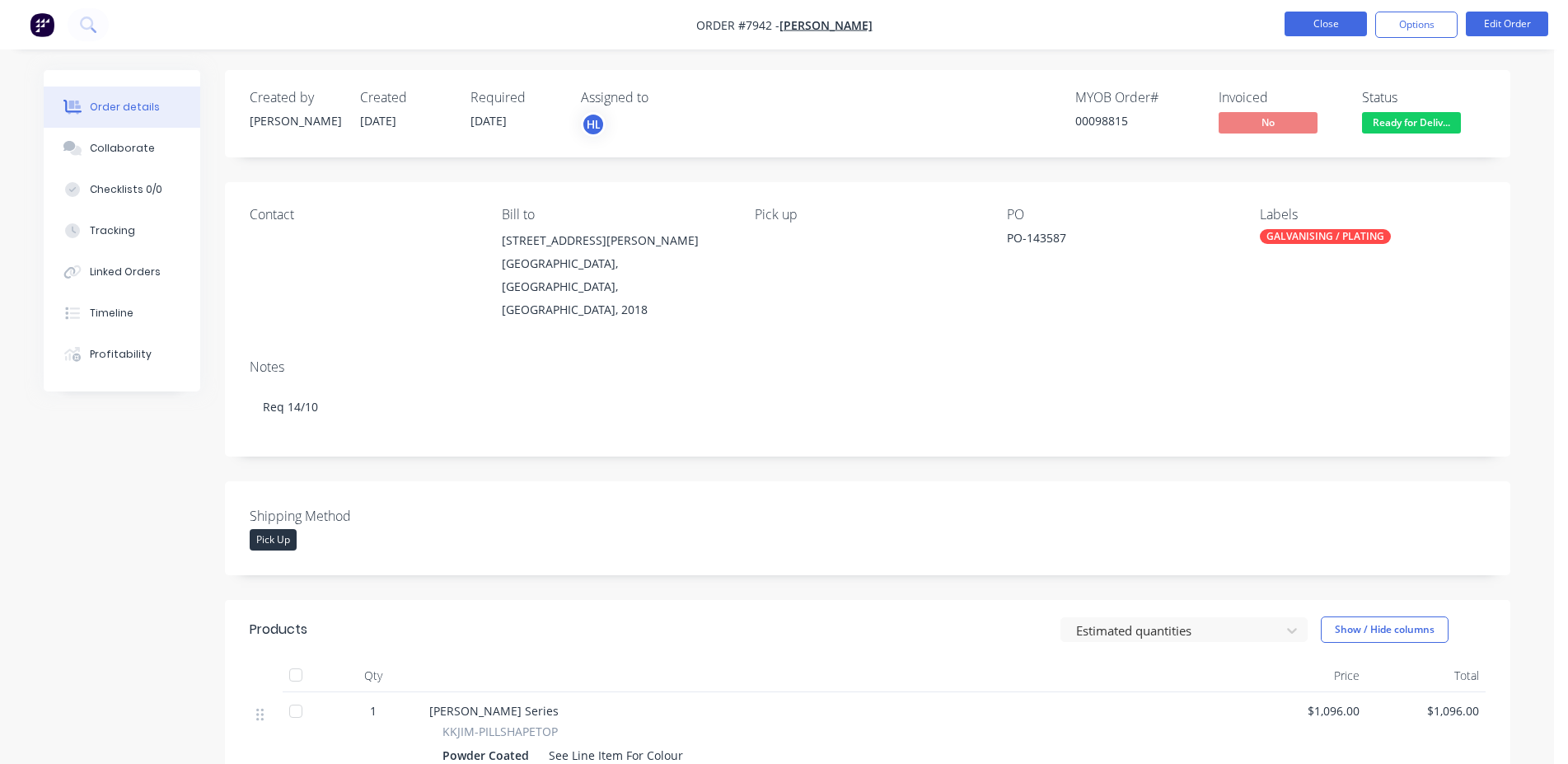
click at [1308, 29] on button "Close" at bounding box center [1325, 24] width 82 height 25
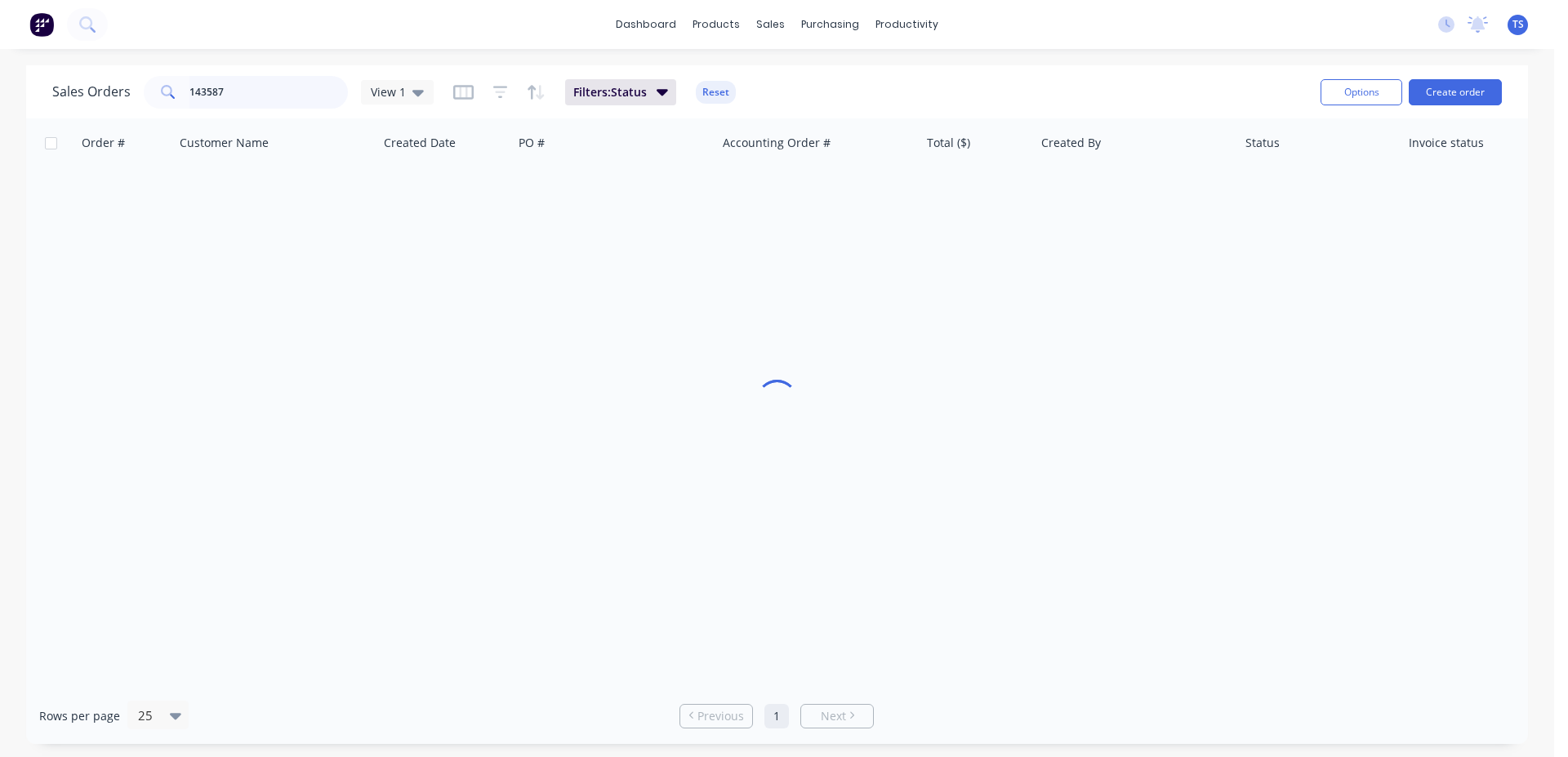
click at [236, 93] on input "143587" at bounding box center [269, 92] width 159 height 33
click at [268, 87] on input "143925" at bounding box center [269, 92] width 159 height 33
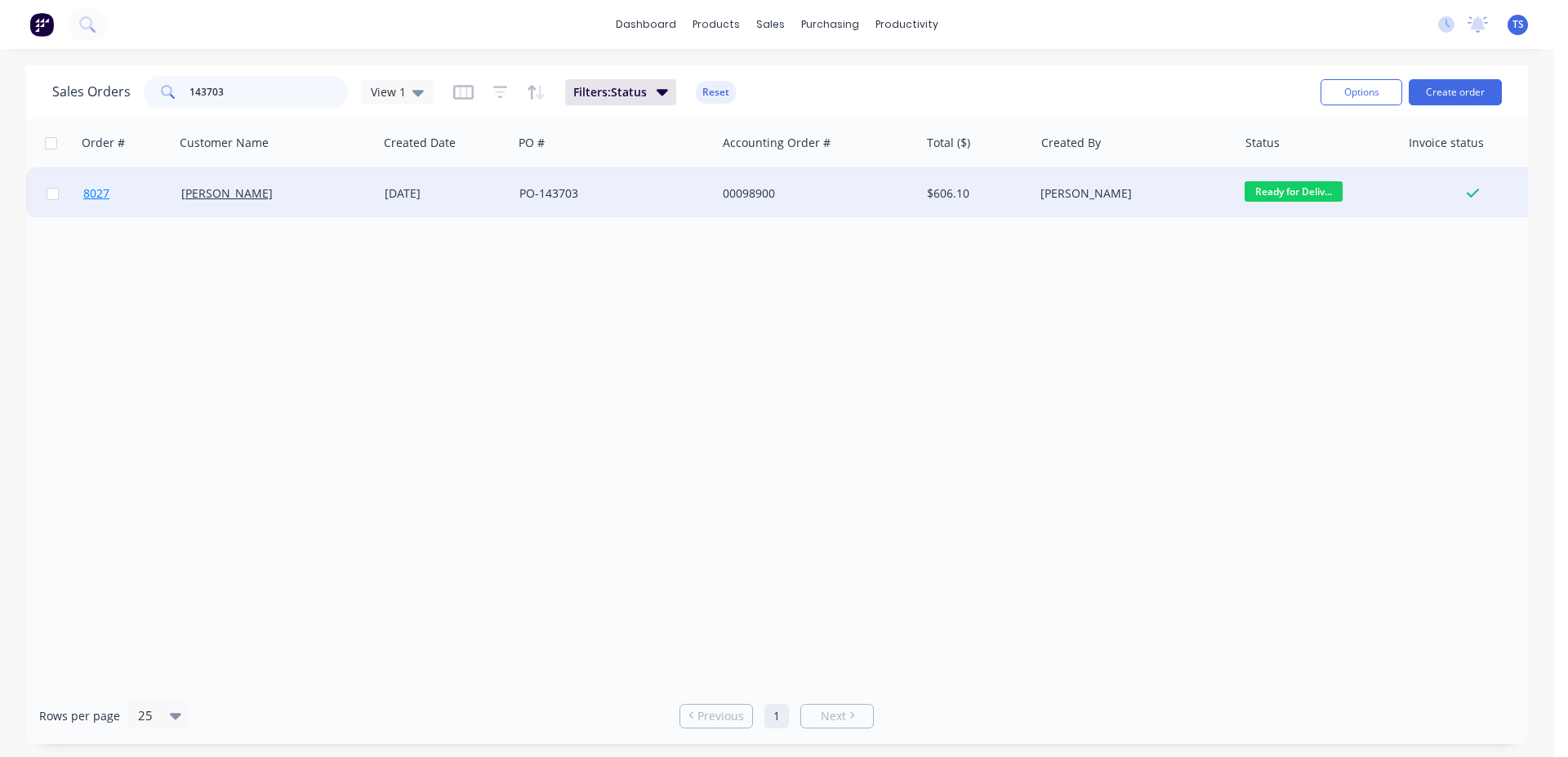
type input "143703"
click at [100, 185] on link "8027" at bounding box center [132, 193] width 98 height 49
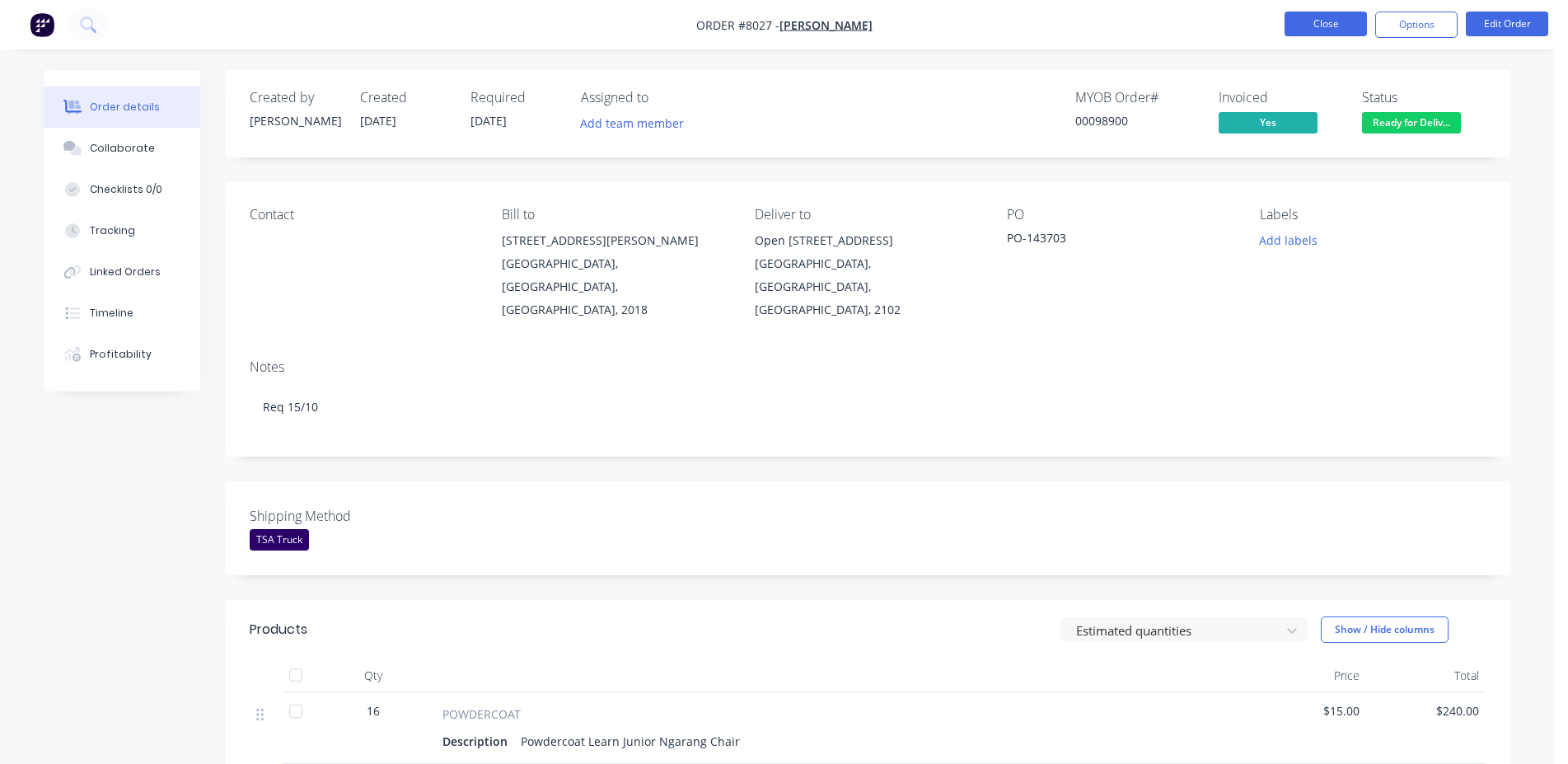
click at [1345, 14] on button "Close" at bounding box center [1325, 24] width 82 height 25
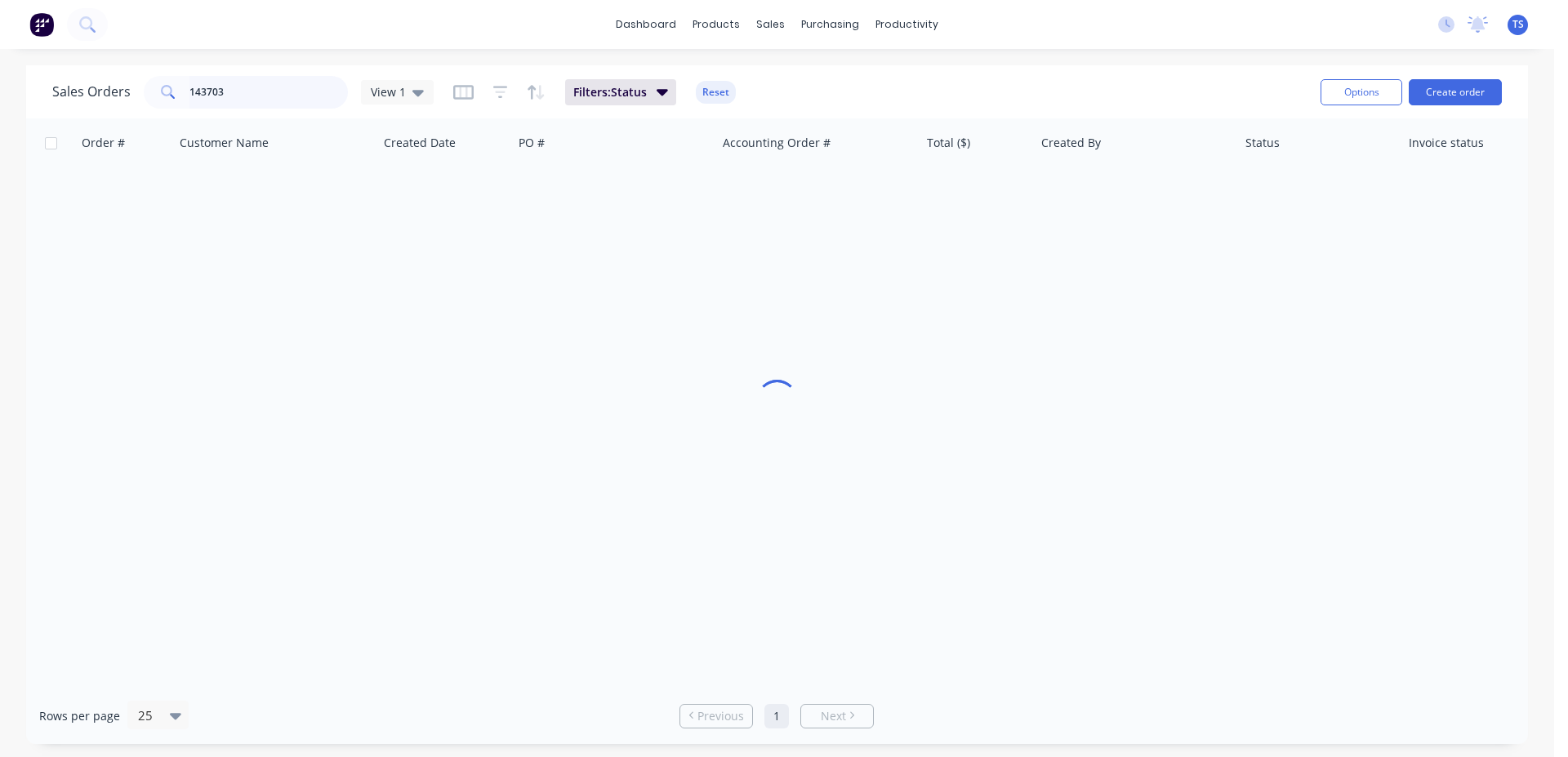
click at [224, 85] on input "143703" at bounding box center [269, 92] width 159 height 33
click at [224, 86] on input "143703" at bounding box center [269, 92] width 159 height 33
click at [257, 96] on input "98085" at bounding box center [269, 92] width 159 height 33
click at [256, 98] on input "98085" at bounding box center [269, 92] width 159 height 33
type input "99085"
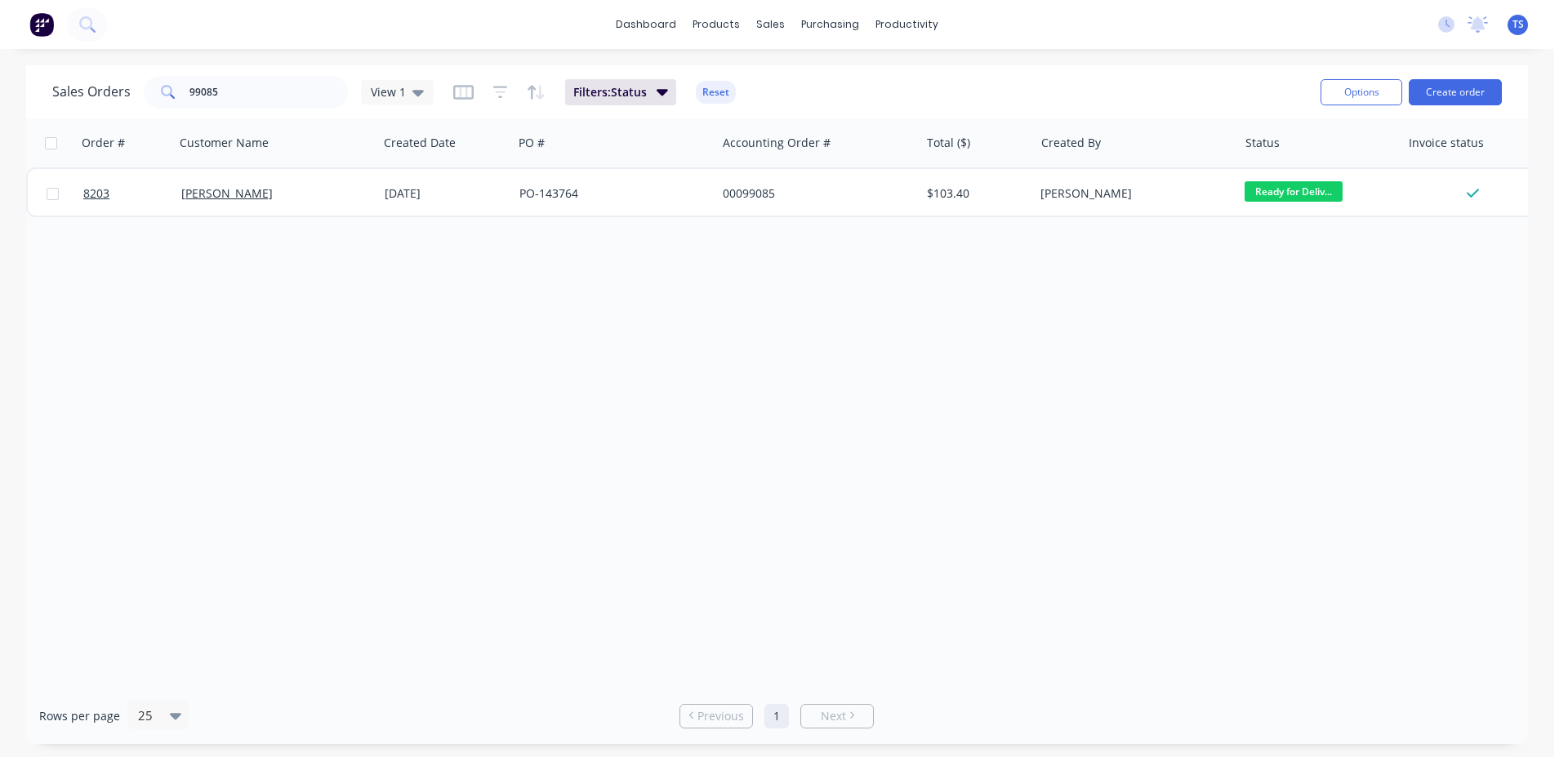
click at [118, 202] on link "8203" at bounding box center [132, 193] width 98 height 49
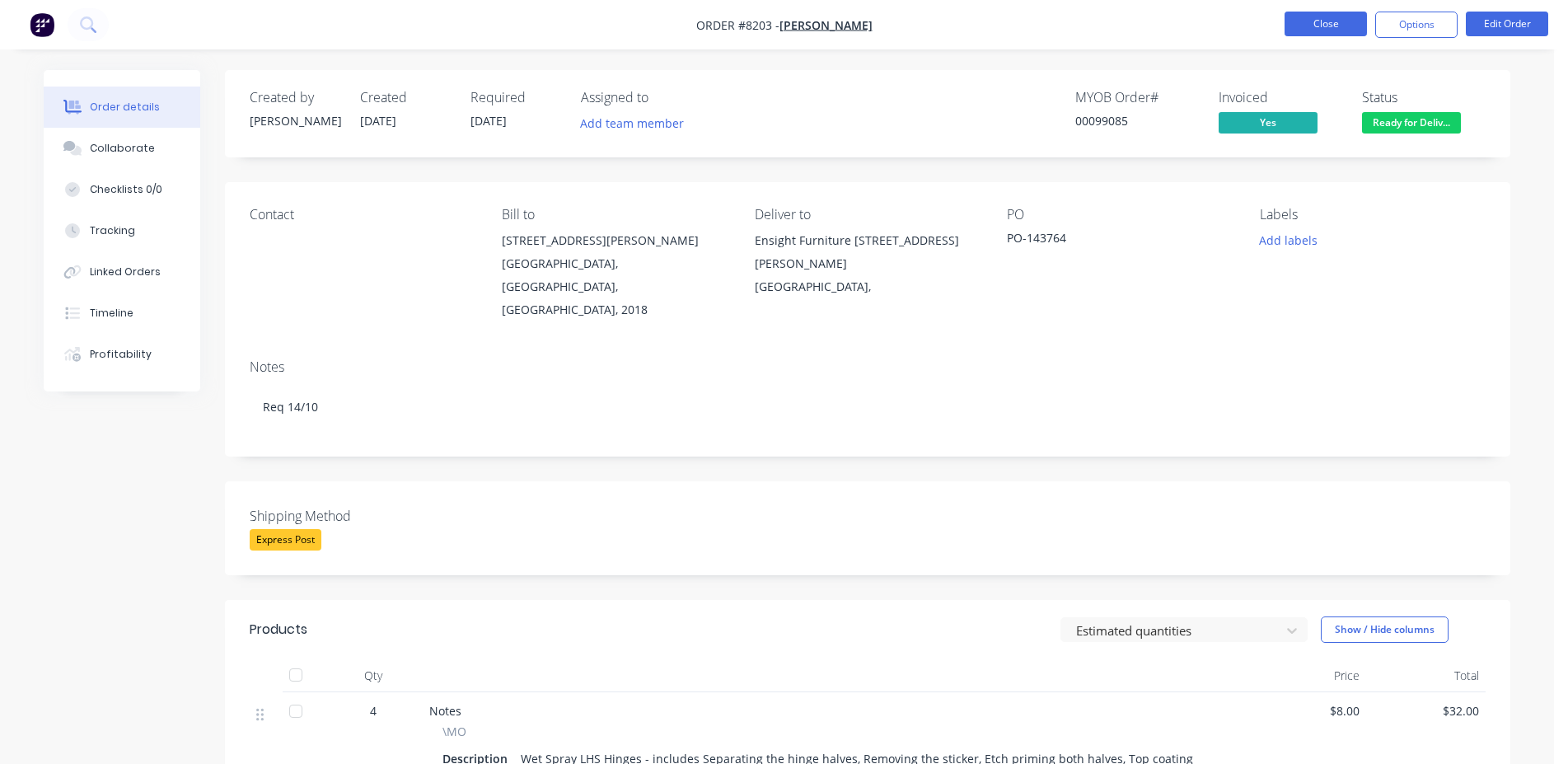
click at [1311, 22] on button "Close" at bounding box center [1325, 24] width 82 height 25
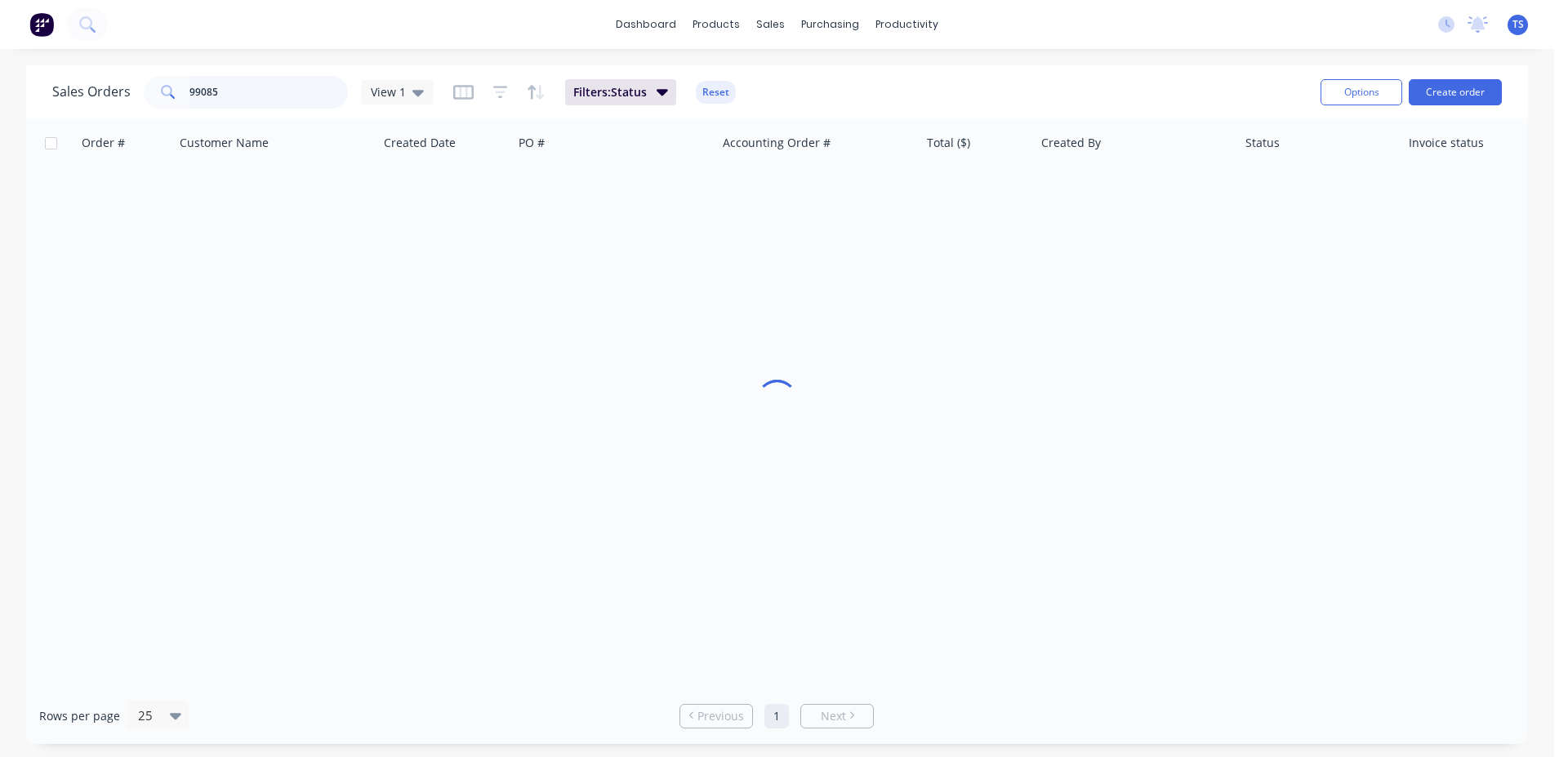
click at [266, 95] on input "99085" at bounding box center [269, 92] width 159 height 33
click at [262, 96] on input "99085" at bounding box center [269, 92] width 159 height 33
type input "4"
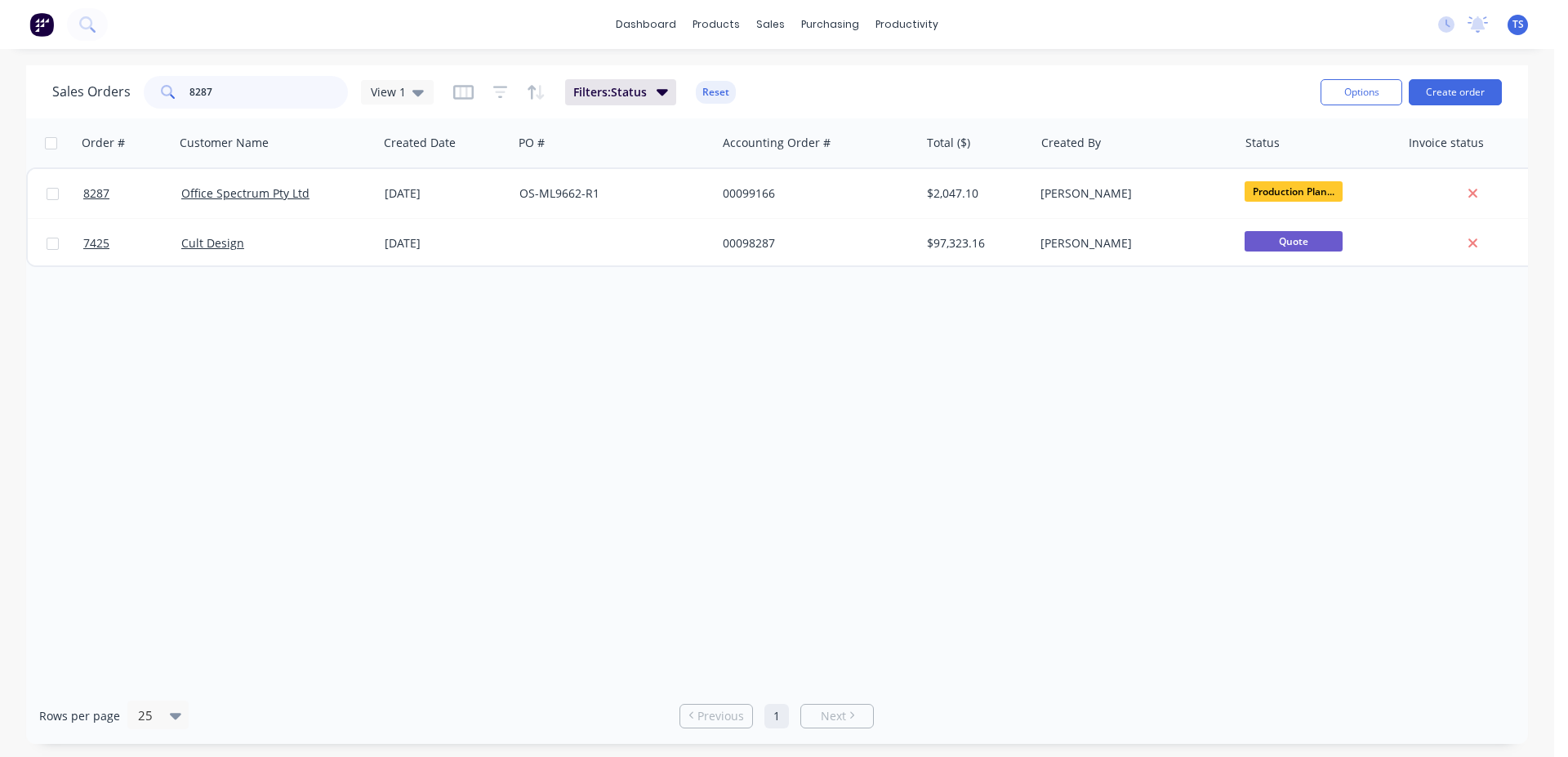
click at [220, 92] on input "8287" at bounding box center [269, 92] width 159 height 33
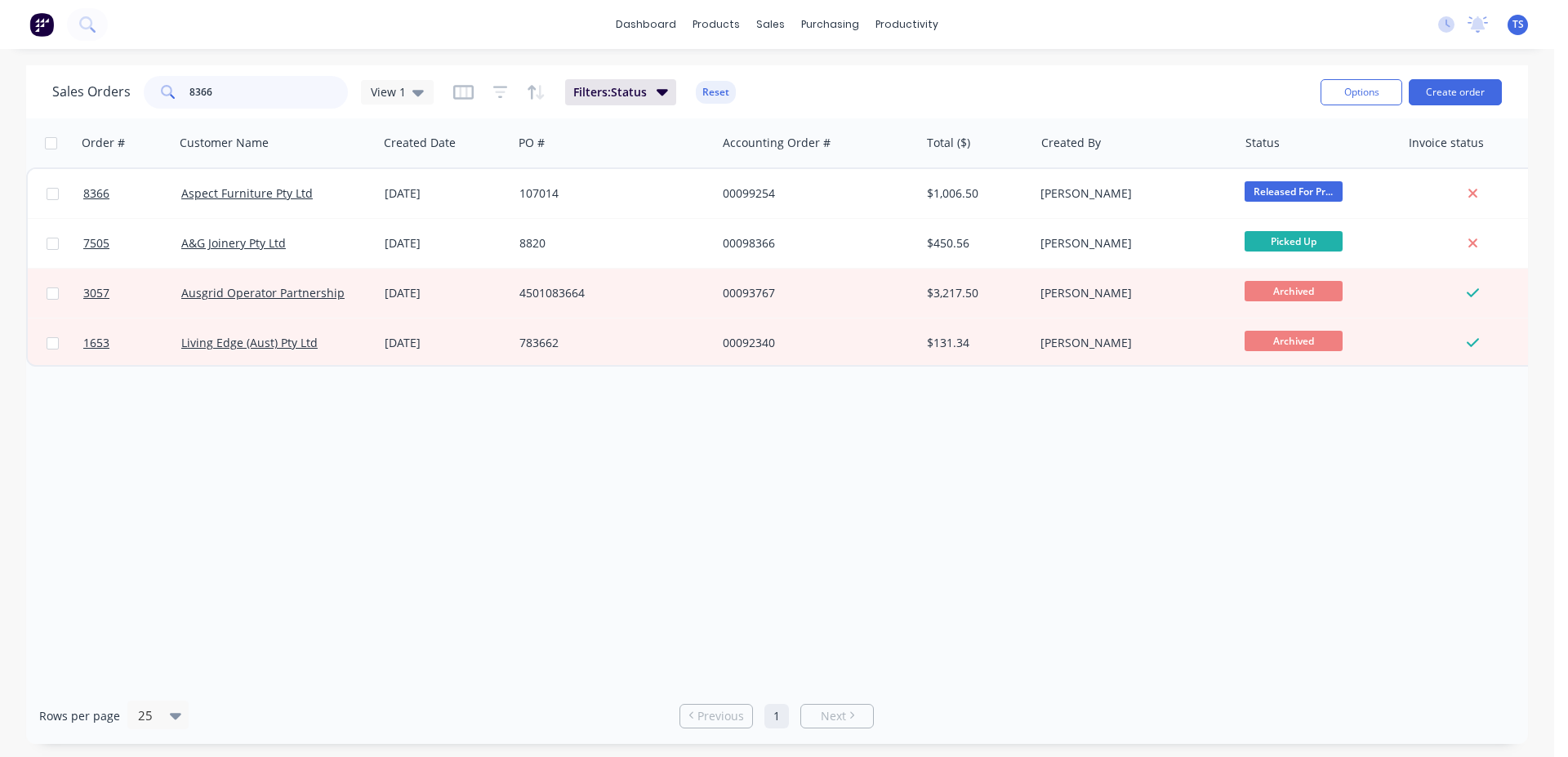
click at [269, 93] on input "8366" at bounding box center [269, 92] width 159 height 33
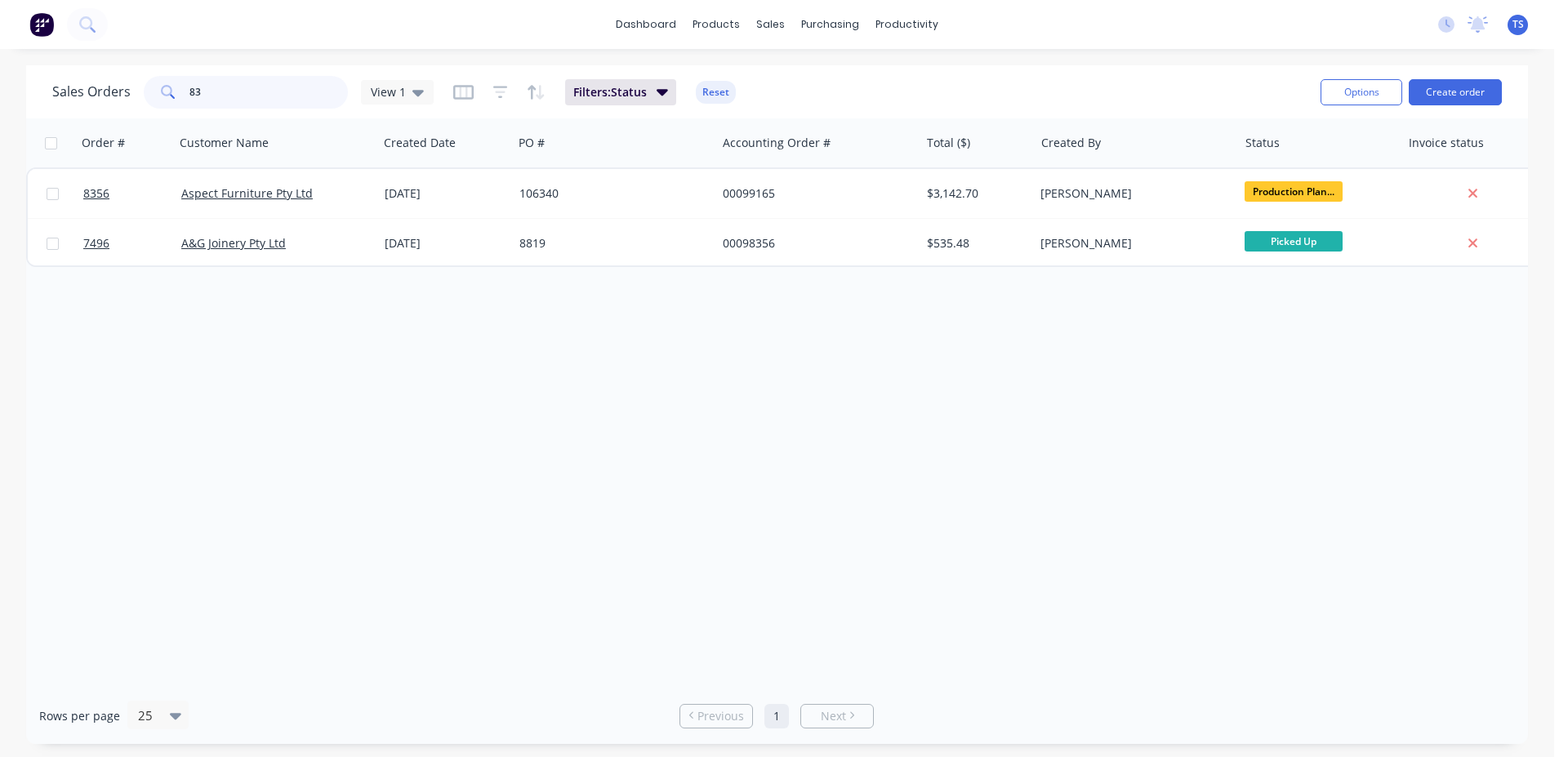
type input "8"
type input "7"
click at [350, 90] on div "Sales Orders 8263 View 1" at bounding box center [243, 92] width 381 height 33
click at [260, 93] on input "8263" at bounding box center [269, 92] width 159 height 33
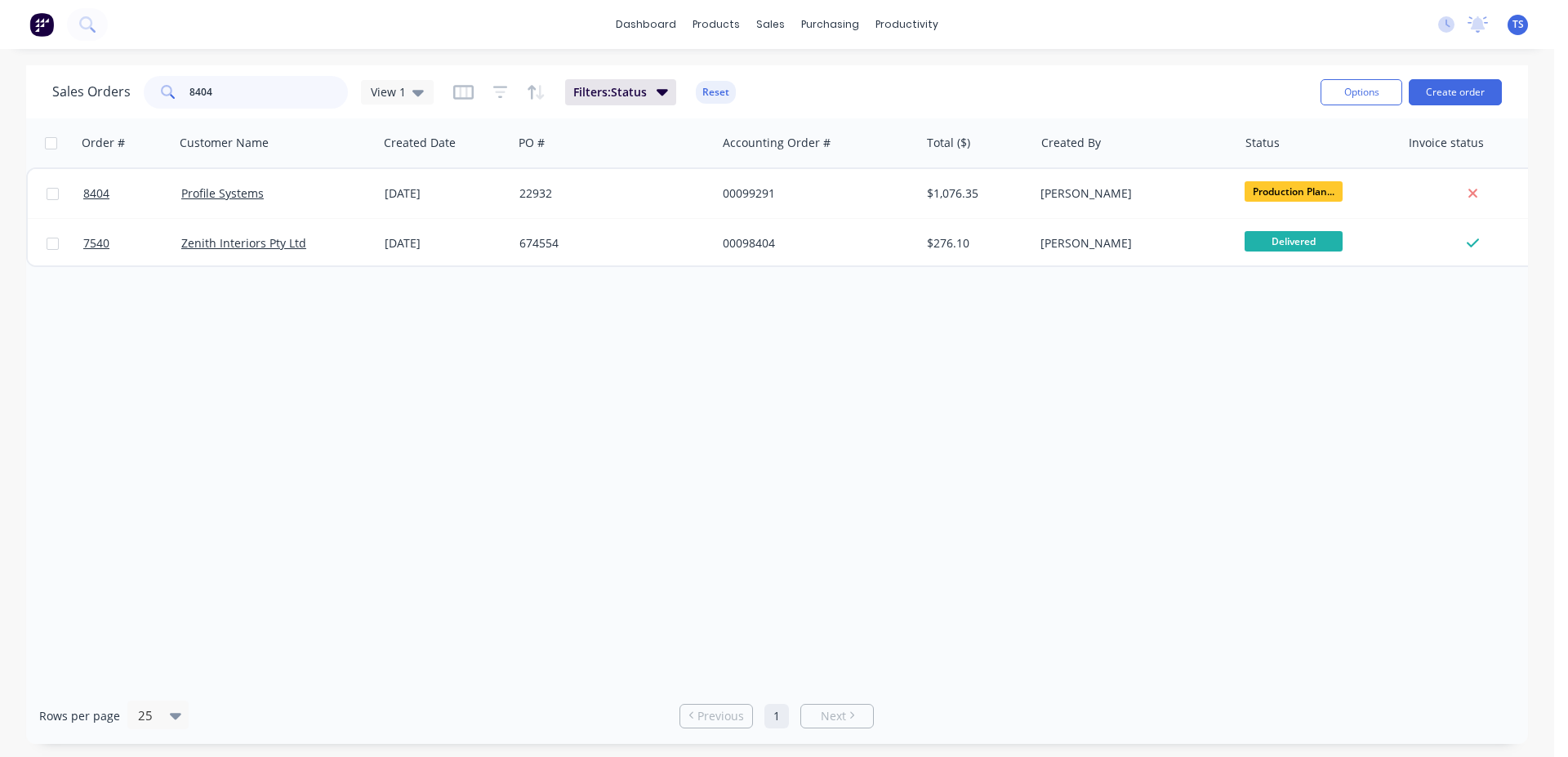
click at [260, 93] on input "8404" at bounding box center [269, 92] width 159 height 33
click at [259, 94] on input "8370" at bounding box center [269, 92] width 159 height 33
click at [231, 81] on input "8048" at bounding box center [269, 92] width 159 height 33
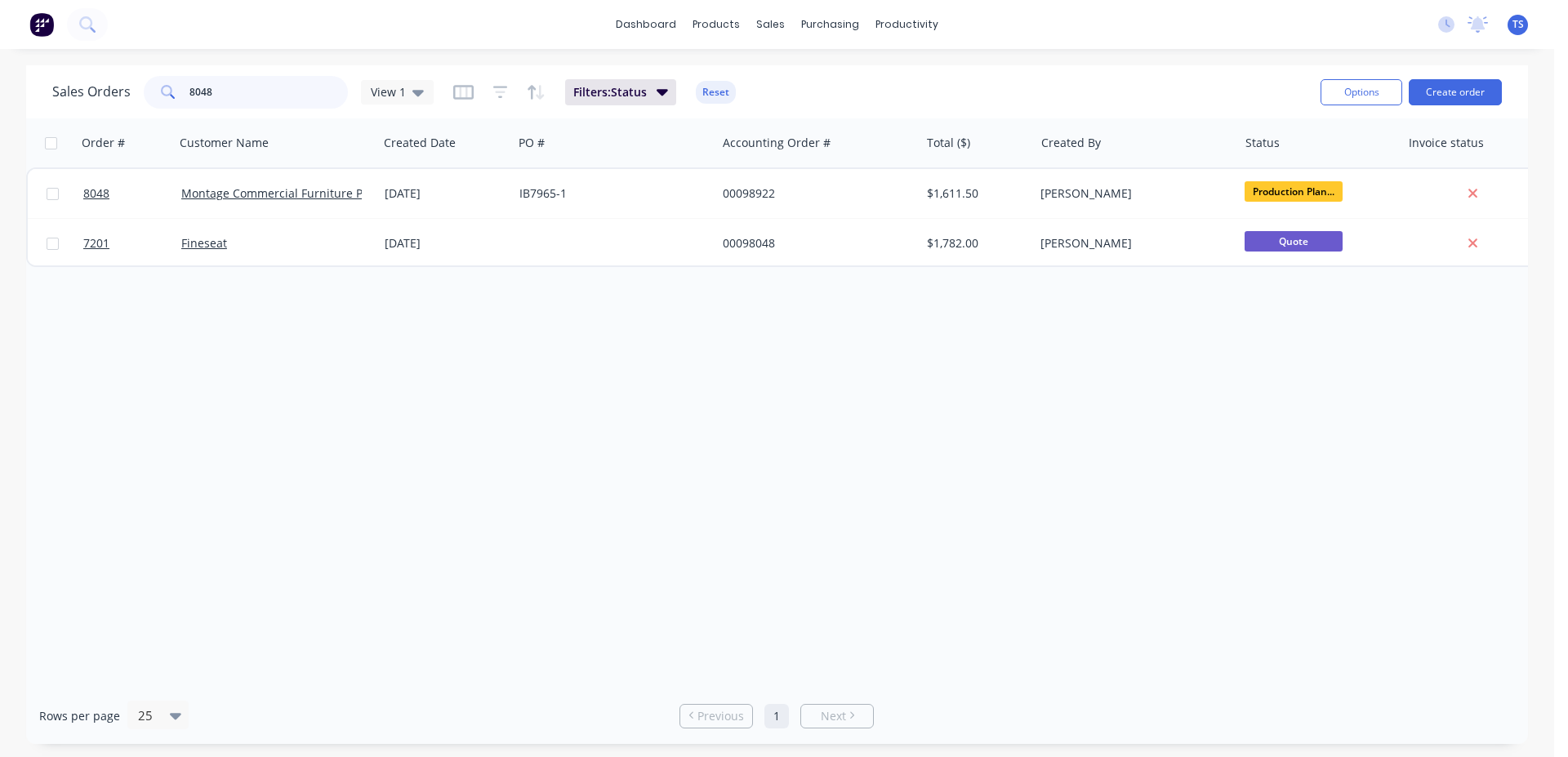
click at [231, 81] on input "8048" at bounding box center [269, 92] width 159 height 33
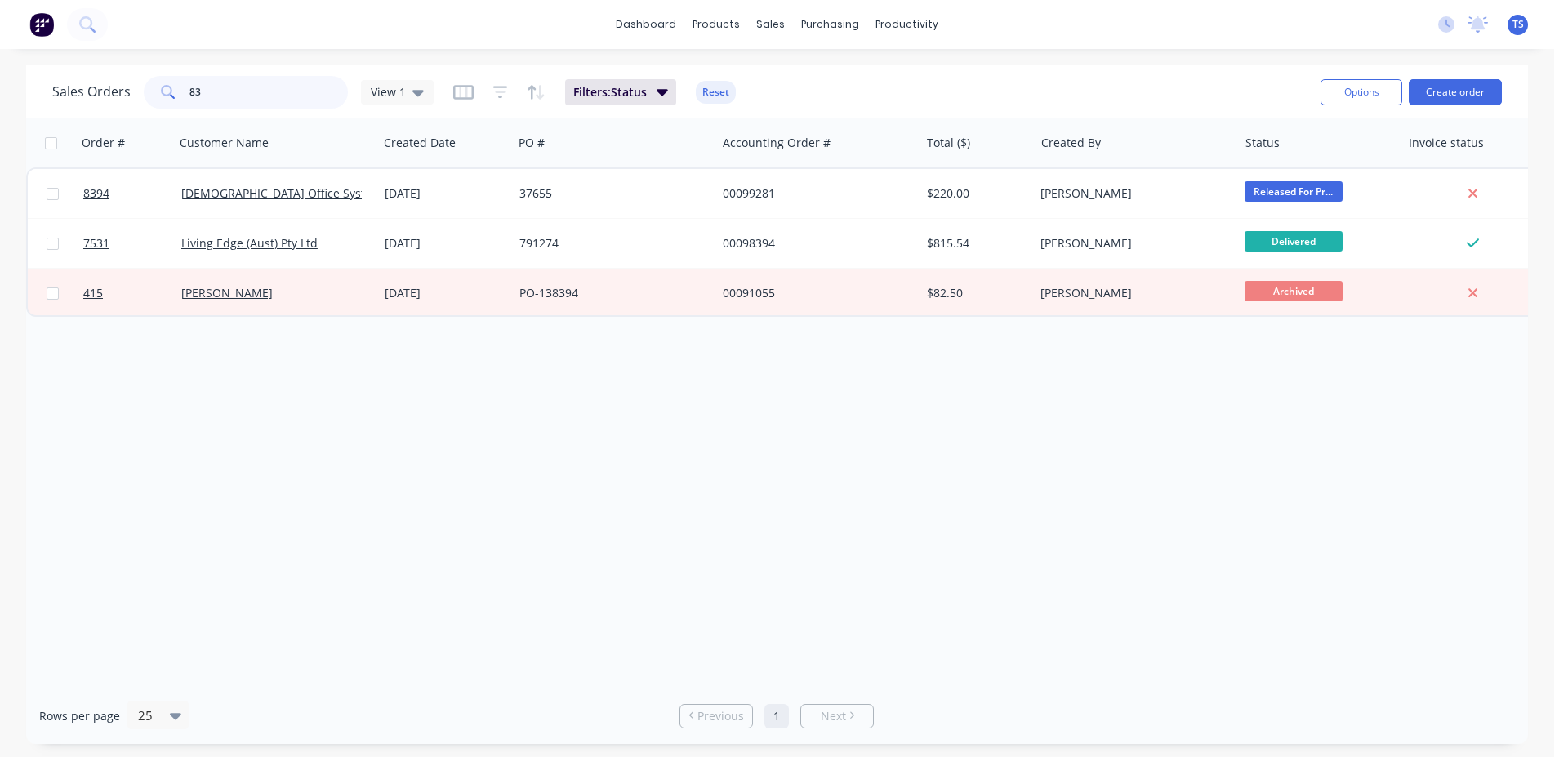
type input "8"
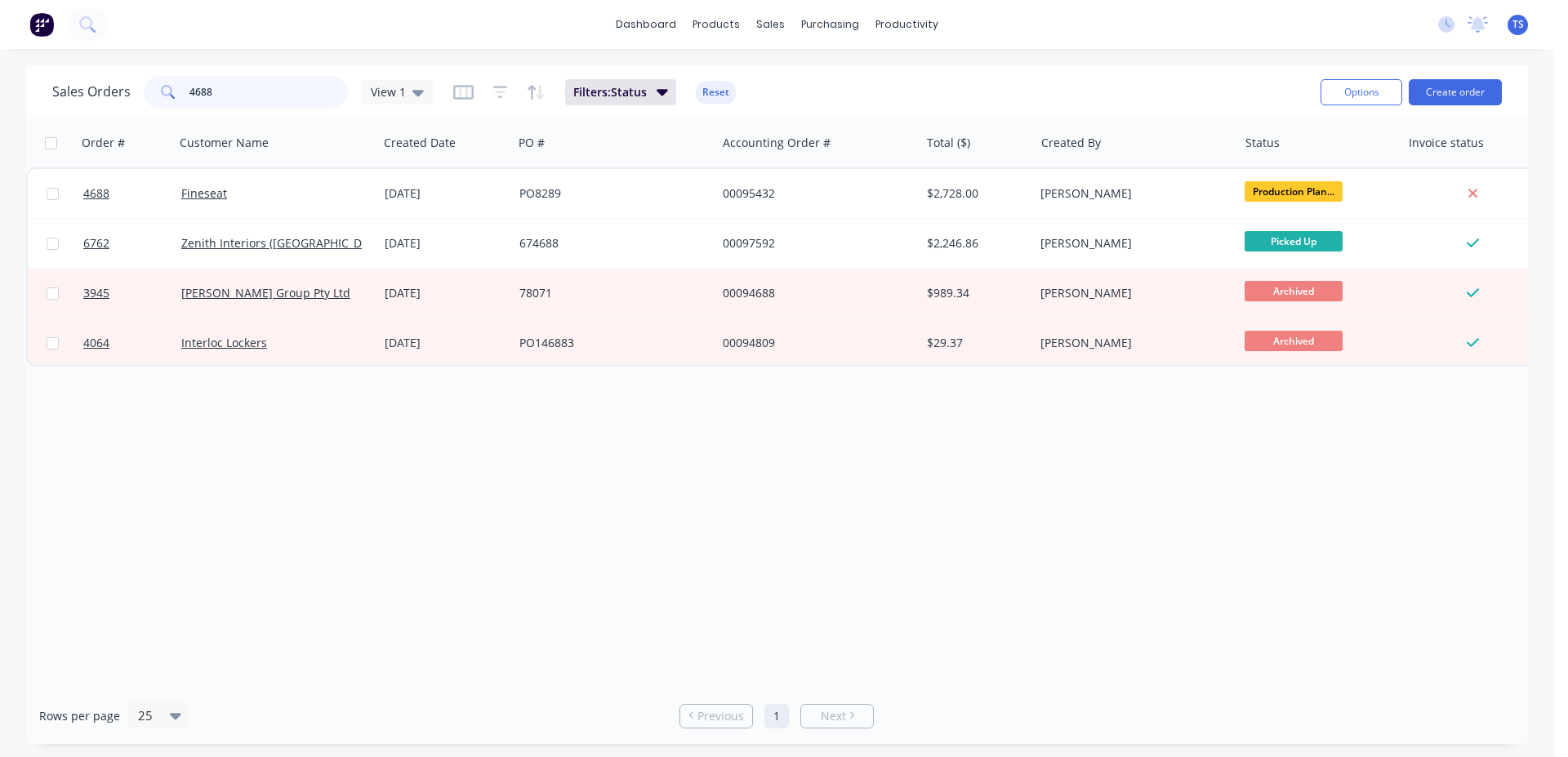
click at [235, 93] on input "4688" at bounding box center [269, 92] width 159 height 33
click at [235, 93] on input "4688" at bounding box center [269, 92] width 159 height 33
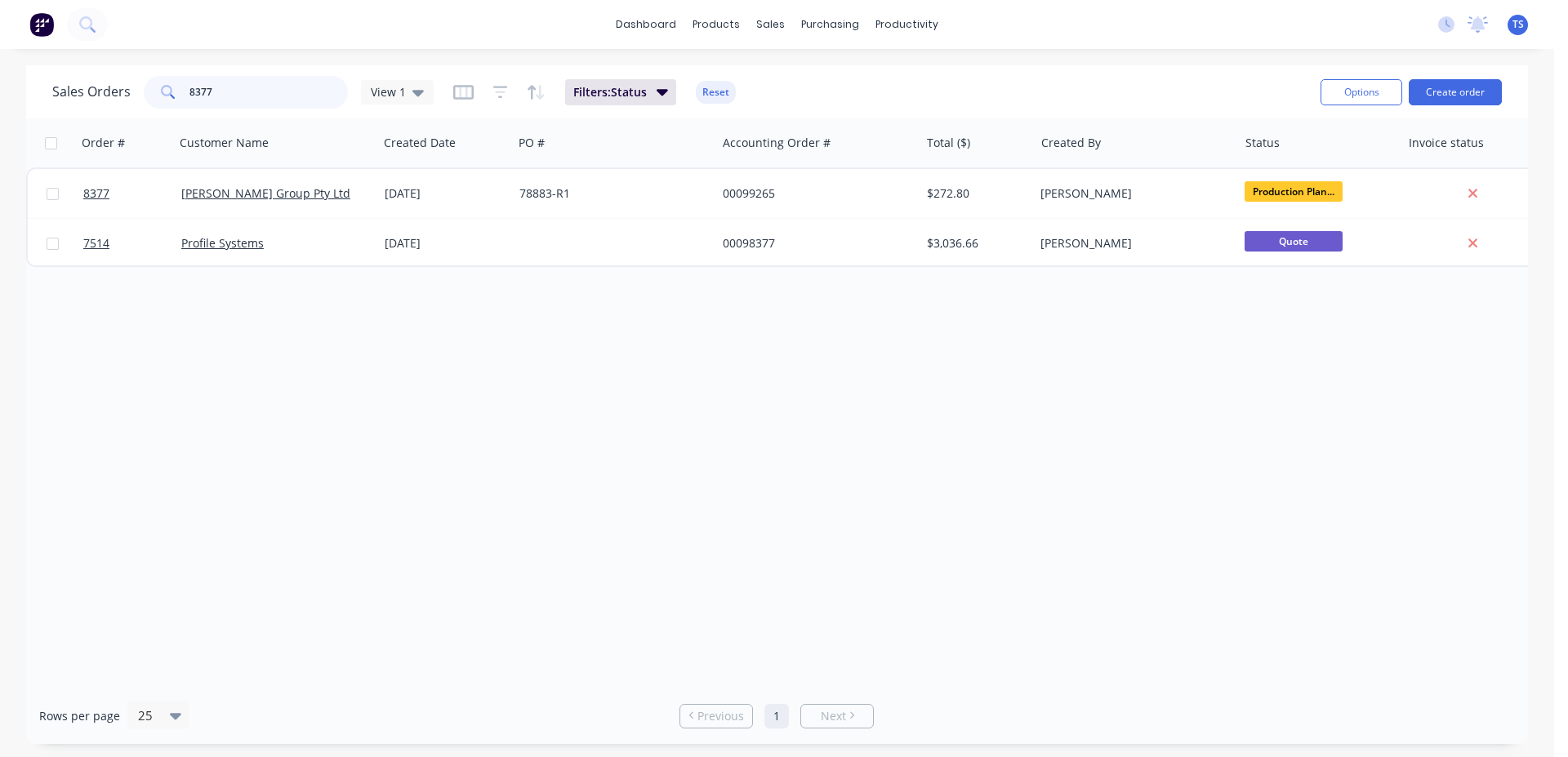
click at [235, 94] on input "8377" at bounding box center [269, 92] width 159 height 33
click at [299, 86] on input "8377" at bounding box center [269, 92] width 159 height 33
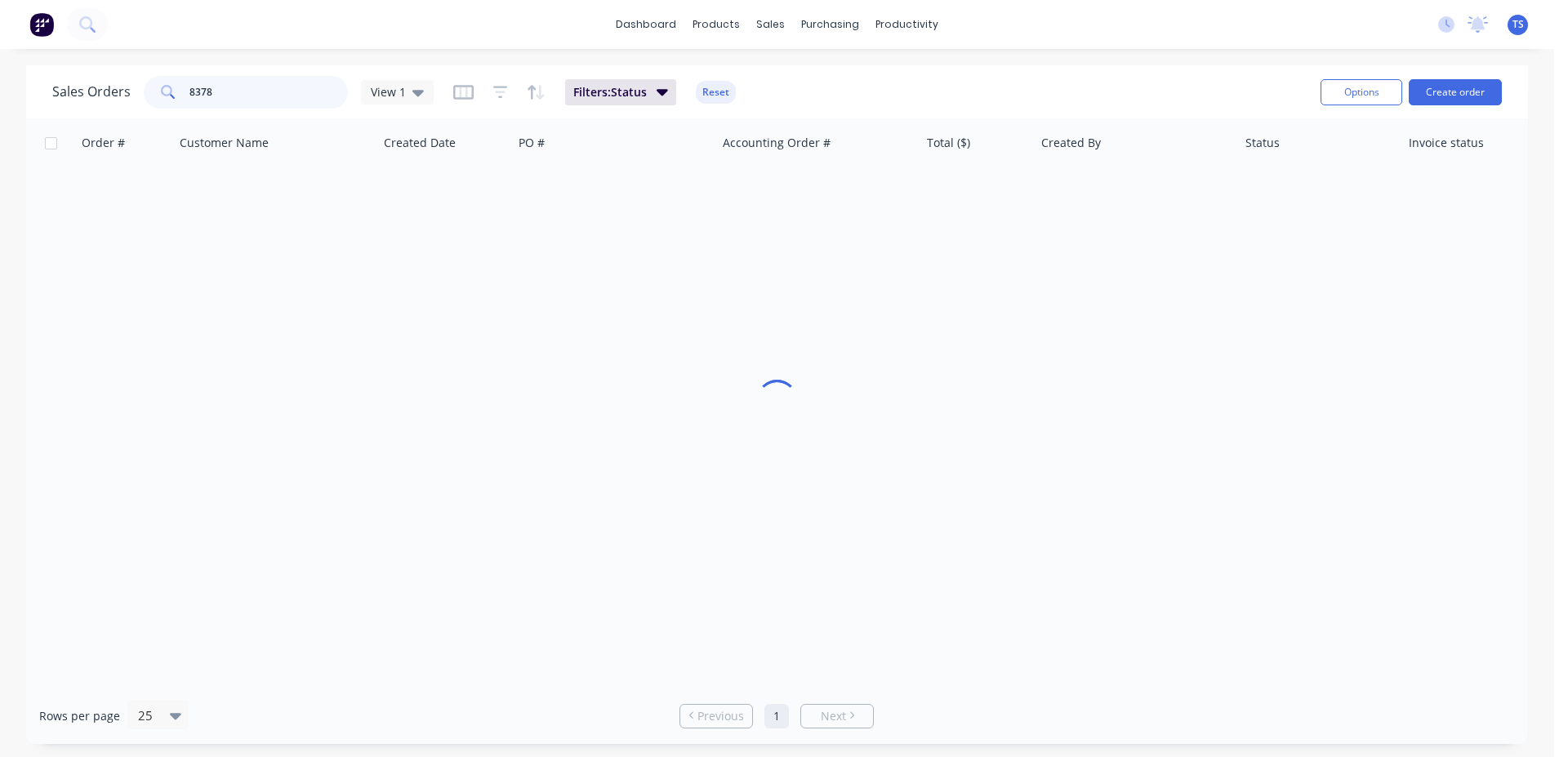
click at [299, 86] on input "8378" at bounding box center [269, 92] width 159 height 33
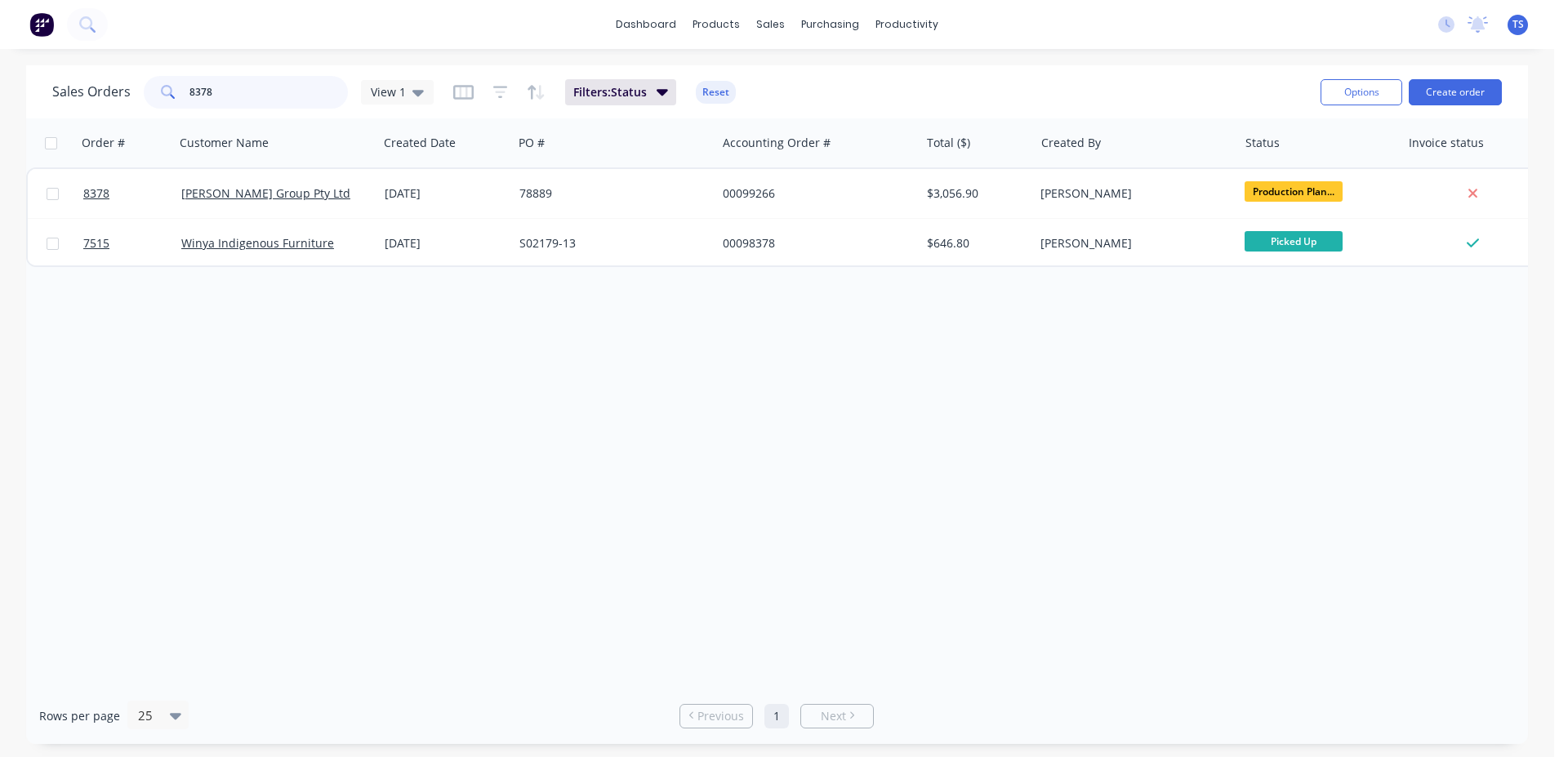
click at [268, 101] on input "8378" at bounding box center [269, 92] width 159 height 33
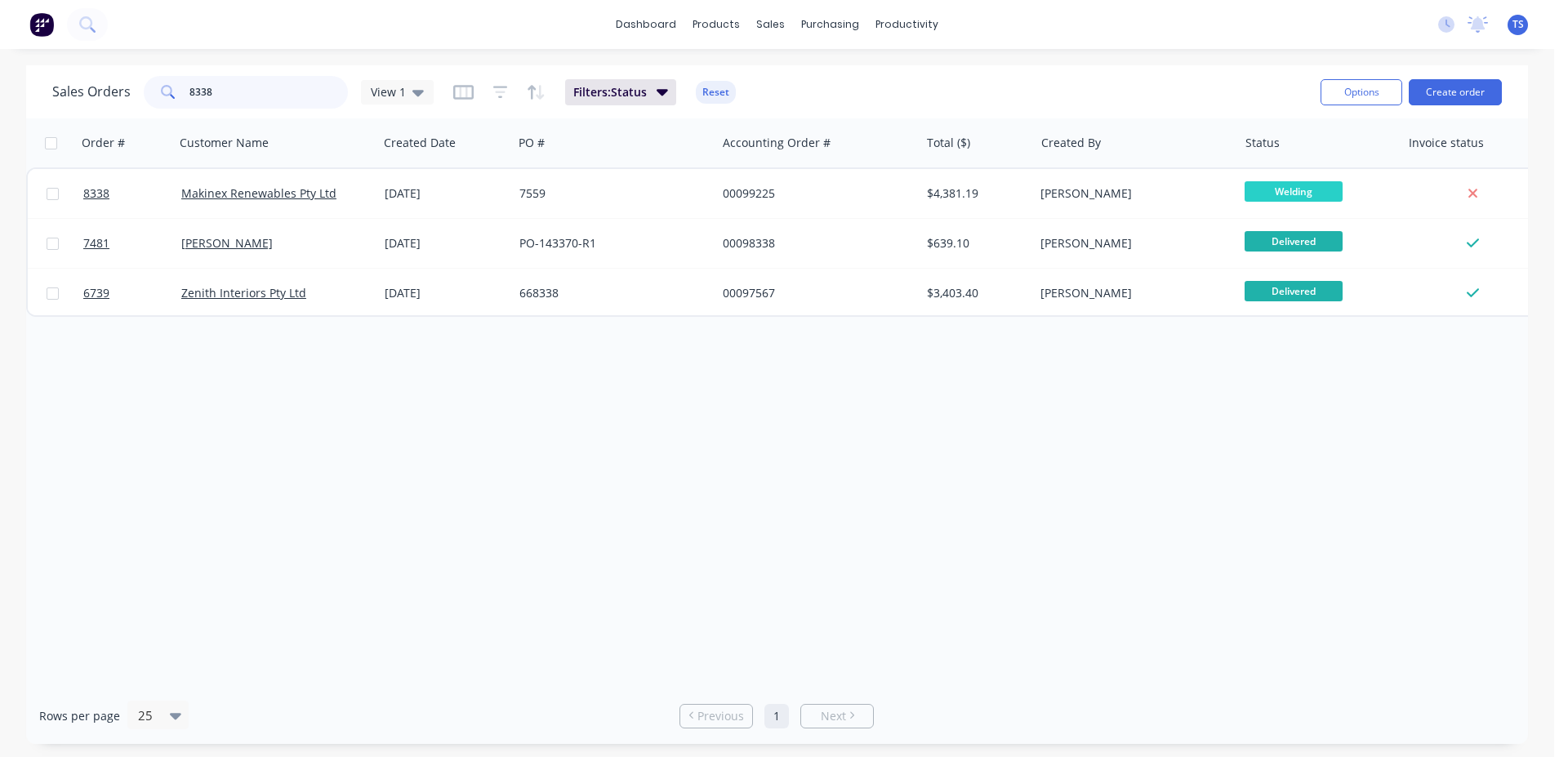
click at [234, 97] on input "8338" at bounding box center [269, 92] width 159 height 33
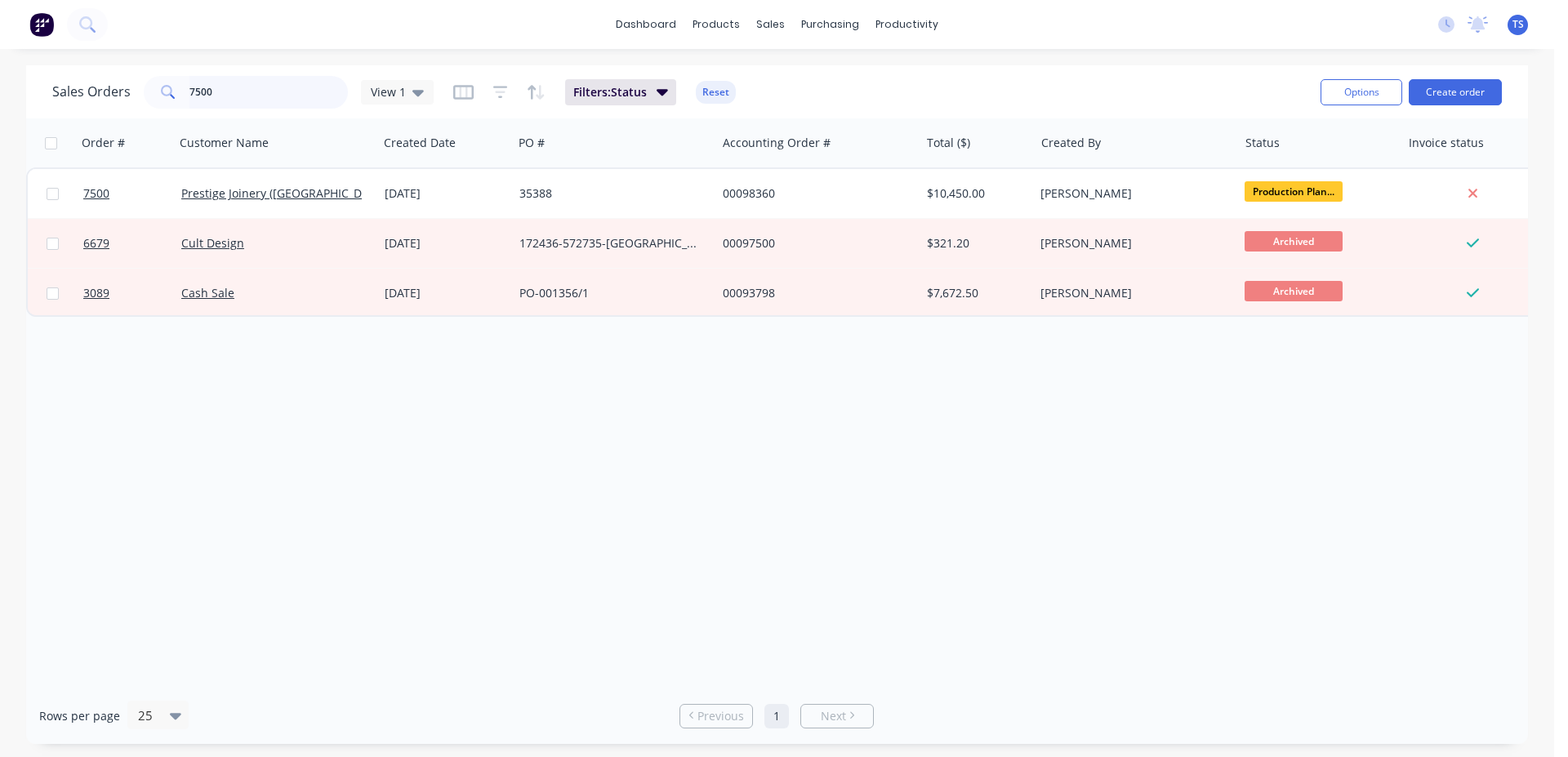
click at [265, 98] on input "7500" at bounding box center [269, 92] width 159 height 33
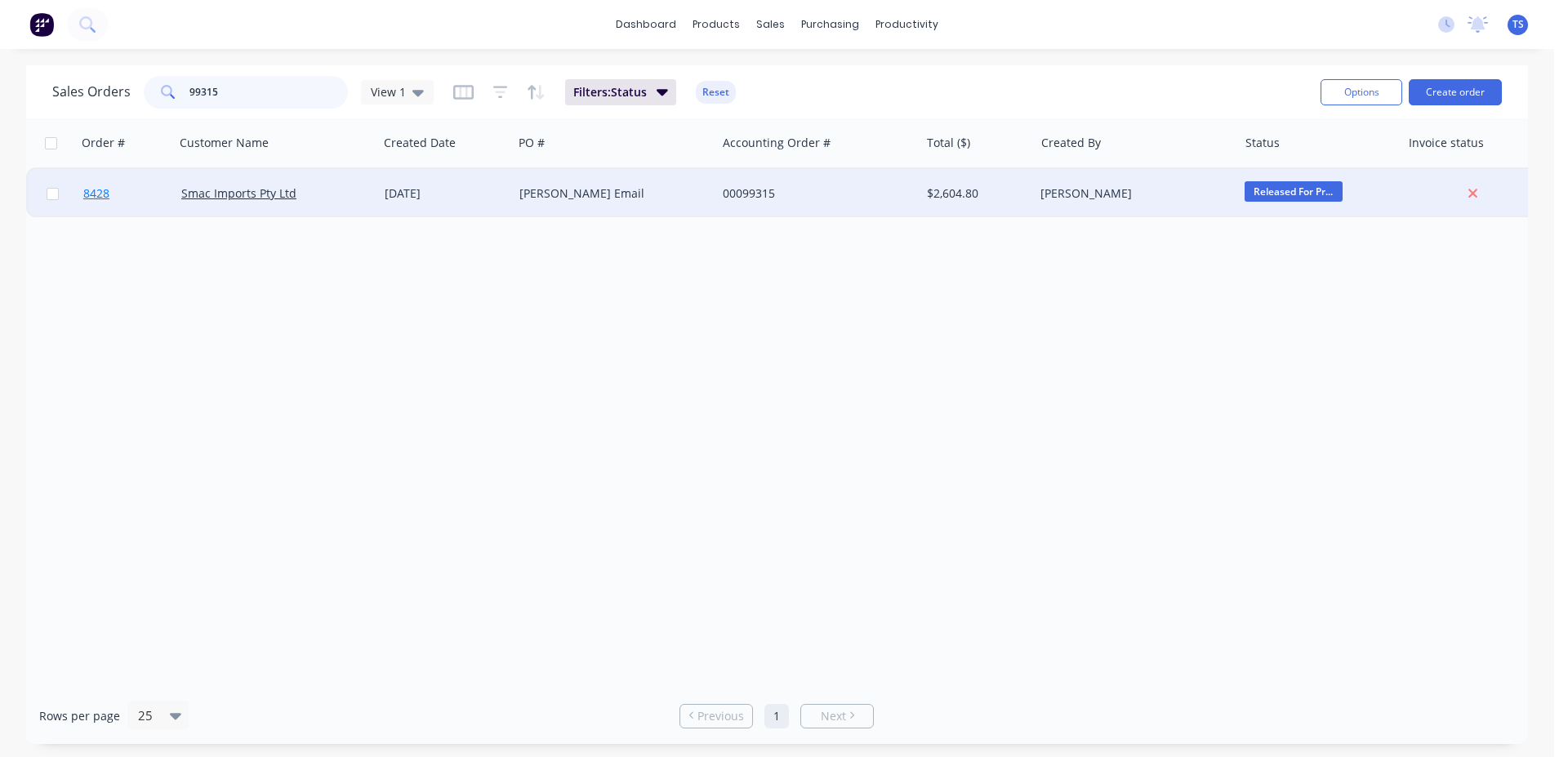
type input "99315"
click at [169, 189] on link "8428" at bounding box center [132, 193] width 98 height 49
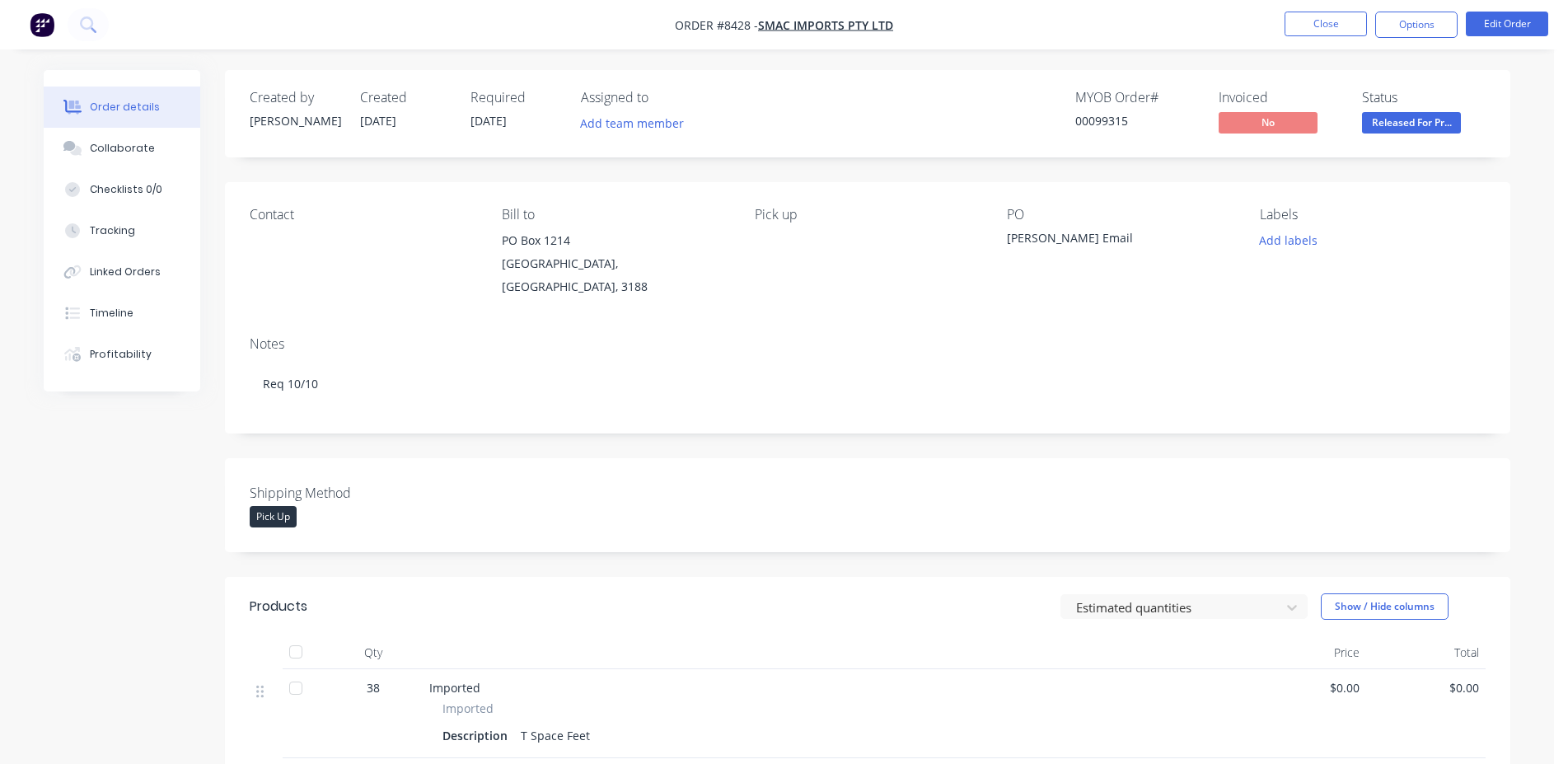
click at [1404, 131] on span "Released For Pr..." at bounding box center [1411, 123] width 99 height 21
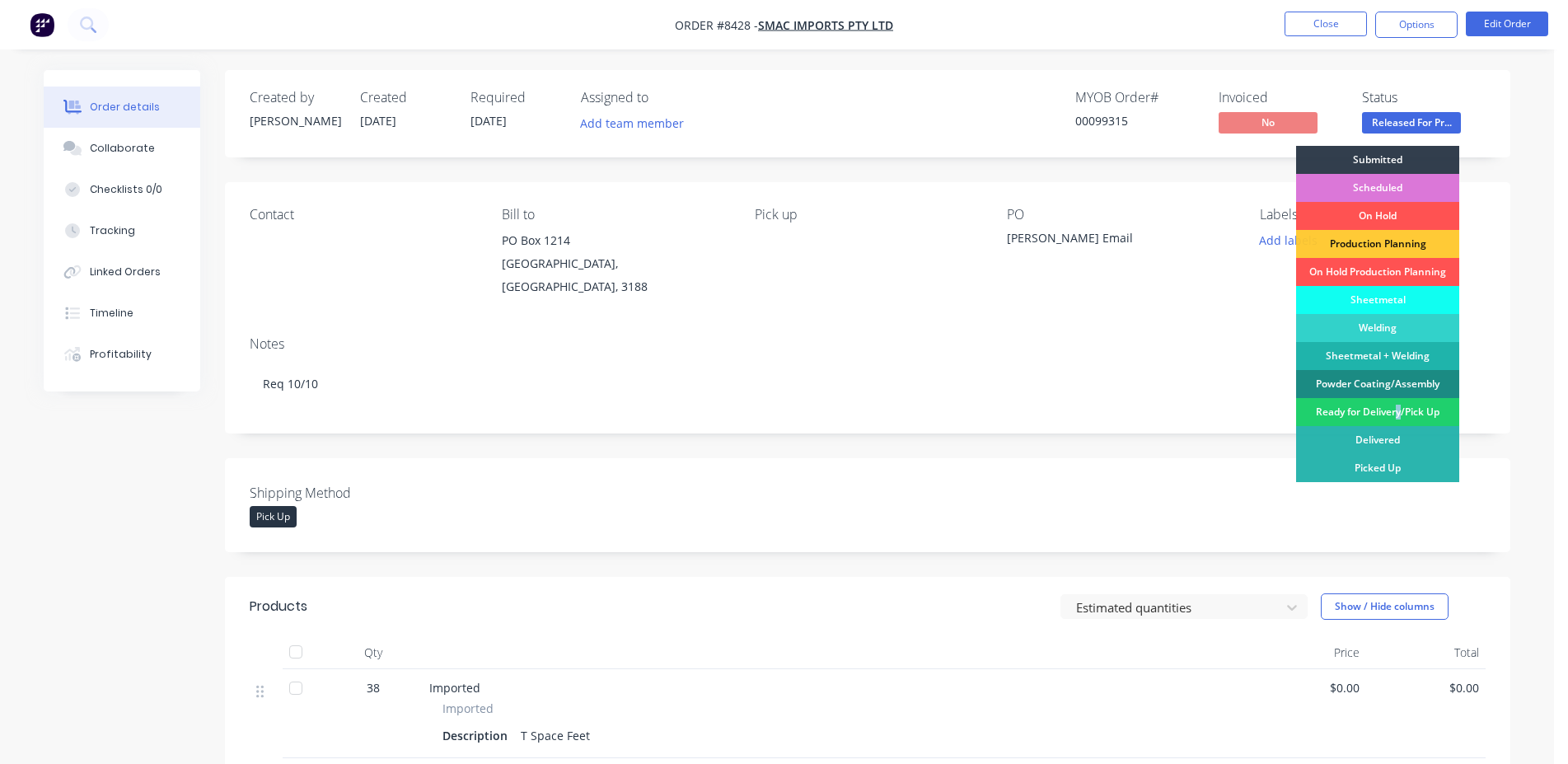
click at [1398, 405] on div "Ready for Delivery/Pick Up" at bounding box center [1378, 412] width 163 height 28
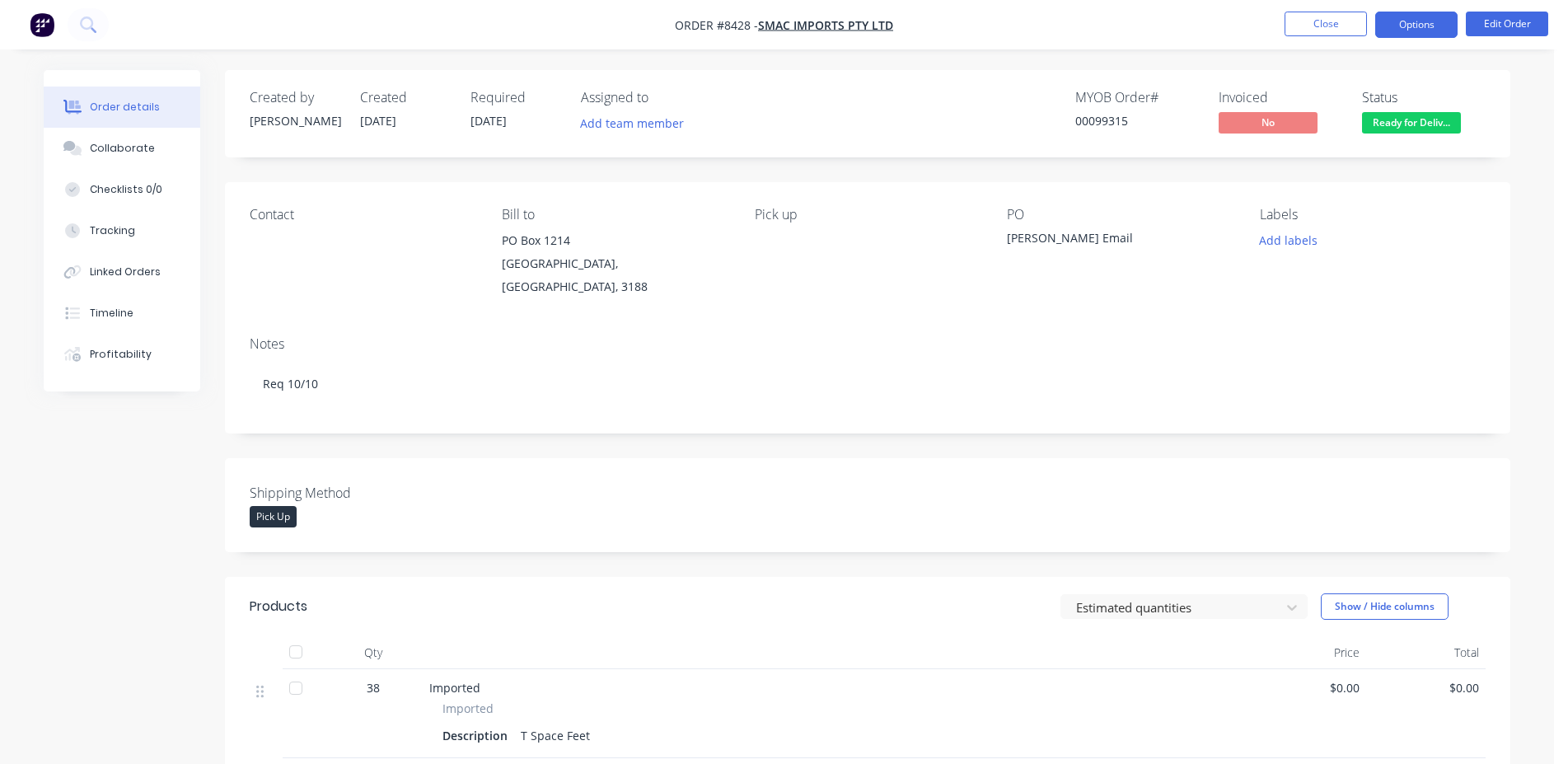
click at [1428, 27] on button "Options" at bounding box center [1416, 25] width 82 height 26
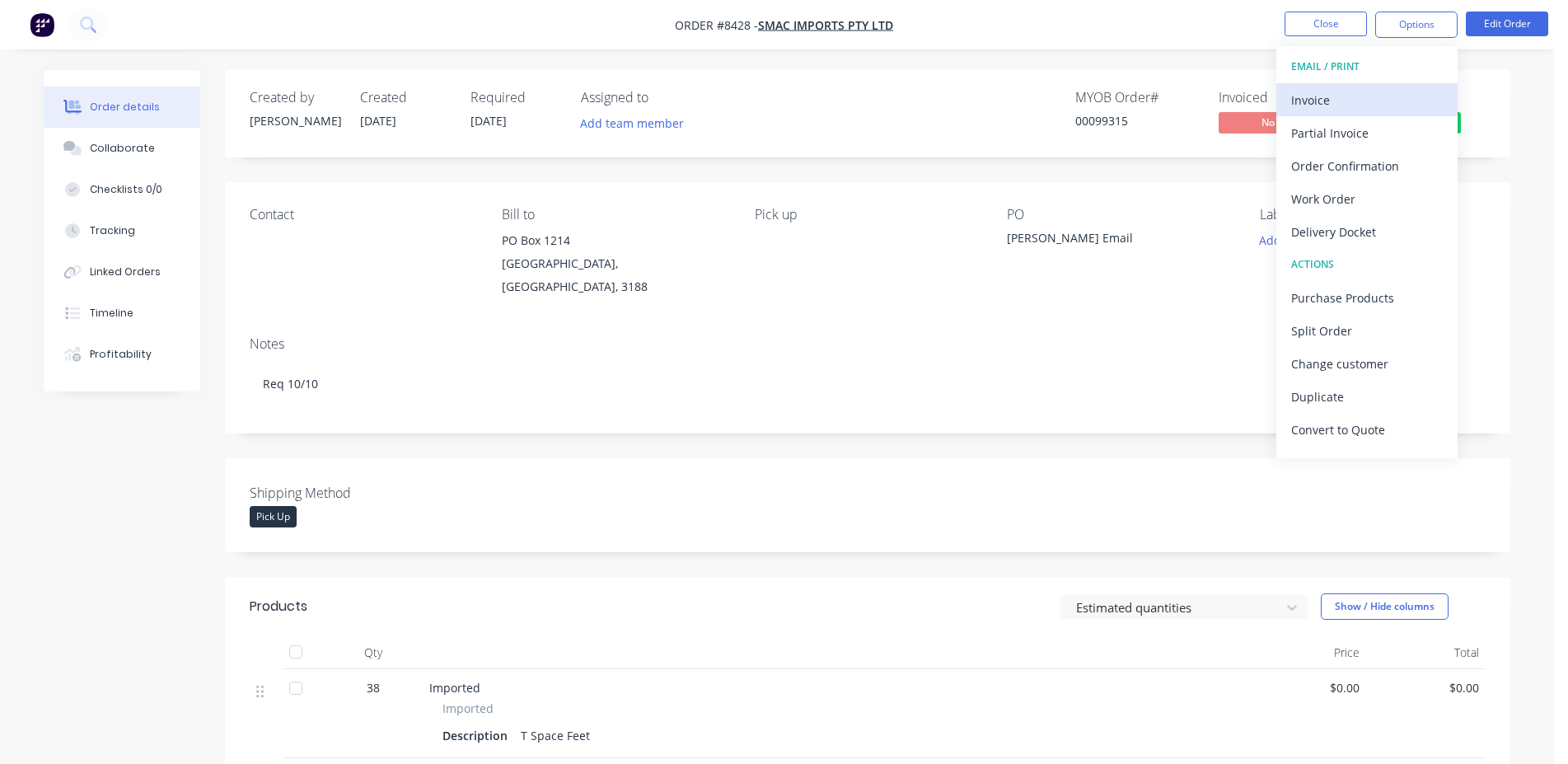
click at [1398, 95] on div "Invoice" at bounding box center [1366, 100] width 152 height 24
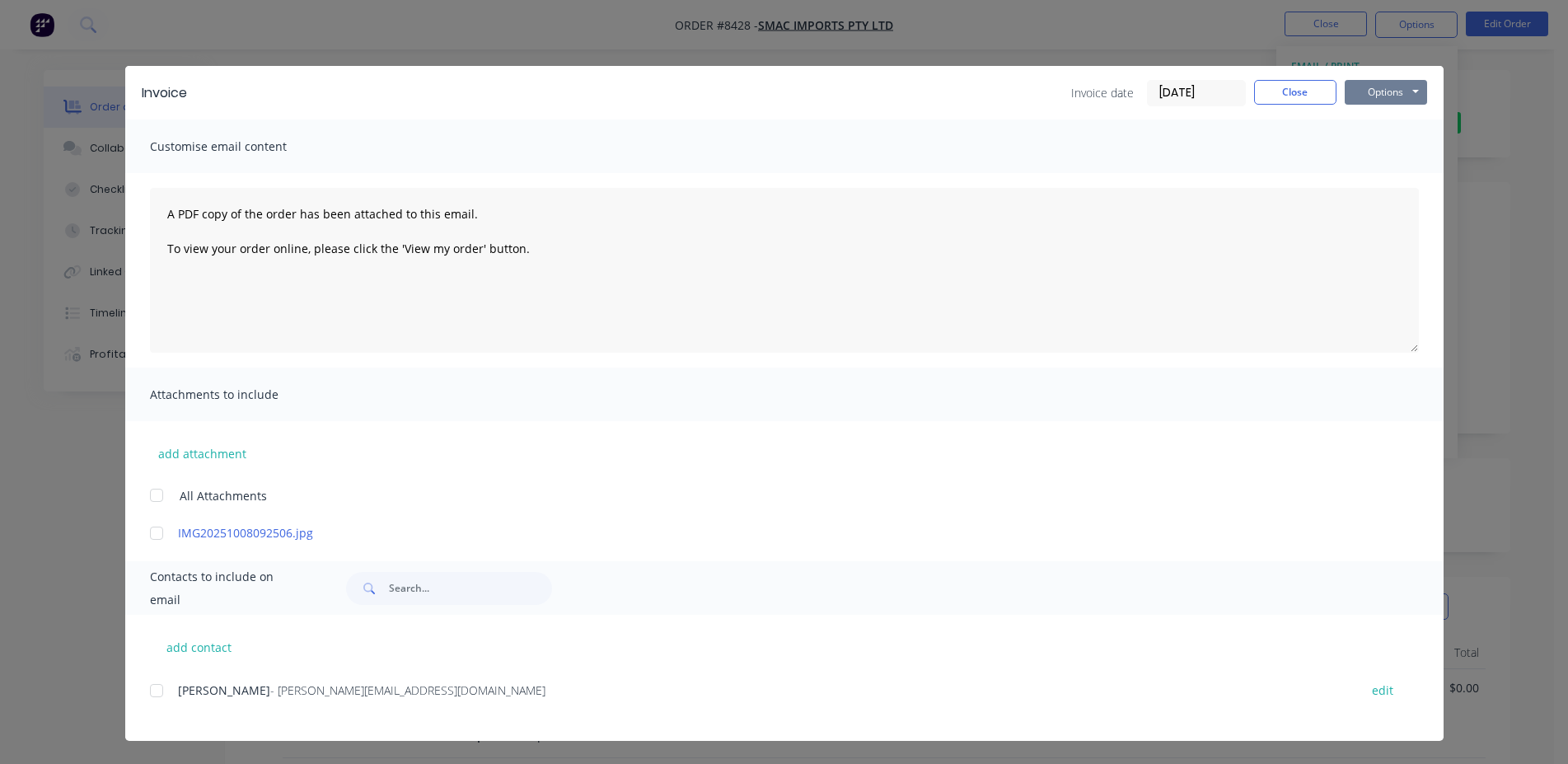
click at [1394, 94] on button "Options" at bounding box center [1385, 92] width 82 height 25
click at [1411, 156] on button "Print" at bounding box center [1397, 148] width 106 height 27
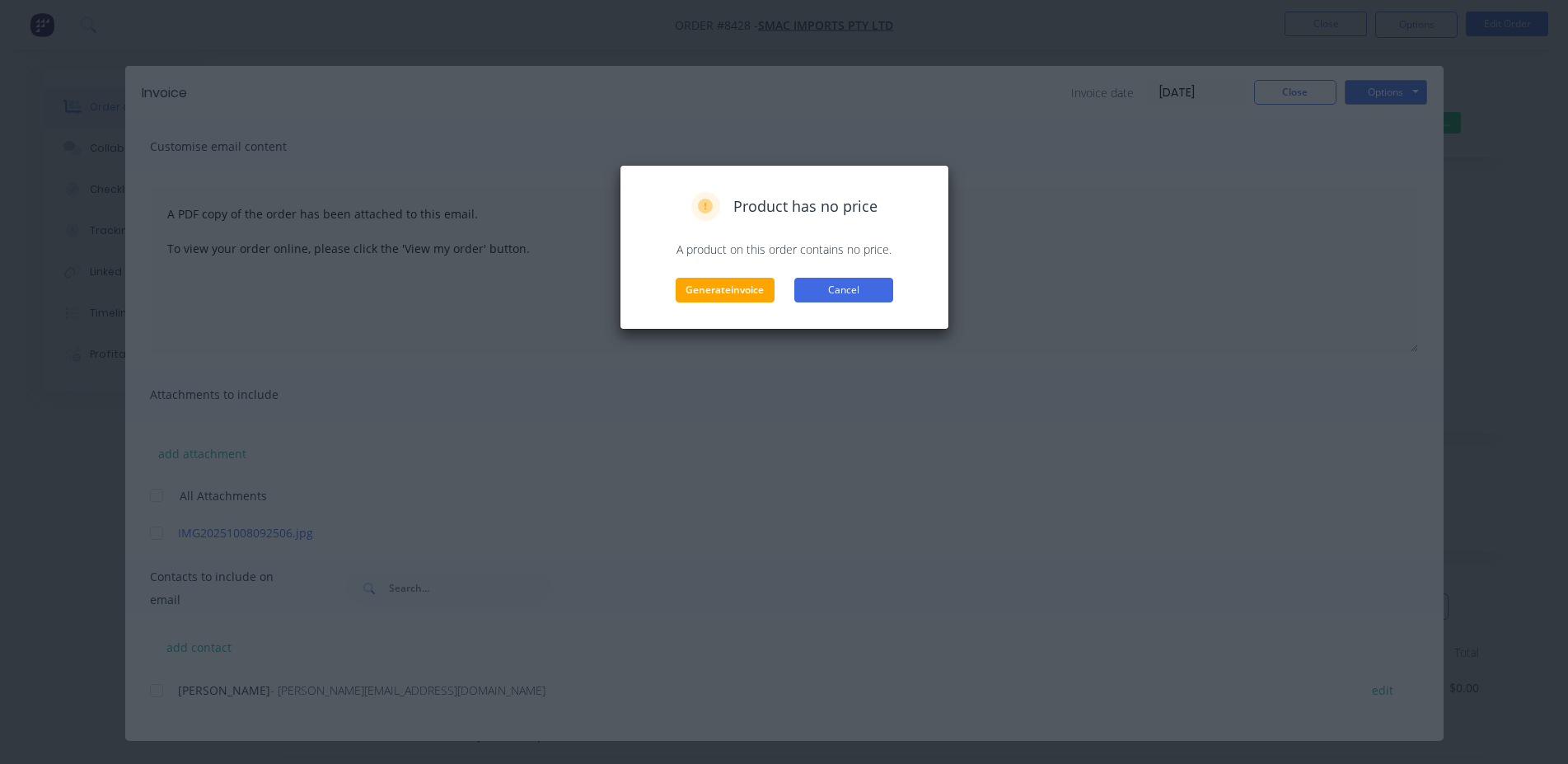
click at [853, 296] on button "Cancel" at bounding box center [843, 291] width 99 height 25
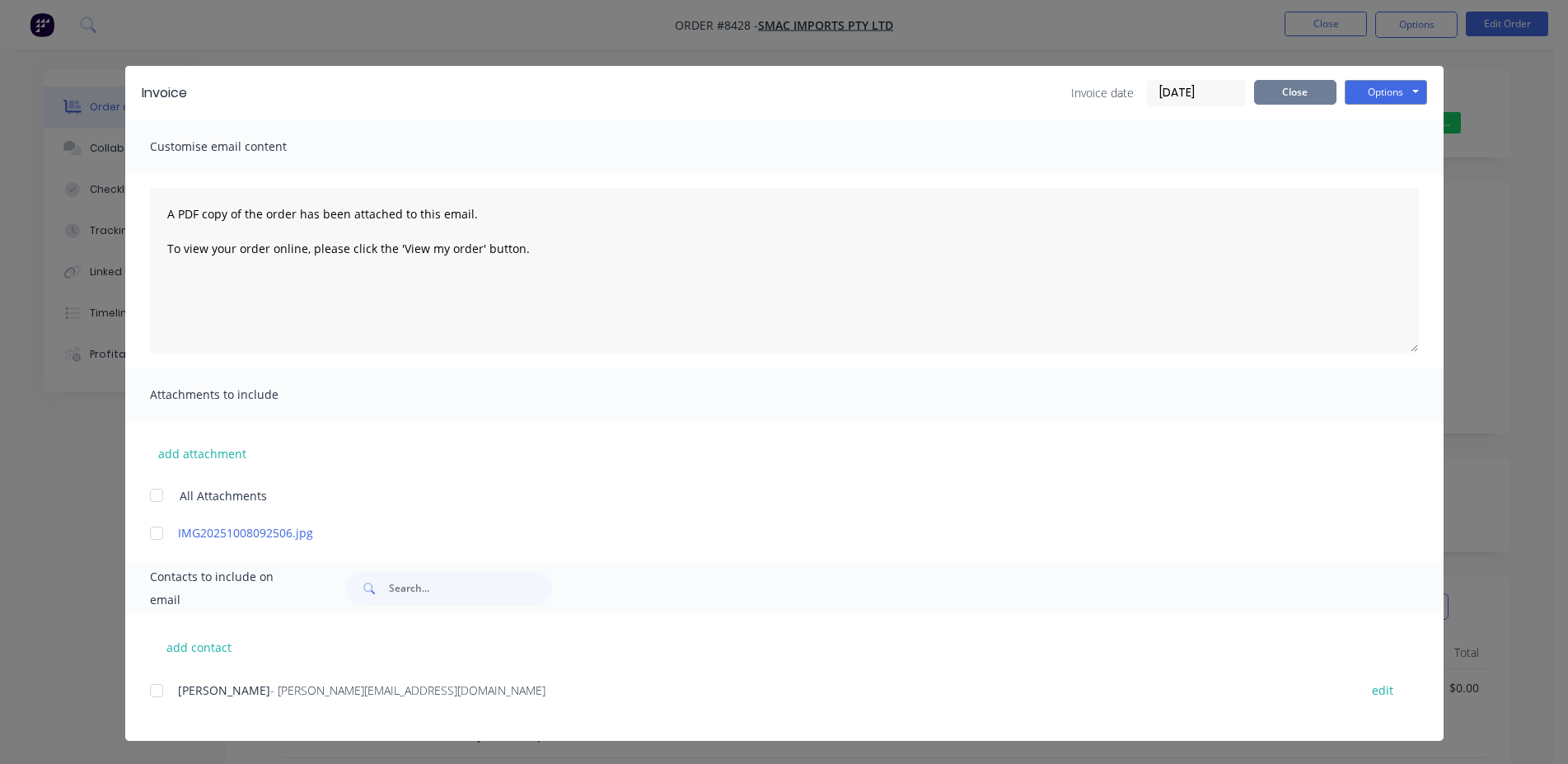
click at [1313, 86] on button "Close" at bounding box center [1295, 92] width 82 height 25
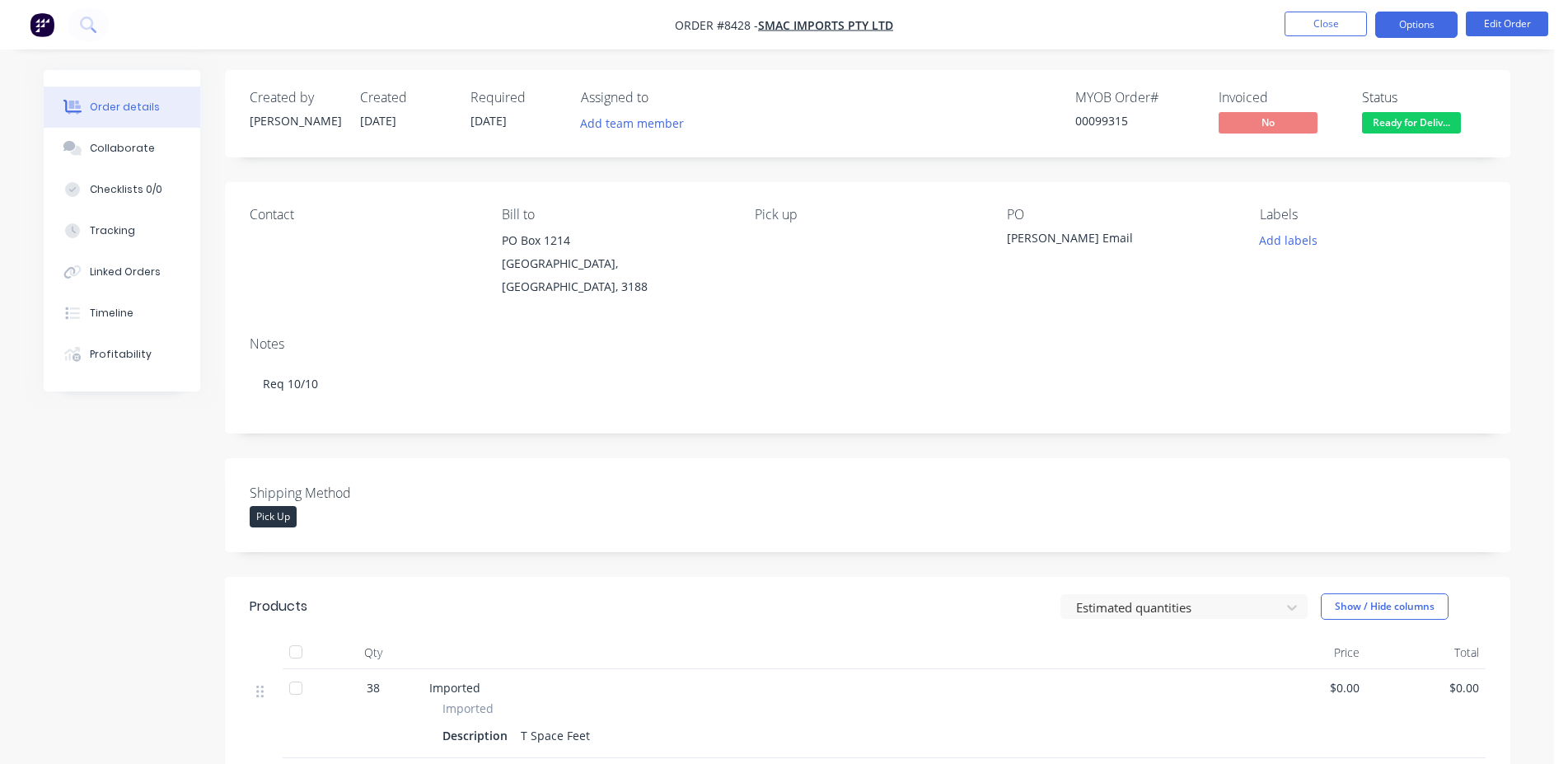
click at [1411, 25] on button "Options" at bounding box center [1416, 25] width 82 height 26
click at [110, 140] on button "Collaborate" at bounding box center [122, 148] width 157 height 42
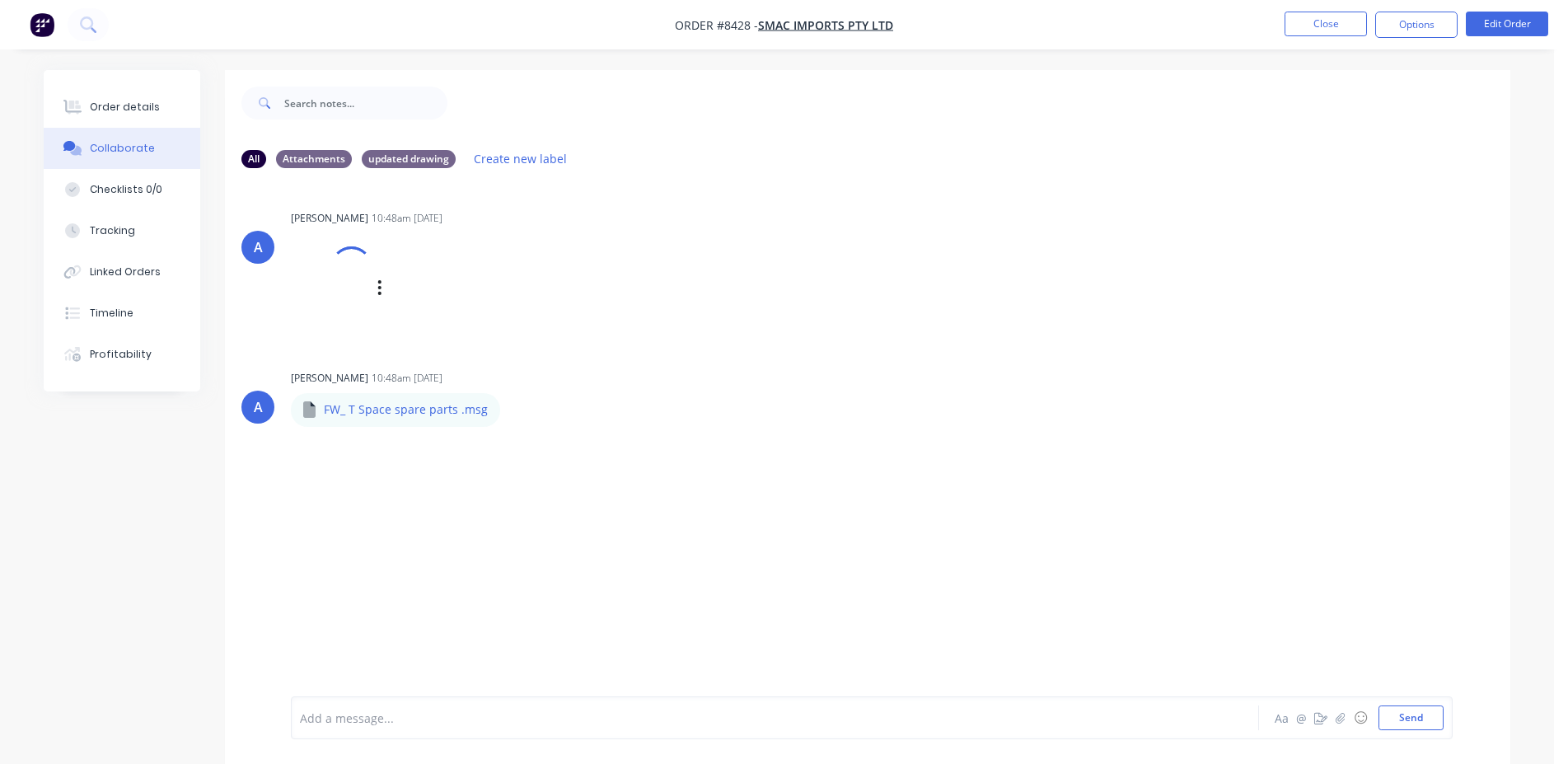
click at [0, 0] on img at bounding box center [0, 0] width 0 height 0
click at [135, 108] on div "Order details" at bounding box center [124, 108] width 70 height 15
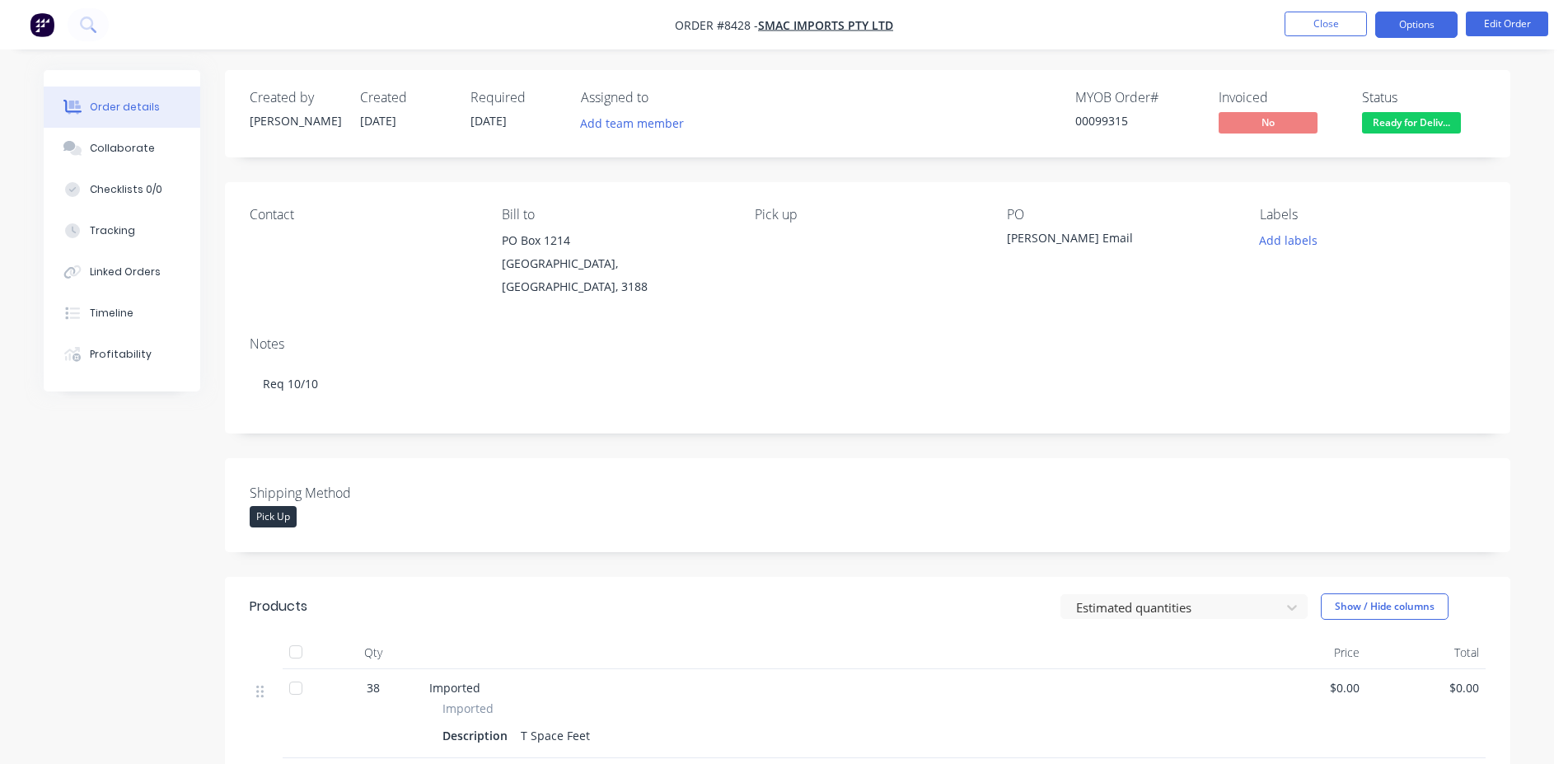
click at [1408, 29] on button "Options" at bounding box center [1416, 25] width 82 height 26
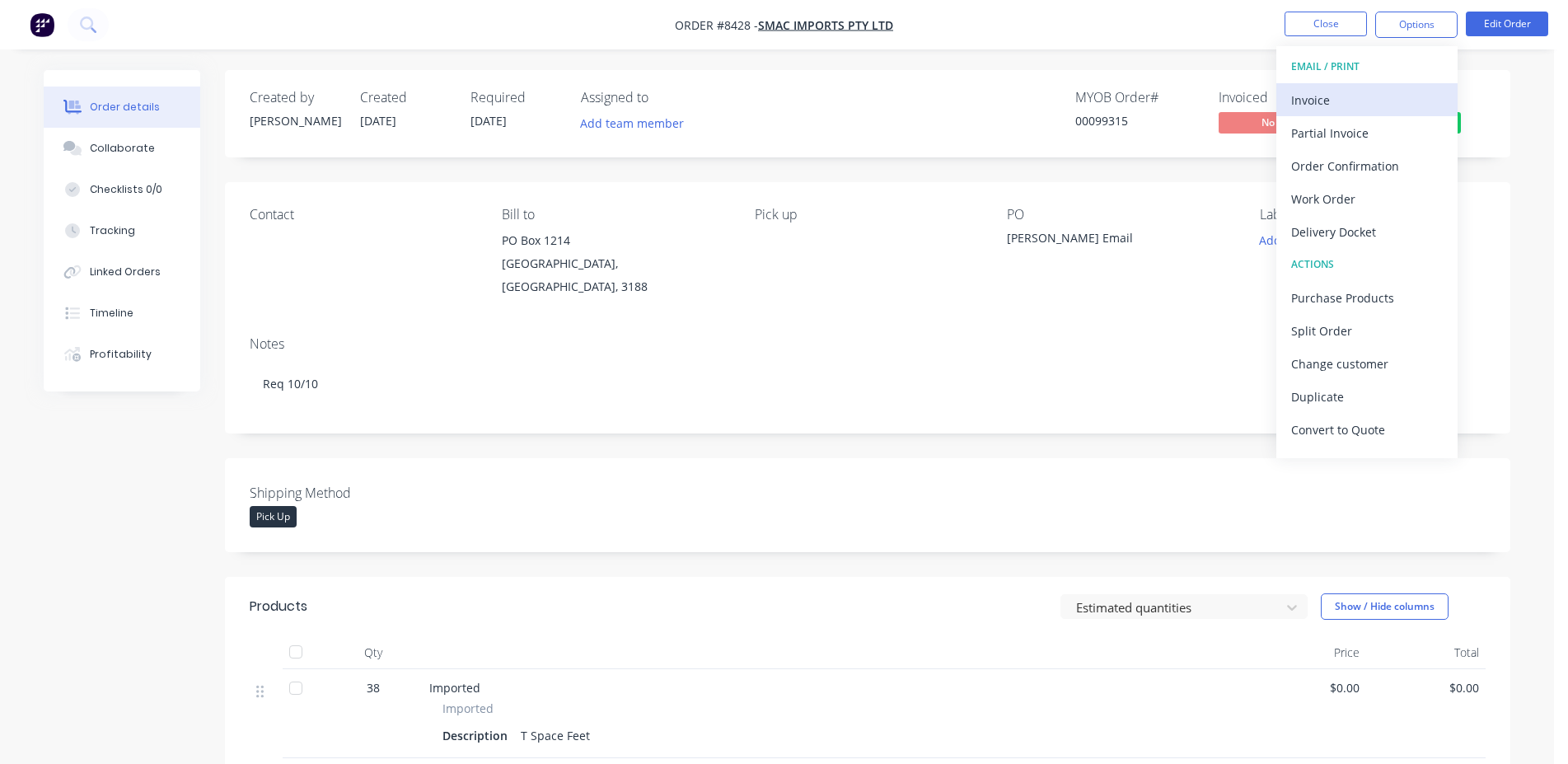
click at [1378, 91] on div "Invoice" at bounding box center [1366, 100] width 152 height 24
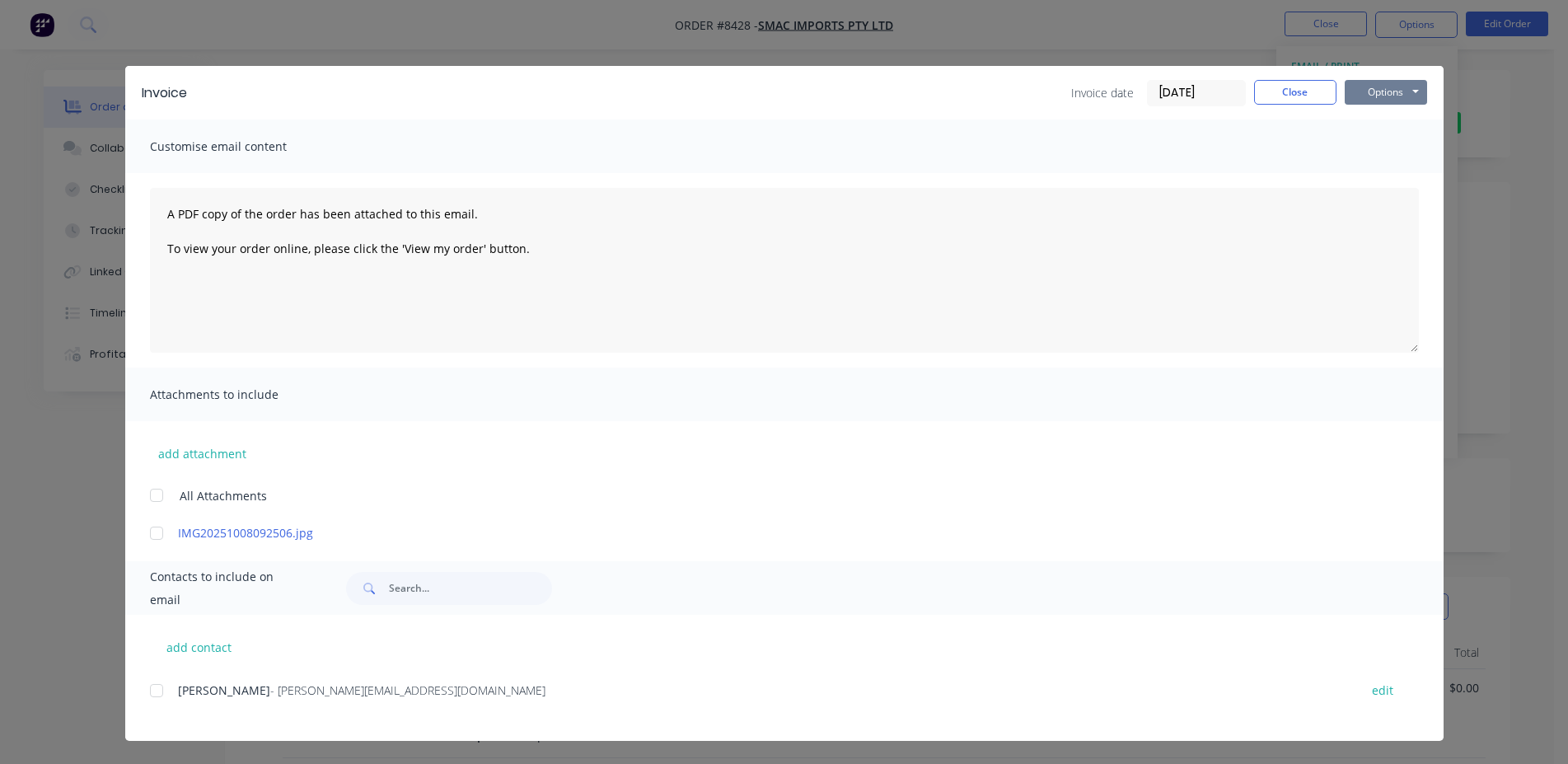
click at [1398, 84] on button "Options" at bounding box center [1385, 92] width 82 height 25
click at [1407, 147] on button "Print" at bounding box center [1397, 148] width 106 height 27
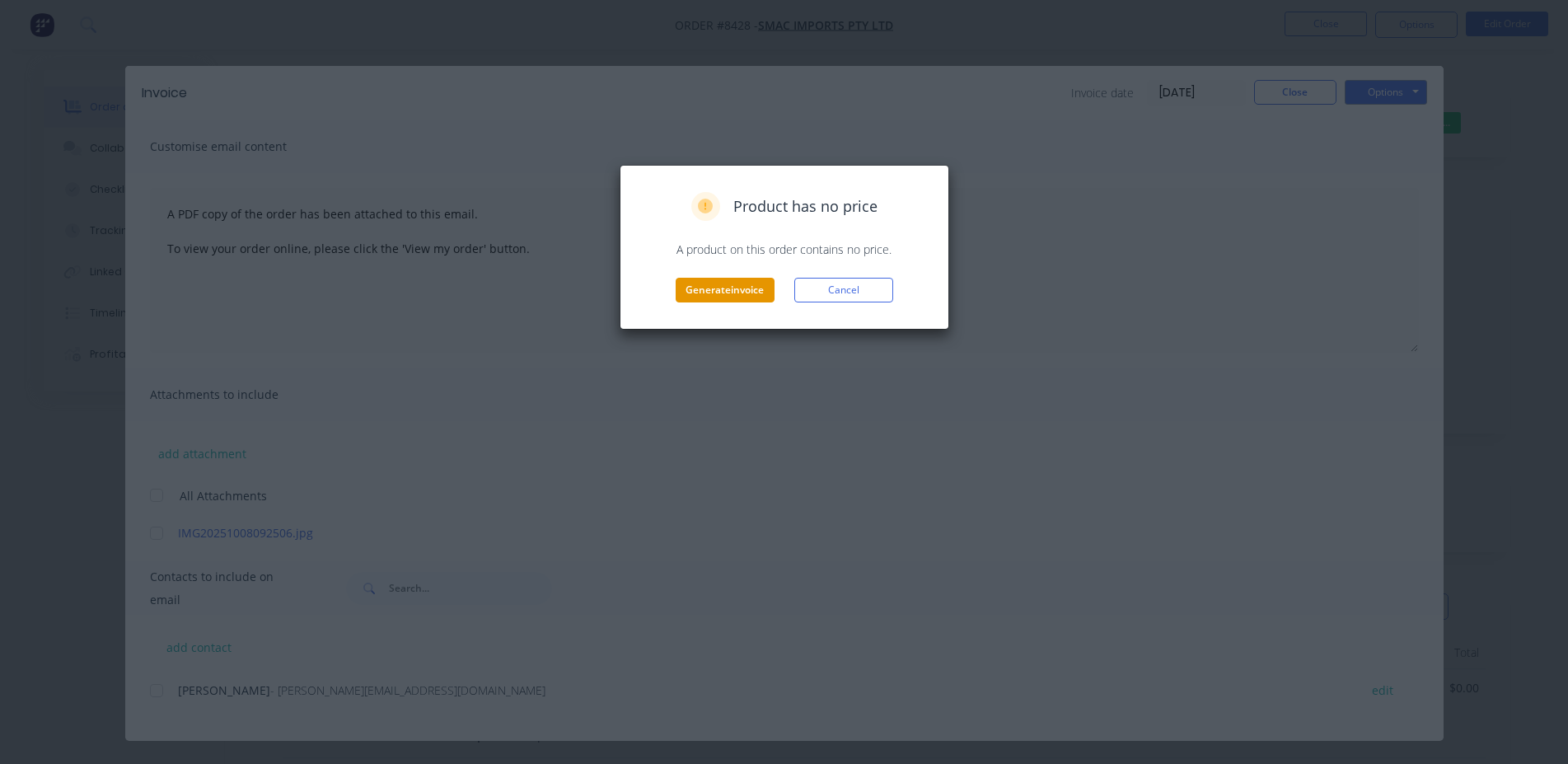
click at [719, 301] on button "Generate invoice" at bounding box center [725, 291] width 99 height 25
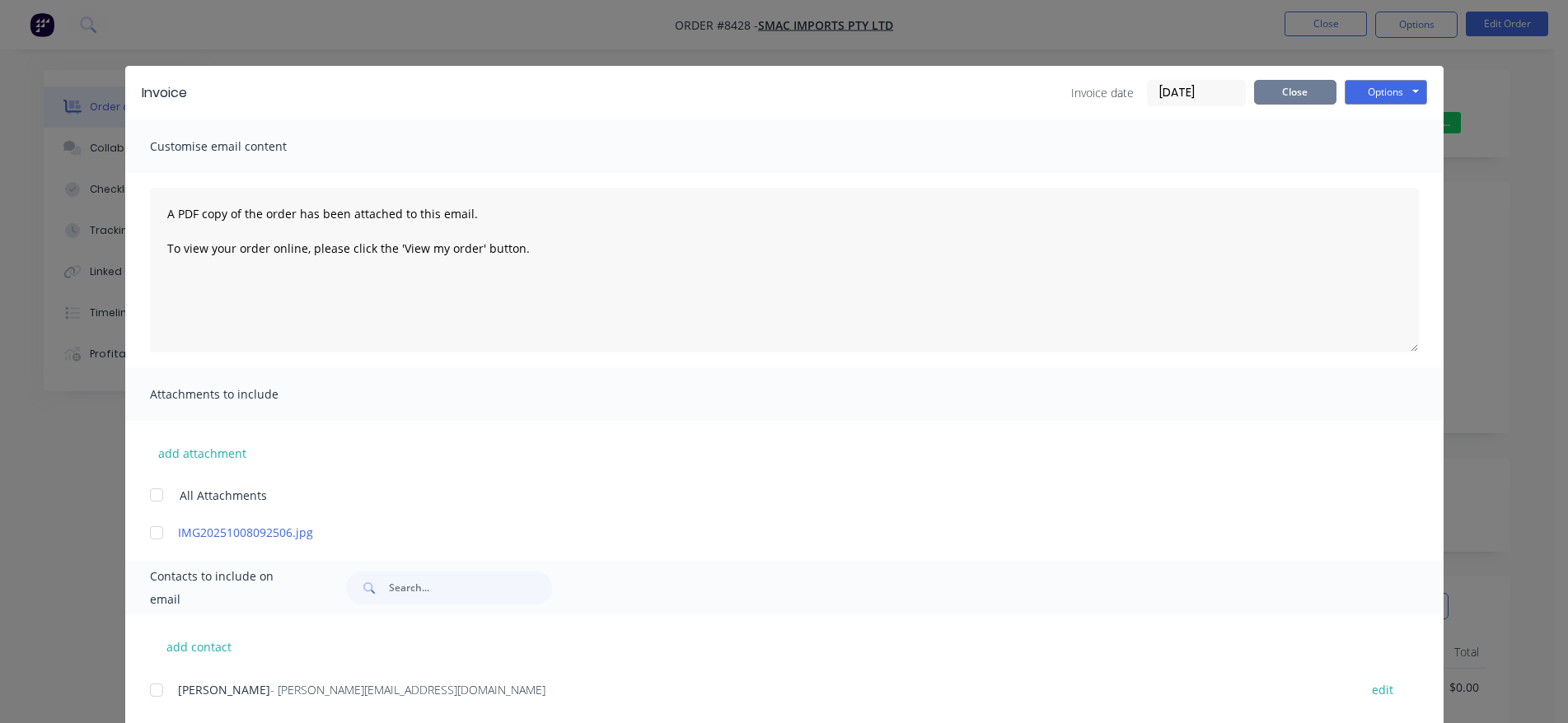
click at [1268, 102] on button "Close" at bounding box center [1295, 92] width 82 height 25
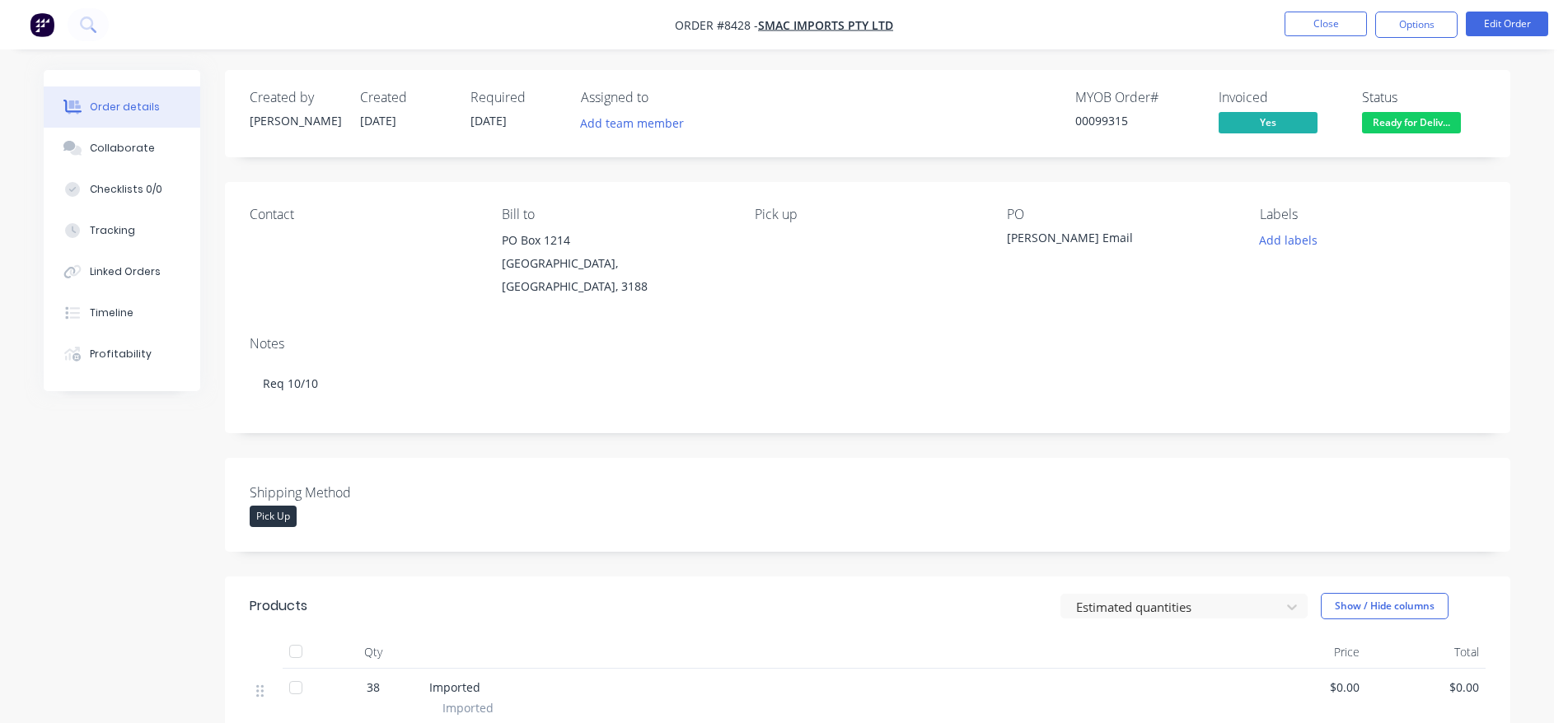
click at [1330, 9] on nav "Order #8428 - Smac Imports Pty Ltd Close Options Edit Order" at bounding box center [784, 25] width 1568 height 49
click at [1310, 25] on button "Close" at bounding box center [1325, 24] width 82 height 25
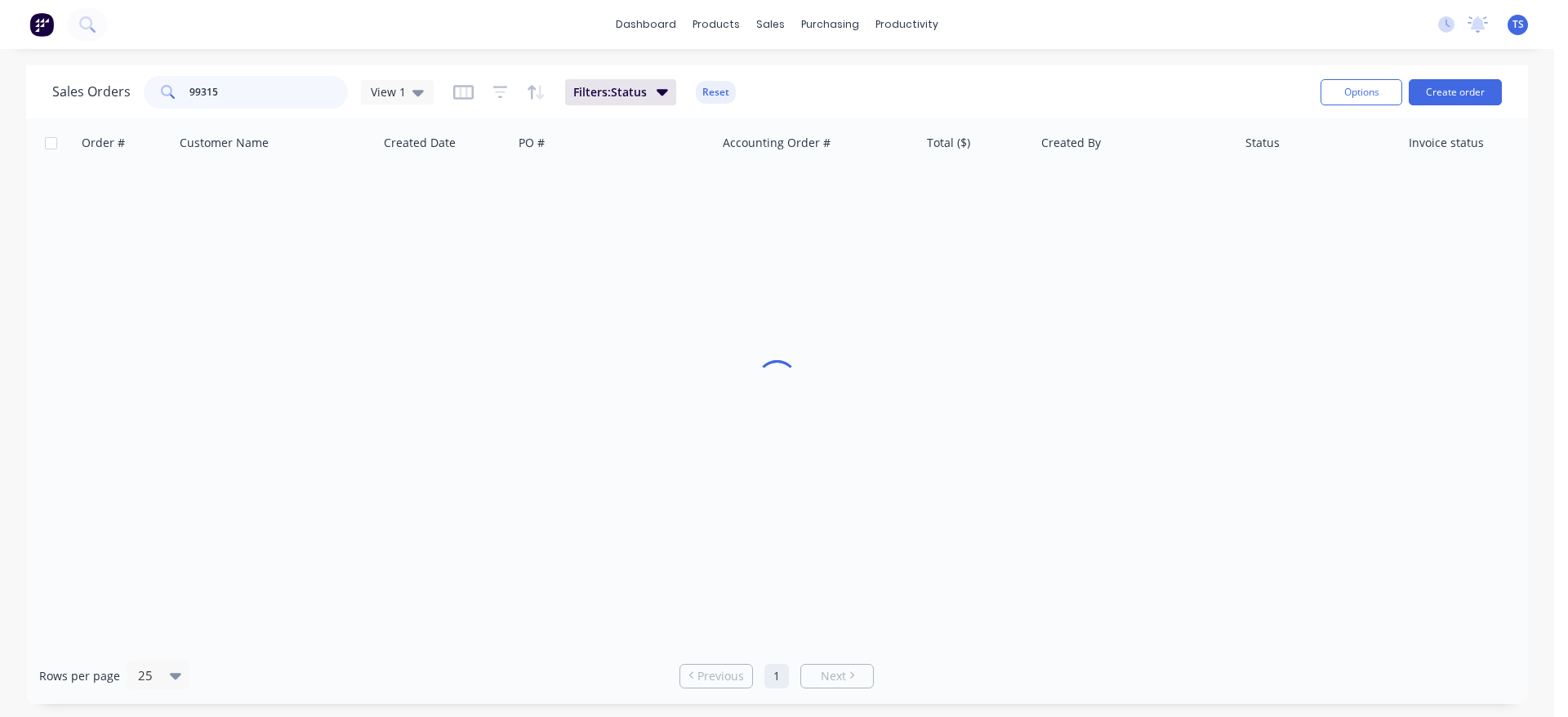
click at [233, 93] on input "99315" at bounding box center [269, 92] width 159 height 33
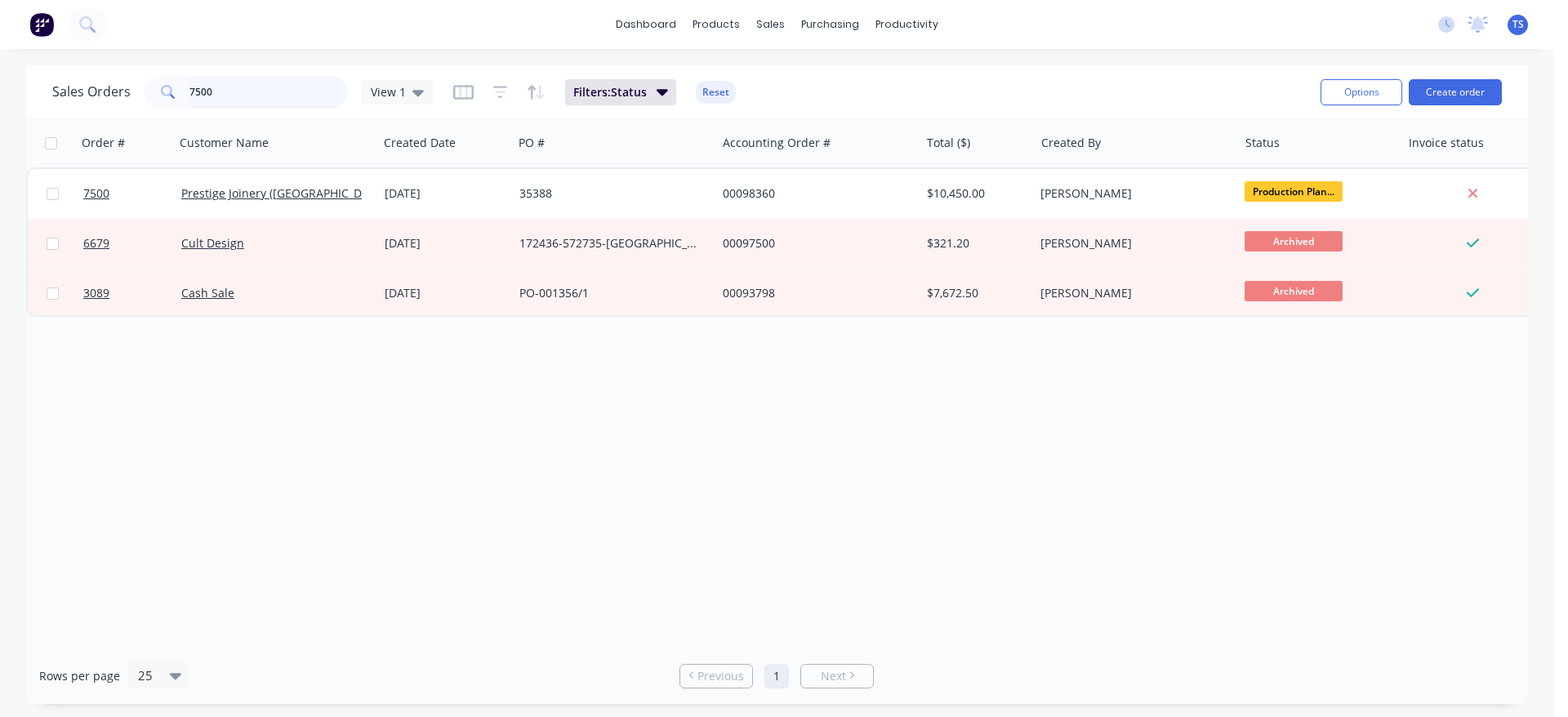
click at [289, 98] on input "7500" at bounding box center [269, 92] width 159 height 33
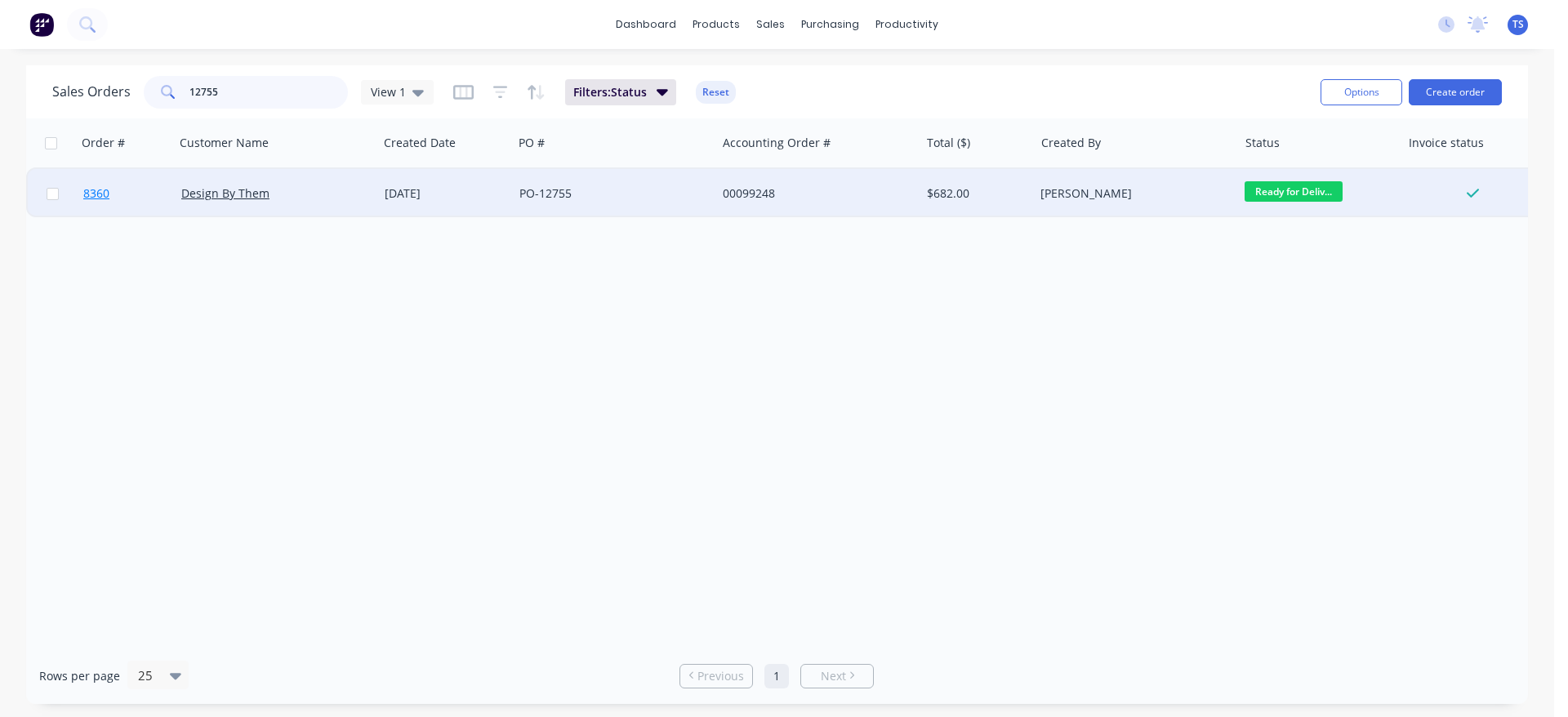
type input "12755"
click at [109, 201] on link "8360" at bounding box center [132, 194] width 98 height 49
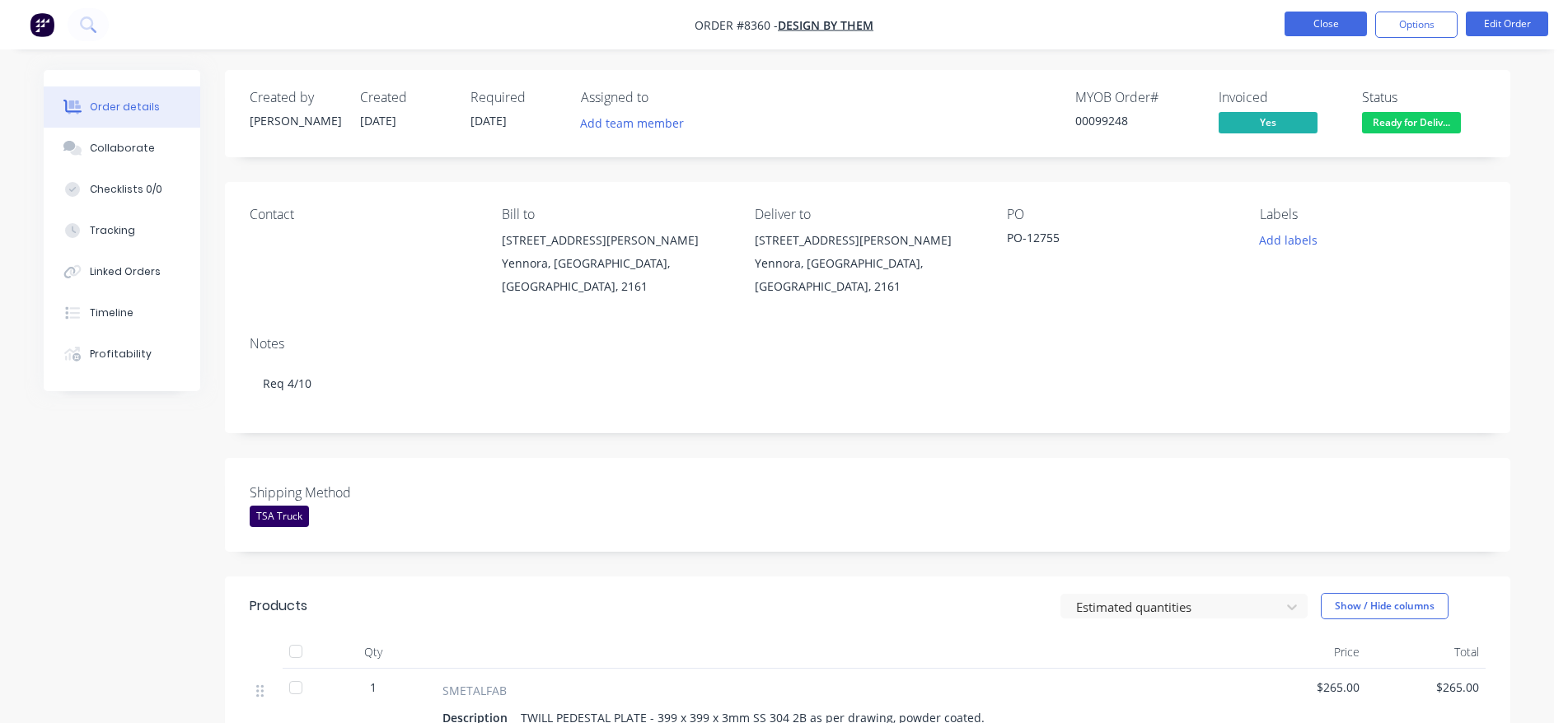
click at [1323, 19] on button "Close" at bounding box center [1325, 24] width 82 height 25
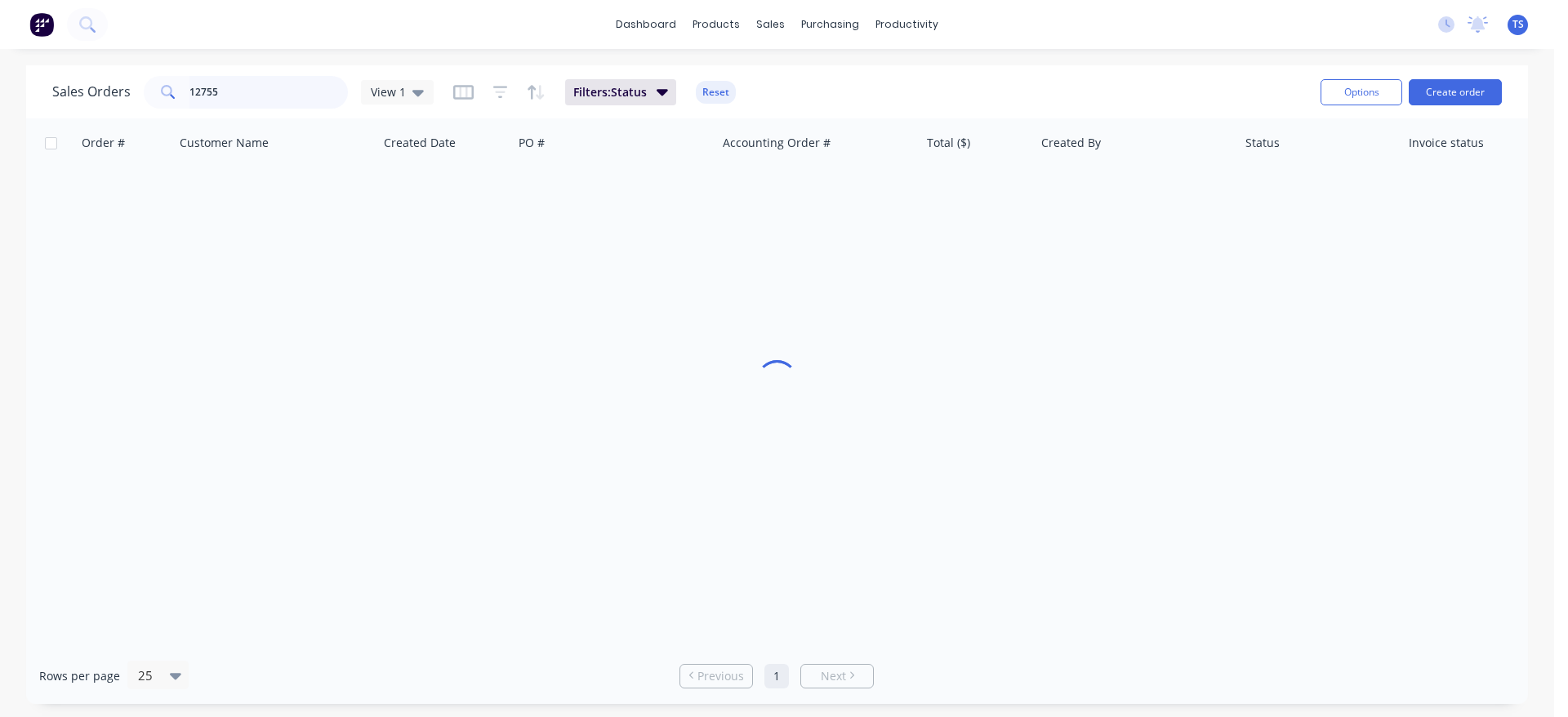
click at [282, 96] on input "12755" at bounding box center [269, 92] width 159 height 33
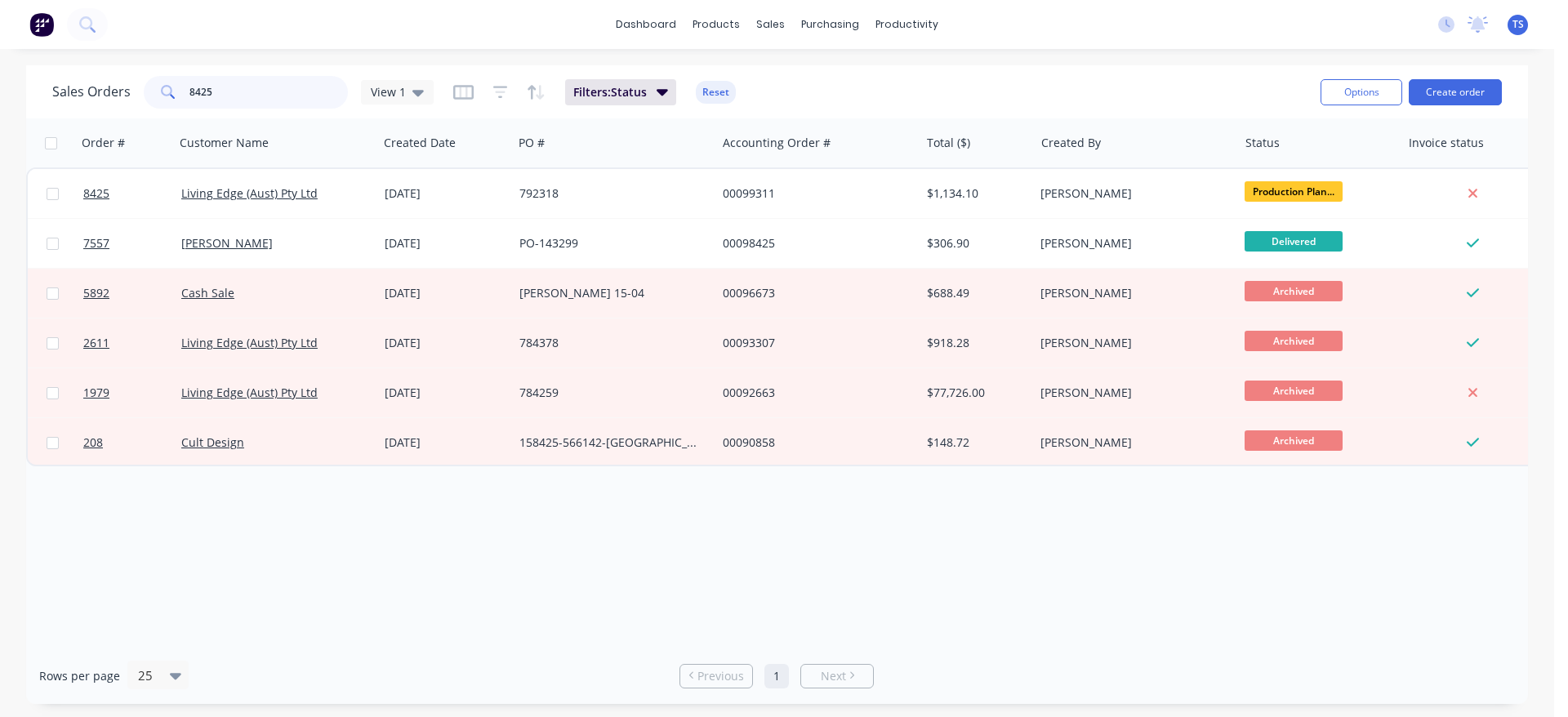
click at [282, 97] on input "8425" at bounding box center [269, 92] width 159 height 33
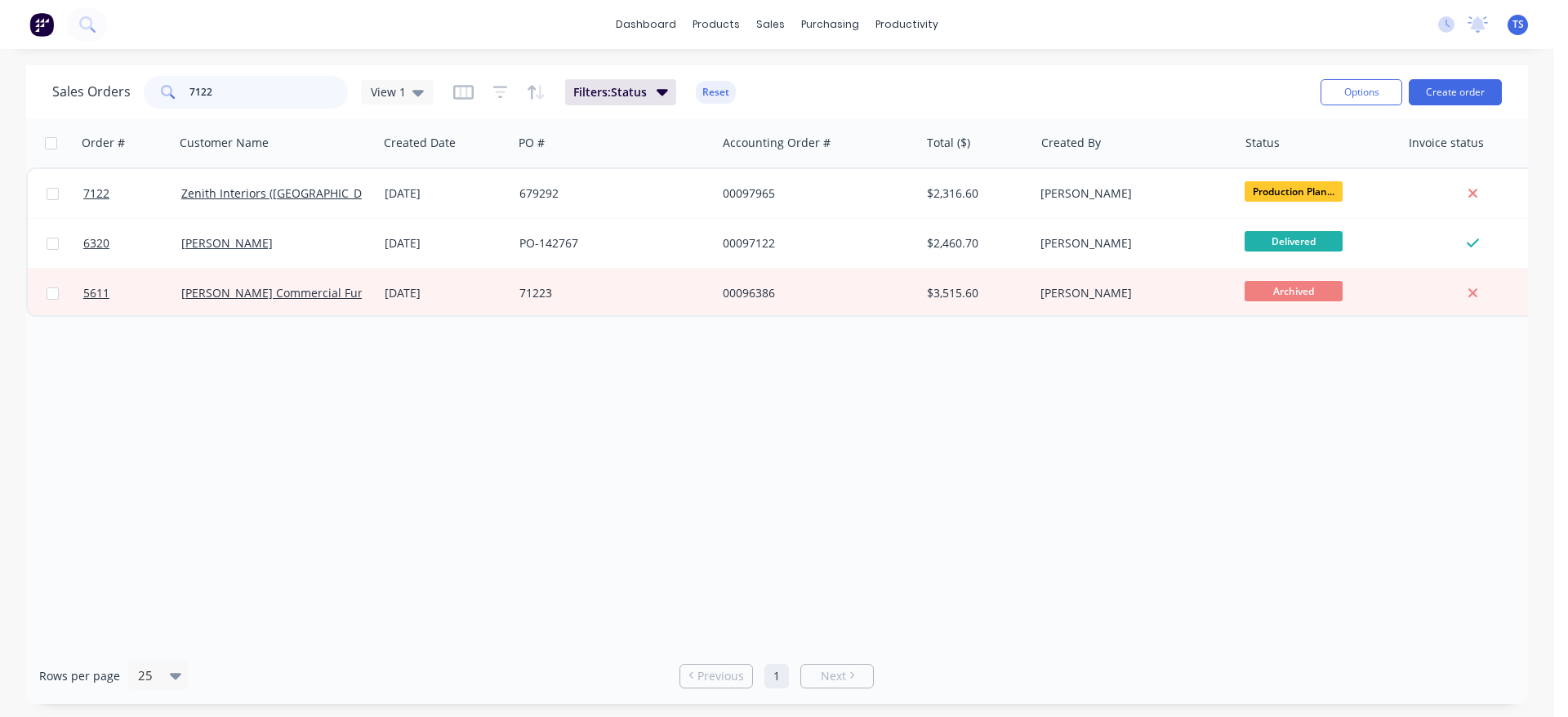
click at [282, 98] on input "7122" at bounding box center [269, 92] width 159 height 33
click at [282, 98] on input "8422" at bounding box center [269, 92] width 159 height 33
click at [282, 97] on input "8422" at bounding box center [269, 92] width 159 height 33
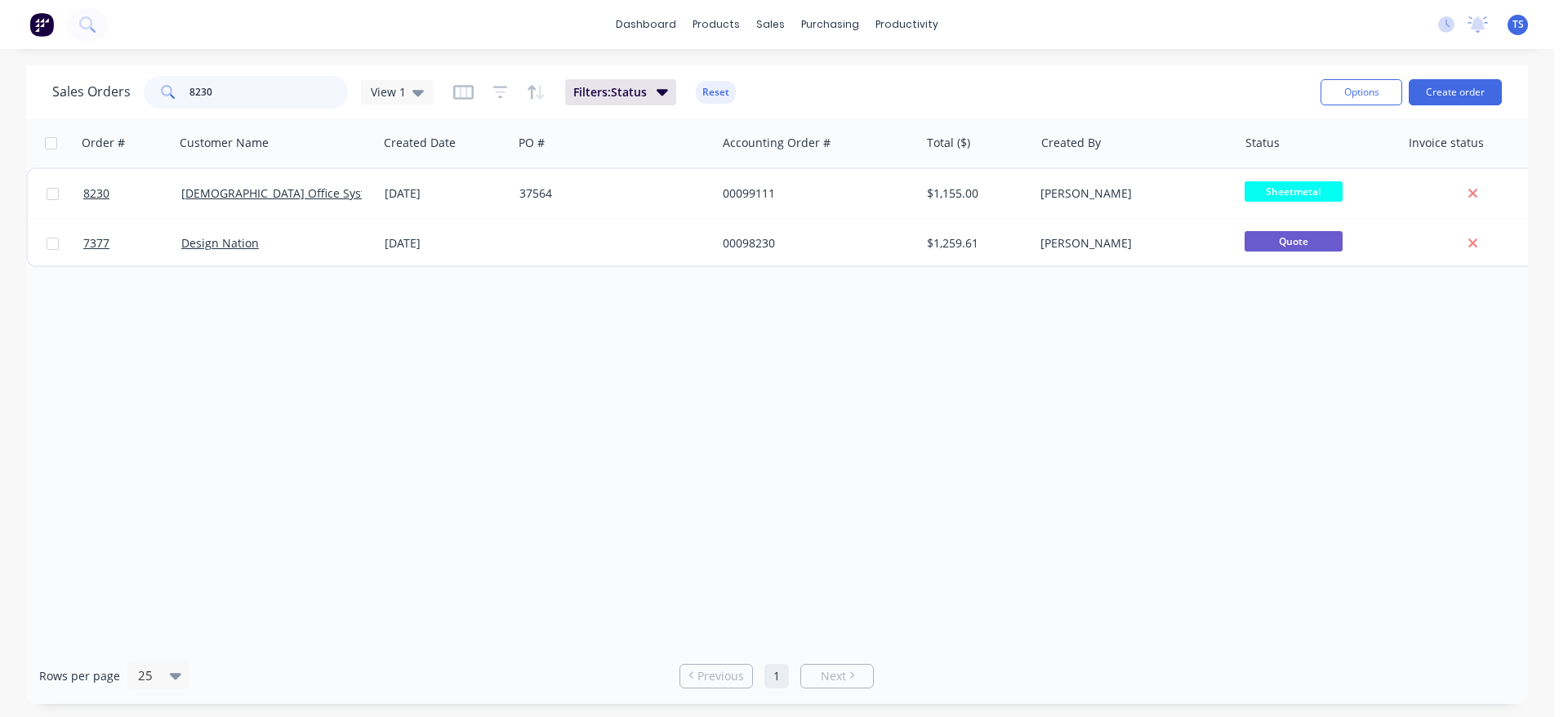
drag, startPoint x: 279, startPoint y: 100, endPoint x: 260, endPoint y: 117, distance: 25.5
click at [276, 103] on input "8230" at bounding box center [269, 92] width 159 height 33
drag, startPoint x: 260, startPoint y: 117, endPoint x: 249, endPoint y: 120, distance: 11.4
click at [257, 118] on div "Sales Orders 8230 View 1 Filters: Status Reset Options Create order" at bounding box center [777, 92] width 1502 height 53
click at [255, 74] on div "Sales Orders 8230 View 1 Filters: Status Reset" at bounding box center [679, 92] width 1255 height 40
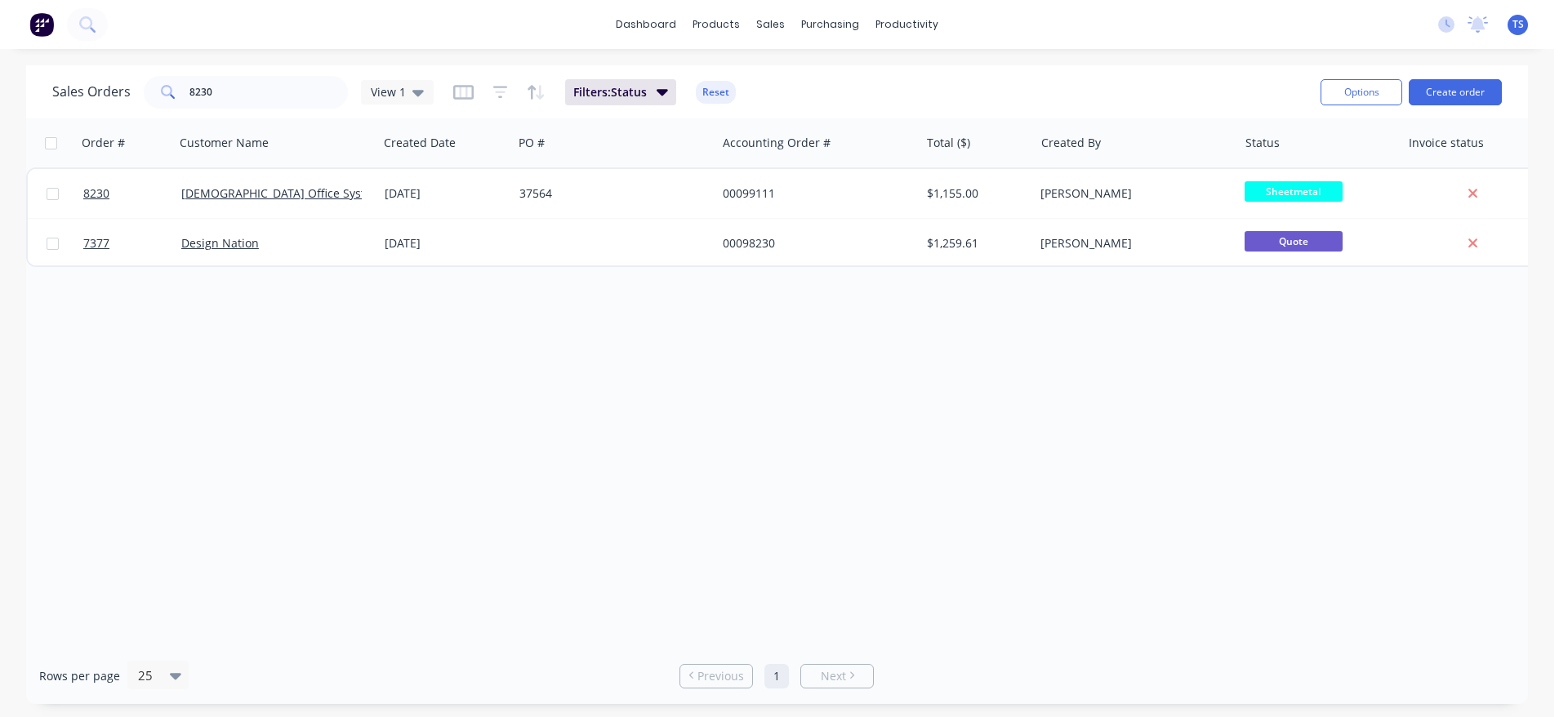
click at [255, 74] on div "Sales Orders 8230 View 1 Filters: Status Reset" at bounding box center [679, 92] width 1255 height 40
click at [263, 81] on input "8230" at bounding box center [269, 92] width 159 height 33
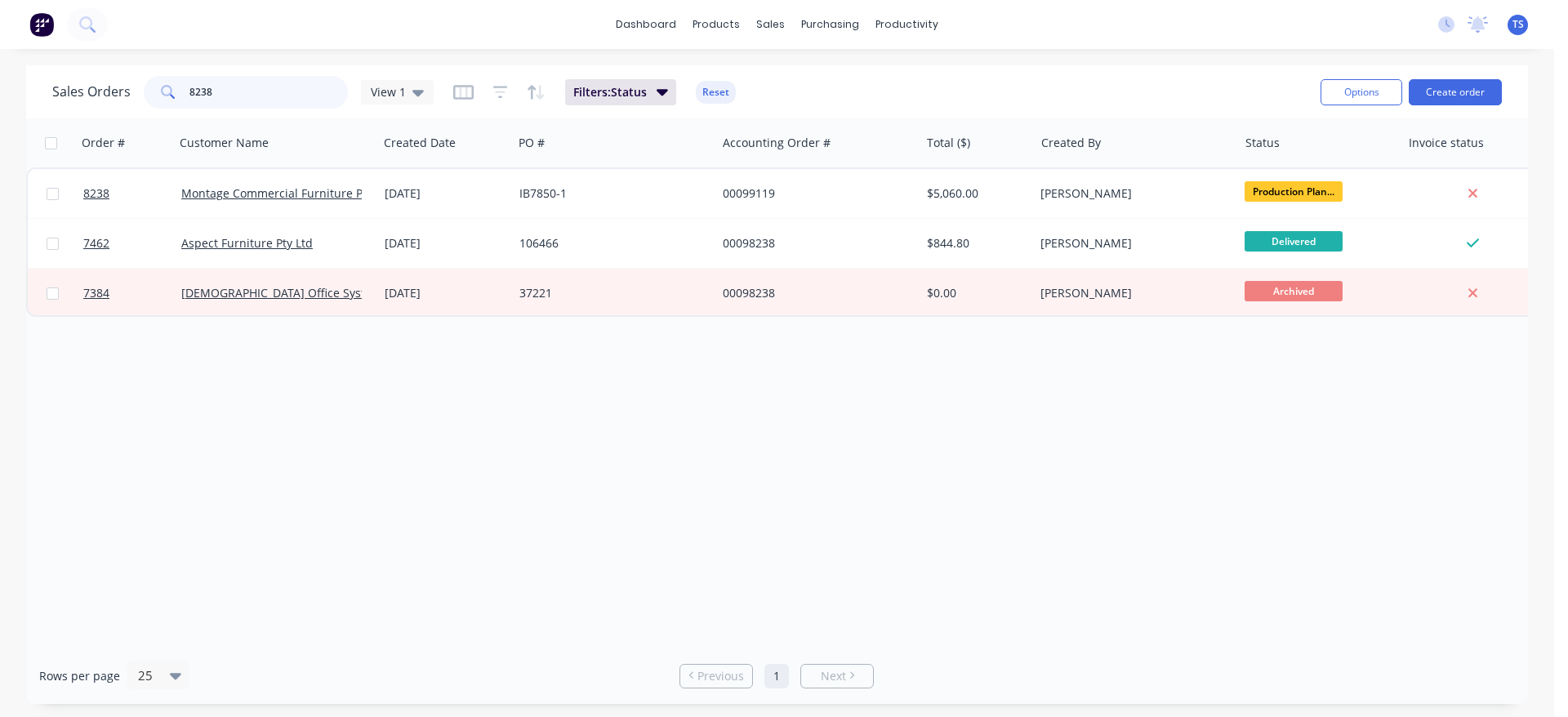
click at [263, 81] on input "8238" at bounding box center [269, 92] width 159 height 33
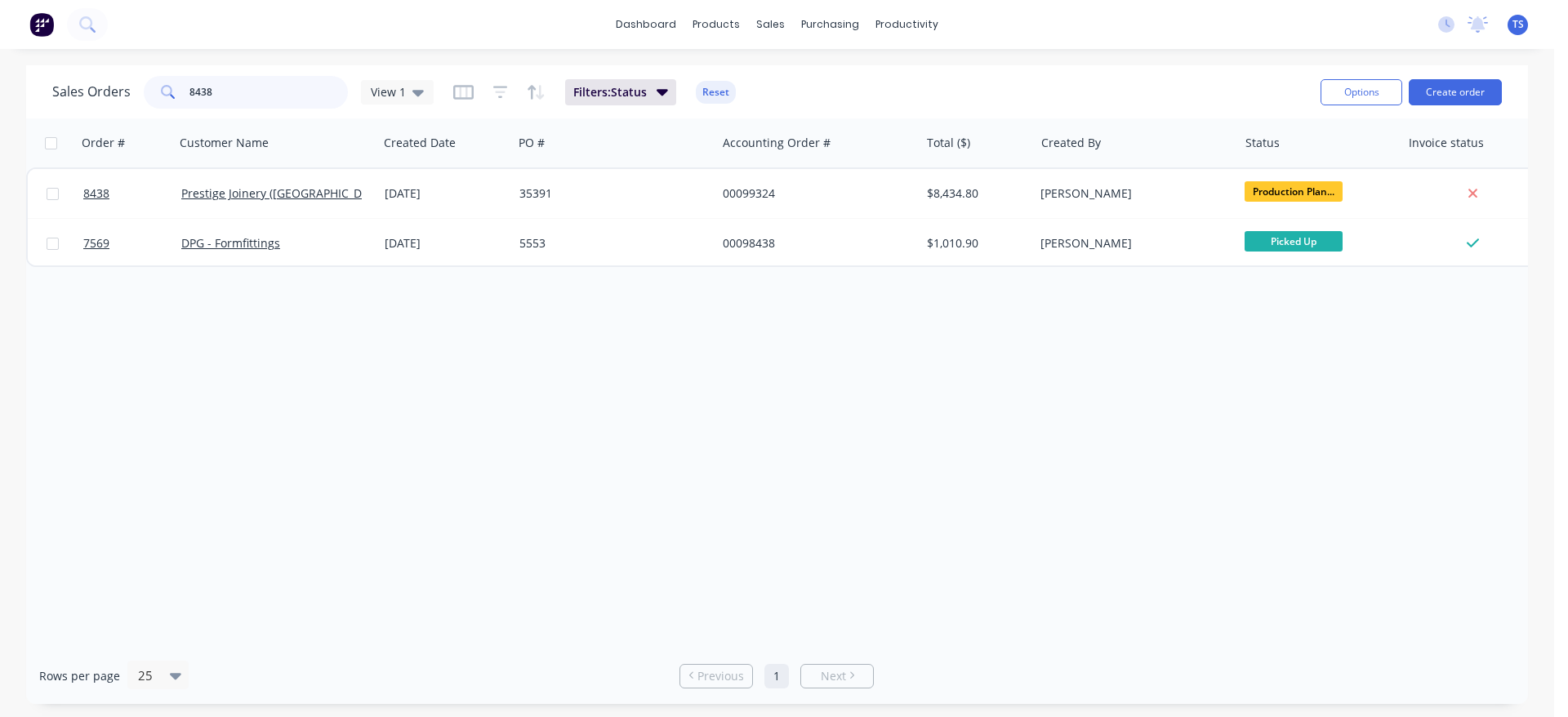
click at [257, 100] on input "8438" at bounding box center [269, 92] width 159 height 33
click at [259, 92] on input "8438" at bounding box center [269, 92] width 159 height 33
click at [272, 88] on input "98408" at bounding box center [269, 92] width 159 height 33
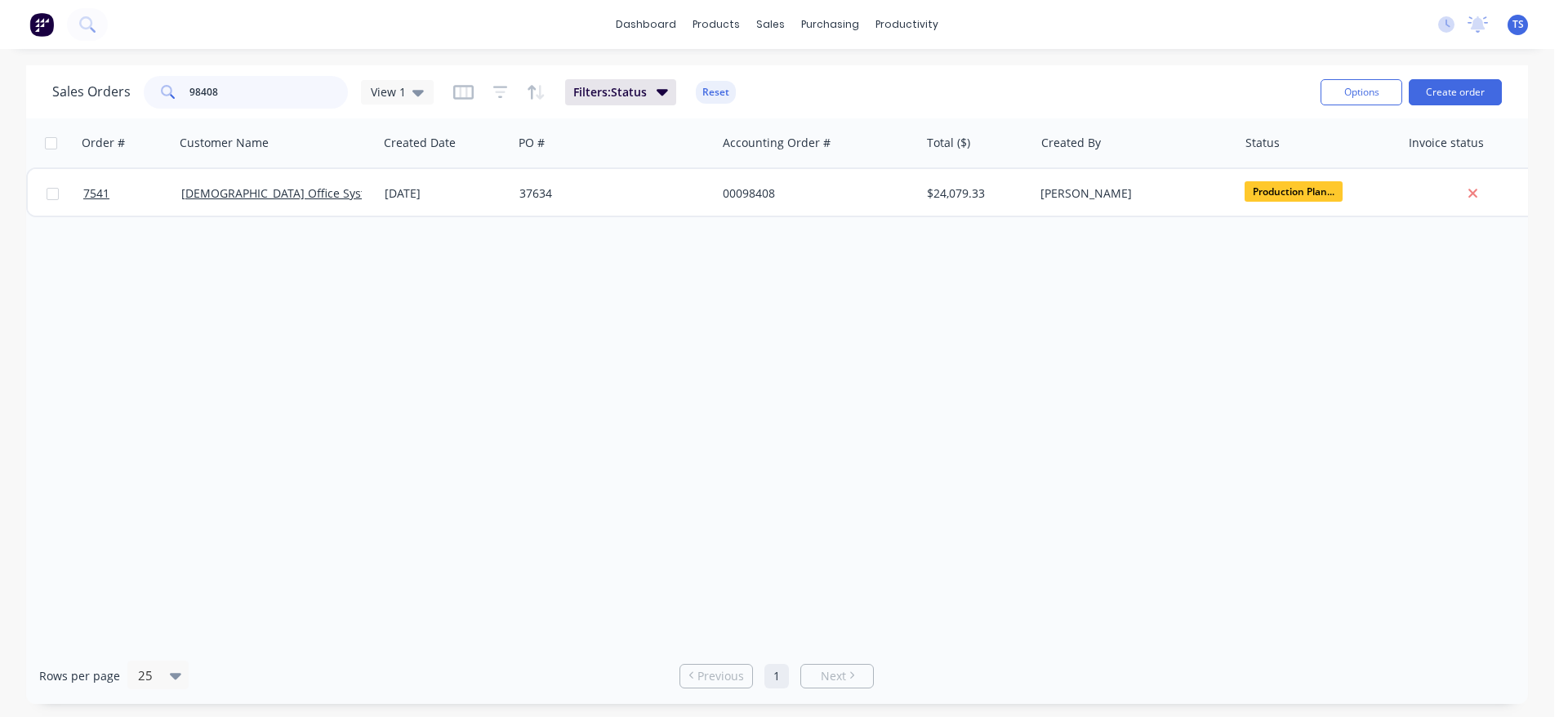
click at [272, 88] on input "98408" at bounding box center [269, 92] width 159 height 33
click at [308, 82] on input "8287" at bounding box center [269, 92] width 159 height 33
click at [309, 82] on input "8287" at bounding box center [269, 92] width 159 height 33
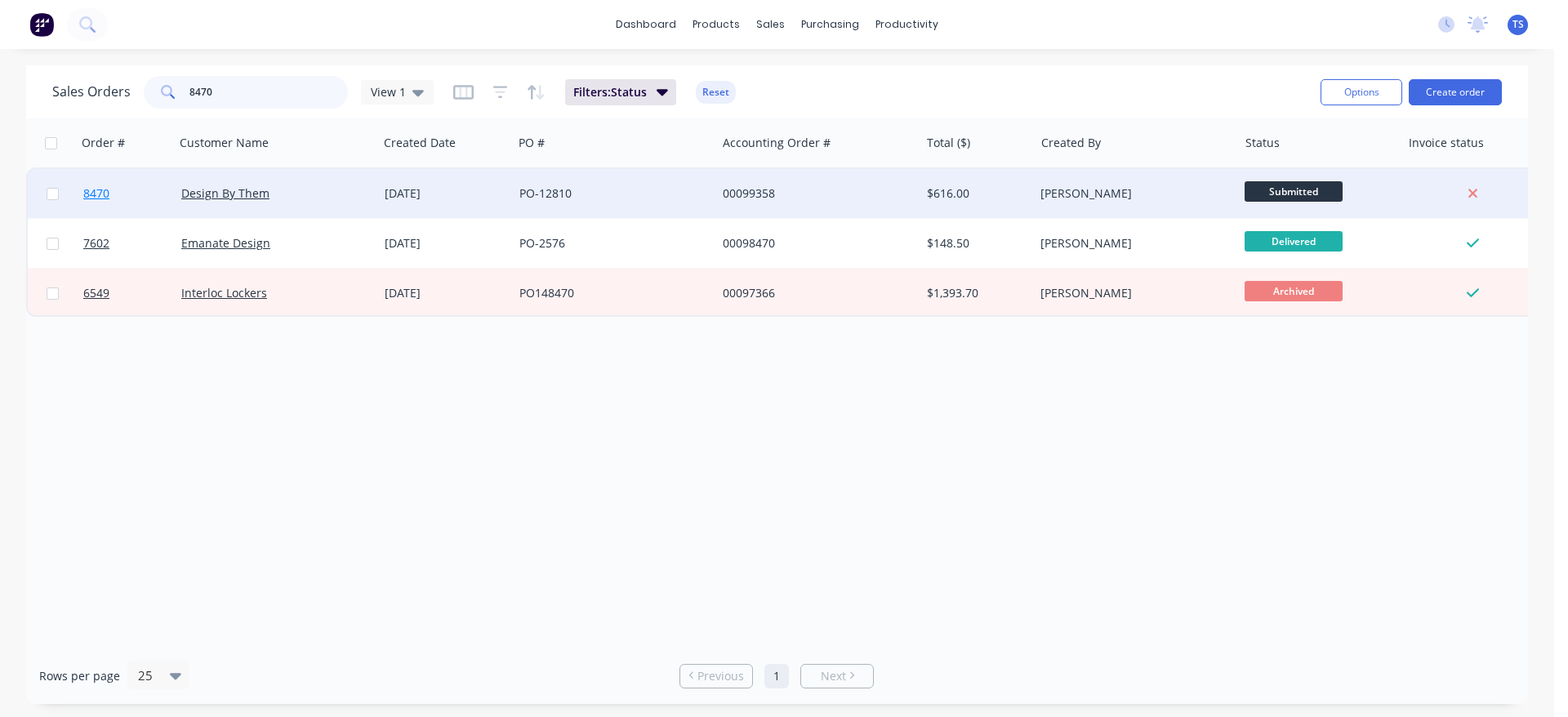
type input "8470"
click at [132, 211] on link "8470" at bounding box center [132, 194] width 98 height 49
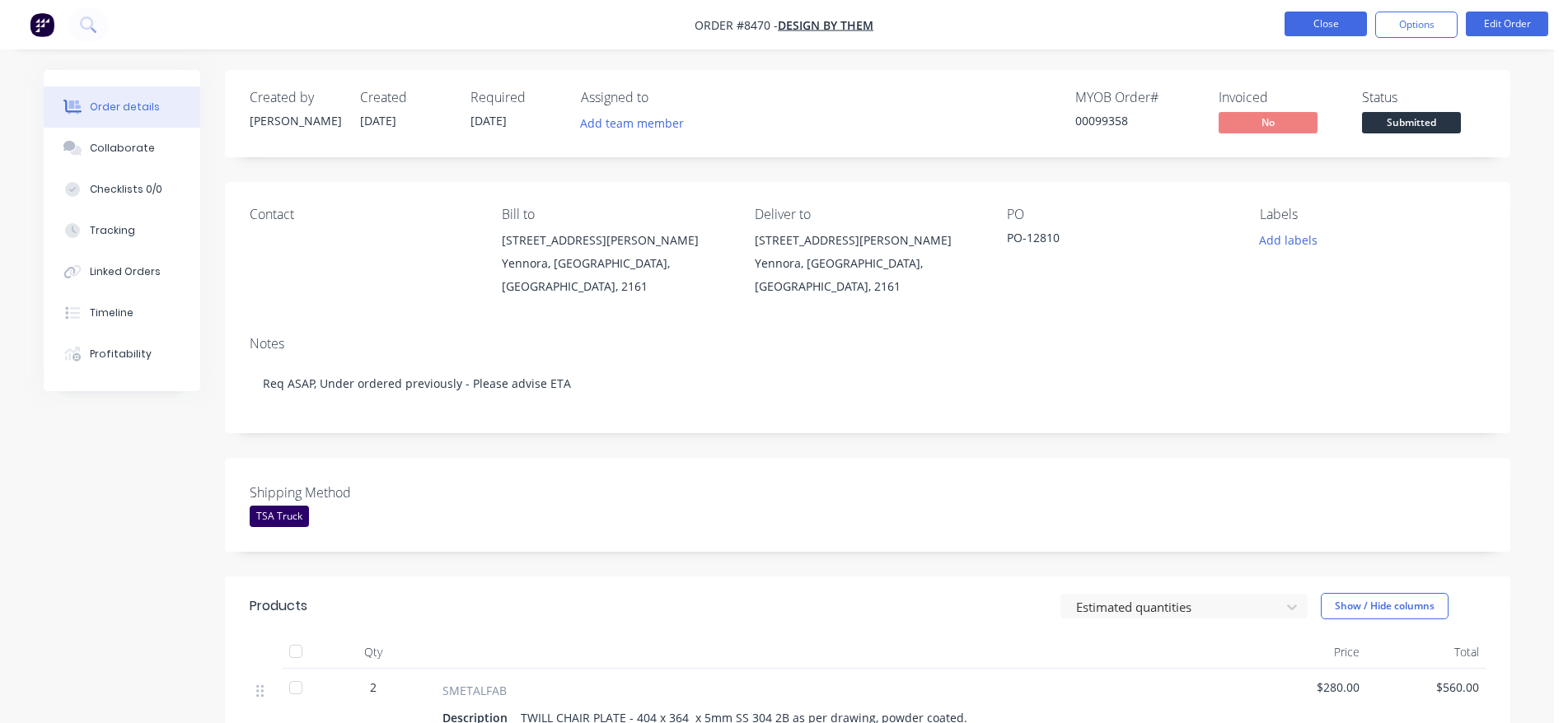
click at [1329, 23] on button "Close" at bounding box center [1325, 24] width 82 height 25
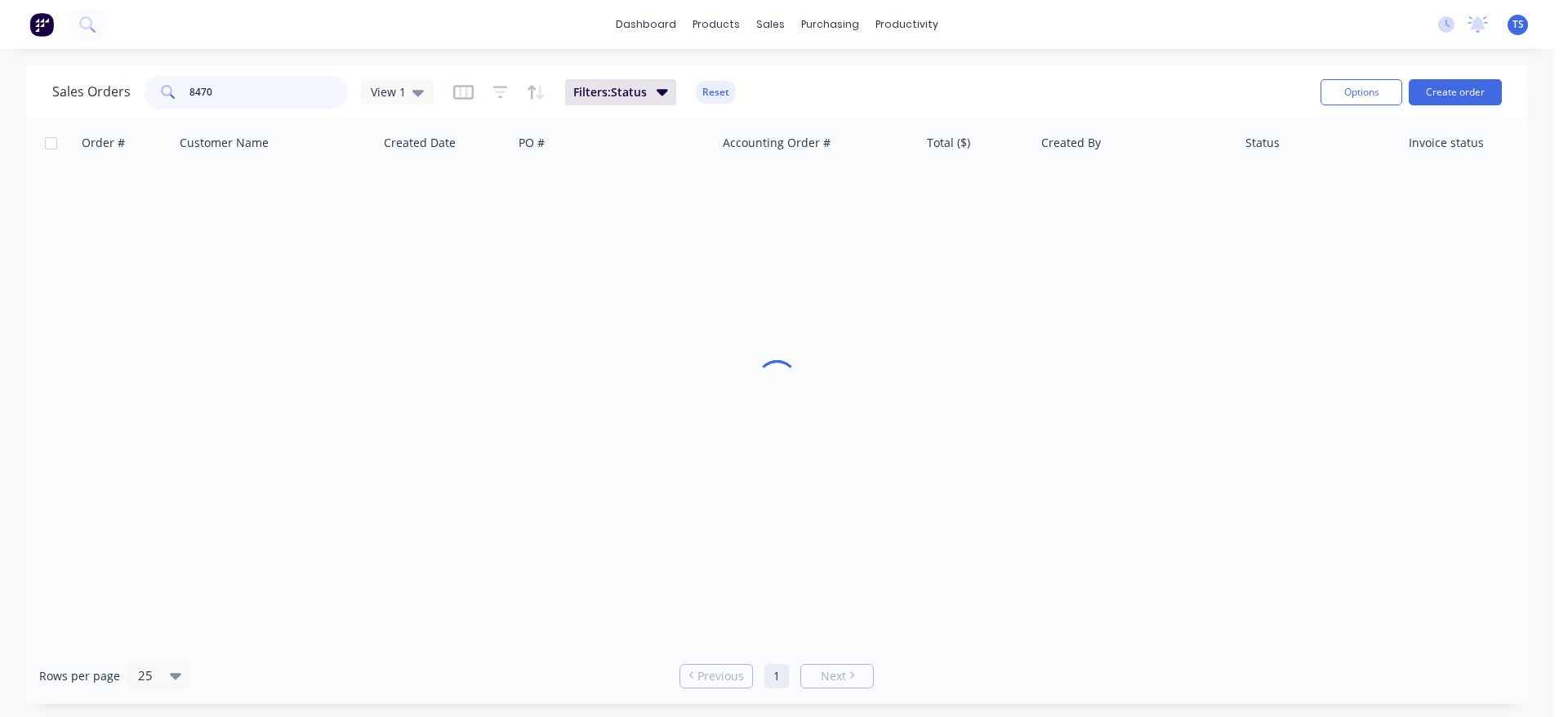
click at [299, 93] on input "8470" at bounding box center [269, 92] width 159 height 33
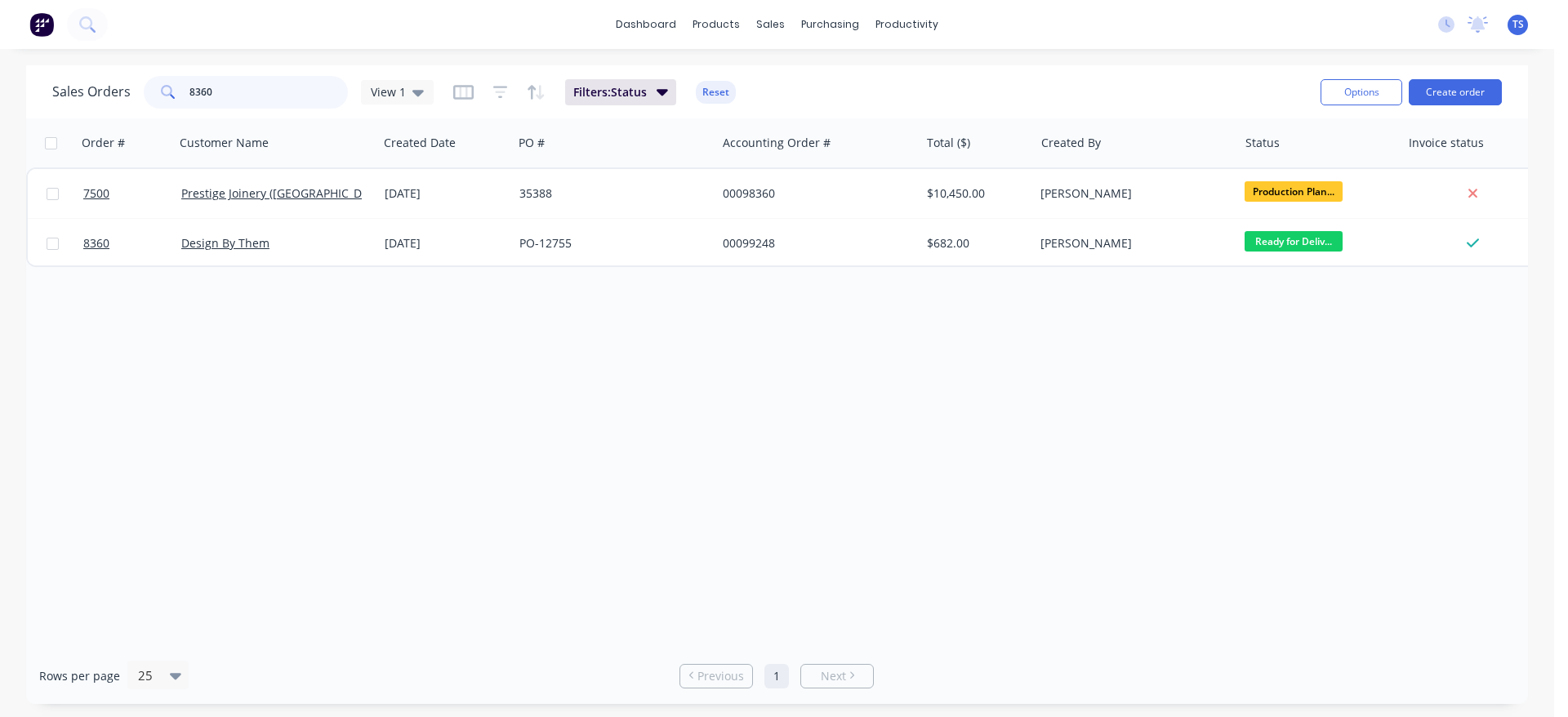
click at [277, 86] on input "8360" at bounding box center [269, 92] width 159 height 33
click at [277, 87] on input "8360" at bounding box center [269, 92] width 159 height 33
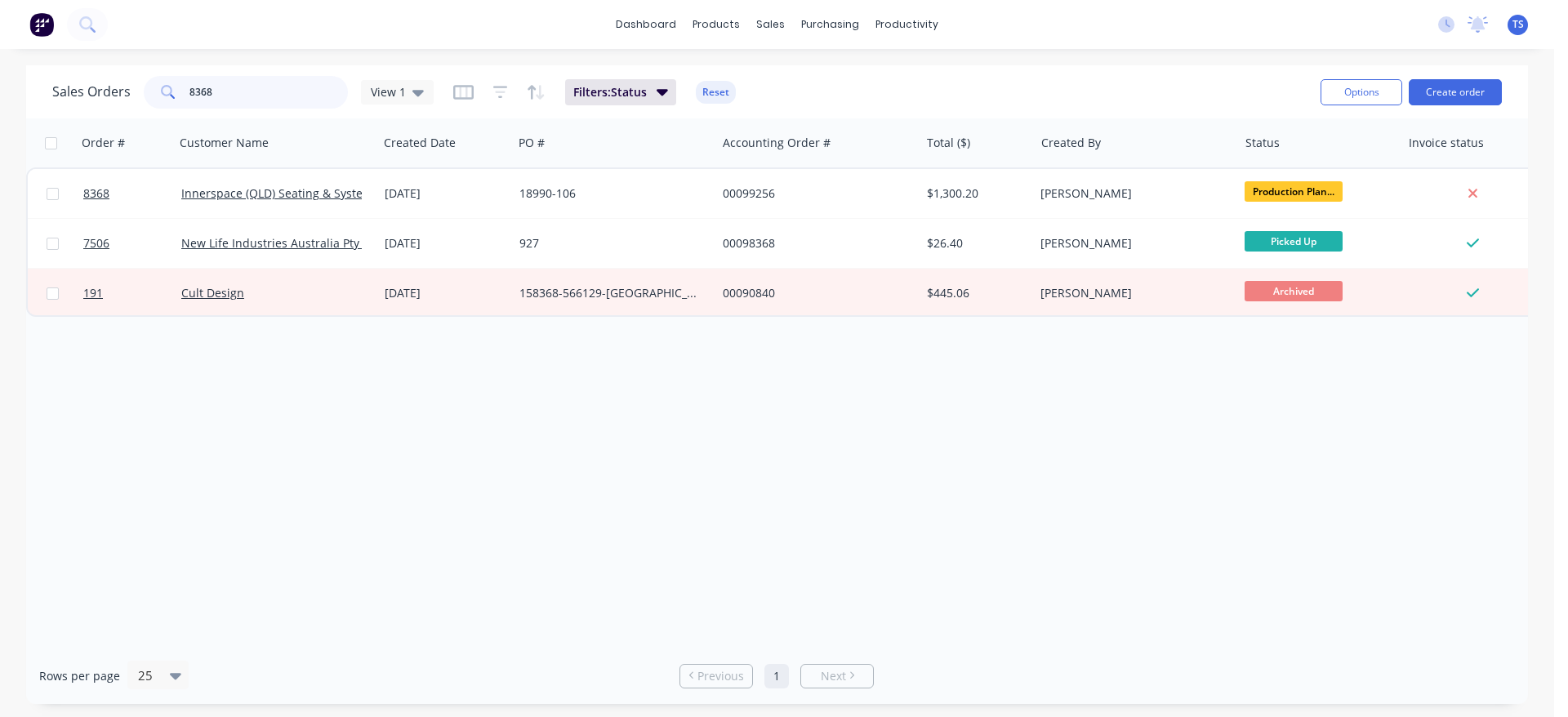
type input "8368"
click at [121, 201] on link "8368" at bounding box center [132, 194] width 98 height 49
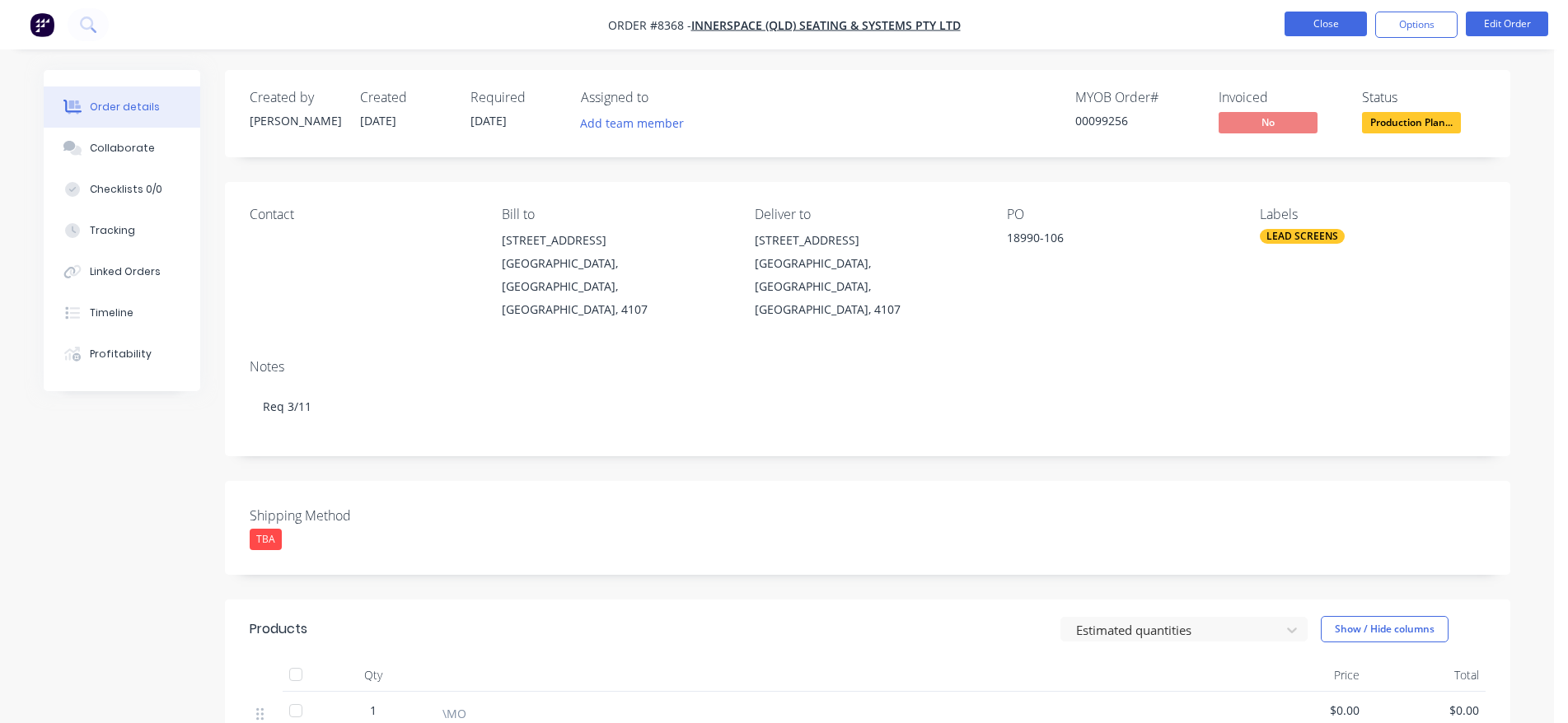
click at [1323, 24] on button "Close" at bounding box center [1325, 24] width 82 height 25
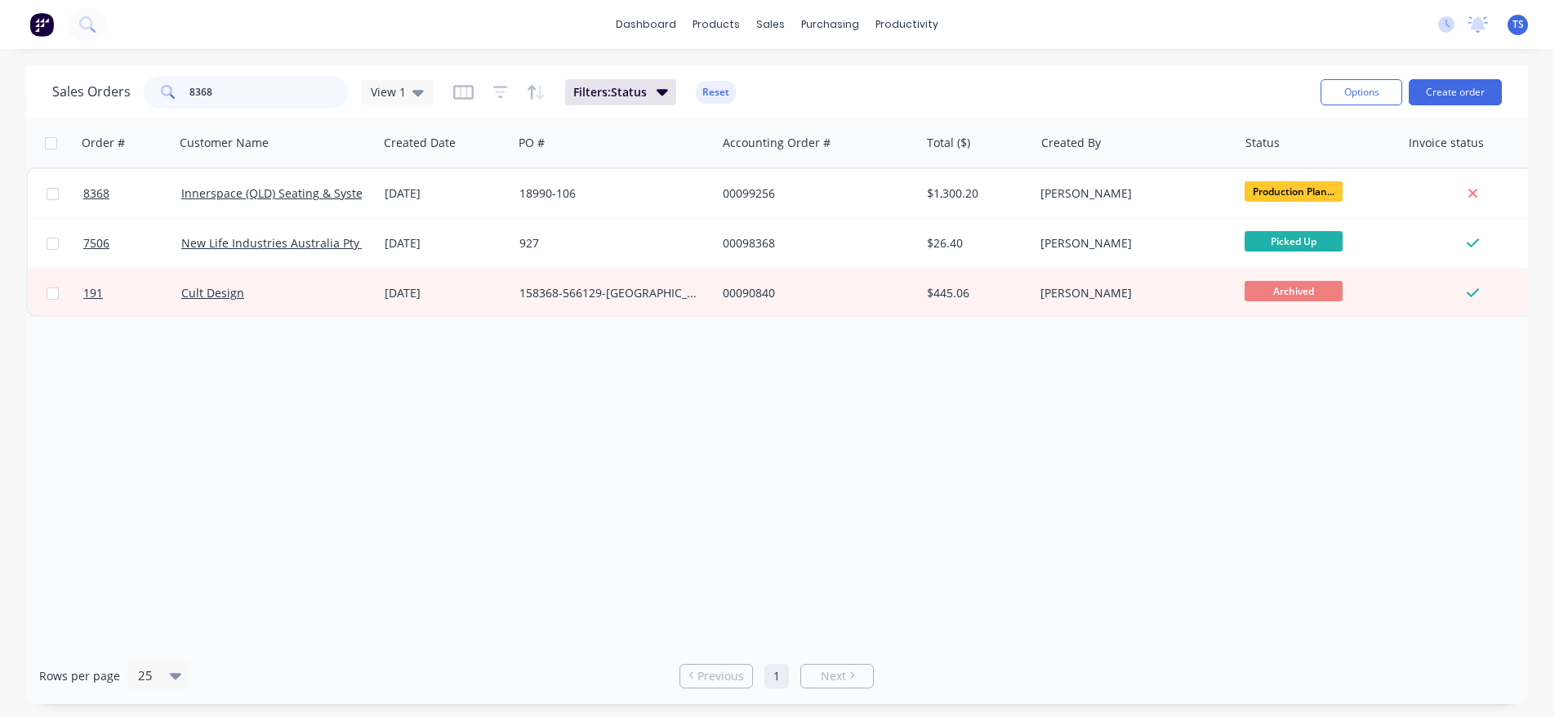
click at [290, 99] on input "8368" at bounding box center [269, 92] width 159 height 33
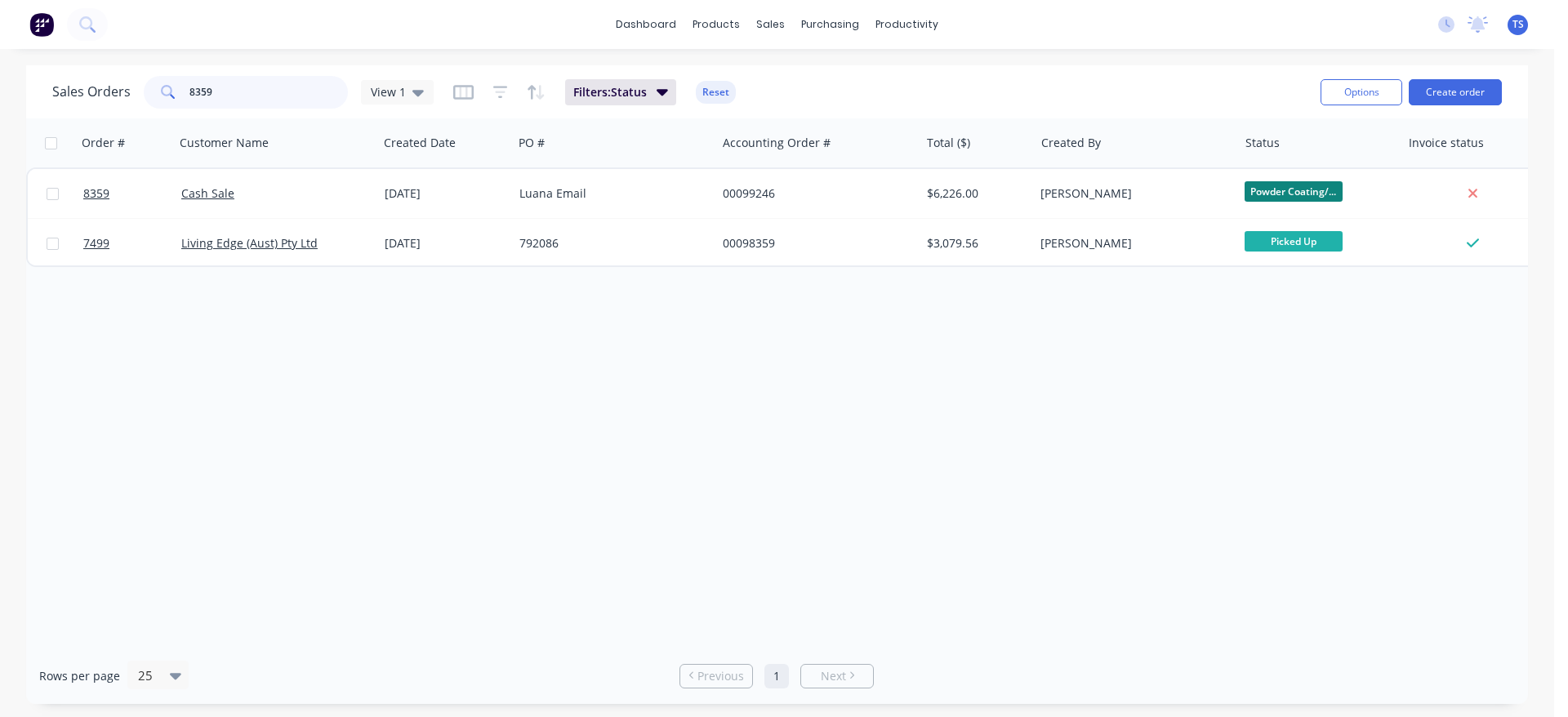
click at [289, 100] on input "8359" at bounding box center [269, 92] width 159 height 33
type input "8367"
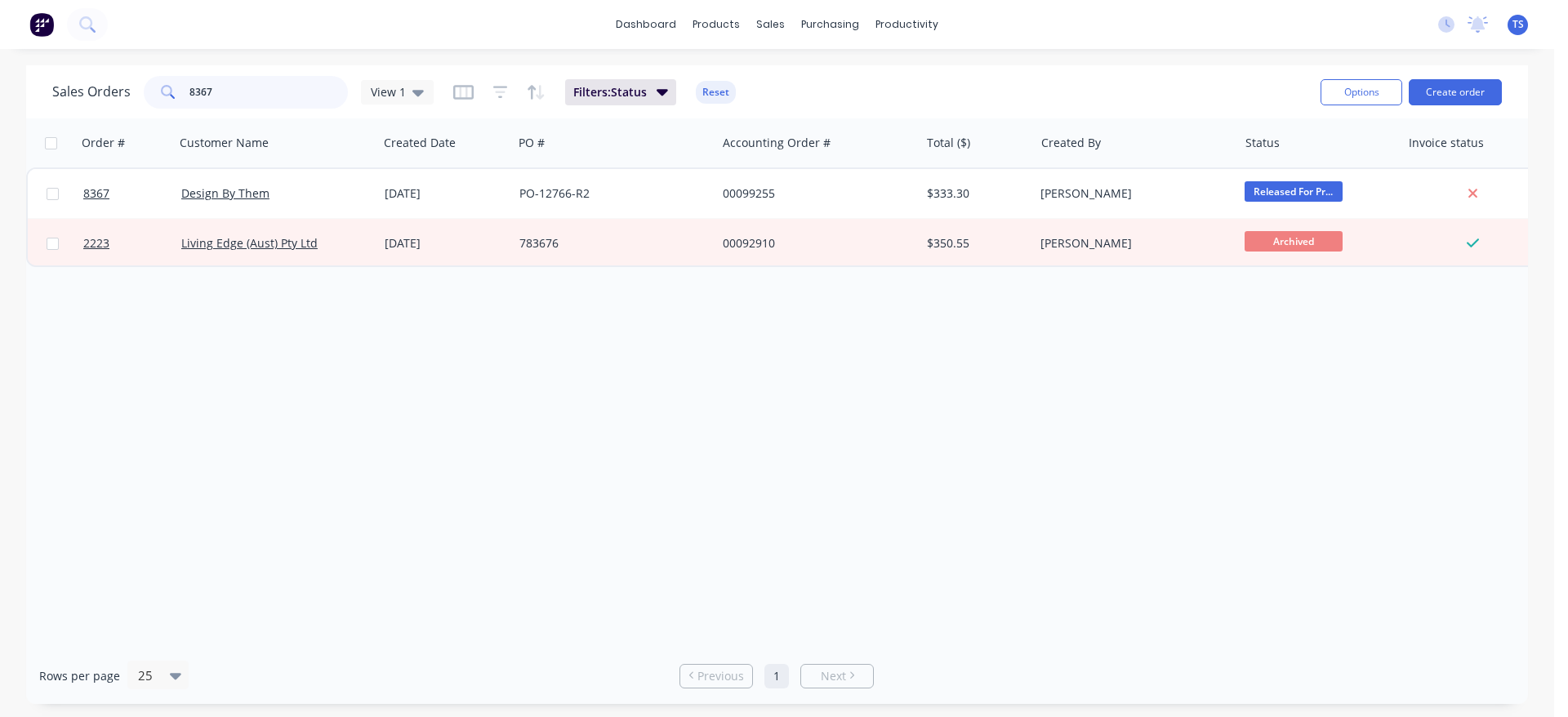
click at [235, 93] on input "8367" at bounding box center [269, 92] width 159 height 33
type input "="
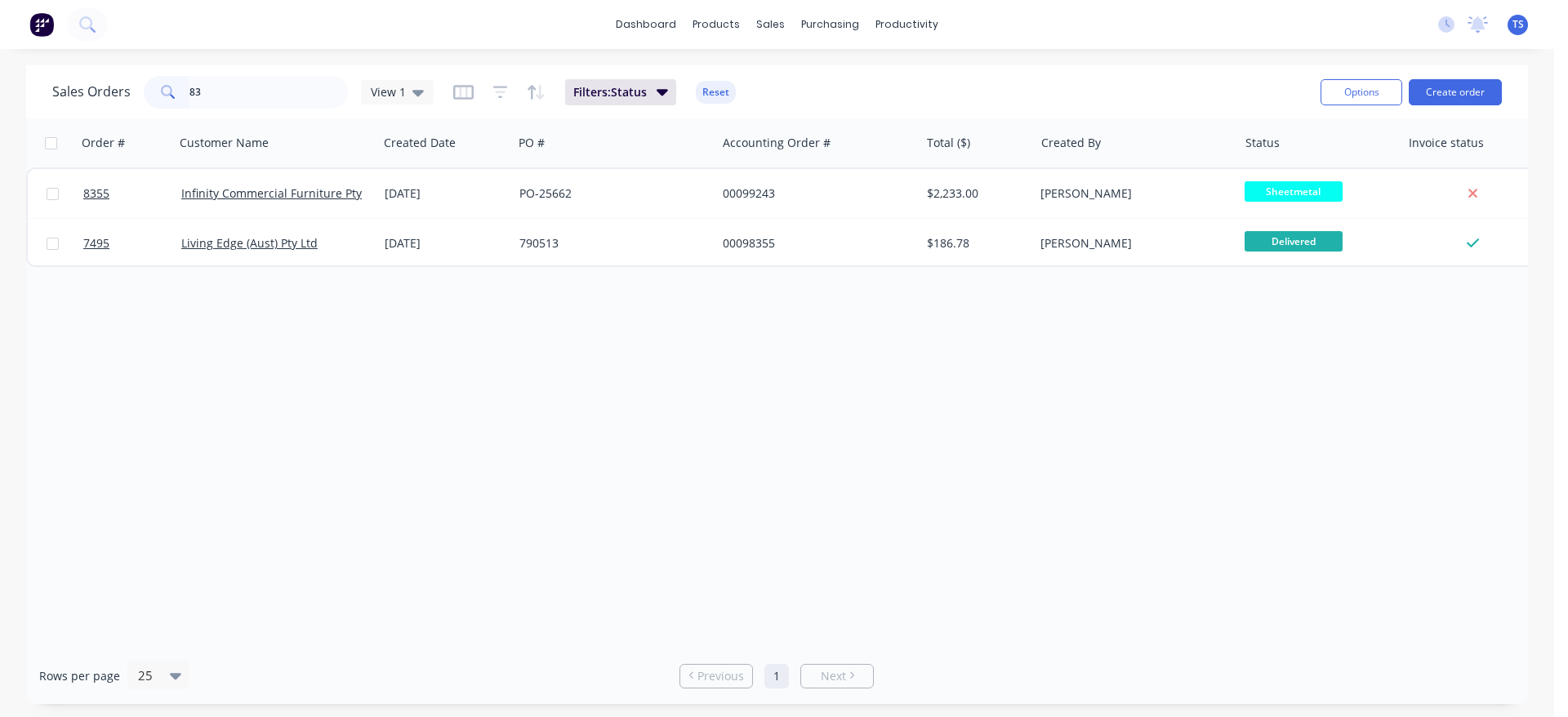
type input "8"
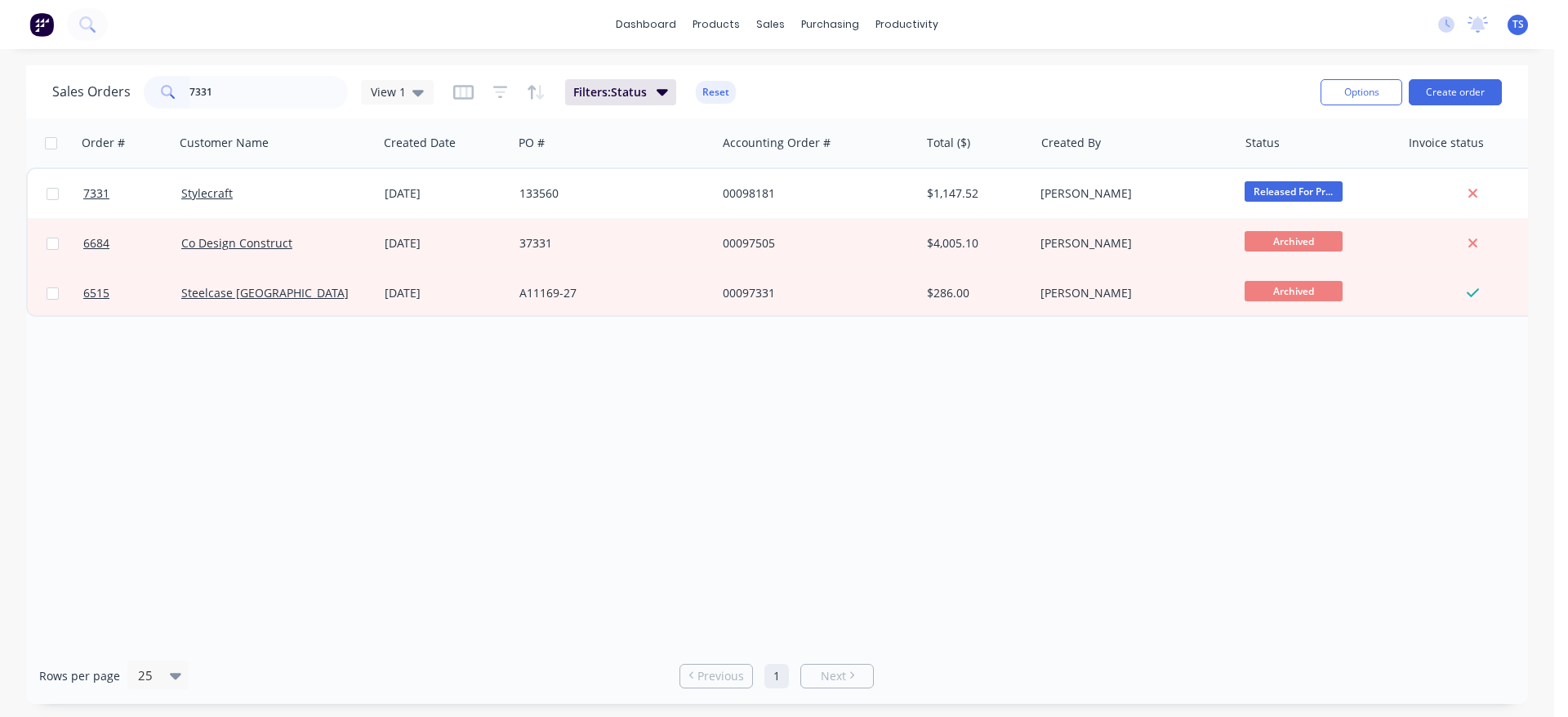
click at [263, 90] on input "7331" at bounding box center [269, 92] width 159 height 33
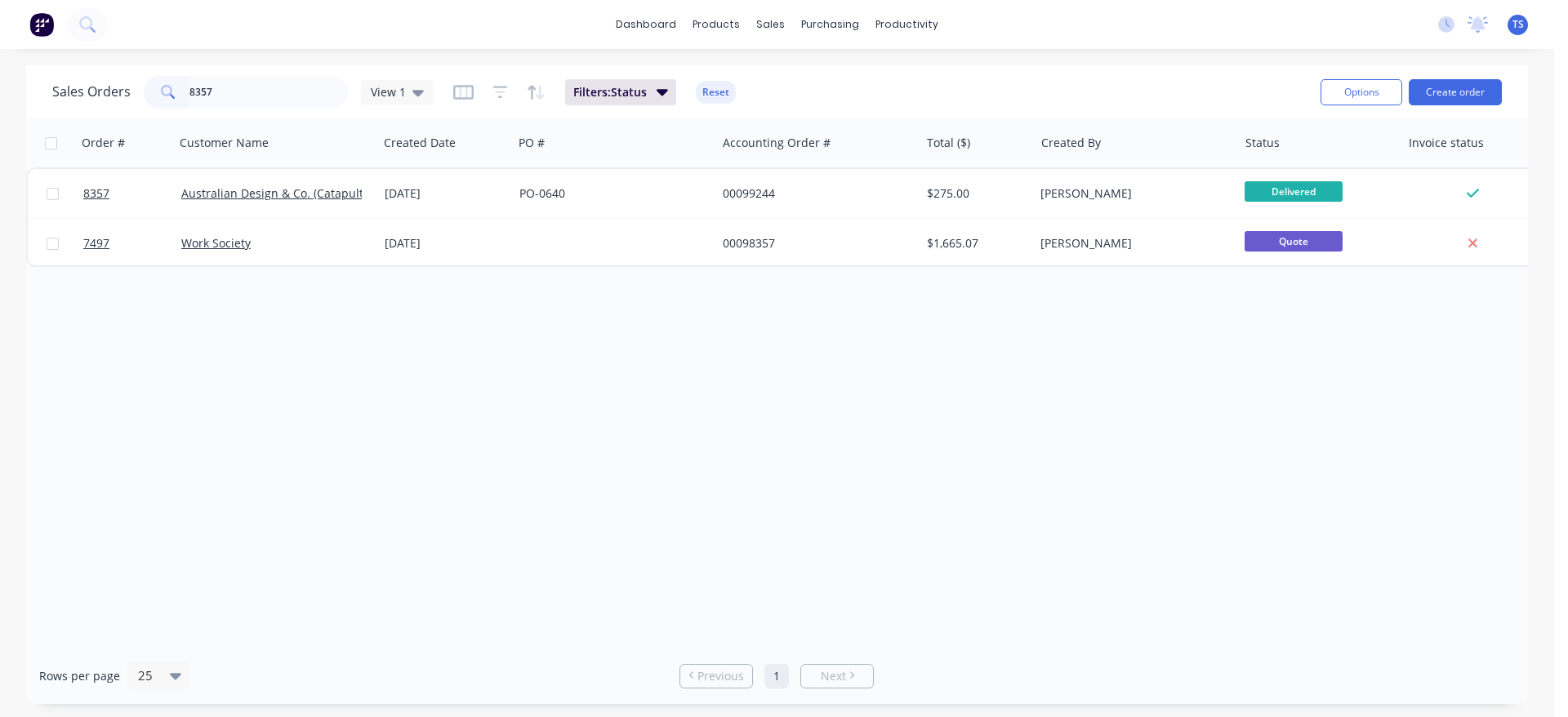
click at [260, 87] on input "8357" at bounding box center [269, 92] width 159 height 33
click at [249, 93] on input "8361" at bounding box center [269, 92] width 159 height 33
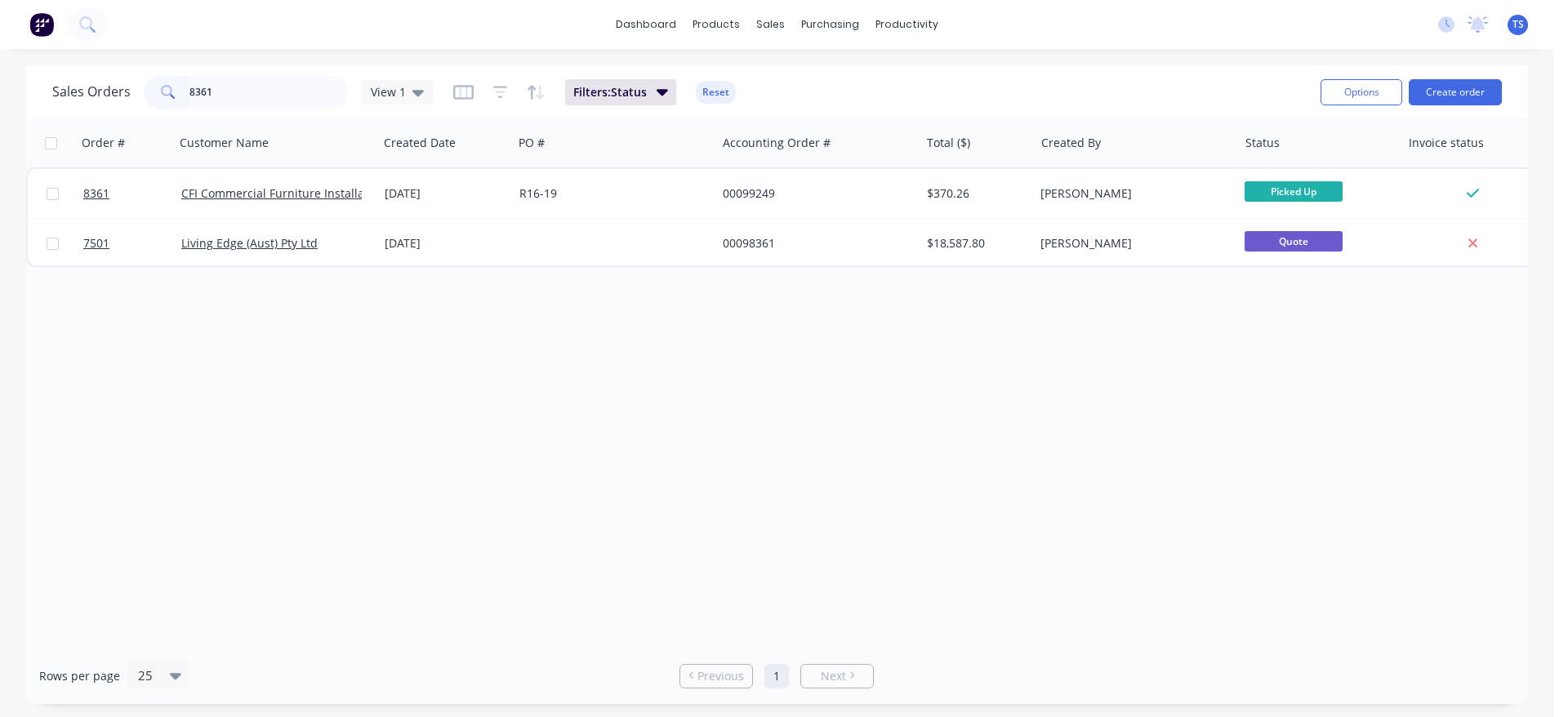
click at [249, 93] on input "8361" at bounding box center [269, 92] width 159 height 33
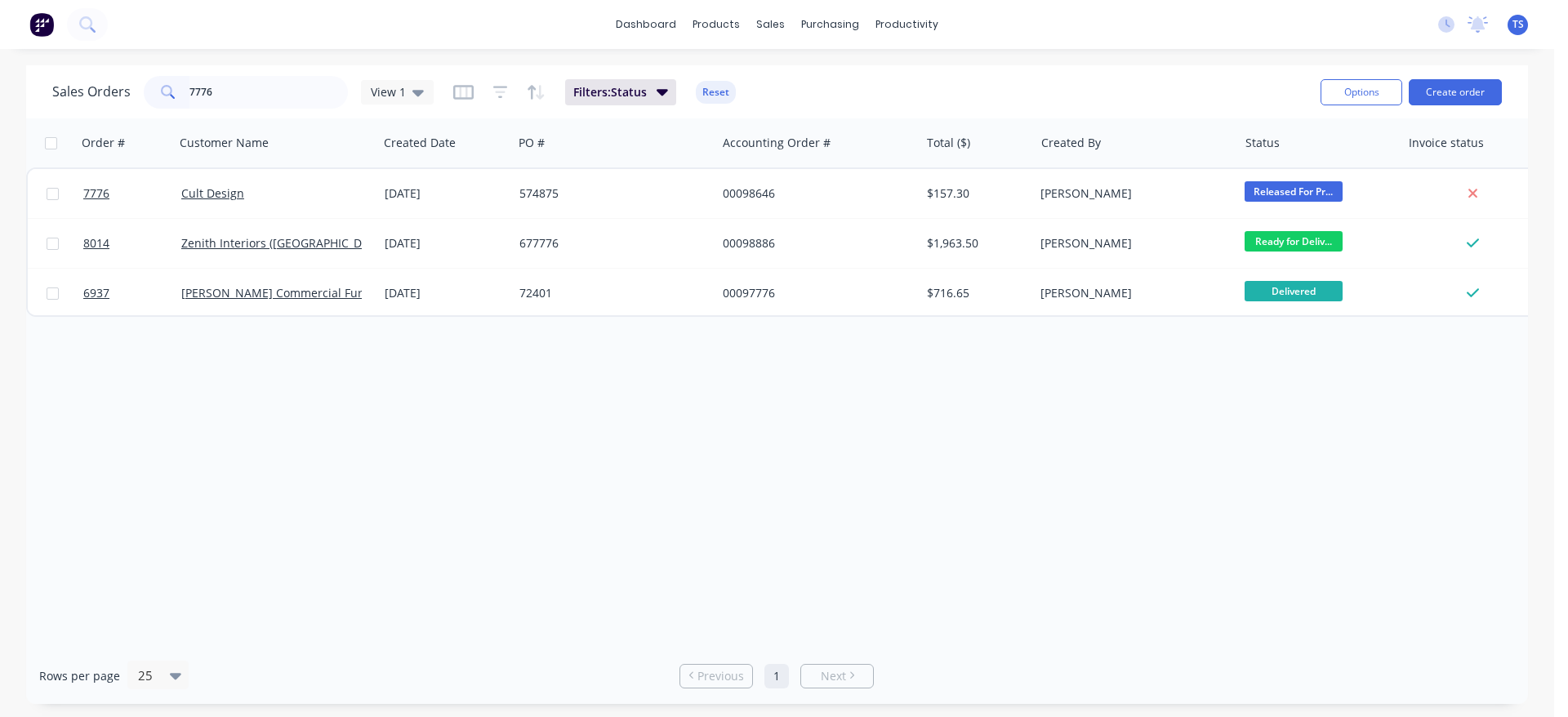
click at [249, 93] on input "7776" at bounding box center [269, 92] width 159 height 33
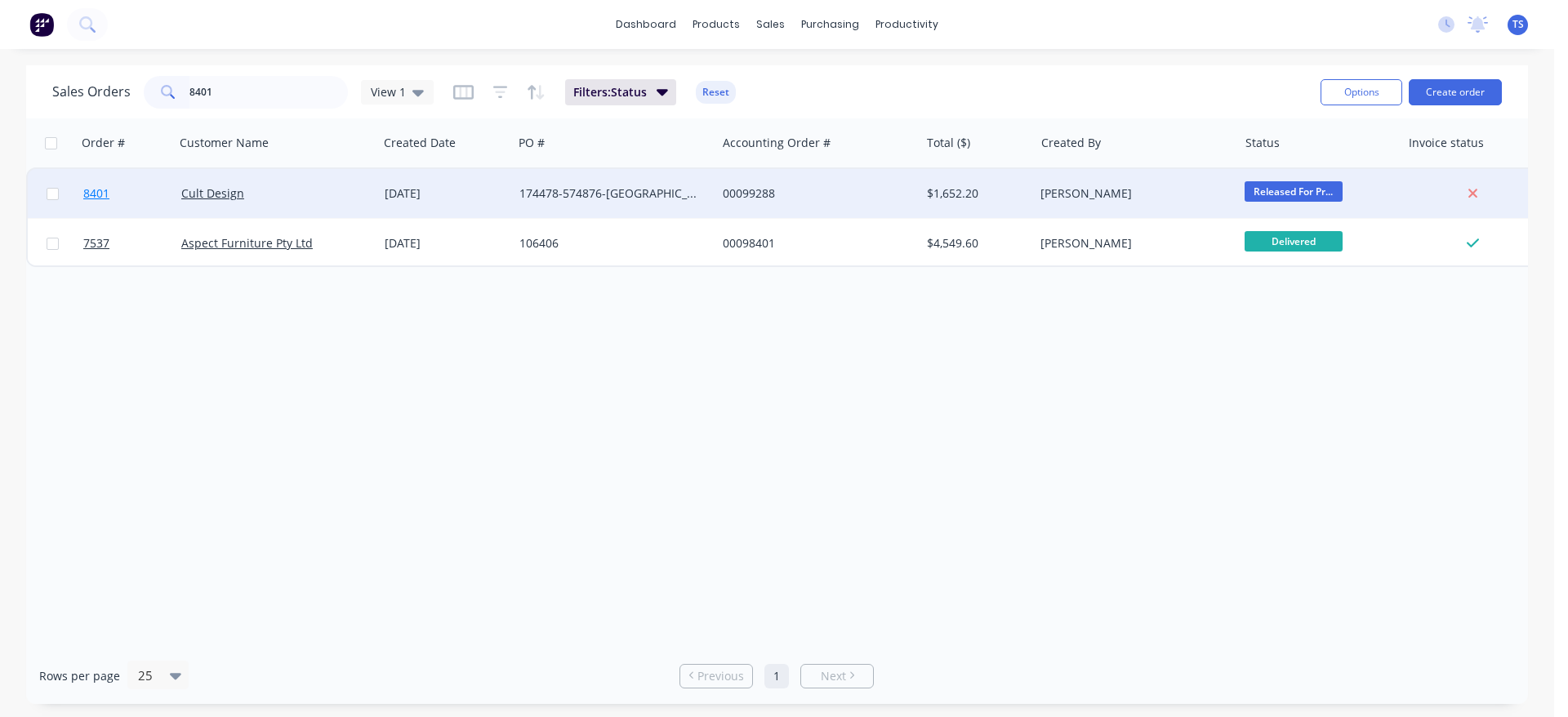
type input "8401"
click at [93, 194] on span "8401" at bounding box center [96, 193] width 26 height 16
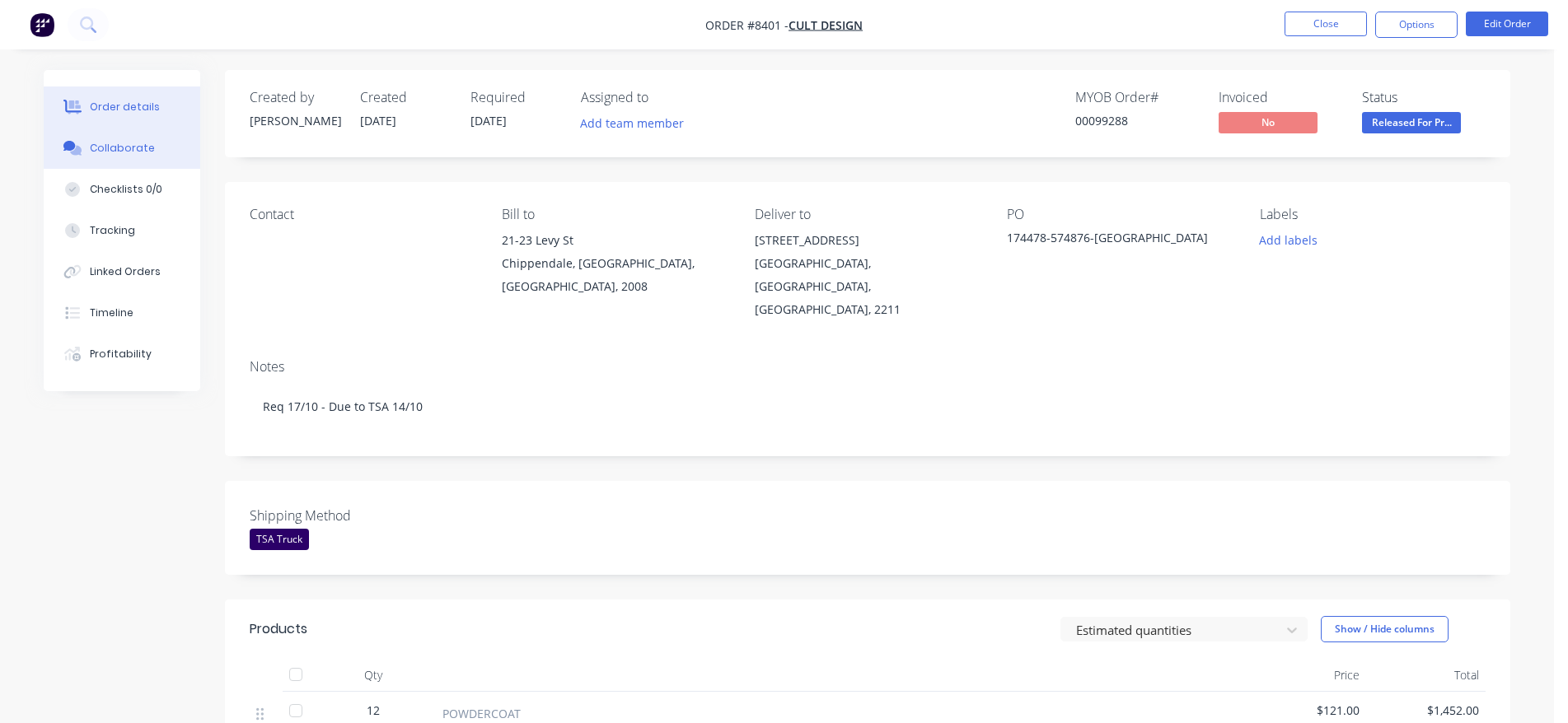
click at [173, 149] on button "Collaborate" at bounding box center [122, 148] width 157 height 41
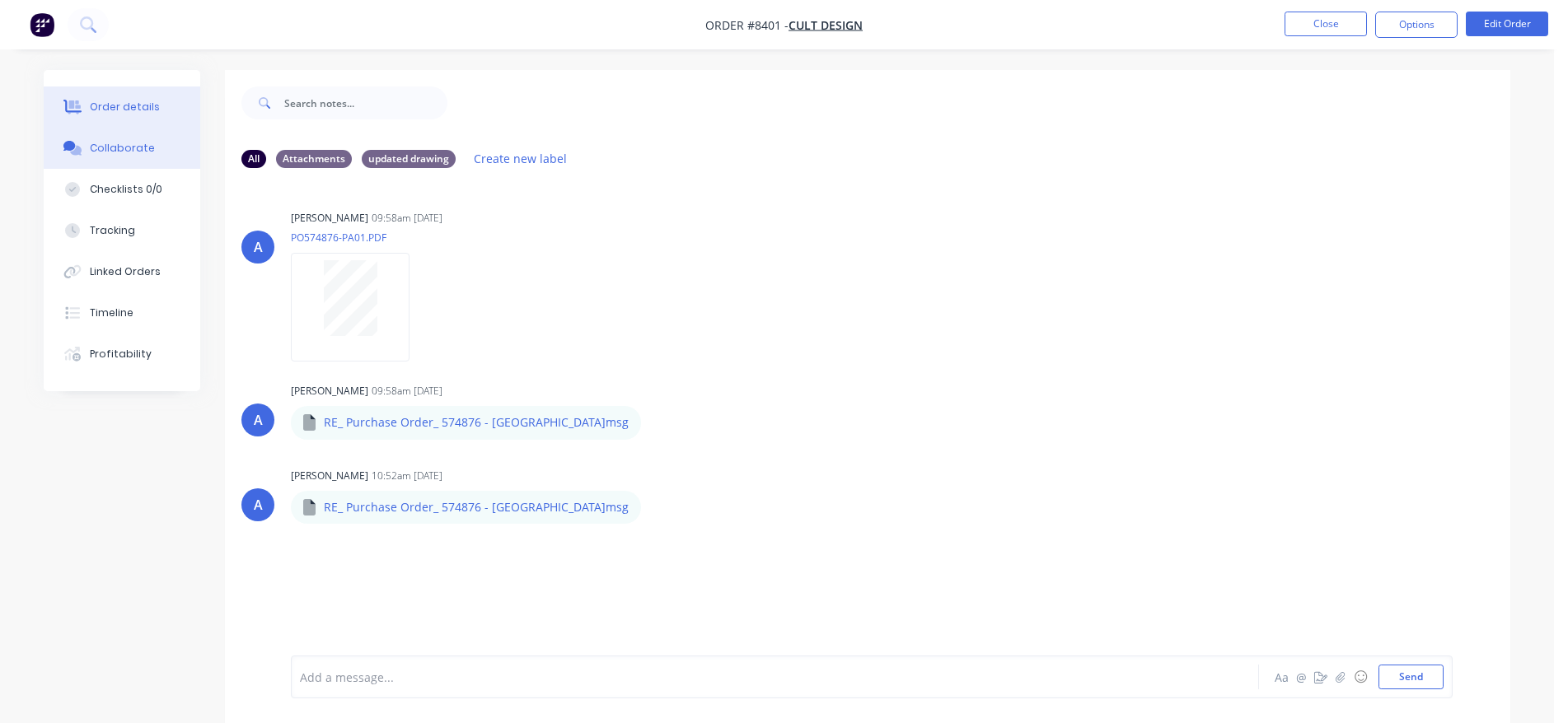
click at [169, 101] on button "Order details" at bounding box center [122, 107] width 157 height 41
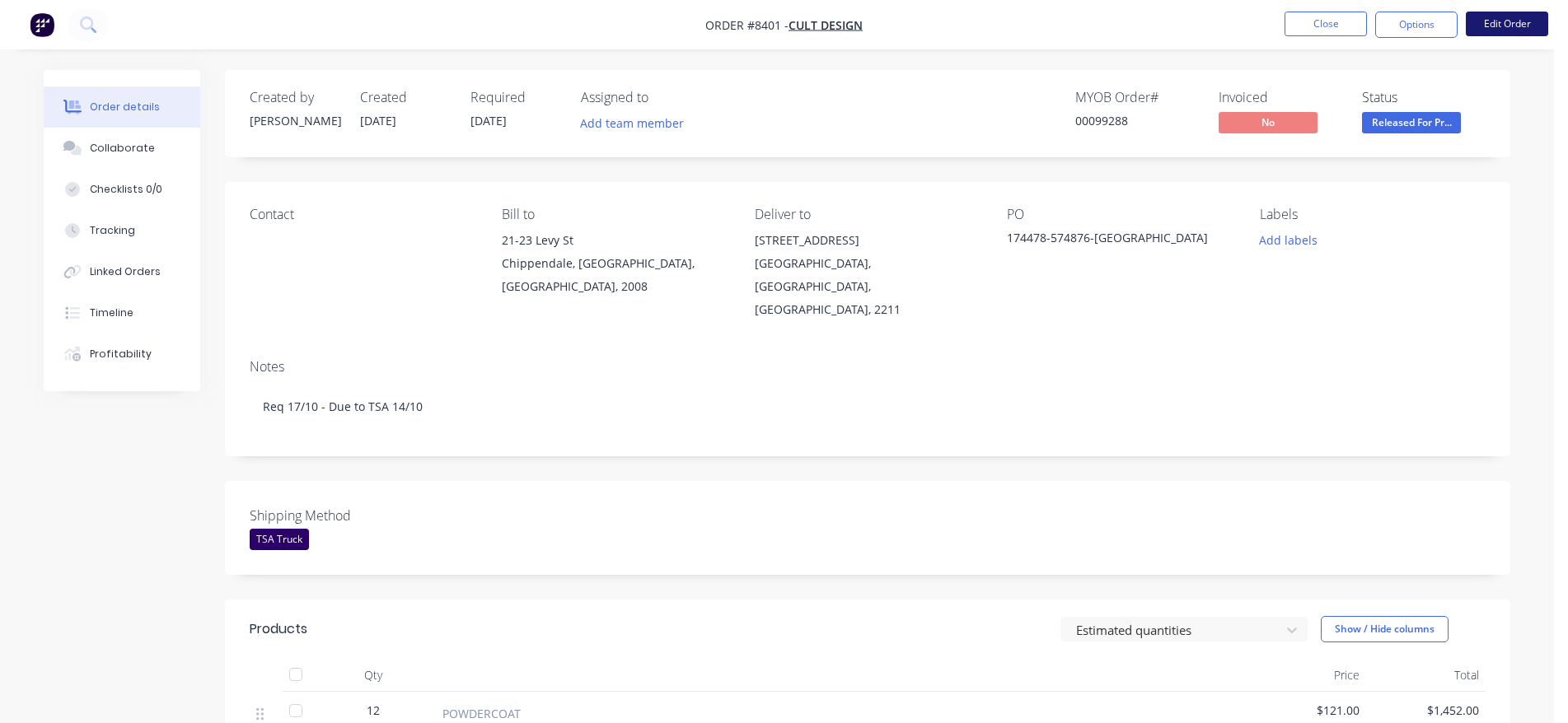
click at [1487, 29] on button "Edit Order" at bounding box center [1507, 24] width 82 height 25
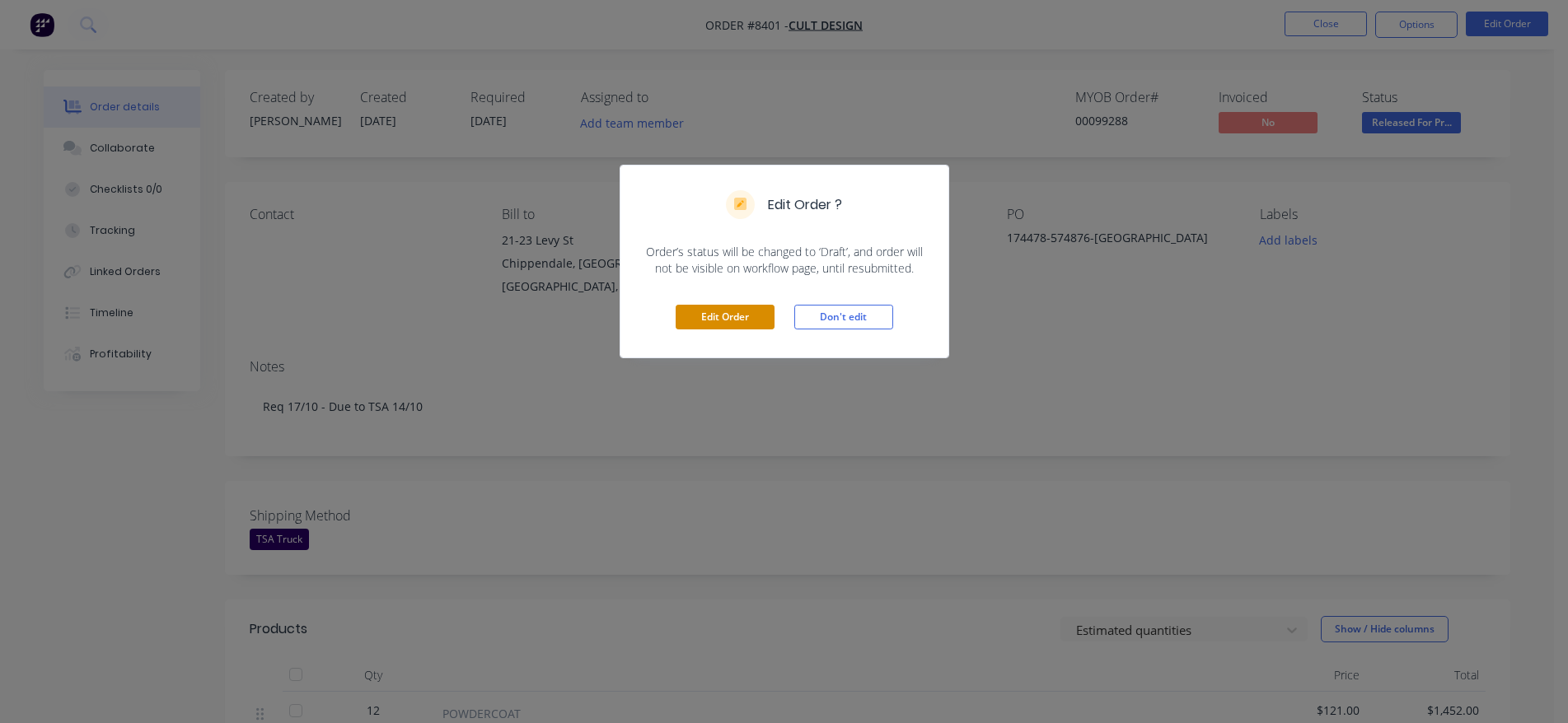
click at [716, 315] on button "Edit Order" at bounding box center [725, 317] width 99 height 25
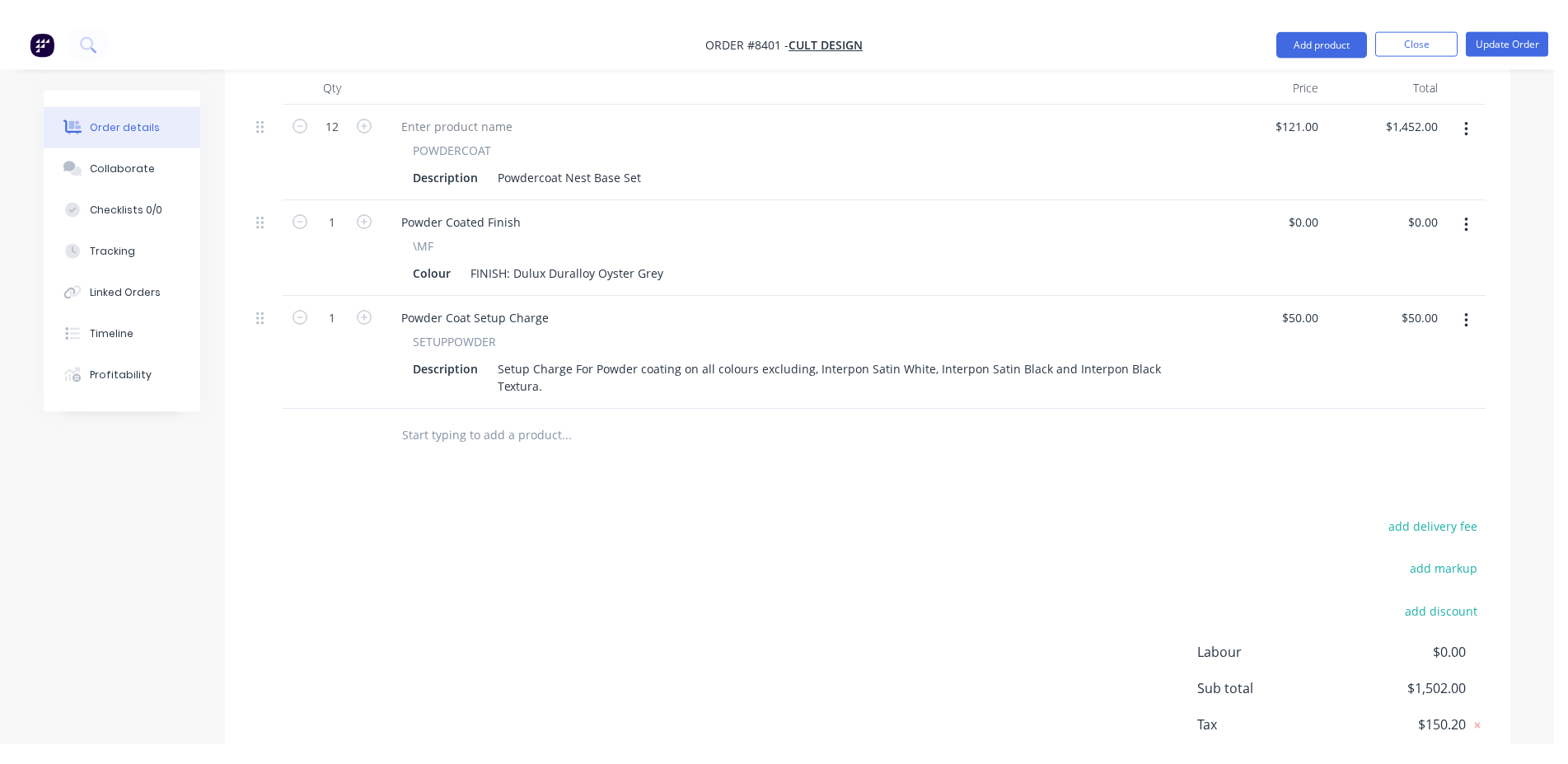
scroll to position [673, 0]
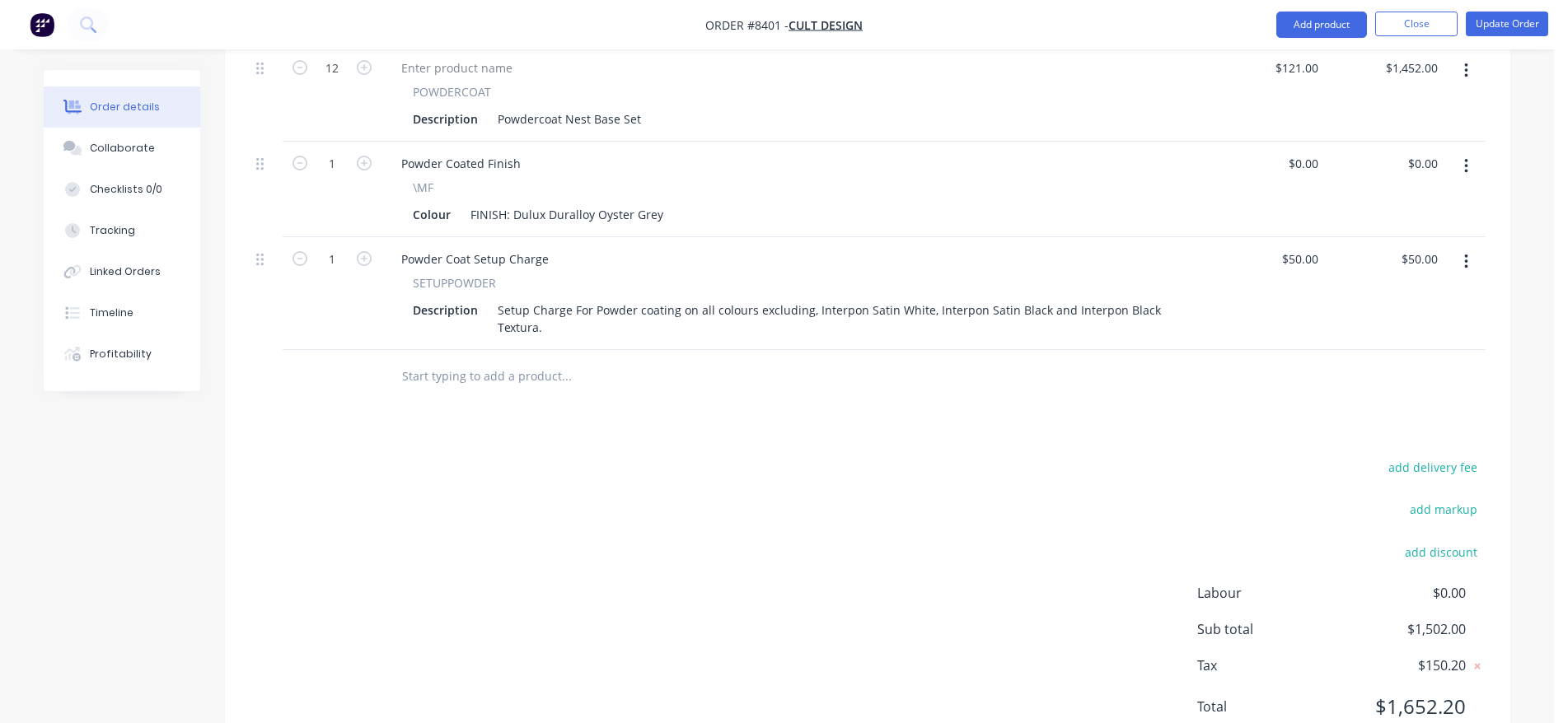
click at [430, 360] on input "text" at bounding box center [567, 376] width 330 height 33
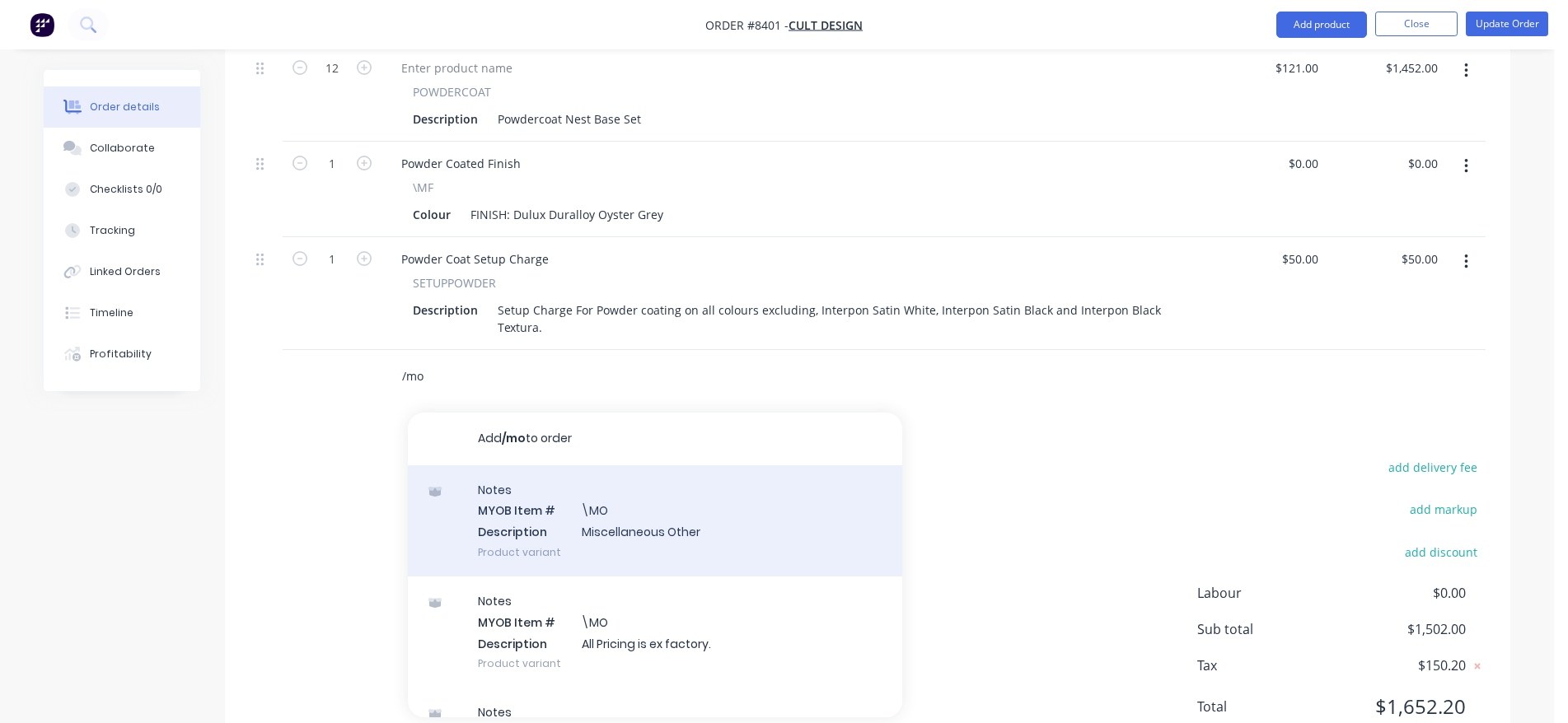
type input "/mo"
click at [565, 470] on div "Notes MYOB Item # \MO Description Miscellaneous Other Product variant" at bounding box center [655, 521] width 494 height 111
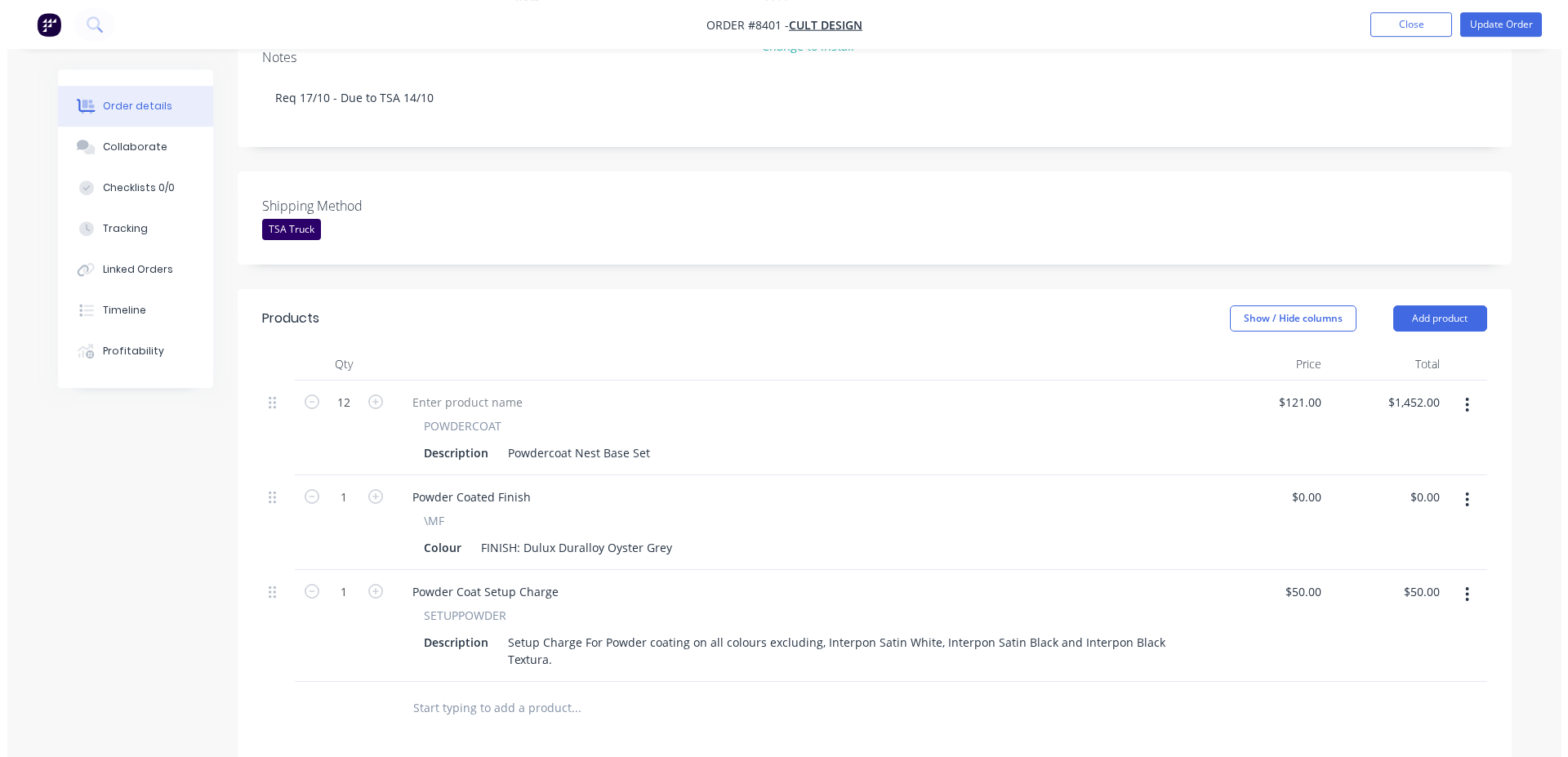
scroll to position [500, 0]
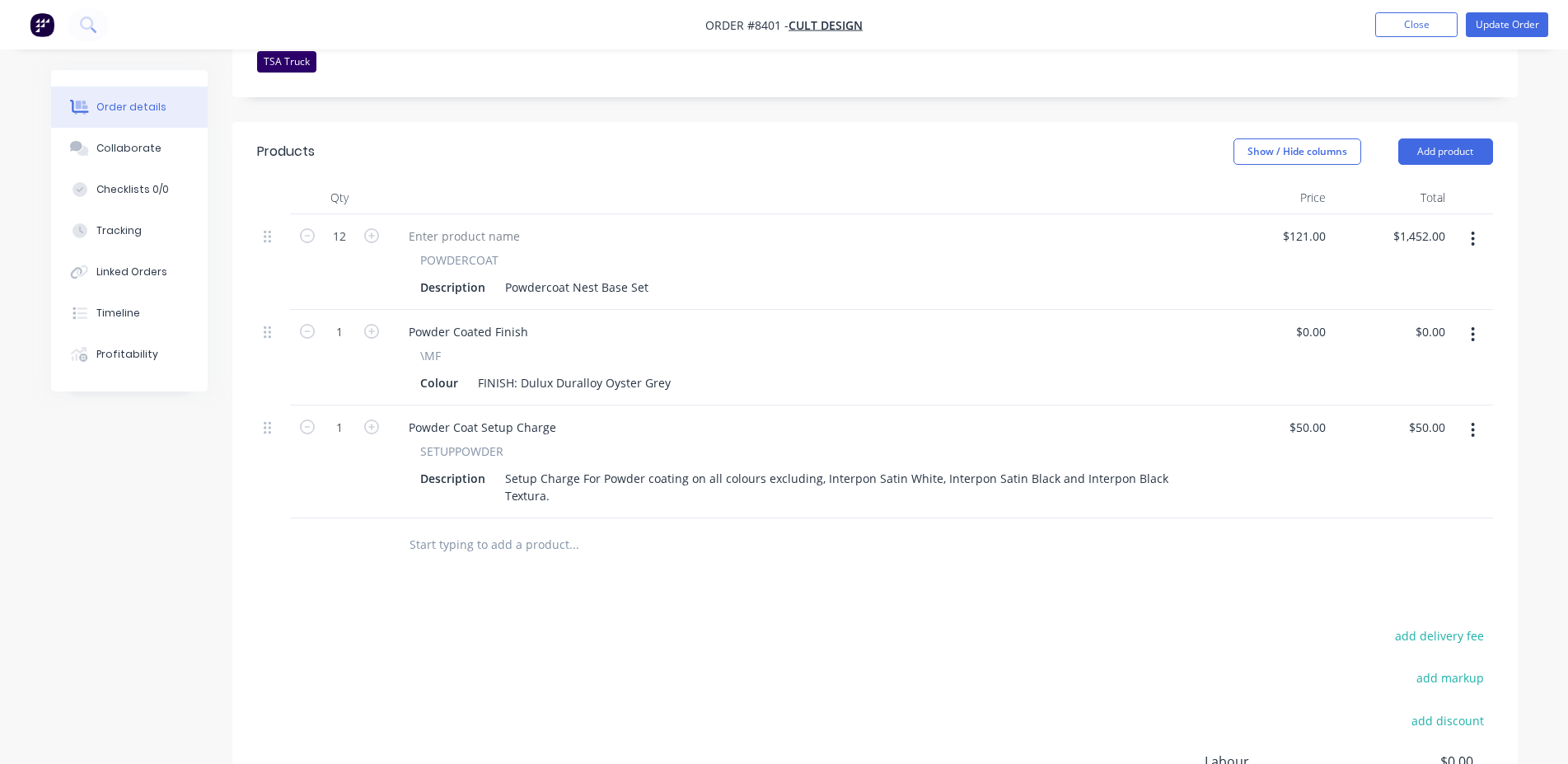
click at [487, 520] on div at bounding box center [685, 545] width 593 height 54
click at [487, 528] on input "text" at bounding box center [573, 544] width 330 height 33
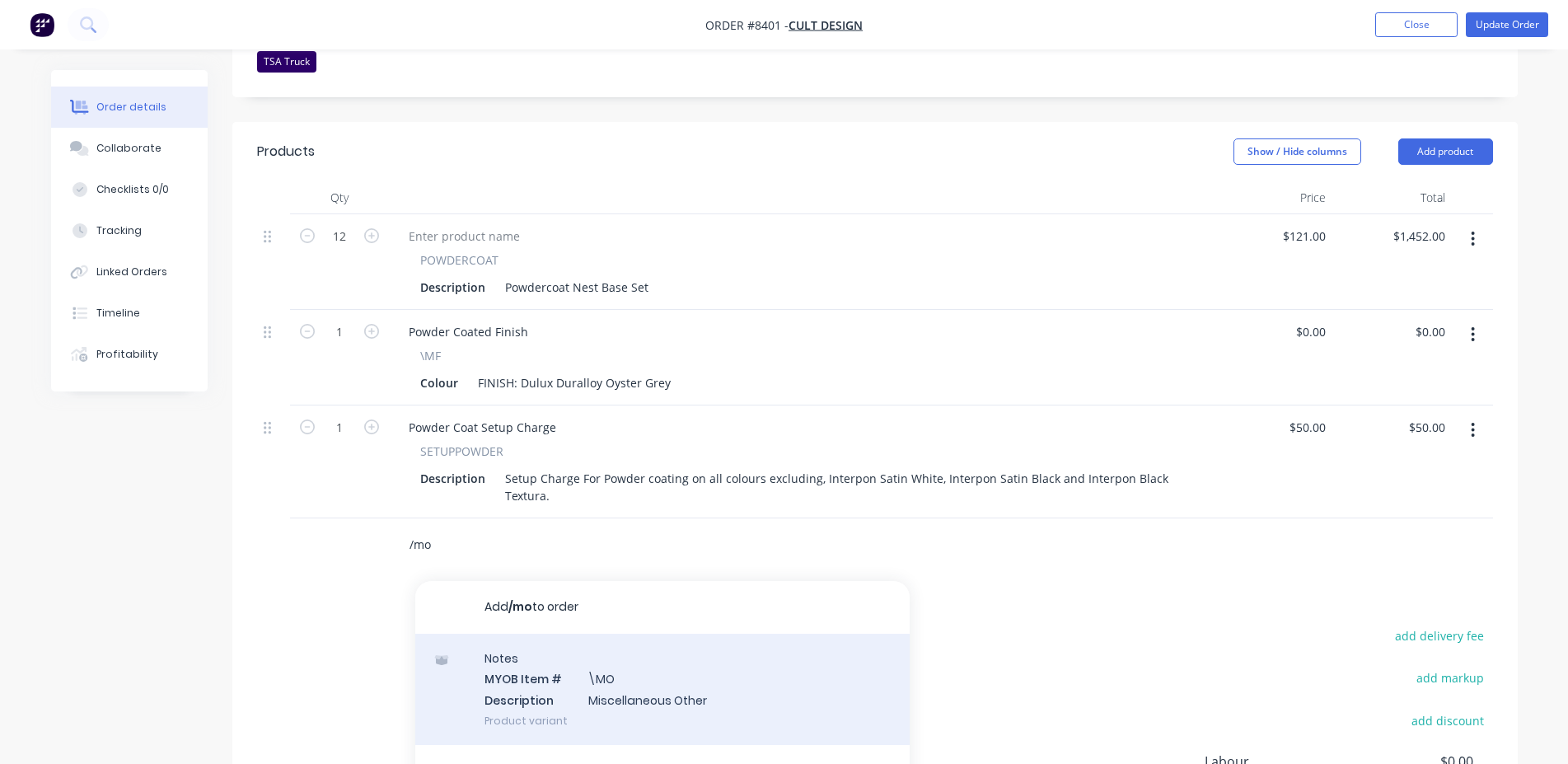
type input "/mo"
click at [729, 664] on div "Notes MYOB Item # \MO Description Miscellaneous Other Product variant" at bounding box center [662, 689] width 494 height 111
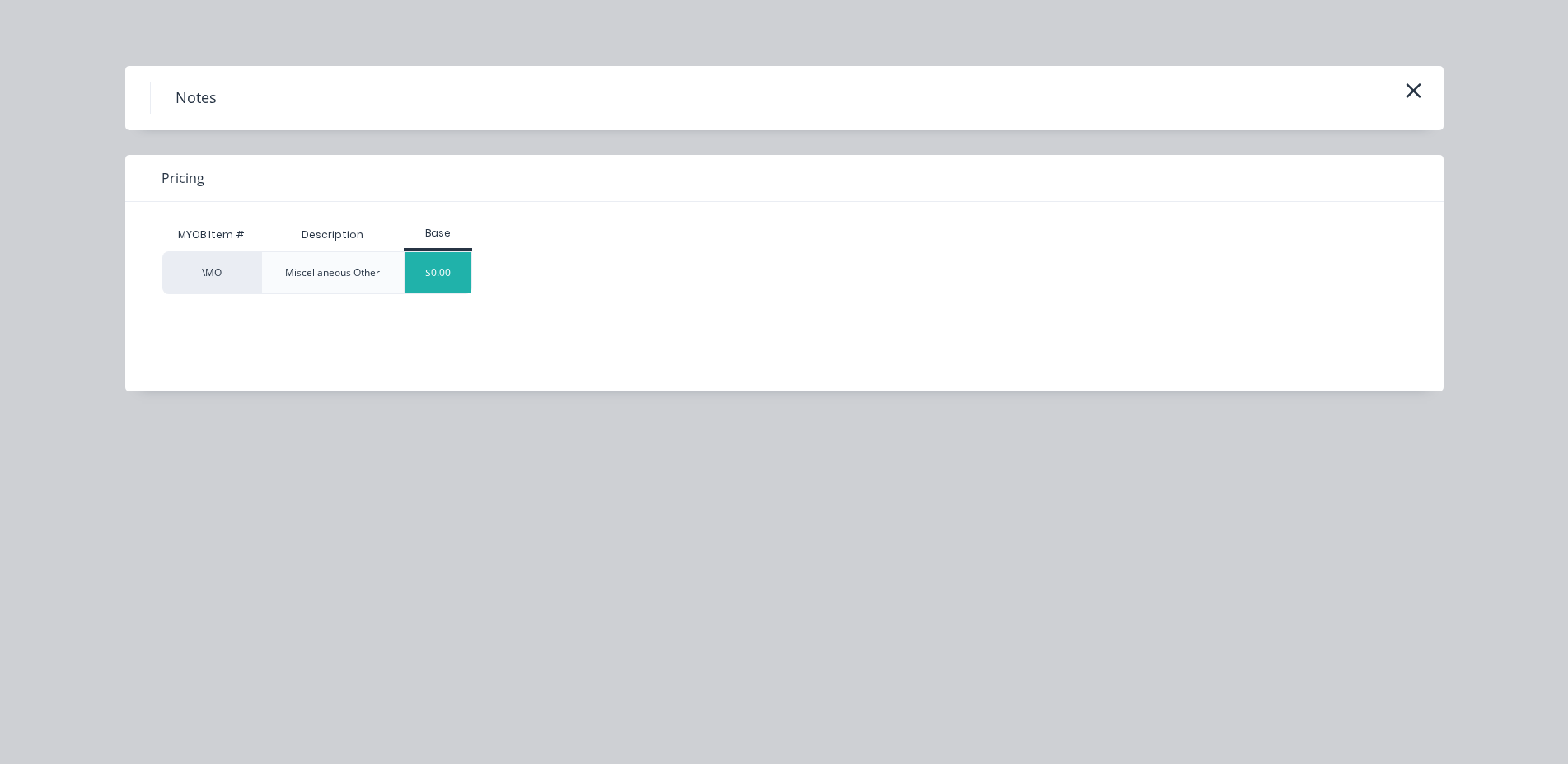
click at [456, 273] on div "$0.00" at bounding box center [437, 273] width 67 height 42
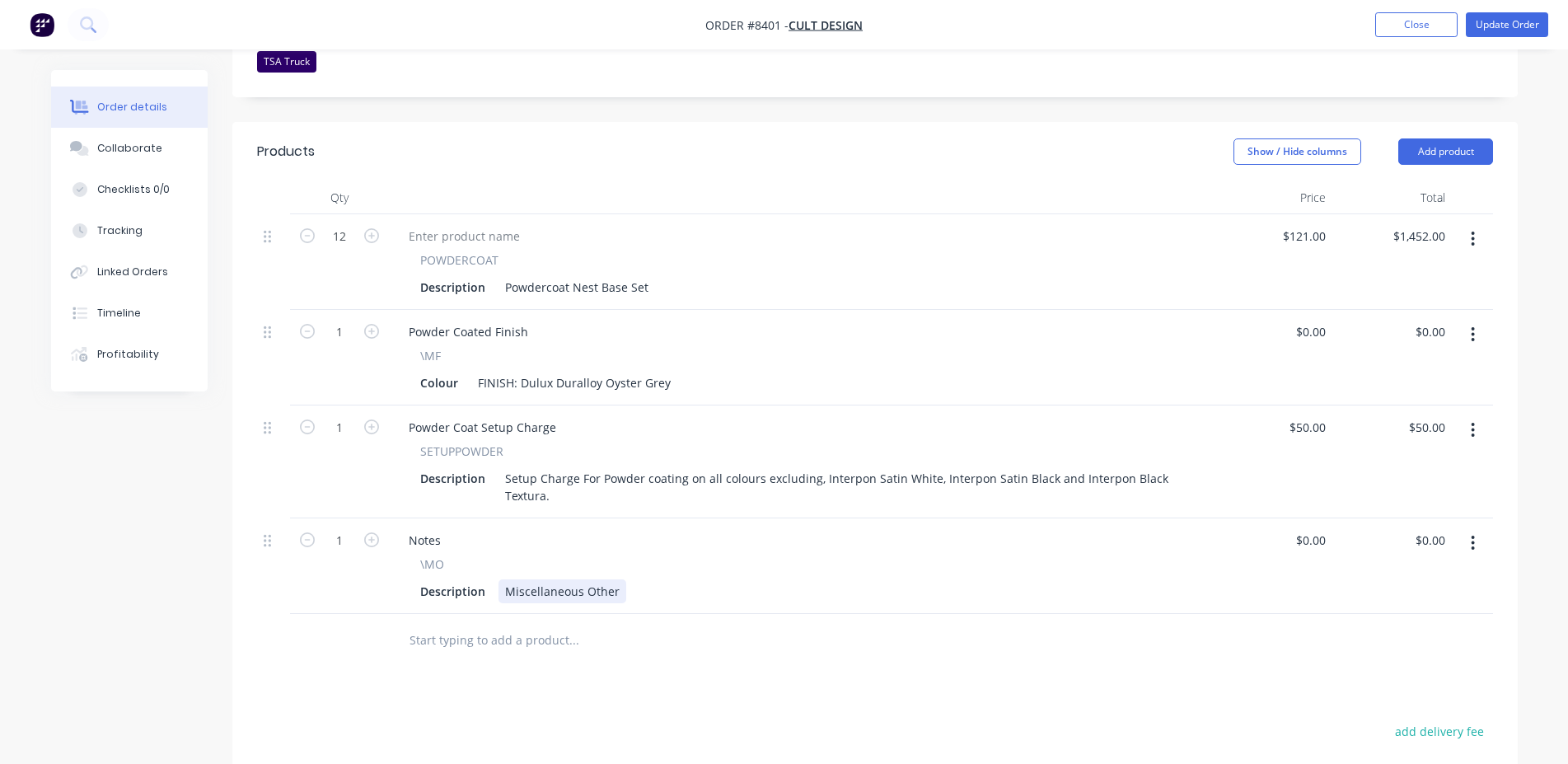
click at [595, 579] on div "Miscellaneous Other" at bounding box center [562, 590] width 127 height 24
click at [1513, 14] on button "Update Order" at bounding box center [1507, 25] width 82 height 25
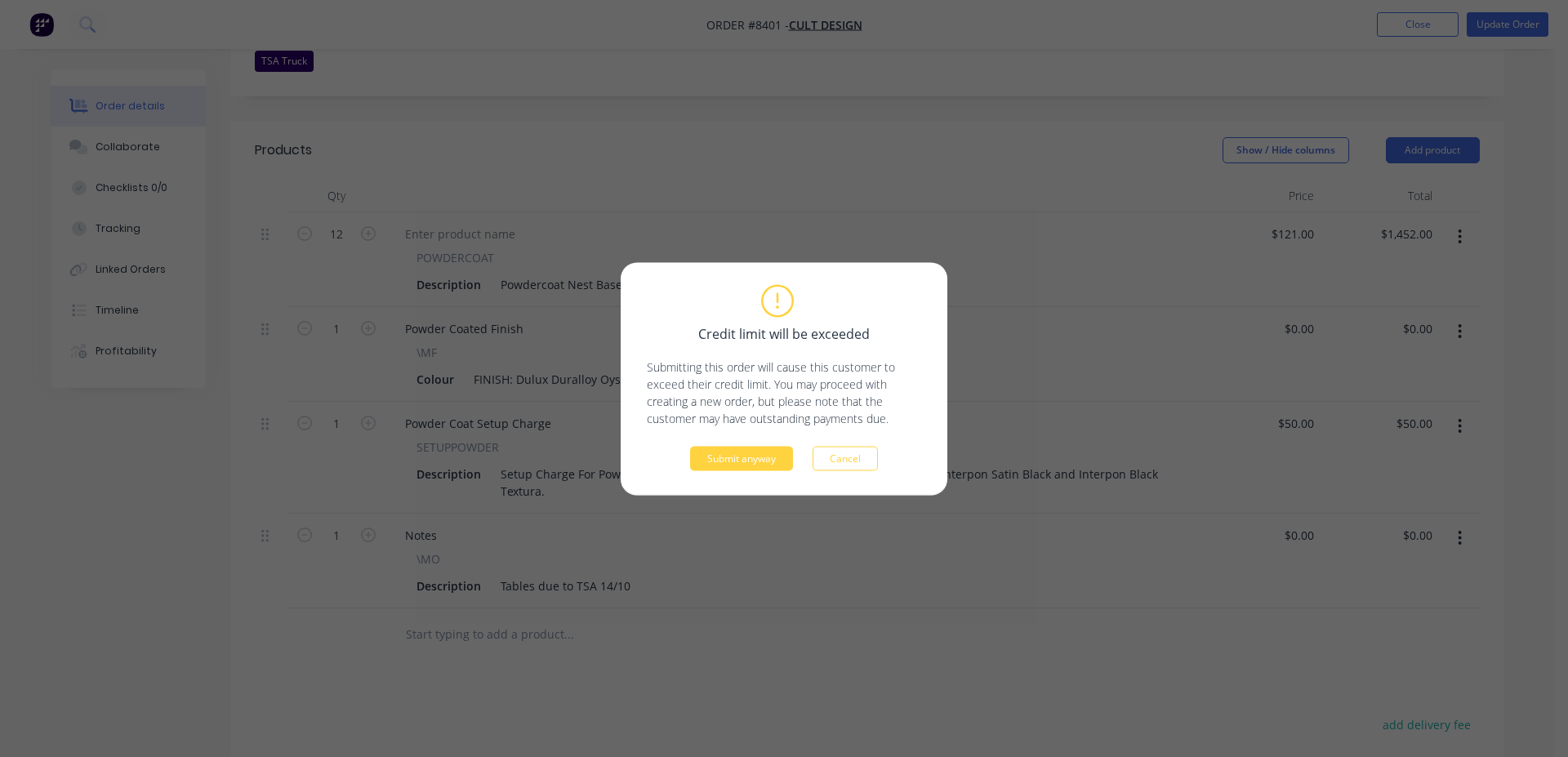
click at [713, 439] on div "Credit limit will be exceeded Submitting this order will cause this customer to…" at bounding box center [784, 378] width 275 height 184
click at [731, 449] on button "Submit anyway" at bounding box center [741, 458] width 103 height 24
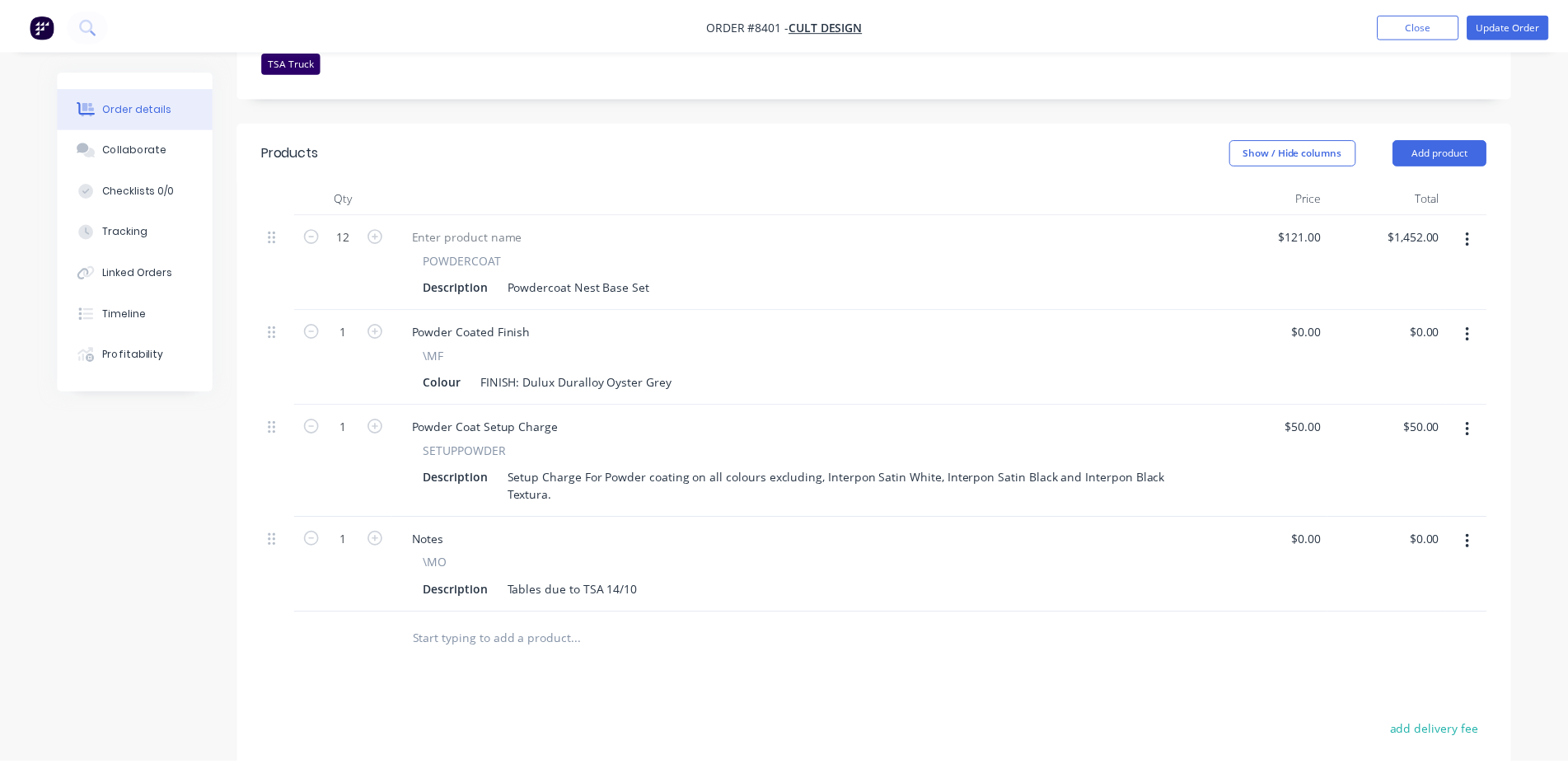
scroll to position [504, 0]
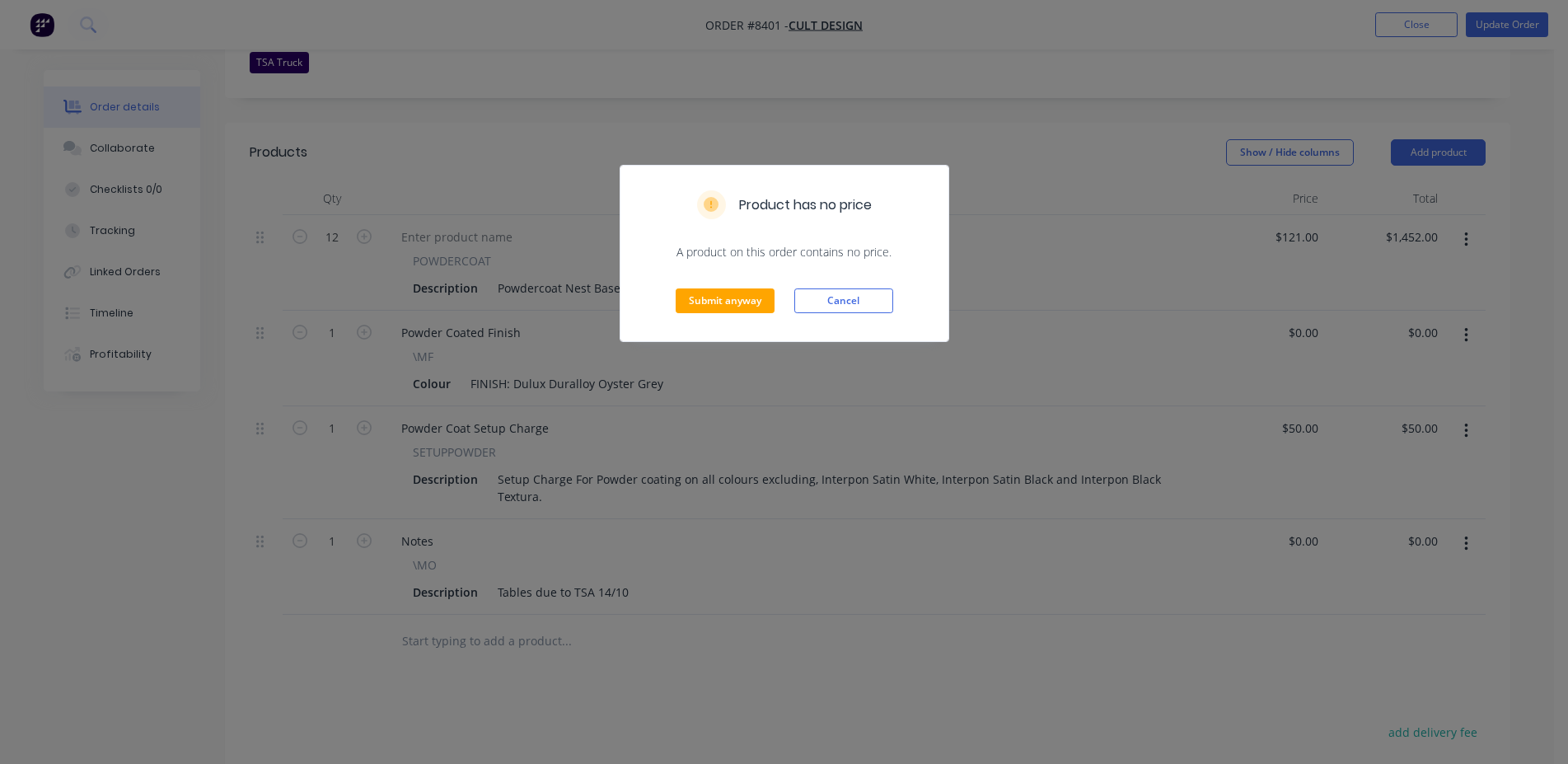
click at [778, 306] on div "Submit anyway Cancel" at bounding box center [784, 301] width 328 height 81
click at [711, 304] on button "Submit anyway" at bounding box center [725, 301] width 99 height 25
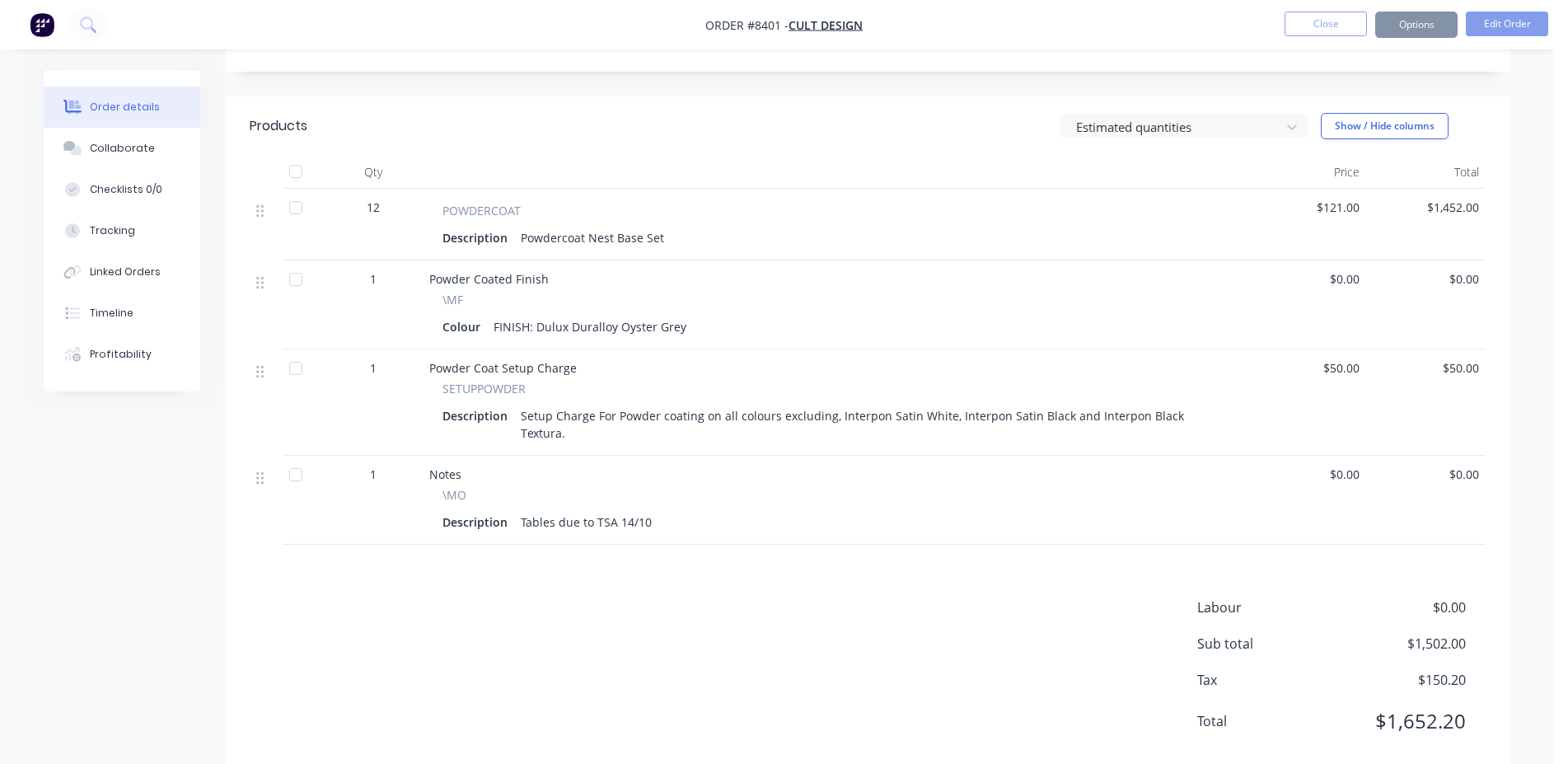
scroll to position [501, 0]
drag, startPoint x: 1304, startPoint y: 44, endPoint x: 1317, endPoint y: 24, distance: 23.9
click at [1305, 43] on nav "Order #8401 - Cult Design Close Options Edit Order" at bounding box center [784, 25] width 1568 height 49
click at [1317, 24] on button "Close" at bounding box center [1325, 24] width 82 height 25
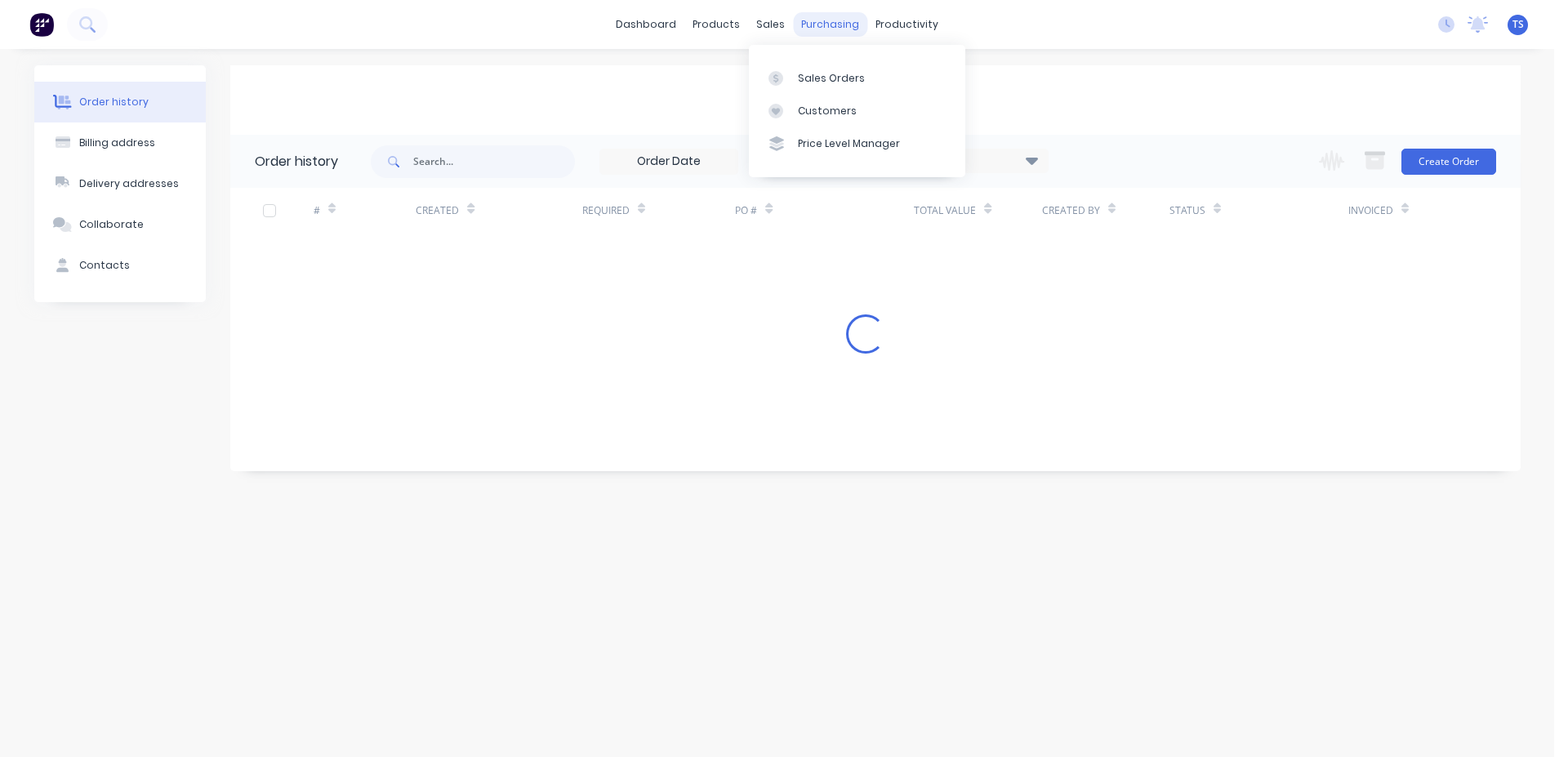
click at [796, 63] on link "Sales Orders" at bounding box center [857, 78] width 217 height 33
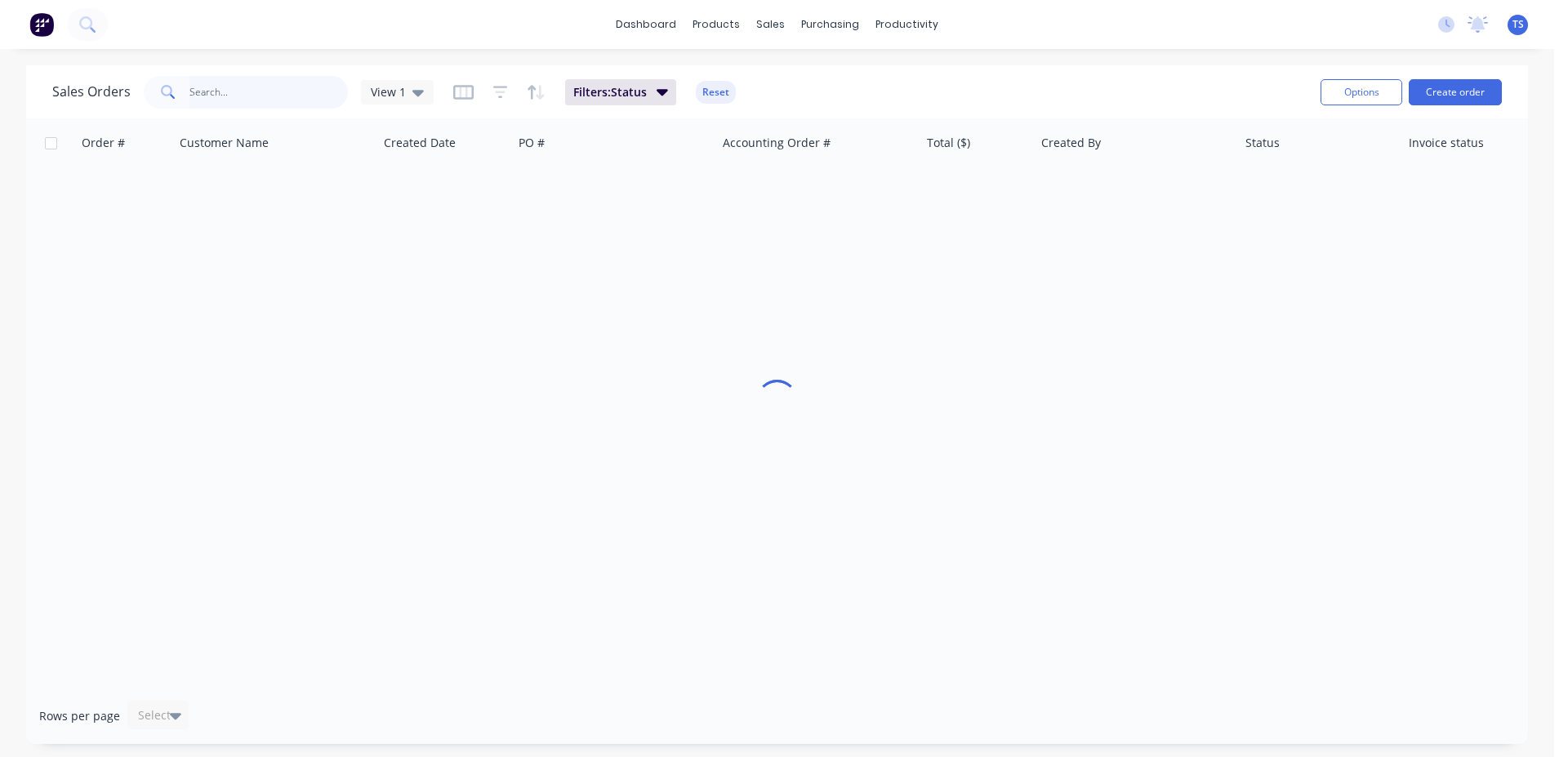
click at [289, 93] on input "text" at bounding box center [269, 92] width 159 height 33
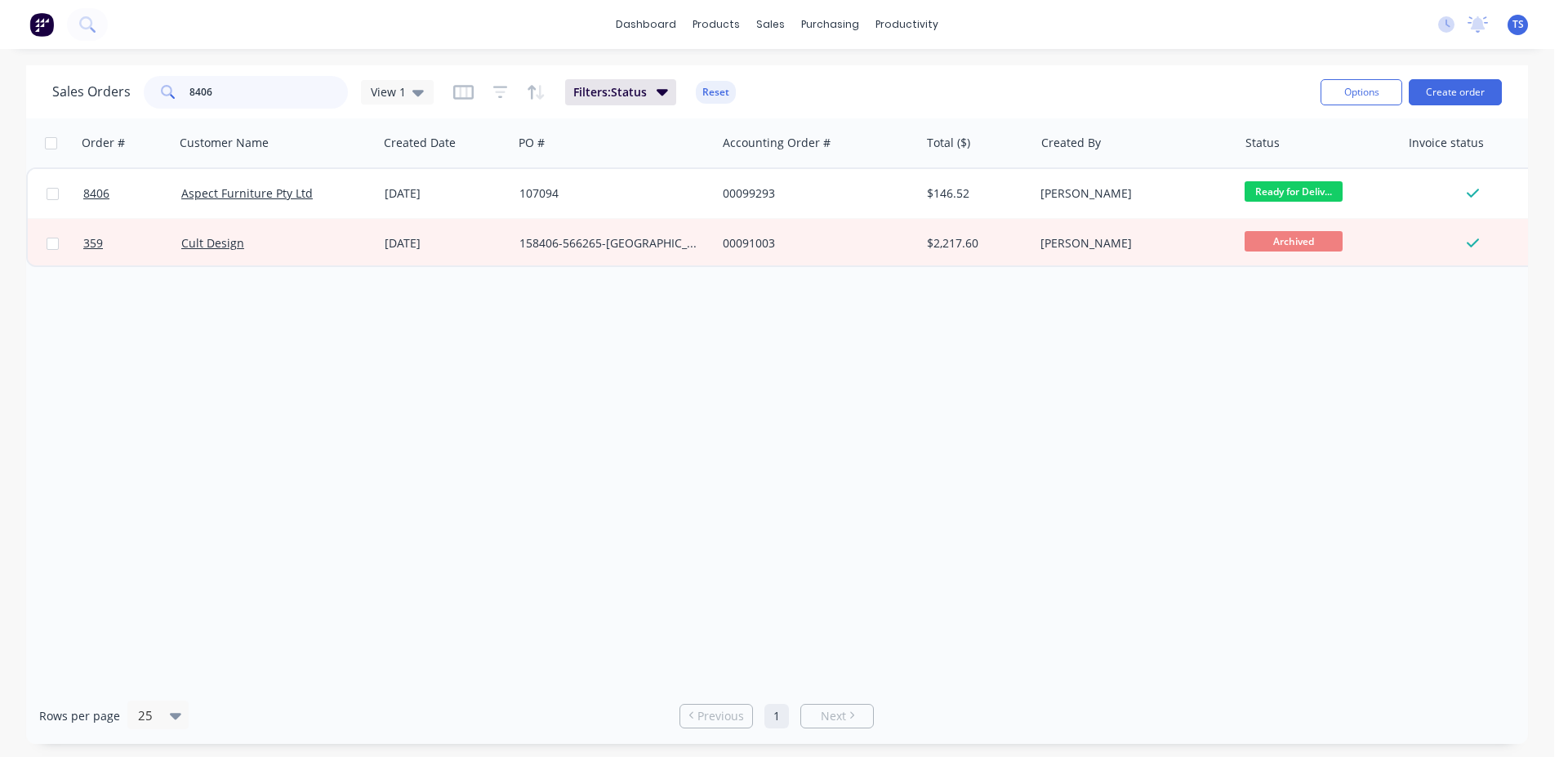
click at [289, 92] on input "8406" at bounding box center [269, 92] width 159 height 33
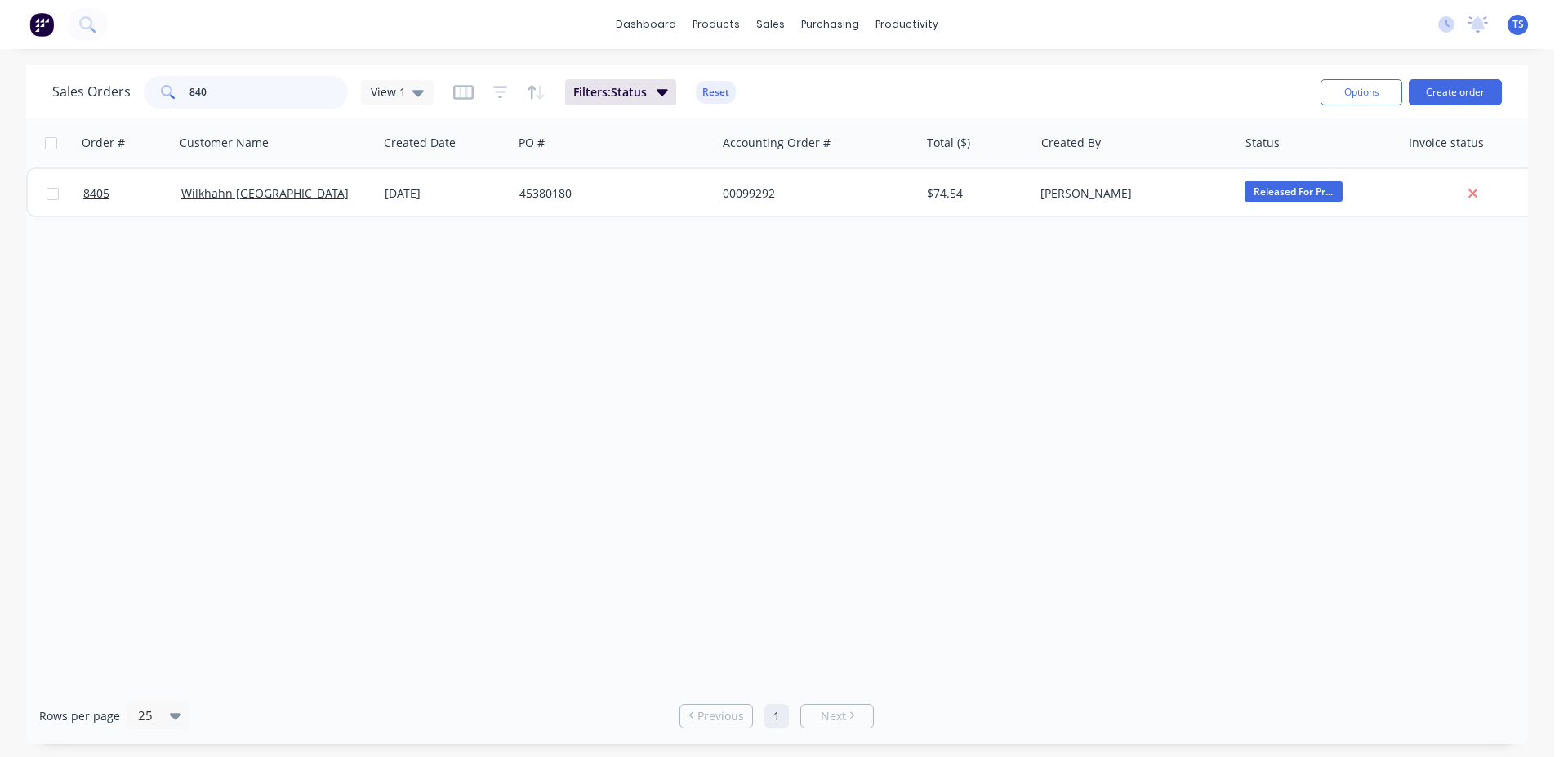
type input "8407"
click at [289, 91] on input "8407" at bounding box center [269, 92] width 159 height 33
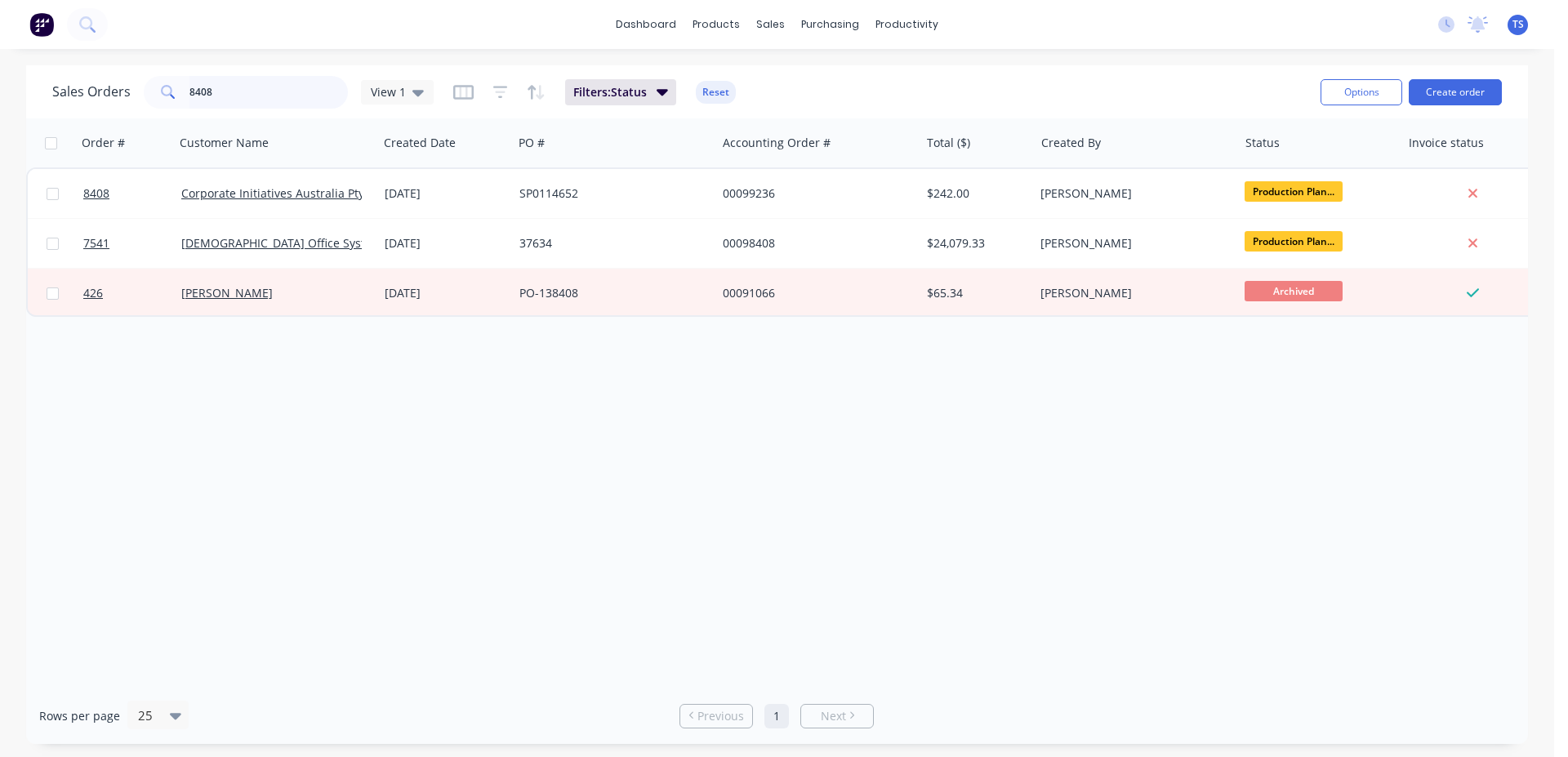
click at [289, 92] on input "8408" at bounding box center [269, 92] width 159 height 33
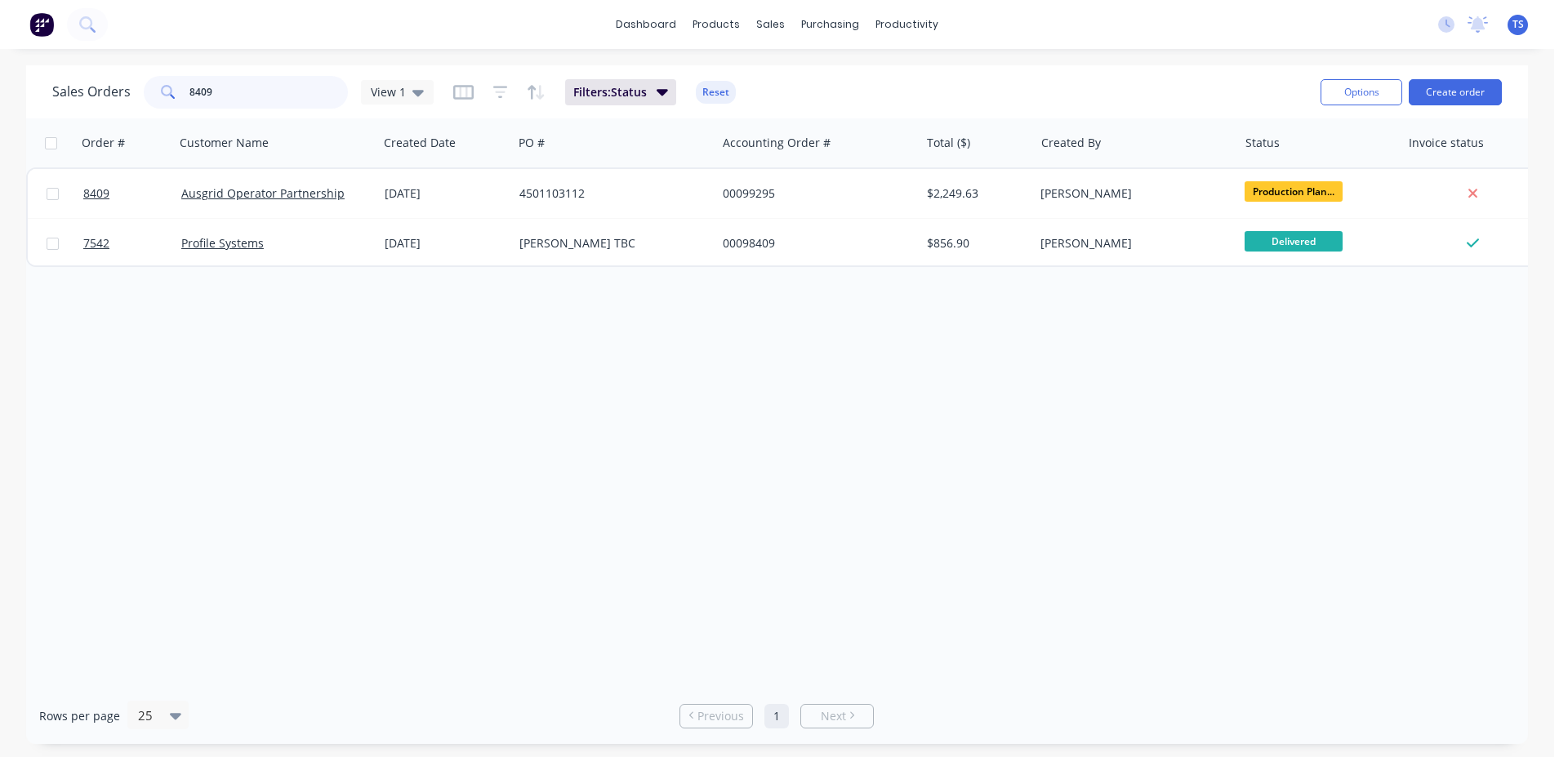
click at [294, 92] on input "8409" at bounding box center [269, 92] width 159 height 33
click at [294, 93] on input "8412" at bounding box center [269, 92] width 159 height 33
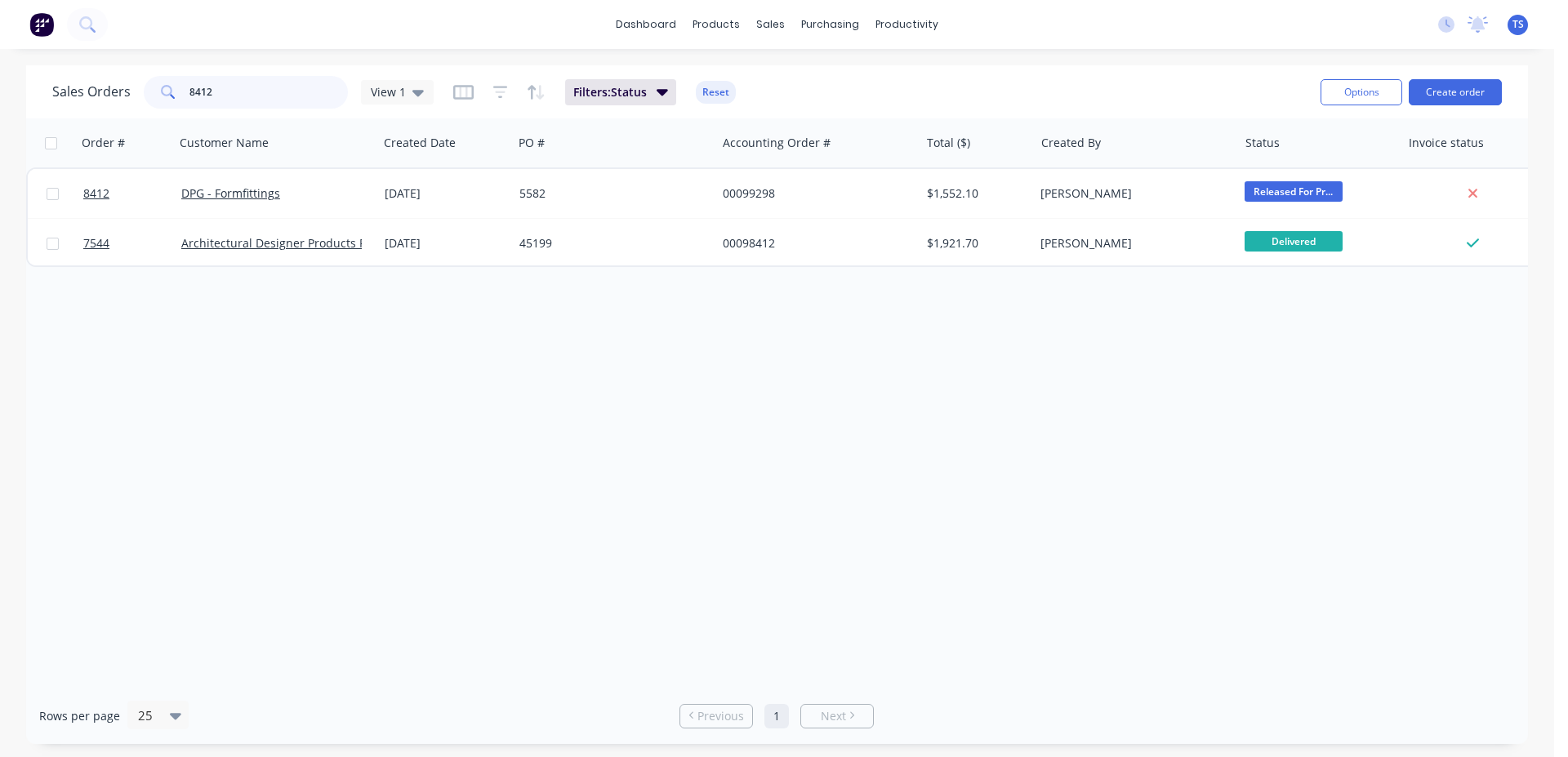
click at [294, 93] on input "8412" at bounding box center [269, 92] width 159 height 33
type input "8379"
click at [264, 93] on input "8379" at bounding box center [269, 92] width 159 height 33
click at [247, 100] on input "8380" at bounding box center [269, 92] width 159 height 33
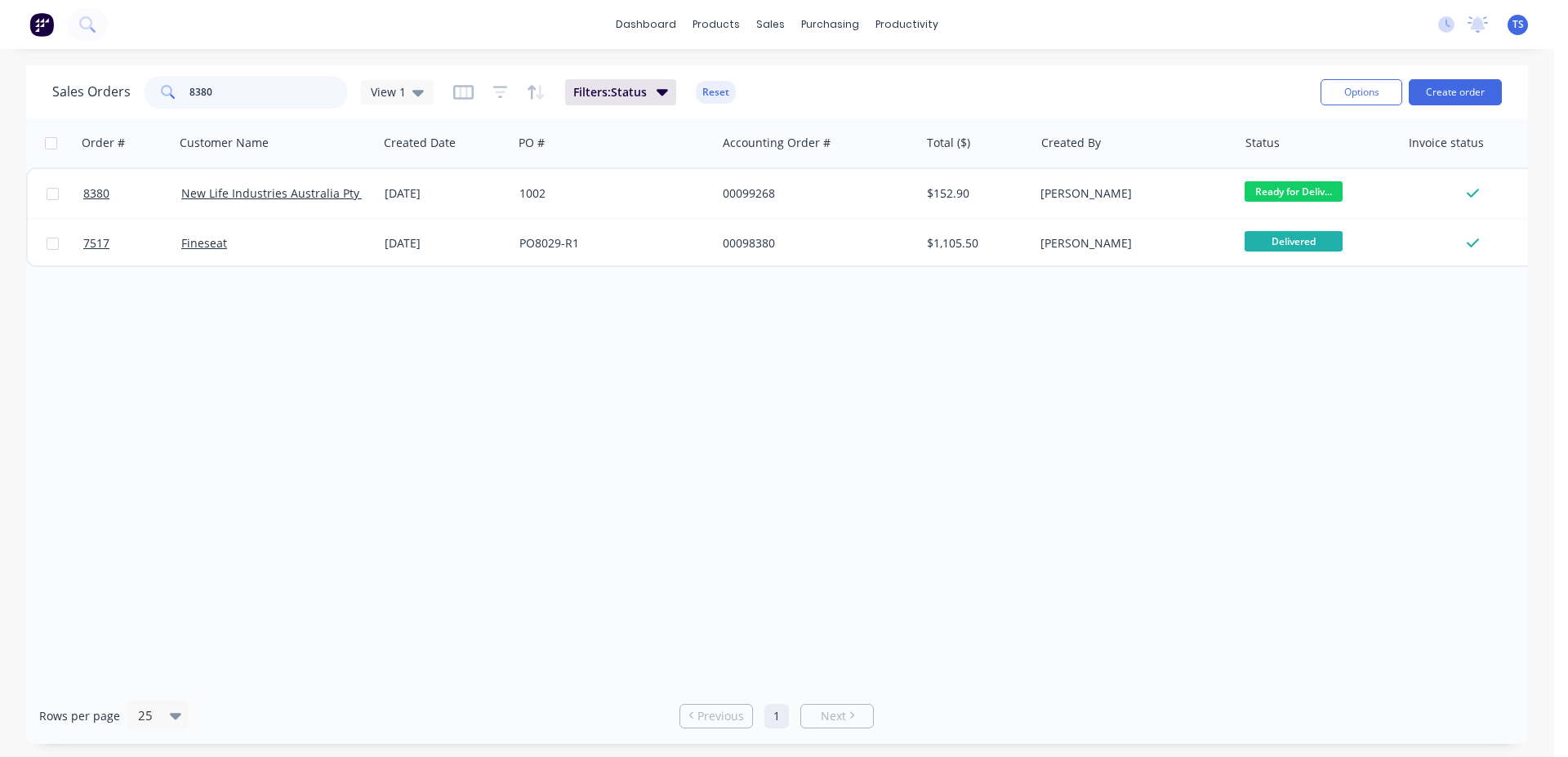
click at [247, 100] on input "8380" at bounding box center [269, 92] width 159 height 33
click at [259, 86] on input "8320" at bounding box center [269, 92] width 159 height 33
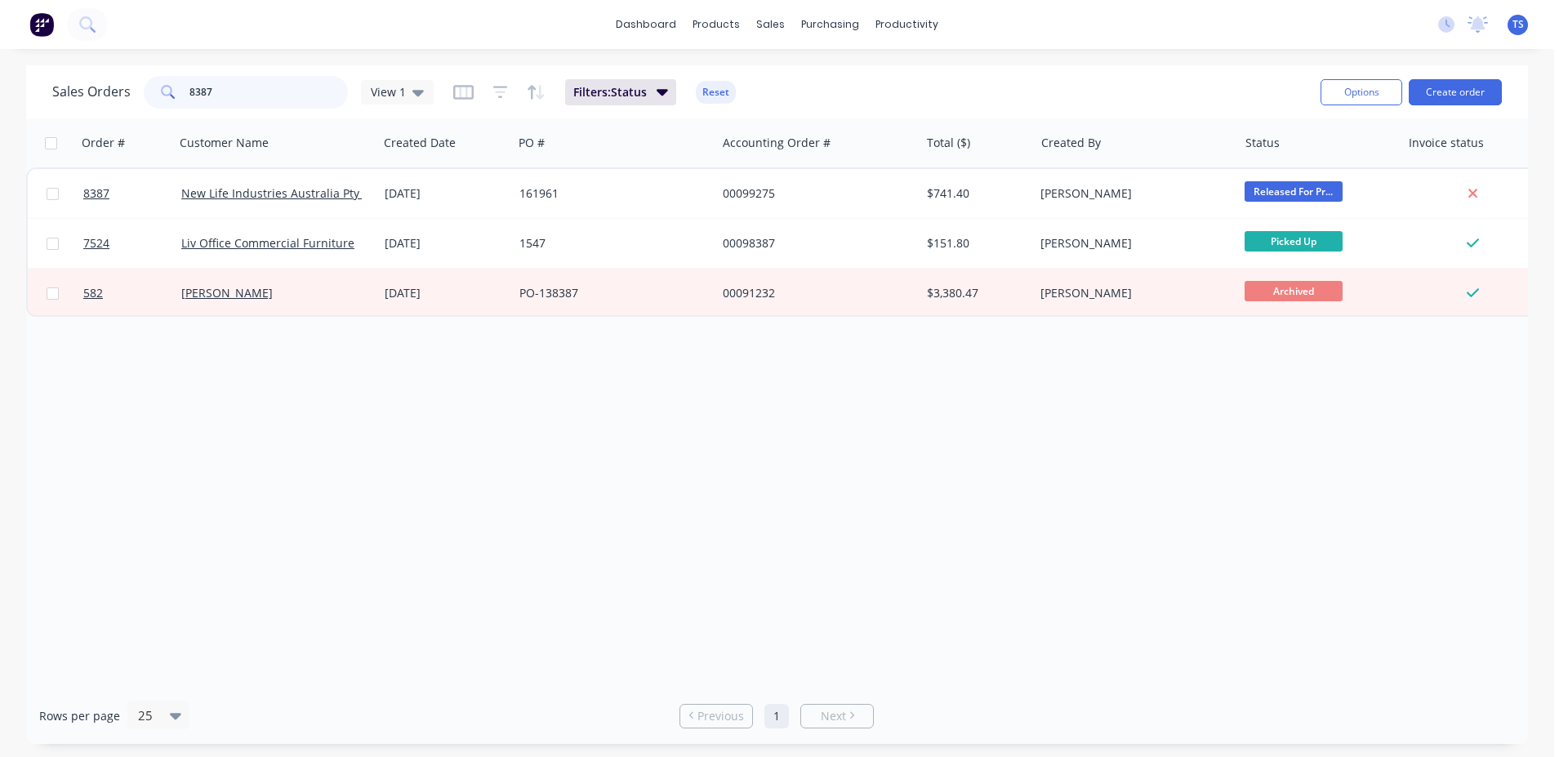
click at [243, 88] on input "8387" at bounding box center [269, 92] width 159 height 33
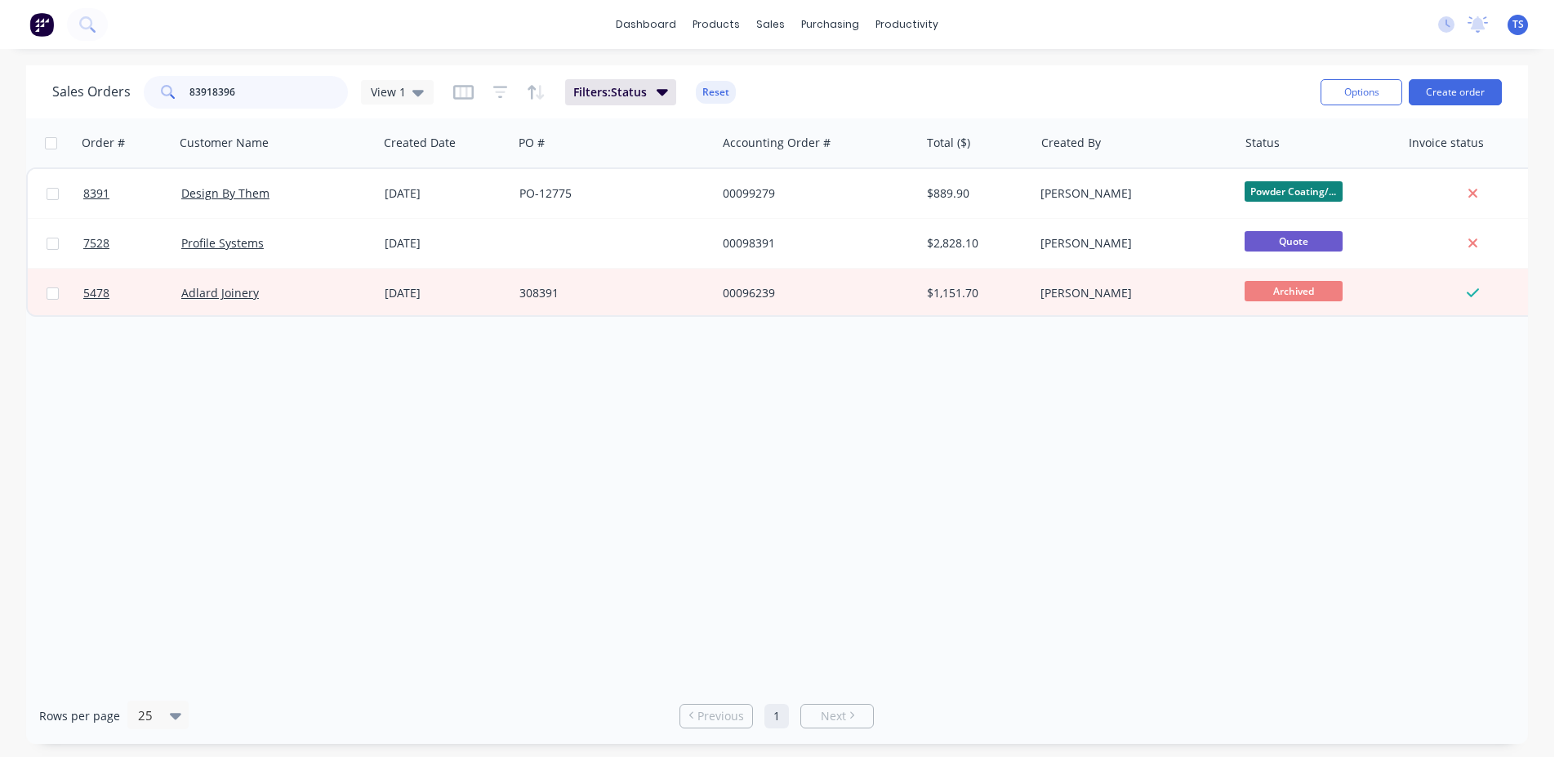
click at [235, 94] on input "83918396" at bounding box center [269, 92] width 159 height 33
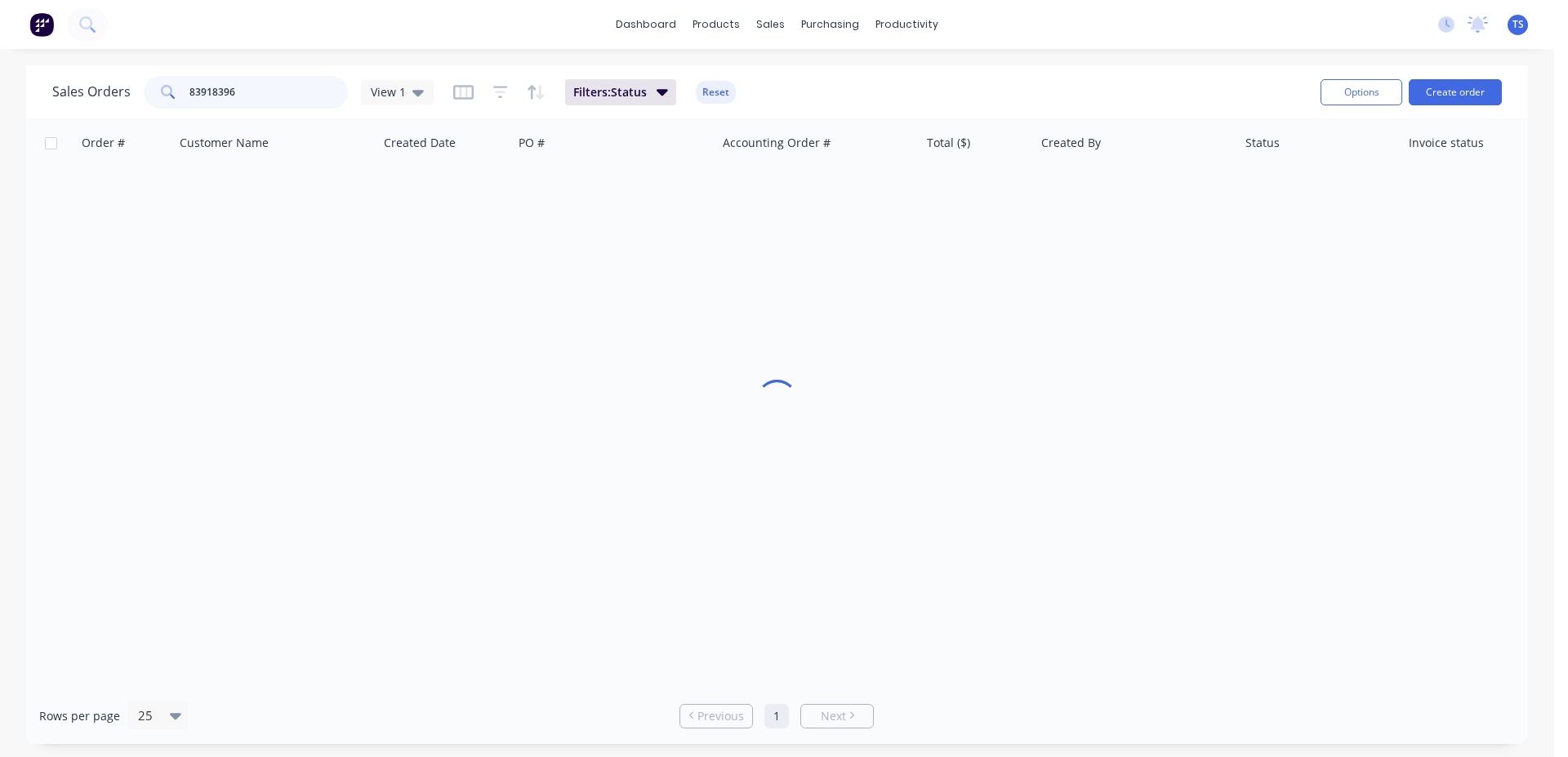
click at [235, 94] on input "83918396" at bounding box center [269, 92] width 159 height 33
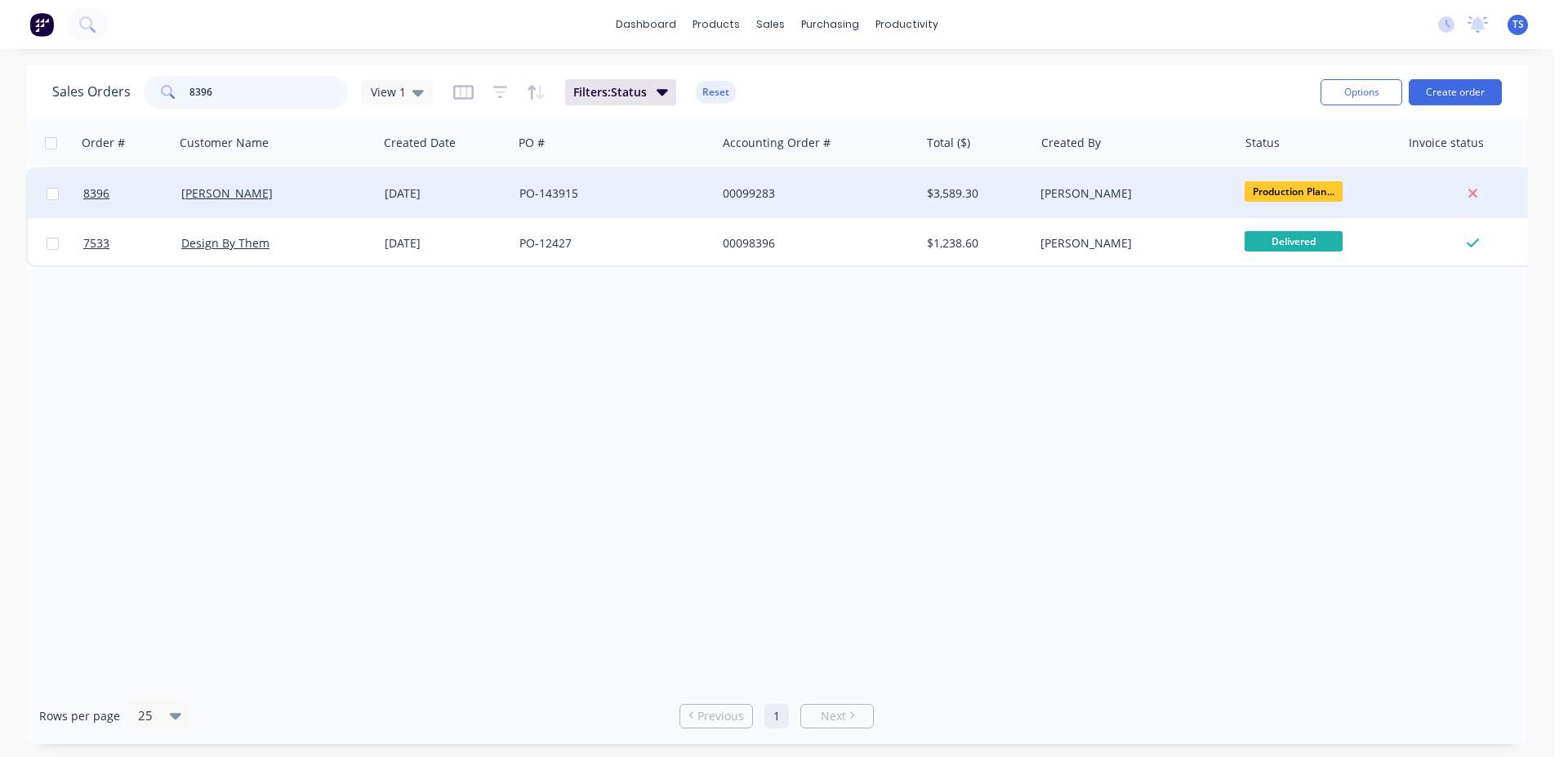
type input "8396"
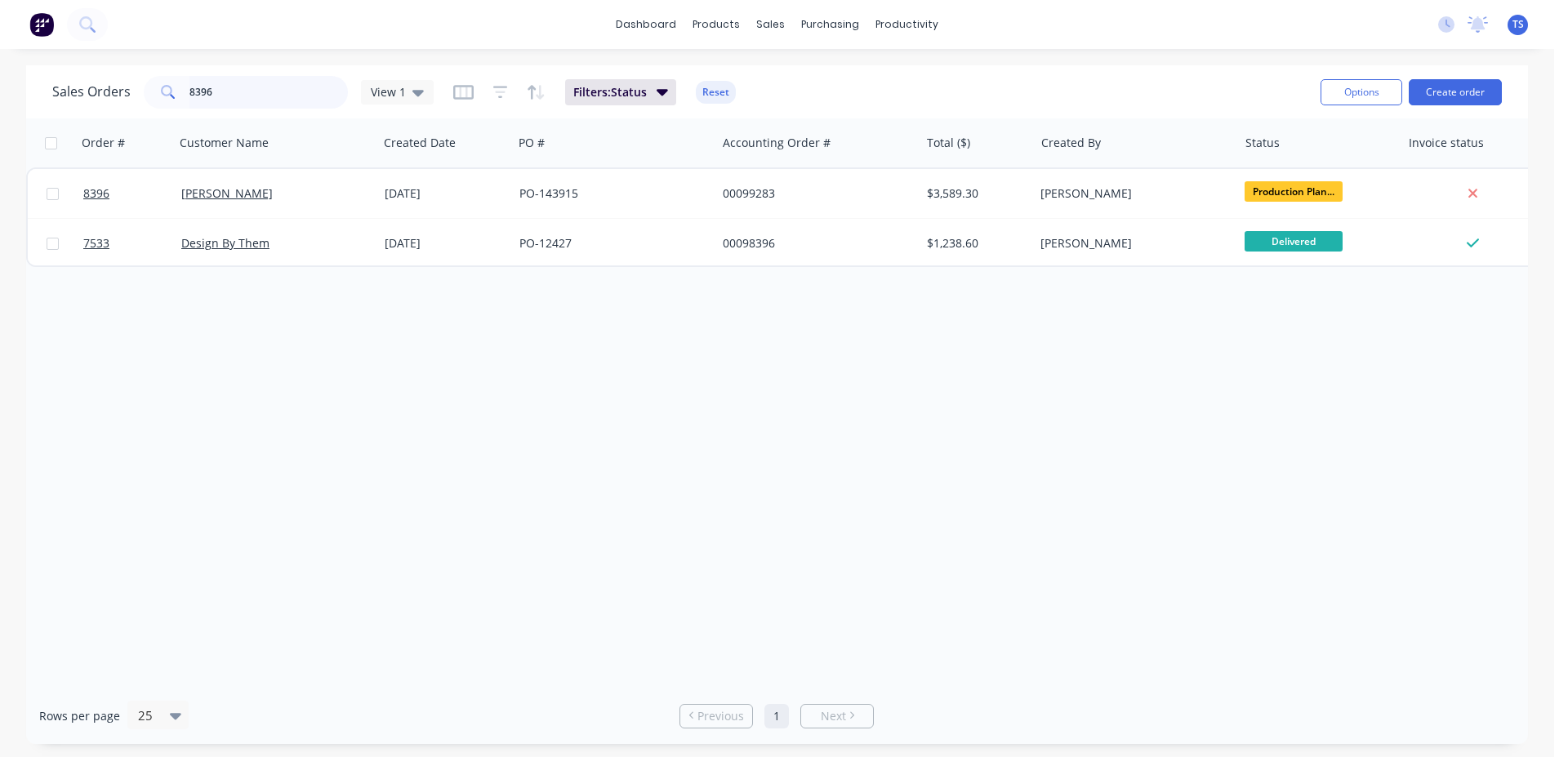
click at [245, 90] on input "8396" at bounding box center [269, 92] width 159 height 33
drag, startPoint x: 246, startPoint y: 90, endPoint x: 246, endPoint y: 99, distance: 9.0
click at [246, 93] on input "8396" at bounding box center [269, 92] width 159 height 33
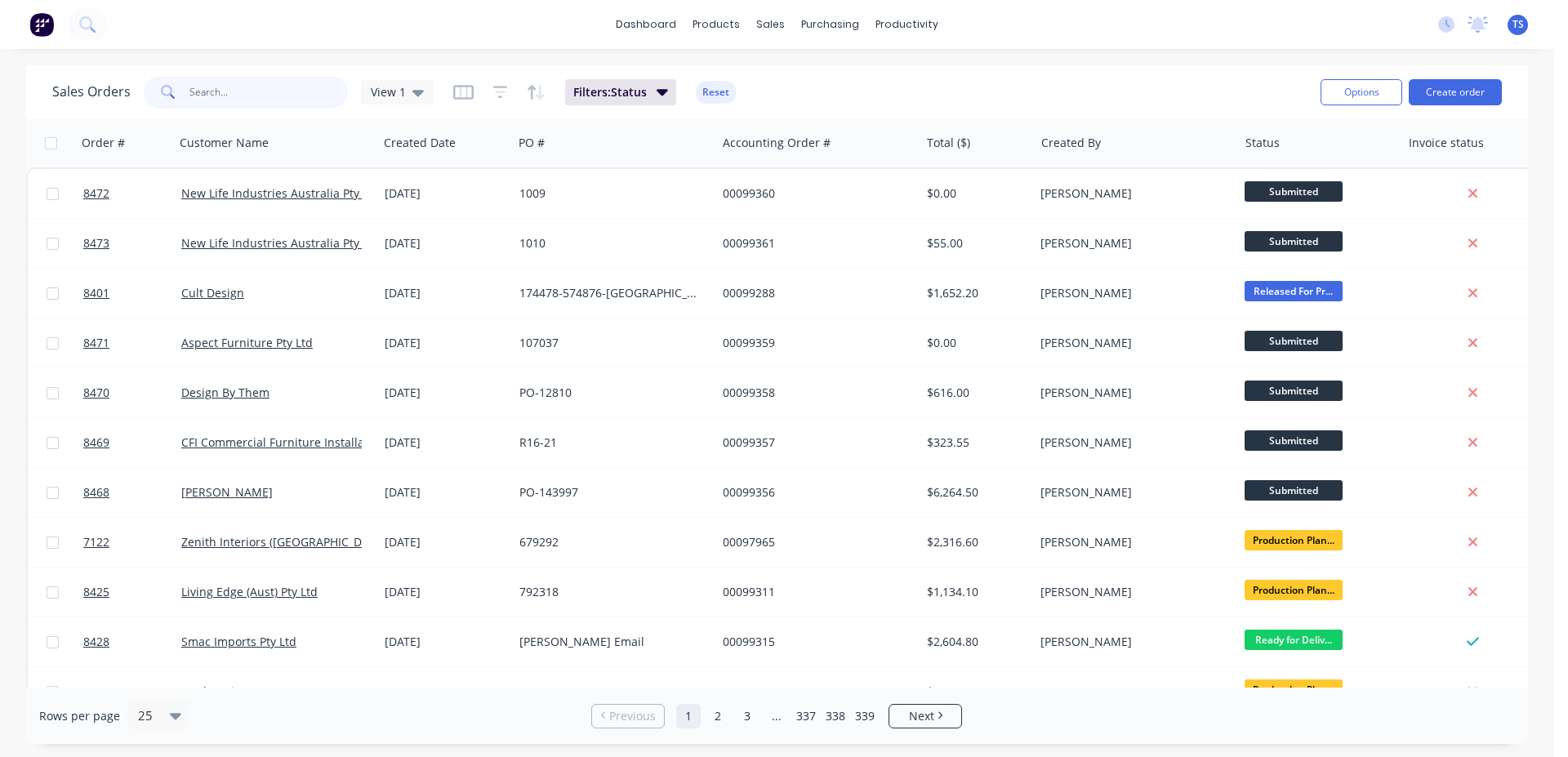
click at [275, 94] on input "text" at bounding box center [269, 92] width 159 height 33
click at [268, 100] on input "text" at bounding box center [269, 92] width 159 height 33
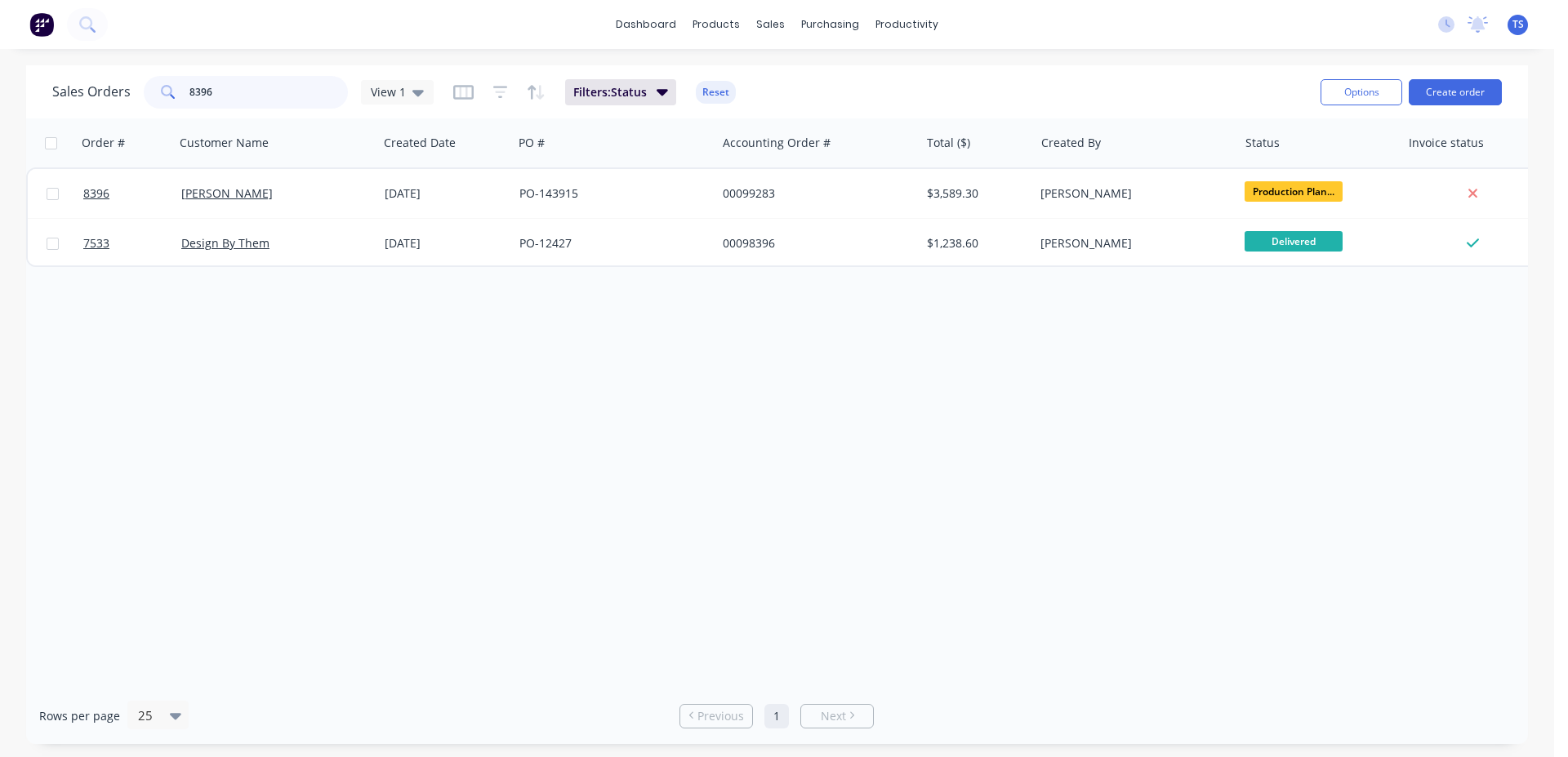
click at [269, 100] on input "8396" at bounding box center [269, 92] width 159 height 33
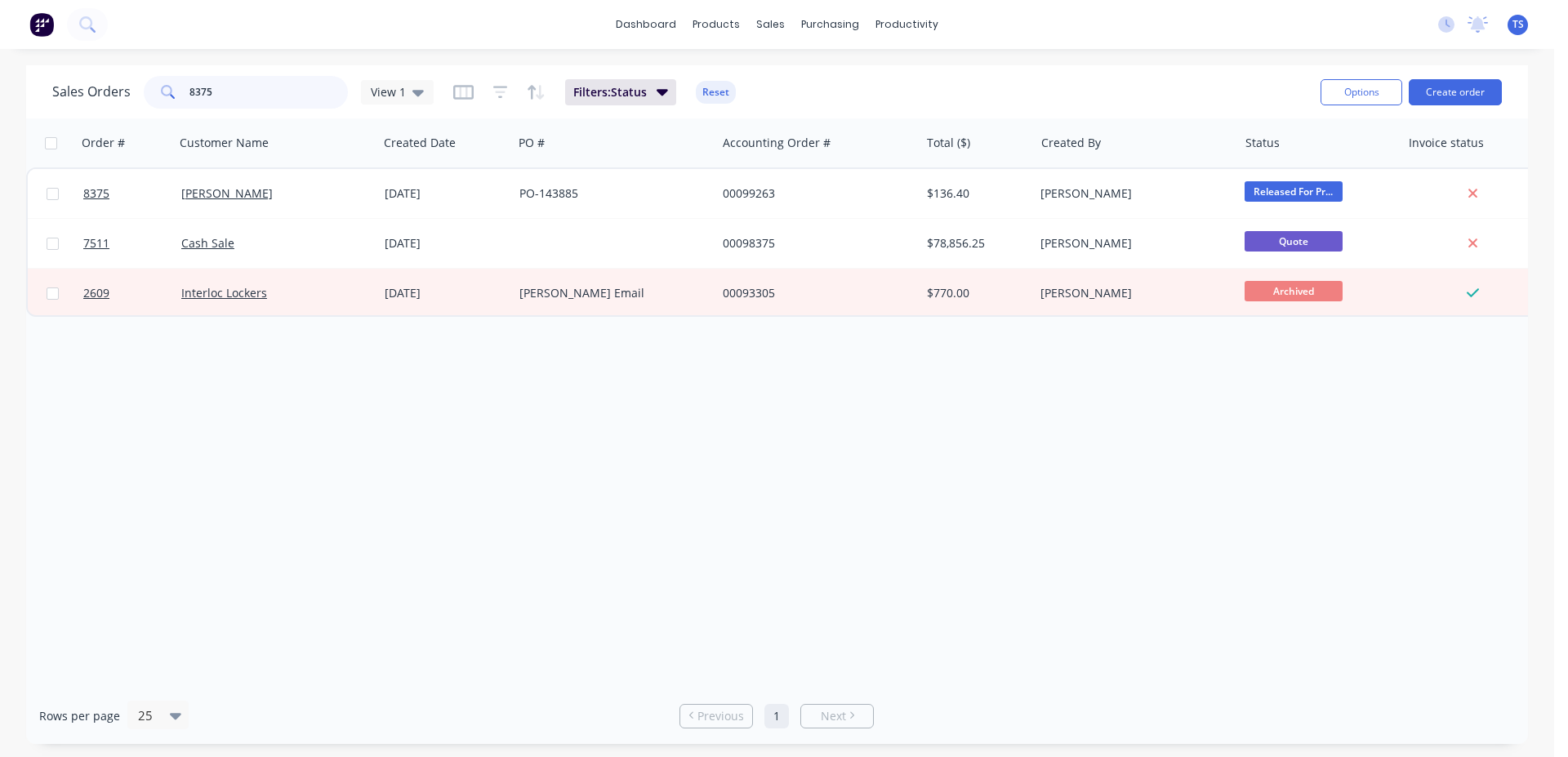
click at [269, 100] on input "8375" at bounding box center [269, 92] width 159 height 33
click at [269, 100] on input "8376" at bounding box center [269, 92] width 159 height 33
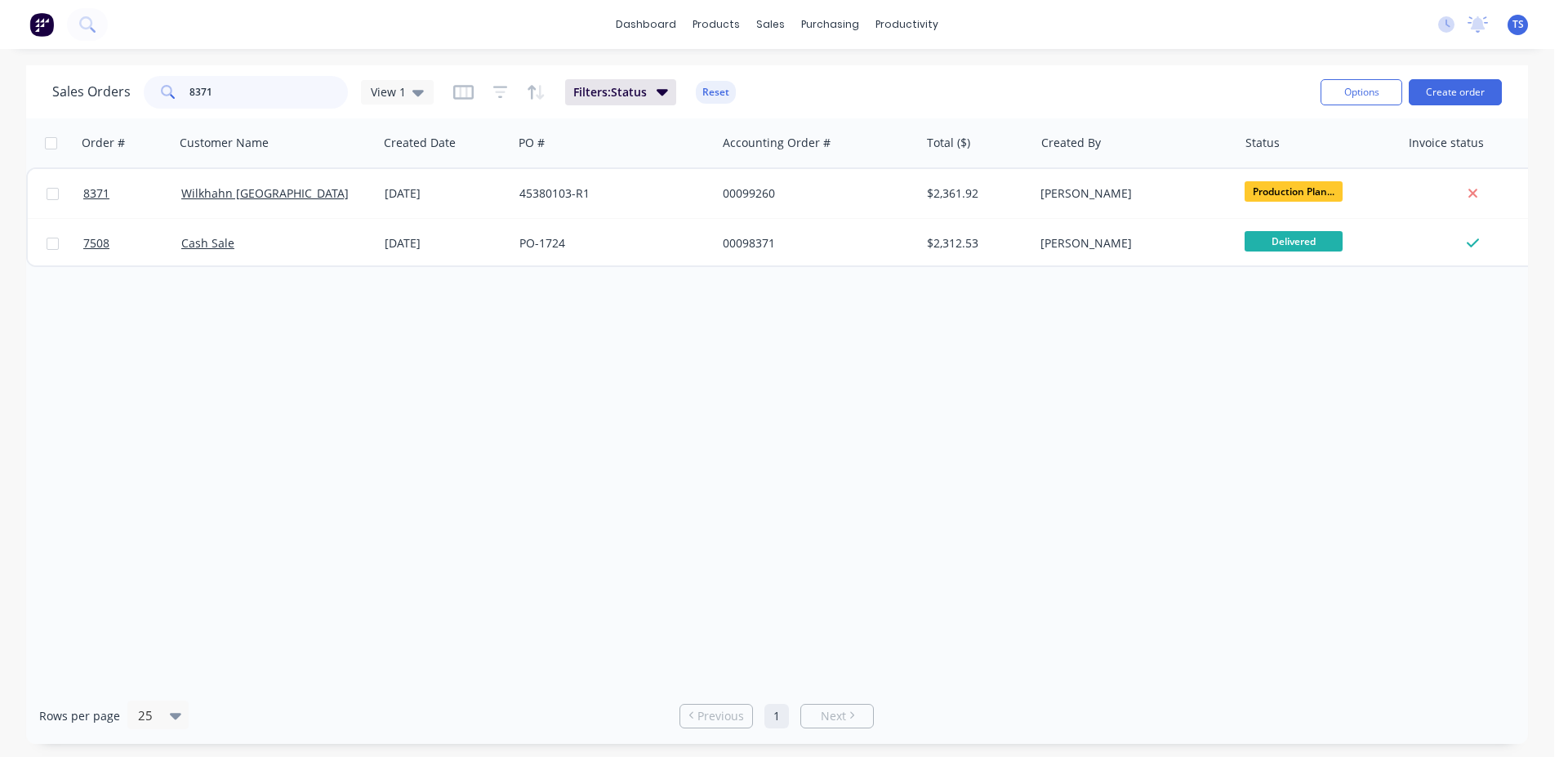
click at [263, 102] on input "8371" at bounding box center [269, 92] width 159 height 33
click at [247, 107] on input "8371" at bounding box center [269, 92] width 159 height 33
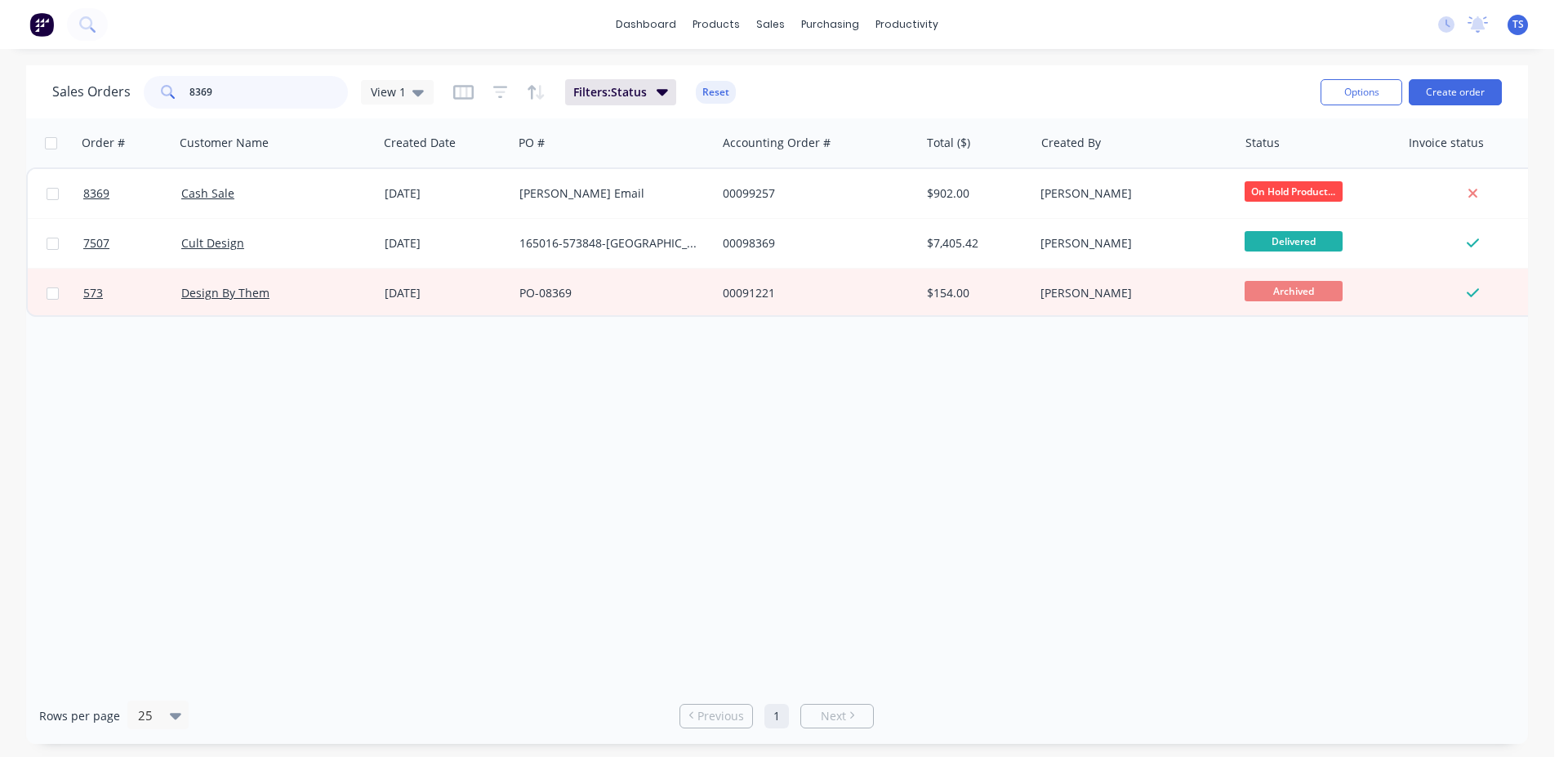
click at [259, 84] on input "8369" at bounding box center [269, 92] width 159 height 33
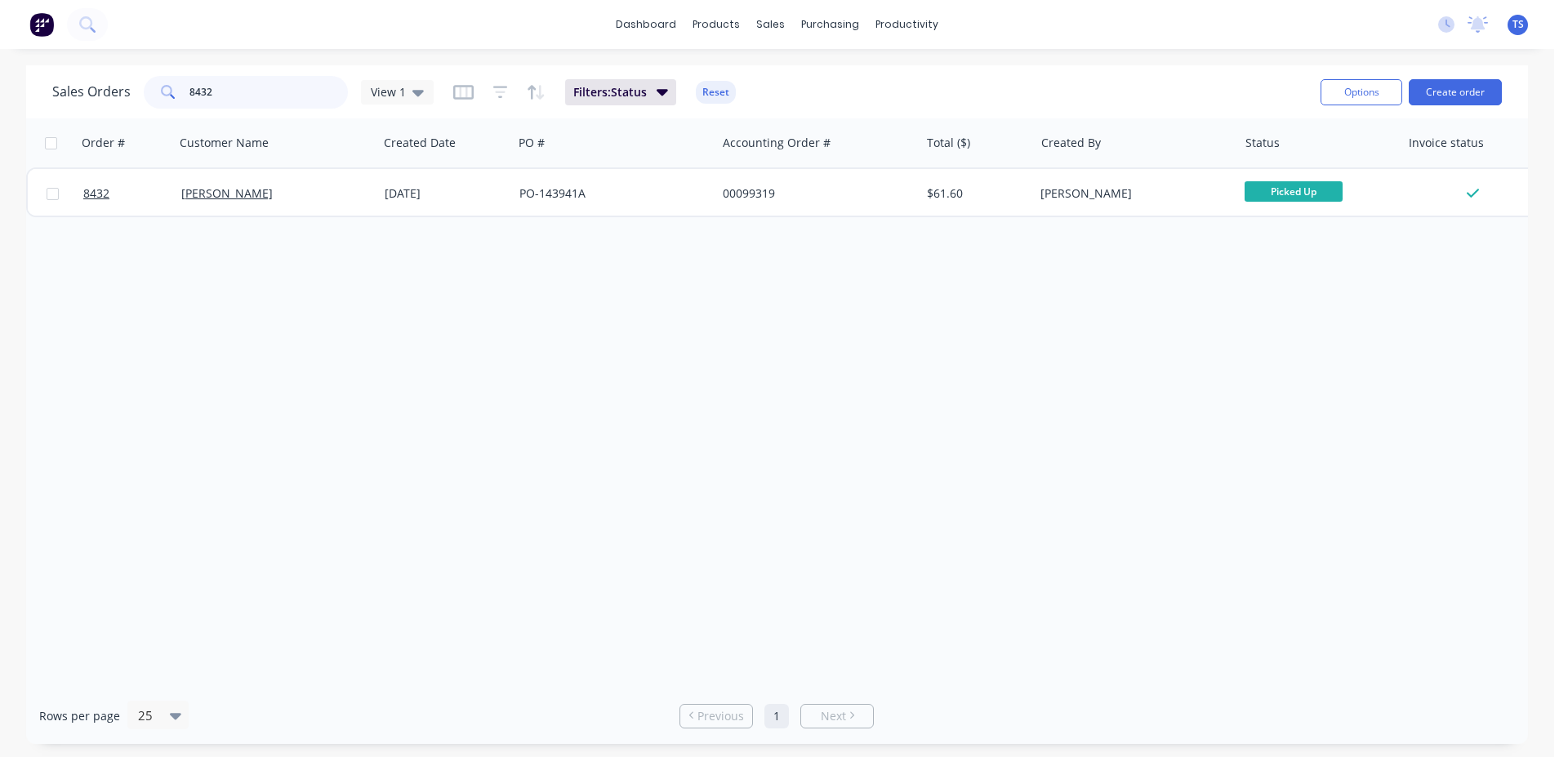
click at [259, 84] on input "8432" at bounding box center [269, 92] width 159 height 33
click at [258, 87] on input "8432" at bounding box center [269, 92] width 159 height 33
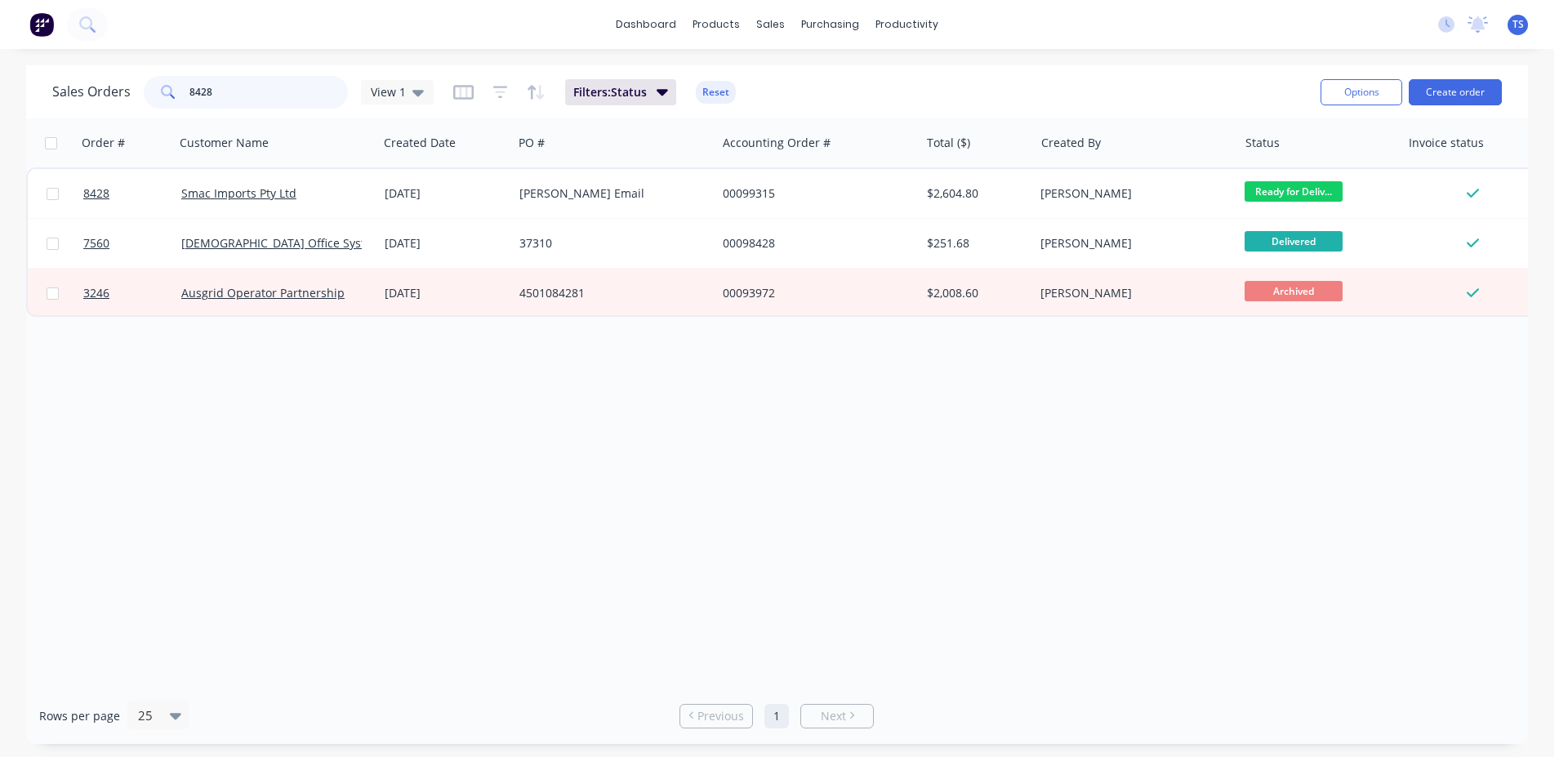
click at [258, 87] on input "8428" at bounding box center [269, 92] width 159 height 33
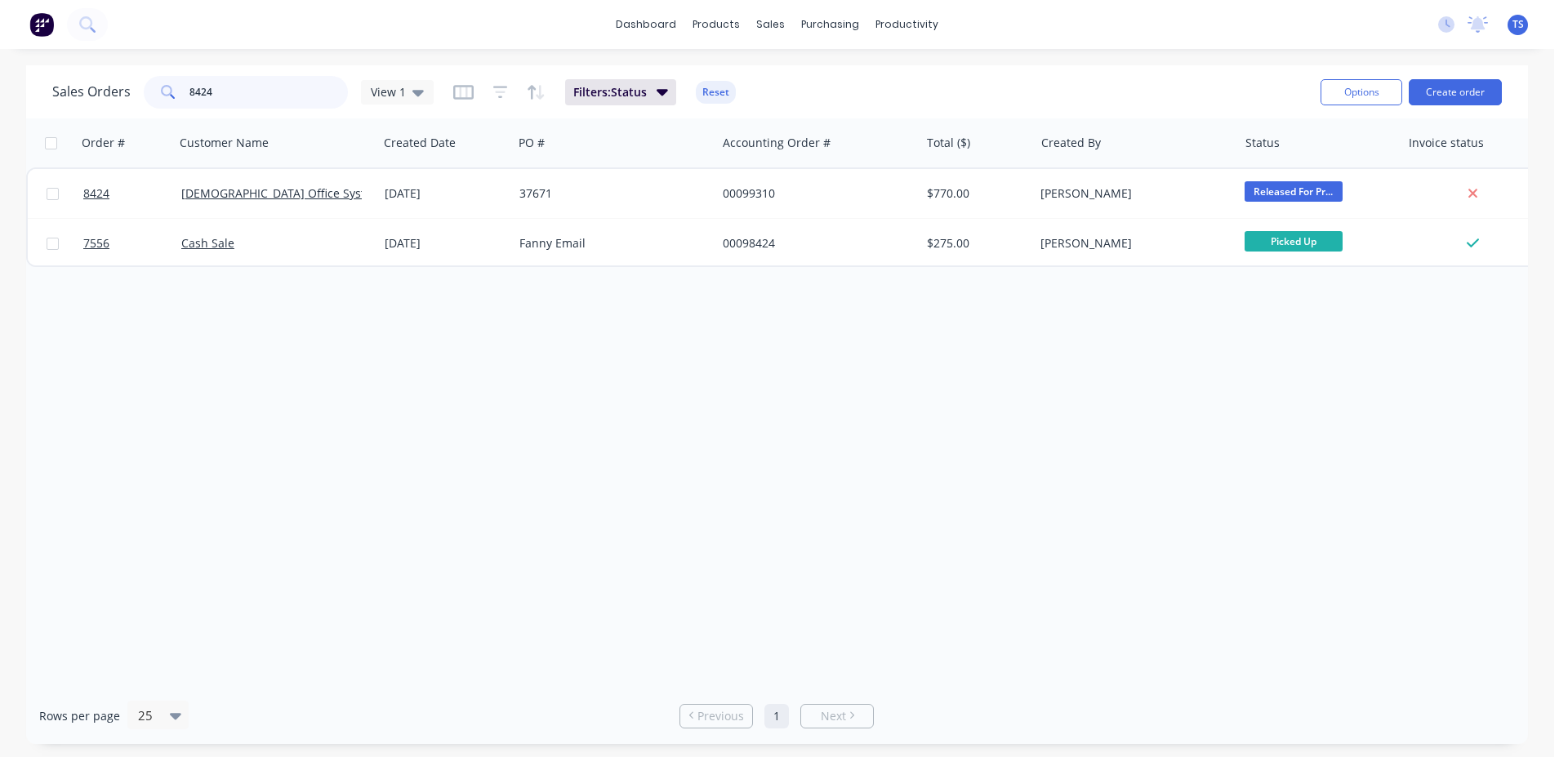
click at [268, 102] on input "8424" at bounding box center [269, 92] width 159 height 33
type input "7"
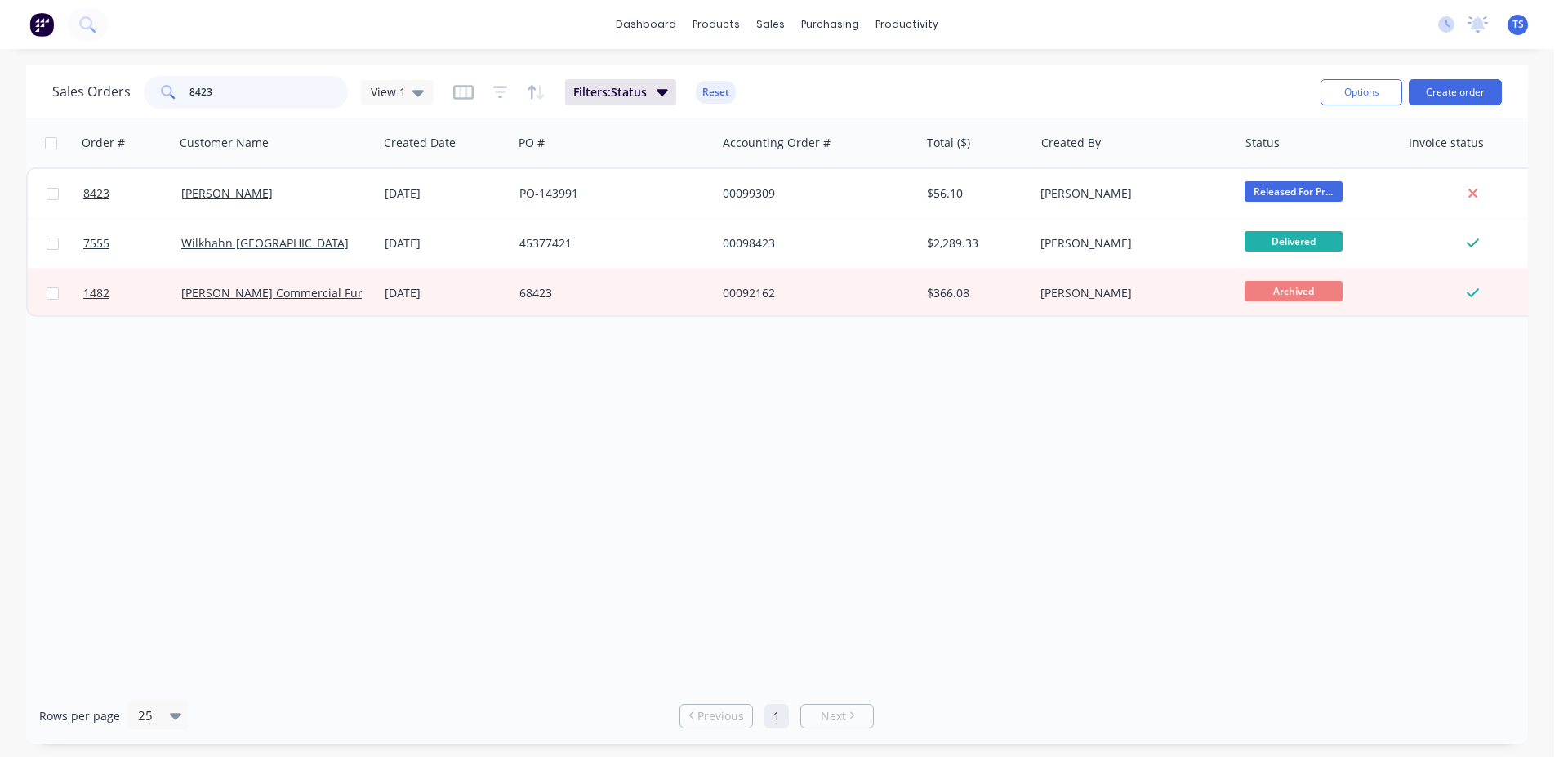
click at [268, 102] on input "8423" at bounding box center [269, 92] width 159 height 33
type input "8421"
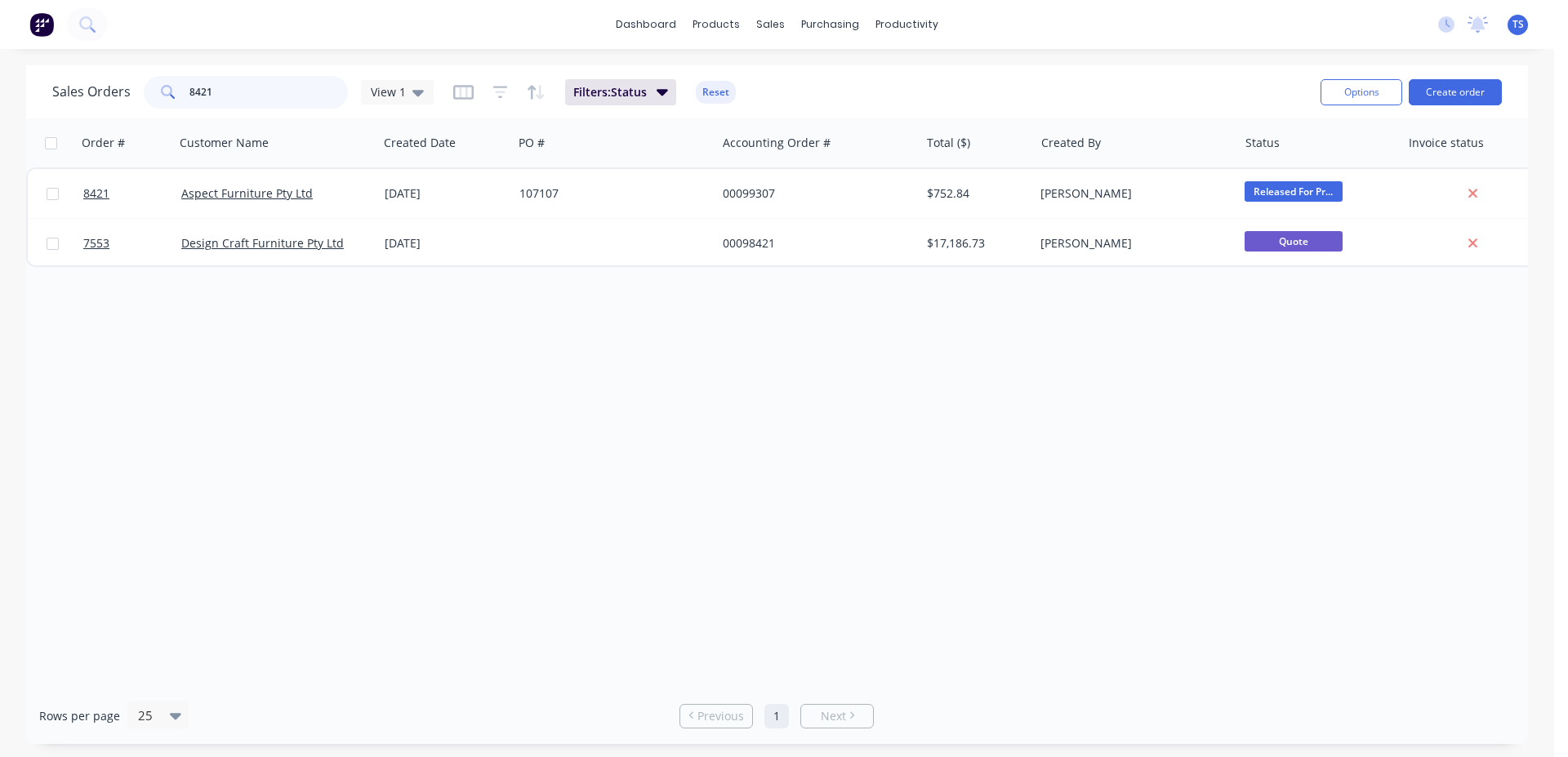
click at [272, 102] on input "8421" at bounding box center [269, 92] width 159 height 33
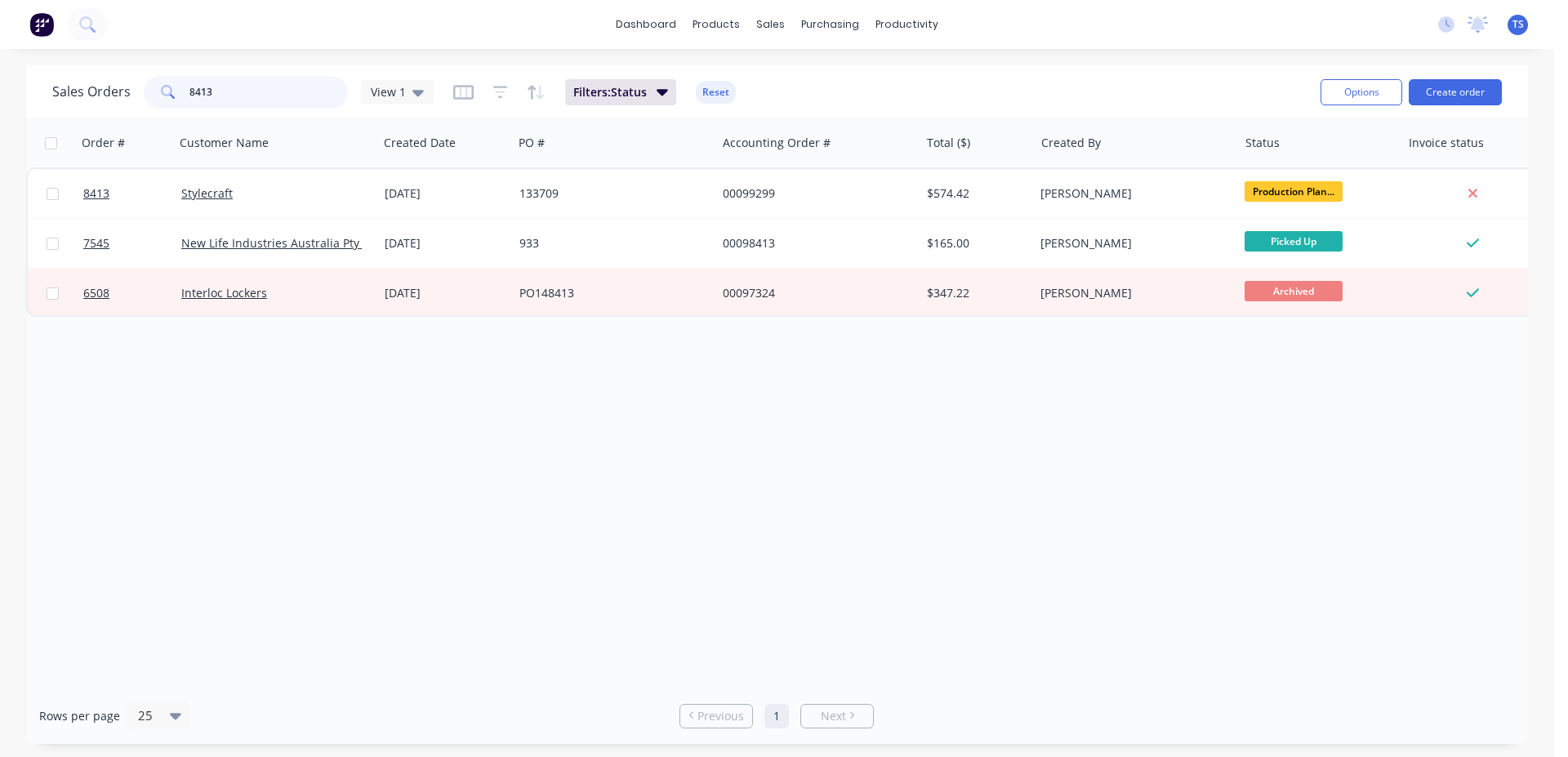
click at [286, 103] on input "8413" at bounding box center [269, 92] width 159 height 33
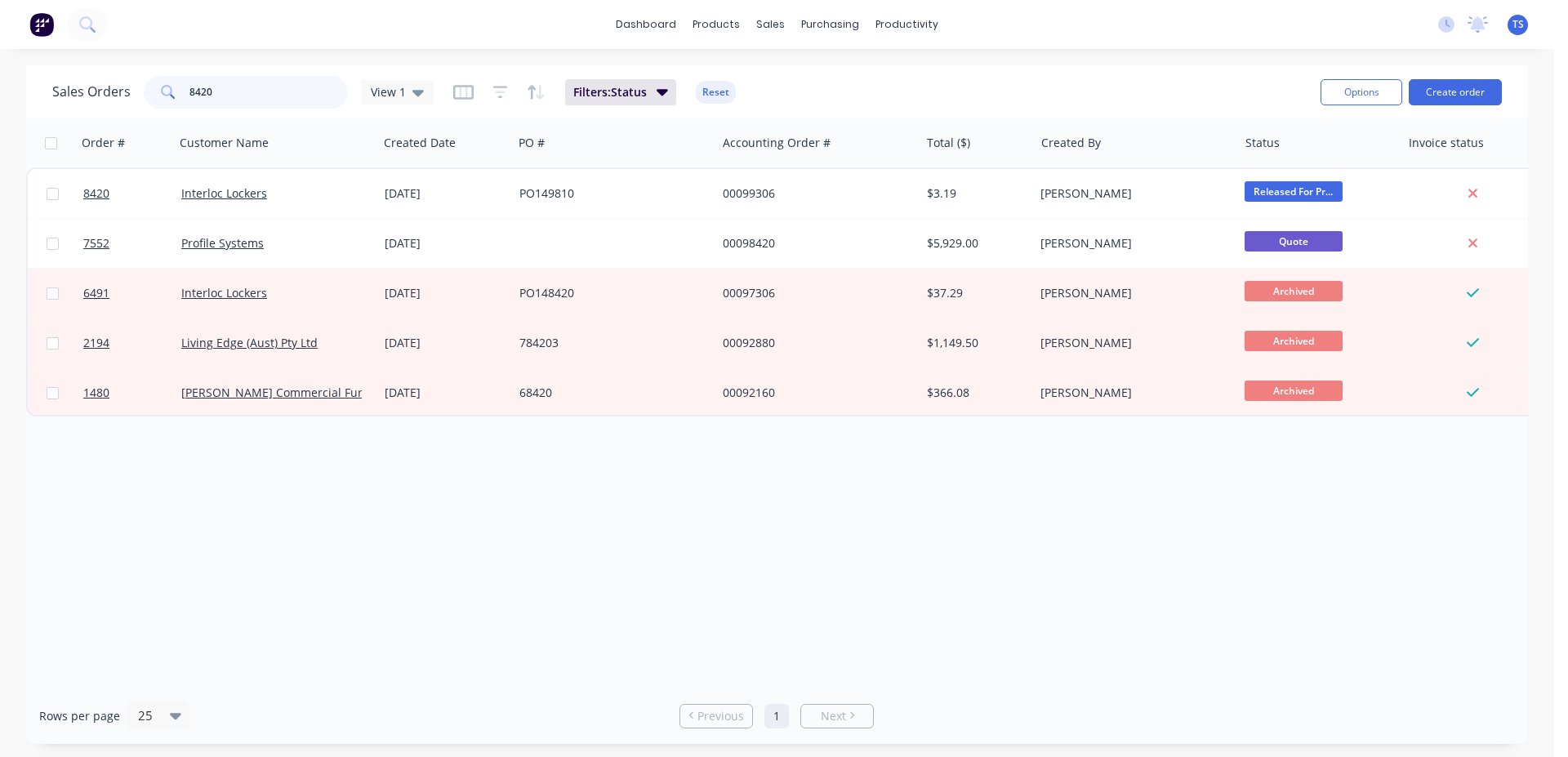
click at [308, 96] on input "8420" at bounding box center [269, 92] width 159 height 33
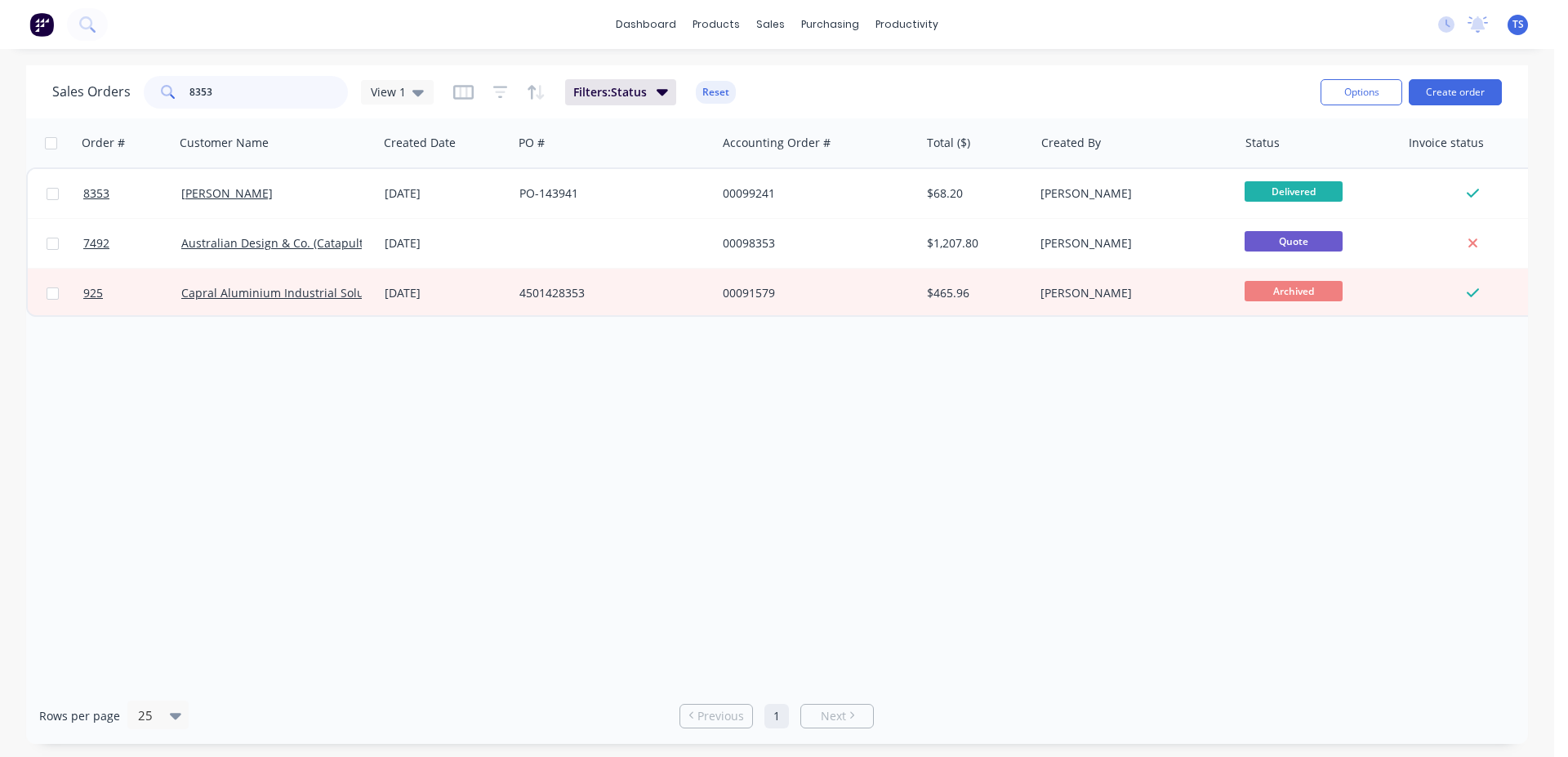
click at [308, 96] on input "8353" at bounding box center [269, 92] width 159 height 33
click at [281, 93] on input "8353" at bounding box center [269, 92] width 159 height 33
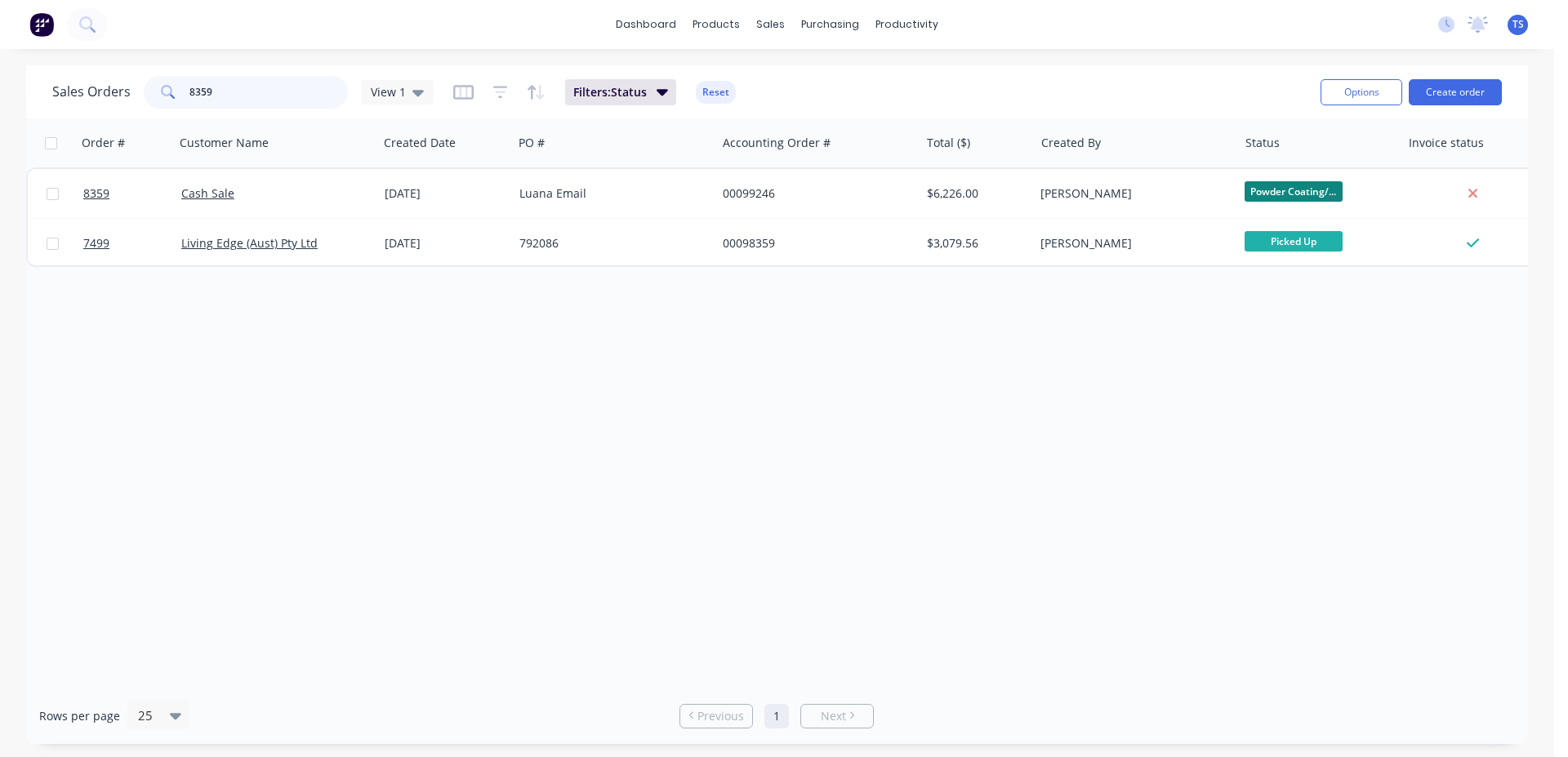
click at [212, 92] on input "8359" at bounding box center [269, 92] width 159 height 33
click at [212, 93] on input "8359" at bounding box center [269, 92] width 159 height 33
click at [212, 93] on input "12775" at bounding box center [269, 92] width 159 height 33
click at [268, 88] on input "12775" at bounding box center [269, 92] width 159 height 33
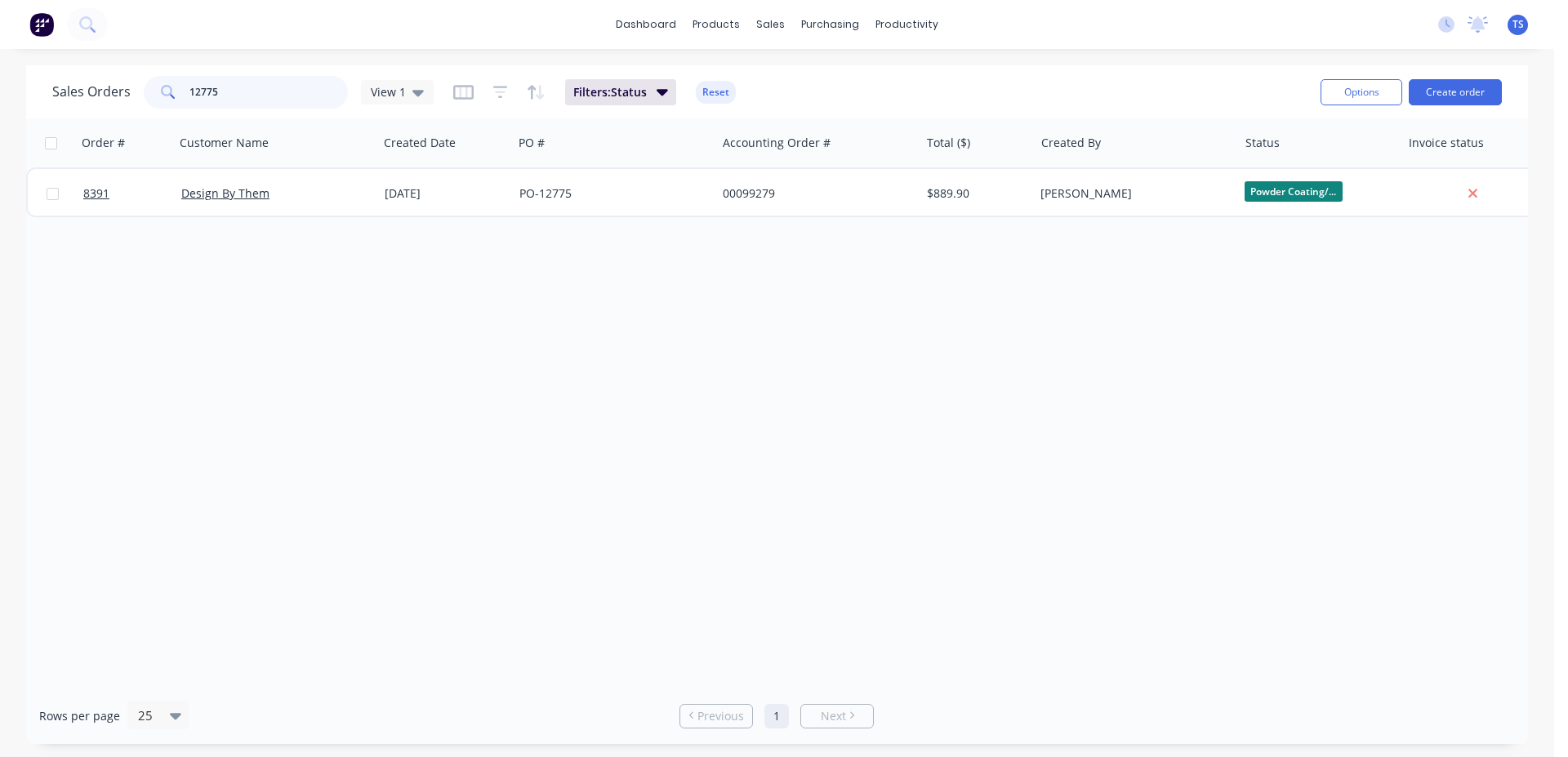
click at [268, 88] on input "12775" at bounding box center [269, 92] width 159 height 33
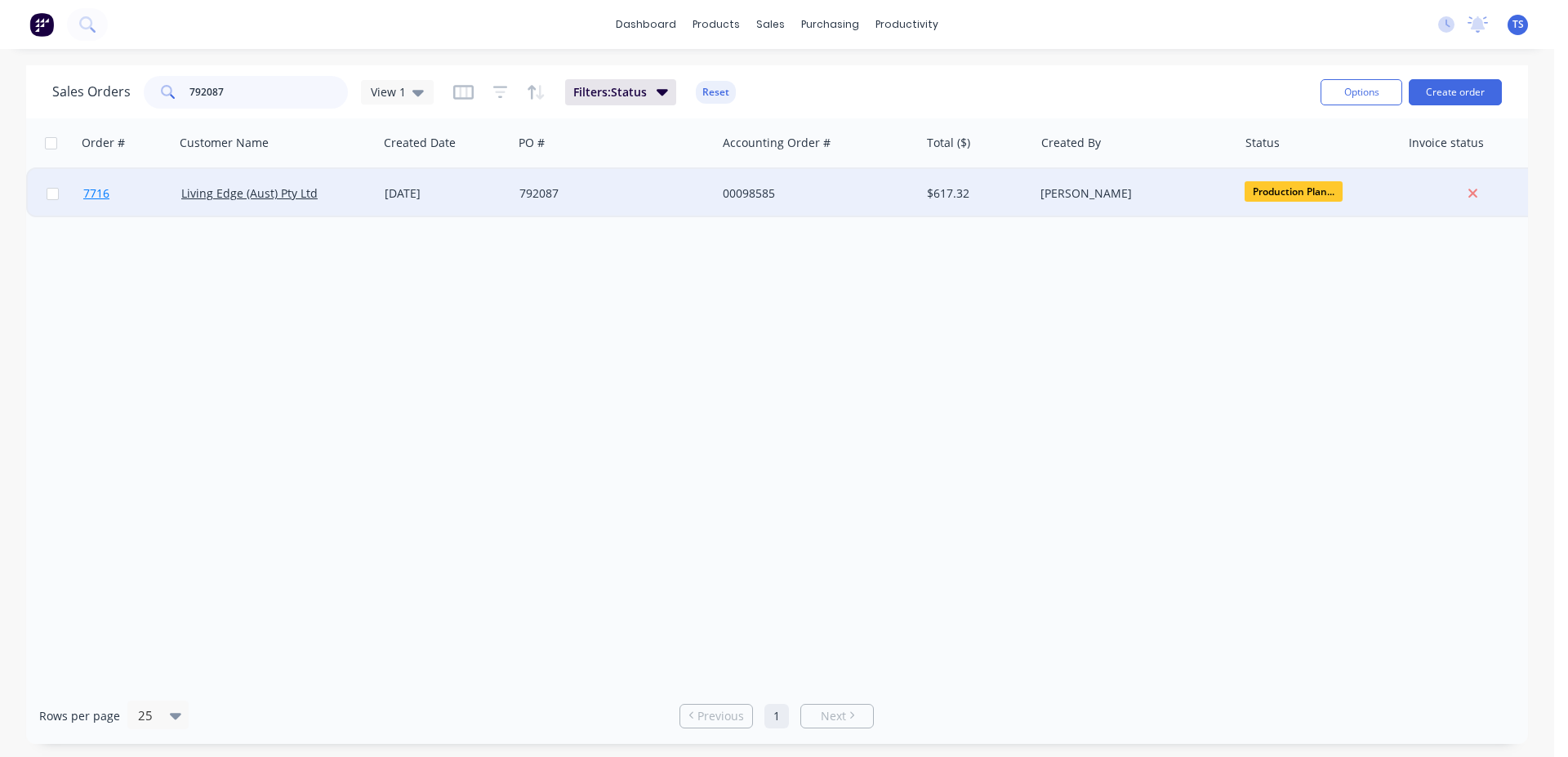
type input "792087"
click at [145, 189] on link "7716" at bounding box center [132, 193] width 98 height 49
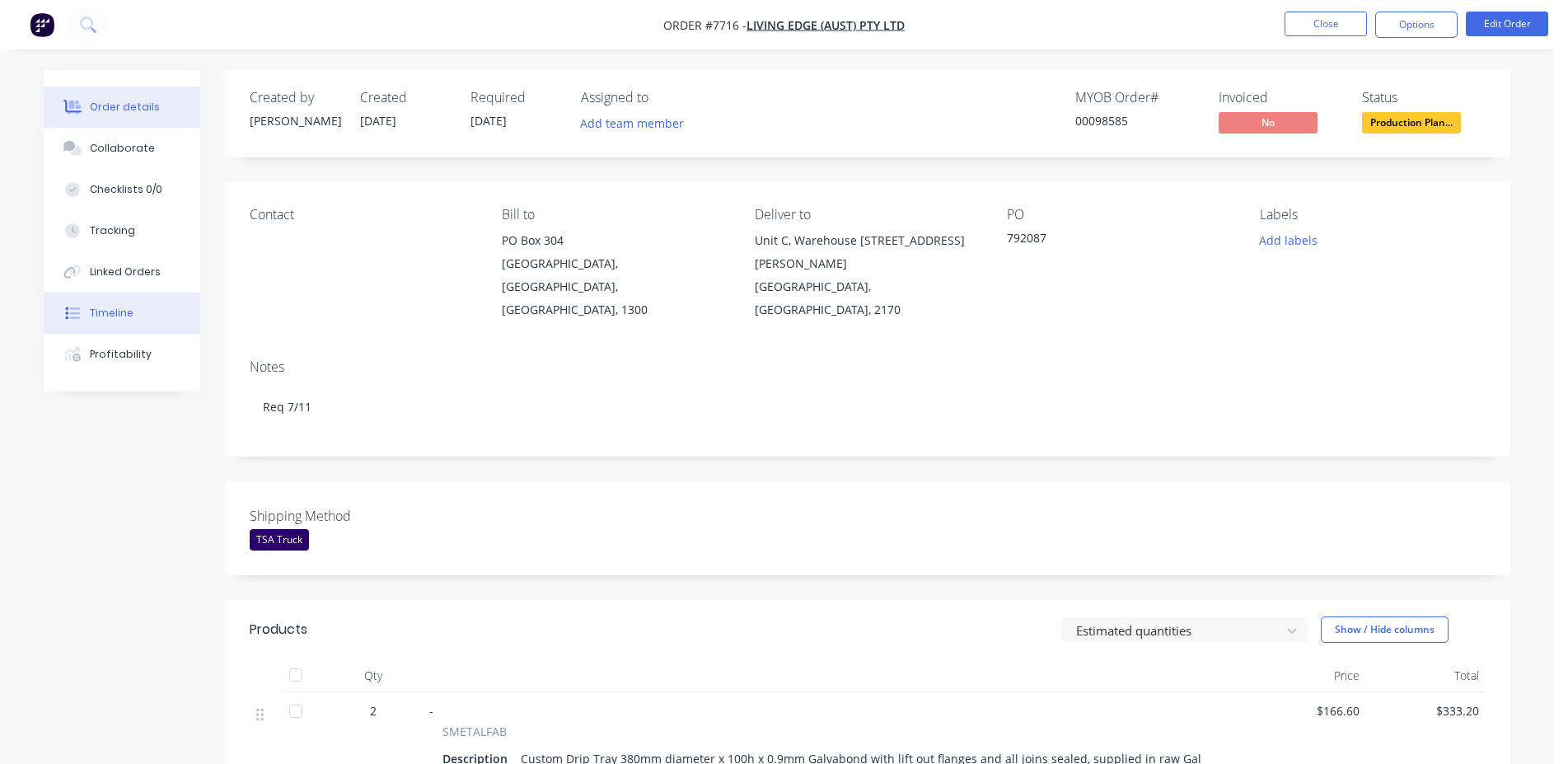
click at [128, 303] on button "Timeline" at bounding box center [122, 313] width 157 height 42
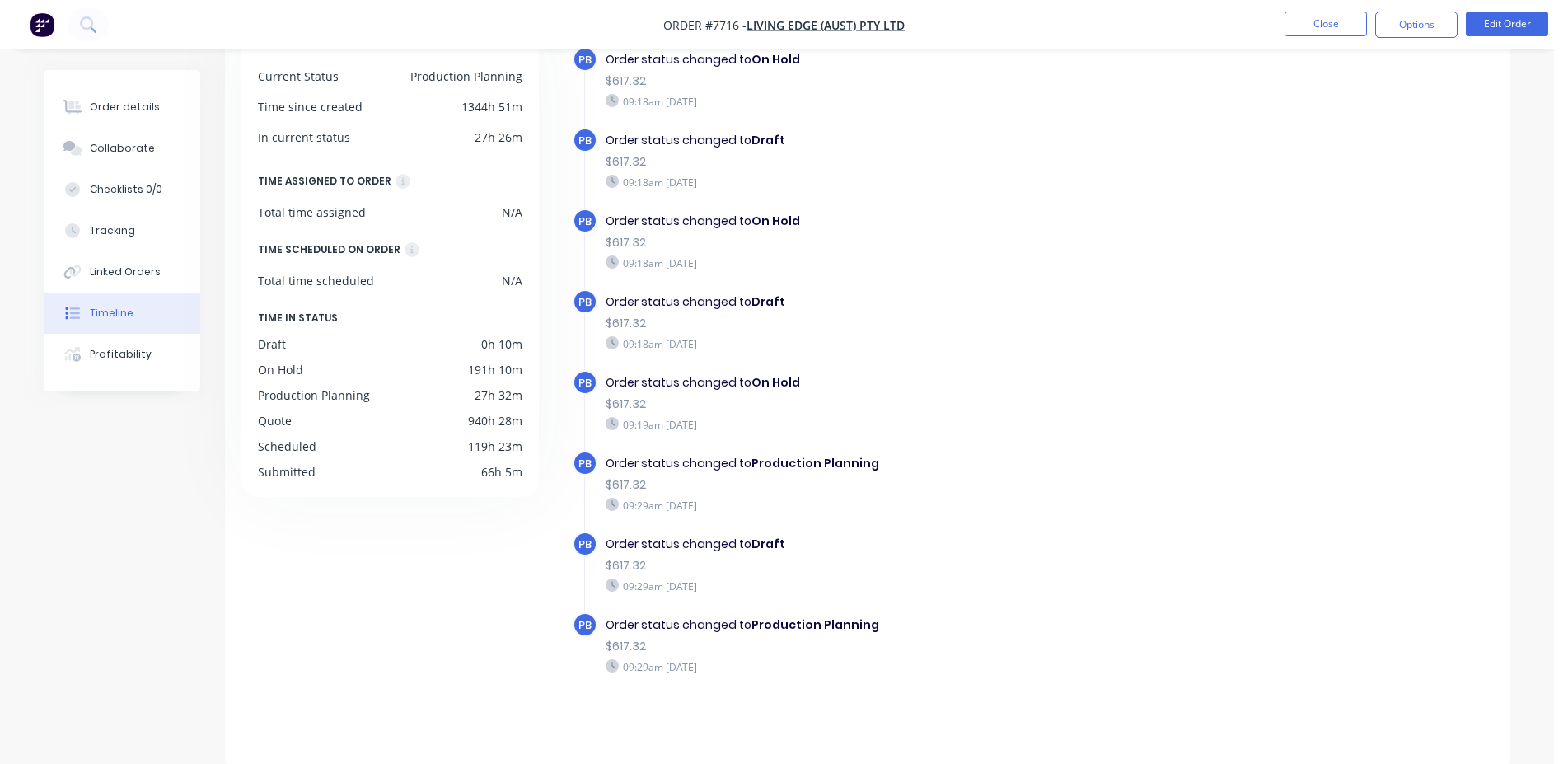
scroll to position [1187, 0]
click at [187, 114] on button "Order details" at bounding box center [122, 108] width 157 height 42
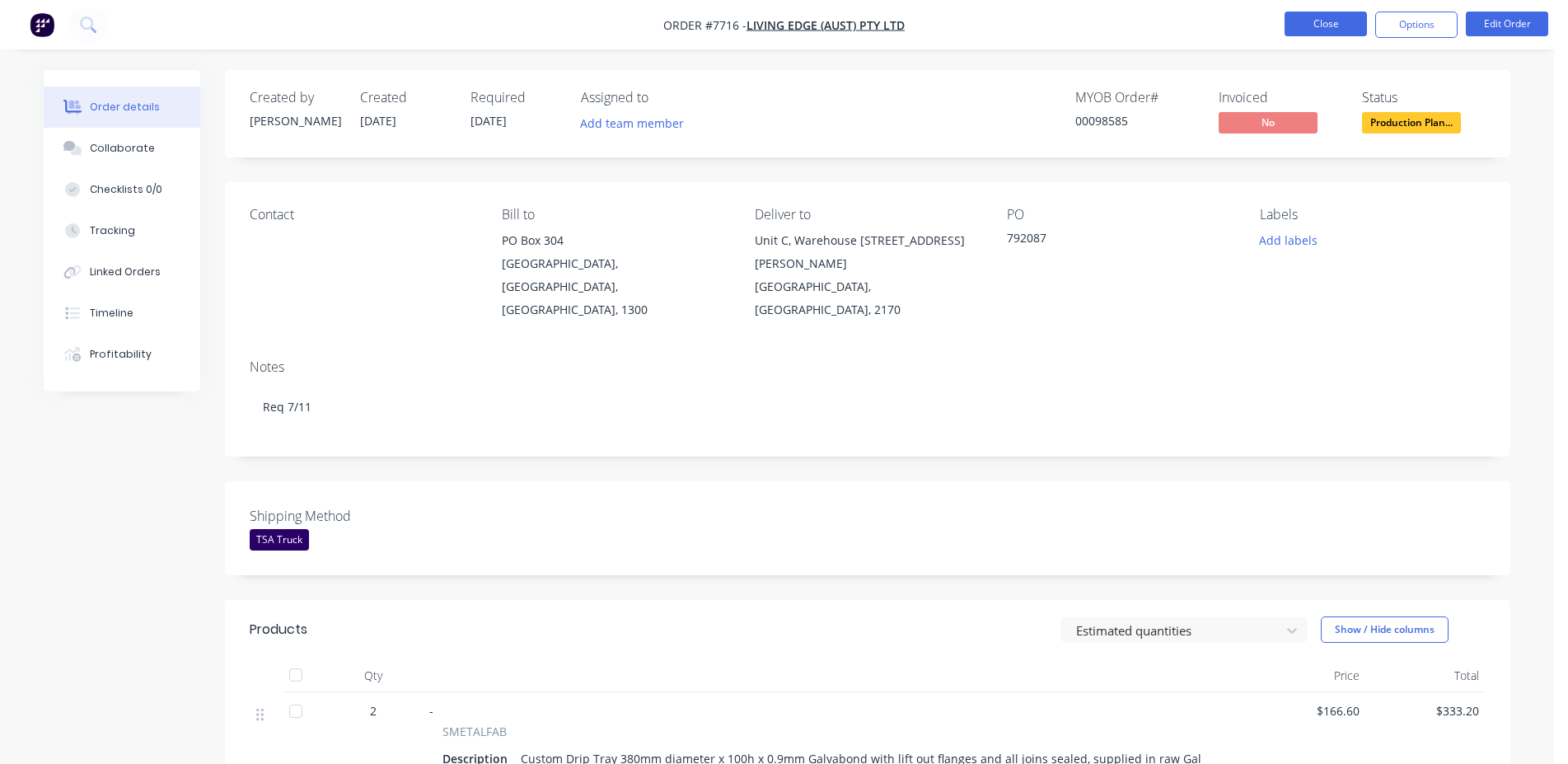
click at [1311, 23] on button "Close" at bounding box center [1325, 24] width 82 height 25
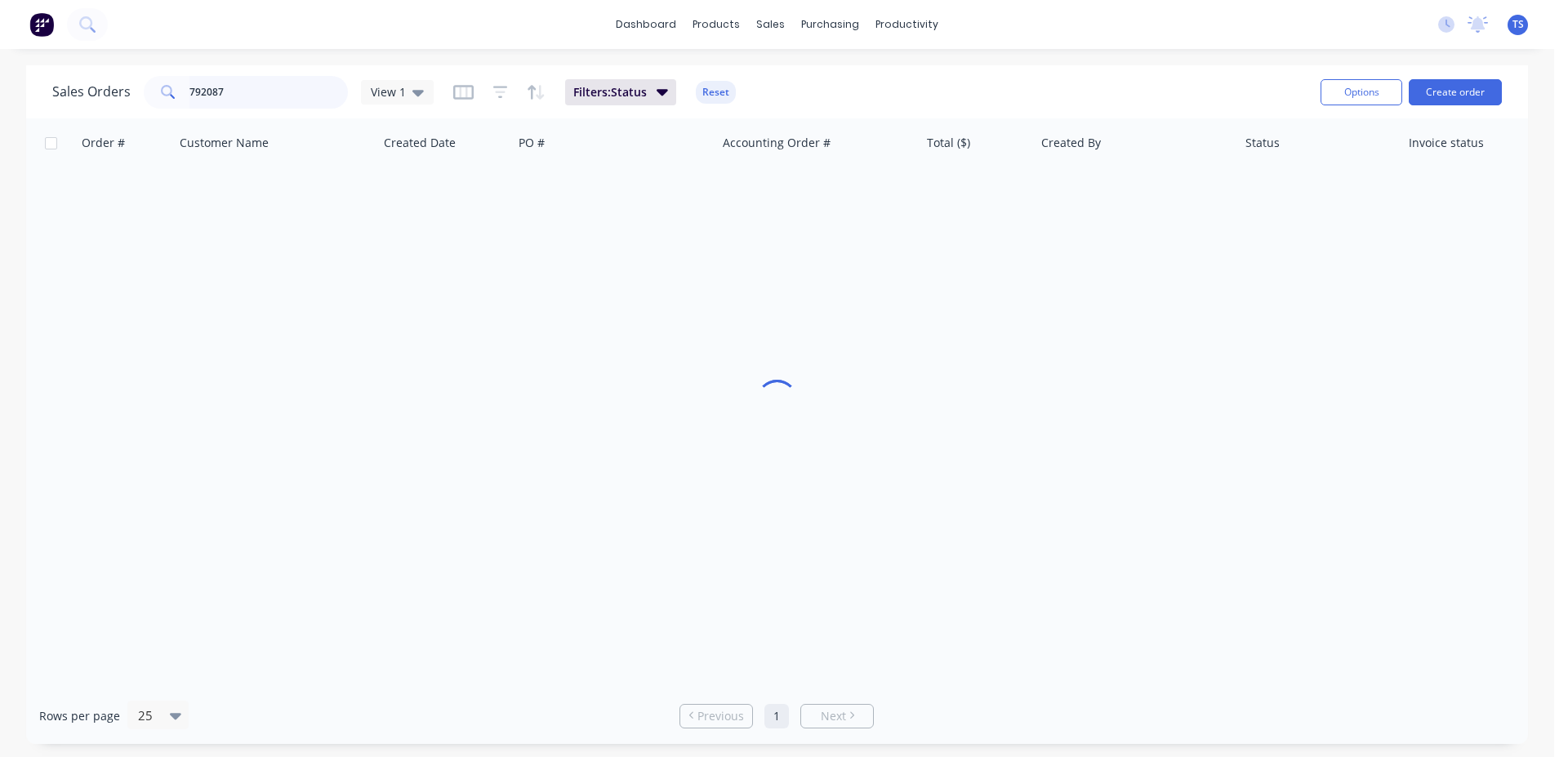
click at [294, 94] on input "792087" at bounding box center [269, 92] width 159 height 33
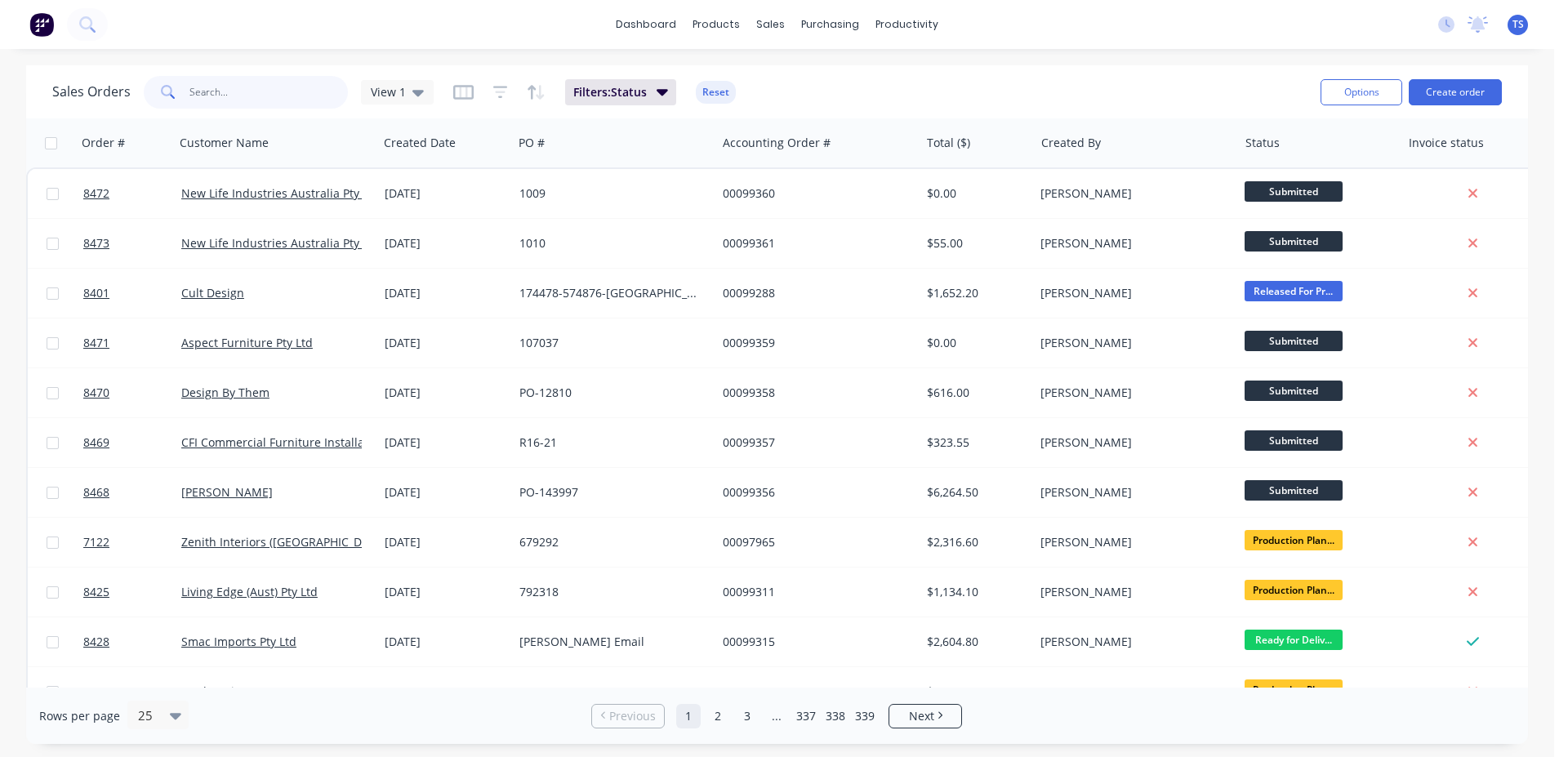
click at [255, 95] on input "text" at bounding box center [269, 92] width 159 height 33
click at [249, 92] on input "text" at bounding box center [269, 92] width 159 height 33
